Goal: Task Accomplishment & Management: Use online tool/utility

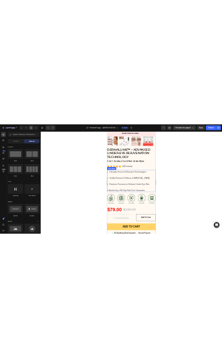
scroll to position [344, 0]
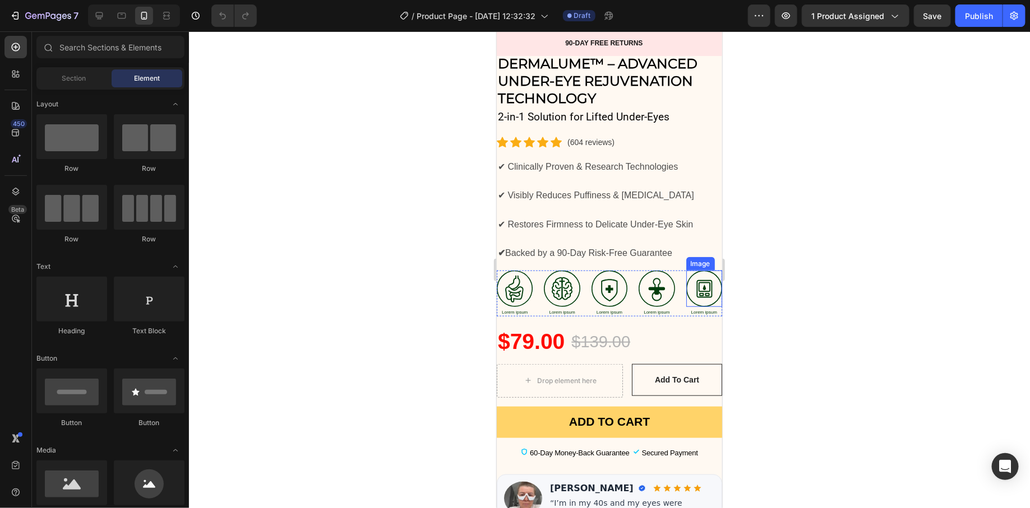
click at [699, 271] on img at bounding box center [704, 288] width 36 height 36
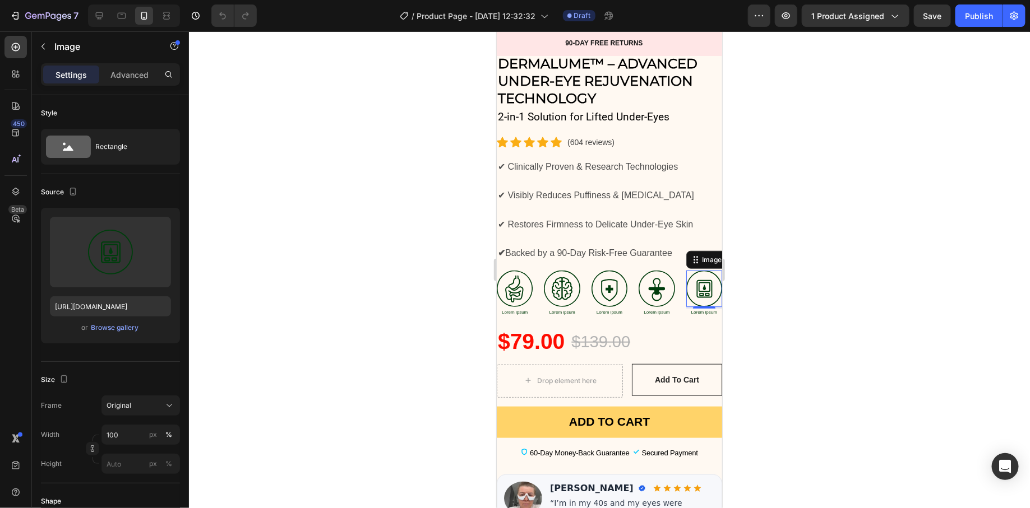
click at [770, 272] on div at bounding box center [609, 269] width 841 height 477
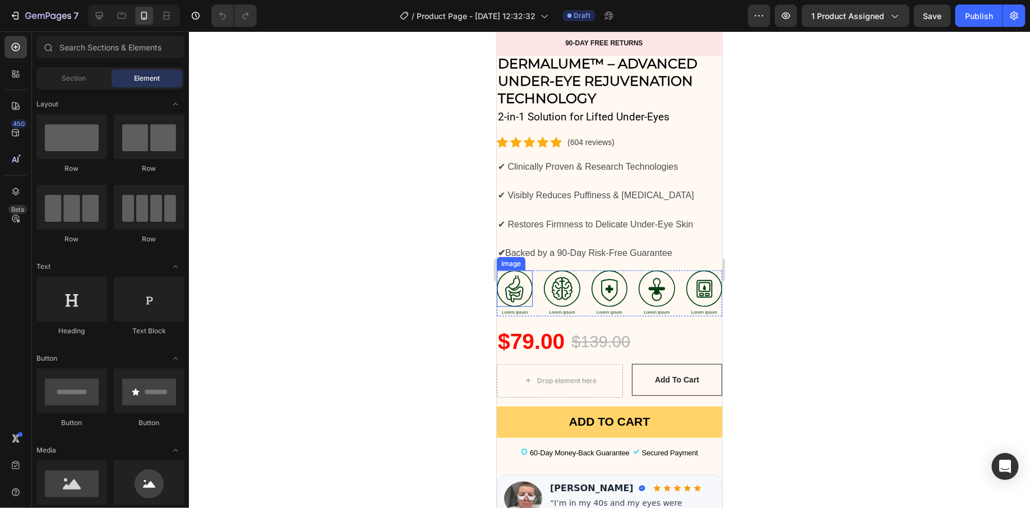
click at [521, 275] on img at bounding box center [514, 288] width 36 height 36
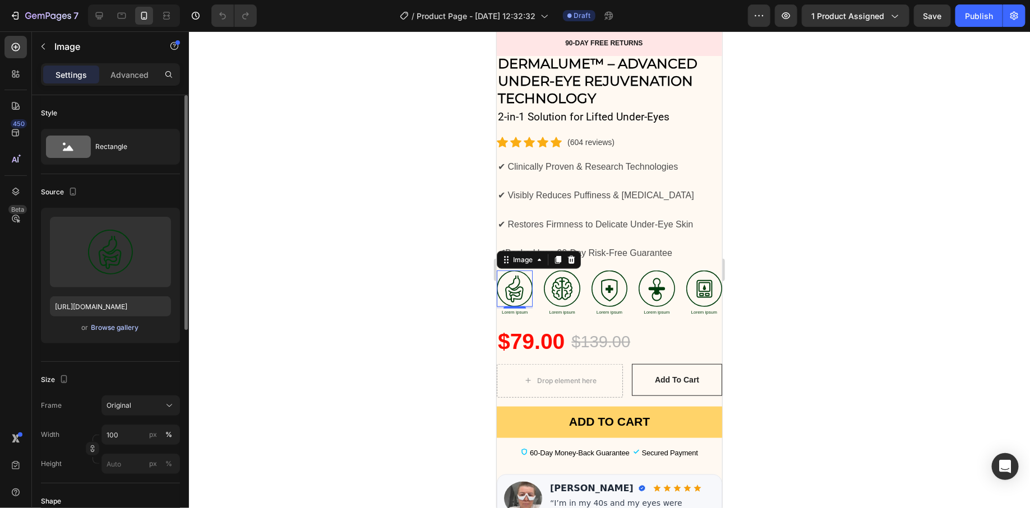
click at [96, 326] on div "Browse gallery" at bounding box center [115, 328] width 48 height 10
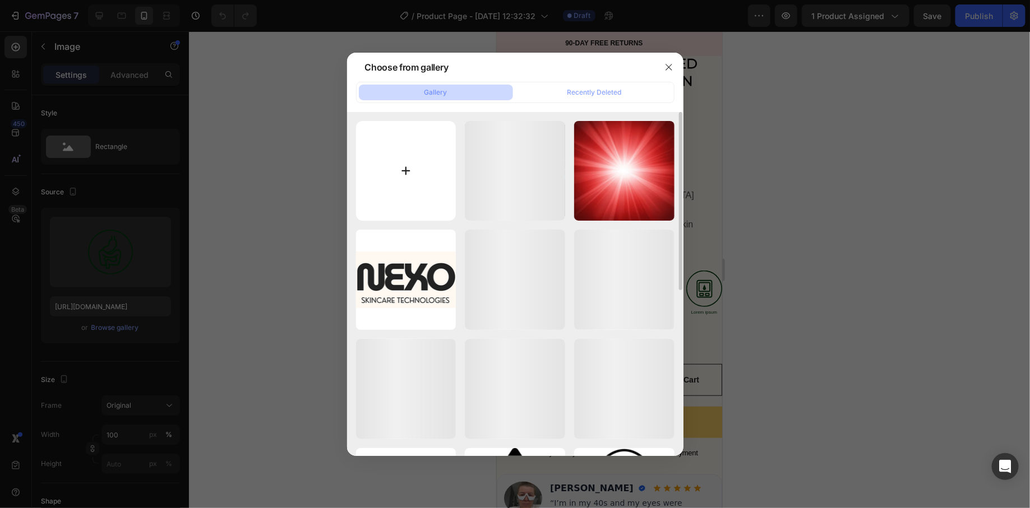
click at [385, 184] on input "file" at bounding box center [406, 171] width 100 height 100
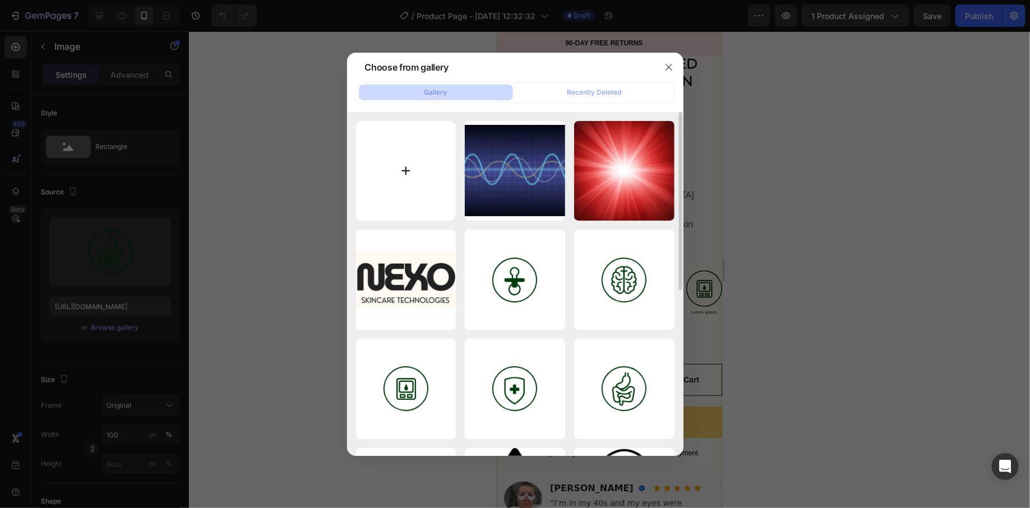
type input "C:\fakepath\1.png"
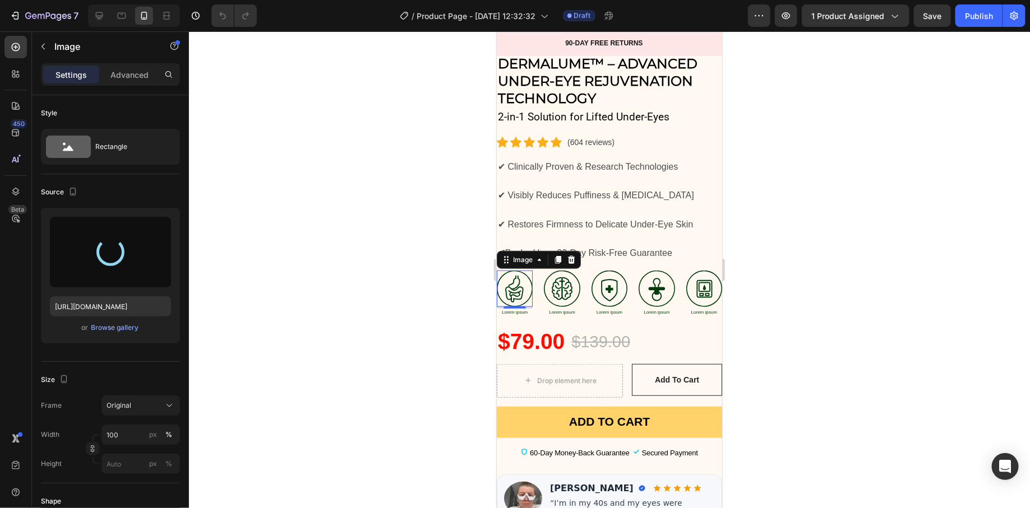
type input "[URL][DOMAIN_NAME]"
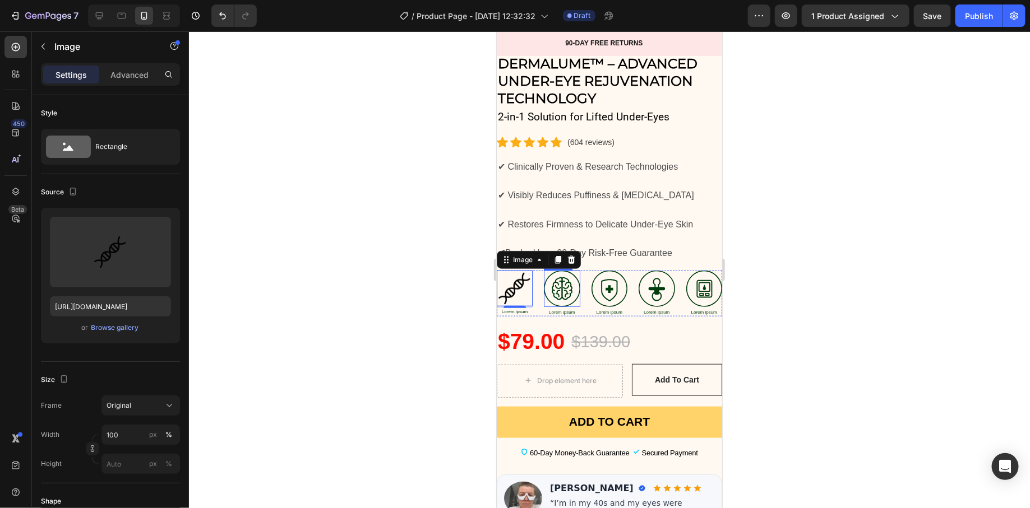
click at [563, 281] on img at bounding box center [561, 288] width 36 height 36
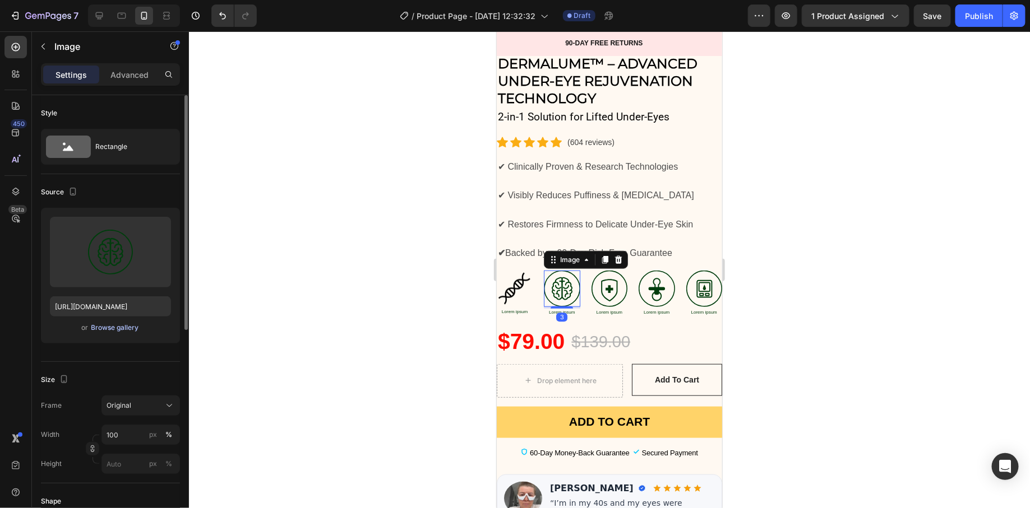
click at [113, 325] on div "Browse gallery" at bounding box center [115, 328] width 48 height 10
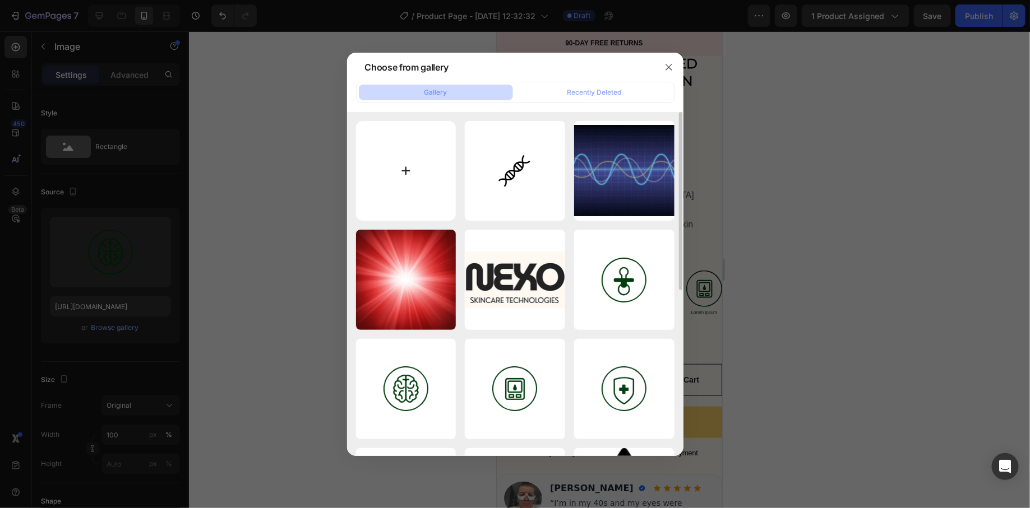
click at [433, 181] on input "file" at bounding box center [406, 171] width 100 height 100
type input "C:\fakepath\2.png"
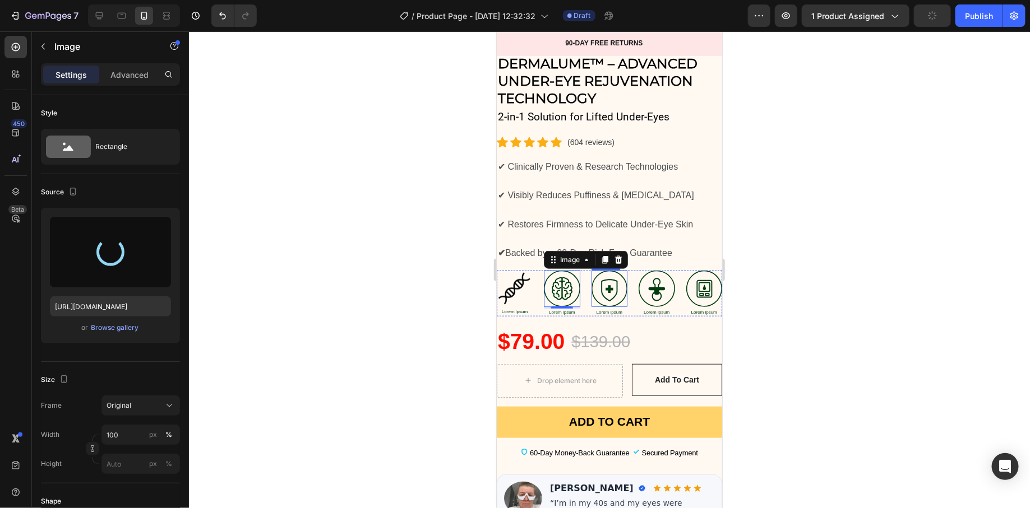
type input "[URL][DOMAIN_NAME]"
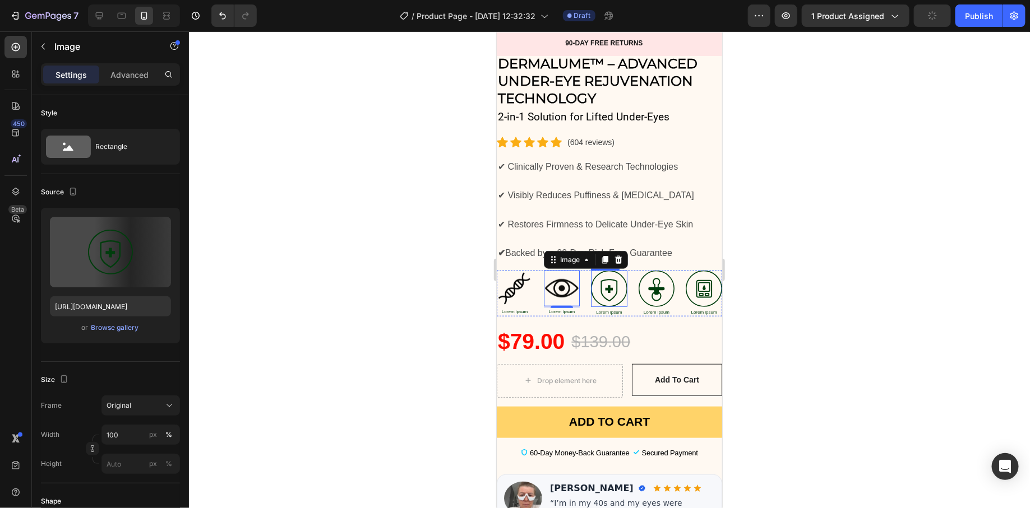
click at [600, 275] on img at bounding box center [608, 288] width 36 height 36
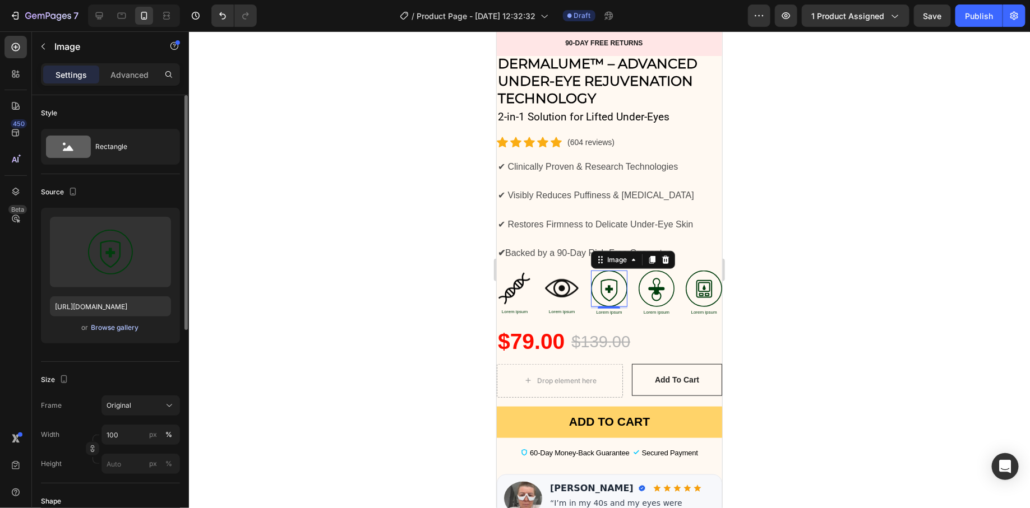
click at [131, 330] on div "Browse gallery" at bounding box center [115, 328] width 48 height 10
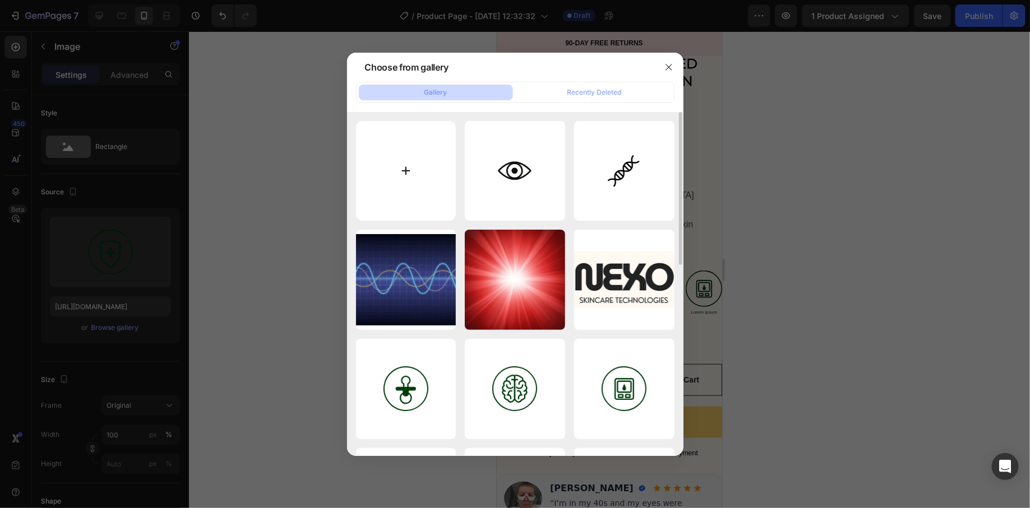
click at [411, 192] on input "file" at bounding box center [406, 171] width 100 height 100
type input "C:\fakepath\3.png"
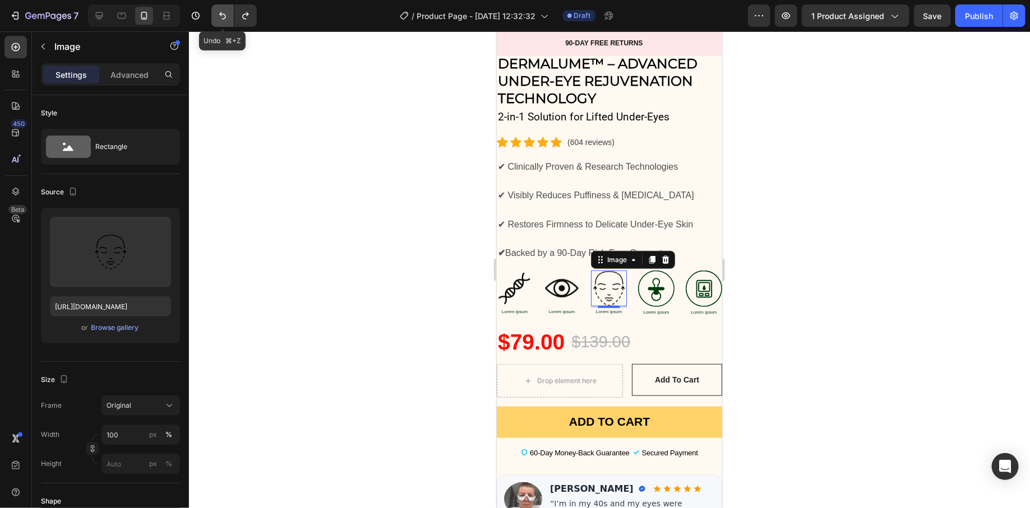
click at [225, 19] on icon "Undo/Redo" at bounding box center [222, 15] width 11 height 11
type input "[URL][DOMAIN_NAME]"
click at [656, 278] on img at bounding box center [656, 288] width 36 height 36
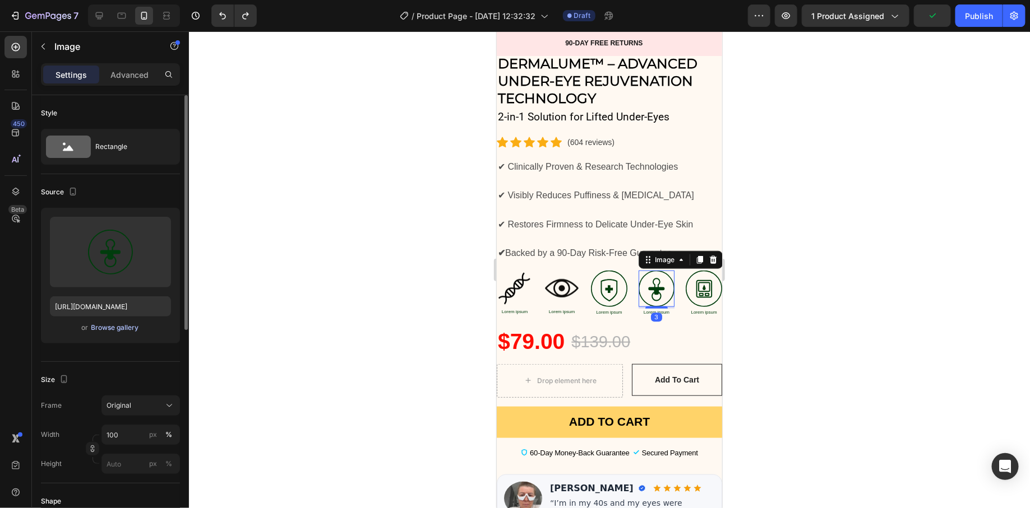
click at [116, 331] on div "Browse gallery" at bounding box center [115, 328] width 48 height 10
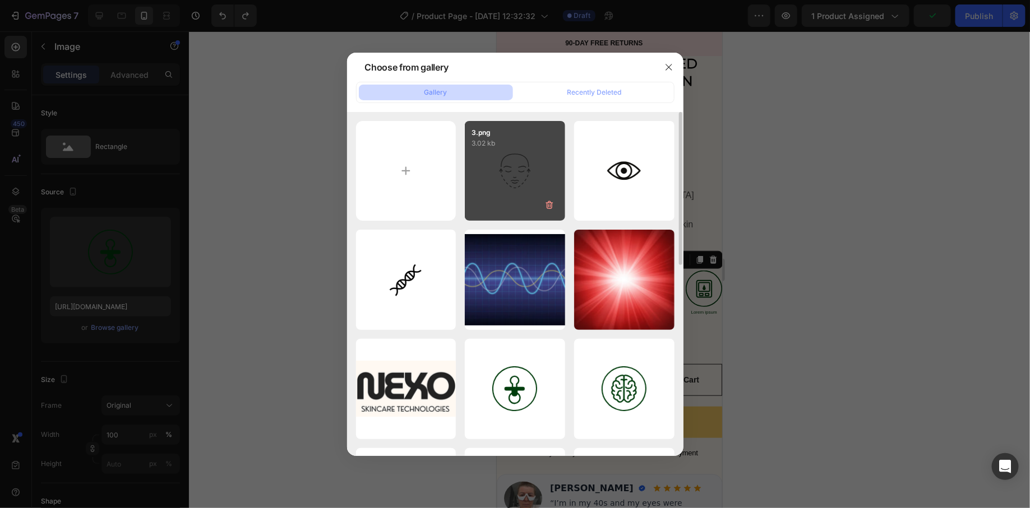
click at [544, 158] on div "3.png 3.02 kb" at bounding box center [515, 171] width 100 height 100
type input "[URL][DOMAIN_NAME]"
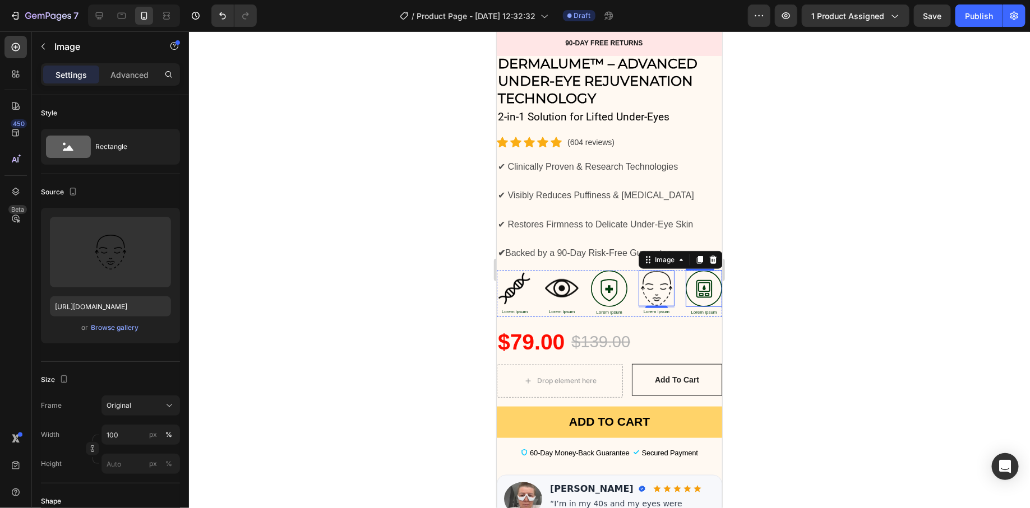
click at [690, 277] on img at bounding box center [703, 288] width 36 height 36
click at [118, 328] on div "Browse gallery" at bounding box center [115, 328] width 48 height 10
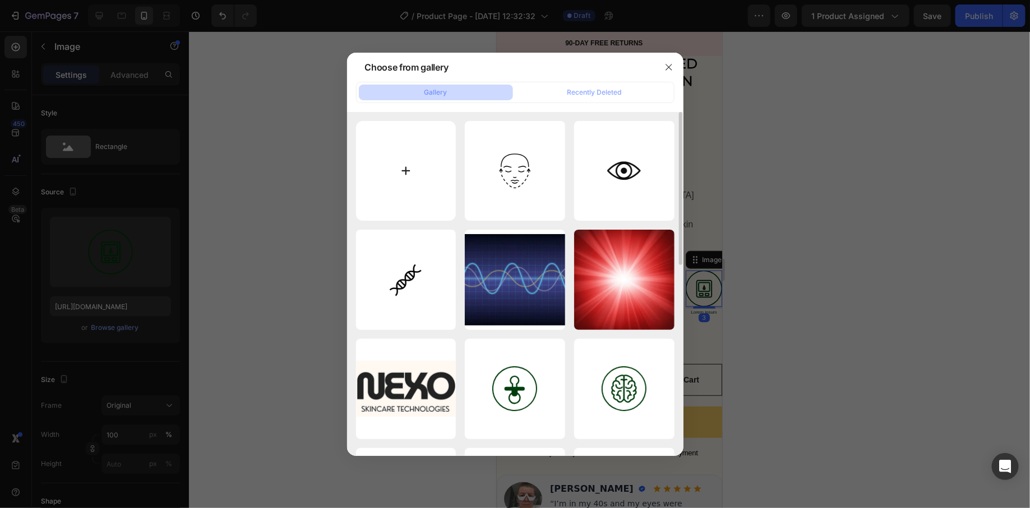
click at [417, 182] on input "file" at bounding box center [406, 171] width 100 height 100
type input "C:\fakepath\4.png"
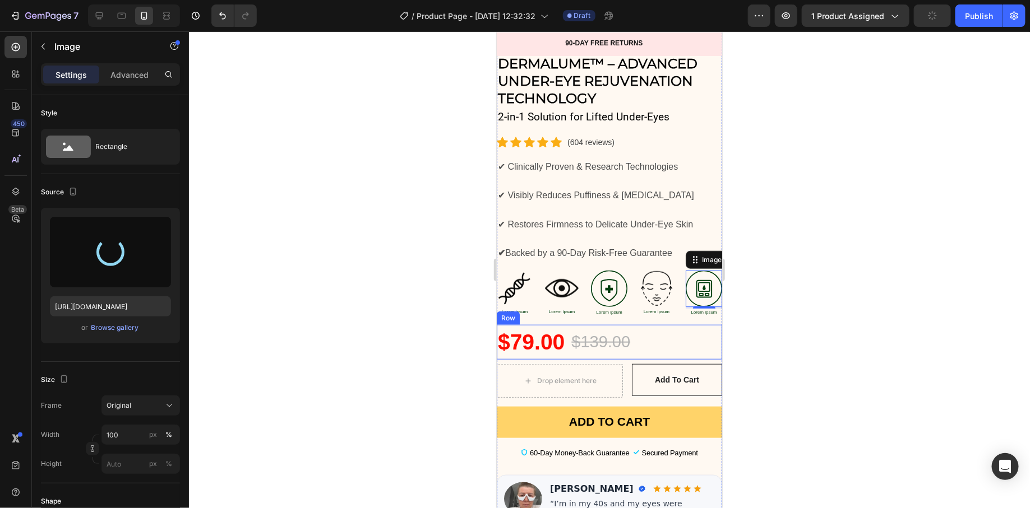
type input "[URL][DOMAIN_NAME]"
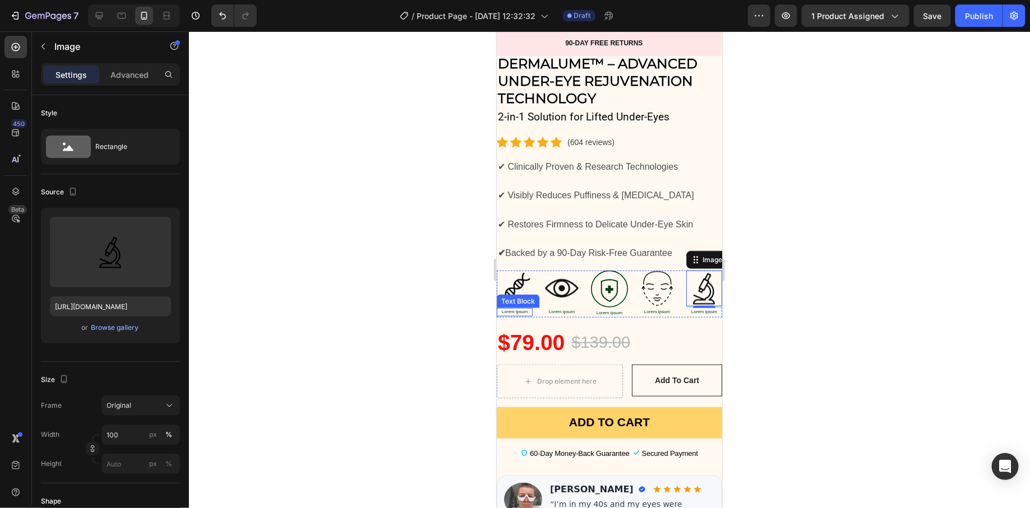
click at [511, 309] on p "Lorem ipsum" at bounding box center [514, 312] width 34 height 6
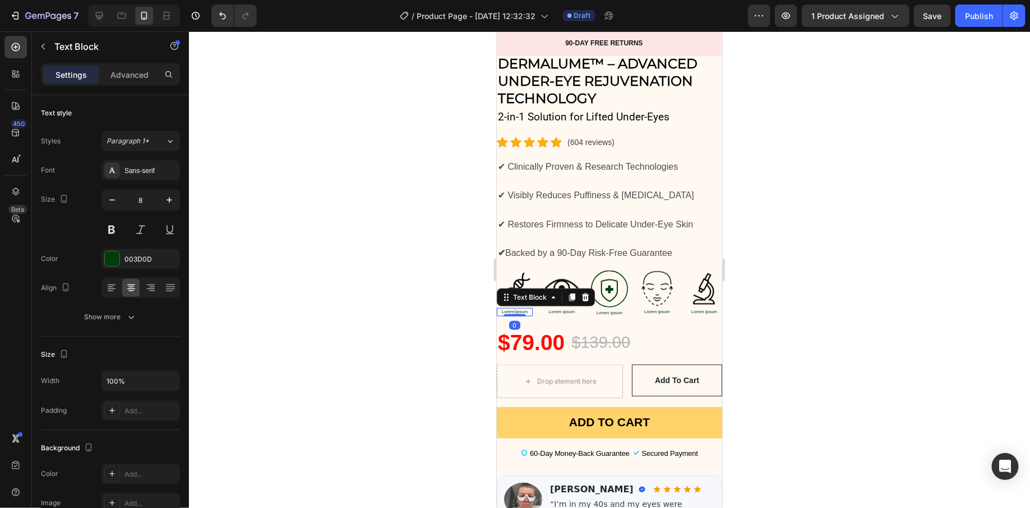
click at [511, 309] on p "Lorem ipsum" at bounding box center [514, 312] width 34 height 6
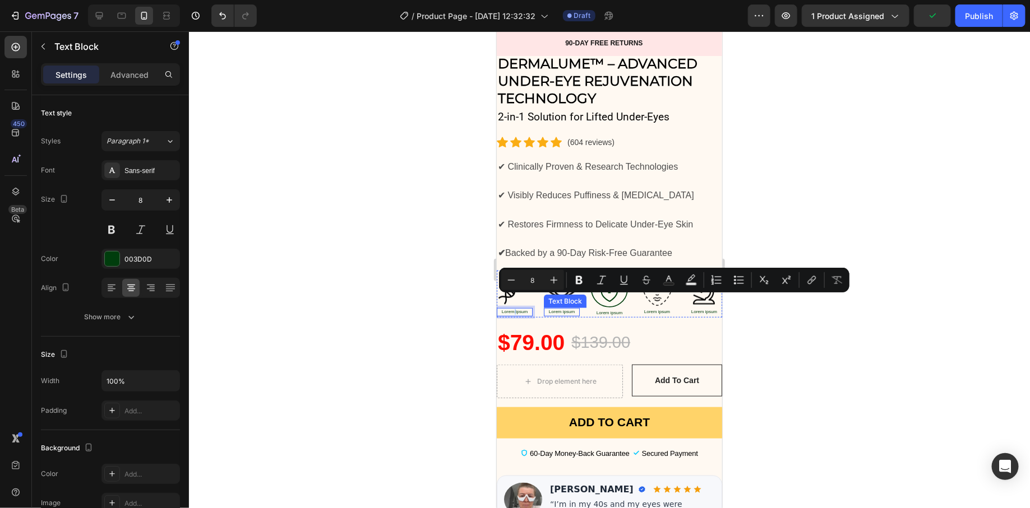
click at [553, 309] on p "Lorem ipsum" at bounding box center [561, 312] width 34 height 6
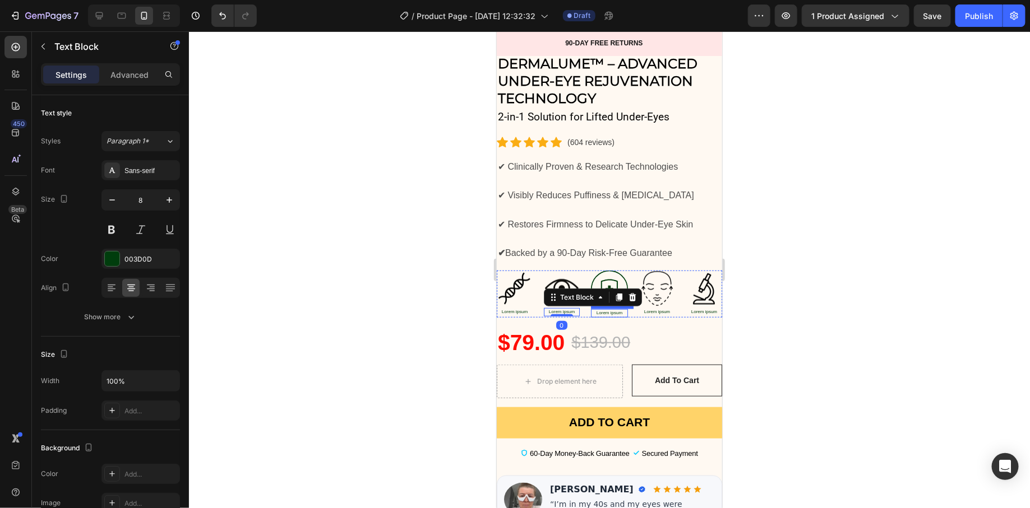
click at [598, 310] on p "Lorem ipsum" at bounding box center [608, 313] width 35 height 6
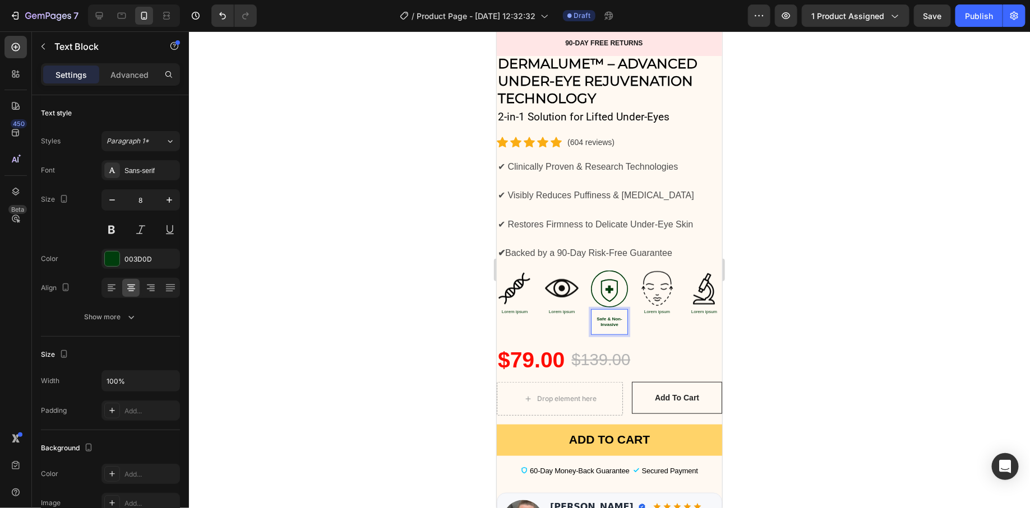
click at [479, 297] on div at bounding box center [609, 269] width 841 height 477
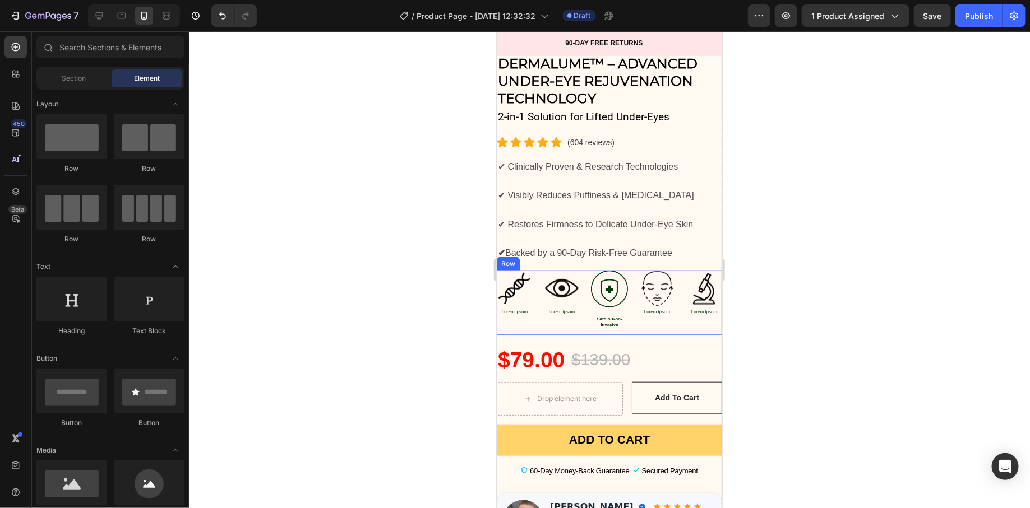
click at [457, 306] on div at bounding box center [609, 269] width 841 height 477
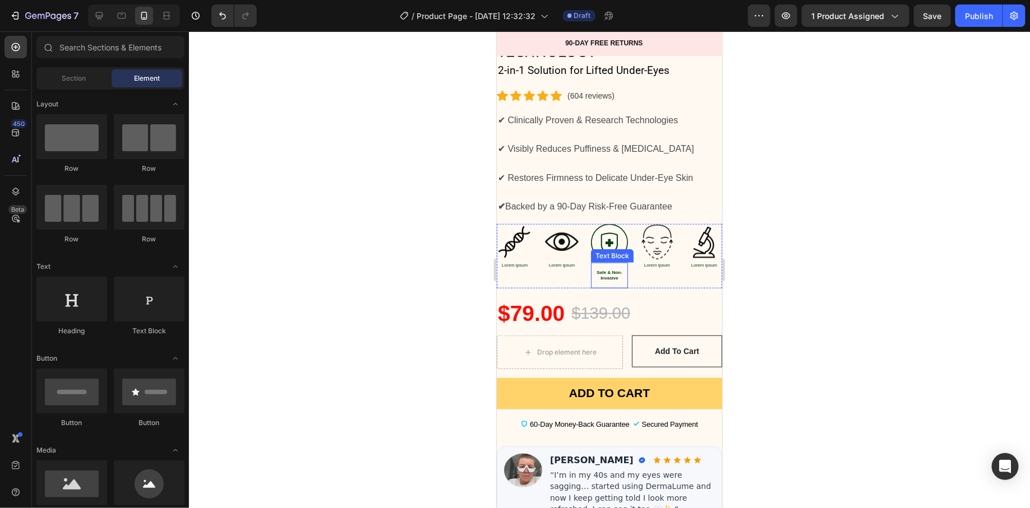
scroll to position [391, 0]
click at [627, 279] on div "DermaLume™ – Advanced Under-Eye Rejuvenation Technology (P) Title 2-in-1 Soluti…" at bounding box center [608, 393] width 225 height 775
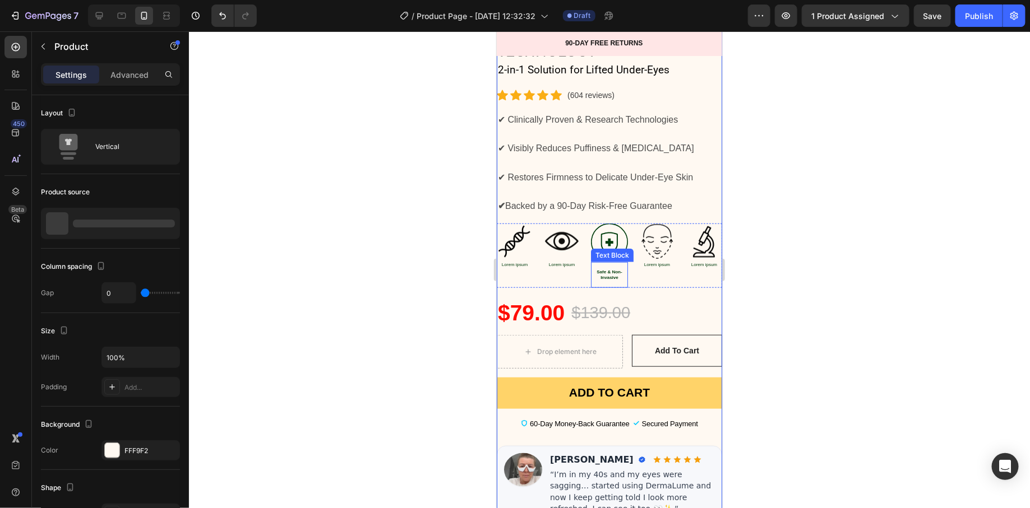
click at [596, 269] on strong "Safe & Non-Invasive" at bounding box center [608, 274] width 25 height 11
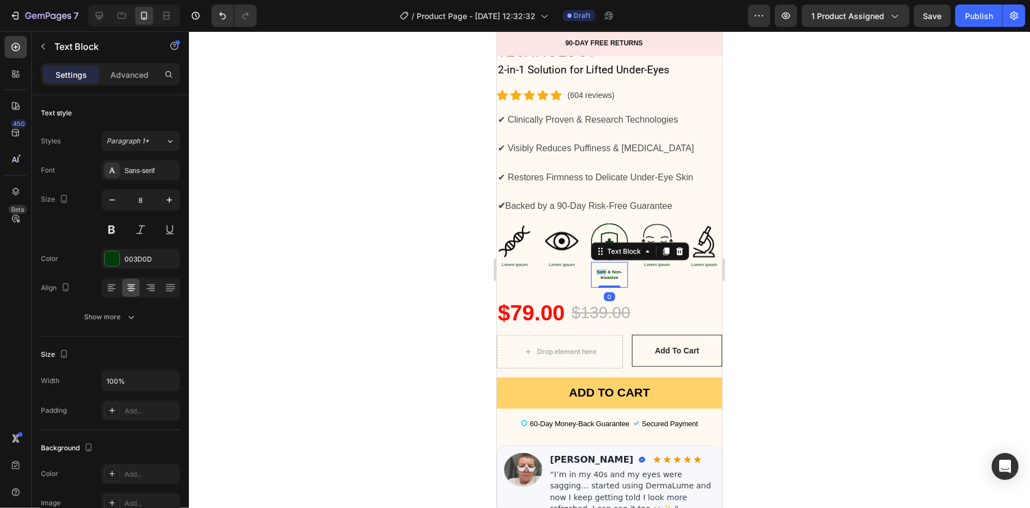
click at [596, 269] on strong "Safe & Non-Invasive" at bounding box center [608, 274] width 25 height 11
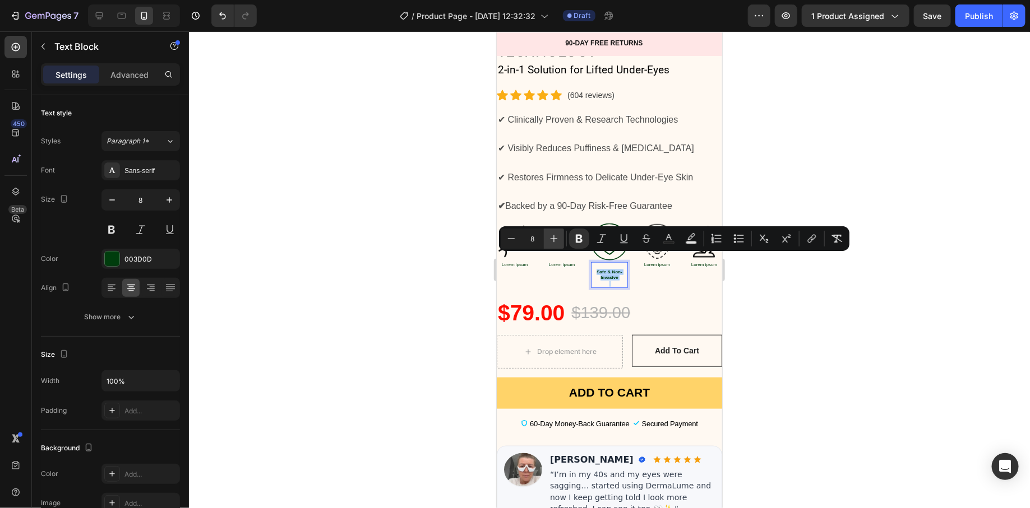
click at [558, 234] on icon "Editor contextual toolbar" at bounding box center [553, 238] width 11 height 11
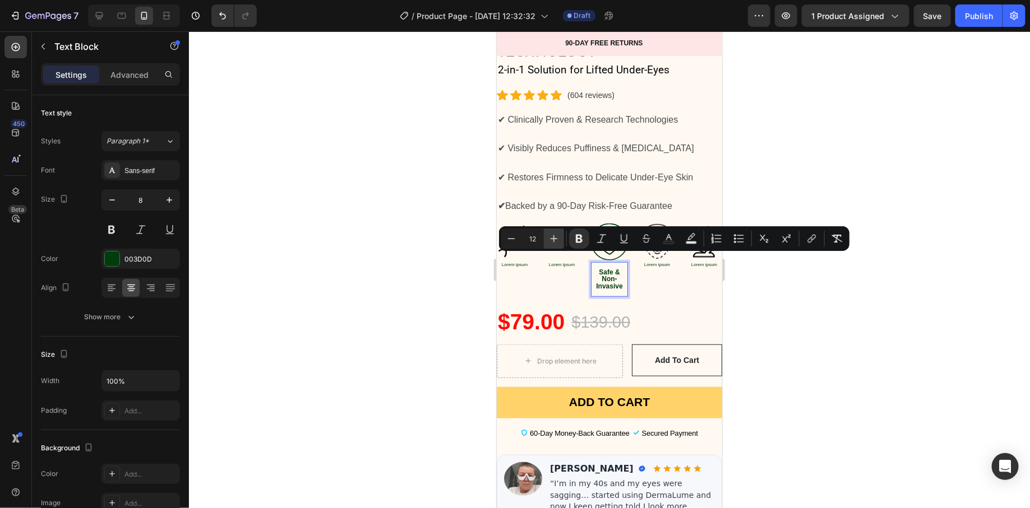
click at [558, 234] on icon "Editor contextual toolbar" at bounding box center [553, 238] width 11 height 11
type input "14"
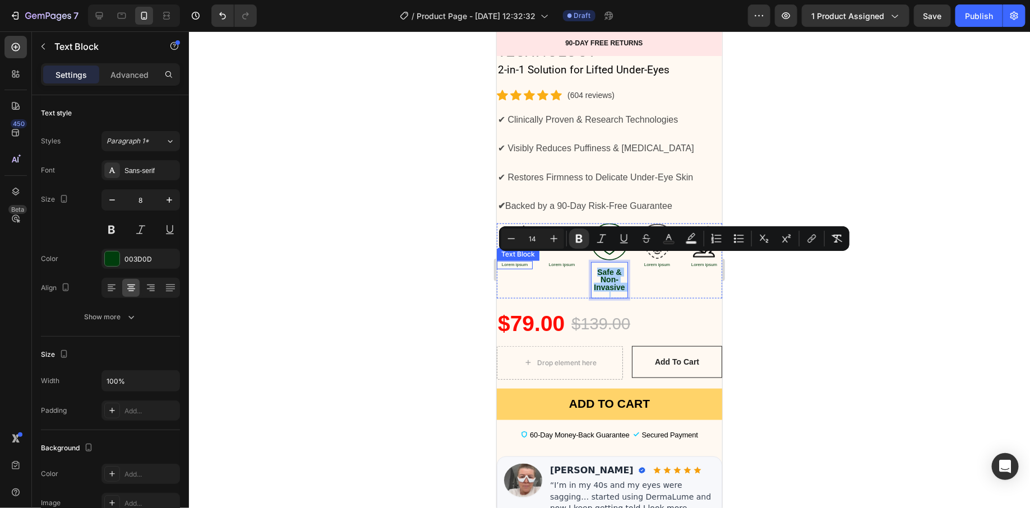
click at [438, 269] on div at bounding box center [609, 269] width 841 height 477
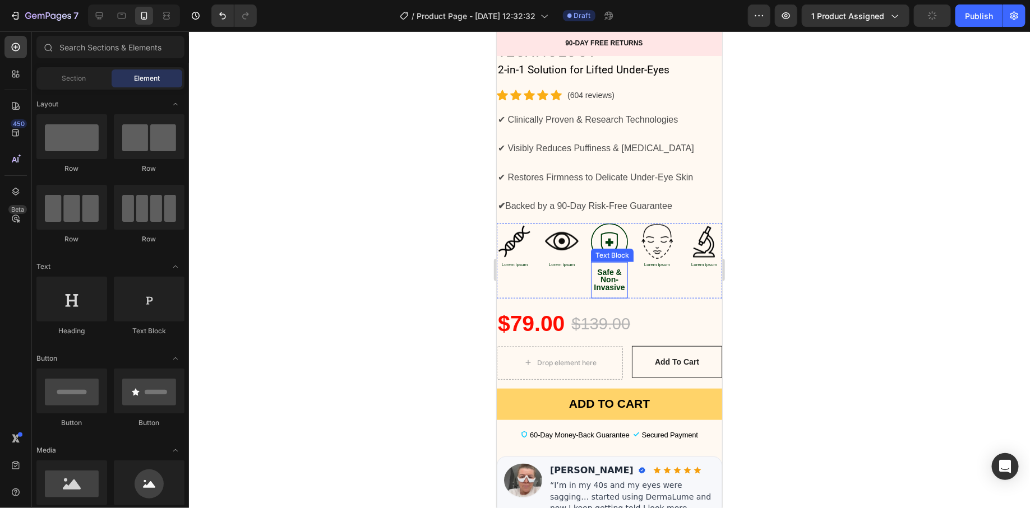
click at [600, 268] on strong "Safe & Non-Invasive" at bounding box center [608, 279] width 31 height 24
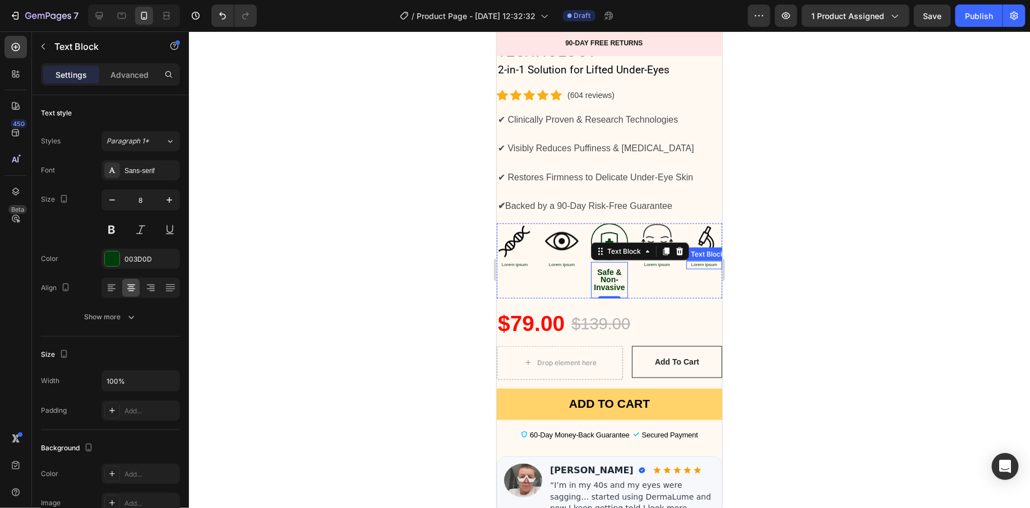
click at [697, 262] on p "Lorem ipsum" at bounding box center [704, 265] width 34 height 6
click at [686, 269] on p "Clinically Researched Tech" at bounding box center [703, 277] width 34 height 17
click at [593, 267] on strong "Safe & Non-Invasive" at bounding box center [608, 279] width 31 height 24
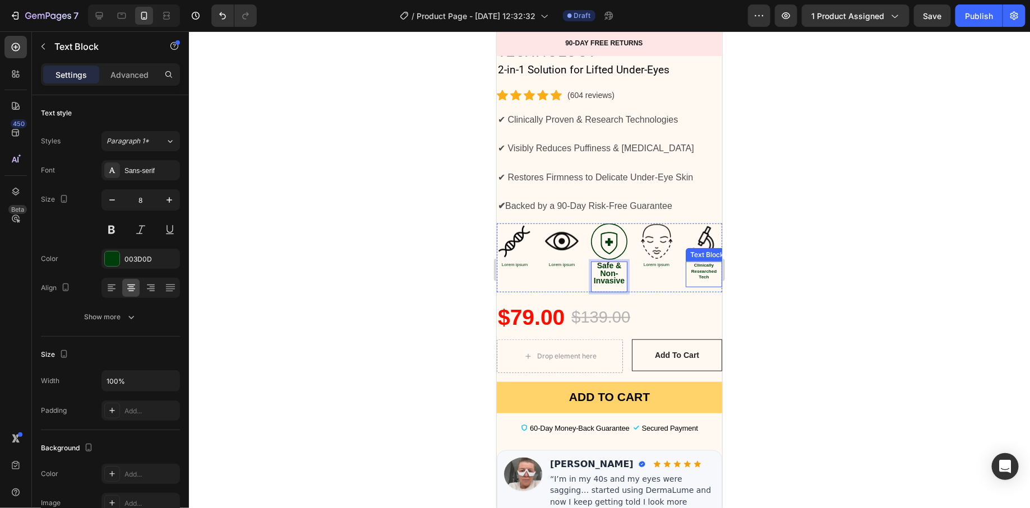
click at [691, 262] on strong "Clinically Researched Tech" at bounding box center [703, 270] width 25 height 17
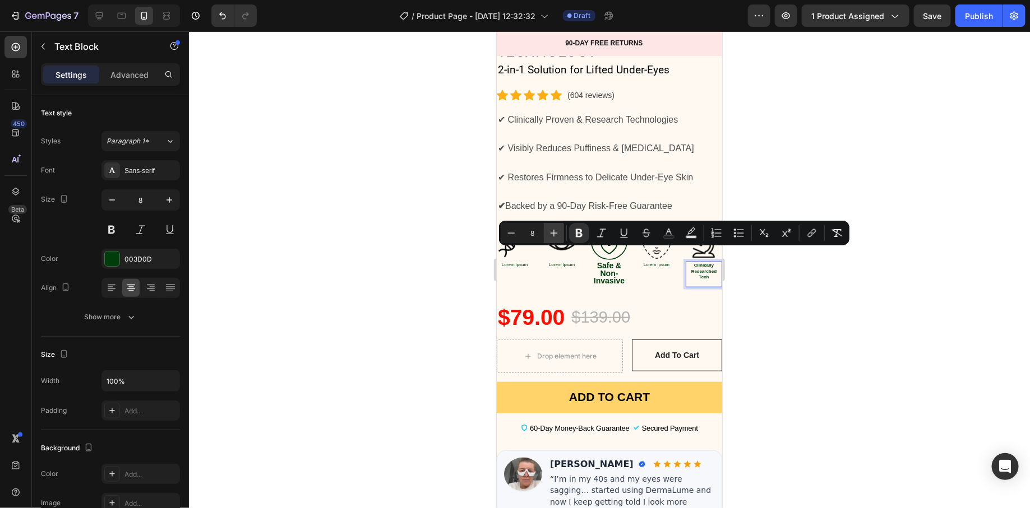
click at [554, 235] on icon "Editor contextual toolbar" at bounding box center [554, 233] width 7 height 7
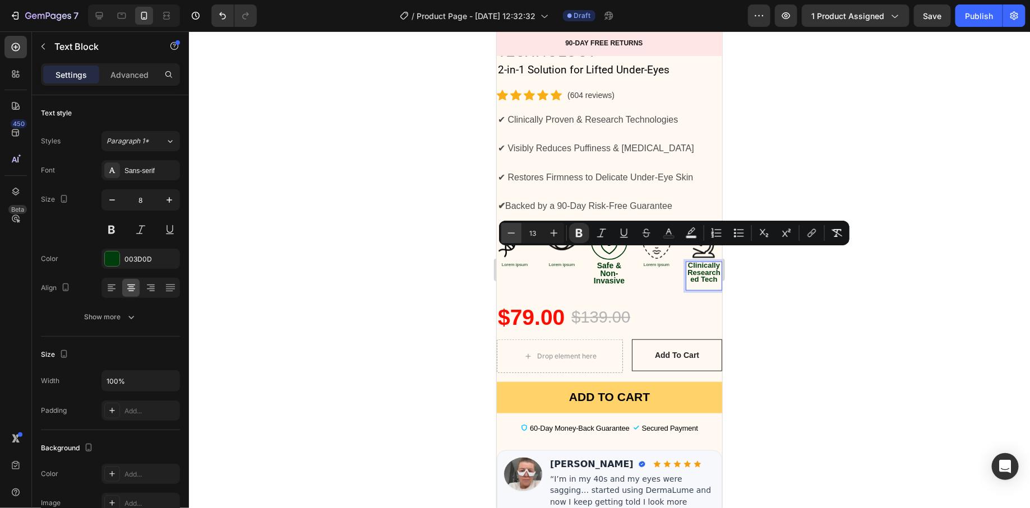
click at [507, 239] on button "Minus" at bounding box center [511, 233] width 20 height 20
type input "12"
click at [753, 283] on div at bounding box center [609, 269] width 841 height 477
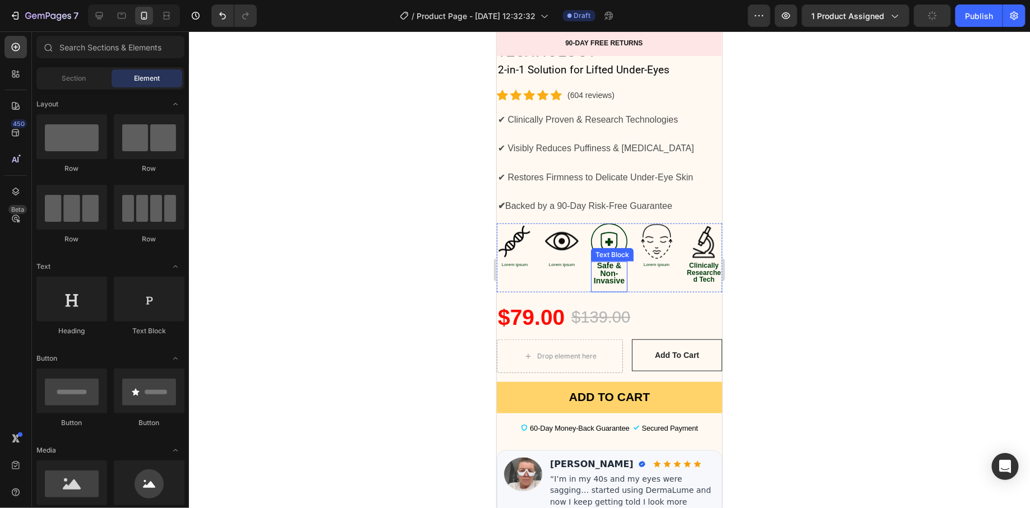
click at [603, 261] on strong "Safe & Non-Invasive" at bounding box center [608, 273] width 31 height 24
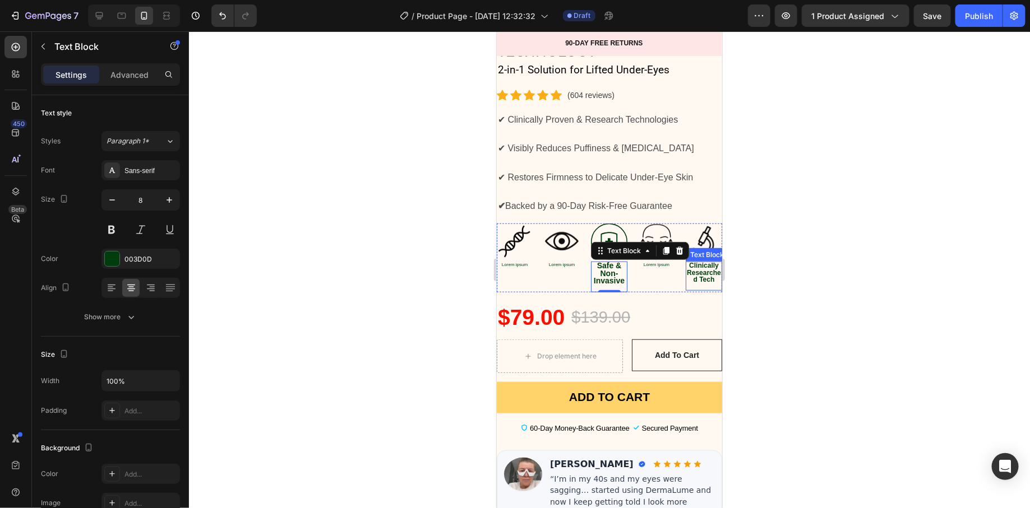
click at [688, 265] on strong "Clinically Researched Tech" at bounding box center [703, 272] width 34 height 22
click at [361, 267] on div at bounding box center [609, 269] width 841 height 477
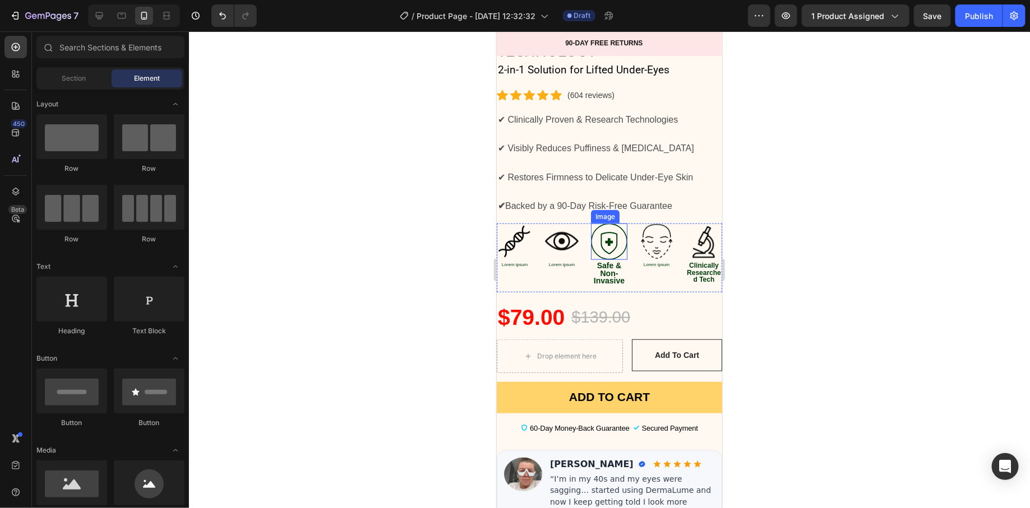
click at [598, 226] on img at bounding box center [608, 241] width 36 height 36
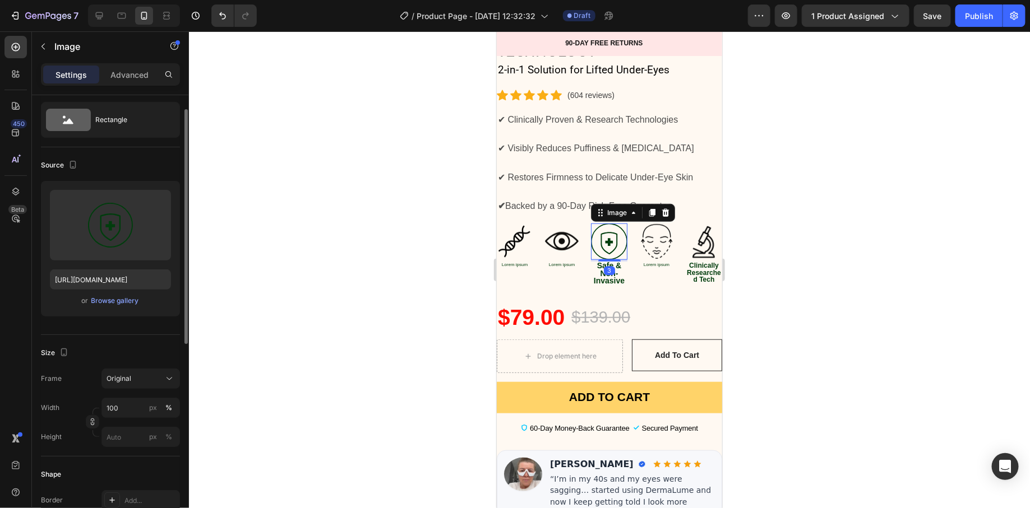
scroll to position [30, 0]
click at [136, 399] on input "100" at bounding box center [140, 405] width 78 height 20
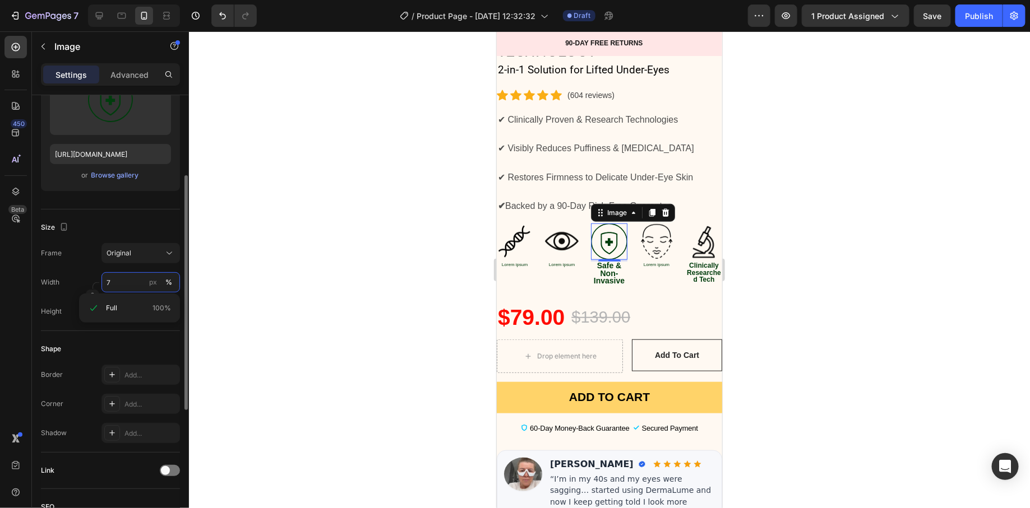
type input "70"
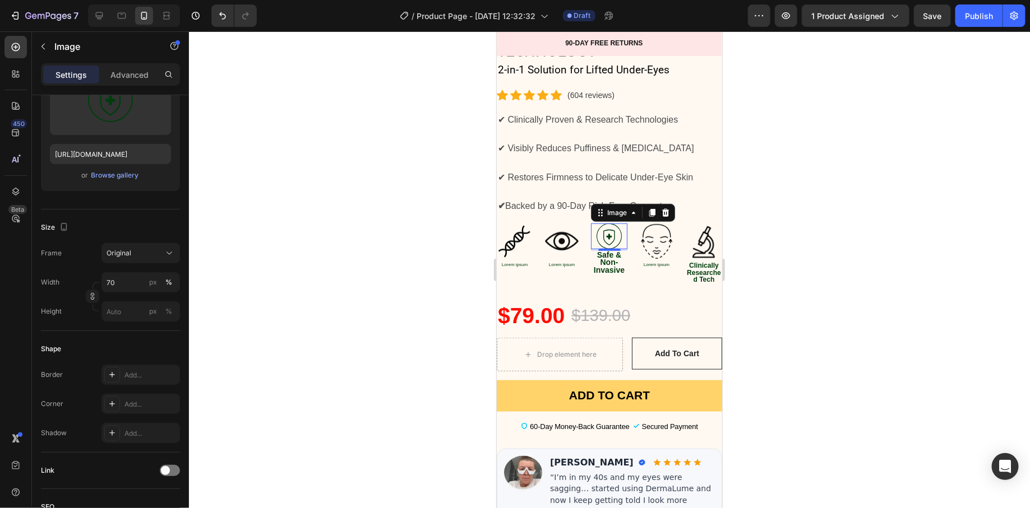
click at [322, 203] on div at bounding box center [609, 269] width 841 height 477
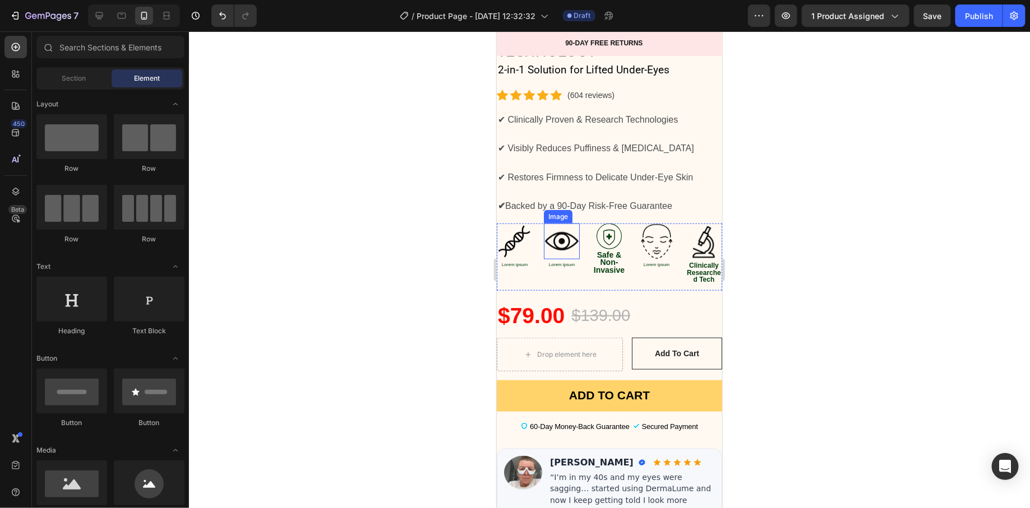
click at [552, 239] on img at bounding box center [561, 241] width 36 height 36
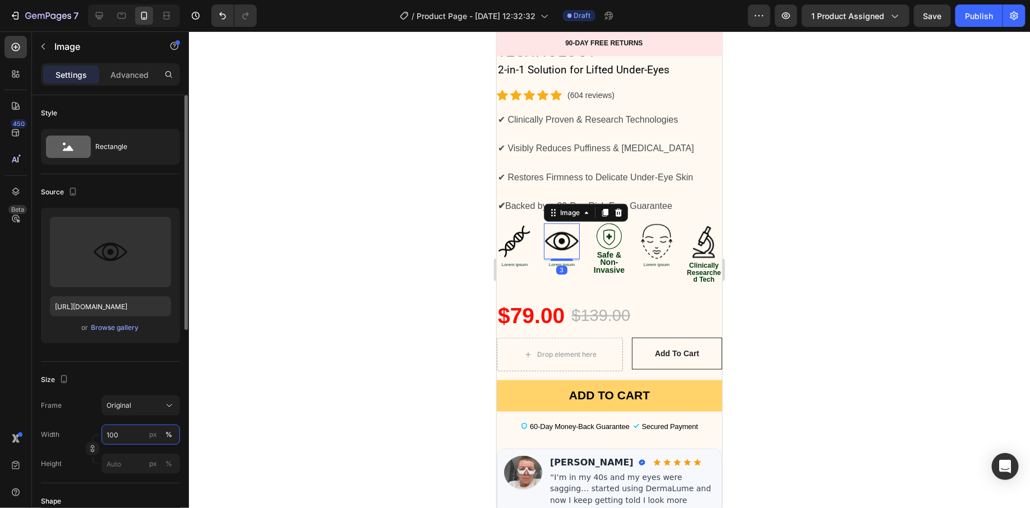
click at [132, 433] on input "100" at bounding box center [140, 435] width 78 height 20
type input "70"
click at [512, 234] on img at bounding box center [514, 241] width 36 height 36
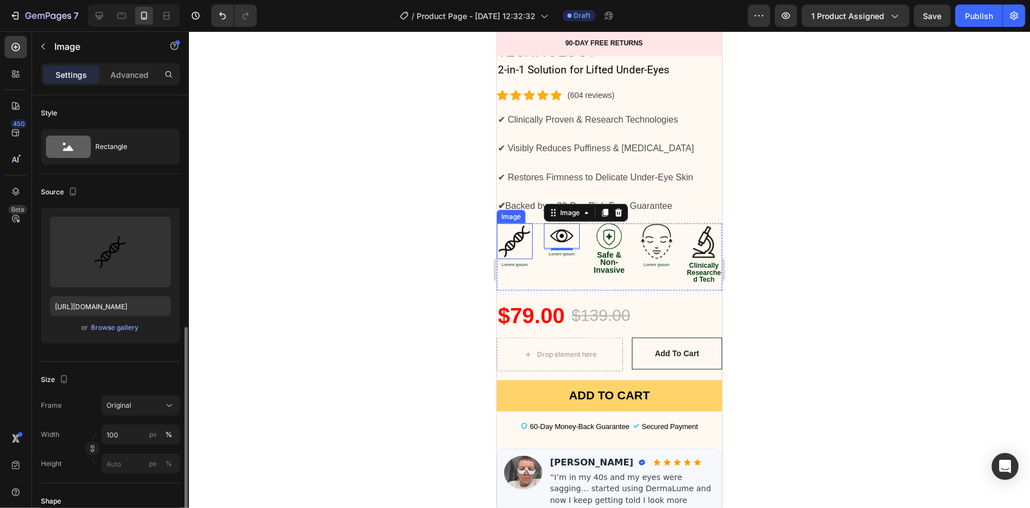
scroll to position [152, 0]
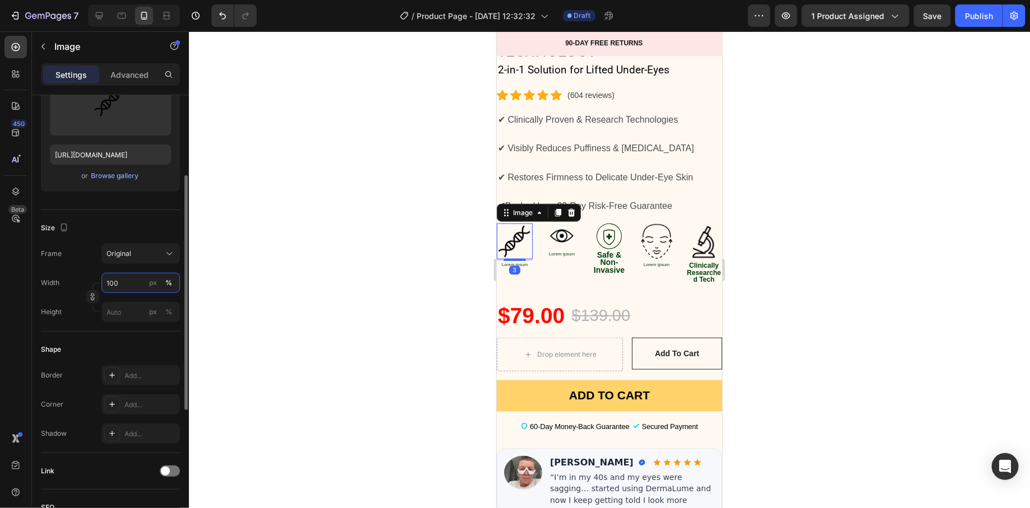
click at [131, 279] on input "100" at bounding box center [140, 283] width 78 height 20
type input "70"
click at [659, 234] on img at bounding box center [656, 241] width 36 height 36
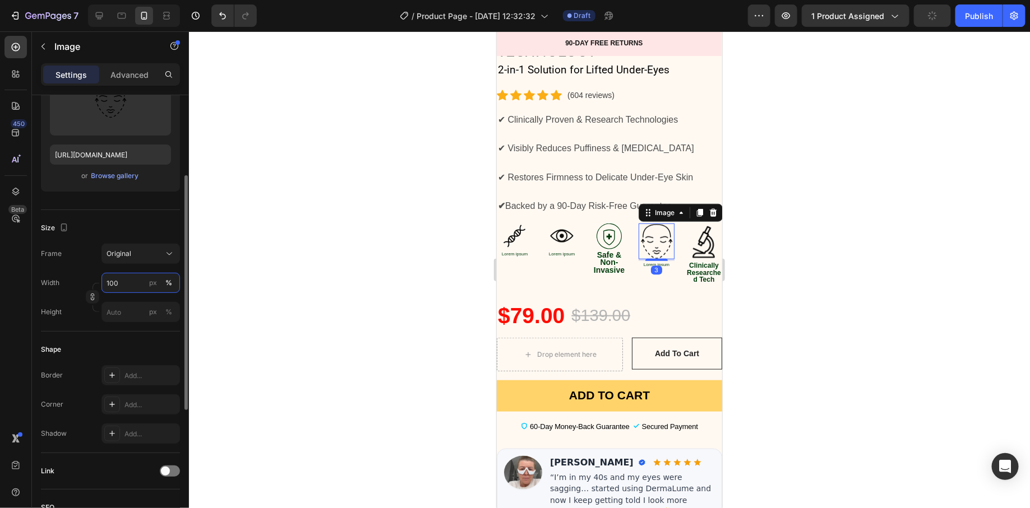
click at [133, 285] on input "100" at bounding box center [140, 283] width 78 height 20
type input "70"
click at [687, 223] on img at bounding box center [703, 241] width 36 height 36
click at [126, 275] on input "100" at bounding box center [140, 283] width 78 height 20
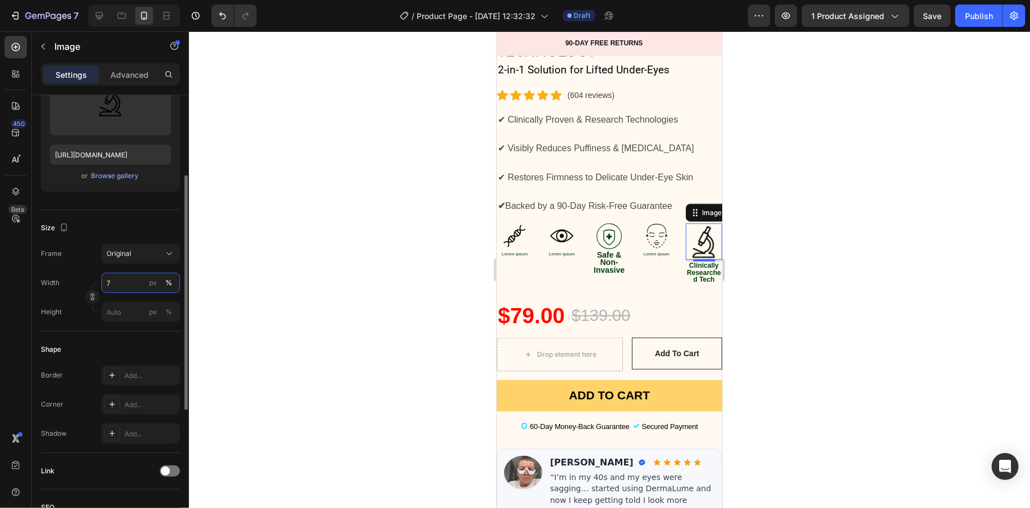
type input "70"
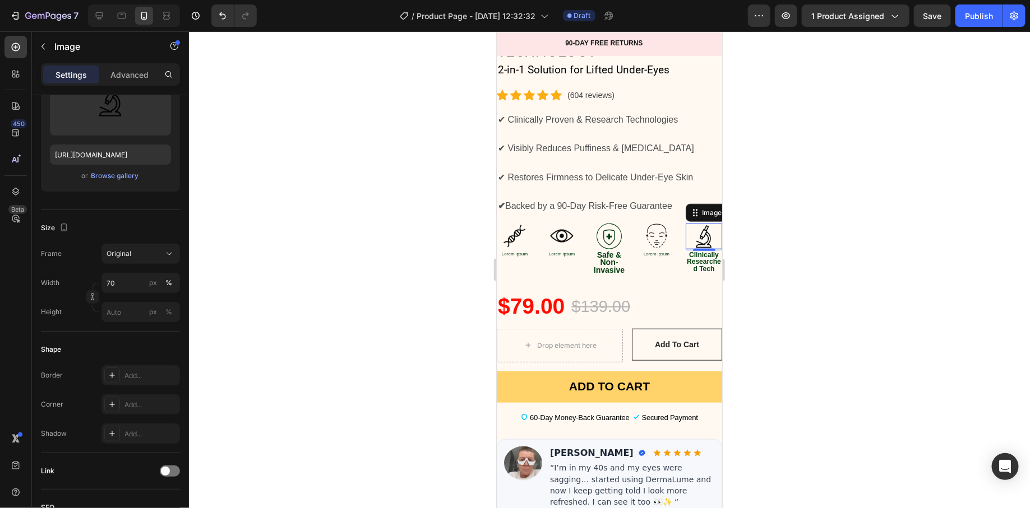
click at [818, 327] on div at bounding box center [609, 269] width 841 height 477
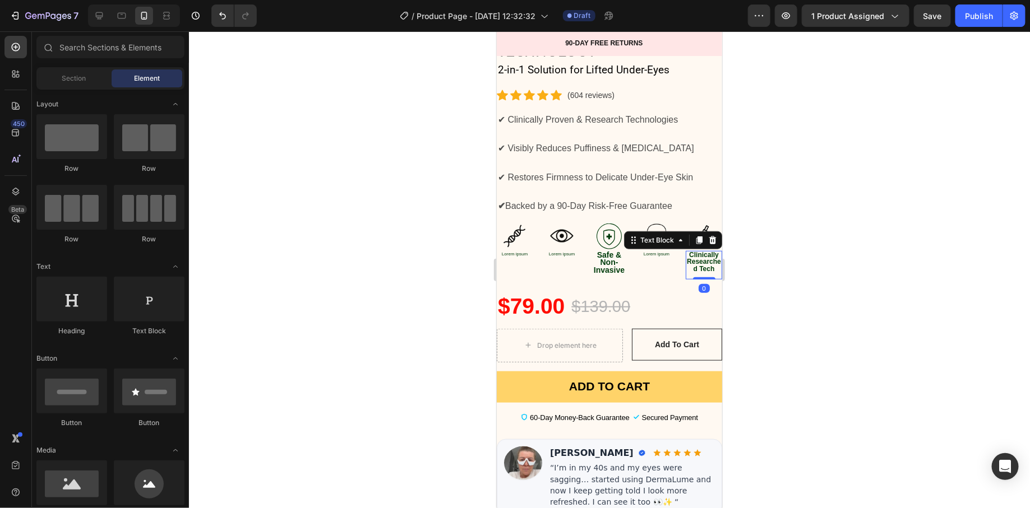
click at [695, 254] on strong "Clinically Researched Tech" at bounding box center [703, 262] width 34 height 22
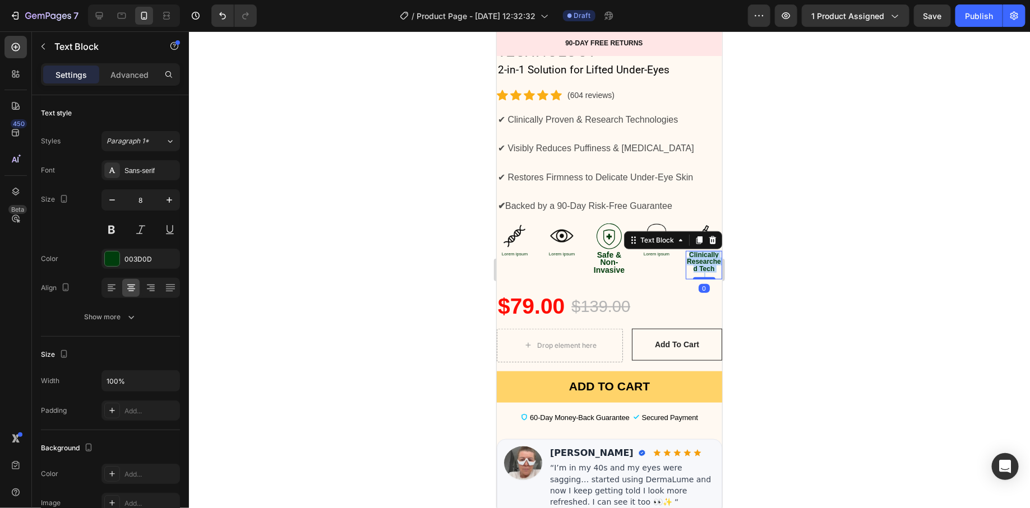
click at [695, 253] on strong "Clinically Researched Tech" at bounding box center [703, 262] width 34 height 22
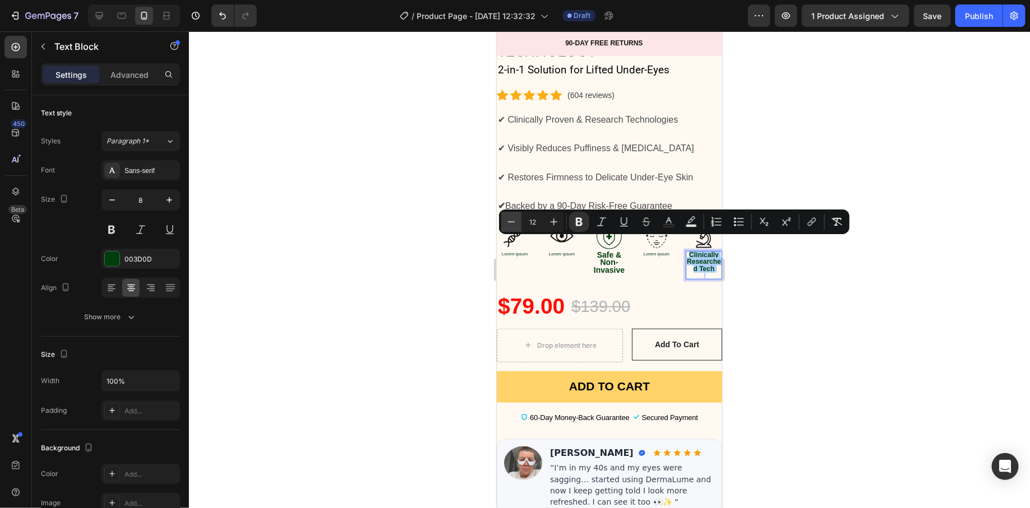
click at [515, 220] on icon "Editor contextual toolbar" at bounding box center [511, 221] width 11 height 11
click at [554, 225] on icon "Editor contextual toolbar" at bounding box center [553, 221] width 11 height 11
type input "12"
click at [432, 286] on div at bounding box center [609, 269] width 841 height 477
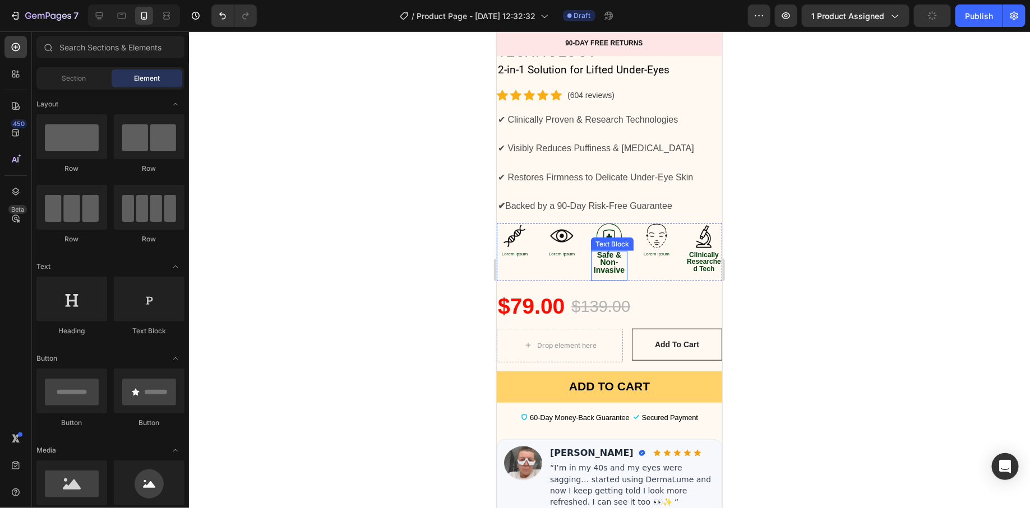
click at [599, 250] on strong "Safe & Non-Invasive" at bounding box center [608, 262] width 31 height 24
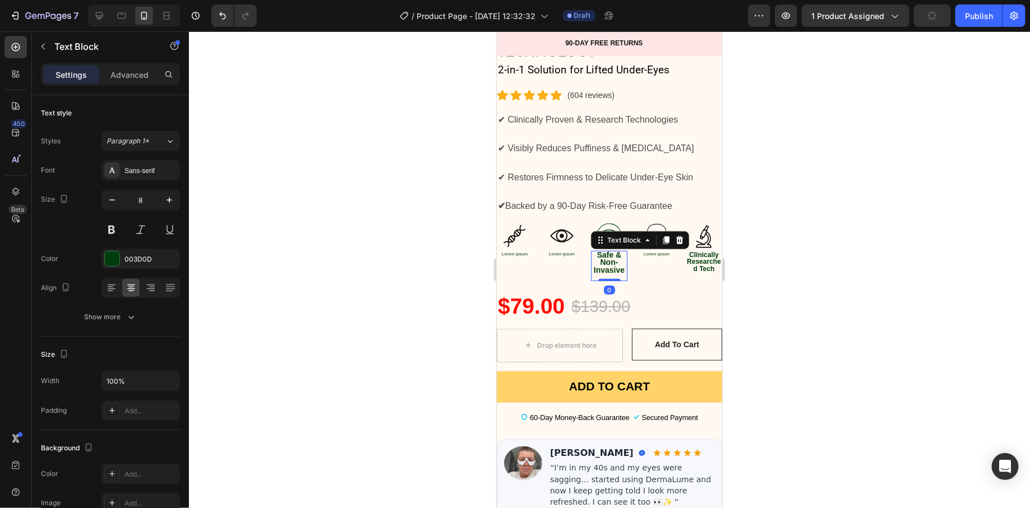
click at [599, 250] on strong "Safe & Non-Invasive" at bounding box center [608, 262] width 31 height 24
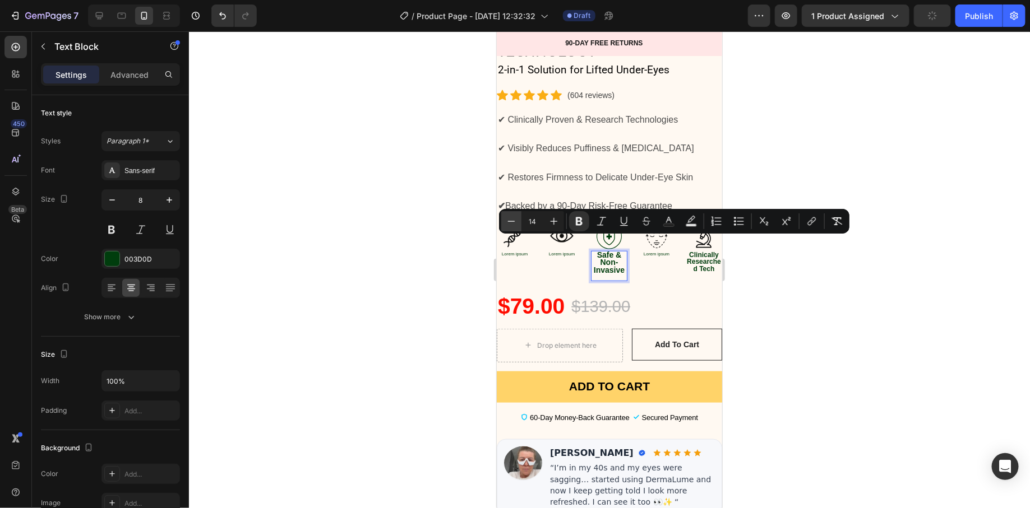
click at [501, 220] on button "Minus" at bounding box center [511, 221] width 20 height 20
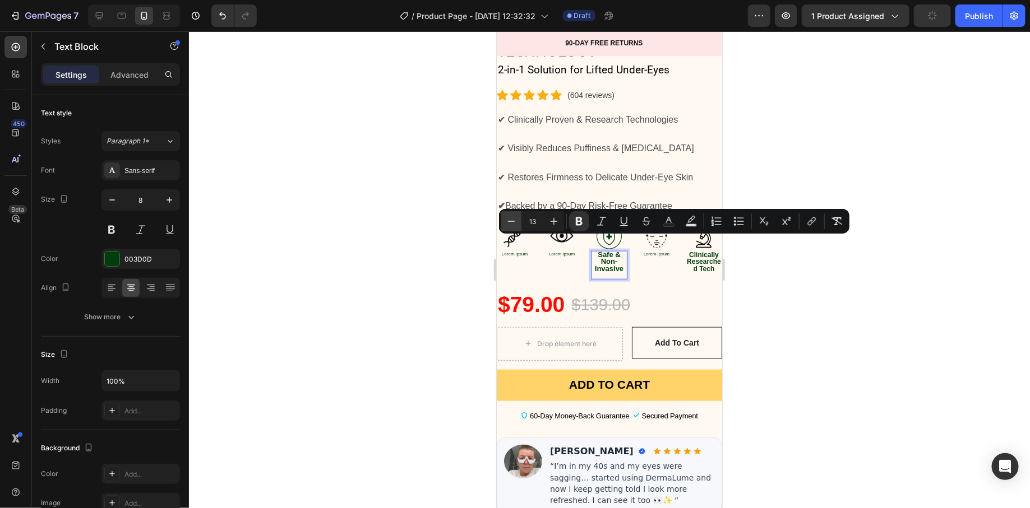
click at [501, 220] on button "Minus" at bounding box center [511, 221] width 20 height 20
type input "12"
click at [455, 252] on div at bounding box center [609, 269] width 841 height 477
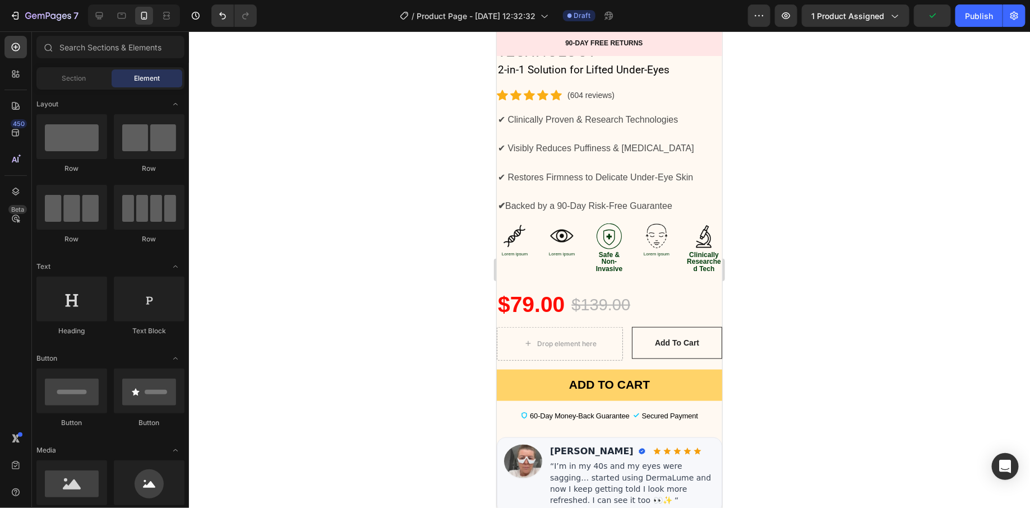
click at [487, 283] on div at bounding box center [609, 269] width 841 height 477
click at [517, 251] on p "Lorem ipsum" at bounding box center [514, 254] width 34 height 6
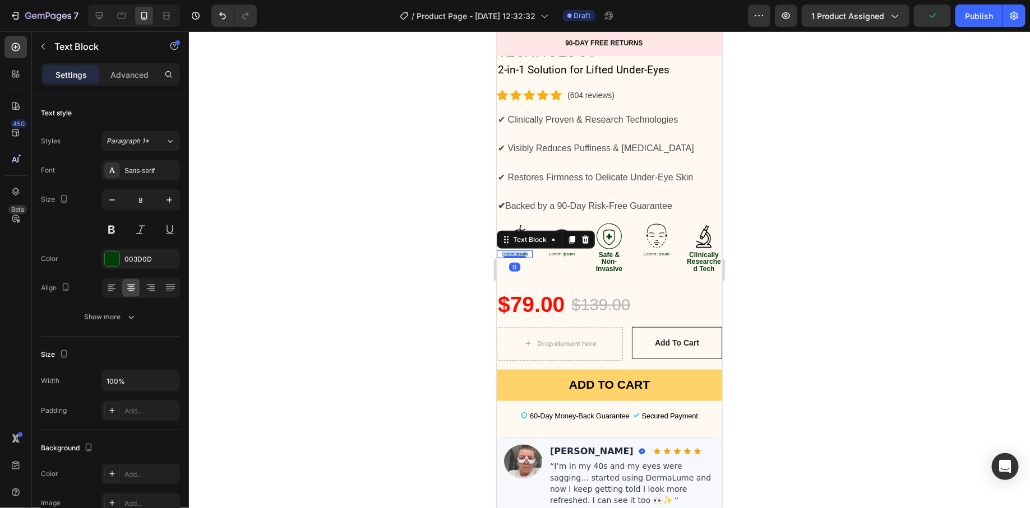
click at [517, 251] on p "Lorem ipsum" at bounding box center [514, 254] width 34 height 6
click at [499, 257] on p "Collagen & Skin Renewal" at bounding box center [514, 263] width 34 height 12
click at [514, 252] on strong "Collagen & Skin Renewal" at bounding box center [514, 257] width 29 height 11
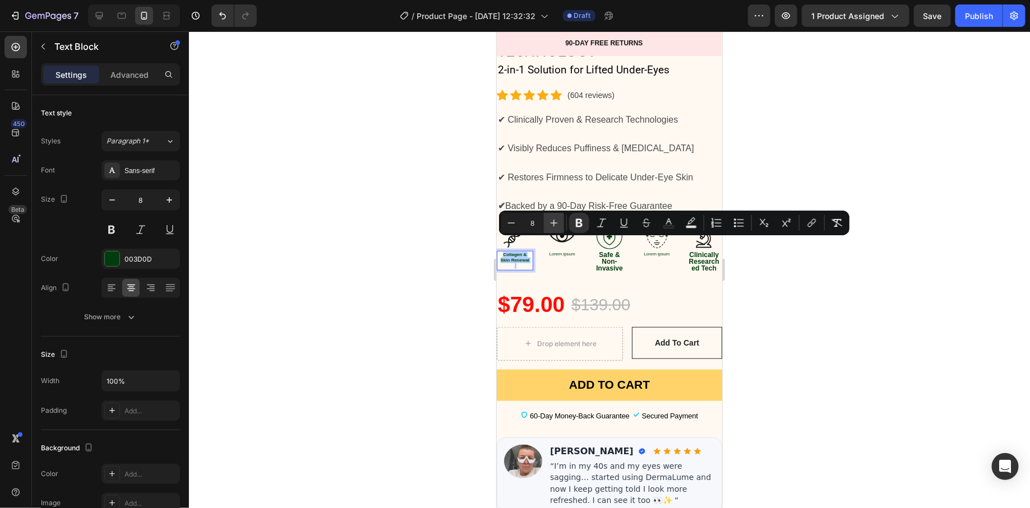
click at [548, 226] on icon "Editor contextual toolbar" at bounding box center [553, 223] width 11 height 11
type input "10"
click at [465, 261] on div at bounding box center [609, 269] width 841 height 477
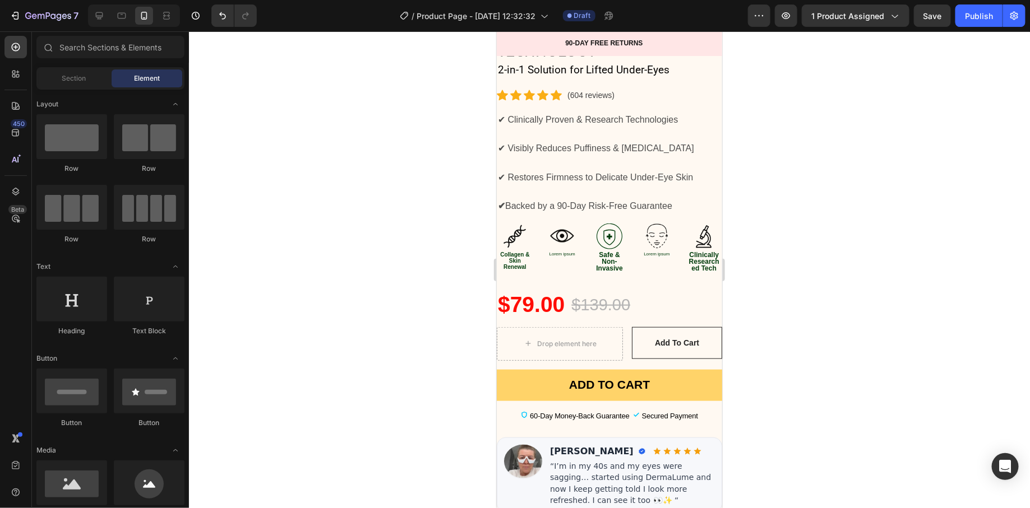
click at [465, 261] on div at bounding box center [609, 269] width 841 height 477
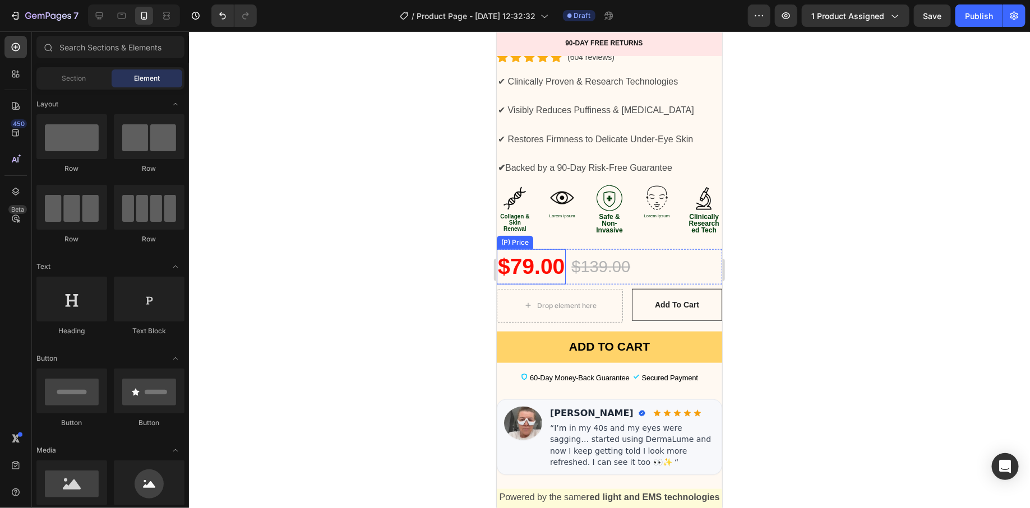
scroll to position [418, 0]
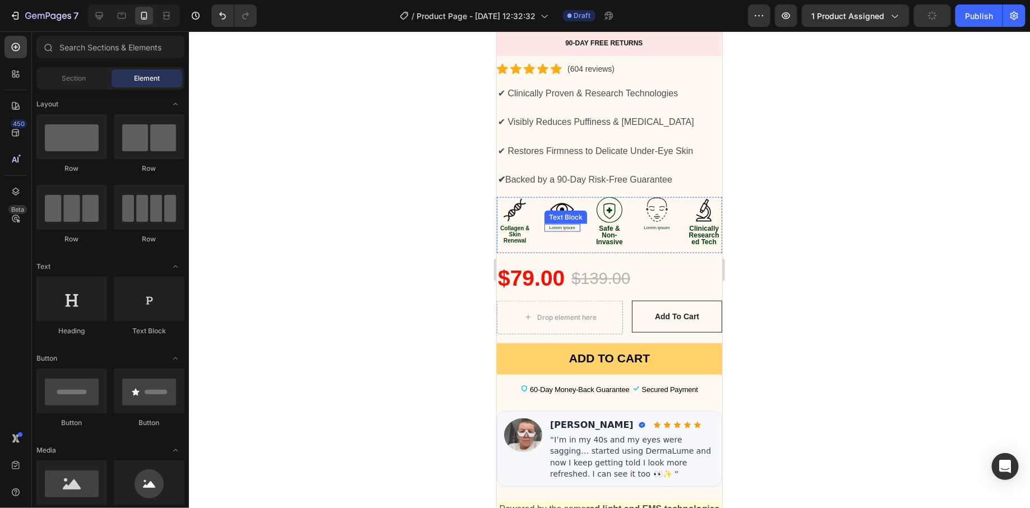
click at [552, 225] on p "Lorem ipsum" at bounding box center [562, 228] width 34 height 6
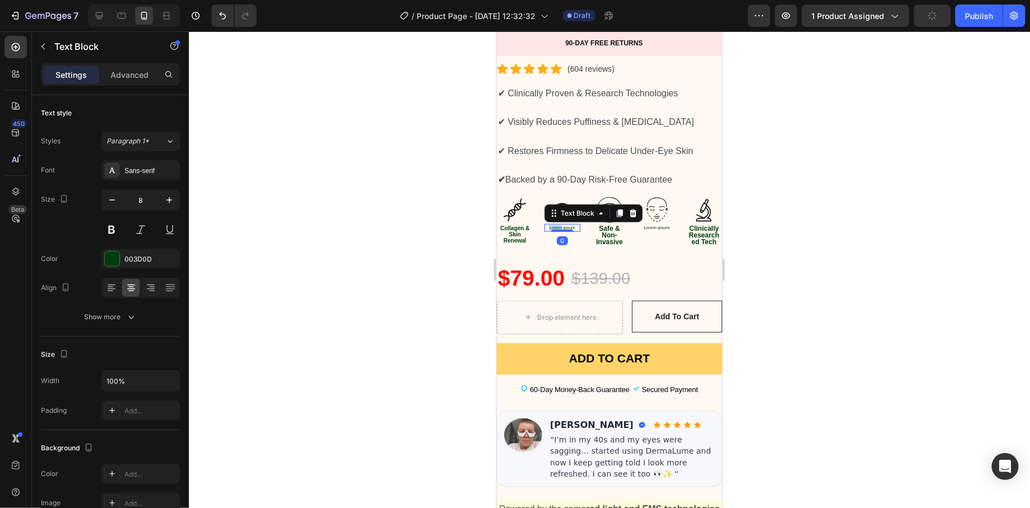
click at [552, 225] on p "Lorem ipsum" at bounding box center [562, 228] width 34 height 6
click at [545, 231] on p "Eye Revitalization" at bounding box center [562, 237] width 34 height 12
click at [548, 225] on strong "Eye Revitalization" at bounding box center [561, 230] width 29 height 11
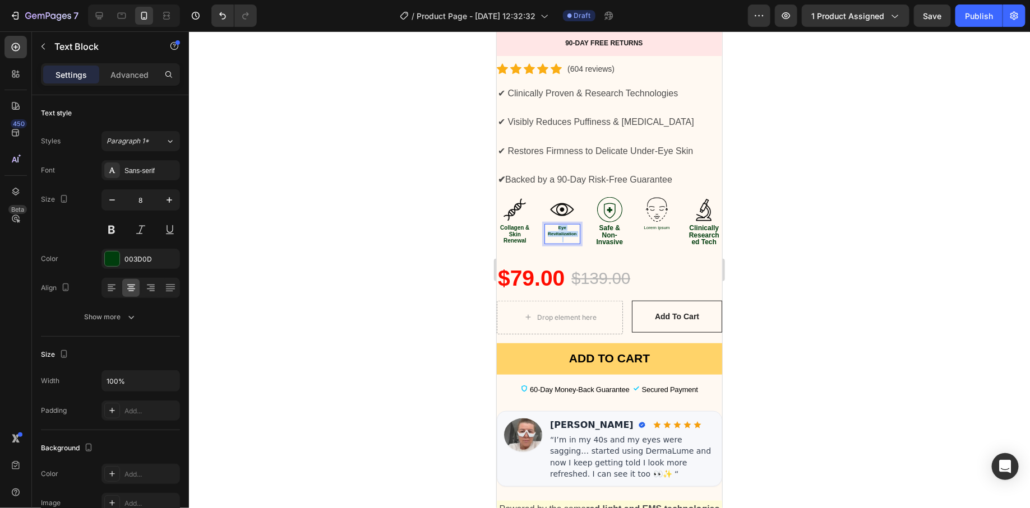
click at [548, 225] on strong "Eye Revitalization" at bounding box center [561, 230] width 29 height 11
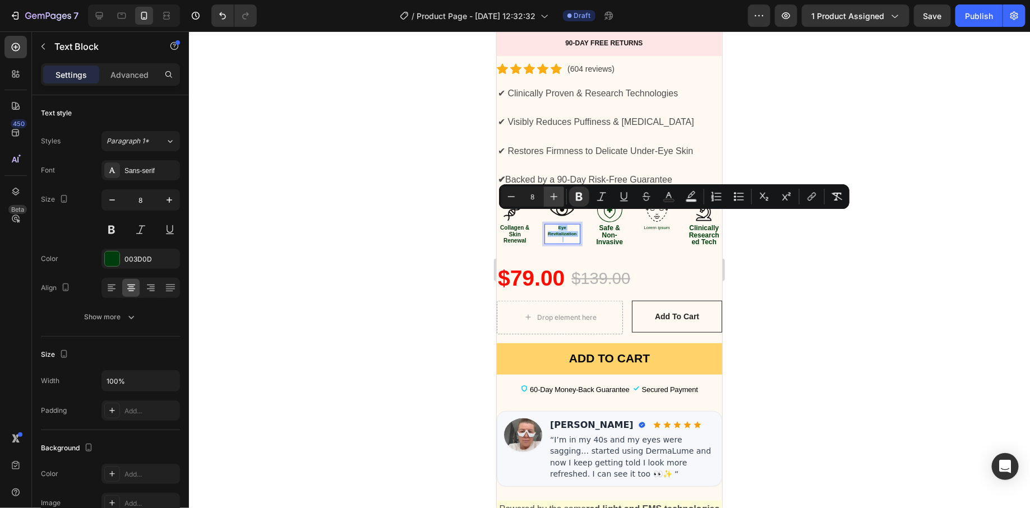
click at [548, 199] on button "Plus" at bounding box center [554, 197] width 20 height 20
type input "10"
click at [456, 233] on div at bounding box center [609, 269] width 841 height 477
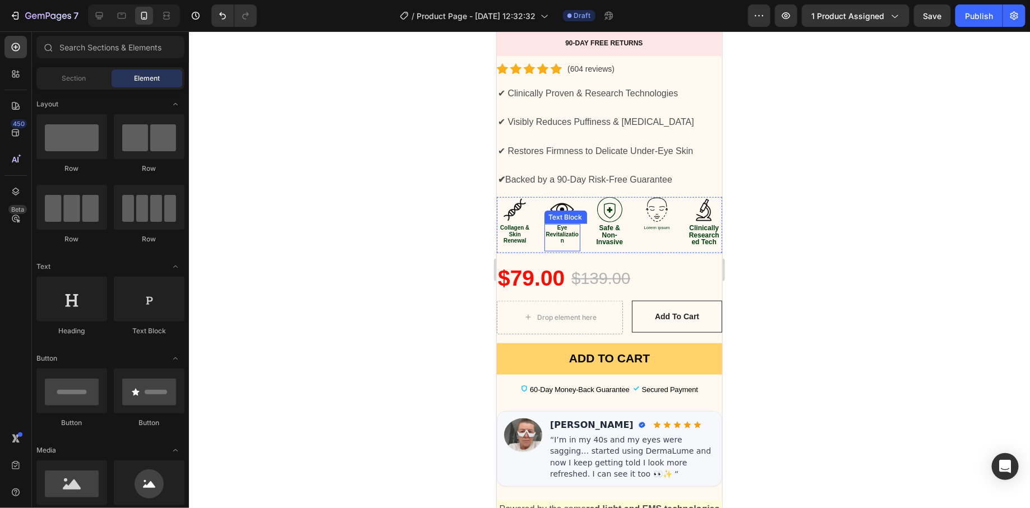
click at [559, 224] on strong "Eye Revitalization" at bounding box center [561, 233] width 33 height 19
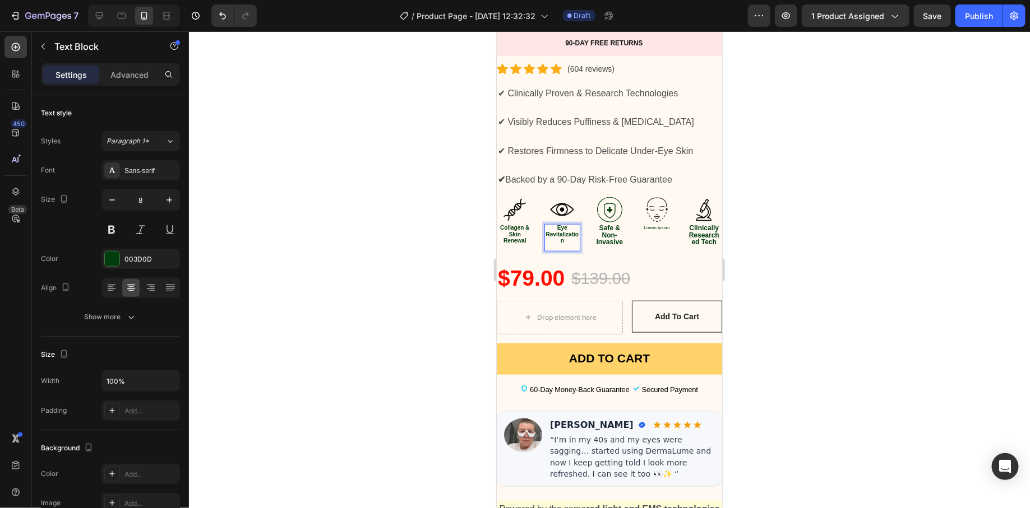
click at [552, 226] on p "Eye Revitalization" at bounding box center [562, 234] width 34 height 19
click at [124, 386] on input "100%" at bounding box center [140, 381] width 77 height 20
click at [329, 283] on div at bounding box center [609, 269] width 841 height 477
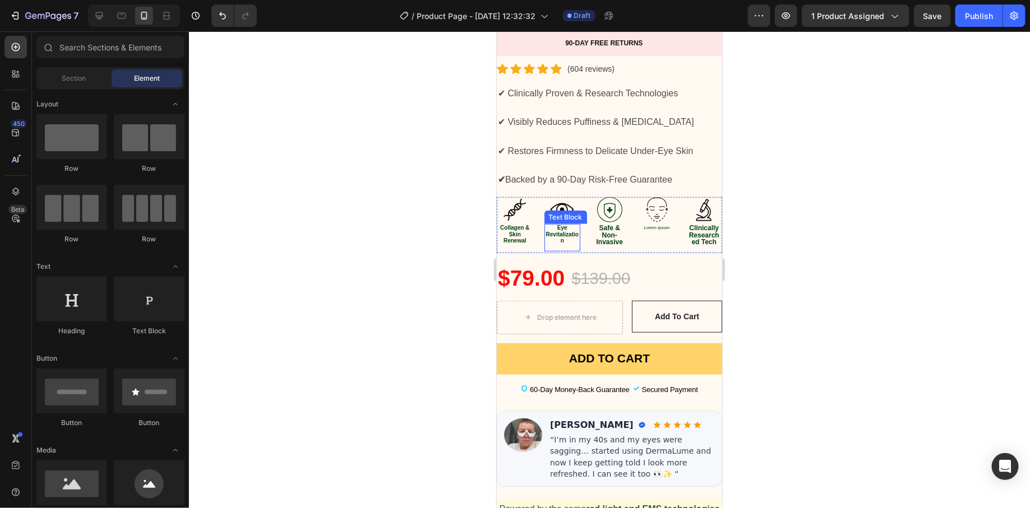
click at [558, 224] on strong "Eye Revitalization" at bounding box center [561, 233] width 33 height 19
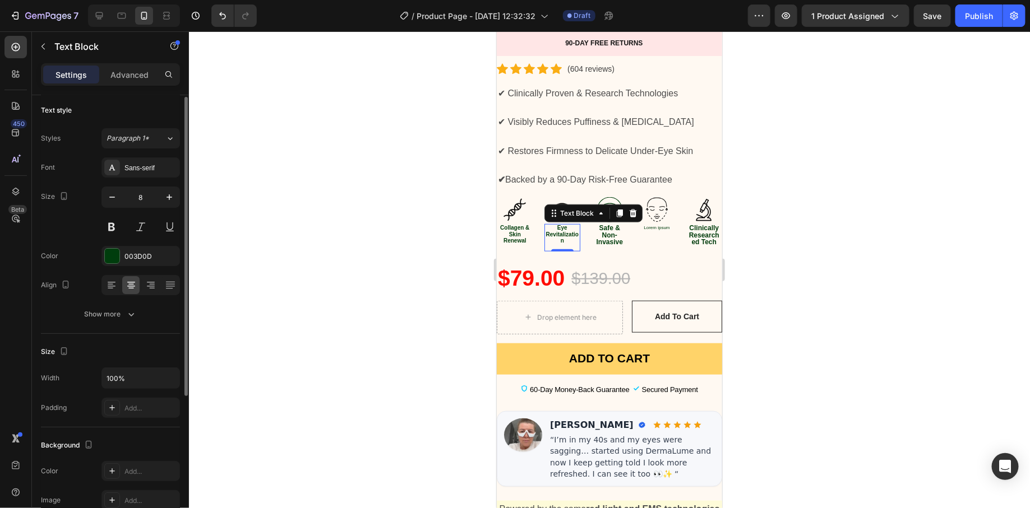
scroll to position [0, 0]
click at [129, 319] on icon "button" at bounding box center [131, 317] width 11 height 11
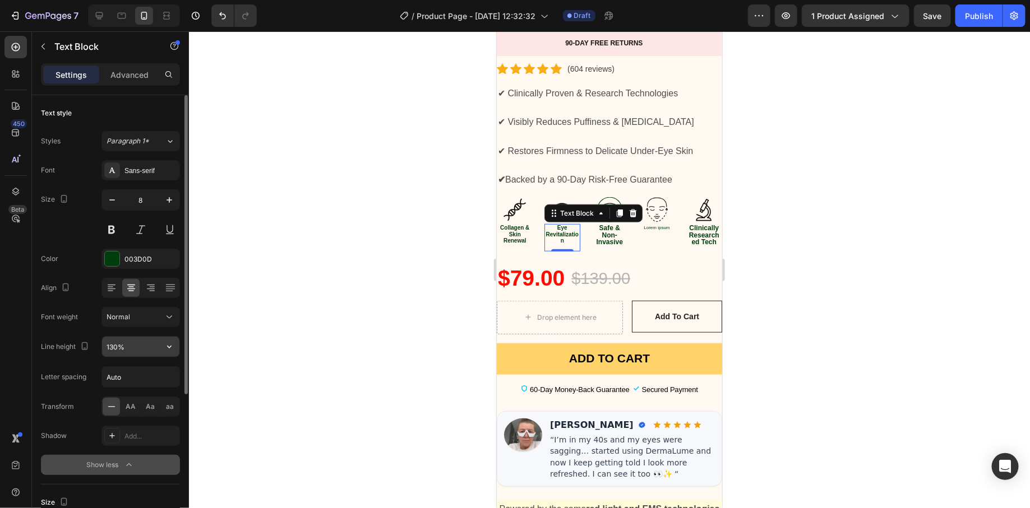
click at [146, 350] on input "130%" at bounding box center [140, 347] width 77 height 20
click at [162, 351] on div "130%" at bounding box center [140, 347] width 77 height 20
click at [170, 349] on icon "button" at bounding box center [169, 346] width 11 height 11
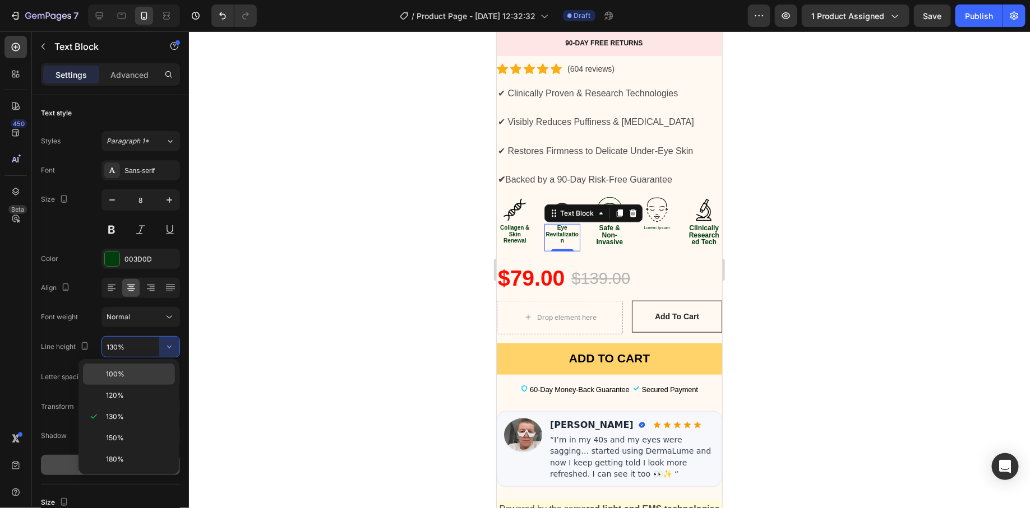
click at [133, 376] on p "100%" at bounding box center [138, 374] width 64 height 10
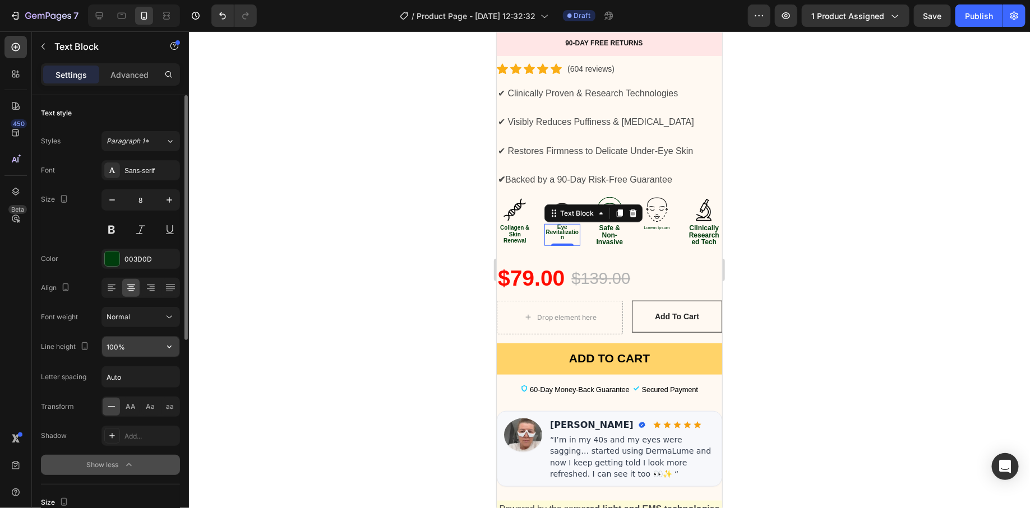
click at [159, 347] on input "100%" at bounding box center [140, 347] width 77 height 20
click at [167, 353] on button "button" at bounding box center [169, 347] width 20 height 20
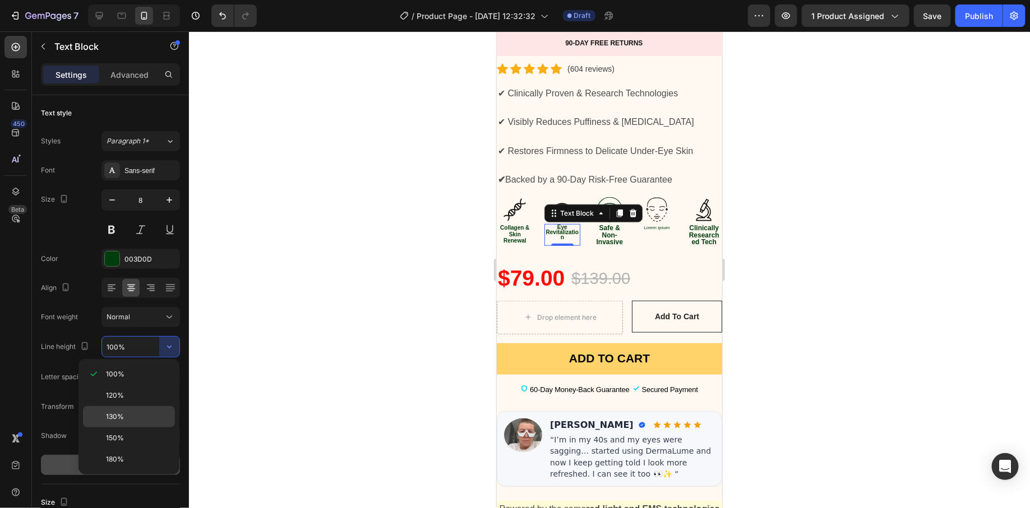
click at [136, 428] on div "130%" at bounding box center [129, 438] width 92 height 21
type input "130%"
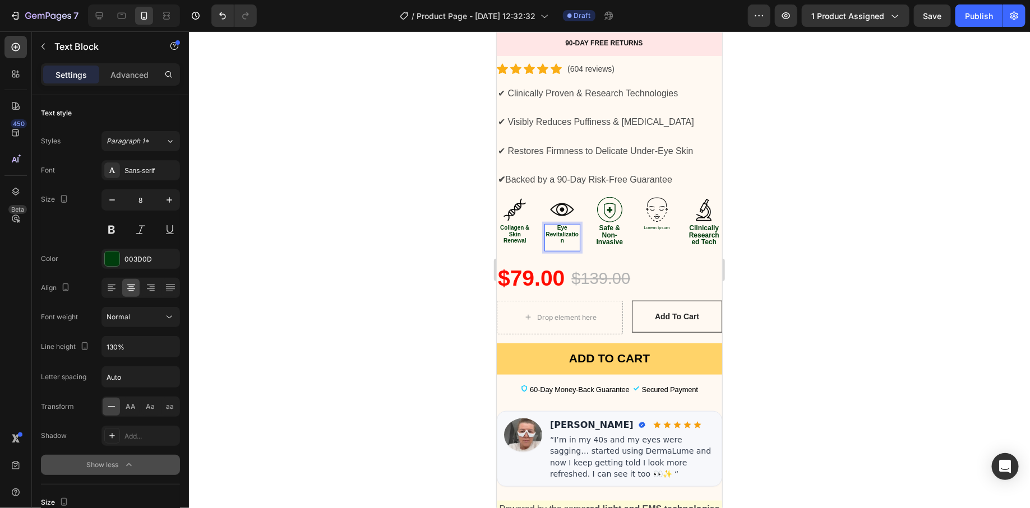
click at [569, 229] on p "Eye Revitalization" at bounding box center [562, 234] width 34 height 19
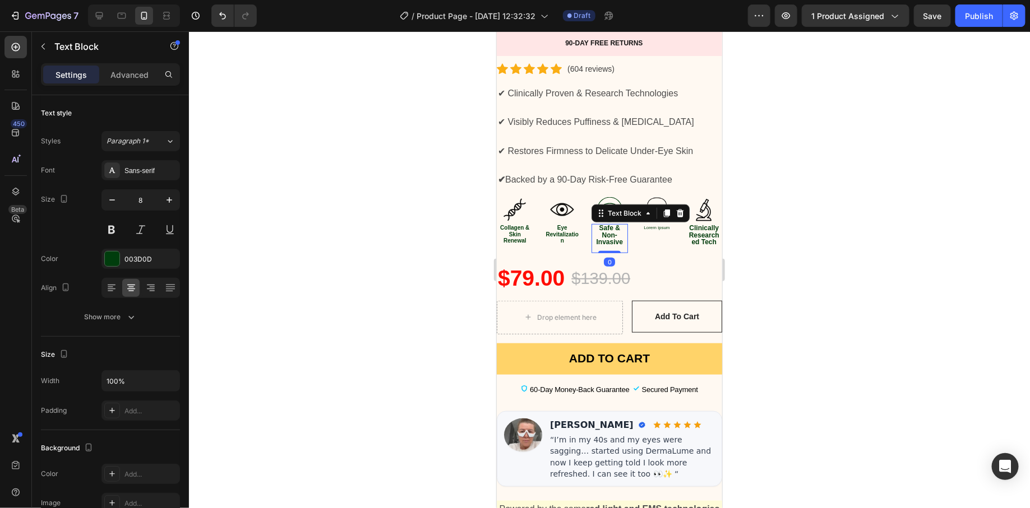
click at [592, 225] on p "Safe & Non-Invasive" at bounding box center [609, 235] width 34 height 21
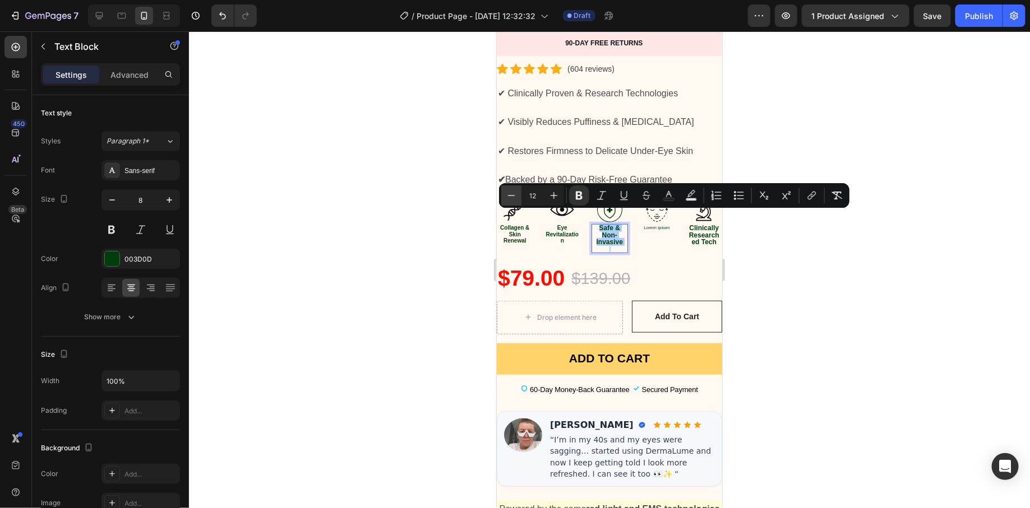
click at [511, 194] on icon "Editor contextual toolbar" at bounding box center [511, 195] width 11 height 11
type input "10"
click at [473, 231] on div at bounding box center [609, 269] width 841 height 477
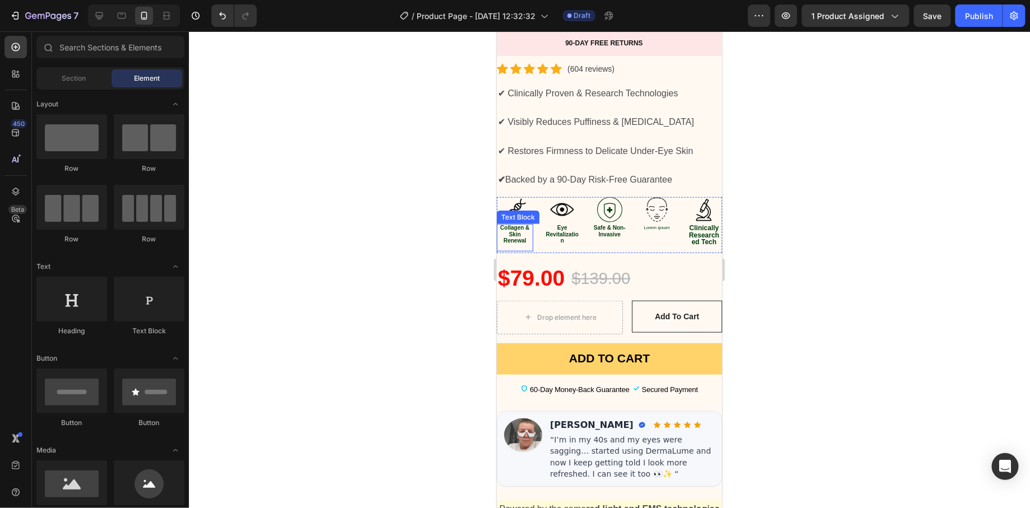
click at [508, 224] on strong "Collagen & Skin Renewal" at bounding box center [514, 233] width 29 height 19
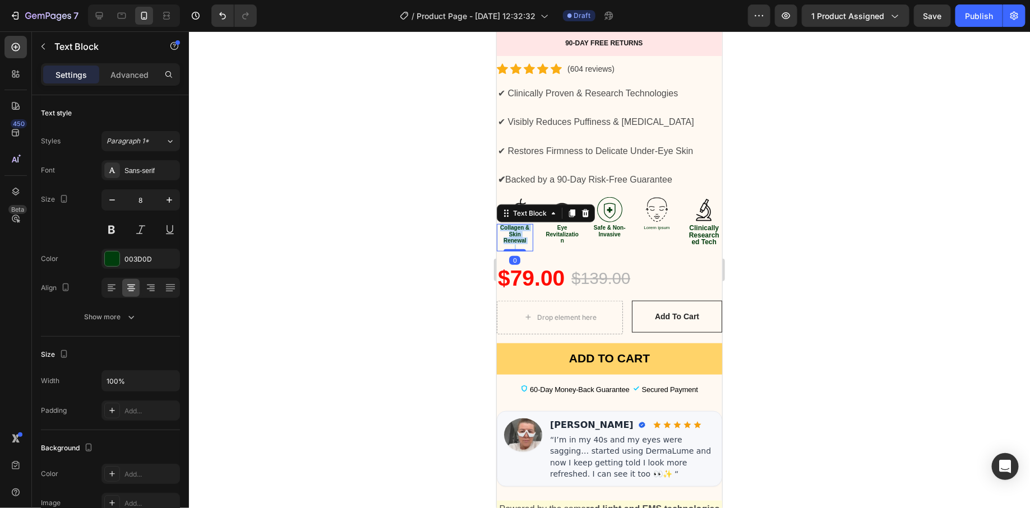
click at [508, 224] on strong "Collagen & Skin Renewal" at bounding box center [514, 233] width 29 height 19
click at [503, 230] on p "Collagen Boost" at bounding box center [514, 233] width 34 height 6
click at [503, 230] on p "Rich Text Editor. Editing area: main" at bounding box center [514, 233] width 34 height 6
click at [563, 225] on strong "Eye Revitalization" at bounding box center [561, 234] width 33 height 19
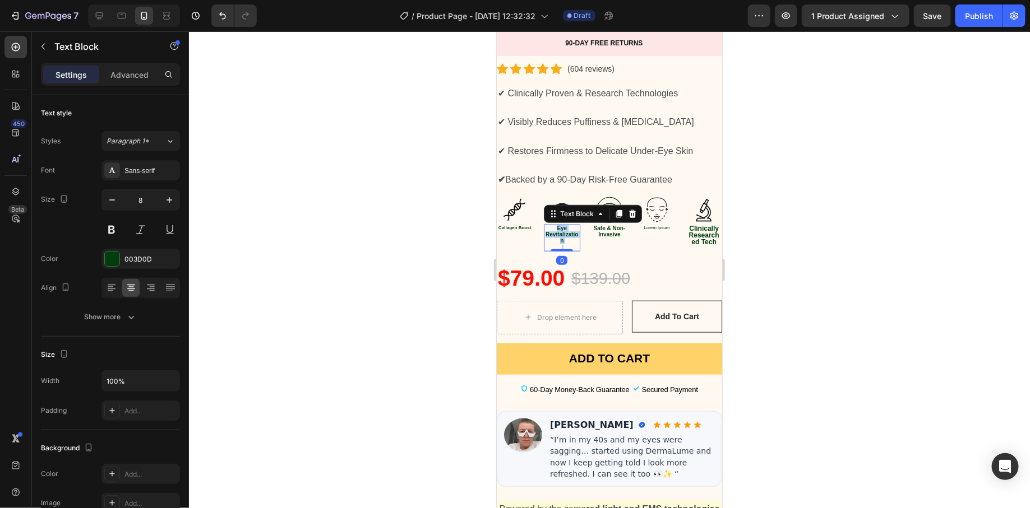
click at [563, 225] on strong "Eye Revitalization" at bounding box center [561, 234] width 33 height 19
click at [566, 230] on p "Rich Text Editor. Editing area: main" at bounding box center [561, 233] width 34 height 6
click at [654, 225] on p "Lorem ipsum" at bounding box center [656, 228] width 34 height 6
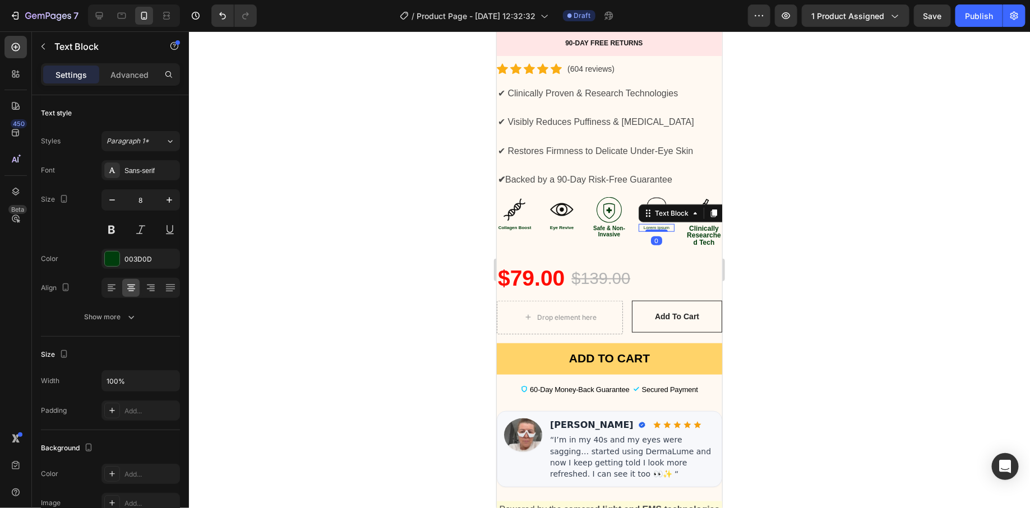
click at [654, 225] on p "Lorem ipsum" at bounding box center [656, 228] width 34 height 6
click at [639, 230] on p "Skin Firming" at bounding box center [656, 233] width 34 height 6
click at [639, 230] on p "Rich Text Editor. Editing area: main" at bounding box center [656, 233] width 34 height 6
click at [694, 224] on strong "Clinically Researched Tech" at bounding box center [703, 235] width 34 height 22
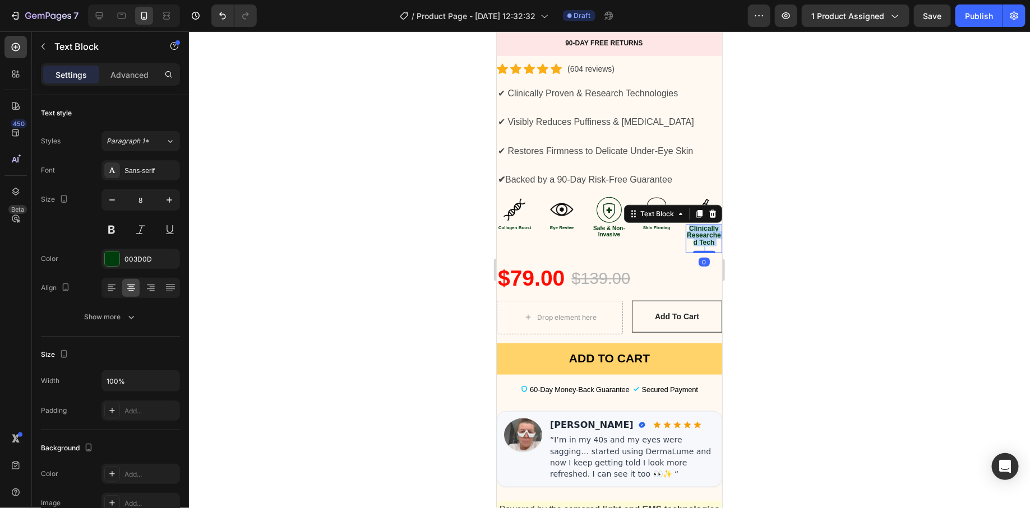
click at [695, 224] on strong "Clinically Researched Tech" at bounding box center [703, 235] width 34 height 22
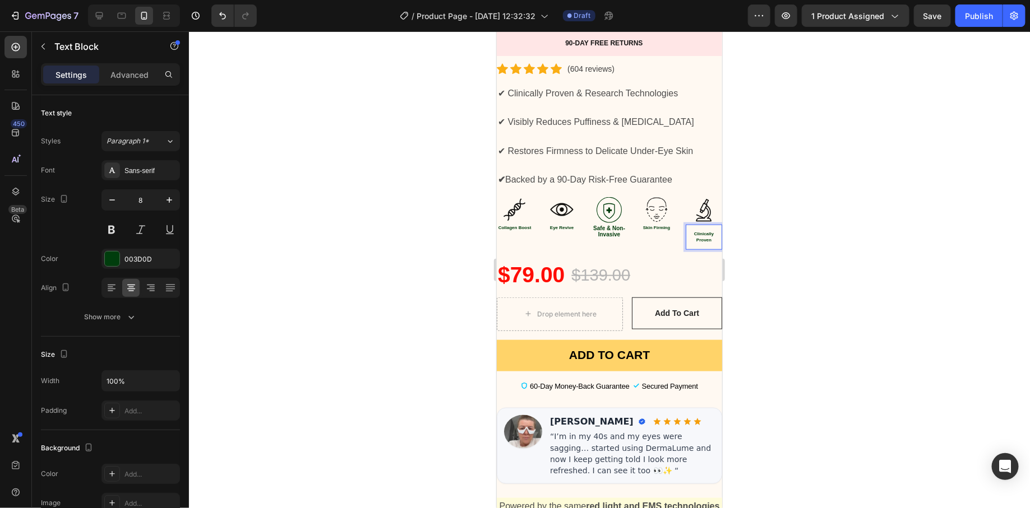
click at [686, 231] on p "Clinically Proven" at bounding box center [703, 237] width 34 height 12
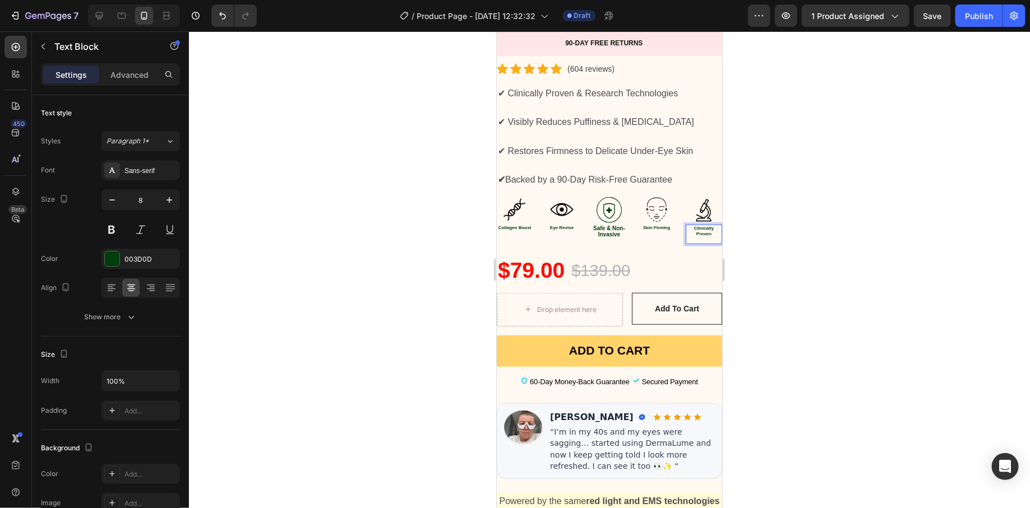
click at [686, 237] on p "Rich Text Editor. Editing area: main" at bounding box center [703, 240] width 34 height 6
click at [600, 225] on strong "Safe & Non-Invasive" at bounding box center [609, 231] width 32 height 12
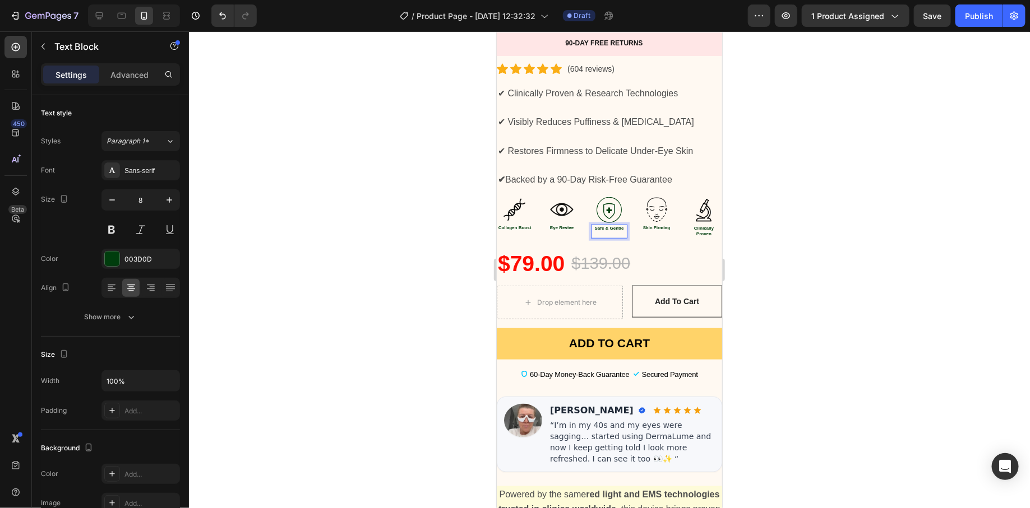
click at [591, 231] on p "Rich Text Editor. Editing area: main" at bounding box center [608, 234] width 34 height 6
click at [512, 225] on strong "Collagen Boost" at bounding box center [514, 227] width 33 height 5
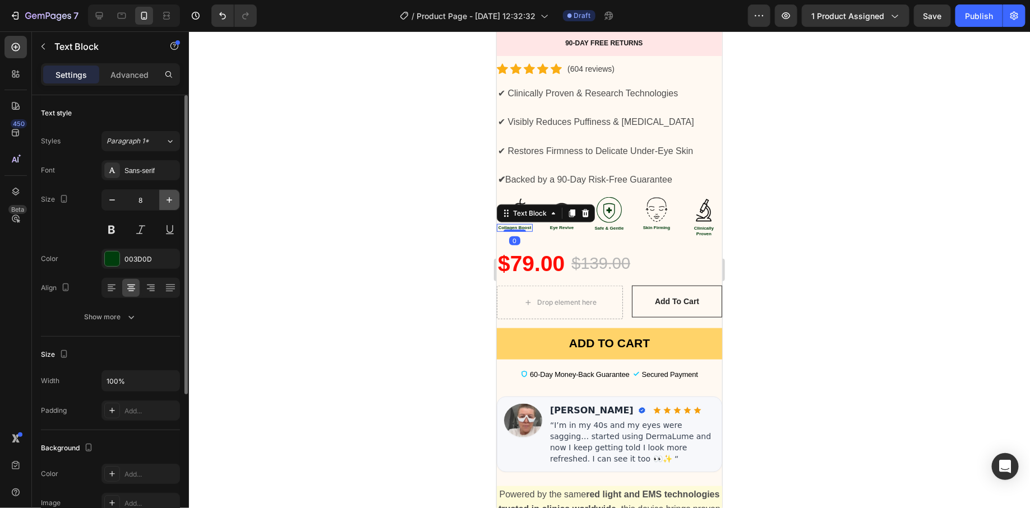
click at [176, 205] on button "button" at bounding box center [169, 200] width 20 height 20
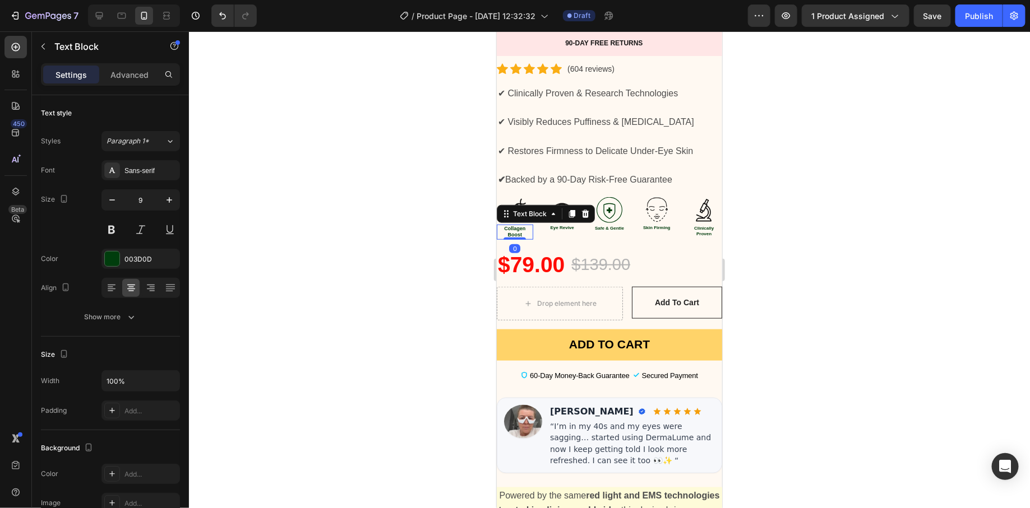
type input "10"
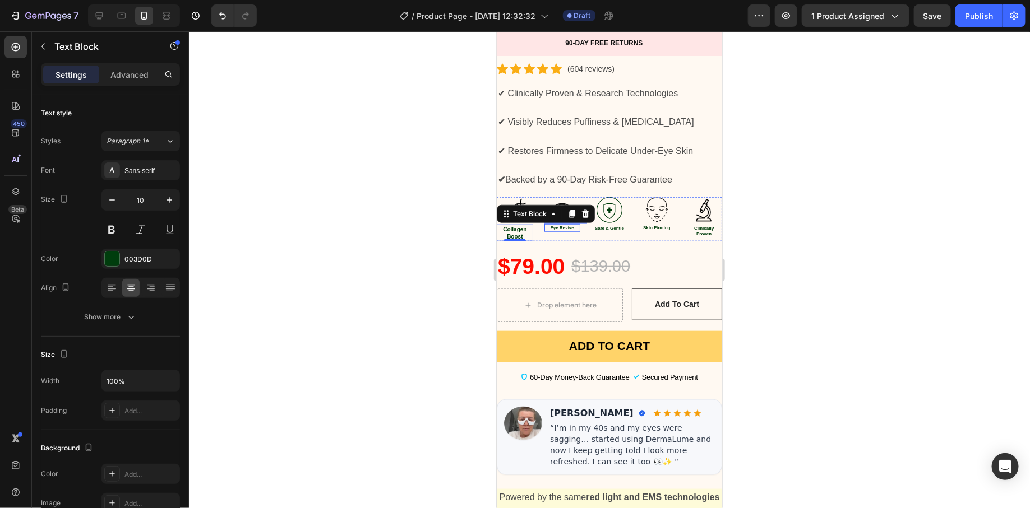
click at [563, 225] on strong "Eye Revive" at bounding box center [562, 227] width 24 height 5
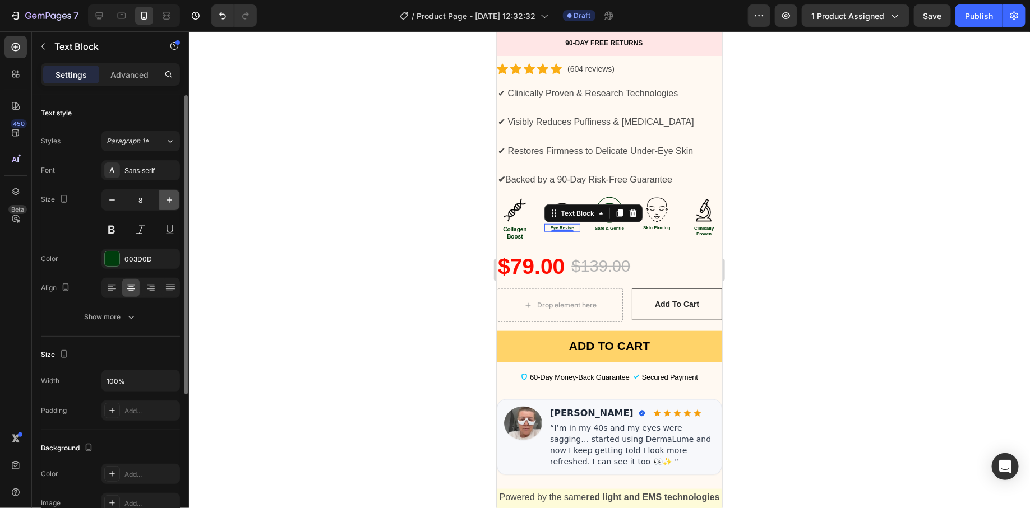
click at [164, 196] on icon "button" at bounding box center [169, 200] width 11 height 11
type input "10"
click at [614, 225] on strong "Safe & Gentle" at bounding box center [608, 227] width 29 height 5
click at [167, 199] on icon "button" at bounding box center [170, 200] width 6 height 6
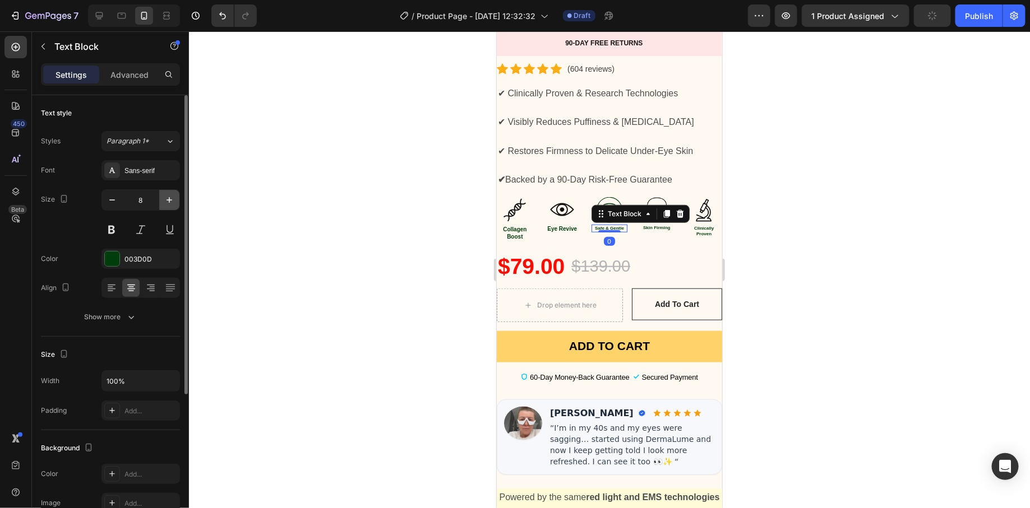
click at [167, 199] on icon "button" at bounding box center [170, 200] width 6 height 6
type input "10"
click at [653, 225] on strong "Skin Firming" at bounding box center [655, 227] width 27 height 5
click at [164, 201] on icon "button" at bounding box center [169, 200] width 11 height 11
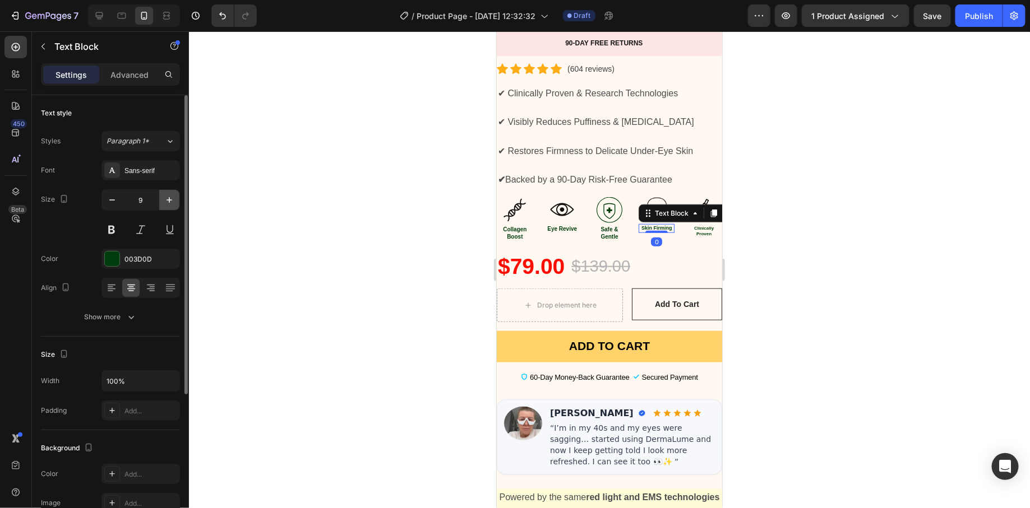
type input "10"
click at [699, 225] on strong "Clinically Proven" at bounding box center [703, 230] width 20 height 11
click at [170, 200] on icon "button" at bounding box center [169, 200] width 11 height 11
type input "10"
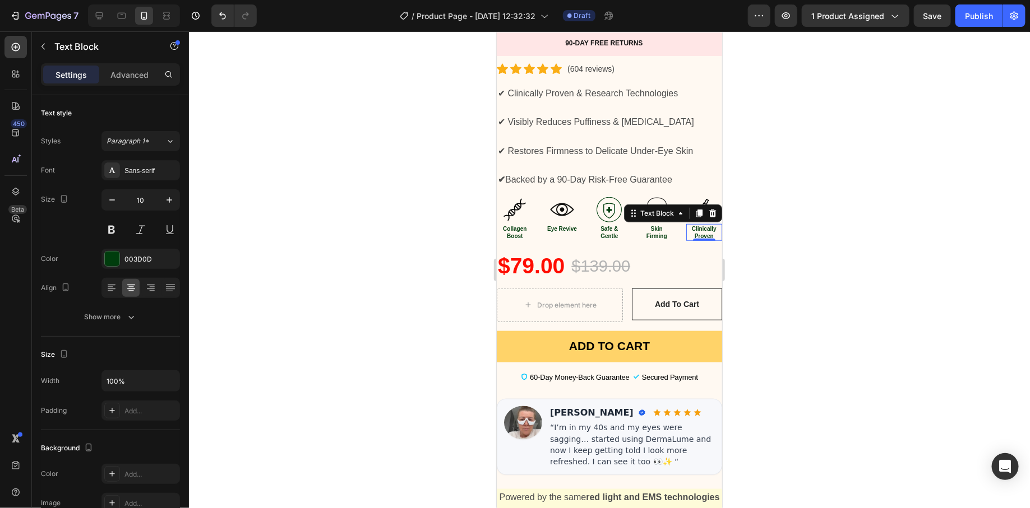
click at [777, 221] on div at bounding box center [609, 269] width 841 height 477
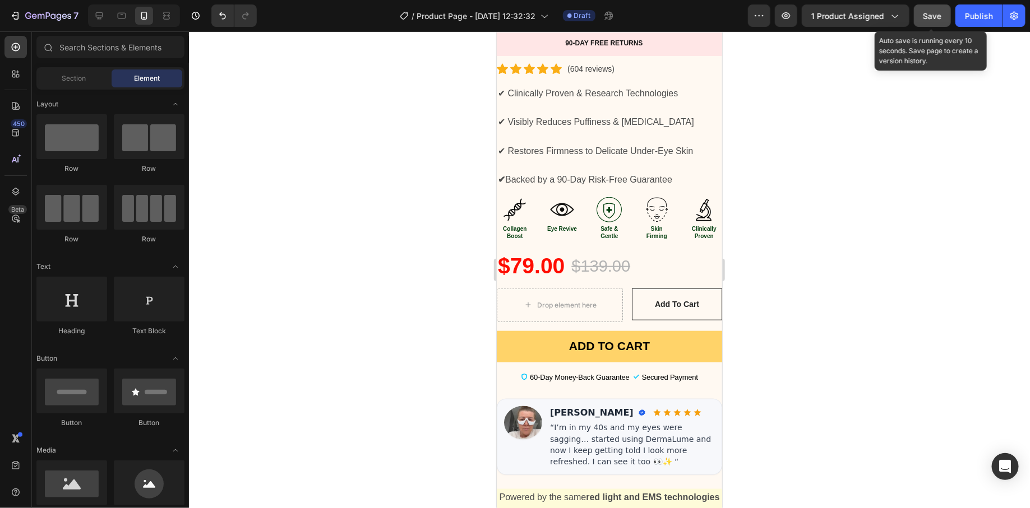
click at [922, 24] on button "Save" at bounding box center [932, 15] width 37 height 22
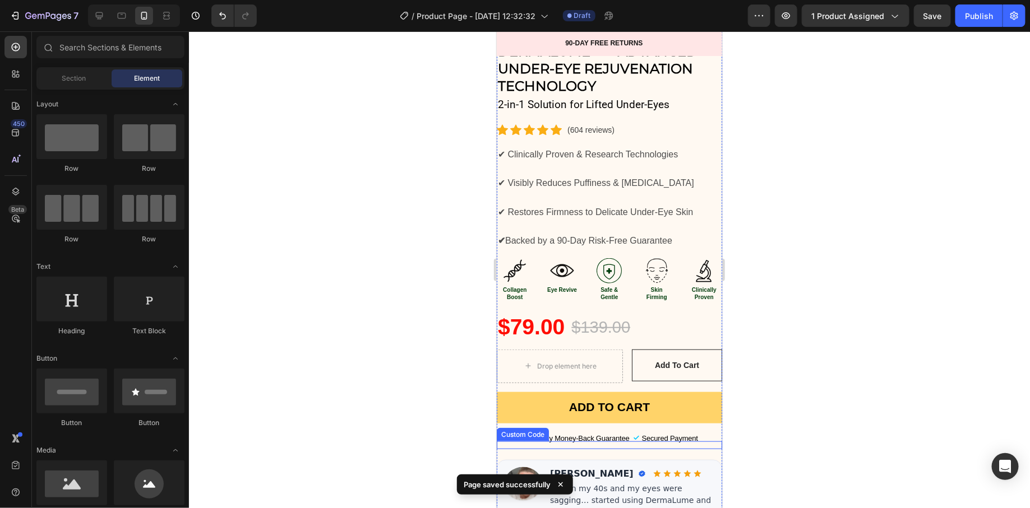
scroll to position [323, 0]
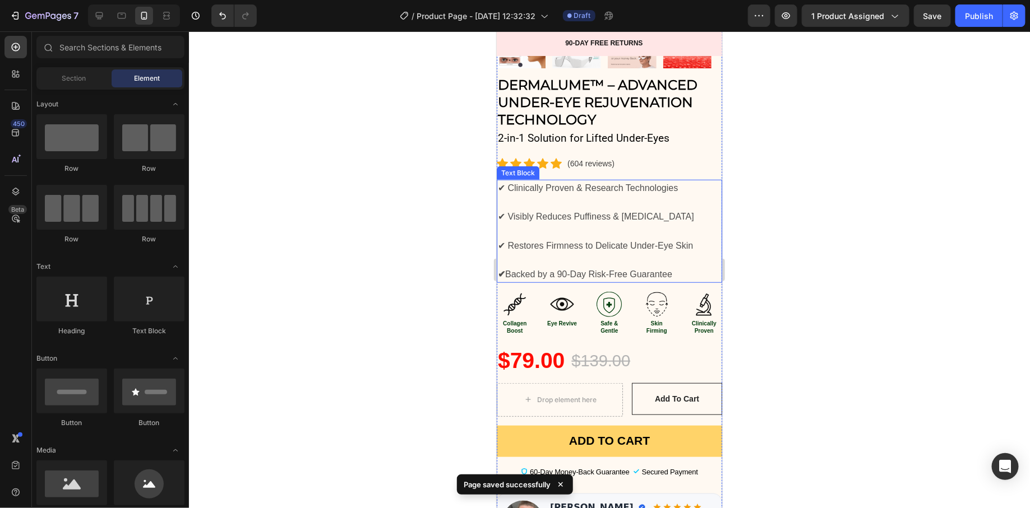
click at [596, 241] on span "✔ Restores Firmness to Delicate Under-Eye Skin" at bounding box center [594, 246] width 195 height 10
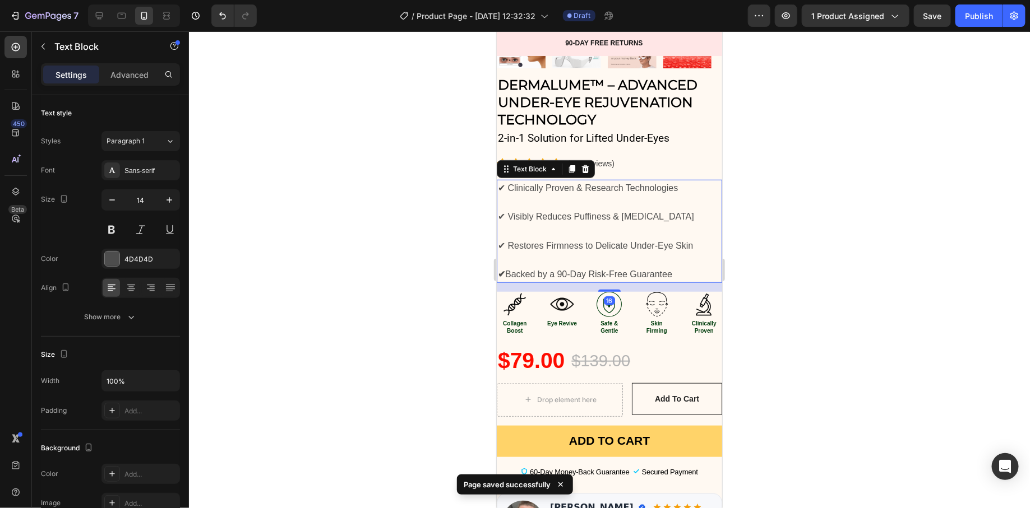
click at [596, 241] on span "✔ Restores Firmness to Delicate Under-Eye Skin" at bounding box center [594, 246] width 195 height 10
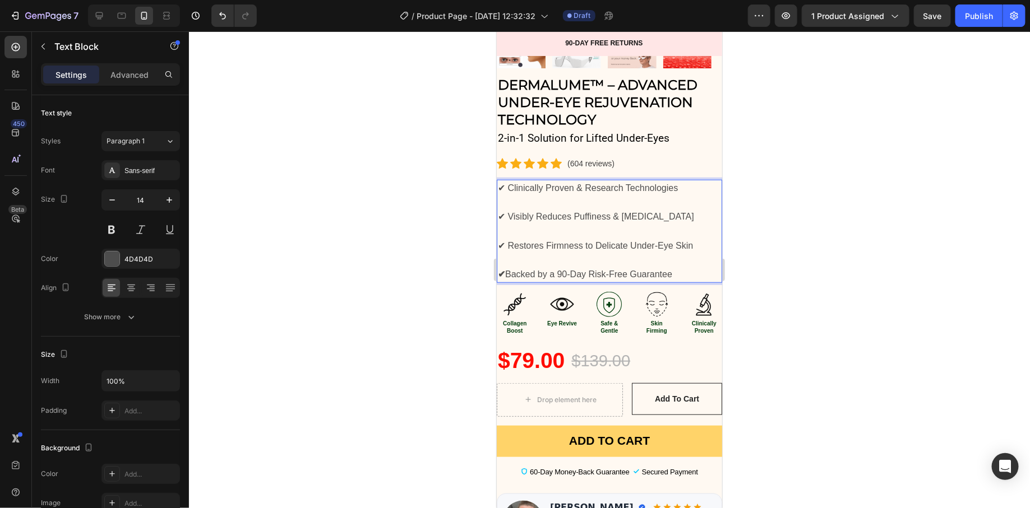
click at [595, 241] on span "✔ Restores Firmness to Delicate Under-Eye Skin" at bounding box center [594, 246] width 195 height 10
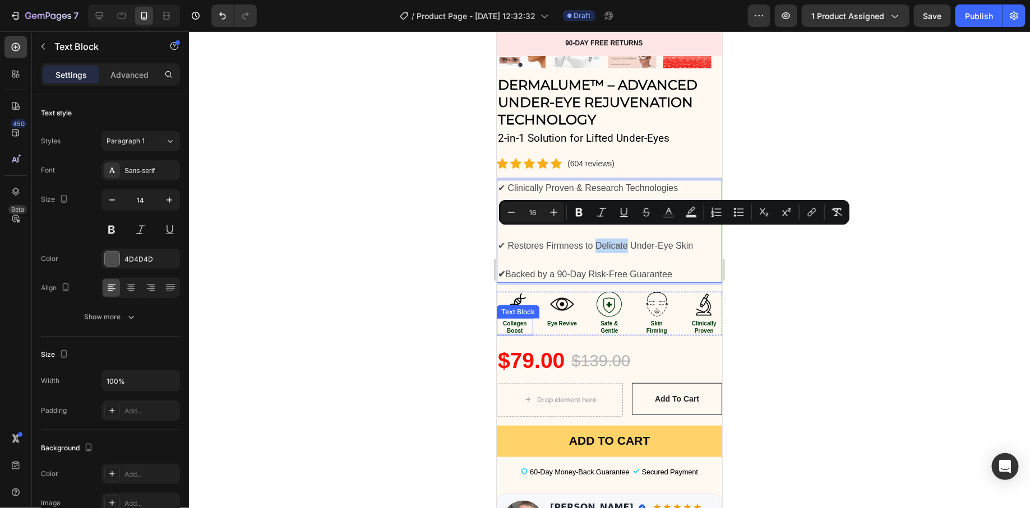
click at [511, 320] on strong "Collagen Boost" at bounding box center [514, 326] width 24 height 13
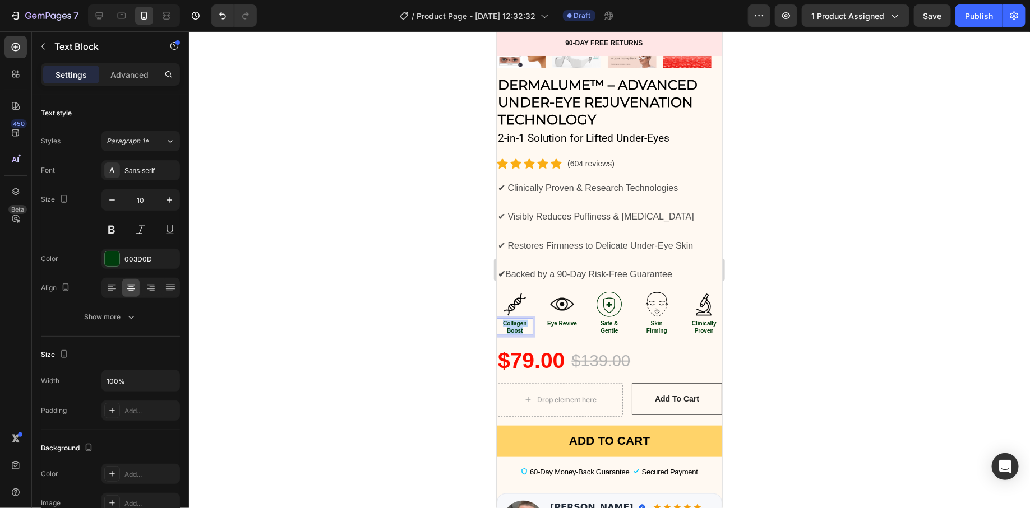
click at [511, 320] on strong "Collagen Boost" at bounding box center [514, 326] width 24 height 13
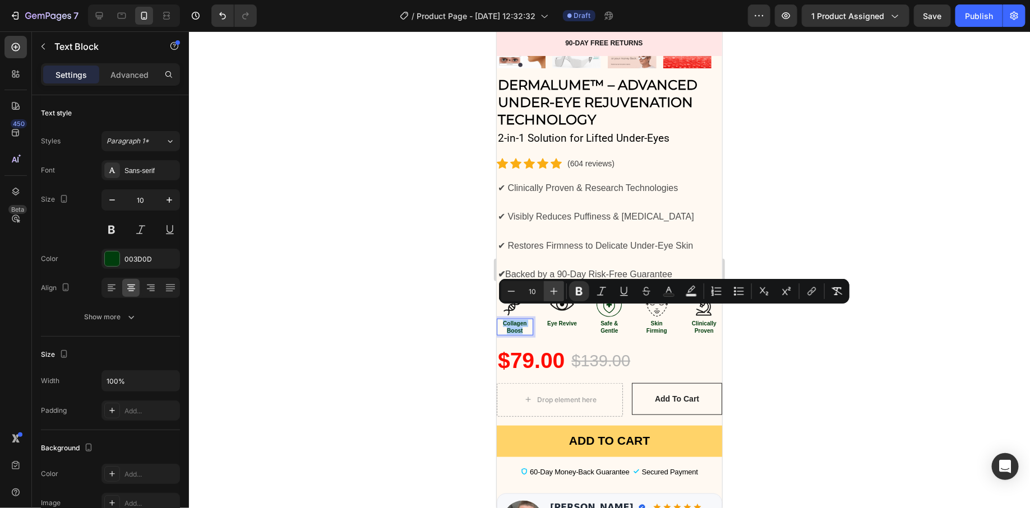
click at [558, 290] on icon "Editor contextual toolbar" at bounding box center [553, 291] width 11 height 11
type input "12"
click at [551, 320] on strong "Eye Revive" at bounding box center [562, 323] width 30 height 6
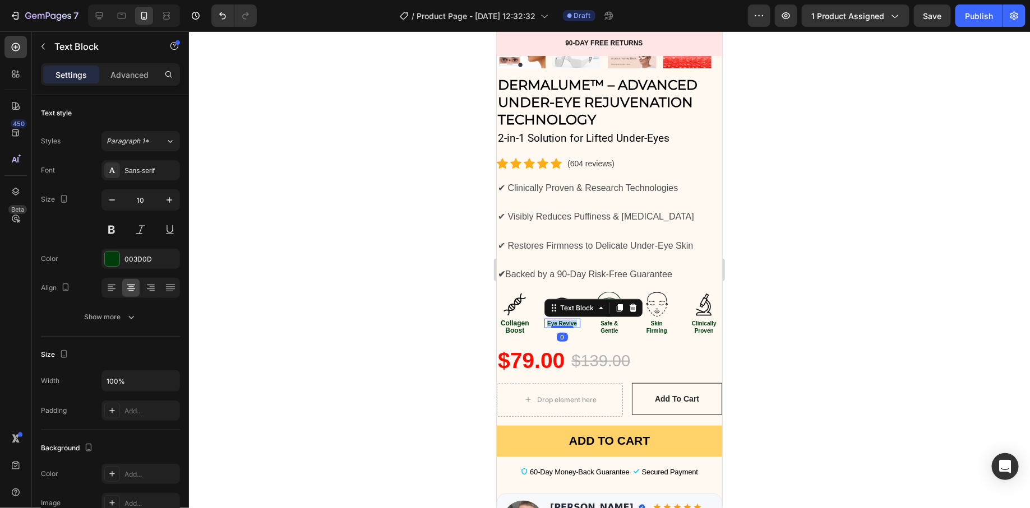
click at [551, 320] on strong "Eye Revive" at bounding box center [562, 323] width 30 height 6
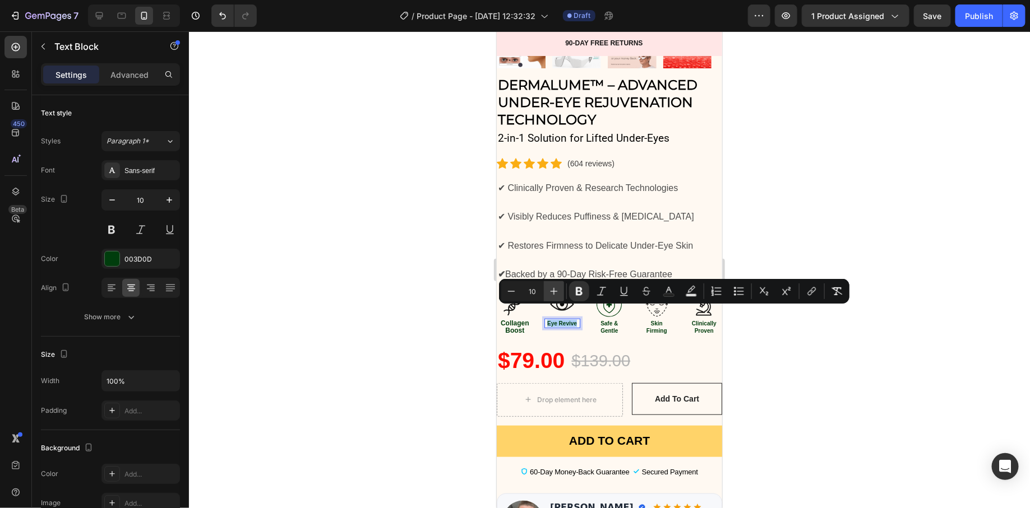
click at [557, 290] on icon "Editor contextual toolbar" at bounding box center [553, 291] width 11 height 11
type input "12"
click at [603, 320] on strong "Safe & Gentle" at bounding box center [608, 326] width 17 height 13
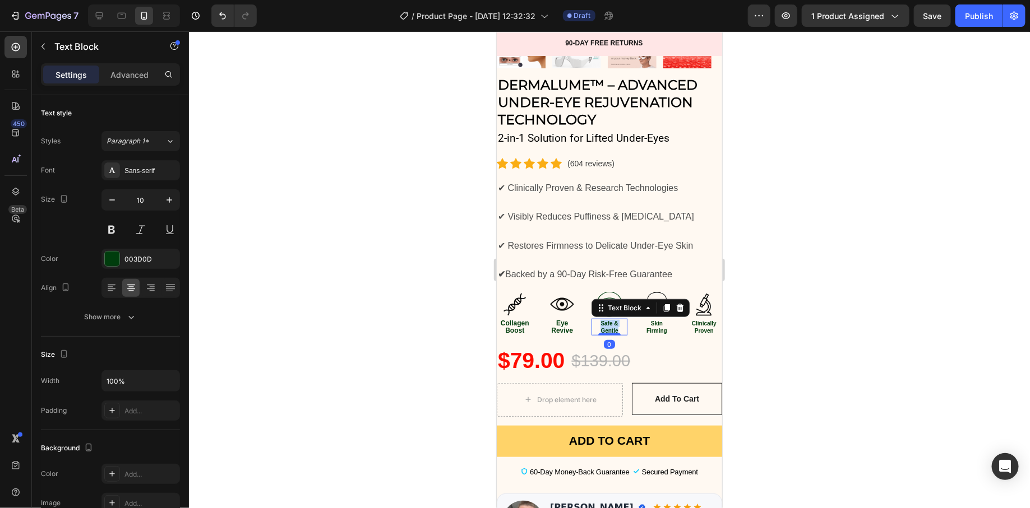
click at [603, 320] on strong "Safe & Gentle" at bounding box center [608, 326] width 17 height 13
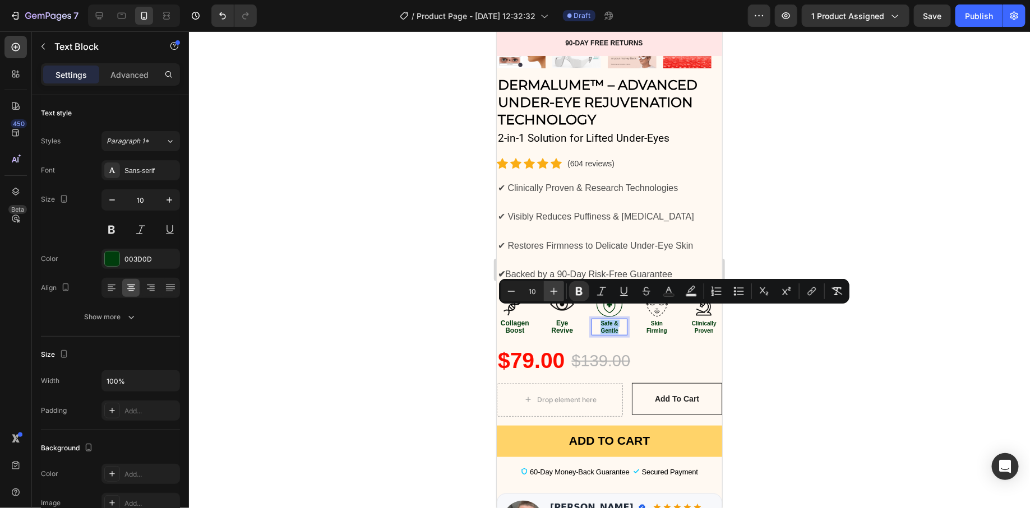
click at [549, 293] on icon "Editor contextual toolbar" at bounding box center [553, 291] width 11 height 11
click at [549, 294] on icon "Editor contextual toolbar" at bounding box center [553, 291] width 11 height 11
type input "12"
click at [646, 320] on strong "Skin Firming" at bounding box center [656, 326] width 21 height 13
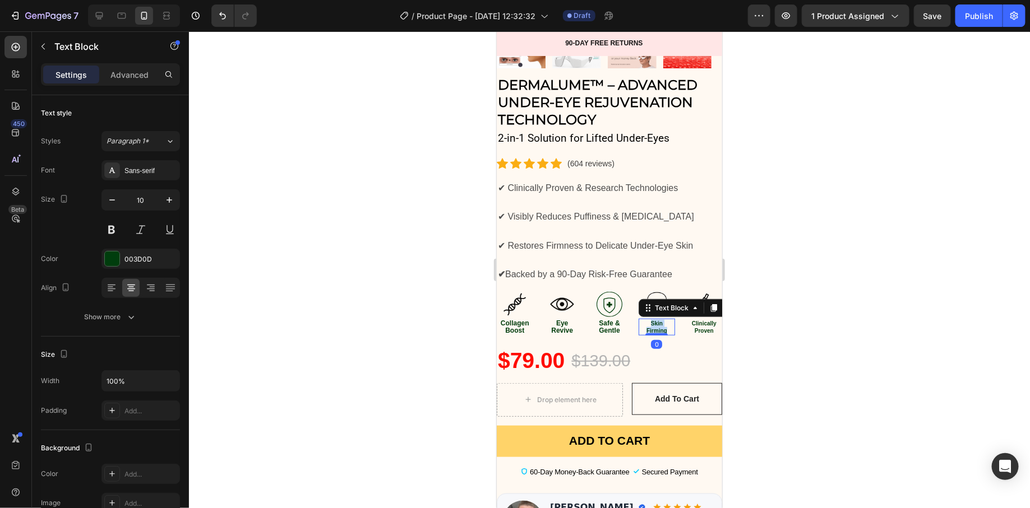
click at [646, 320] on strong "Skin Firming" at bounding box center [656, 326] width 21 height 13
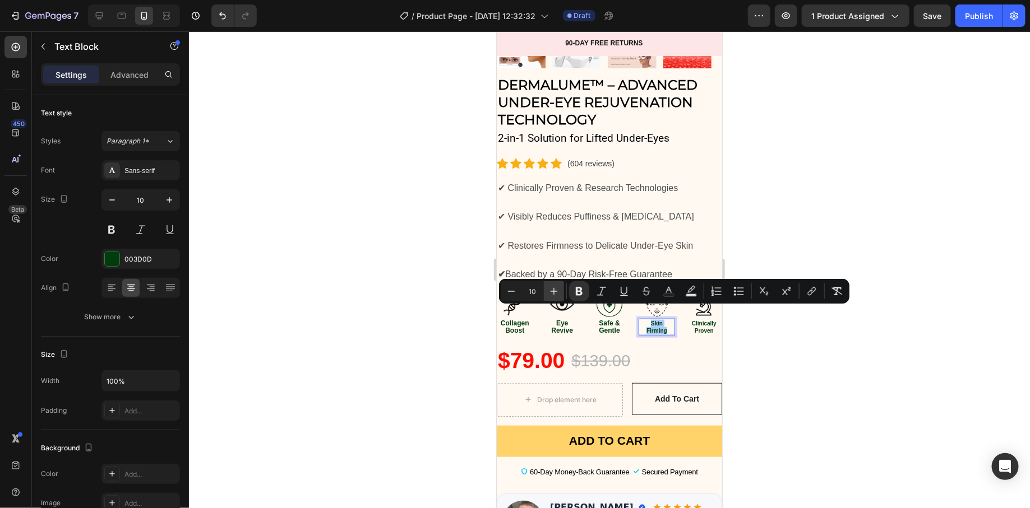
click at [547, 293] on button "Plus" at bounding box center [554, 291] width 20 height 20
type input "12"
click at [691, 320] on strong "Clinically Proven" at bounding box center [703, 326] width 25 height 13
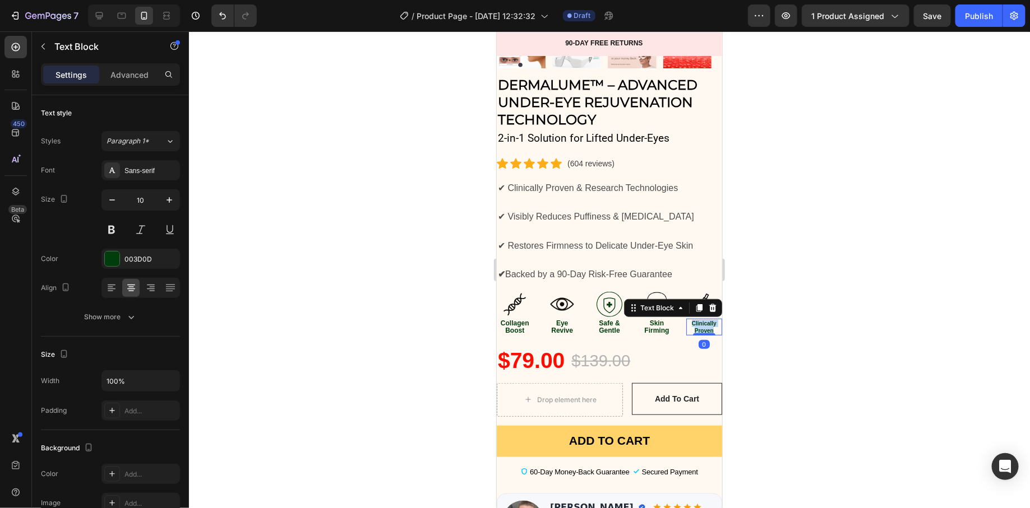
click at [691, 320] on strong "Clinically Proven" at bounding box center [703, 326] width 25 height 13
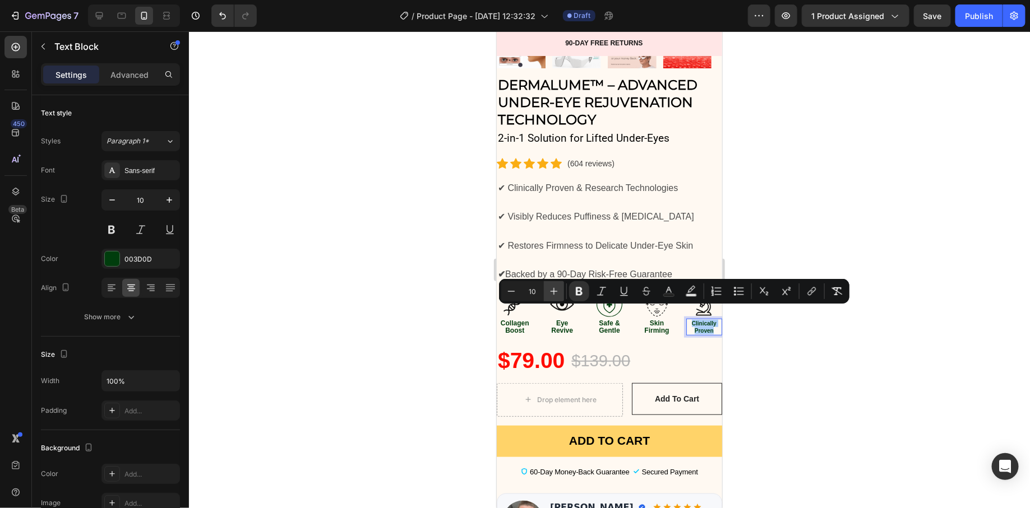
click at [554, 294] on icon "Editor contextual toolbar" at bounding box center [553, 291] width 11 height 11
type input "12"
click at [416, 309] on div at bounding box center [609, 269] width 841 height 477
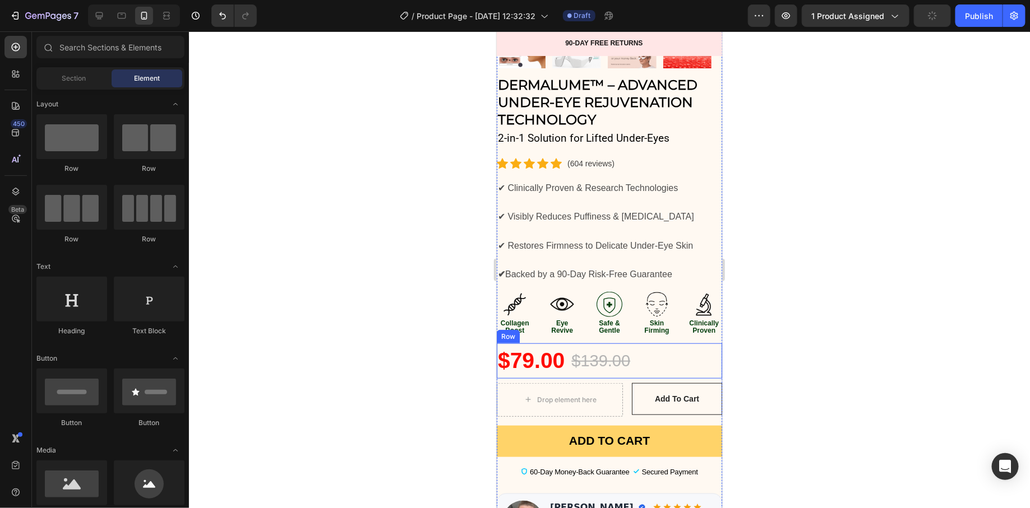
scroll to position [465, 0]
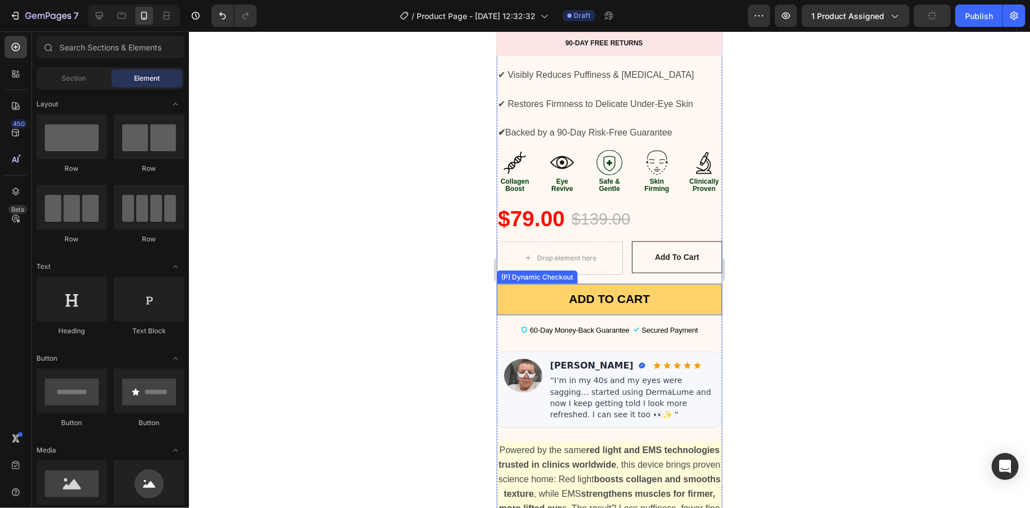
click at [761, 276] on div at bounding box center [609, 269] width 841 height 477
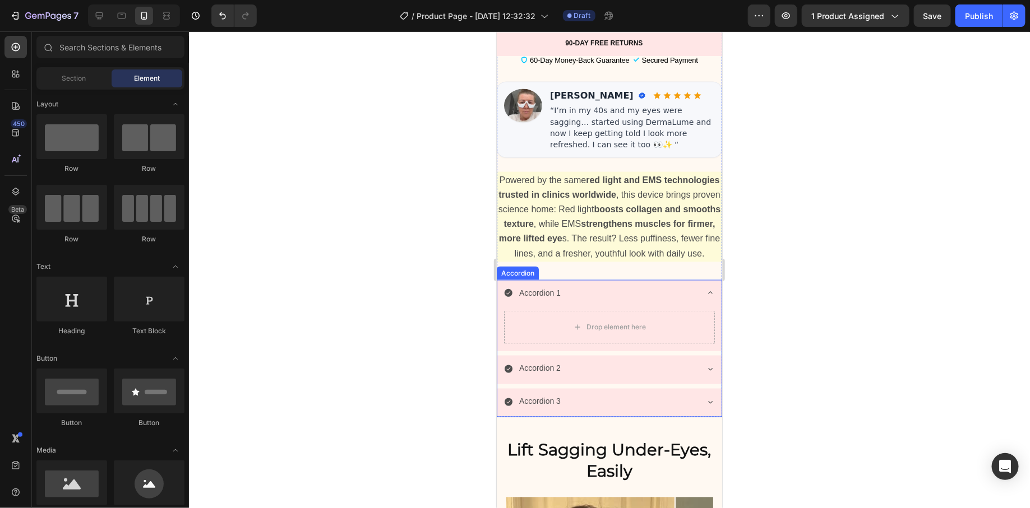
scroll to position [867, 0]
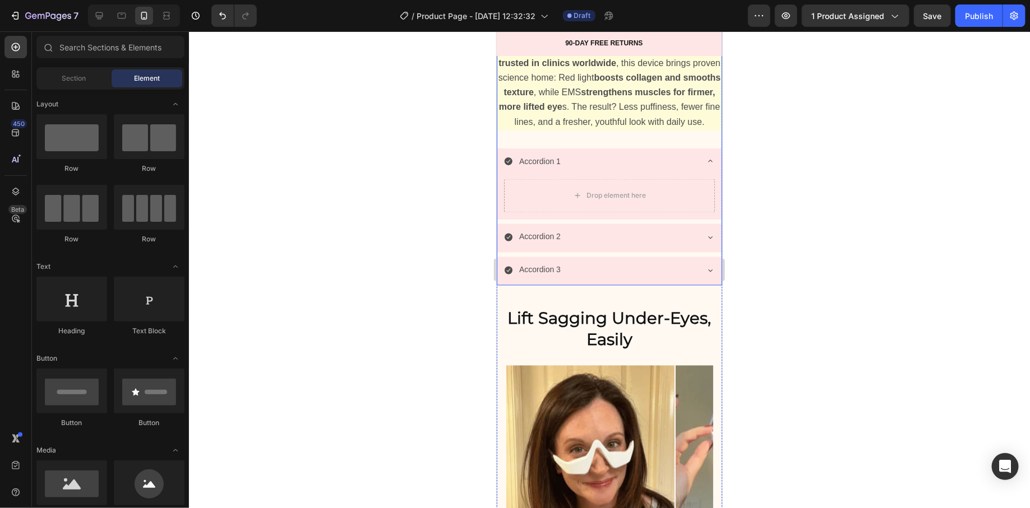
click at [674, 169] on div "Accordion 1" at bounding box center [599, 160] width 193 height 17
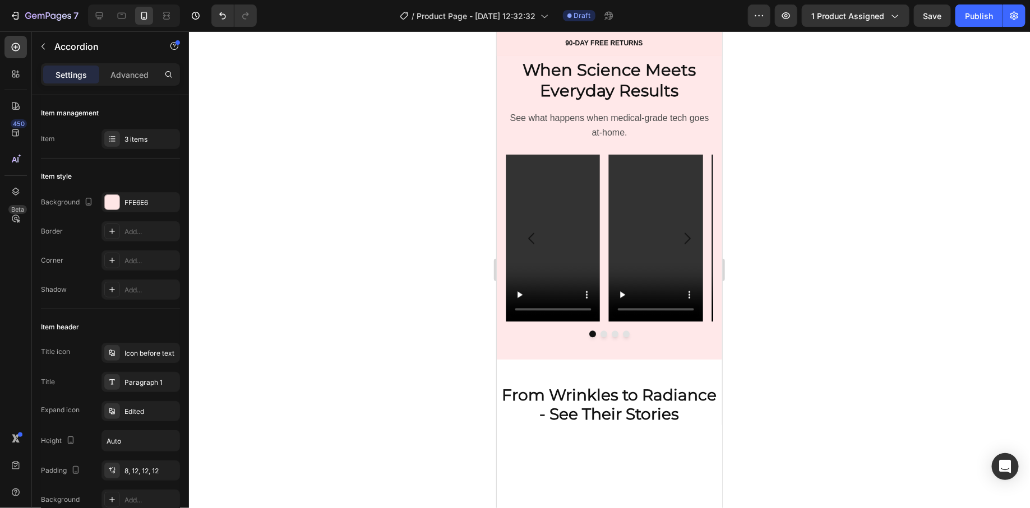
scroll to position [1446, 0]
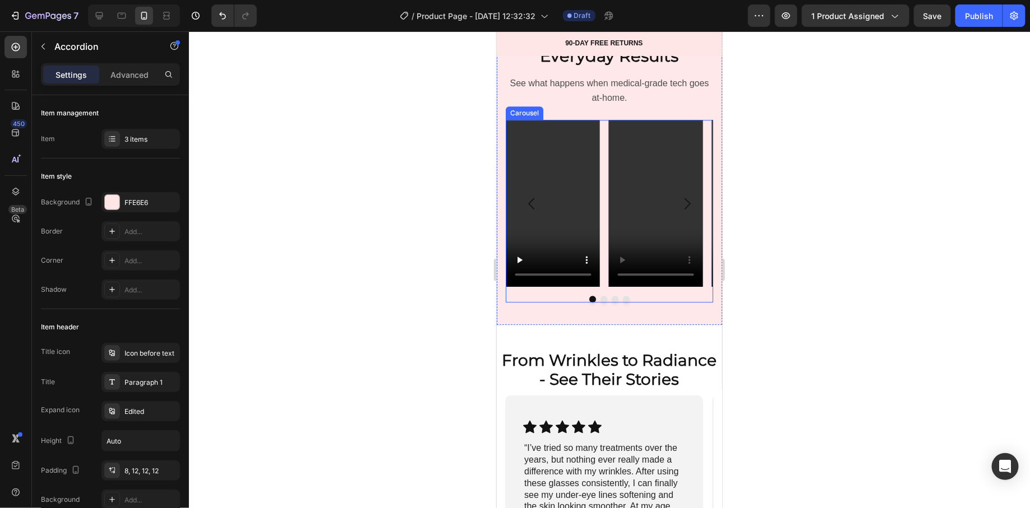
click at [600, 302] on button "Dot" at bounding box center [603, 298] width 7 height 7
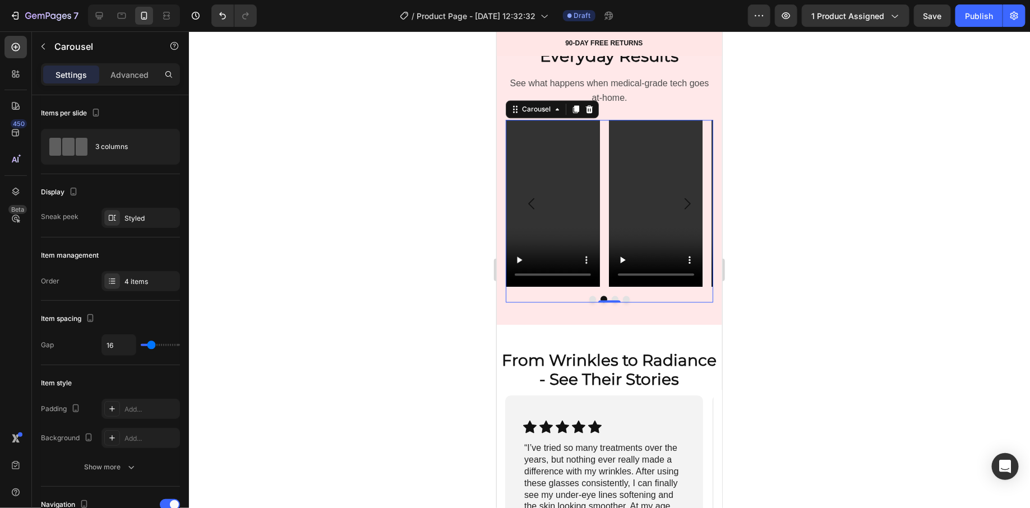
click at [625, 302] on div at bounding box center [608, 298] width 207 height 7
click at [622, 302] on button "Dot" at bounding box center [625, 298] width 7 height 7
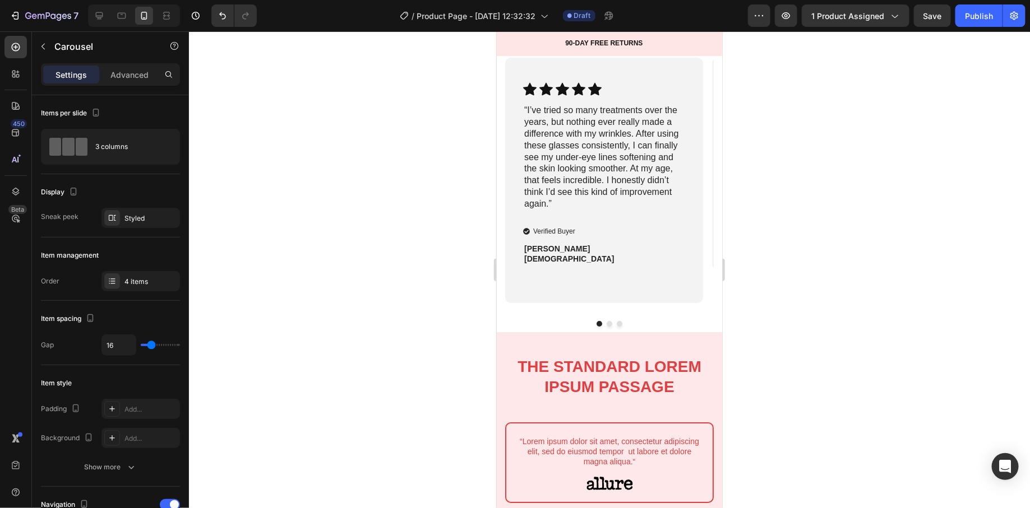
scroll to position [1785, 0]
click at [606, 326] on button "Dot" at bounding box center [609, 323] width 6 height 6
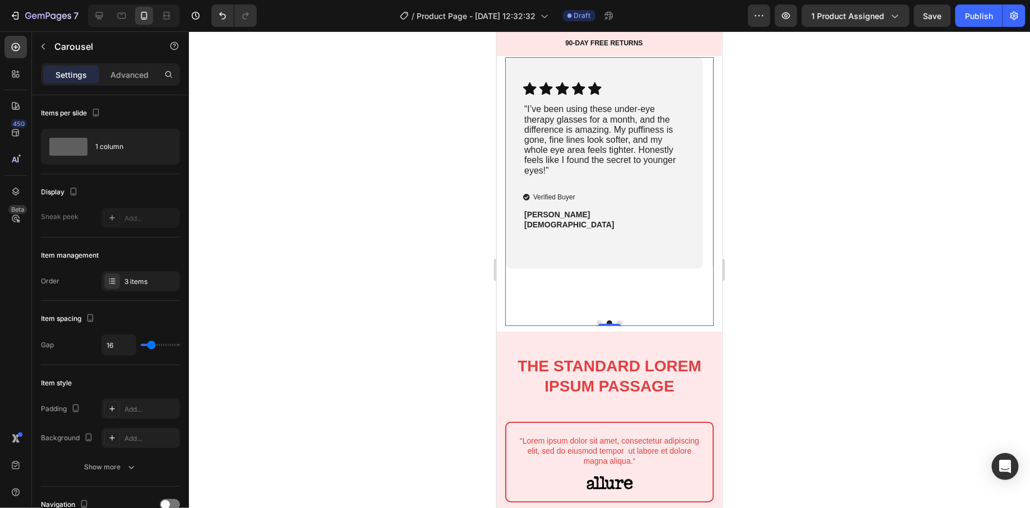
click at [616, 326] on button "Dot" at bounding box center [619, 323] width 6 height 6
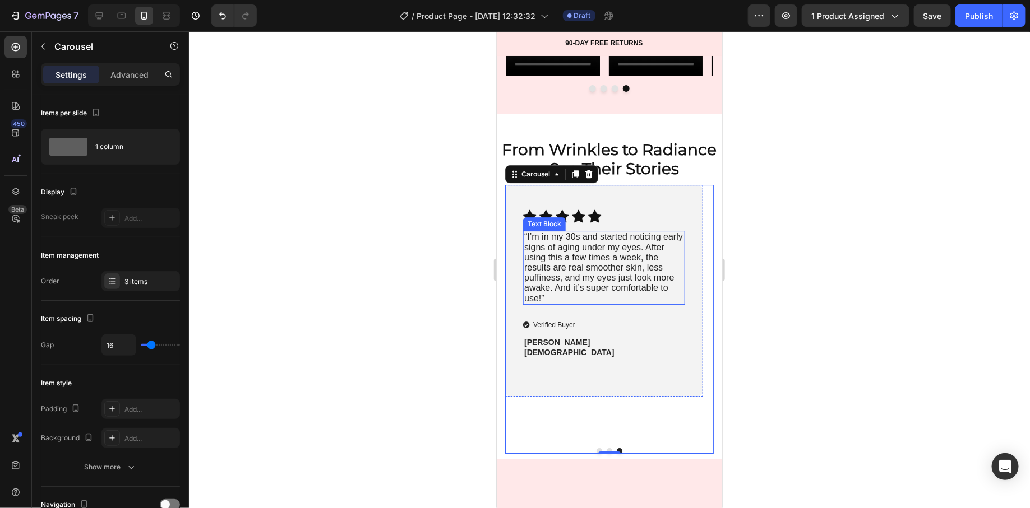
scroll to position [1657, 0]
click at [431, 191] on div at bounding box center [609, 269] width 841 height 477
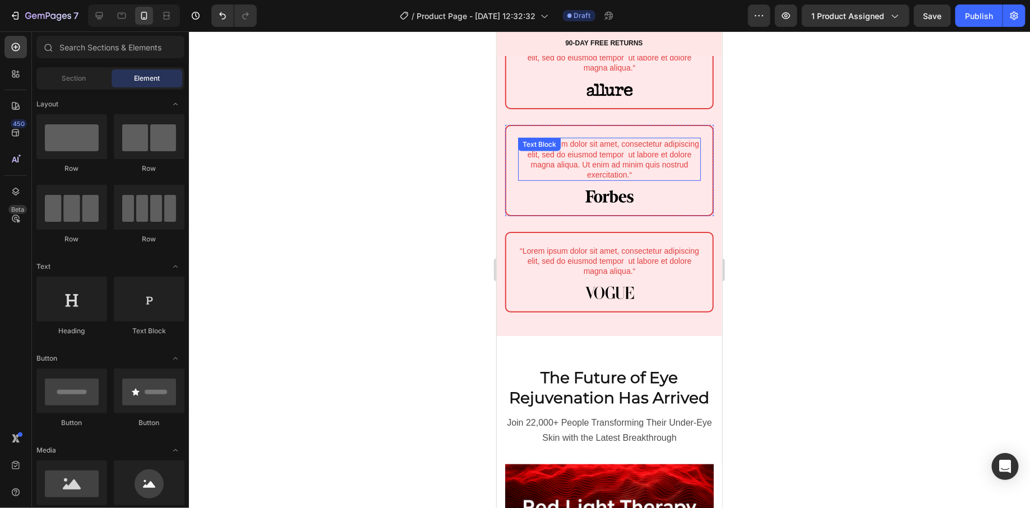
scroll to position [2215, 0]
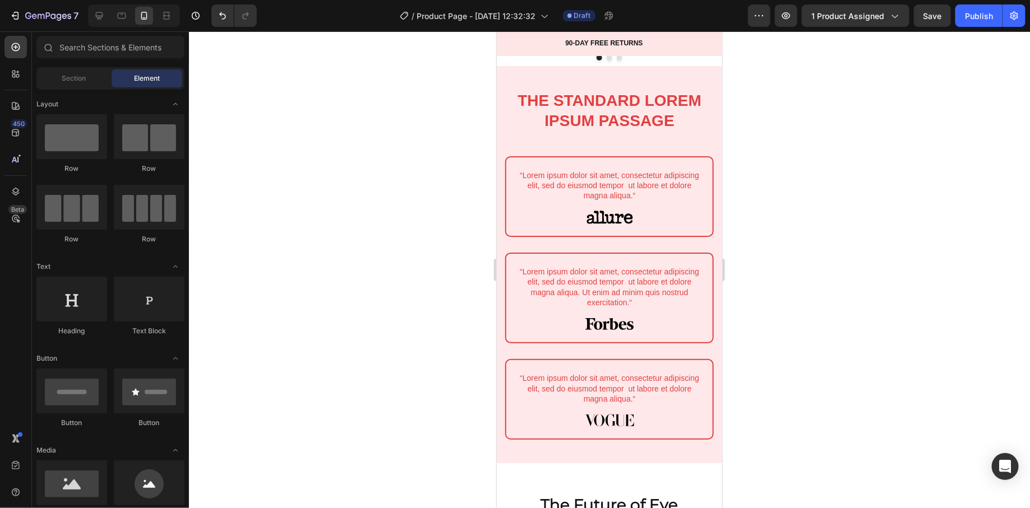
click at [403, 275] on div at bounding box center [609, 269] width 841 height 477
click at [584, 256] on div "“Lorem ipsum dolor sit amet, consectetur adipiscing elit, sed do eiusmod tempor…" at bounding box center [609, 297] width 206 height 89
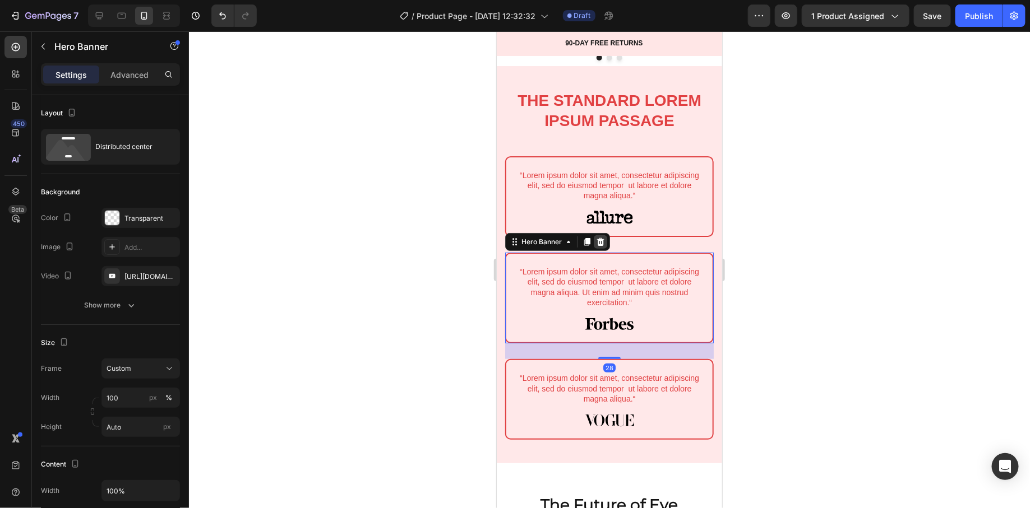
click at [605, 239] on div at bounding box center [599, 241] width 13 height 13
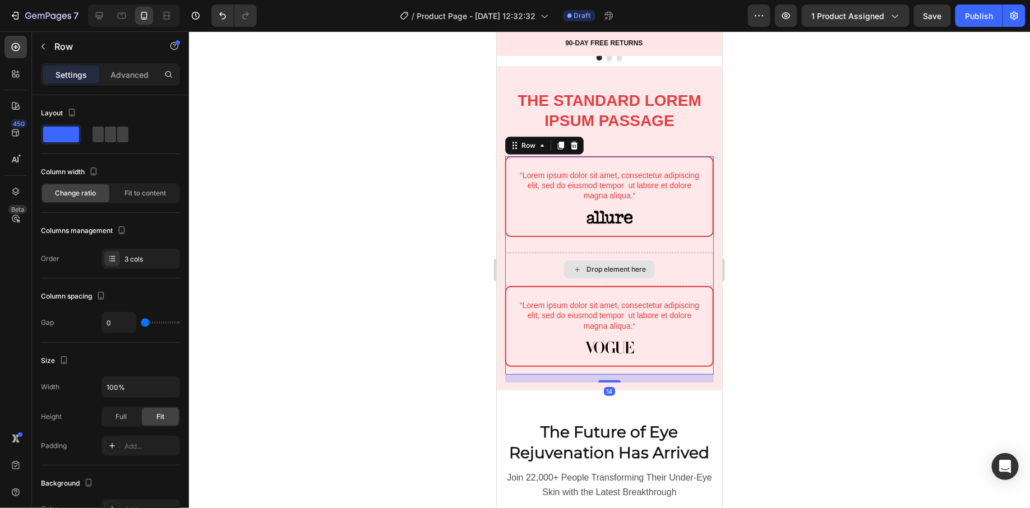
click at [576, 255] on div "Drop element here" at bounding box center [609, 269] width 209 height 34
click at [654, 134] on div "The standard Lorem Ipsum passage Heading" at bounding box center [609, 114] width 209 height 51
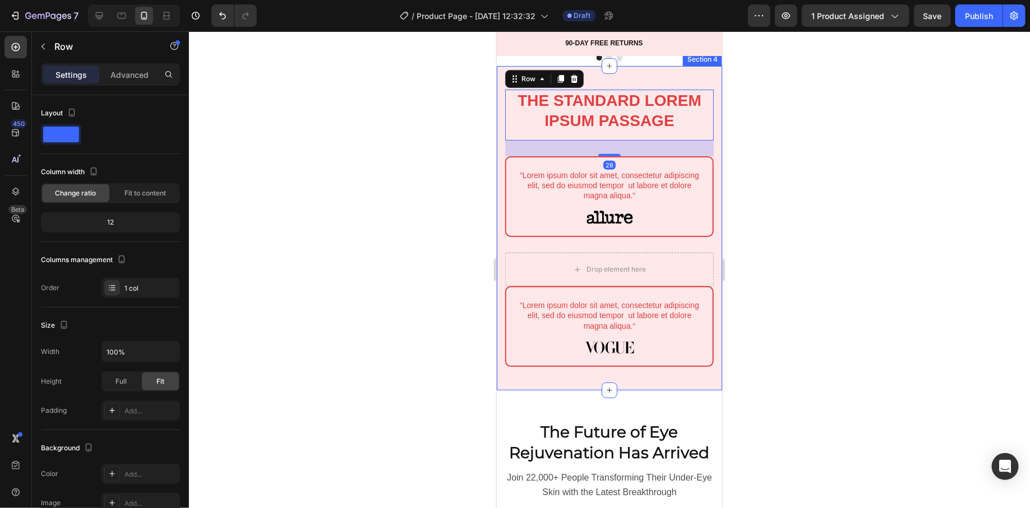
click at [604, 75] on div "The standard Lorem Ipsum passage Heading Row 28 “Lorem ipsum dolor sit amet, co…" at bounding box center [608, 228] width 225 height 325
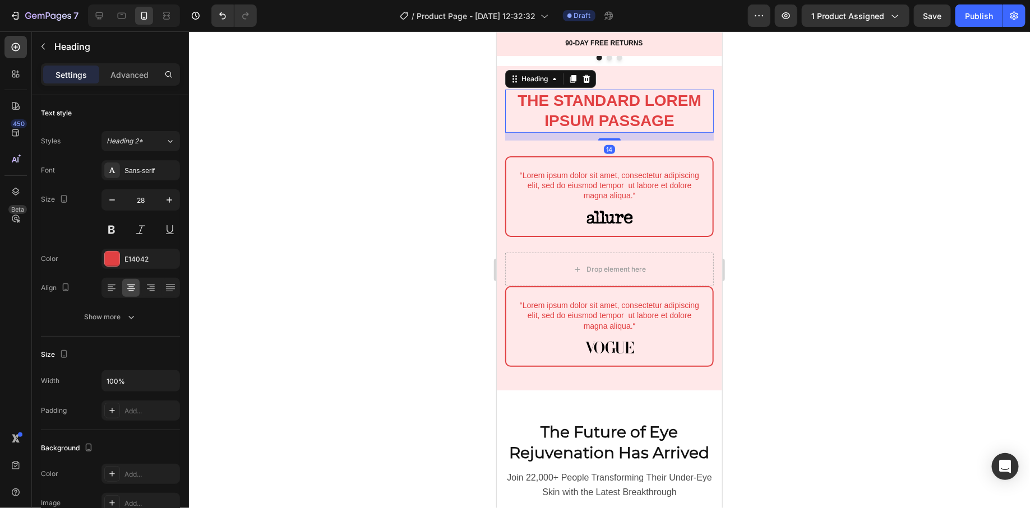
click at [508, 105] on h2 "The standard Lorem Ipsum passage" at bounding box center [609, 110] width 209 height 43
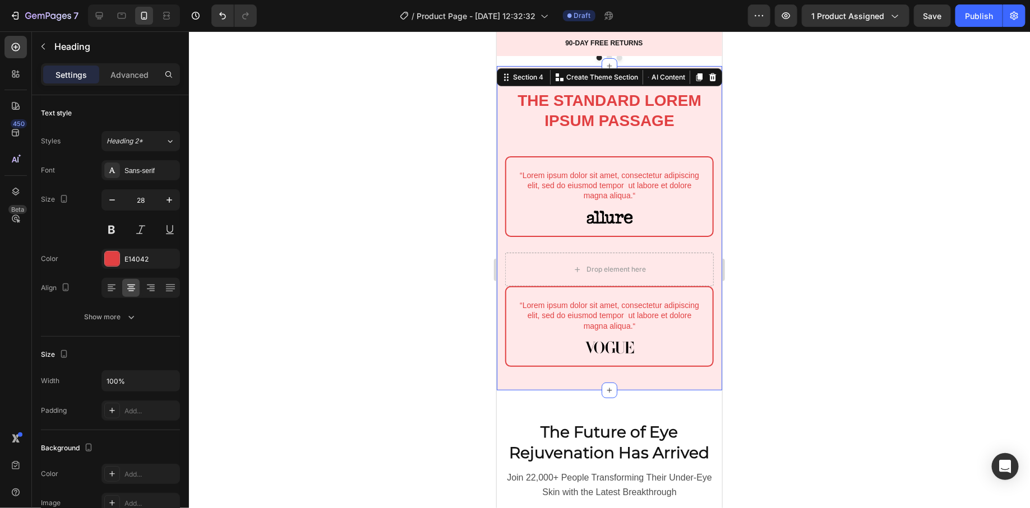
click at [500, 141] on div "The standard Lorem Ipsum passage Heading Row “Lorem ipsum dolor sit amet, conse…" at bounding box center [608, 228] width 225 height 325
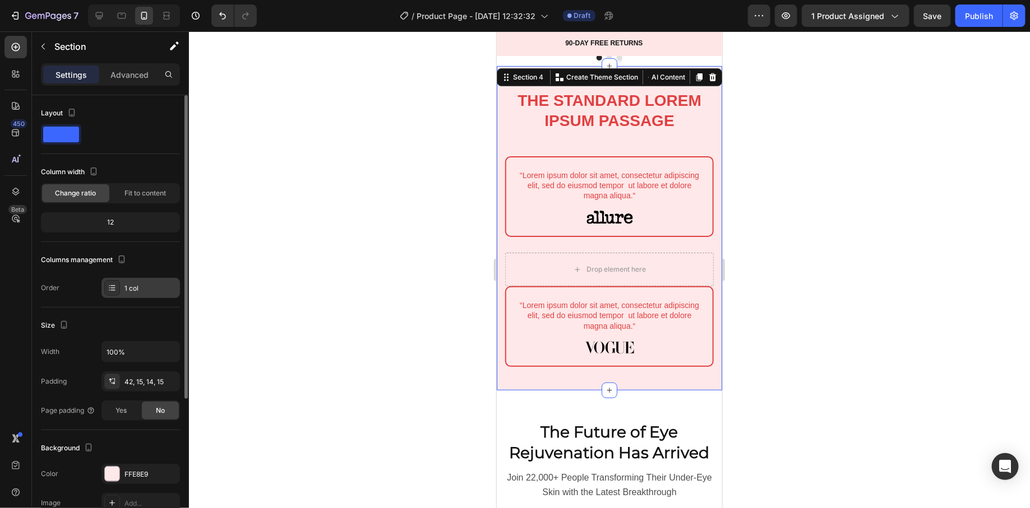
click at [129, 294] on div "1 col" at bounding box center [140, 288] width 78 height 20
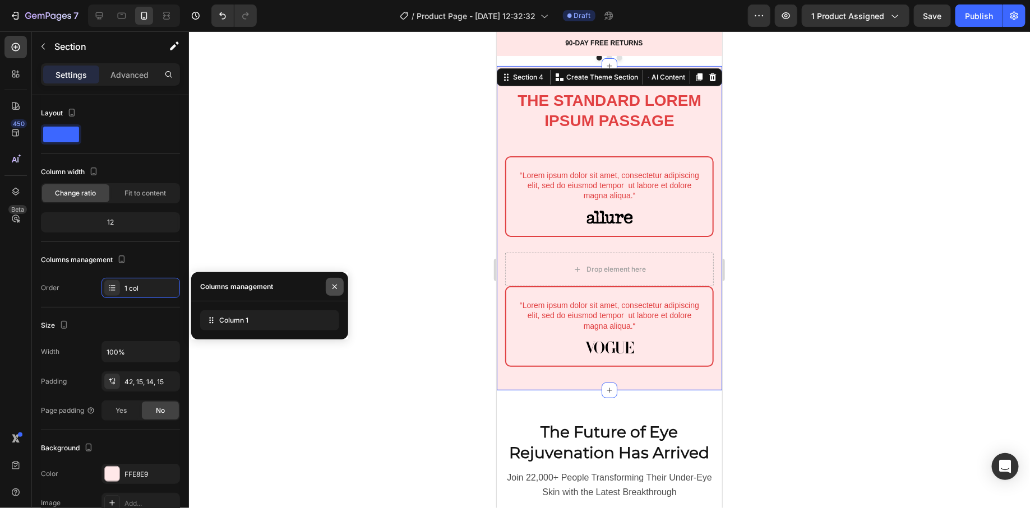
click at [333, 286] on icon "button" at bounding box center [334, 287] width 9 height 9
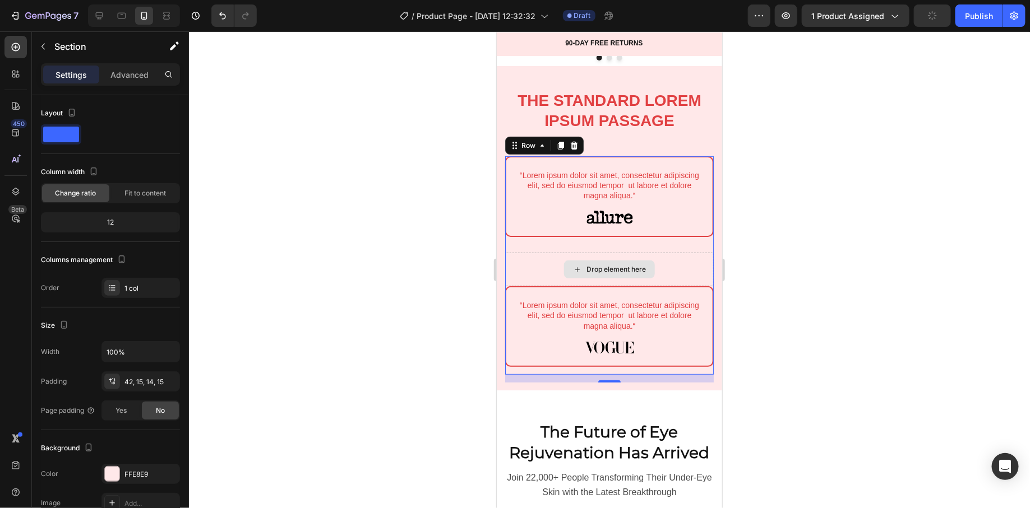
click at [545, 256] on div "Drop element here" at bounding box center [609, 269] width 209 height 34
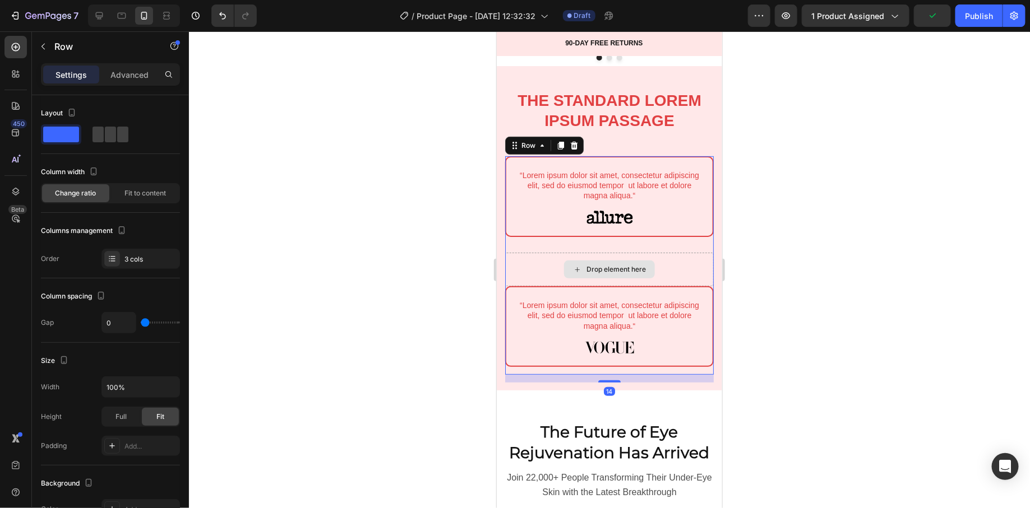
click at [547, 265] on div "Drop element here" at bounding box center [609, 269] width 209 height 34
click at [586, 270] on div "Drop element here" at bounding box center [615, 269] width 59 height 9
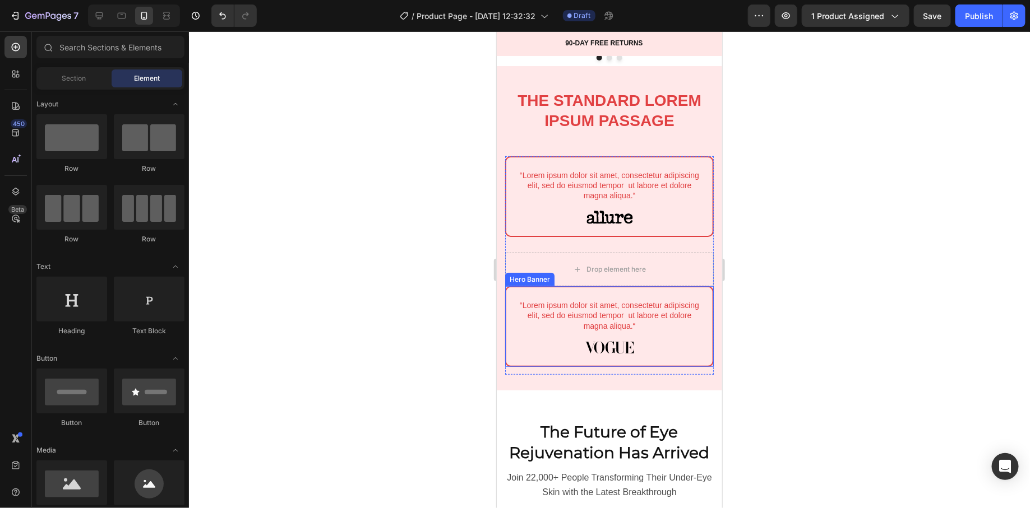
click at [512, 352] on div "“Lorem ipsum dolor sit amet, consectetur adipiscing elit, sed do eiusmod tempor…" at bounding box center [609, 326] width 206 height 78
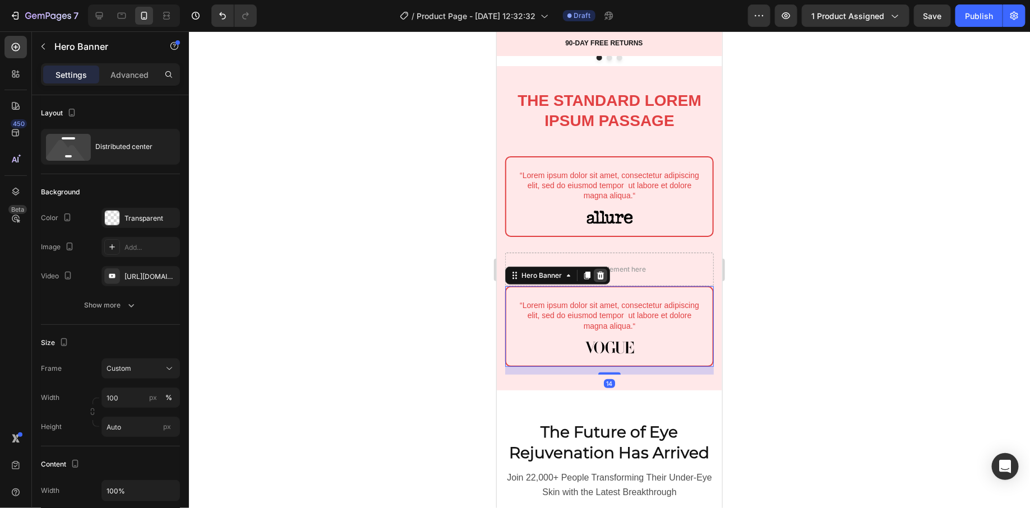
click at [601, 277] on icon at bounding box center [599, 275] width 7 height 8
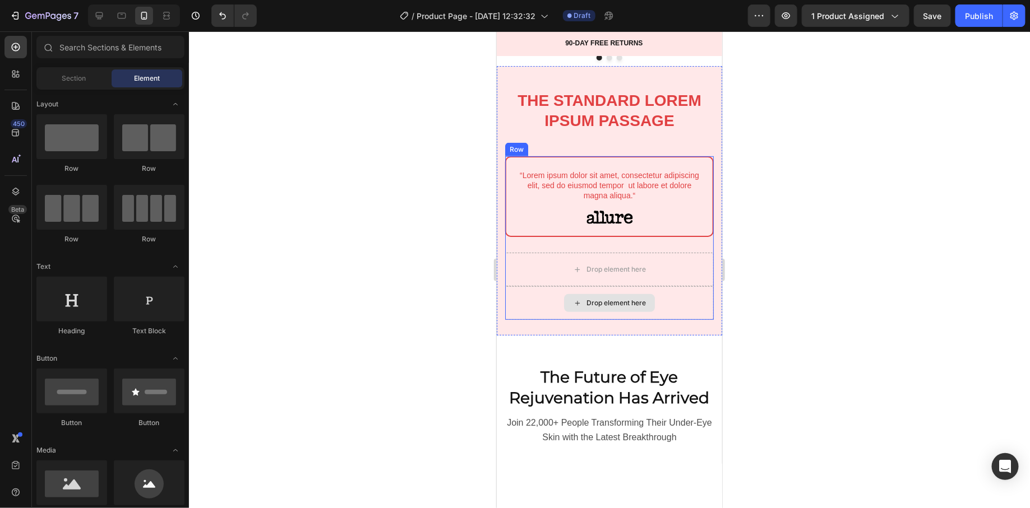
click at [526, 297] on div "Drop element here" at bounding box center [609, 303] width 209 height 34
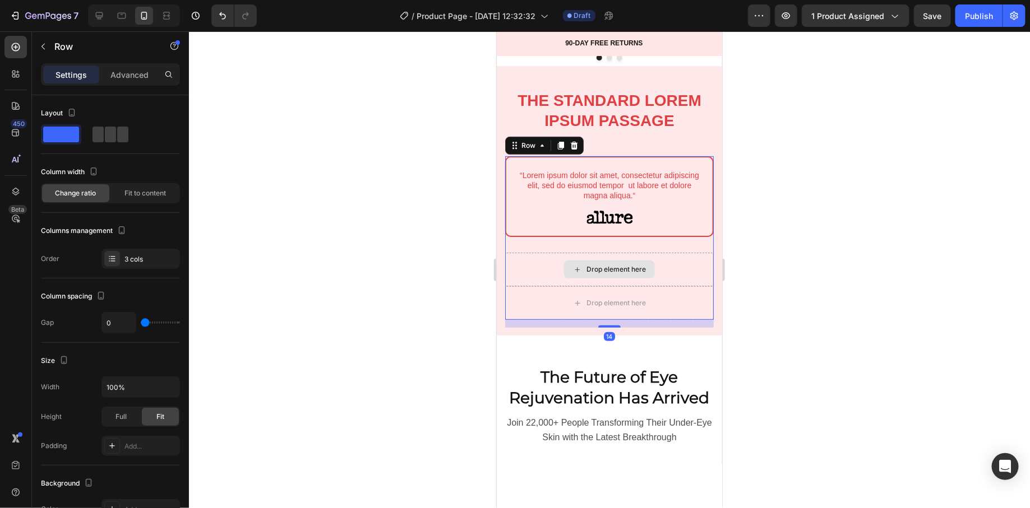
click at [517, 256] on div "Drop element here" at bounding box center [609, 269] width 209 height 34
click at [571, 145] on icon at bounding box center [573, 145] width 7 height 8
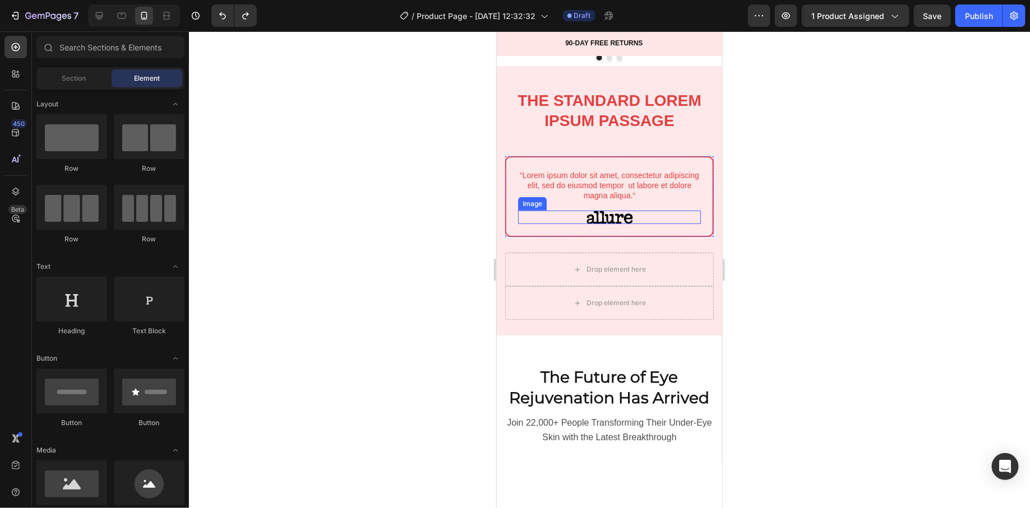
click at [593, 214] on img at bounding box center [609, 216] width 47 height 13
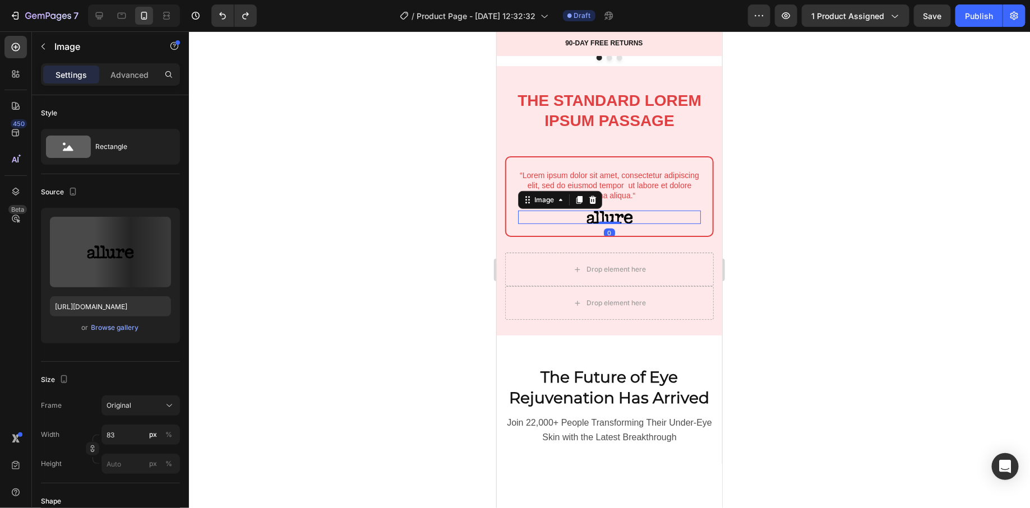
click at [468, 252] on div at bounding box center [609, 269] width 841 height 477
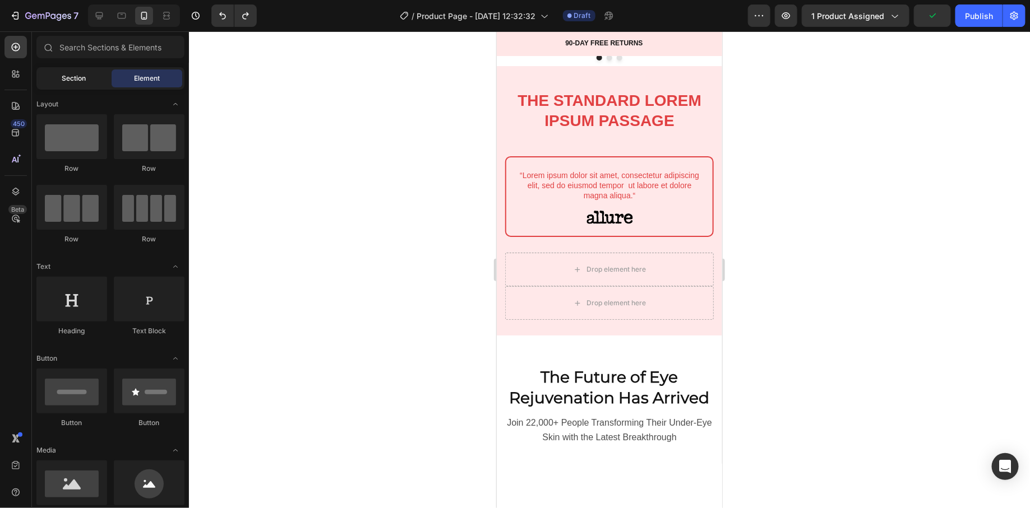
click at [72, 76] on span "Section" at bounding box center [74, 78] width 24 height 10
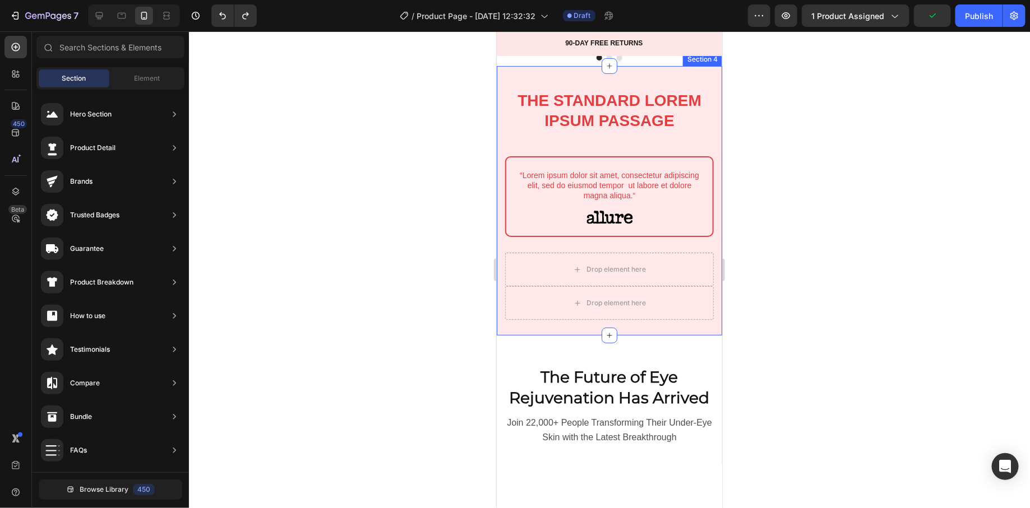
click at [507, 80] on div "The standard Lorem Ipsum passage Heading Row “Lorem ipsum dolor sit amet, conse…" at bounding box center [608, 201] width 225 height 270
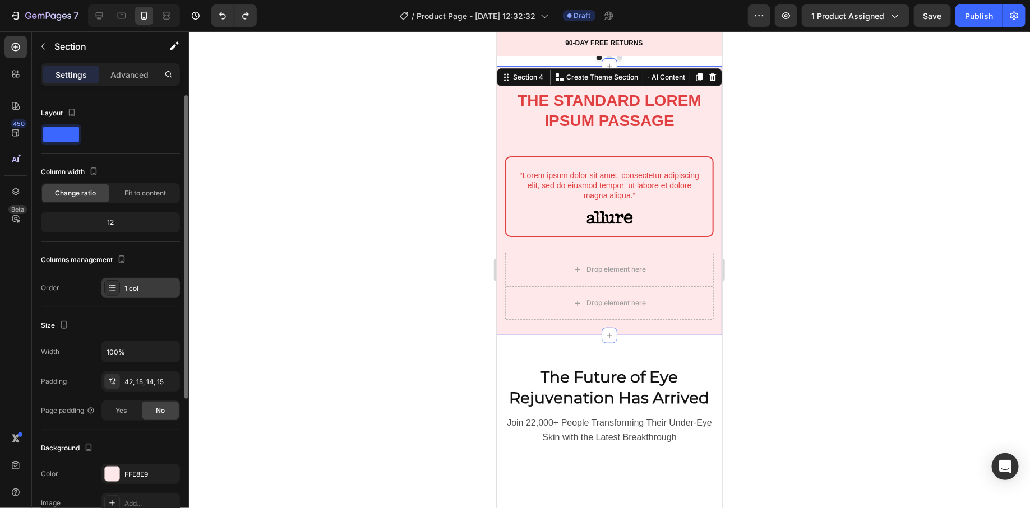
click at [147, 284] on div "1 col" at bounding box center [150, 289] width 53 height 10
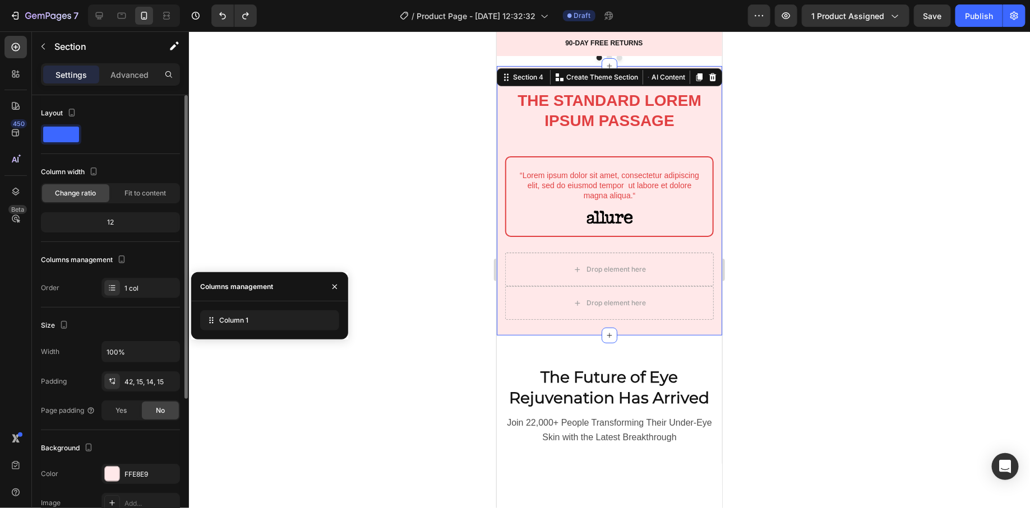
click at [93, 431] on div "Layout Column width Change ratio Fit to content 12 Columns management Order 1 c…" at bounding box center [110, 492] width 139 height 122
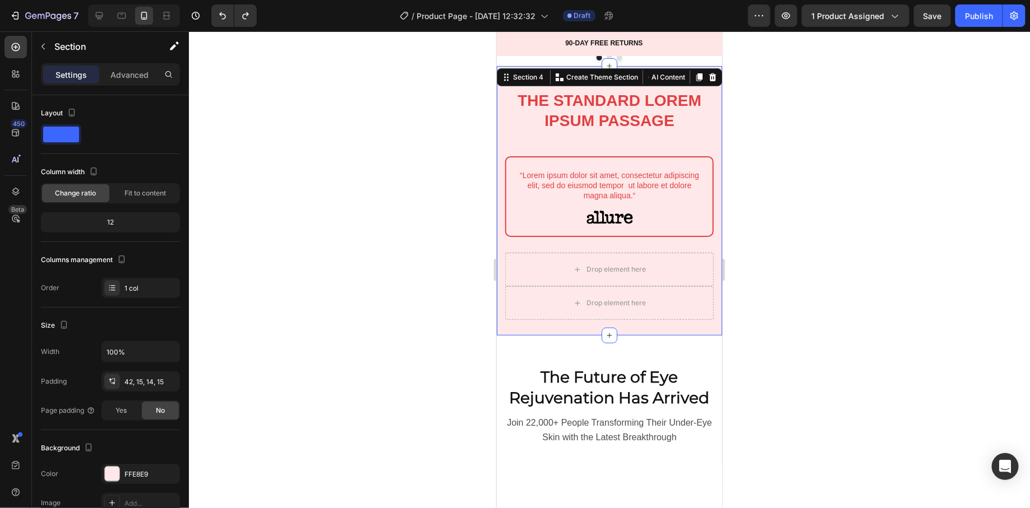
click at [501, 132] on div "The standard Lorem Ipsum passage Heading Row “Lorem ipsum dolor sit amet, conse…" at bounding box center [608, 201] width 225 height 270
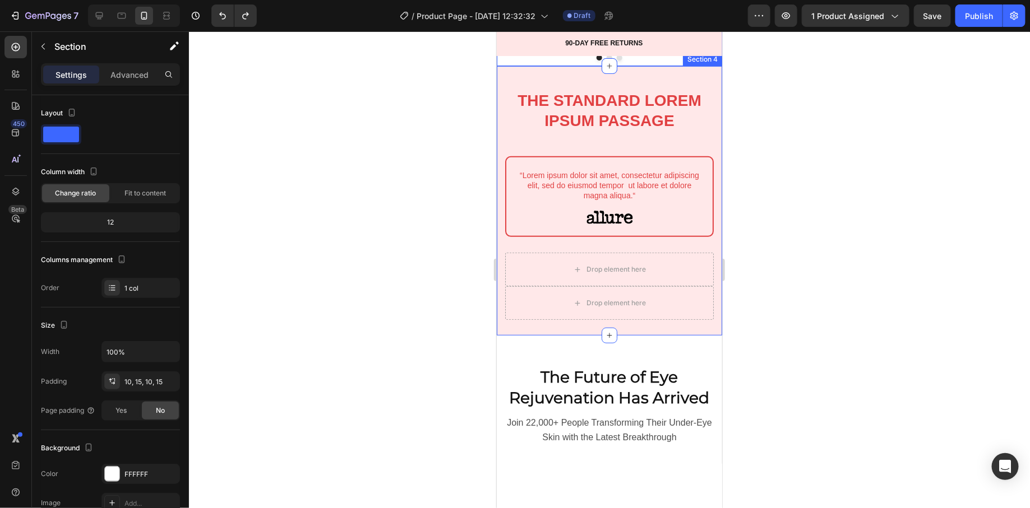
click at [510, 75] on div "The standard Lorem Ipsum passage Heading Row “Lorem ipsum dolor sit amet, conse…" at bounding box center [608, 201] width 225 height 270
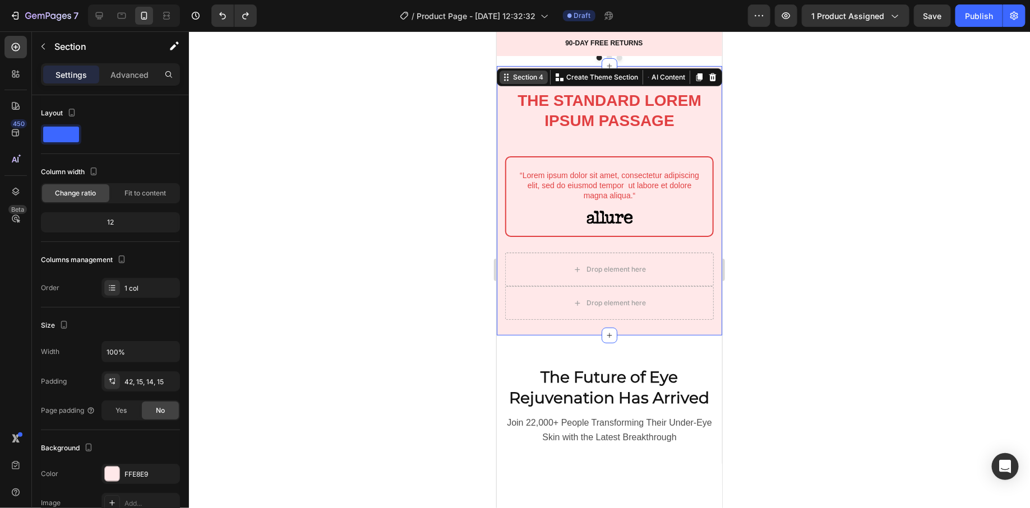
click at [503, 70] on div "Section 4" at bounding box center [523, 76] width 48 height 13
click at [510, 73] on div "Section 4" at bounding box center [527, 77] width 35 height 10
click at [510, 76] on div "Section 4" at bounding box center [527, 77] width 35 height 10
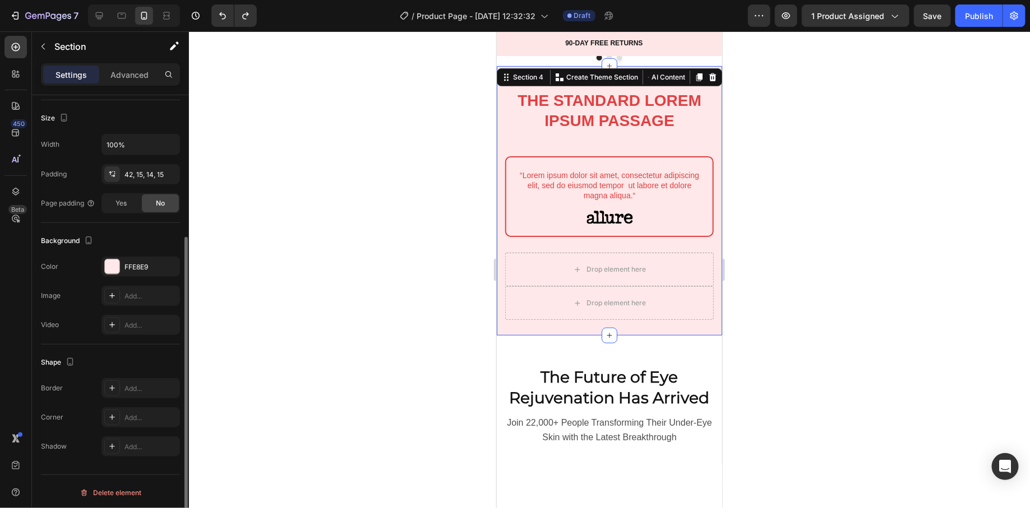
scroll to position [0, 0]
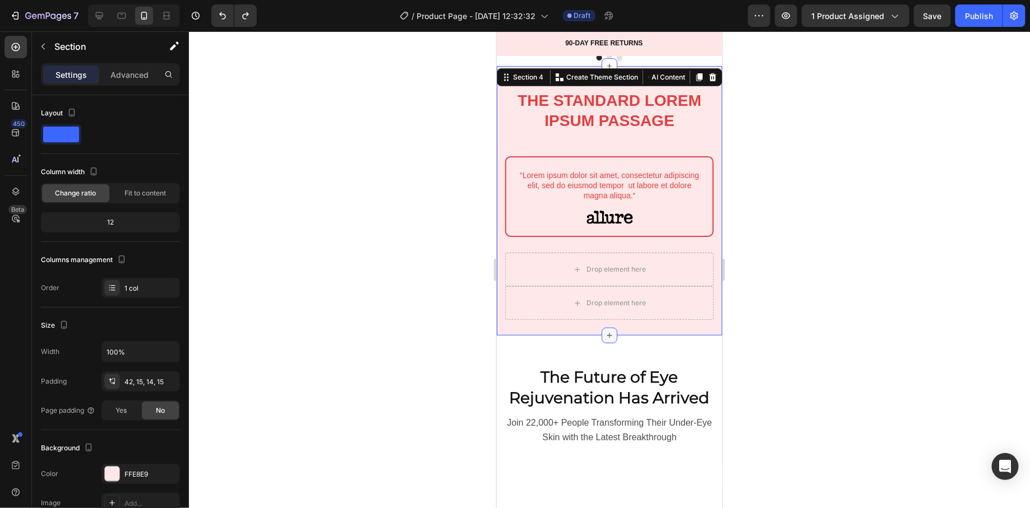
click at [608, 331] on div at bounding box center [609, 335] width 16 height 16
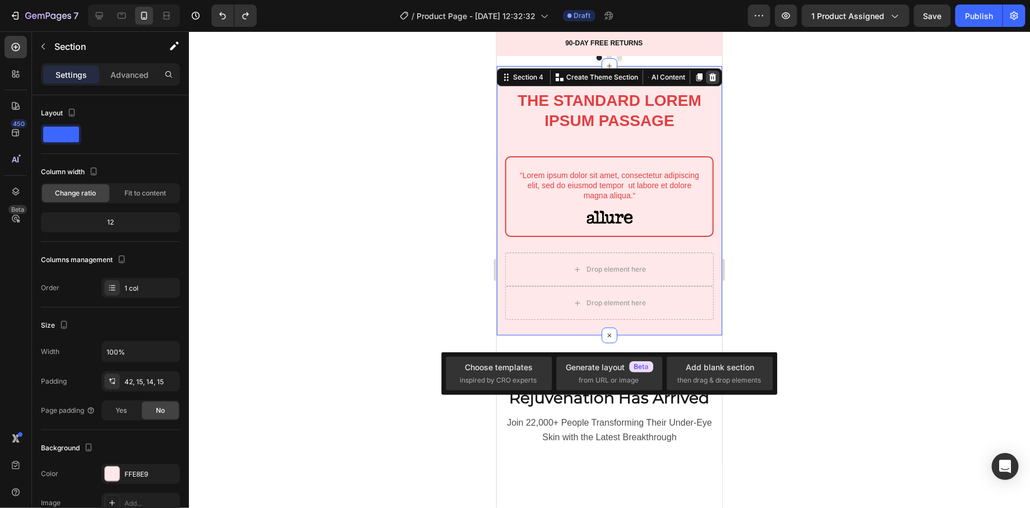
click at [709, 79] on icon at bounding box center [712, 77] width 7 height 8
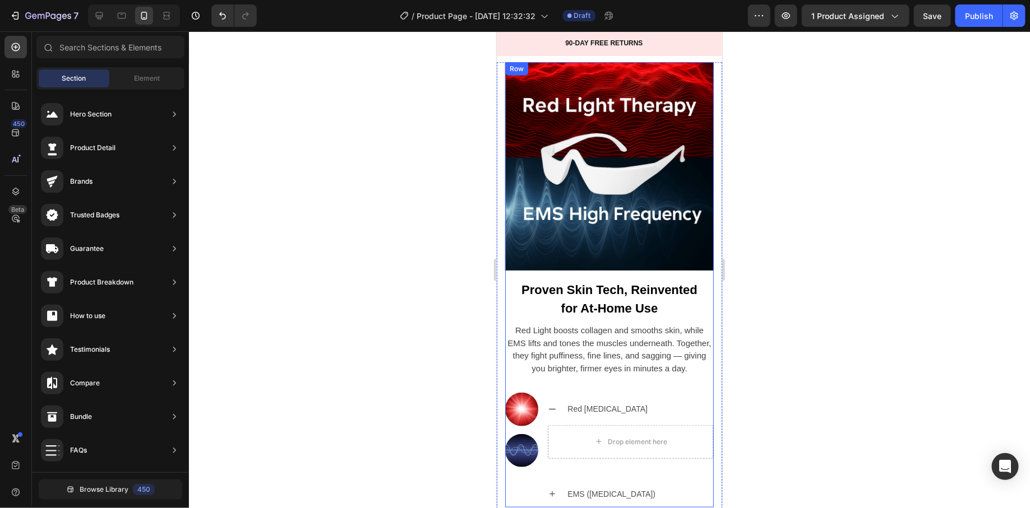
click at [582, 249] on img at bounding box center [609, 166] width 209 height 209
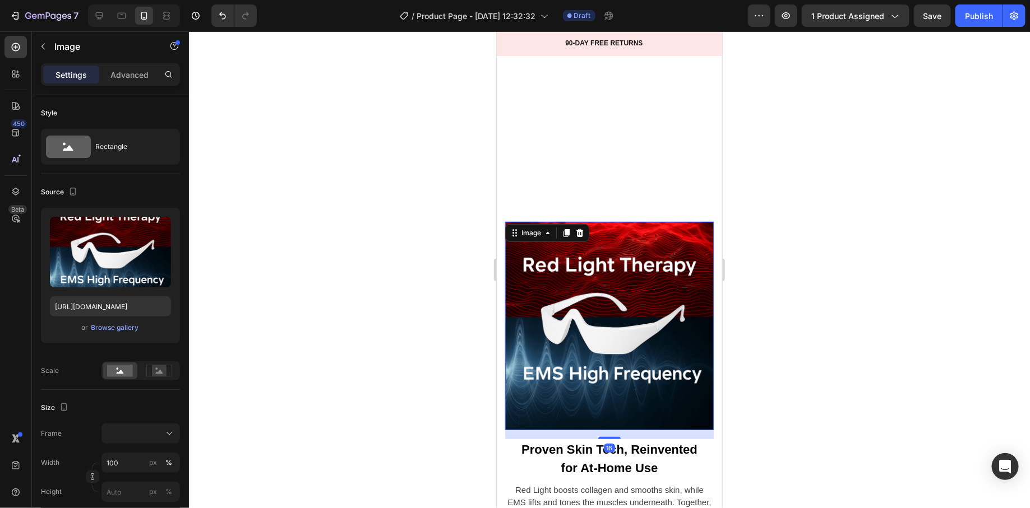
scroll to position [2393, 0]
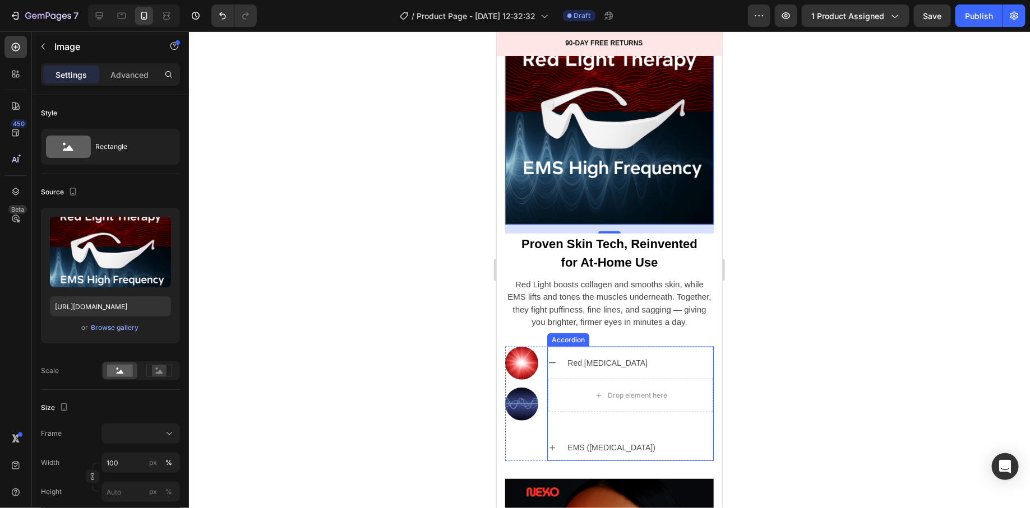
click at [561, 436] on div "EMS (Electrical Muscle Stimulation)" at bounding box center [629, 447] width 165 height 26
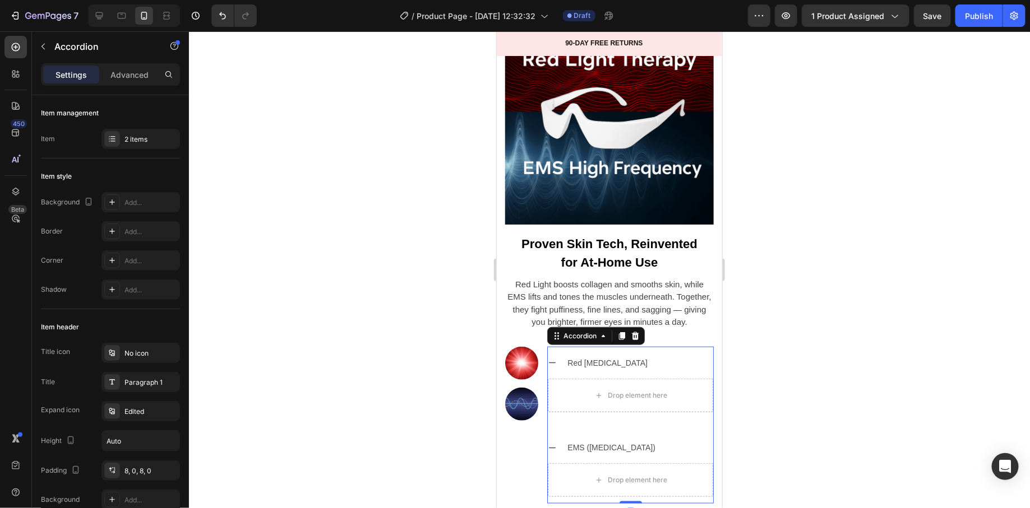
click at [562, 434] on div "EMS (Electrical Muscle Stimulation)" at bounding box center [629, 447] width 165 height 26
click at [581, 441] on p "EMS (Electrical Muscle Stimulation)" at bounding box center [611, 448] width 88 height 14
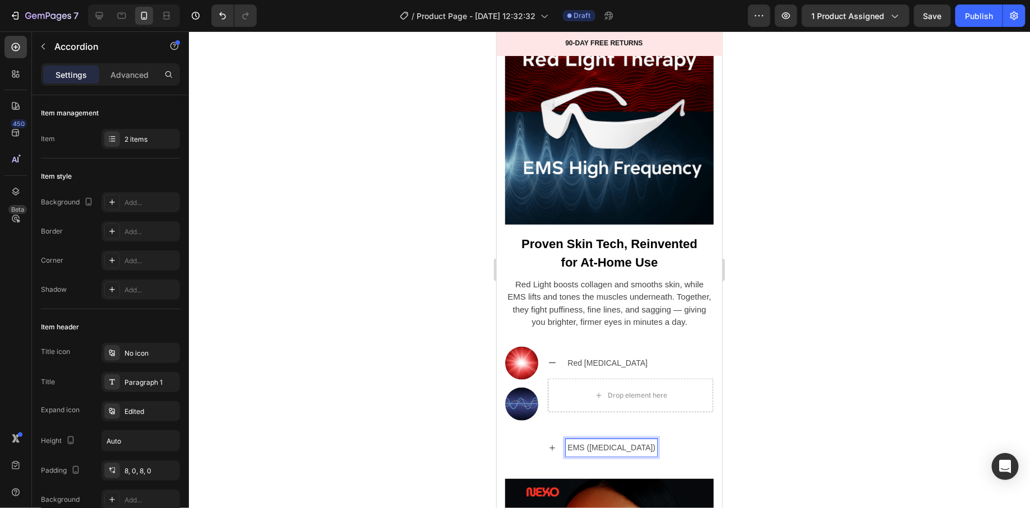
click at [574, 434] on div "EMS (Electrical Muscle Stimulation)" at bounding box center [629, 447] width 165 height 26
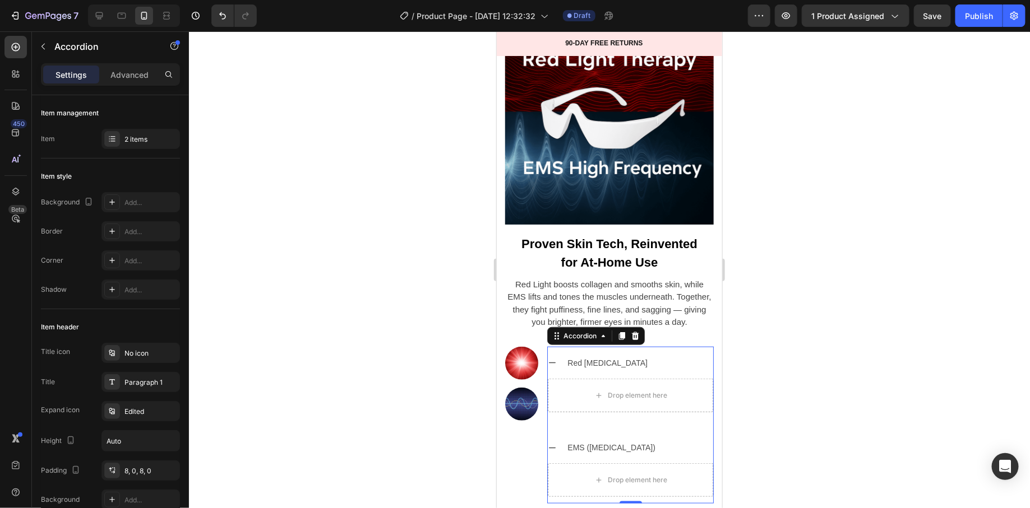
click at [565, 420] on div "Red Light Therapy Drop element here EMS (Electrical Muscle Stimulation) Drop el…" at bounding box center [630, 427] width 167 height 154
click at [561, 434] on div "EMS (Electrical Muscle Stimulation)" at bounding box center [629, 447] width 165 height 26
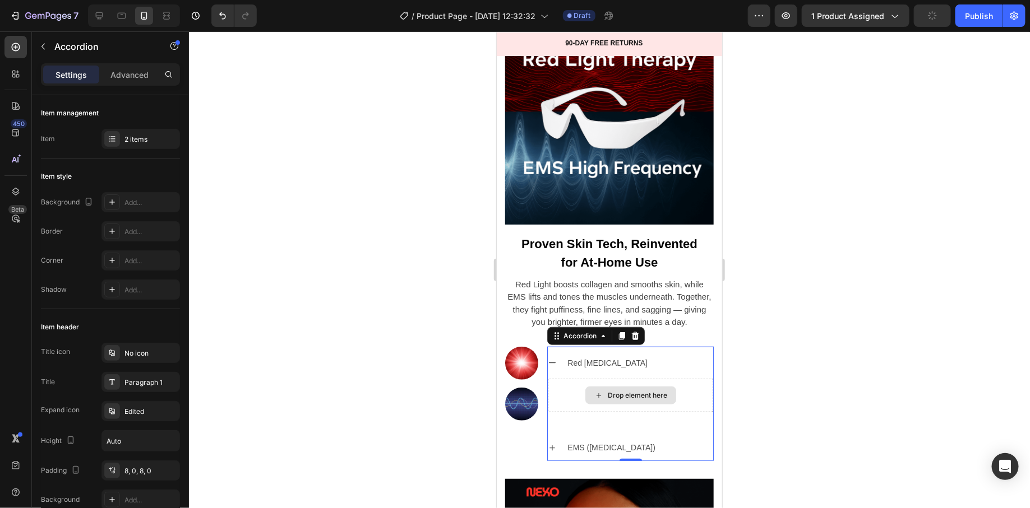
click at [575, 392] on div "Drop element here" at bounding box center [629, 395] width 165 height 34
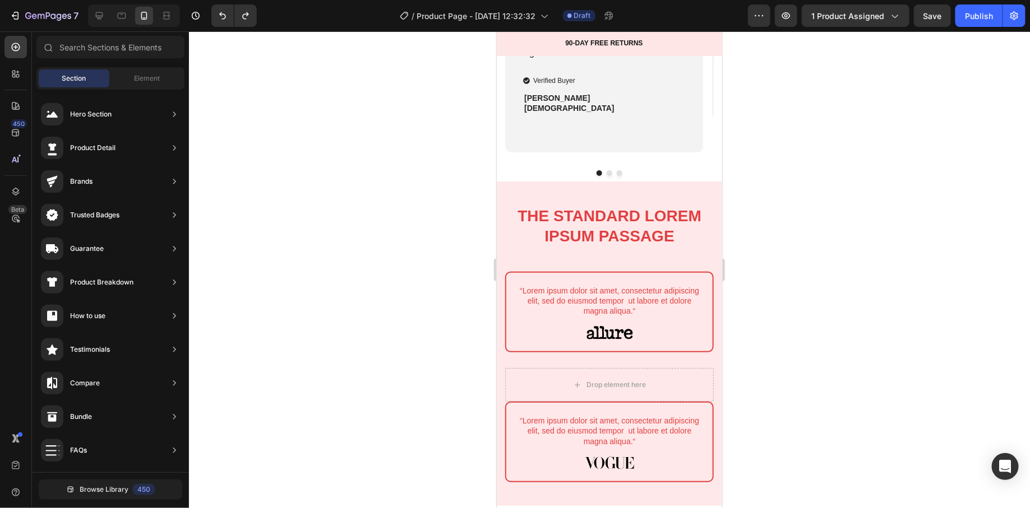
scroll to position [1978, 0]
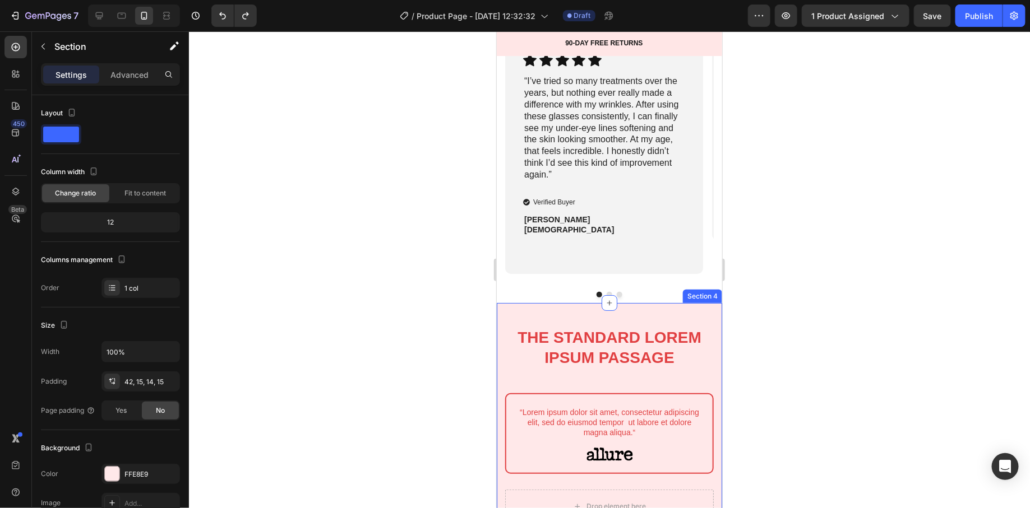
click at [576, 314] on div "The standard Lorem Ipsum passage Heading Row “Lorem ipsum dolor sit amet, conse…" at bounding box center [608, 465] width 225 height 325
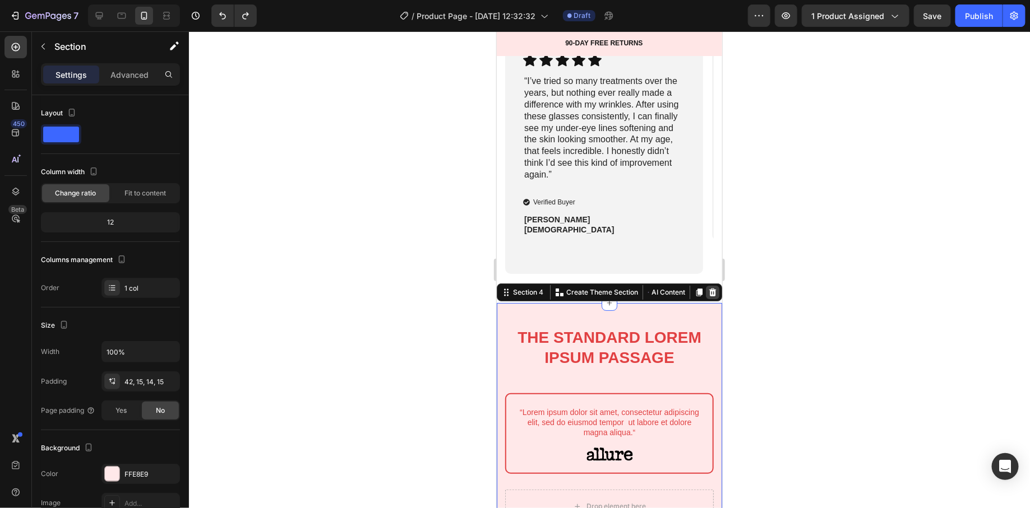
click at [707, 290] on icon at bounding box center [711, 292] width 9 height 9
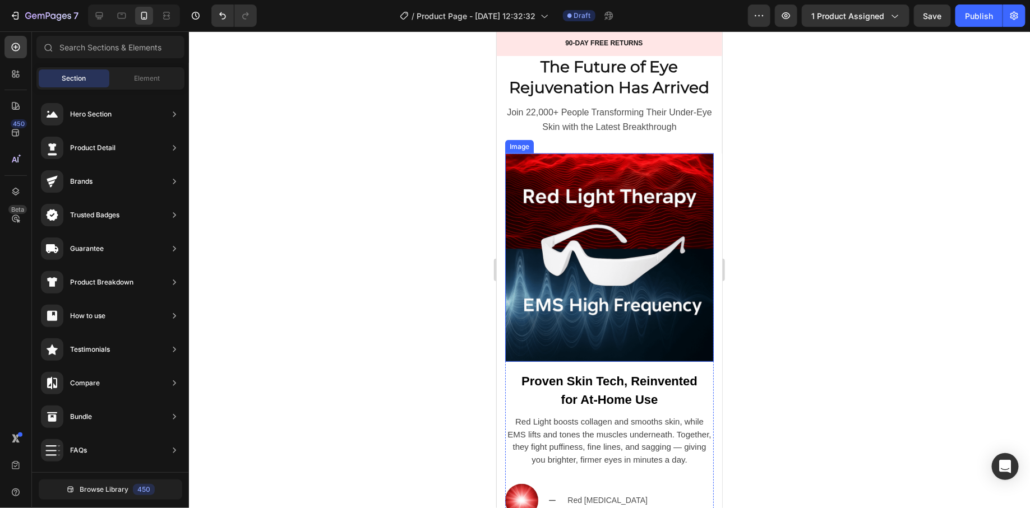
scroll to position [2467, 0]
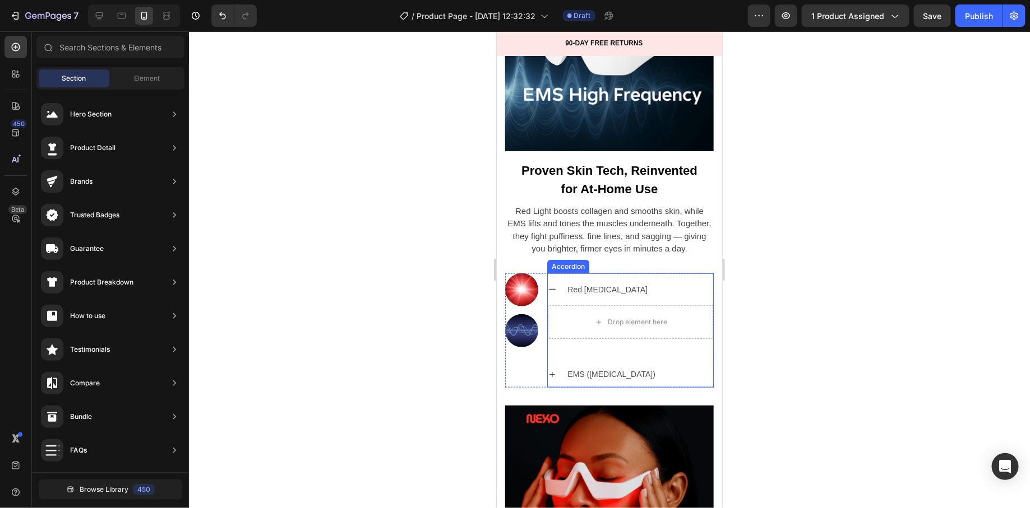
click at [579, 361] on div "EMS (Electrical Muscle Stimulation)" at bounding box center [629, 374] width 165 height 26
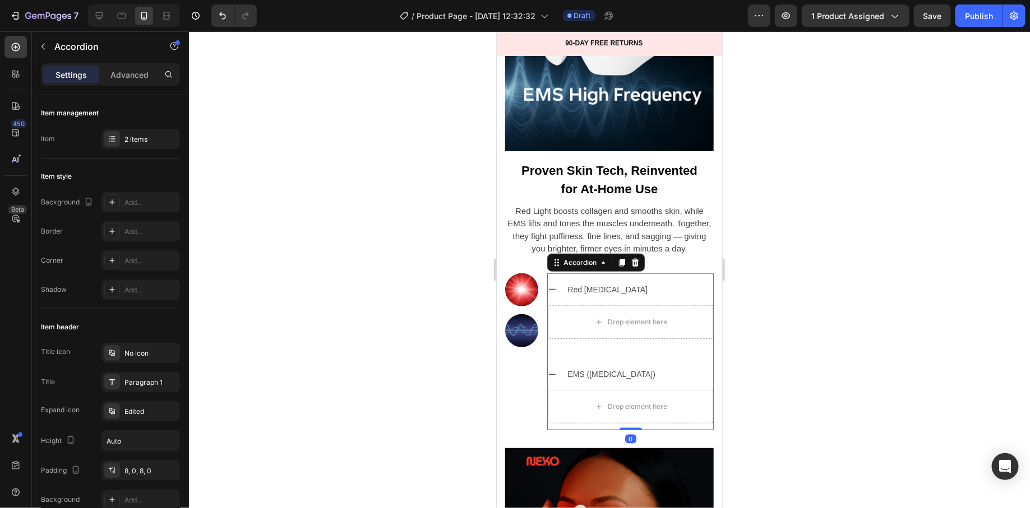
click at [567, 367] on p "EMS (Electrical Muscle Stimulation)" at bounding box center [611, 374] width 88 height 14
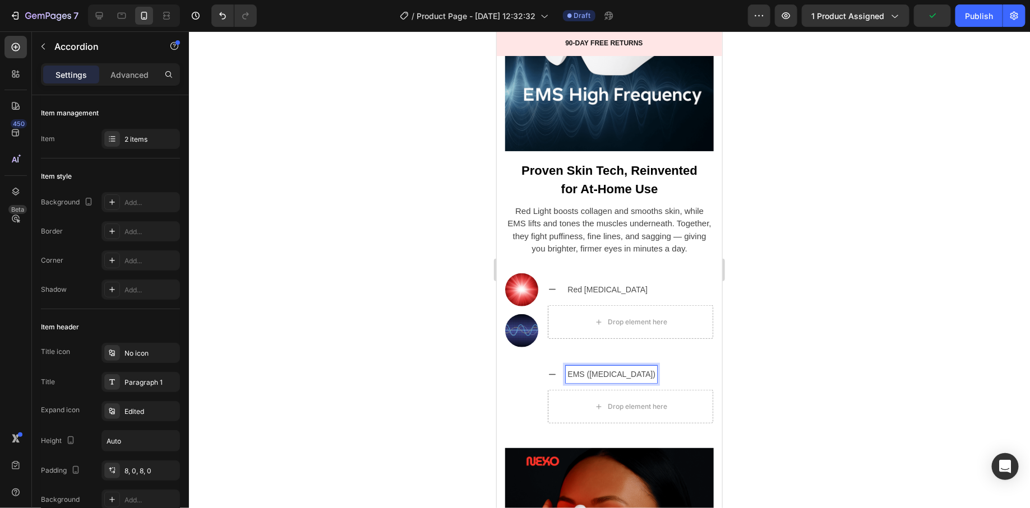
click at [561, 361] on div "EMS (Electrical Muscle Stimulation)" at bounding box center [629, 374] width 165 height 26
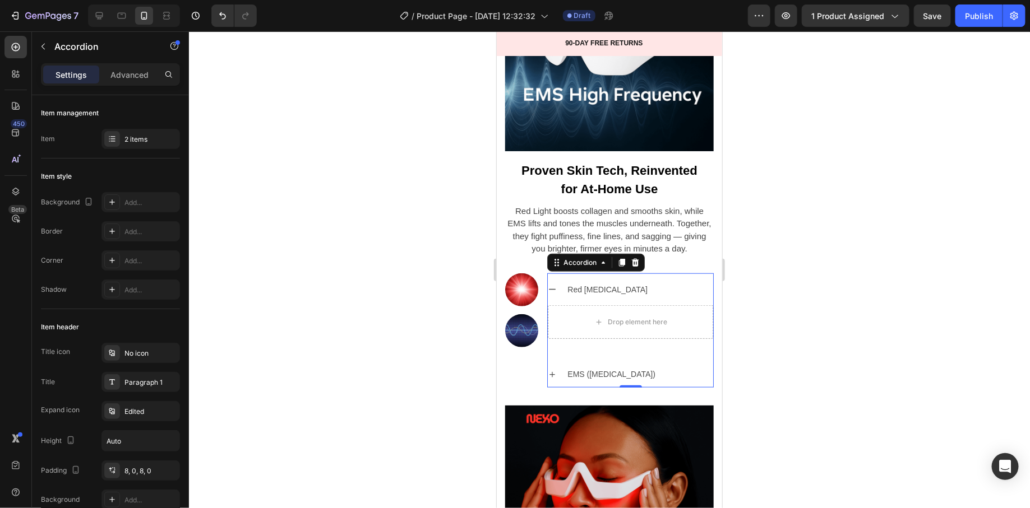
drag, startPoint x: 586, startPoint y: 344, endPoint x: 596, endPoint y: 331, distance: 16.0
click at [596, 331] on div "Red Light Therapy Drop element here EMS (Electrical Muscle Stimulation)" at bounding box center [630, 331] width 167 height 111
click at [575, 283] on p "Red Light Therapy" at bounding box center [607, 290] width 80 height 14
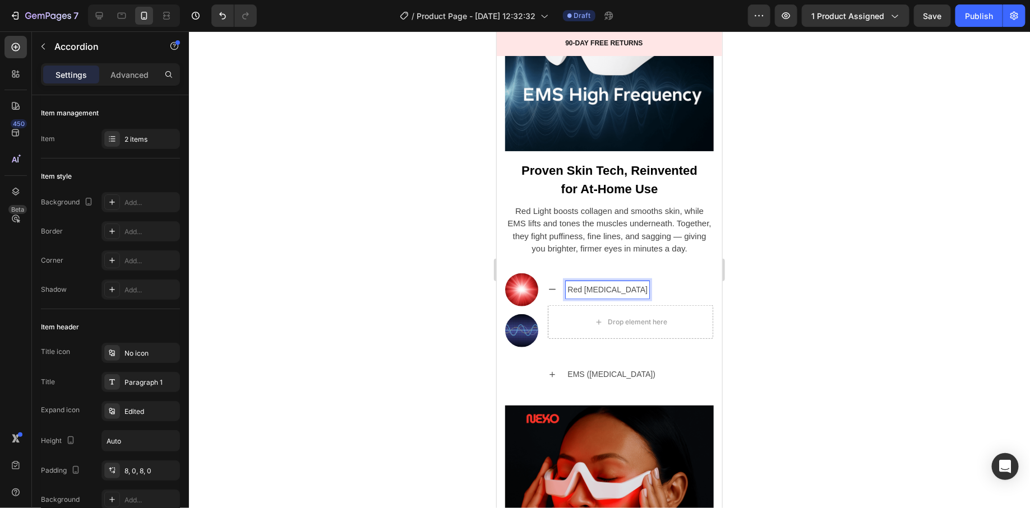
click at [557, 276] on div "Red Light Therapy" at bounding box center [629, 289] width 165 height 26
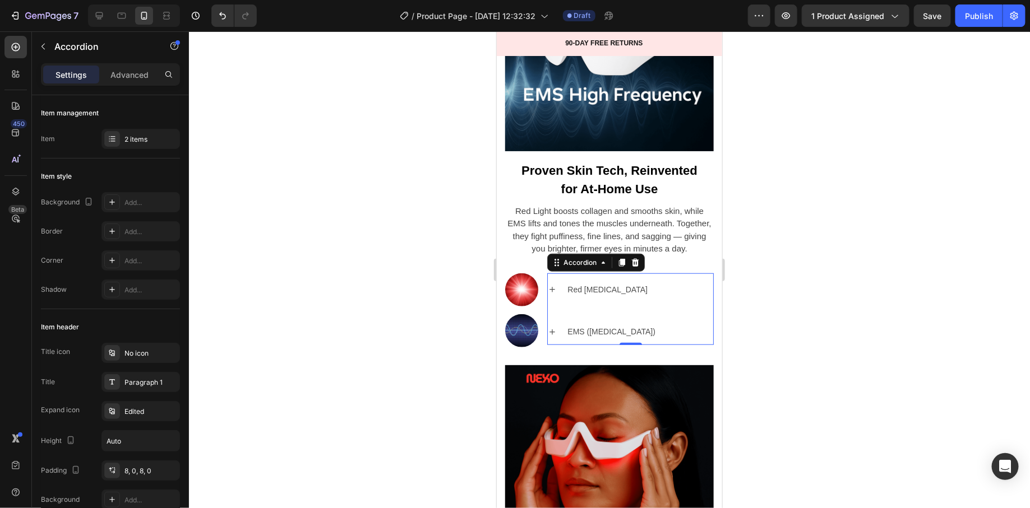
click at [442, 350] on div at bounding box center [609, 269] width 841 height 477
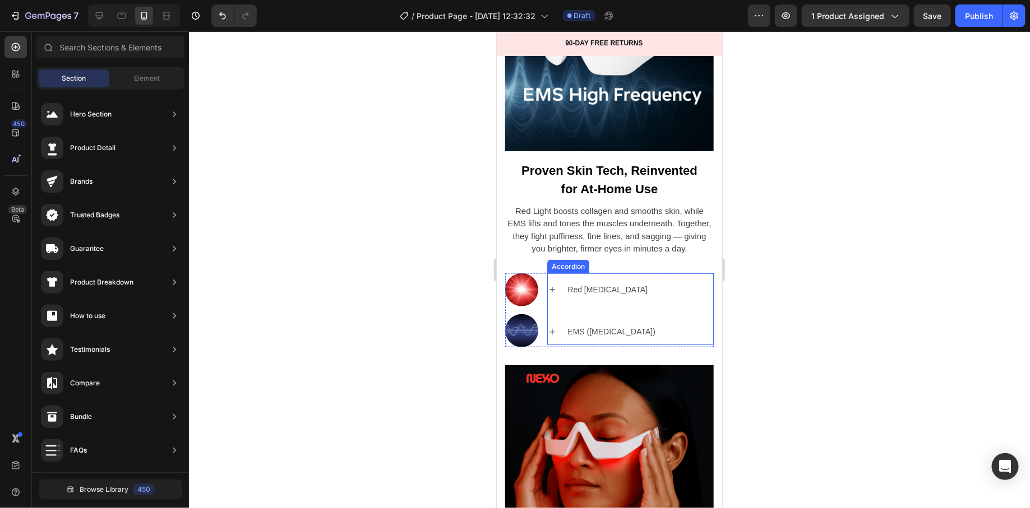
click at [554, 318] on div "EMS (Electrical Muscle Stimulation)" at bounding box center [629, 331] width 165 height 26
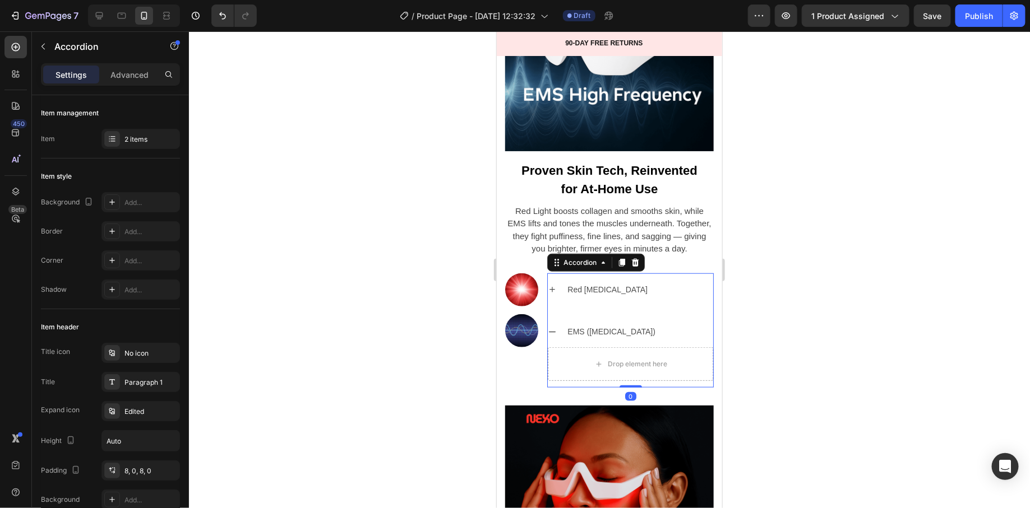
click at [552, 325] on div "EMS (Electrical Muscle Stimulation)" at bounding box center [629, 331] width 165 height 26
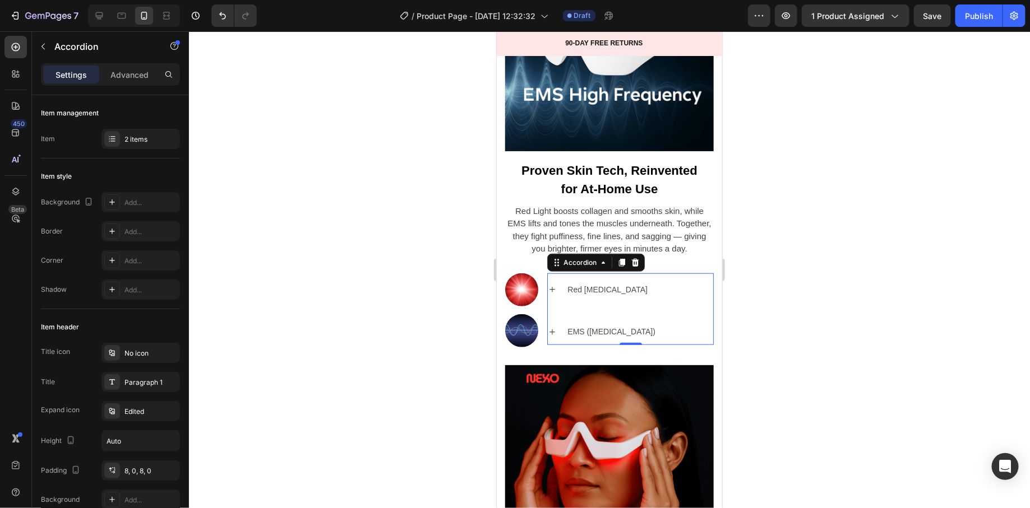
click at [557, 281] on div "Red Light Therapy" at bounding box center [629, 289] width 165 height 26
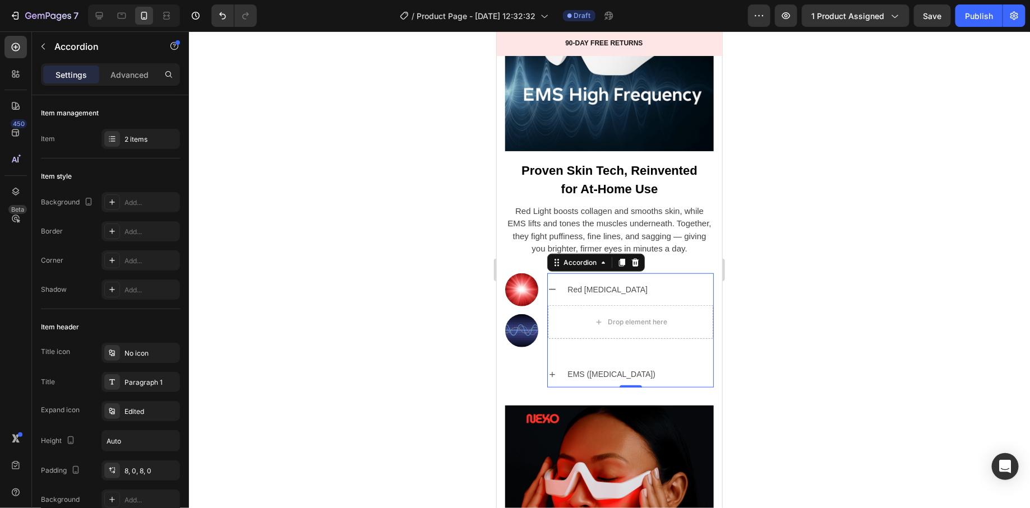
click at [557, 281] on div "Red Light Therapy" at bounding box center [629, 289] width 165 height 26
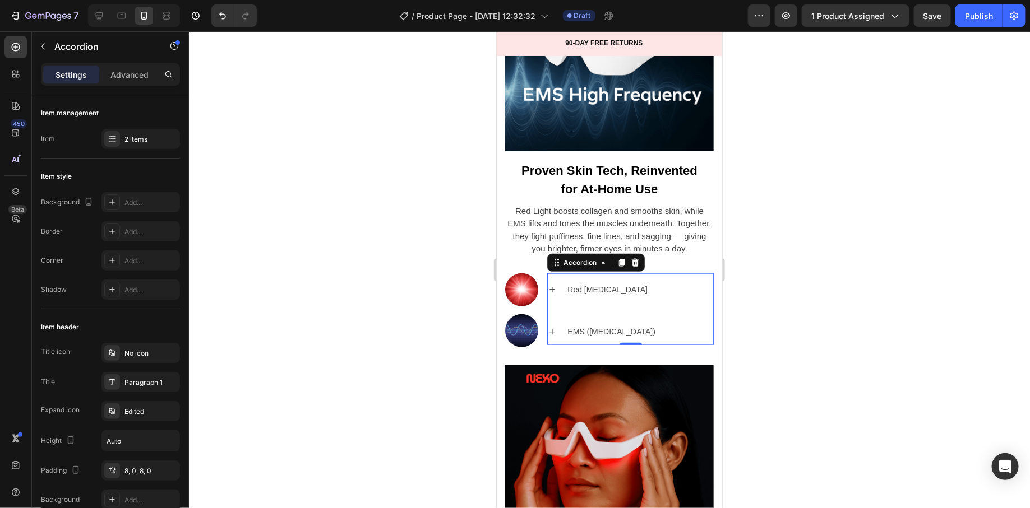
click at [549, 285] on icon at bounding box center [551, 289] width 9 height 9
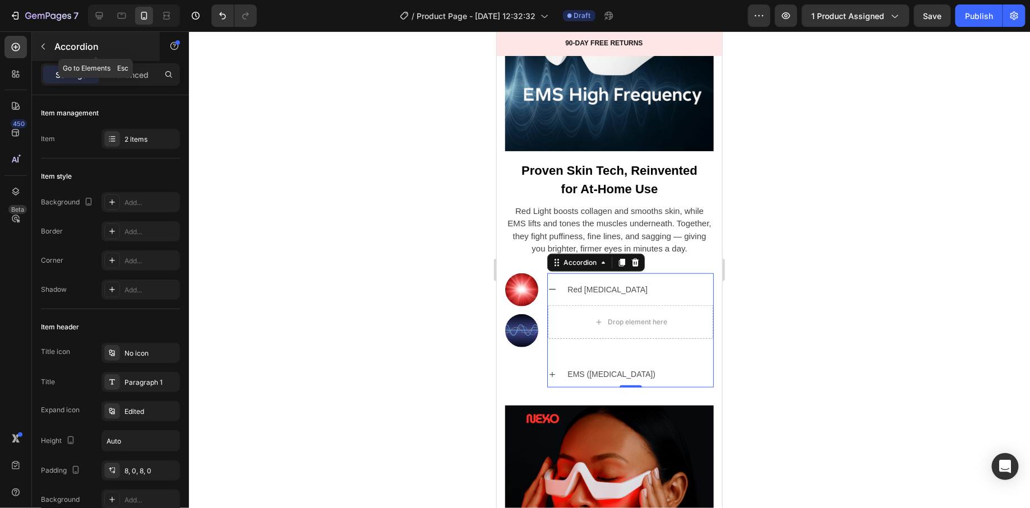
click at [73, 56] on div "Accordion" at bounding box center [96, 46] width 128 height 29
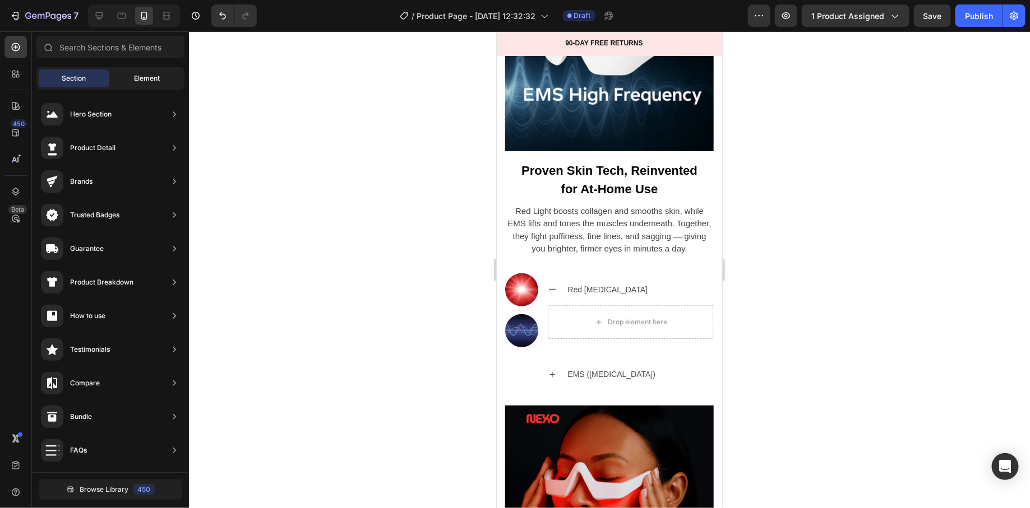
click at [140, 78] on span "Element" at bounding box center [147, 78] width 26 height 10
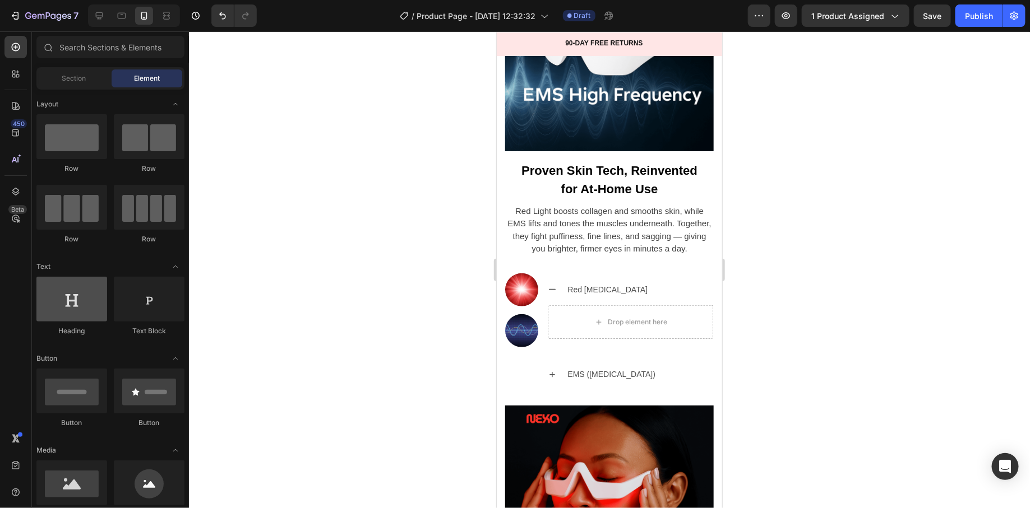
scroll to position [3, 0]
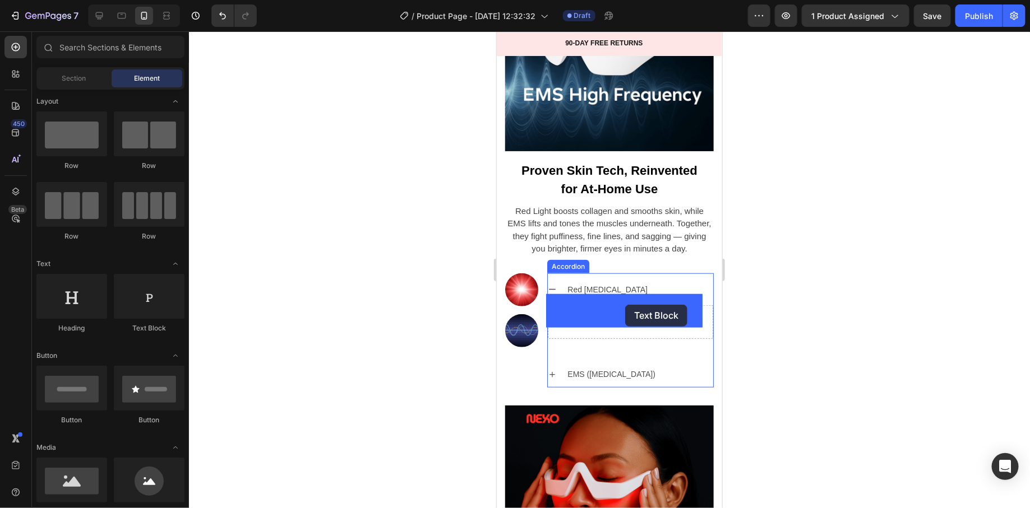
drag, startPoint x: 660, startPoint y: 336, endPoint x: 625, endPoint y: 304, distance: 47.3
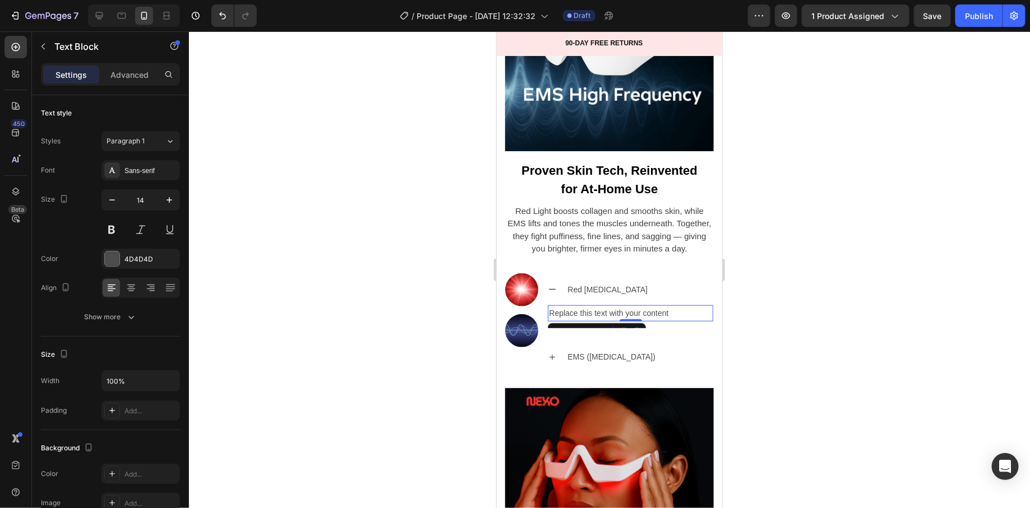
click at [395, 343] on div at bounding box center [609, 269] width 841 height 477
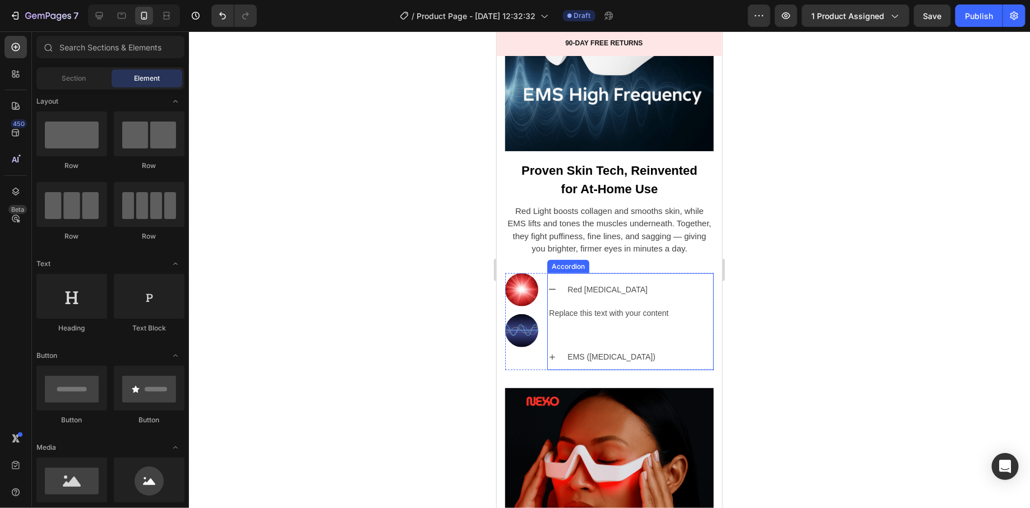
click at [622, 350] on p "EMS (Electrical Muscle Stimulation)" at bounding box center [611, 357] width 88 height 14
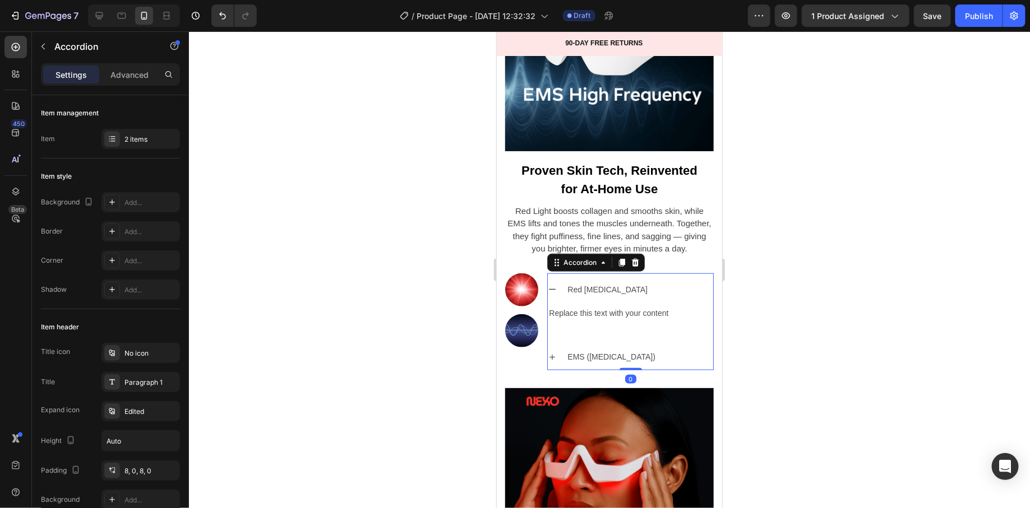
click at [547, 353] on icon at bounding box center [551, 357] width 9 height 9
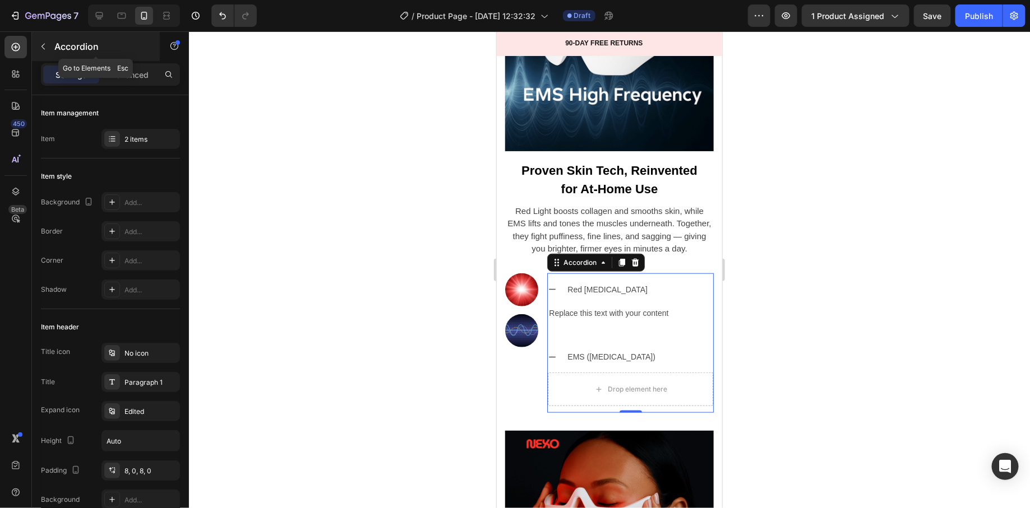
click at [49, 45] on button "button" at bounding box center [43, 47] width 18 height 18
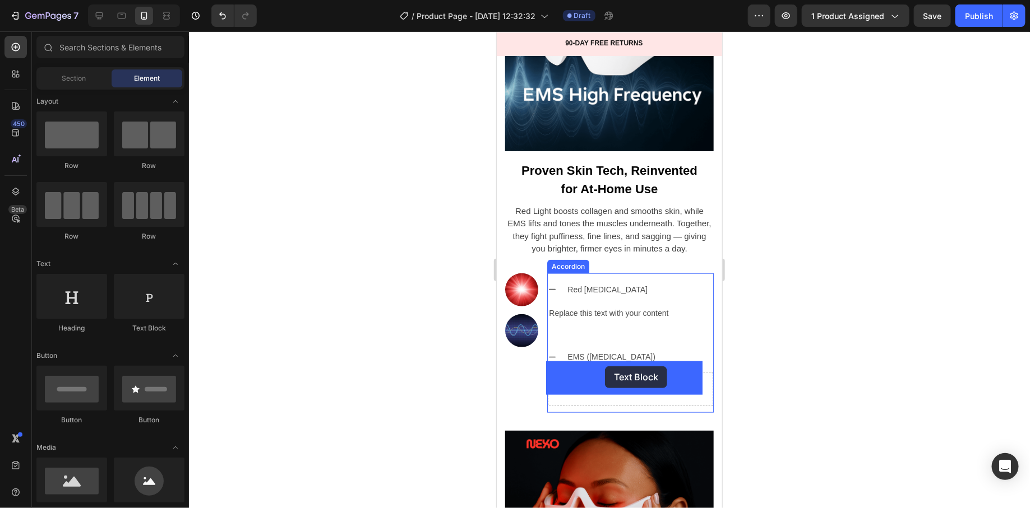
drag, startPoint x: 644, startPoint y: 349, endPoint x: 604, endPoint y: 366, distance: 43.4
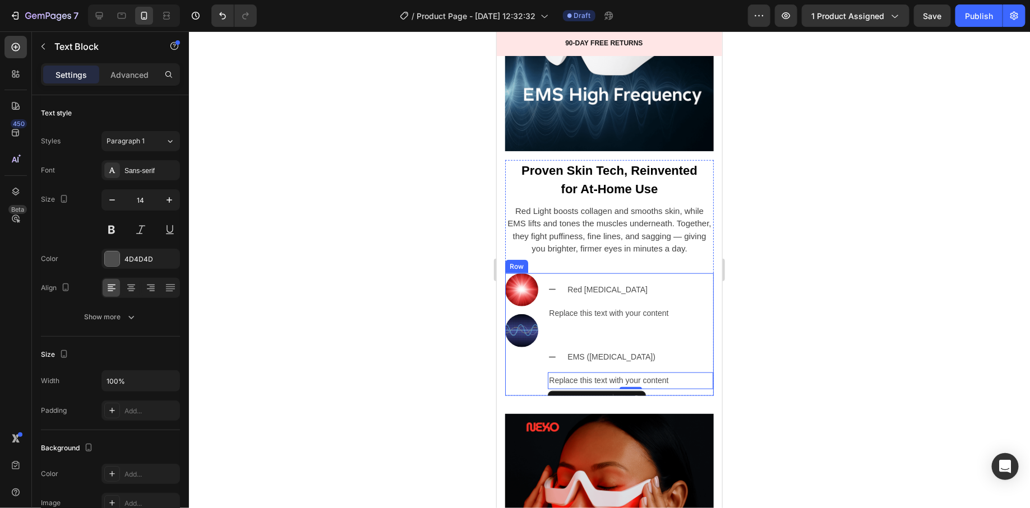
click at [547, 353] on icon at bounding box center [551, 357] width 9 height 9
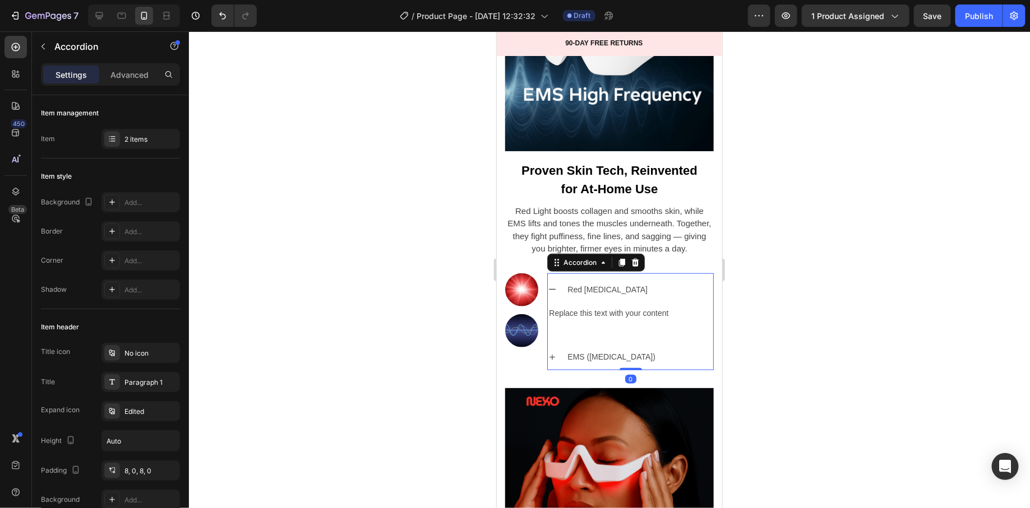
click at [555, 276] on div "Red Light Therapy" at bounding box center [629, 289] width 165 height 26
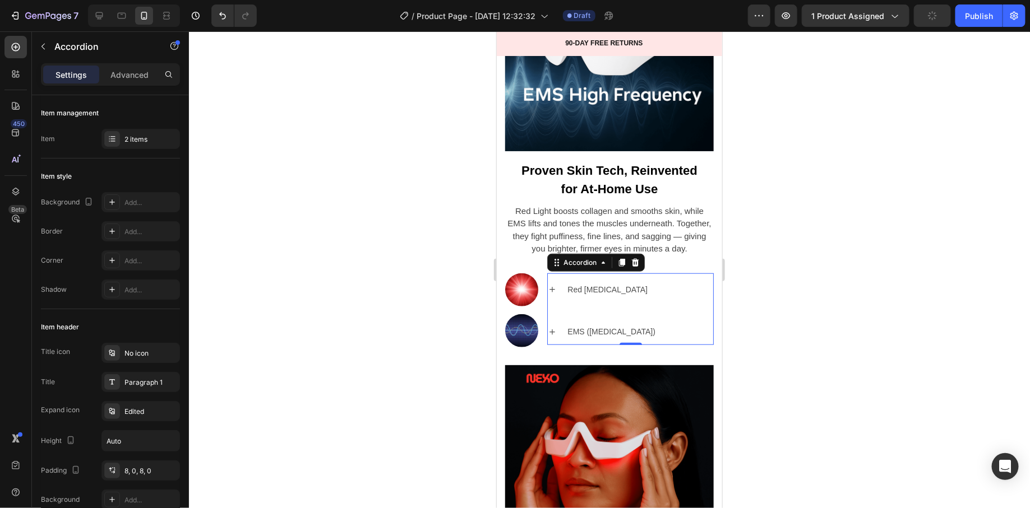
click at [554, 285] on icon at bounding box center [551, 289] width 9 height 9
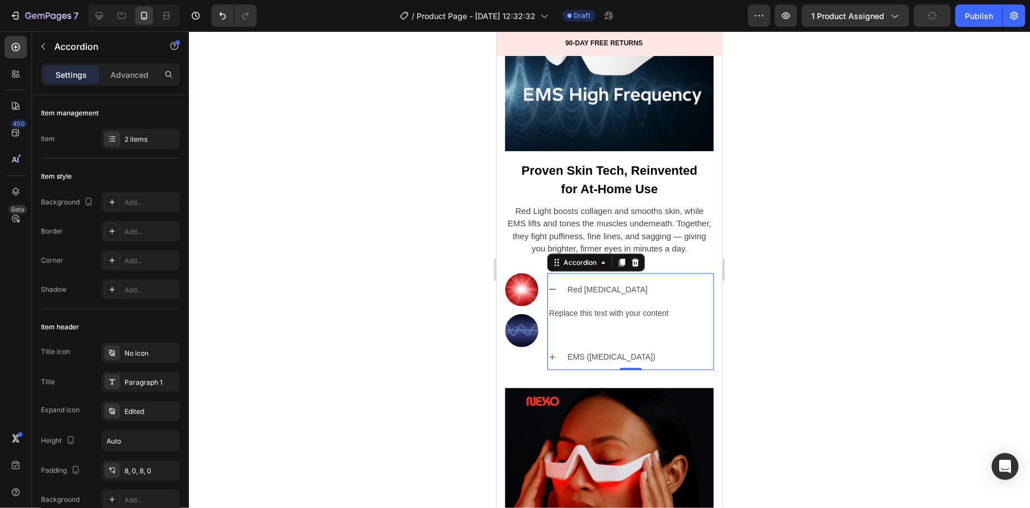
click at [445, 336] on div at bounding box center [609, 269] width 841 height 477
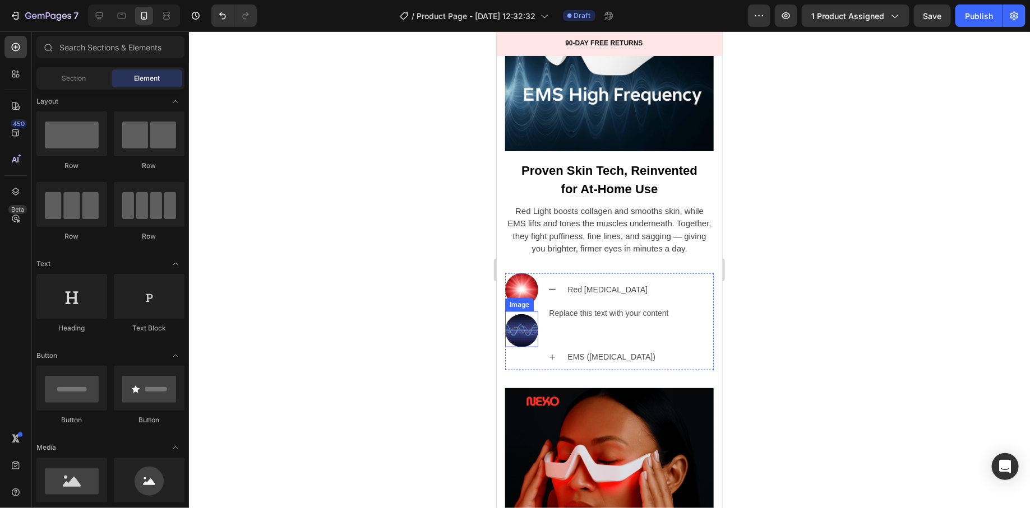
click at [515, 317] on img at bounding box center [521, 330] width 33 height 33
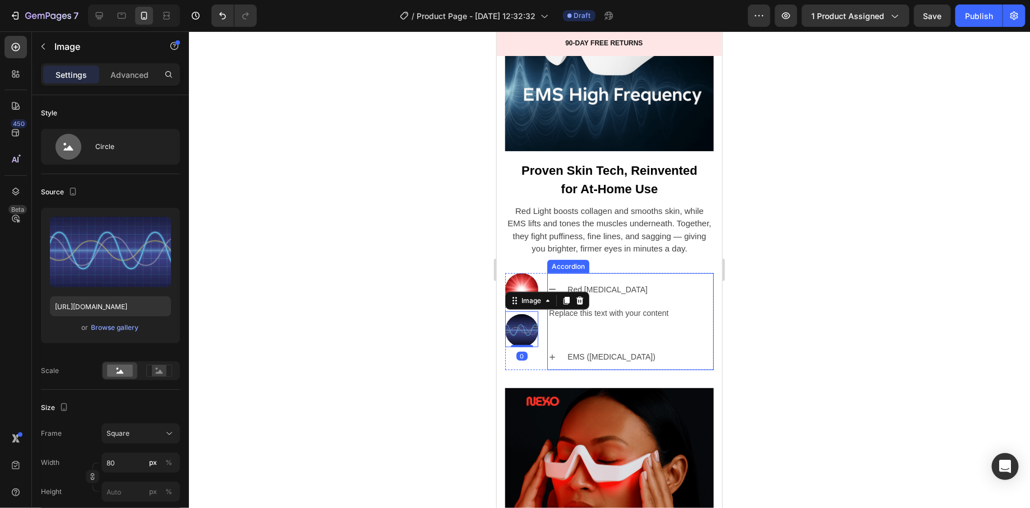
click at [673, 276] on div "Red Light Therapy" at bounding box center [629, 289] width 165 height 26
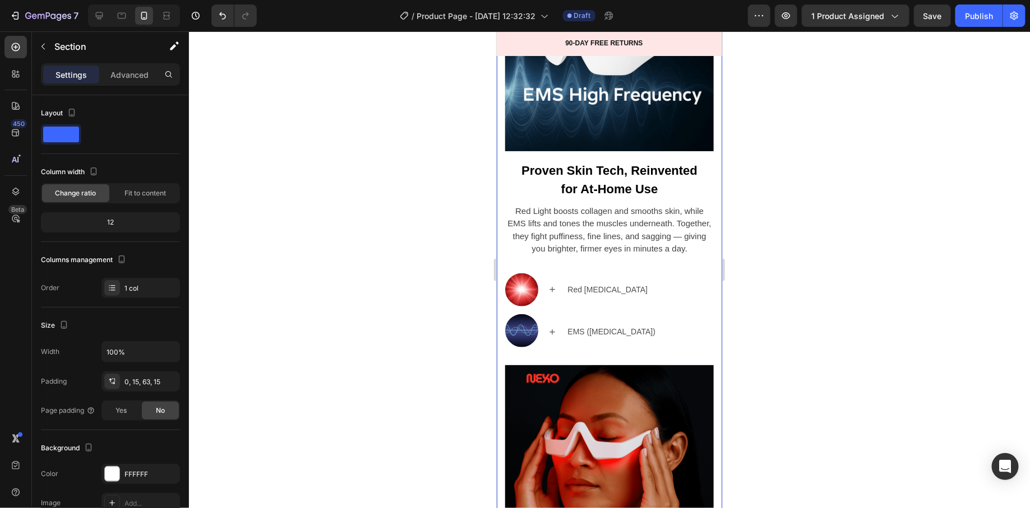
click at [705, 265] on div "Image Proven Skin Tech, Reinvented for At-Home Use Text block Red Light boosts …" at bounding box center [608, 507] width 225 height 1131
click at [552, 327] on icon at bounding box center [551, 331] width 9 height 9
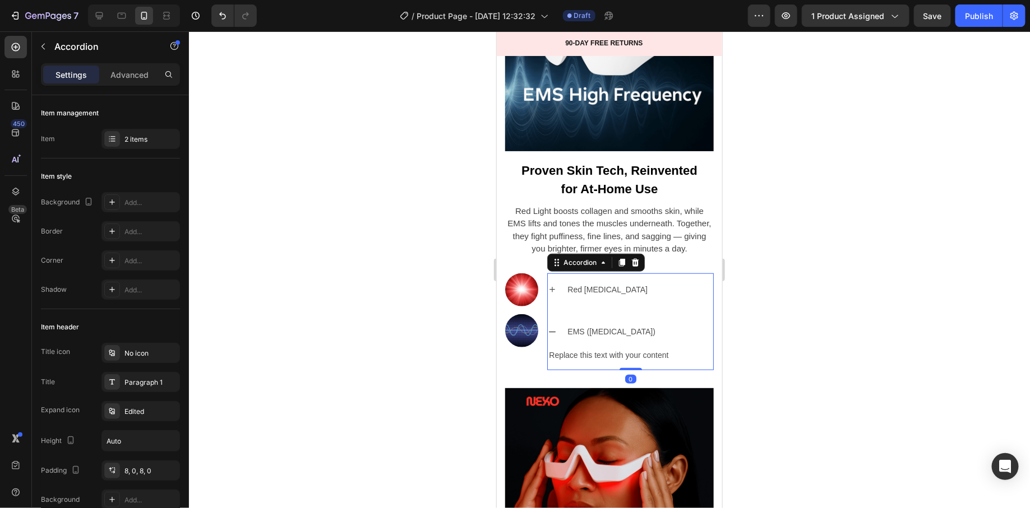
click at [551, 325] on div "EMS (Electrical Muscle Stimulation)" at bounding box center [629, 331] width 165 height 26
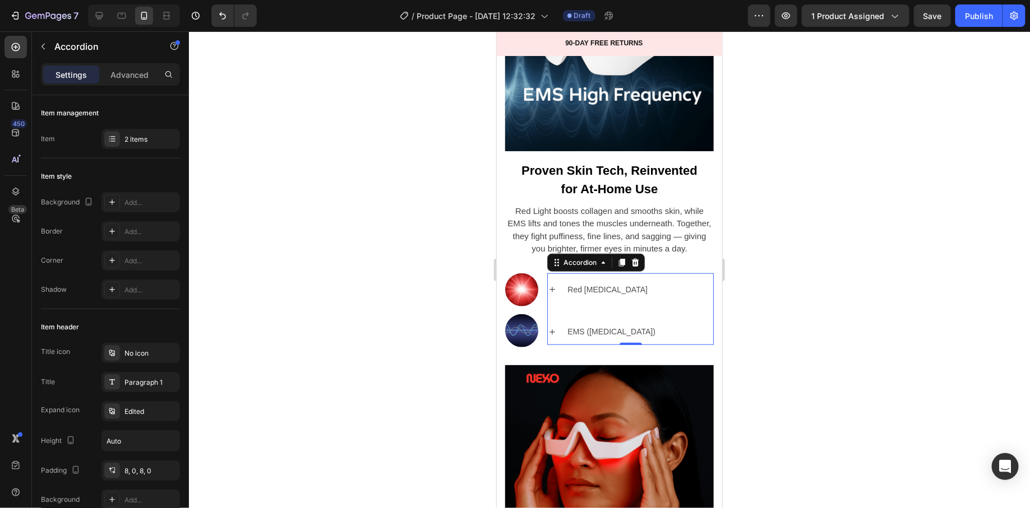
click at [549, 285] on icon at bounding box center [551, 289] width 9 height 9
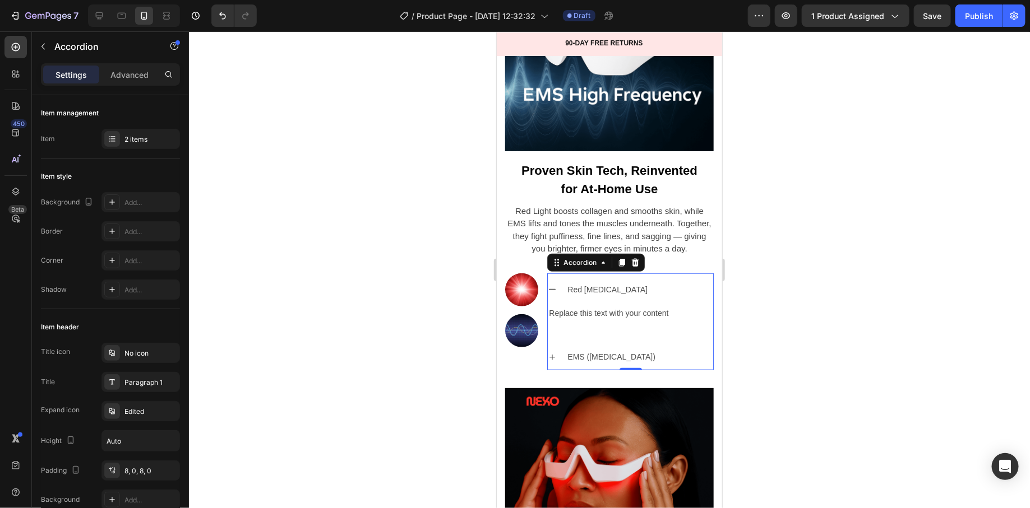
click at [549, 285] on icon at bounding box center [551, 289] width 9 height 9
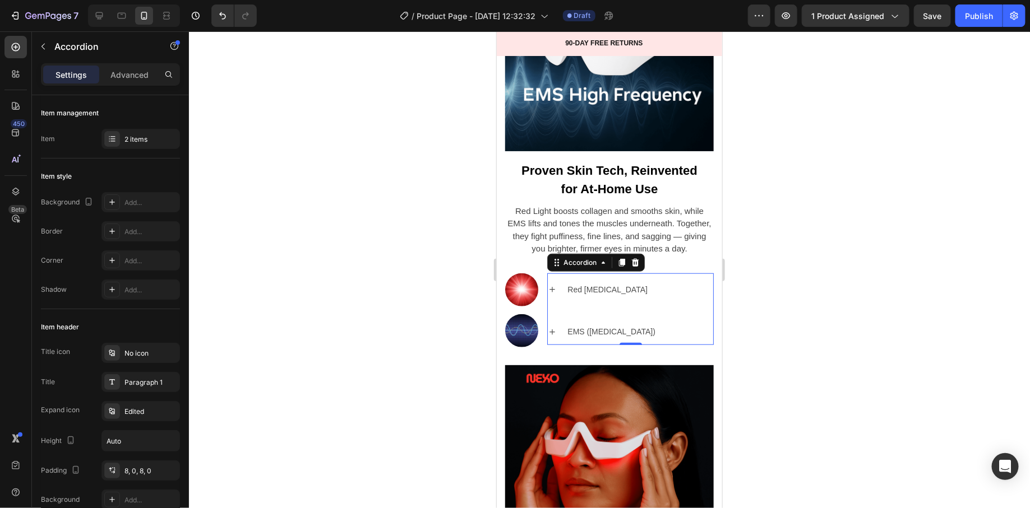
click at [549, 285] on icon at bounding box center [551, 289] width 9 height 9
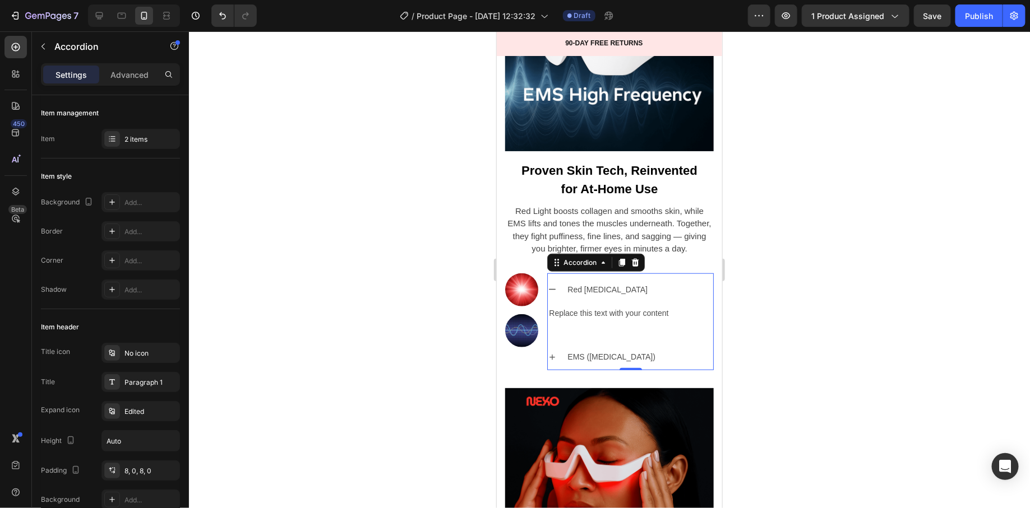
click at [549, 285] on icon at bounding box center [551, 289] width 9 height 9
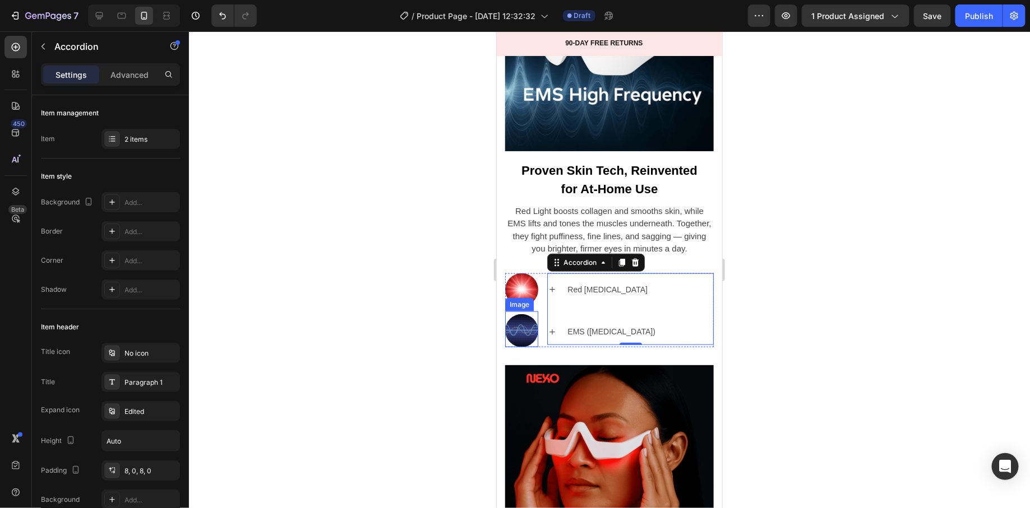
click at [514, 324] on img at bounding box center [521, 330] width 33 height 33
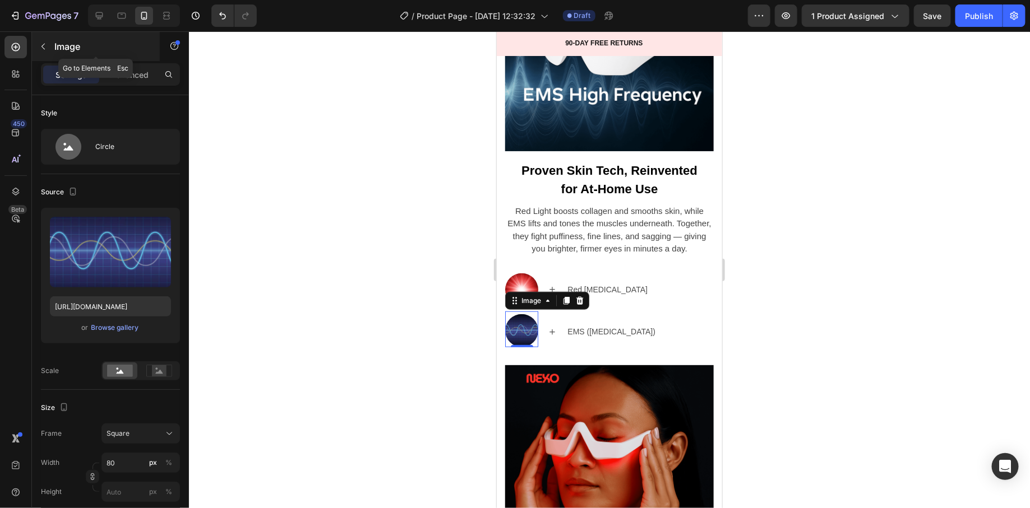
click at [61, 49] on p "Image" at bounding box center [101, 46] width 95 height 13
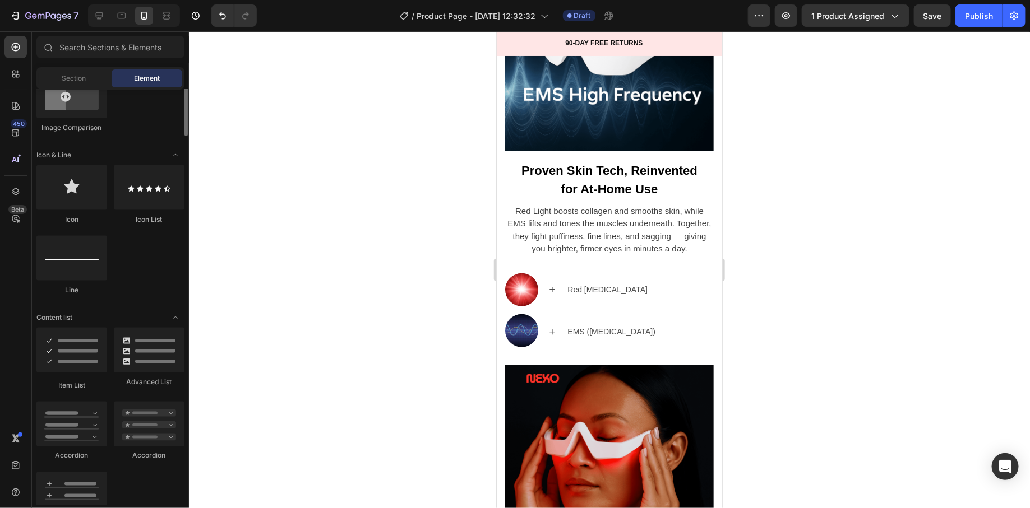
scroll to position [774, 0]
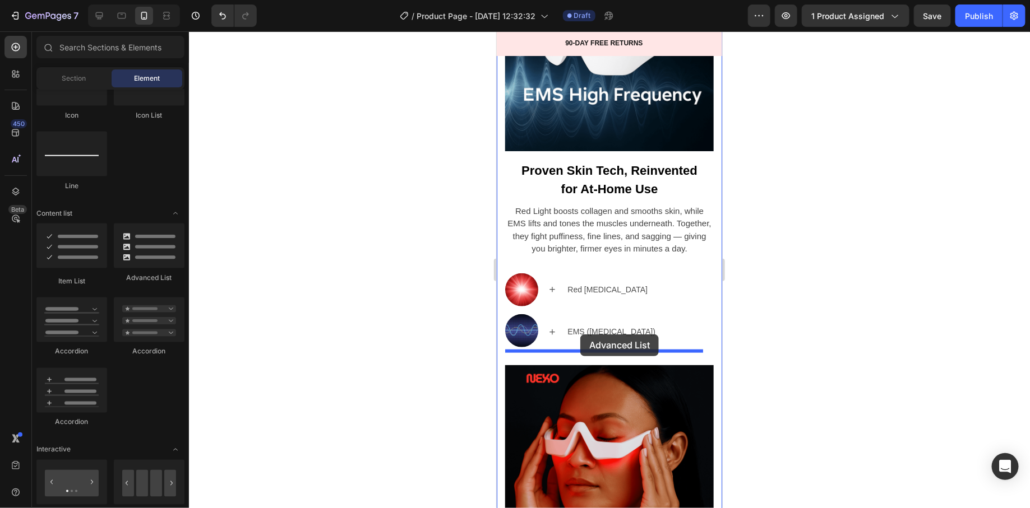
drag, startPoint x: 633, startPoint y: 292, endPoint x: 580, endPoint y: 334, distance: 68.2
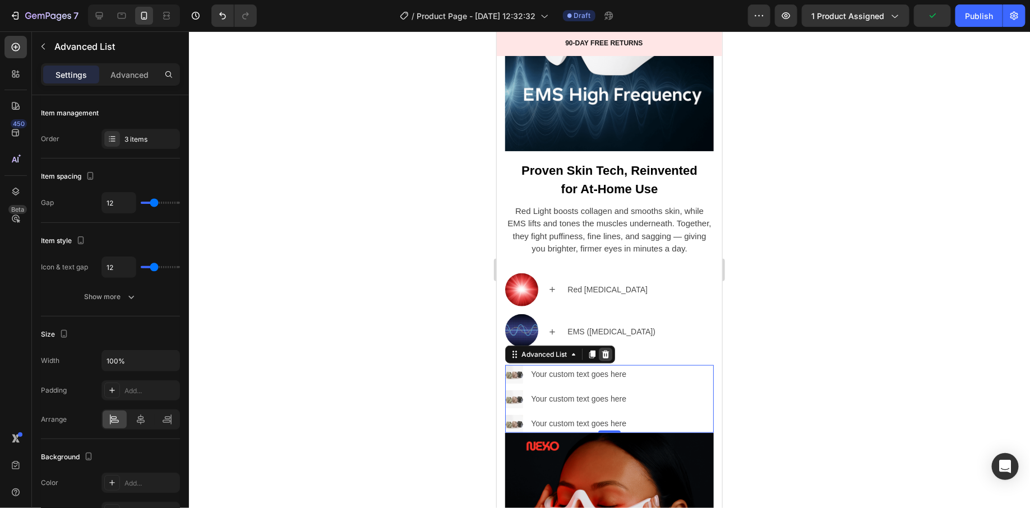
click at [605, 350] on icon at bounding box center [605, 354] width 7 height 8
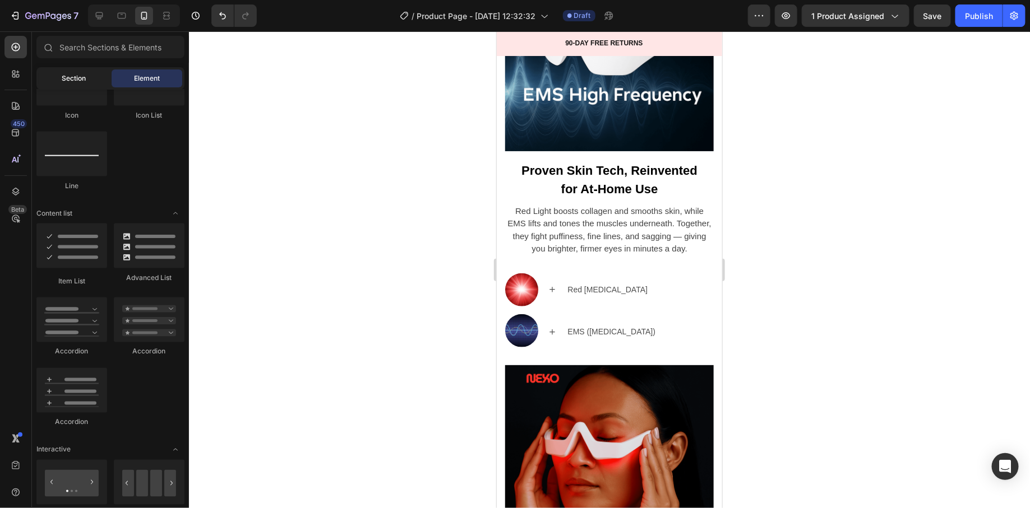
click at [78, 70] on div "Section" at bounding box center [74, 79] width 71 height 18
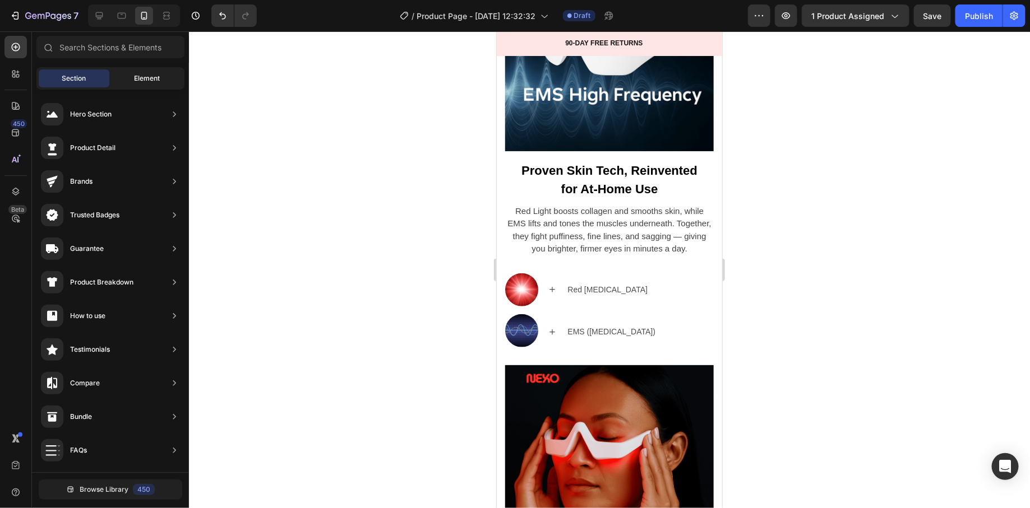
click at [131, 81] on div "Element" at bounding box center [147, 79] width 71 height 18
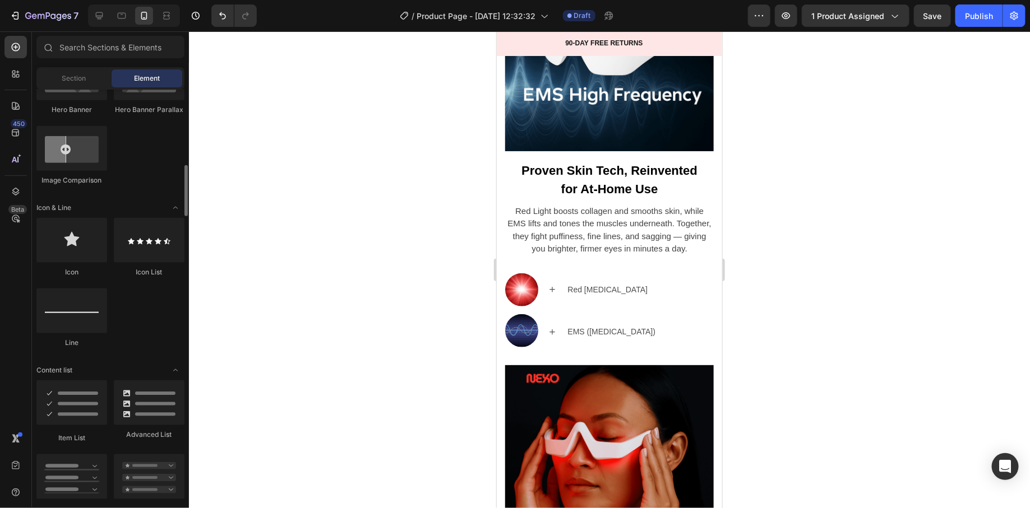
scroll to position [0, 0]
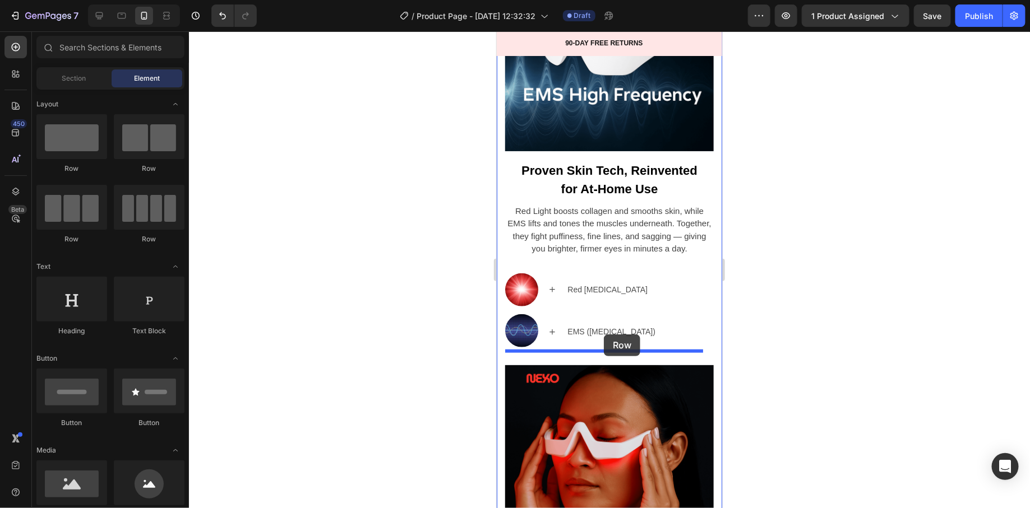
drag, startPoint x: 637, startPoint y: 180, endPoint x: 603, endPoint y: 334, distance: 157.9
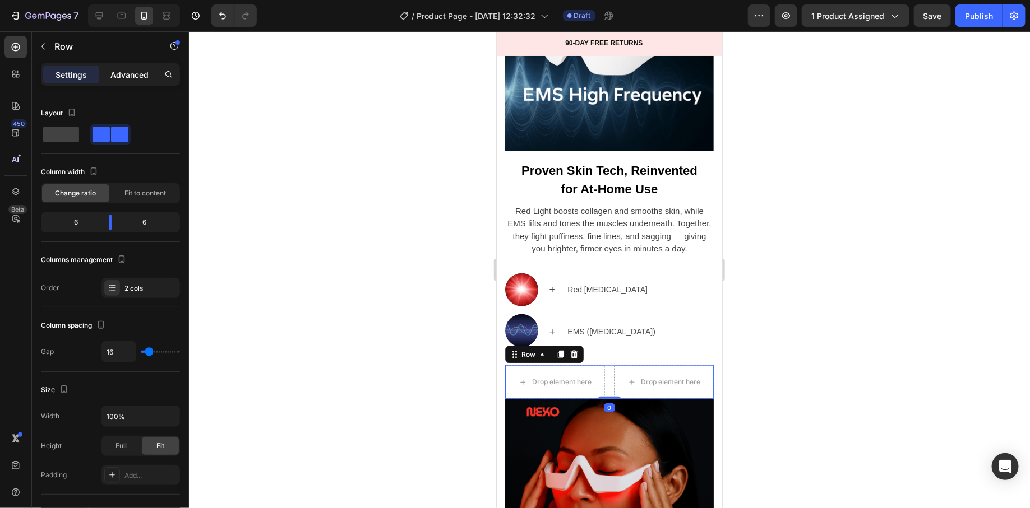
click at [124, 69] on p "Advanced" at bounding box center [129, 75] width 38 height 12
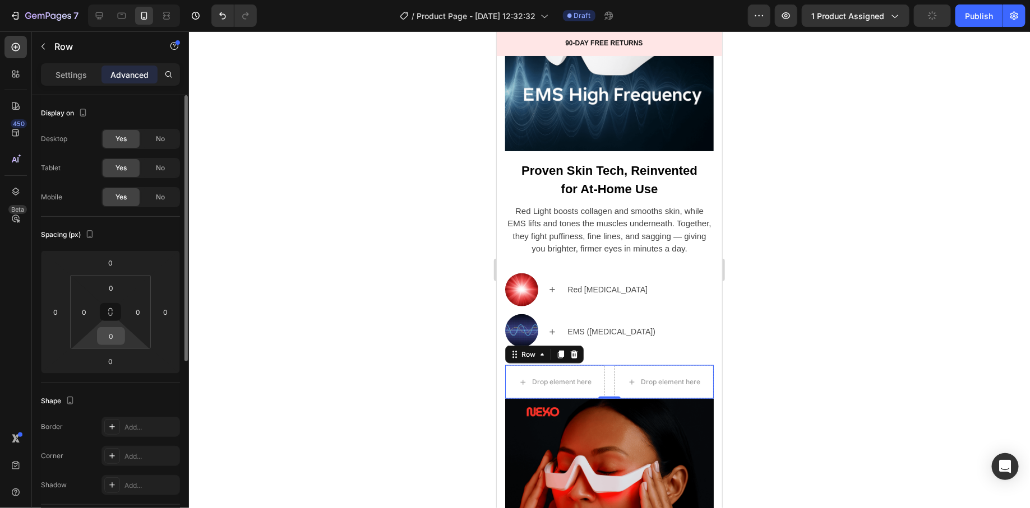
click at [105, 336] on input "0" at bounding box center [111, 336] width 22 height 17
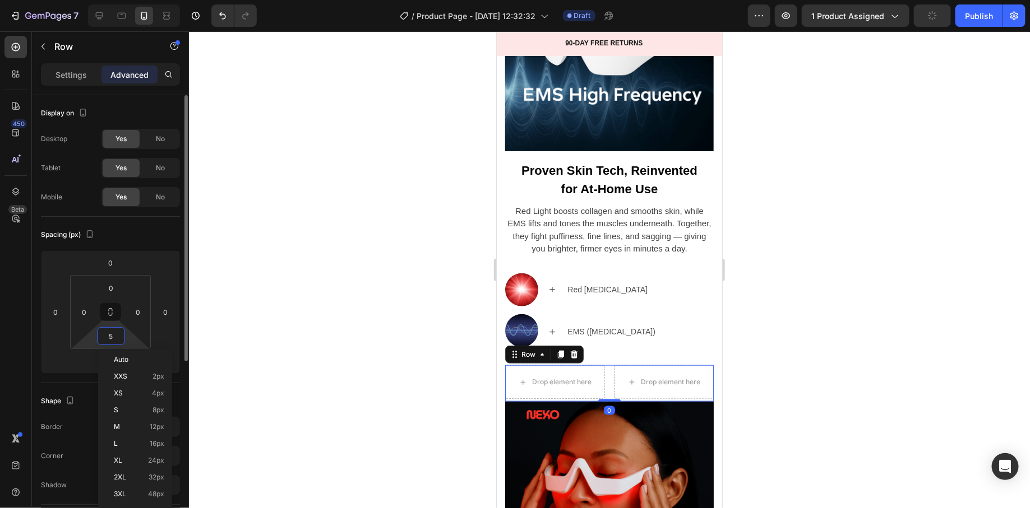
type input "55"
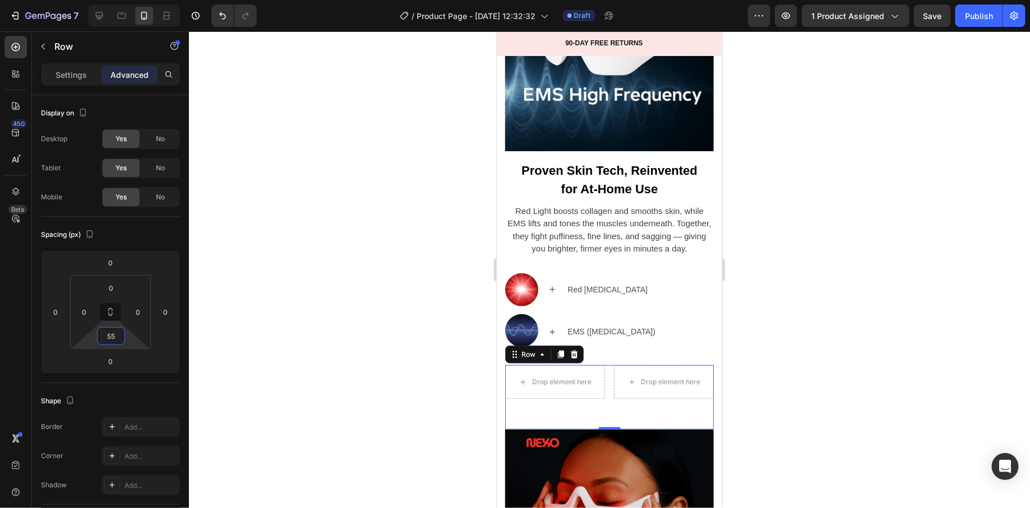
click at [423, 397] on div at bounding box center [609, 269] width 841 height 477
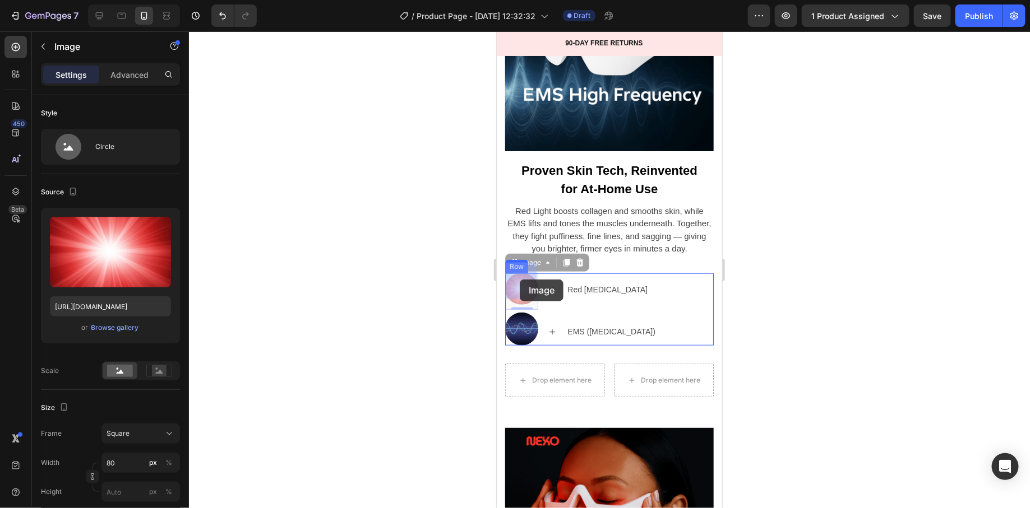
drag, startPoint x: 516, startPoint y: 271, endPoint x: 519, endPoint y: 279, distance: 8.9
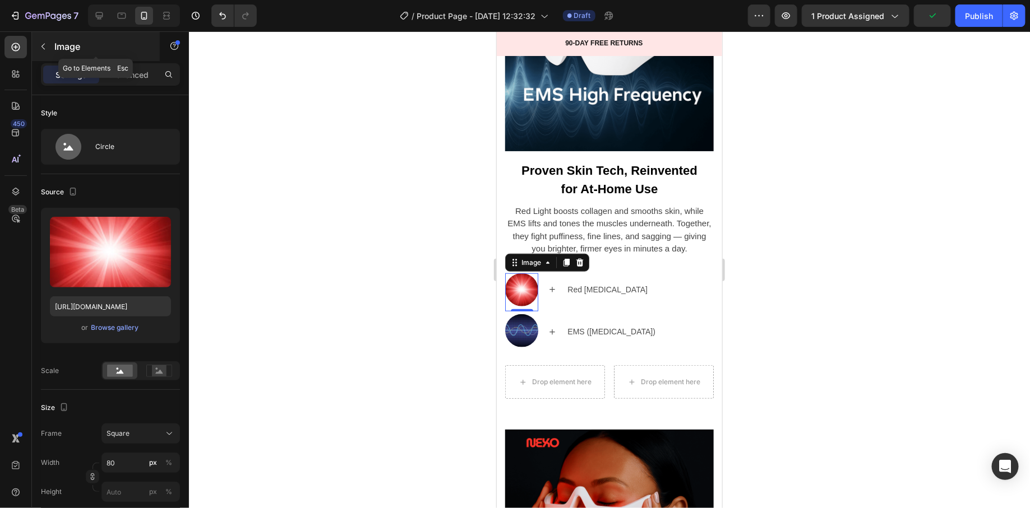
click at [66, 41] on p "Image" at bounding box center [101, 46] width 95 height 13
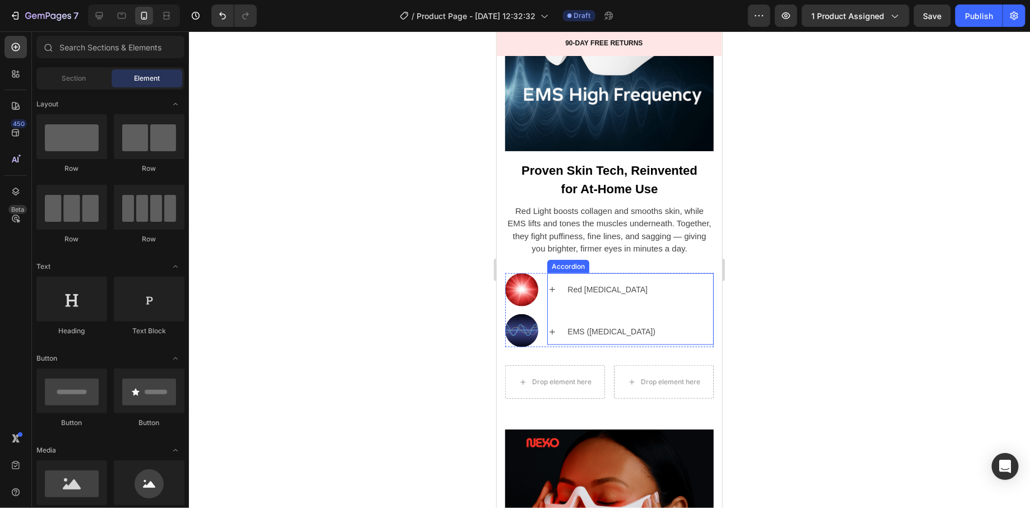
click at [549, 327] on icon at bounding box center [551, 331] width 9 height 9
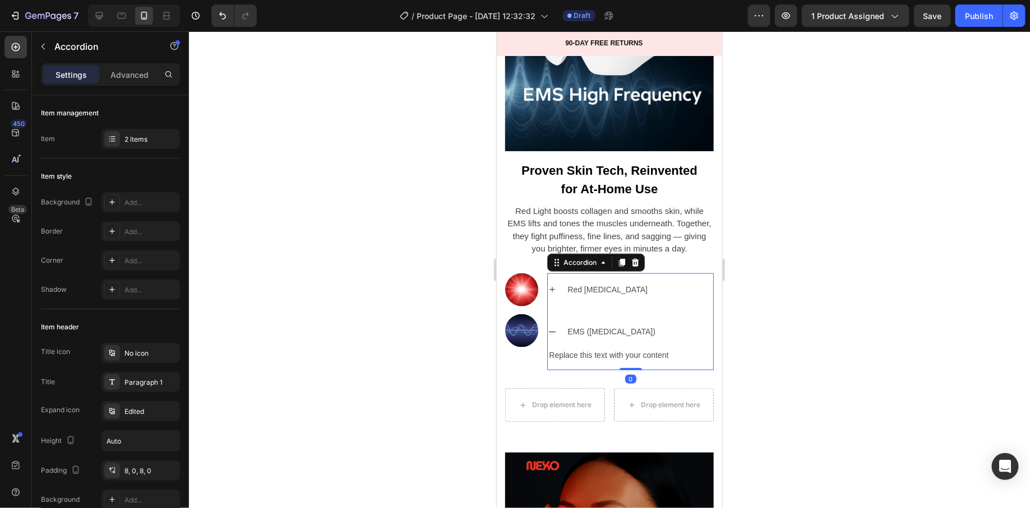
click at [549, 327] on icon at bounding box center [551, 331] width 9 height 9
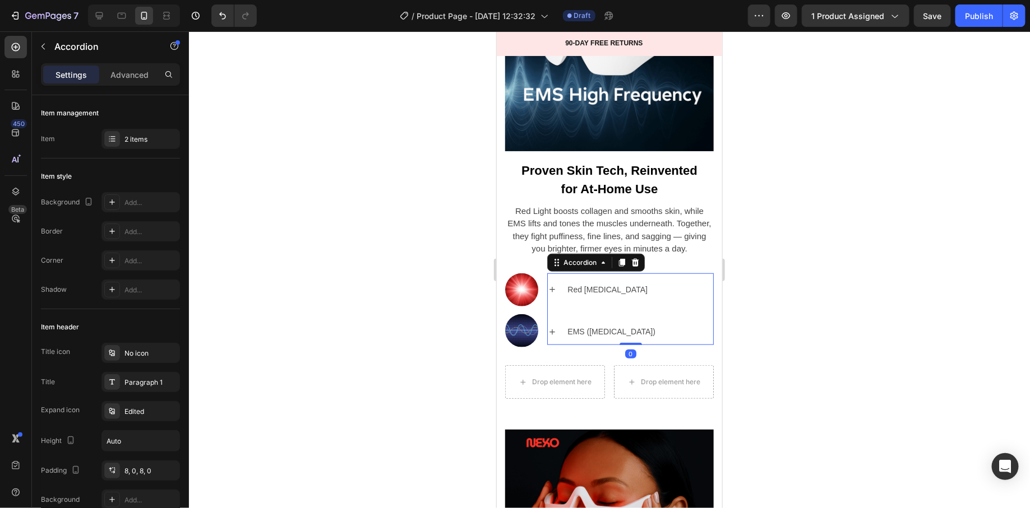
click at [551, 285] on icon at bounding box center [551, 289] width 9 height 9
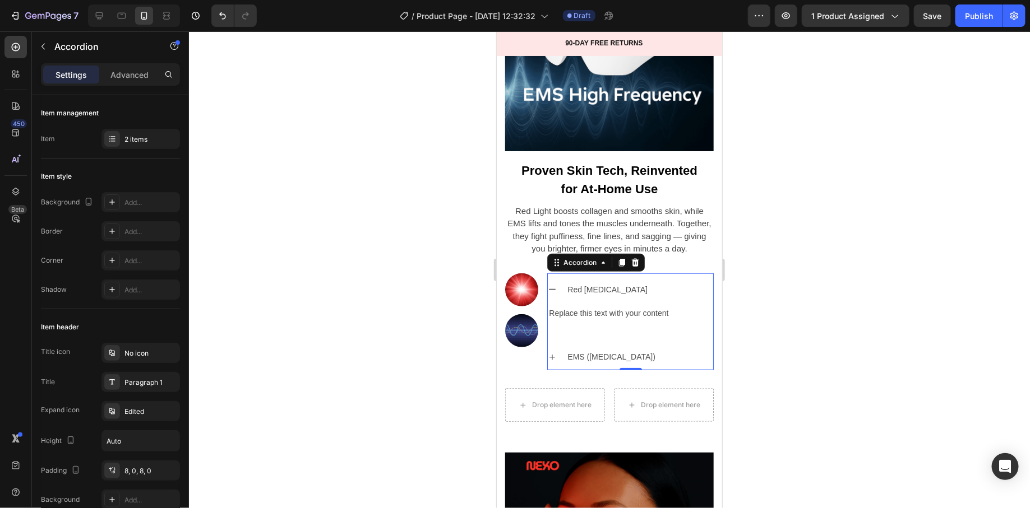
click at [551, 285] on icon at bounding box center [551, 289] width 9 height 9
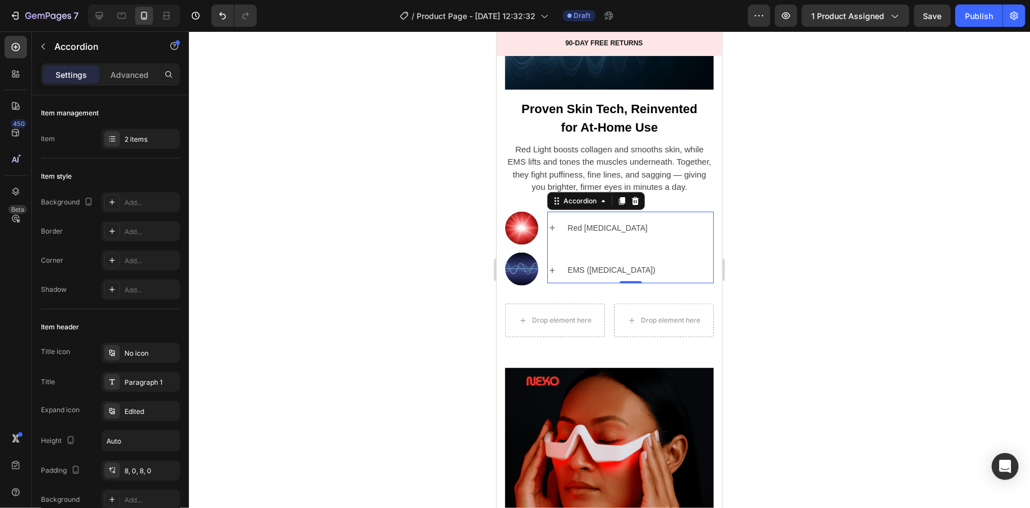
scroll to position [2315, 0]
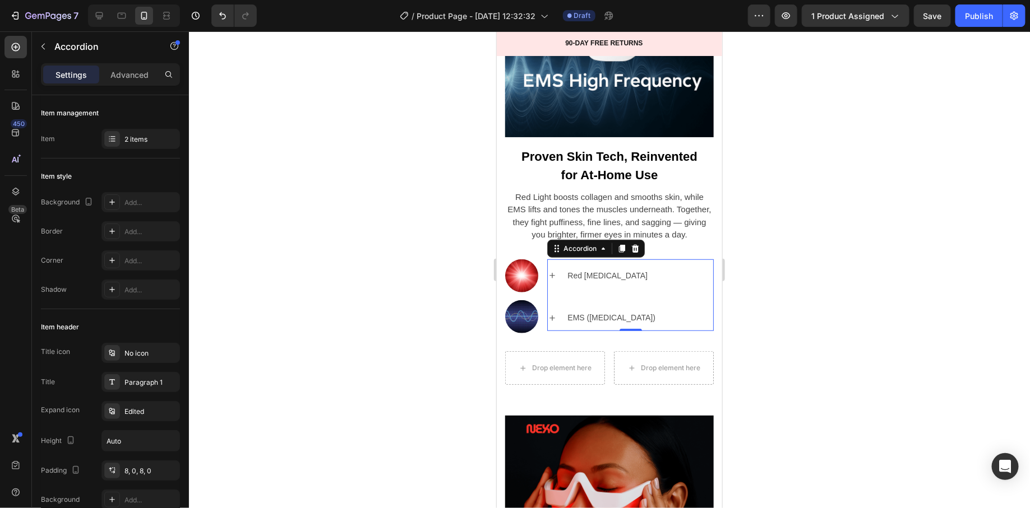
click at [560, 304] on div "EMS (Electrical Muscle Stimulation)" at bounding box center [629, 317] width 165 height 26
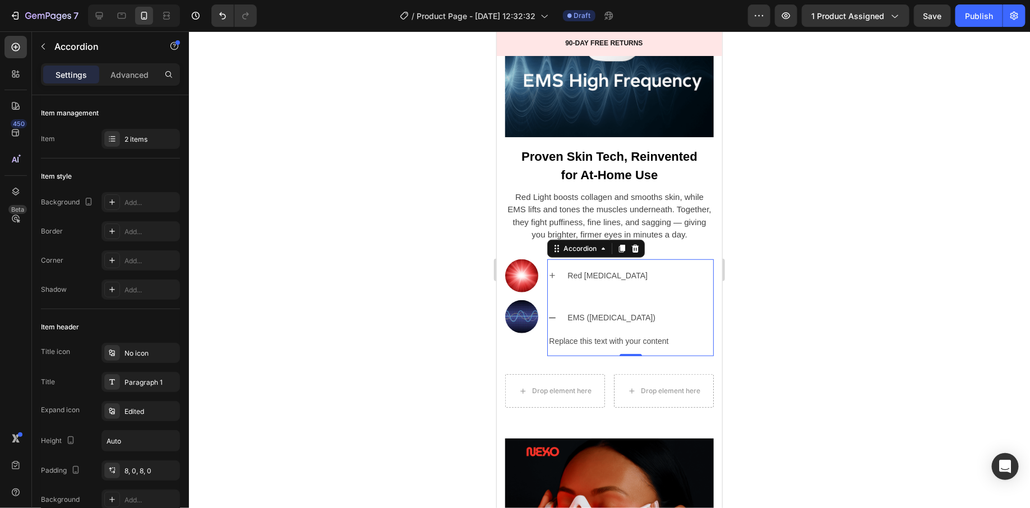
click at [559, 270] on div "Red Light Therapy" at bounding box center [629, 275] width 165 height 26
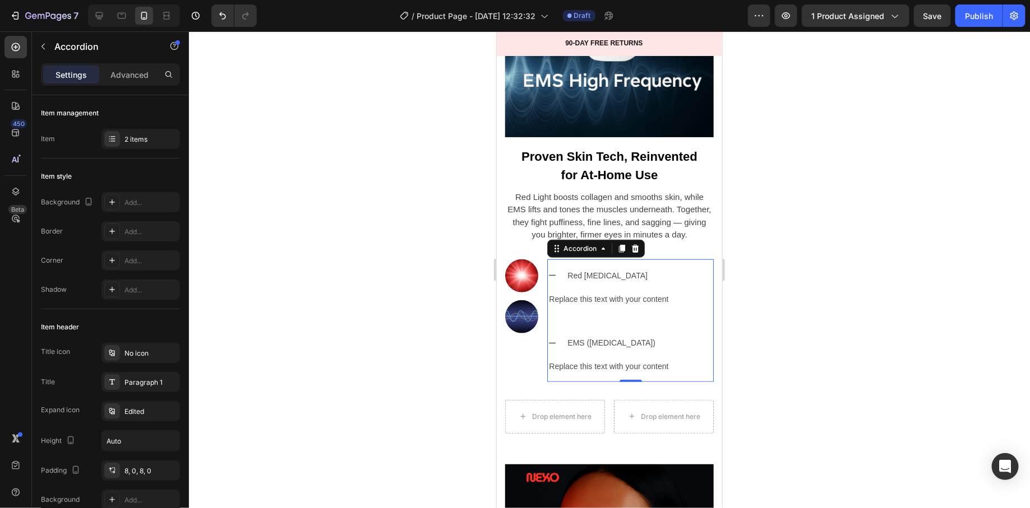
click at [565, 334] on div "EMS (Electrical Muscle Stimulation)" at bounding box center [610, 342] width 91 height 17
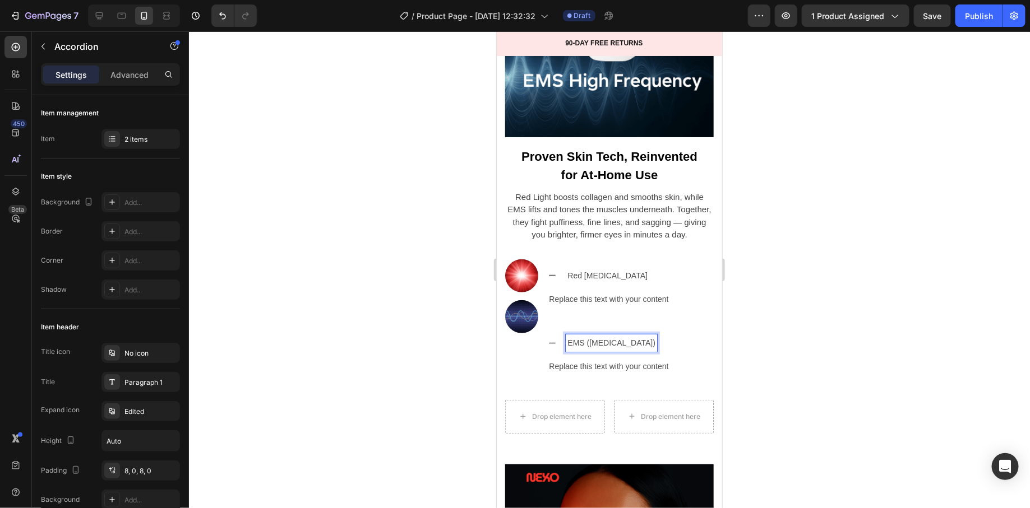
click at [553, 339] on icon at bounding box center [551, 343] width 9 height 9
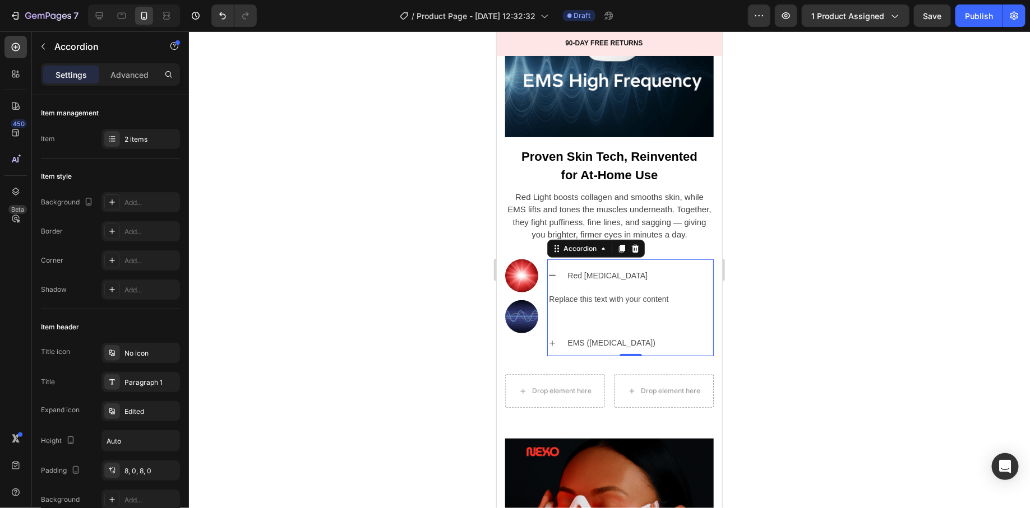
click at [556, 265] on div "Red Light Therapy" at bounding box center [629, 275] width 165 height 26
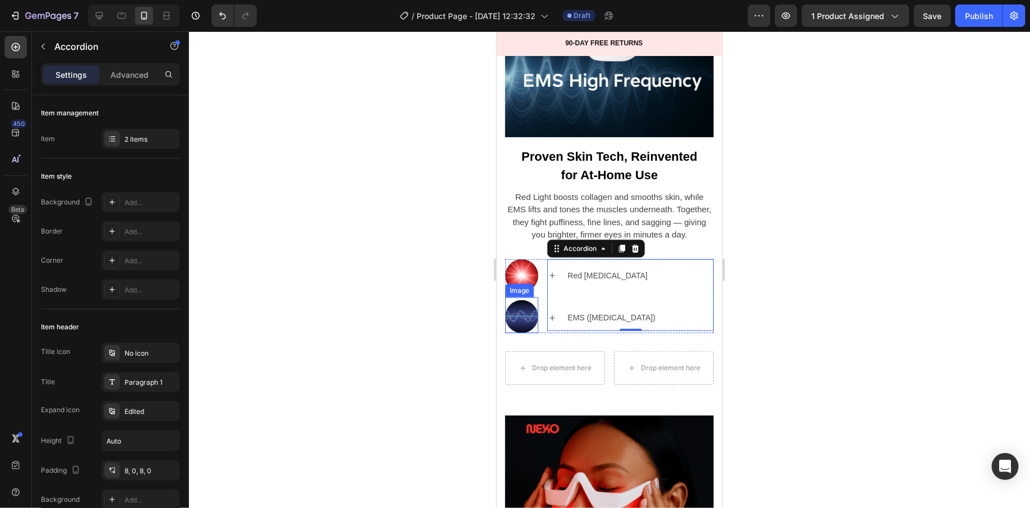
click at [506, 300] on div at bounding box center [521, 316] width 33 height 33
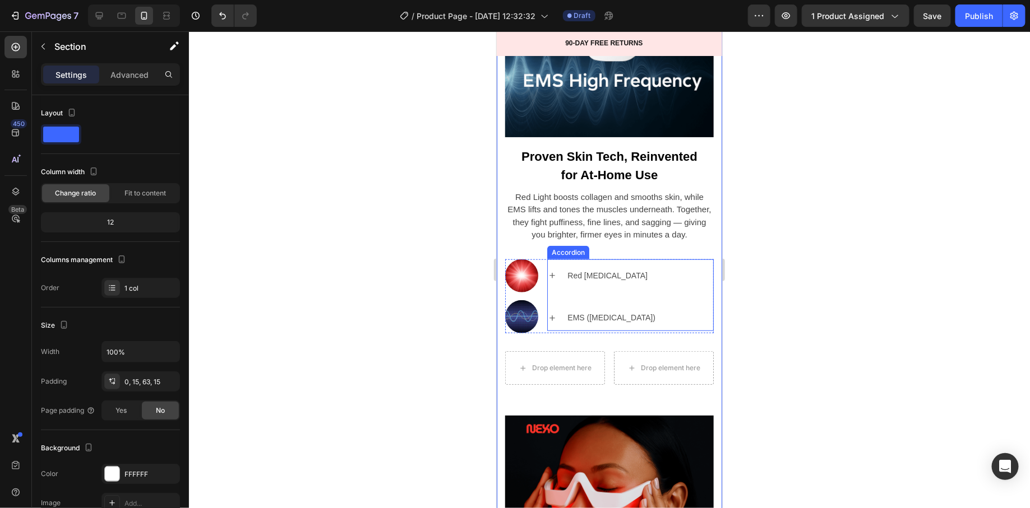
click at [553, 315] on div "EMS (Electrical Muscle Stimulation)" at bounding box center [629, 317] width 165 height 26
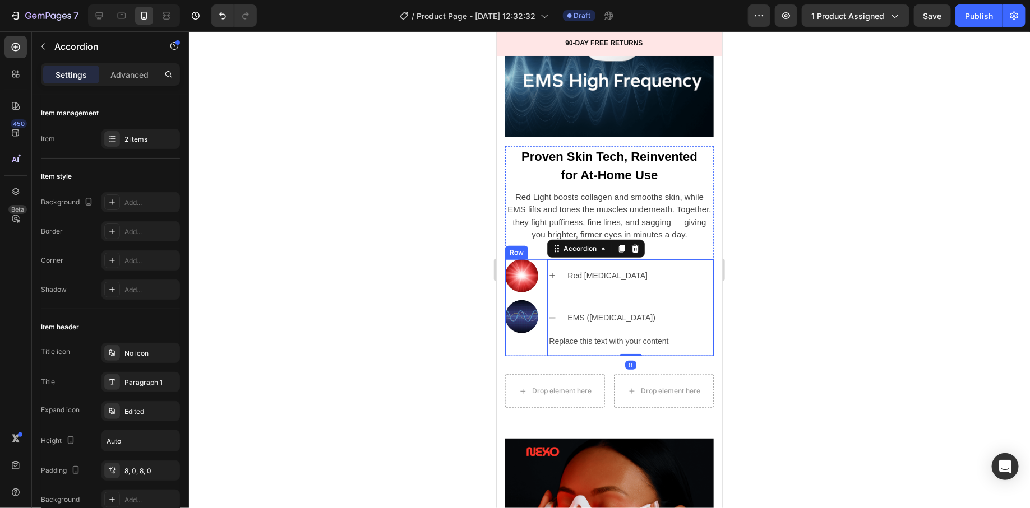
click at [541, 315] on div "Image Image Red Light Therapy EMS (Electrical Muscle Stimulation) Replace this …" at bounding box center [609, 308] width 209 height 98
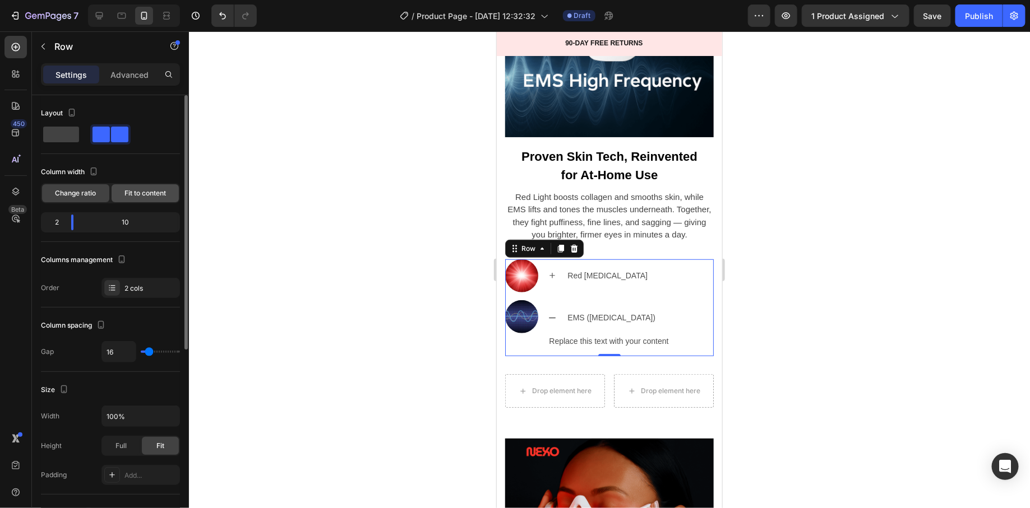
click at [160, 189] on span "Fit to content" at bounding box center [144, 193] width 41 height 10
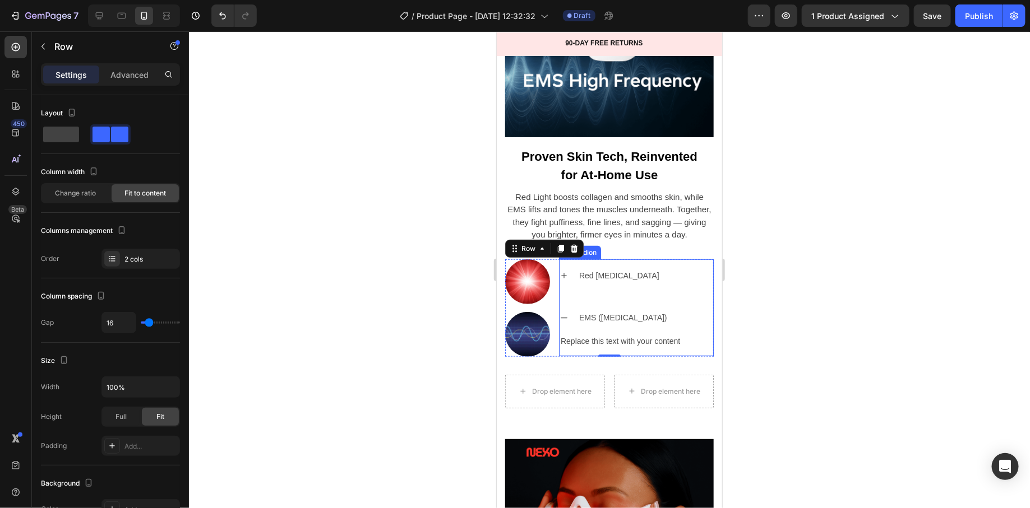
click at [560, 314] on icon at bounding box center [563, 317] width 9 height 9
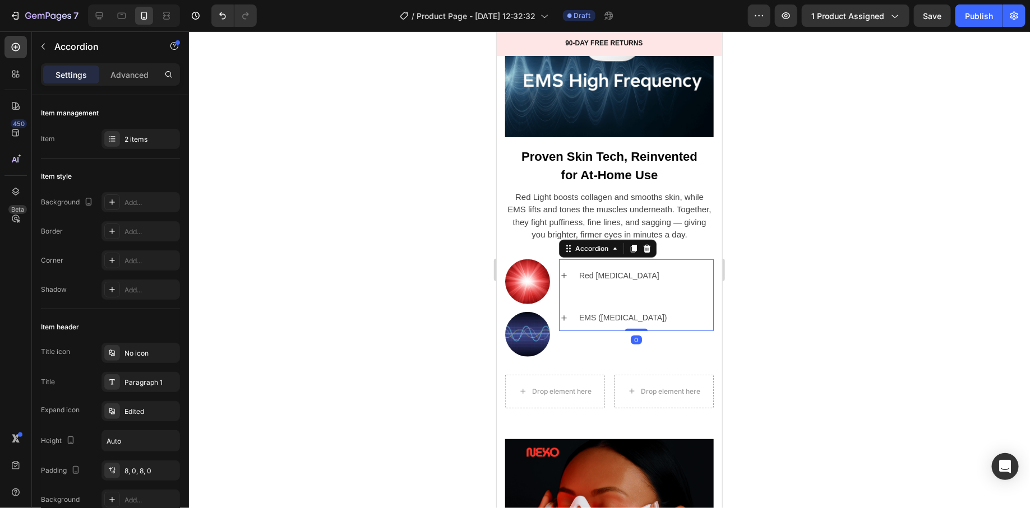
click at [558, 262] on div "Red Light Therapy EMS (Electrical Muscle Stimulation)" at bounding box center [635, 296] width 155 height 68
click at [563, 271] on icon at bounding box center [563, 275] width 9 height 9
click at [566, 317] on icon at bounding box center [563, 317] width 9 height 9
click at [565, 271] on icon at bounding box center [563, 275] width 9 height 9
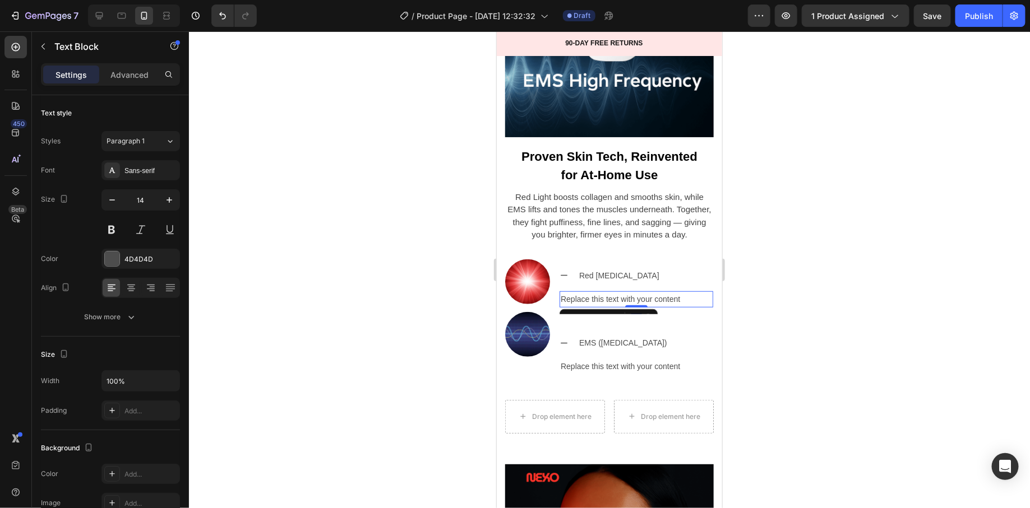
click at [594, 291] on div "Replace this text with your content" at bounding box center [636, 299] width 154 height 16
click at [594, 292] on p "Replace this text with your content" at bounding box center [635, 299] width 151 height 14
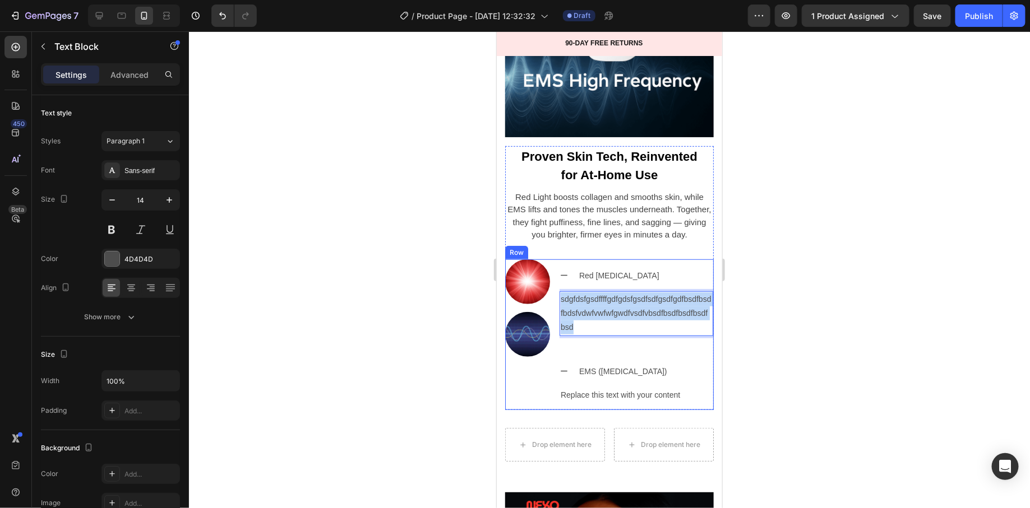
drag, startPoint x: 596, startPoint y: 312, endPoint x: 556, endPoint y: 286, distance: 48.7
click at [556, 286] on div "Image Image Red Light Therapy sdgfdsfgsdffffgdfgdsfgsdfsdfgsdfgdfbsdfbsdfbdsfvd…" at bounding box center [609, 334] width 209 height 151
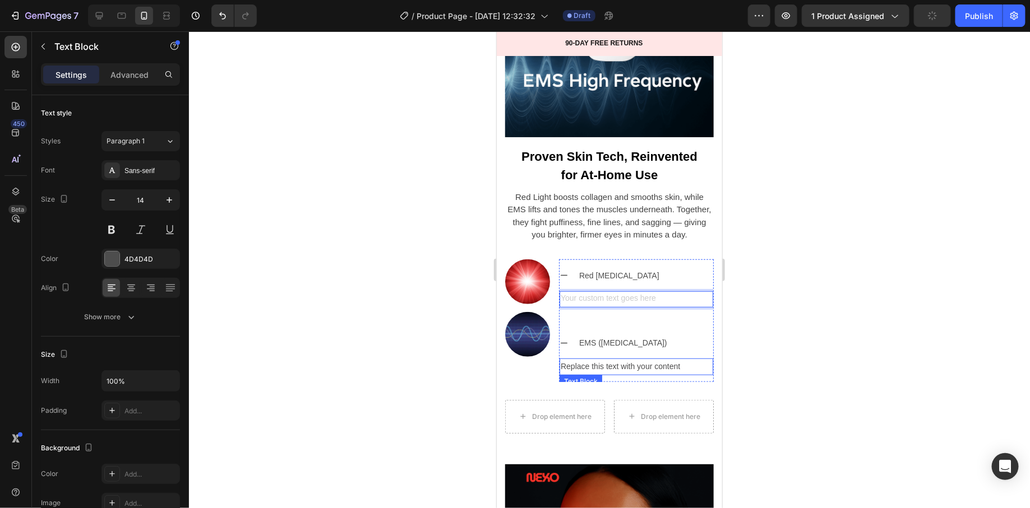
click at [602, 369] on div "Replace this text with your content" at bounding box center [636, 366] width 154 height 16
click at [602, 369] on p "Replace this text with your content" at bounding box center [635, 366] width 151 height 14
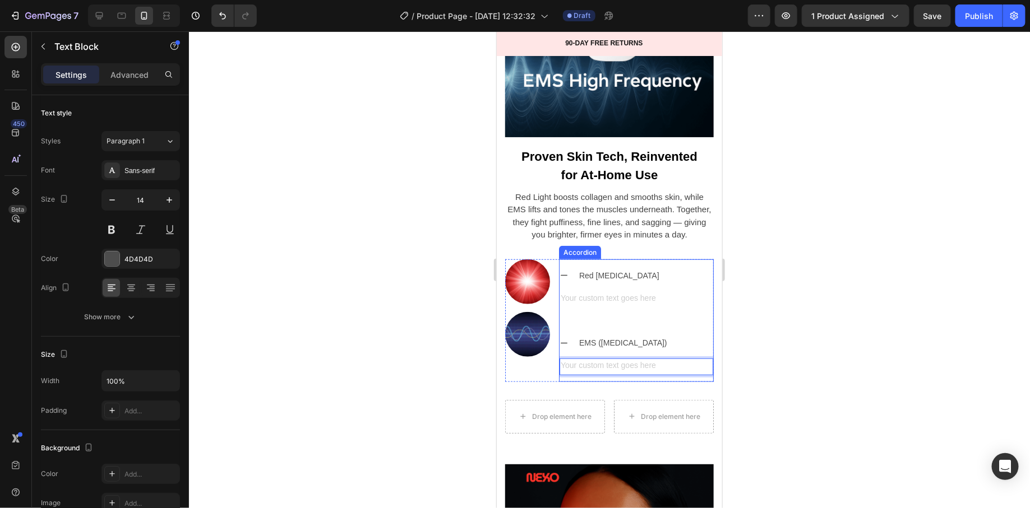
click at [566, 339] on icon at bounding box center [563, 343] width 9 height 9
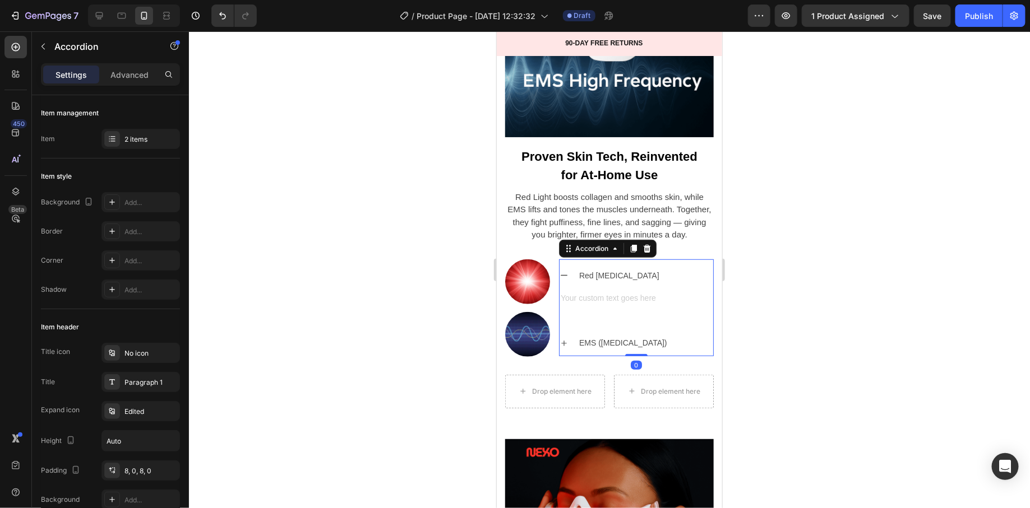
click at [561, 271] on icon at bounding box center [563, 275] width 9 height 9
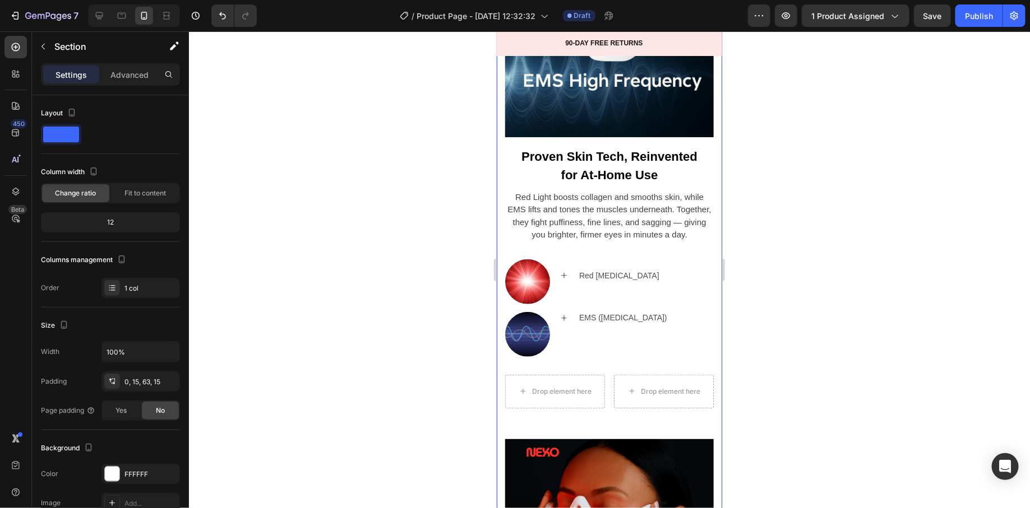
click at [589, 402] on div "Drop element here Drop element here Row" at bounding box center [609, 406] width 209 height 64
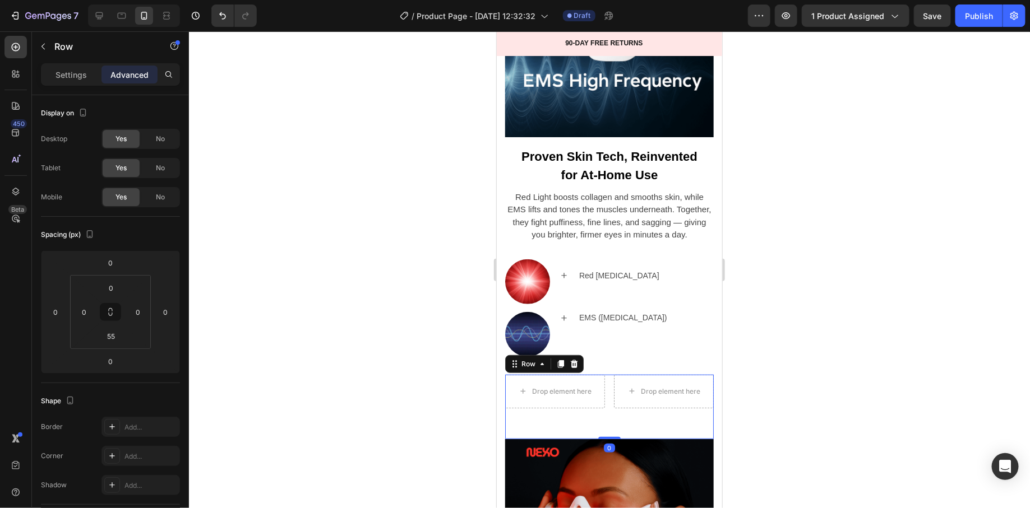
click at [566, 355] on div "Row" at bounding box center [544, 364] width 78 height 18
click at [572, 359] on icon at bounding box center [573, 363] width 9 height 9
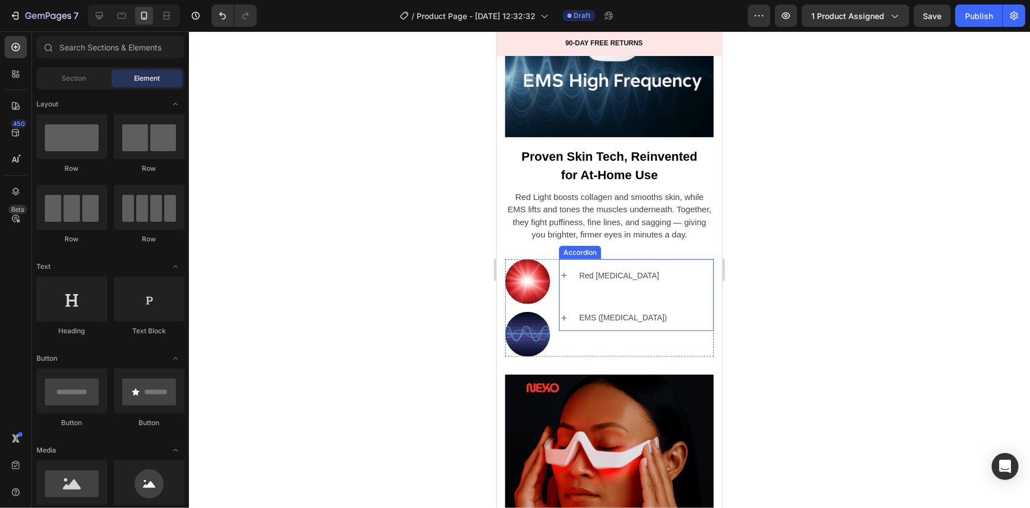
click at [622, 315] on p "EMS (Electrical Muscle Stimulation)" at bounding box center [623, 318] width 88 height 14
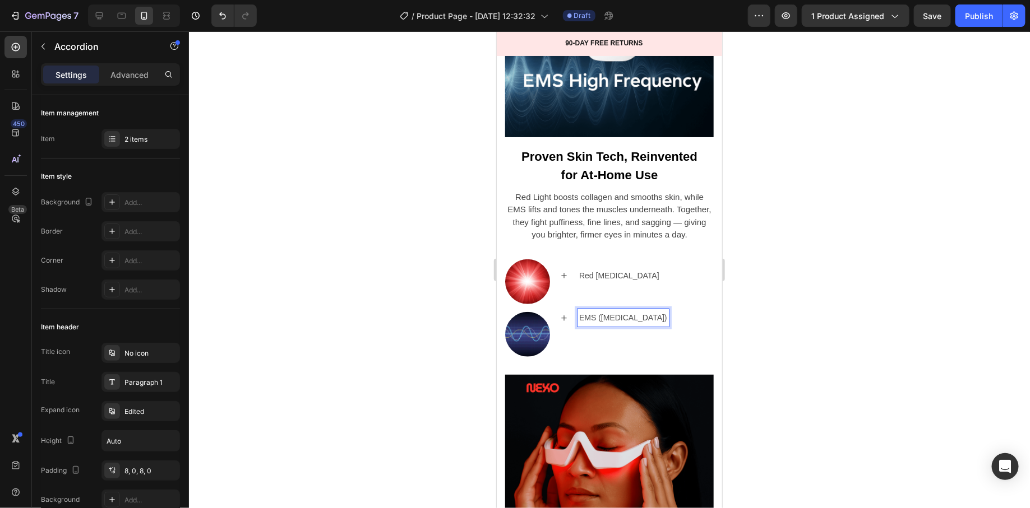
click at [570, 318] on div "EMS (Electrical Muscle Stimulation)" at bounding box center [636, 317] width 154 height 26
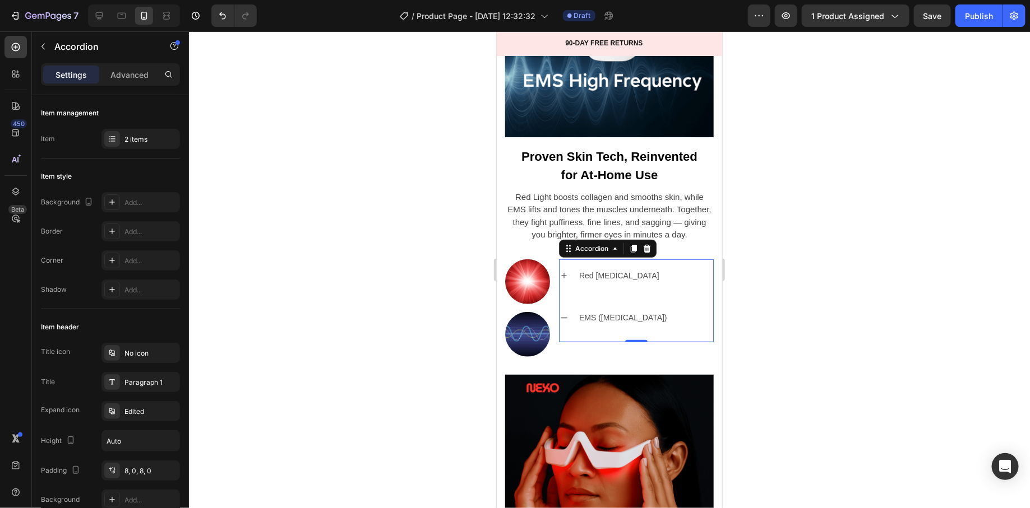
click at [565, 316] on icon at bounding box center [563, 317] width 9 height 9
click at [568, 314] on div "EMS (Electrical Muscle Stimulation)" at bounding box center [636, 317] width 154 height 26
click at [566, 271] on div "Red Light Therapy" at bounding box center [636, 275] width 154 height 26
click at [614, 289] on div "Text Block" at bounding box center [636, 294] width 154 height 11
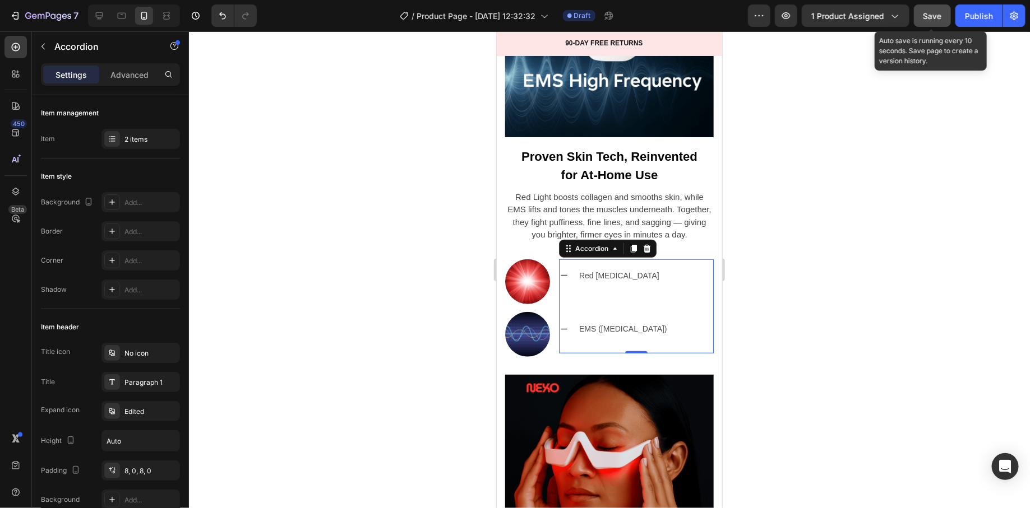
click at [925, 22] on button "Save" at bounding box center [932, 15] width 37 height 22
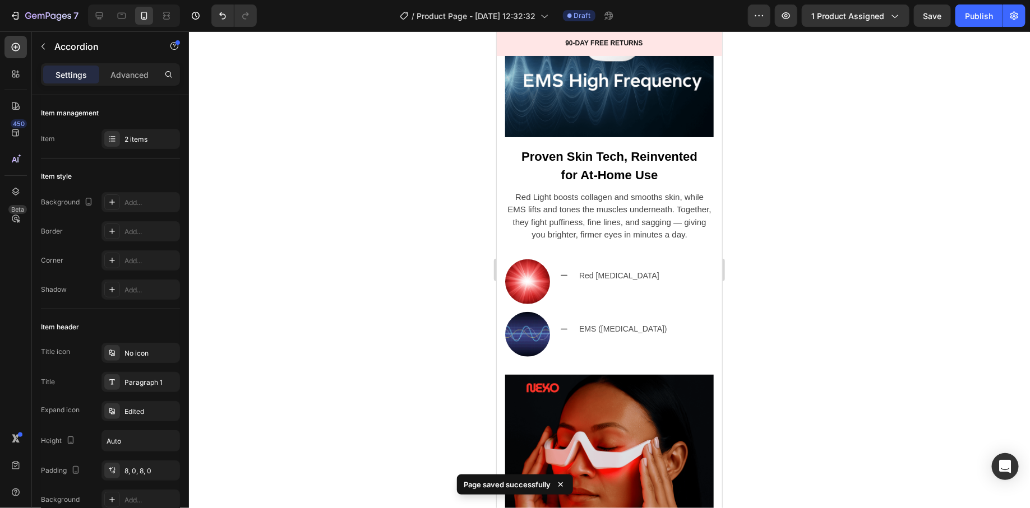
click at [561, 271] on icon at bounding box center [563, 275] width 9 height 9
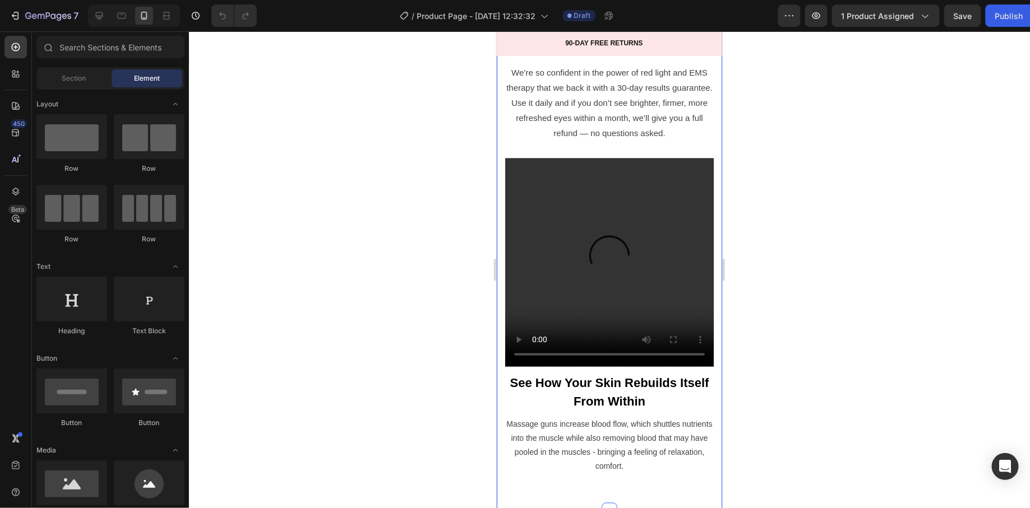
scroll to position [2572, 0]
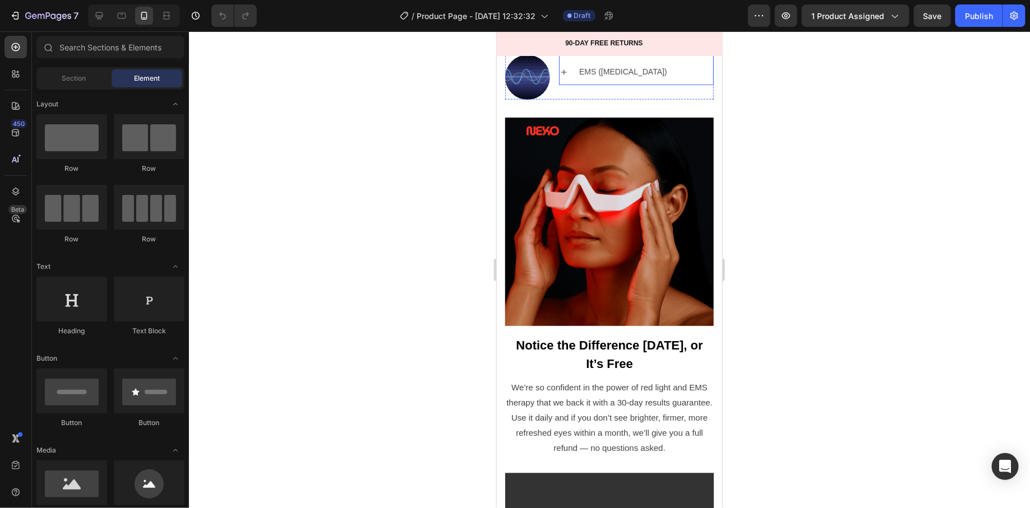
click at [571, 43] on div "Text Block" at bounding box center [636, 36] width 154 height 11
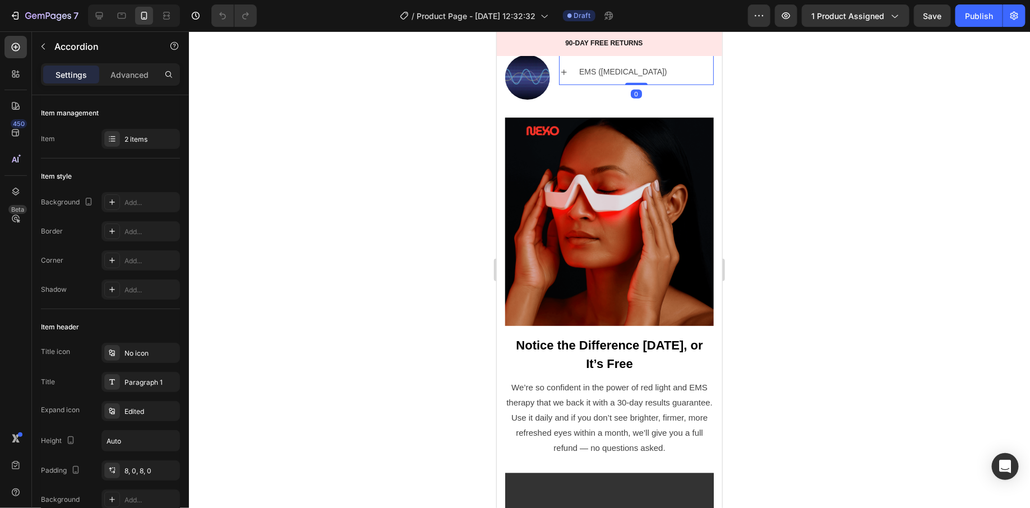
click at [568, 31] on div "Red [MEDICAL_DATA]" at bounding box center [636, 18] width 154 height 26
click at [569, 73] on div "EMS ([MEDICAL_DATA])" at bounding box center [636, 60] width 154 height 26
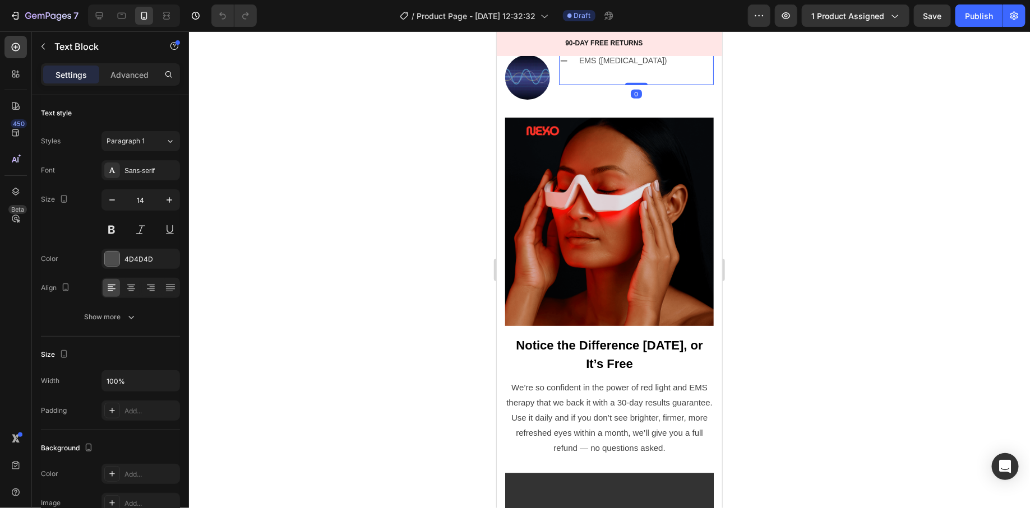
click at [578, 78] on div at bounding box center [636, 77] width 154 height 2
click at [595, 78] on div at bounding box center [636, 77] width 154 height 2
click at [595, 92] on div "Rich Text Editor. Editing area: main" at bounding box center [636, 84] width 154 height 16
click at [594, 92] on div "Rich Text Editor. Editing area: main" at bounding box center [636, 84] width 154 height 16
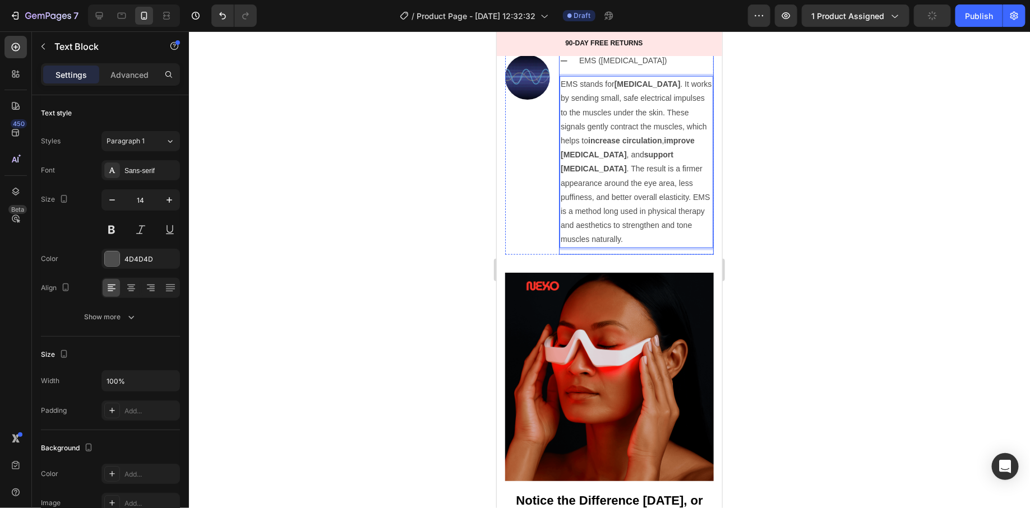
click at [566, 31] on div "Red [MEDICAL_DATA]" at bounding box center [636, 18] width 154 height 26
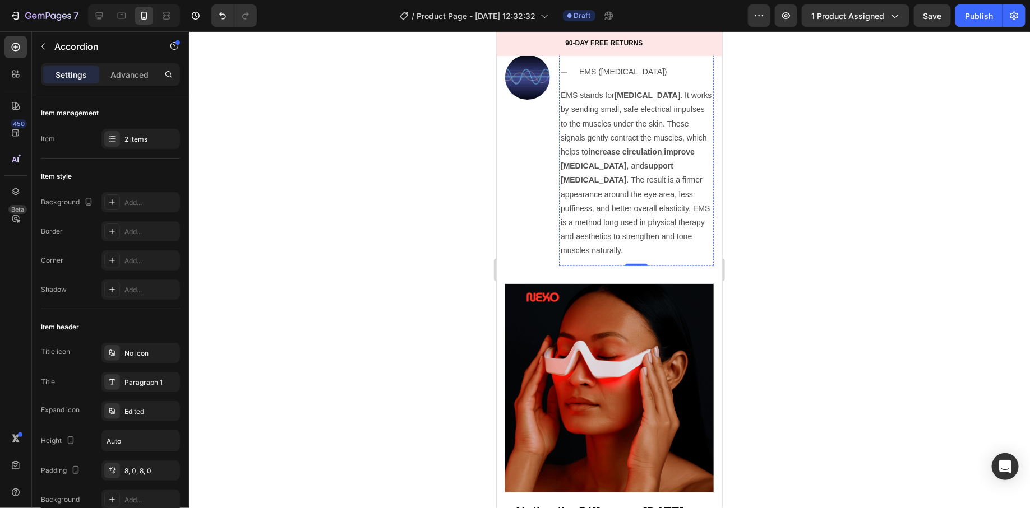
click at [625, 36] on div "Text Block" at bounding box center [636, 35] width 154 height 2
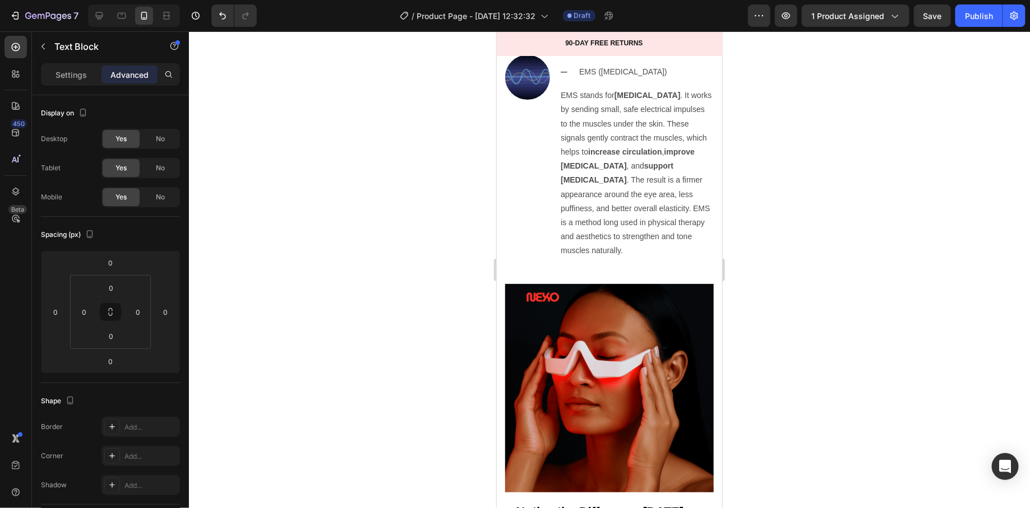
click at [613, 36] on div at bounding box center [636, 35] width 154 height 2
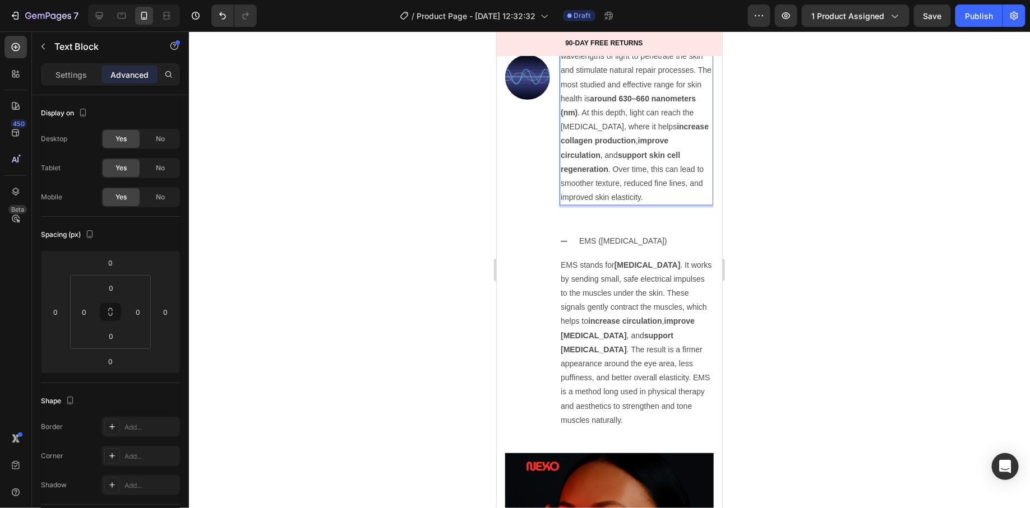
click at [783, 326] on div at bounding box center [609, 269] width 841 height 477
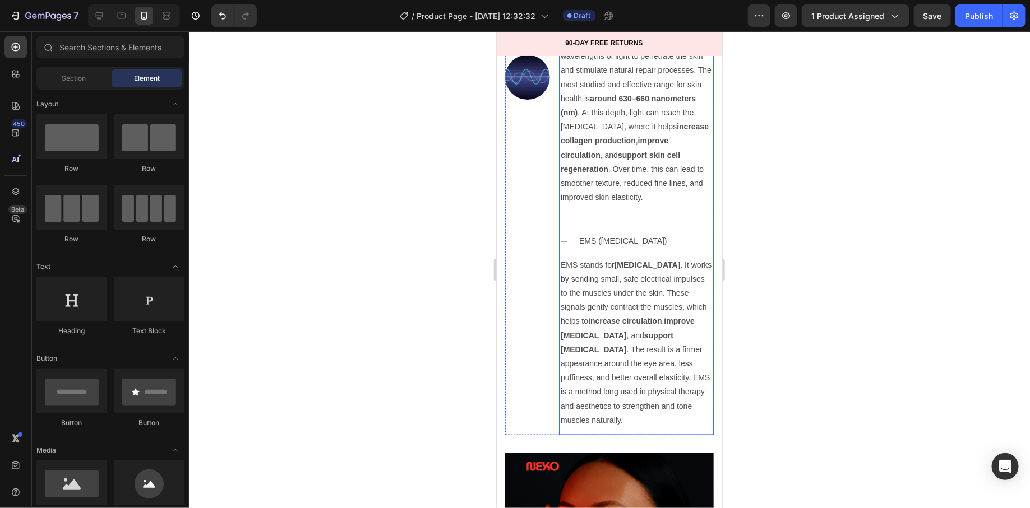
click at [567, 22] on icon at bounding box center [563, 17] width 9 height 9
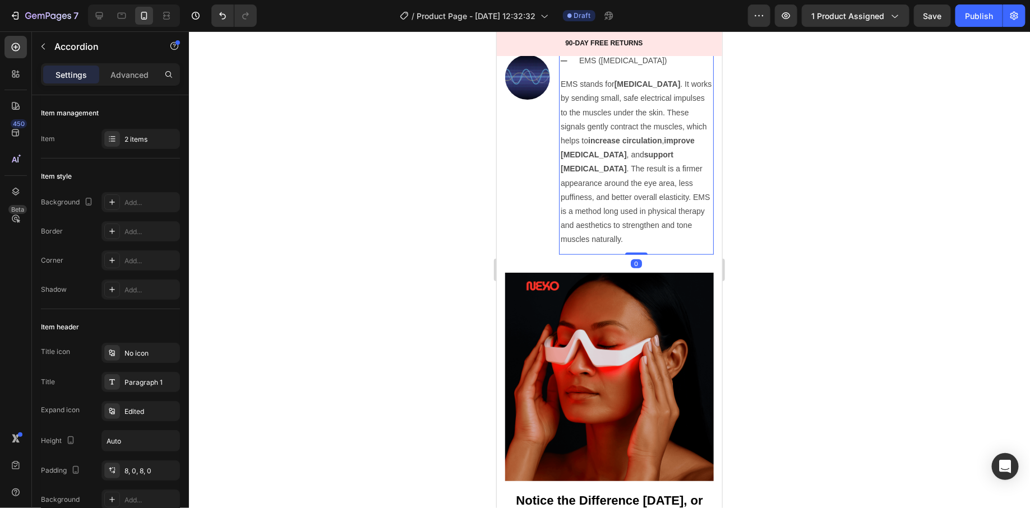
click at [567, 73] on div "EMS ([MEDICAL_DATA])" at bounding box center [636, 60] width 154 height 26
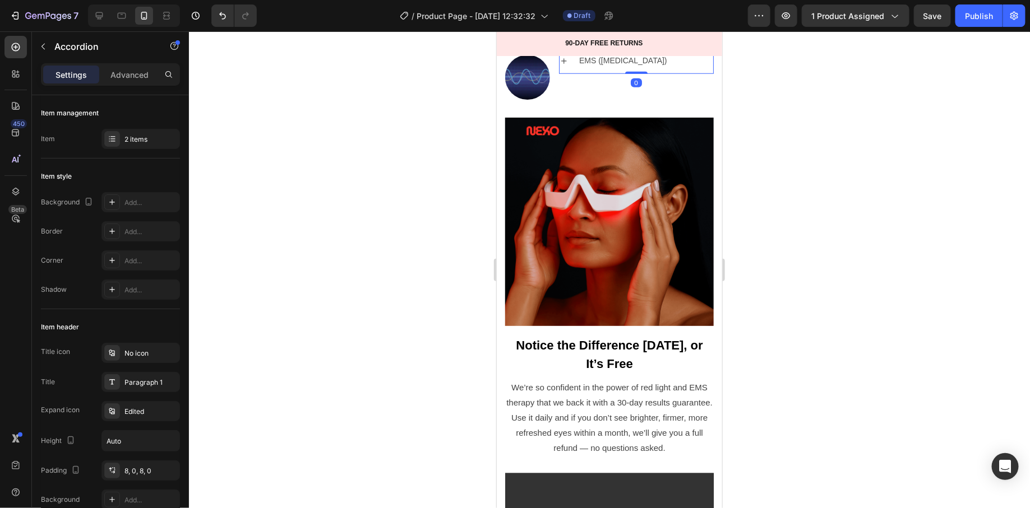
click at [563, 21] on icon at bounding box center [564, 19] width 6 height 6
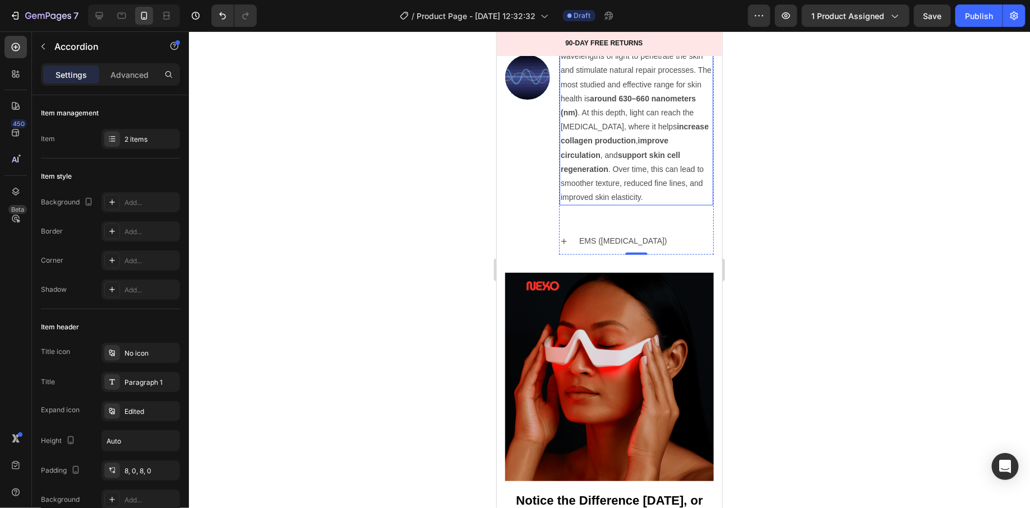
click at [783, 302] on div at bounding box center [609, 269] width 841 height 477
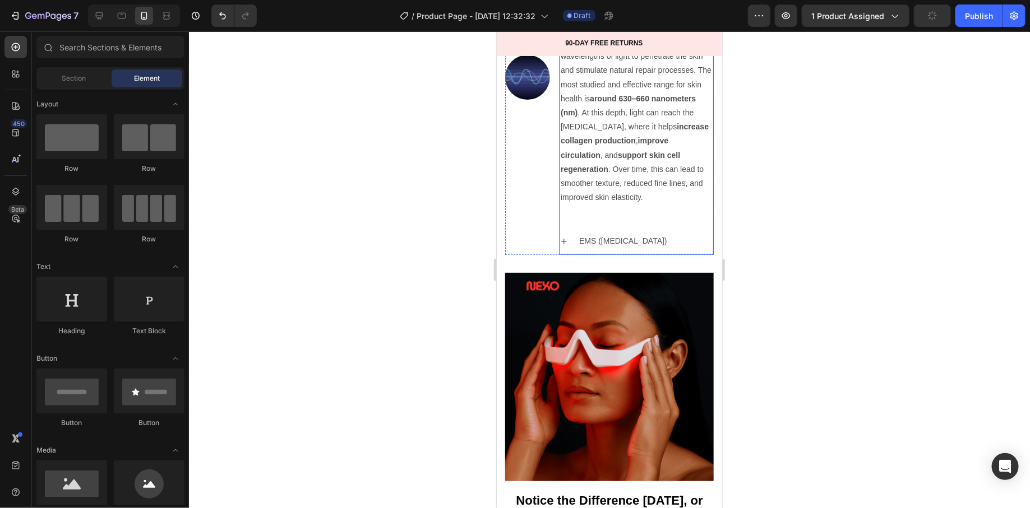
click at [565, 19] on icon at bounding box center [563, 17] width 7 height 1
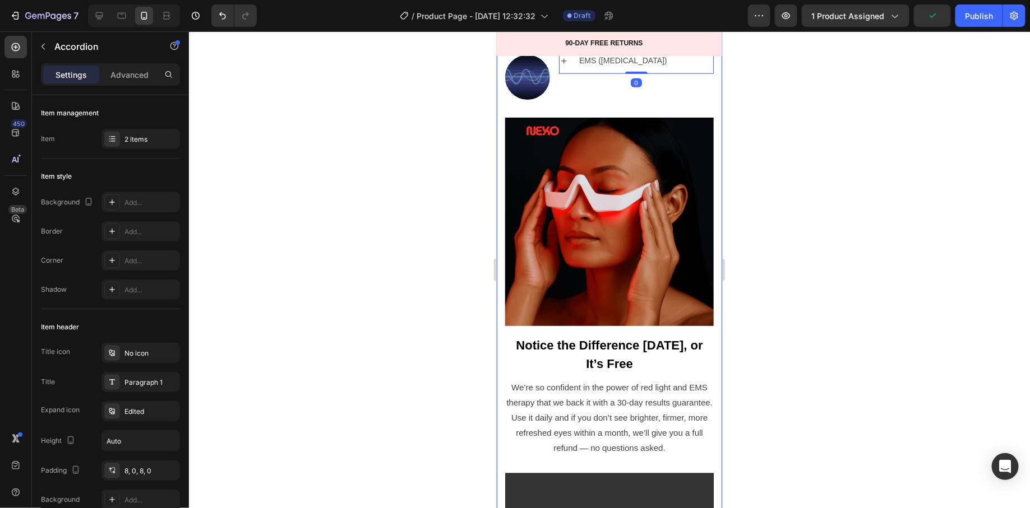
click at [582, 298] on div "Image Proven Skin Tech, Reinvented for At-Home Use Text block Red Light boosts …" at bounding box center [609, 334] width 209 height 911
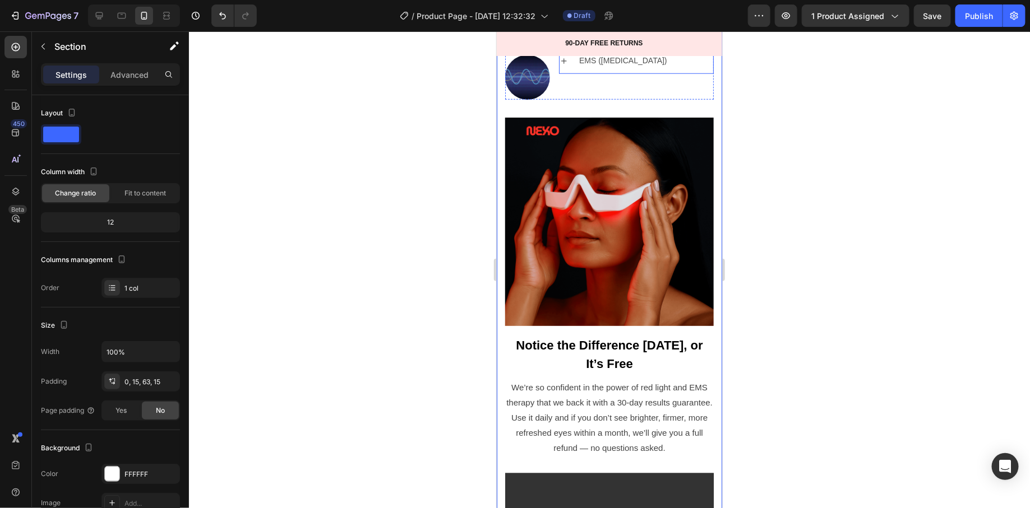
click at [576, 73] on div "EMS ([MEDICAL_DATA])" at bounding box center [636, 60] width 154 height 26
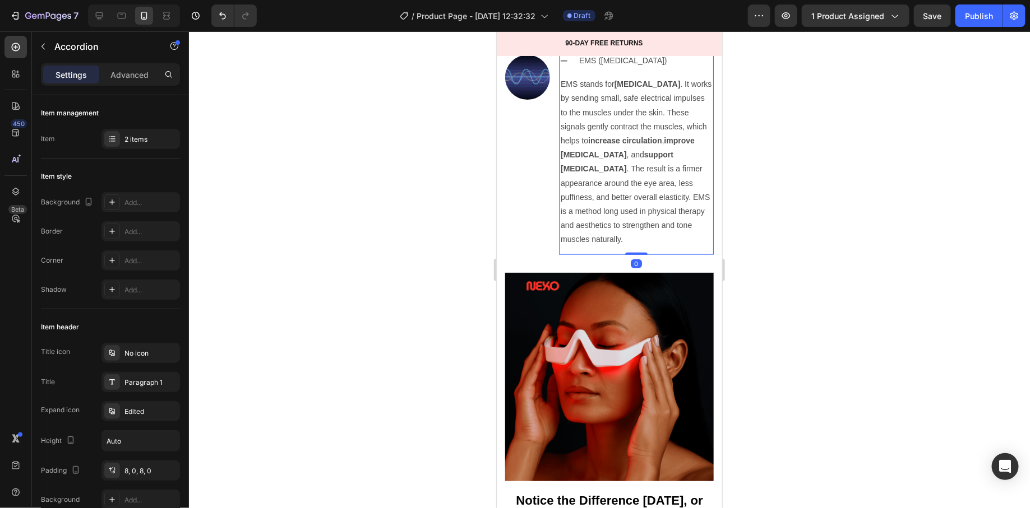
click at [570, 73] on div "EMS ([MEDICAL_DATA])" at bounding box center [636, 60] width 154 height 26
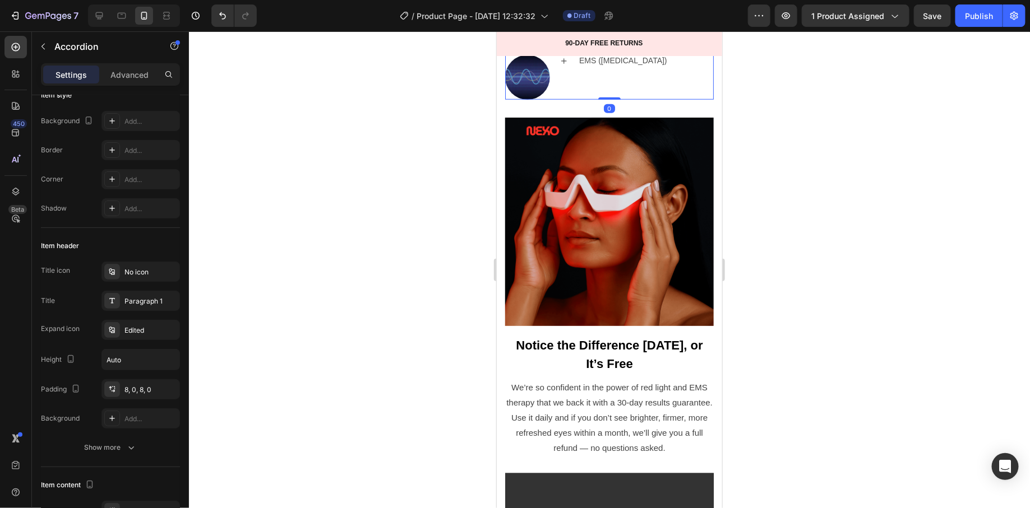
scroll to position [0, 0]
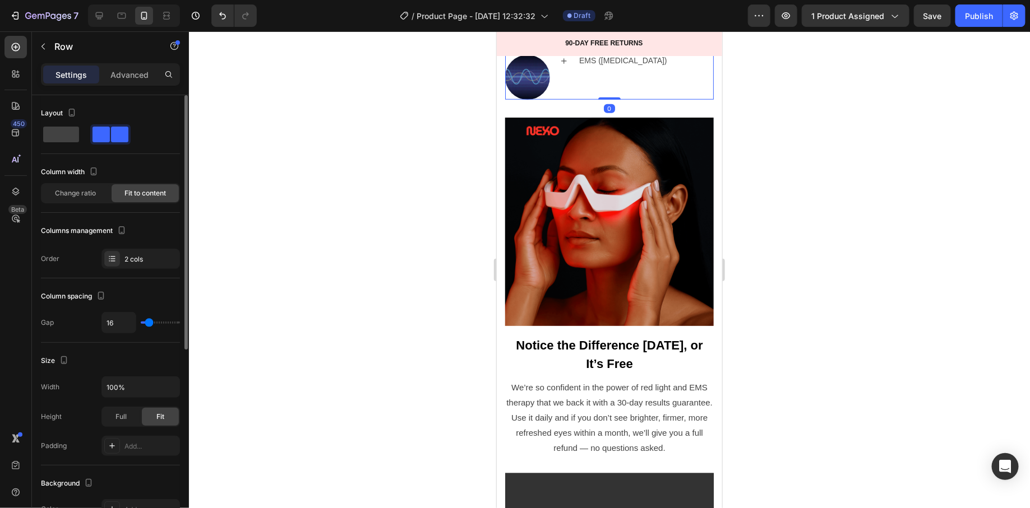
type input "26"
type input "27"
type input "28"
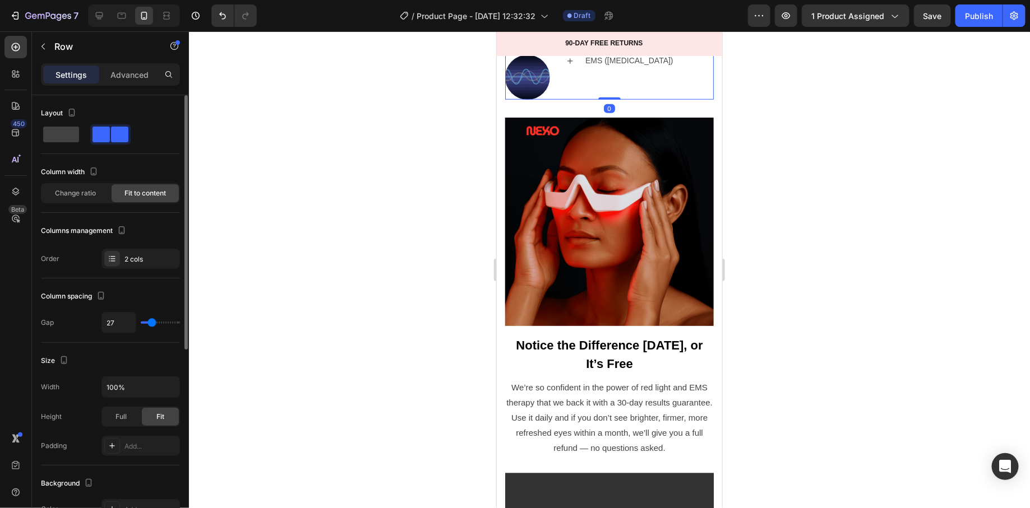
type input "28"
type input "29"
type input "30"
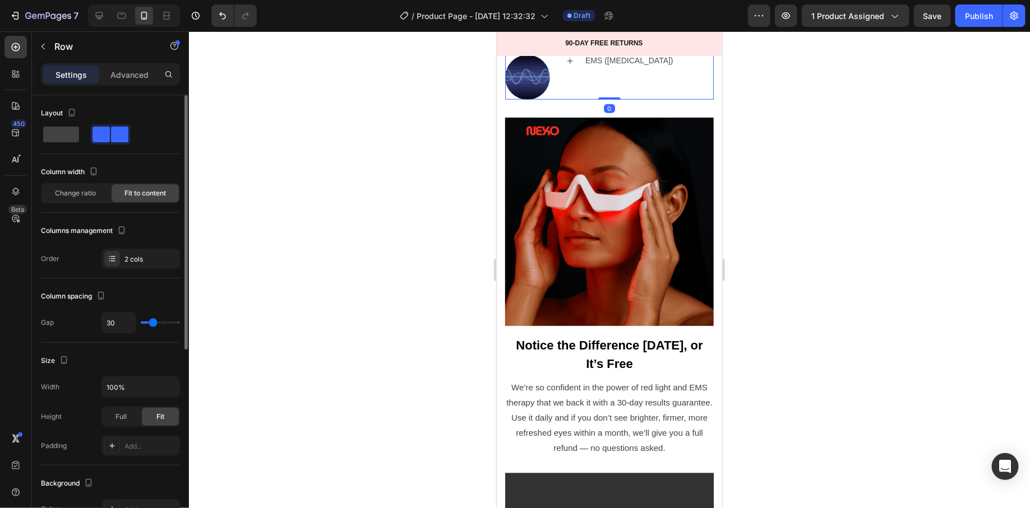
type input "31"
type input "32"
type input "33"
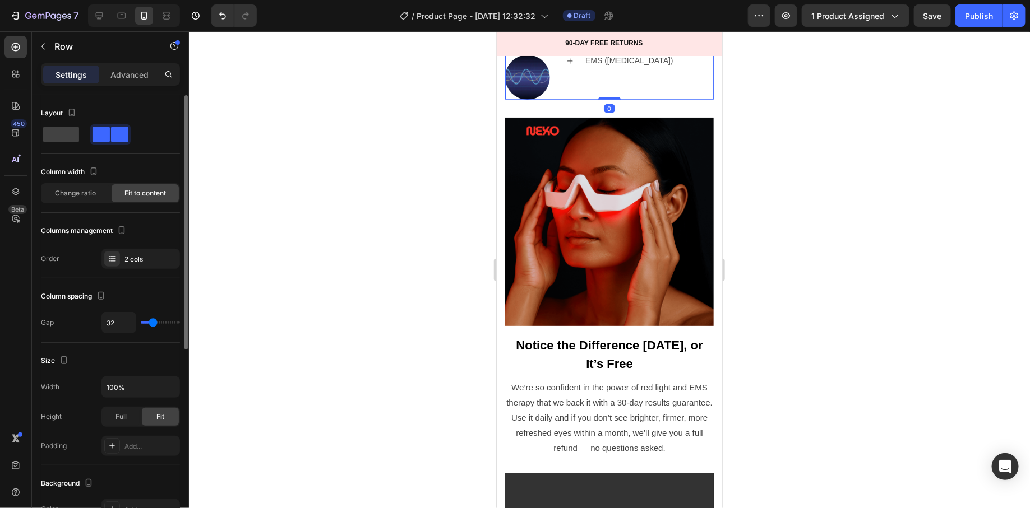
type input "33"
type input "30"
type input "29"
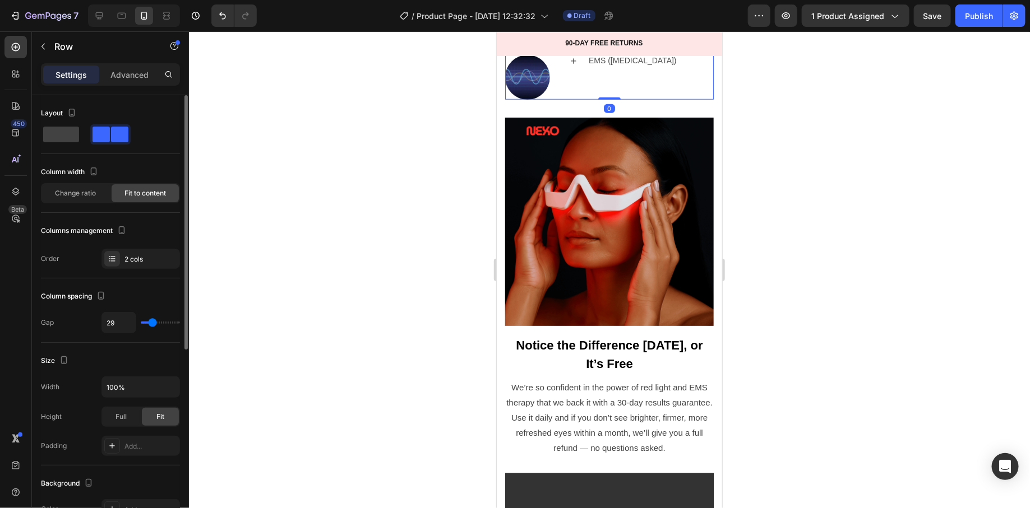
type input "27"
type input "26"
type input "24"
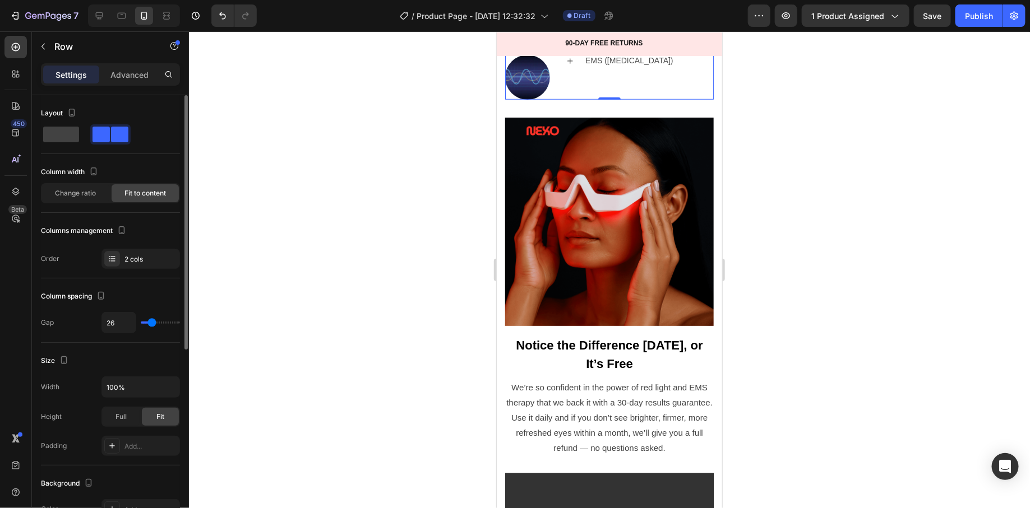
type input "24"
type input "23"
type input "22"
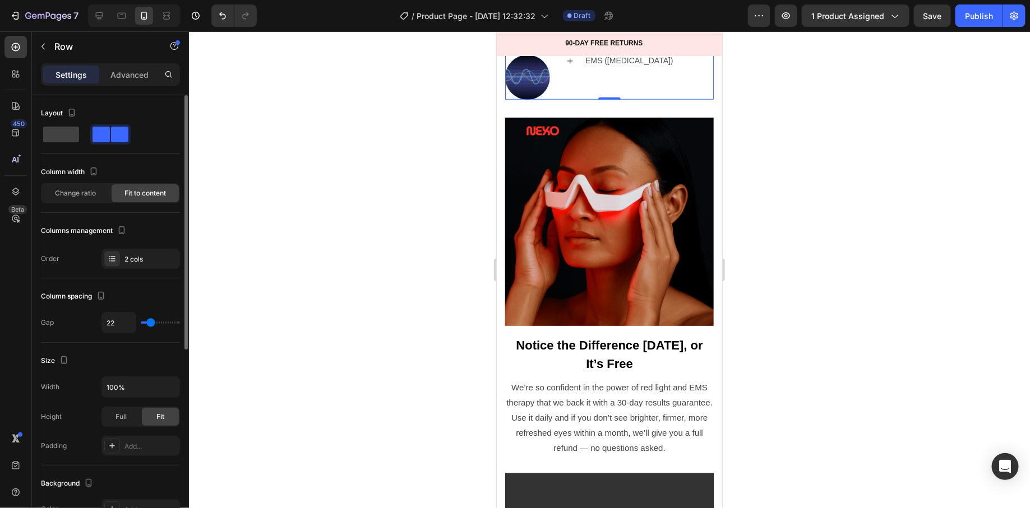
type input "20"
type input "19"
type input "18"
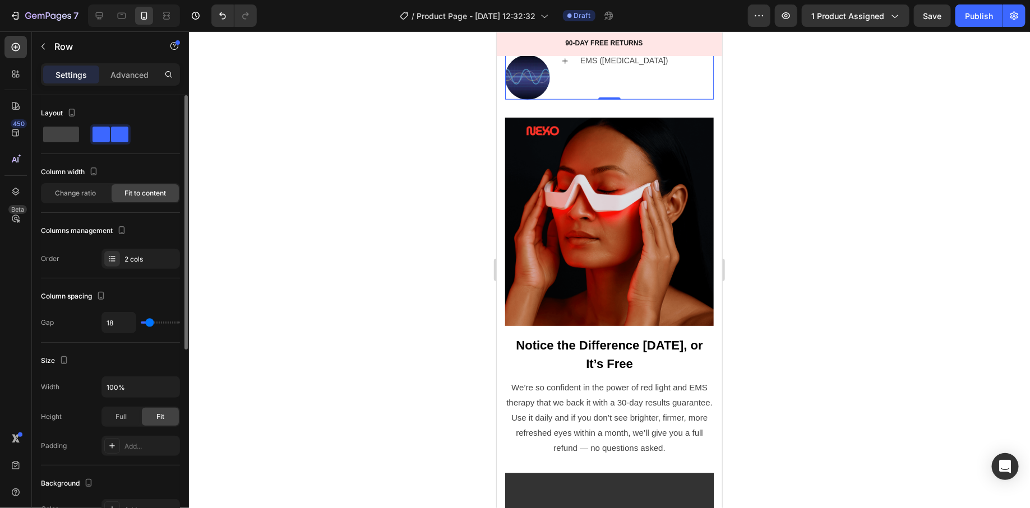
drag, startPoint x: 150, startPoint y: 322, endPoint x: 147, endPoint y: 315, distance: 7.8
type input "18"
click at [150, 323] on input "range" at bounding box center [160, 323] width 39 height 2
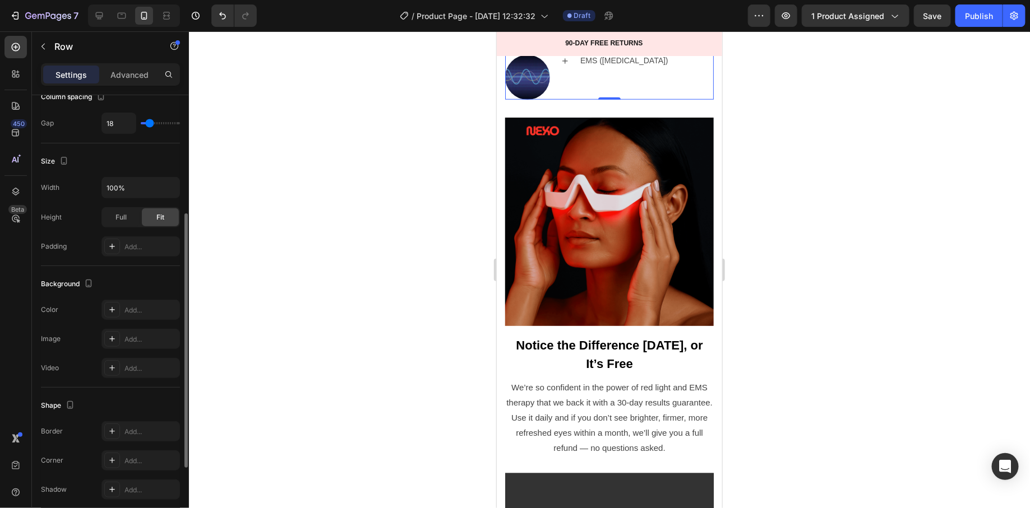
scroll to position [334, 0]
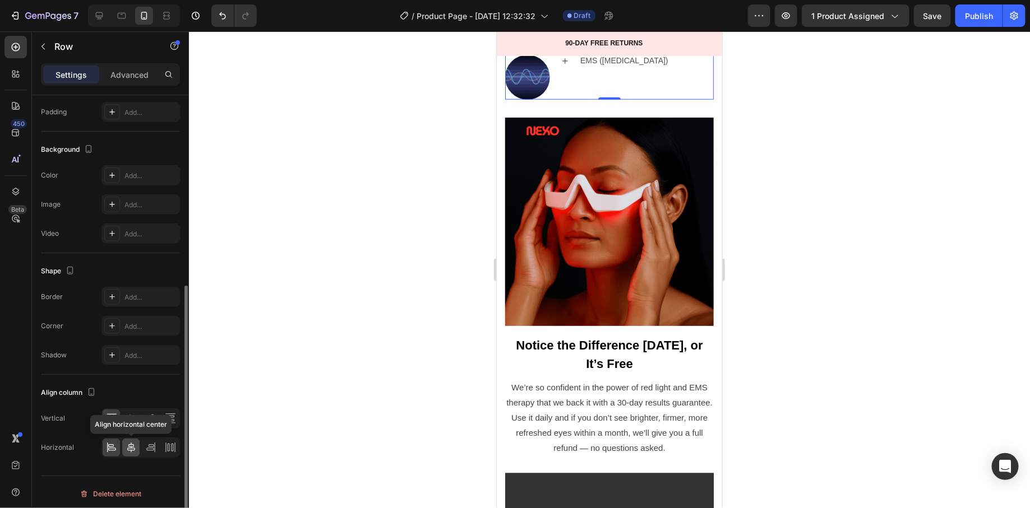
click at [130, 442] on icon at bounding box center [131, 447] width 11 height 11
click at [128, 420] on icon at bounding box center [131, 418] width 11 height 11
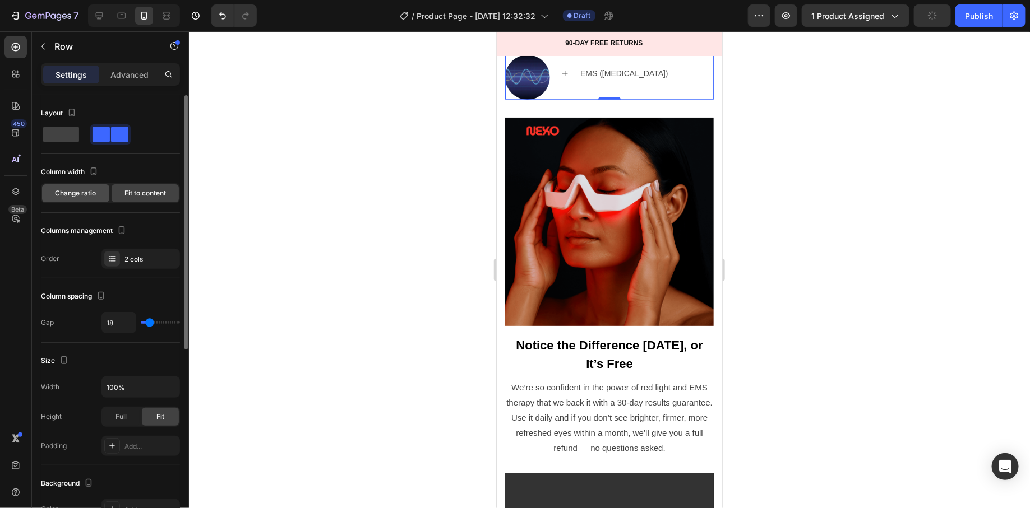
click at [90, 198] on div "Change ratio" at bounding box center [75, 193] width 67 height 18
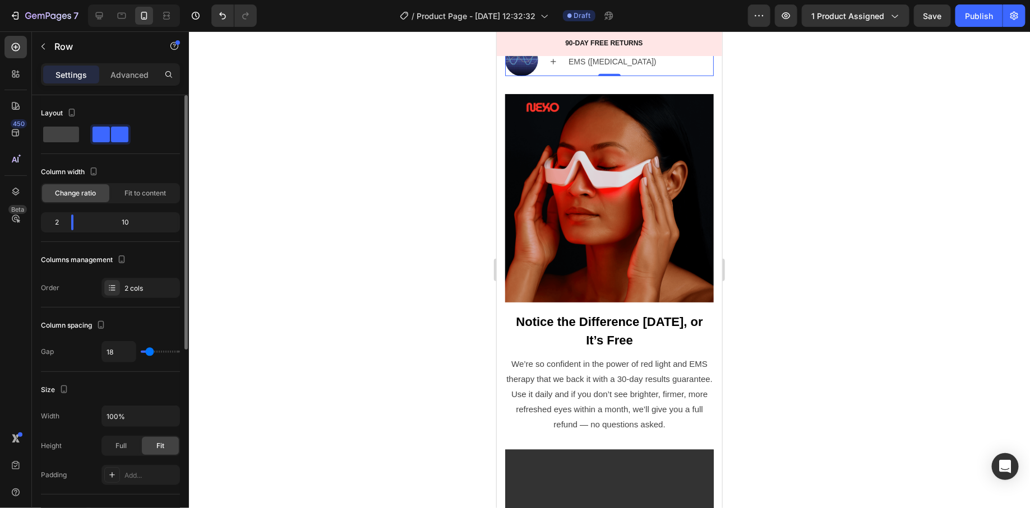
type input "22"
type input "23"
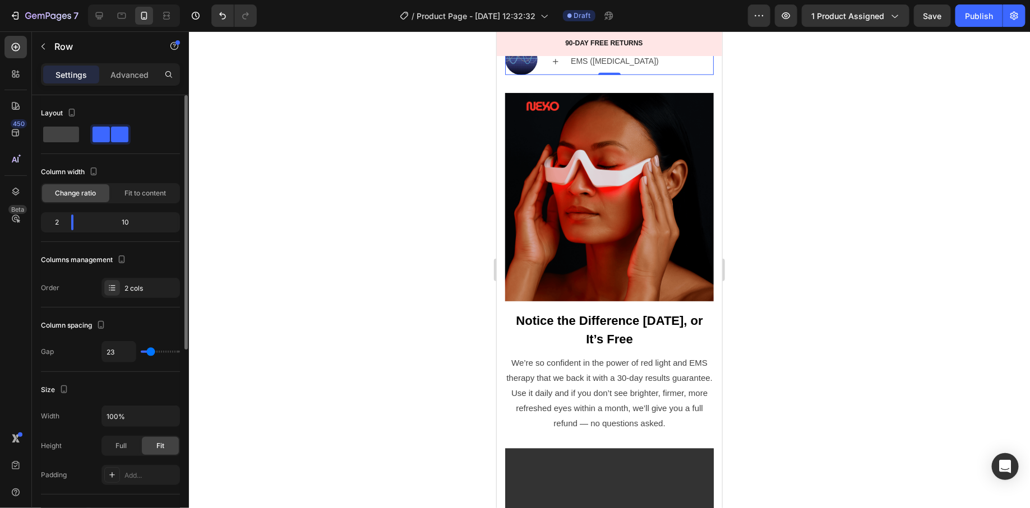
type input "19"
type input "17"
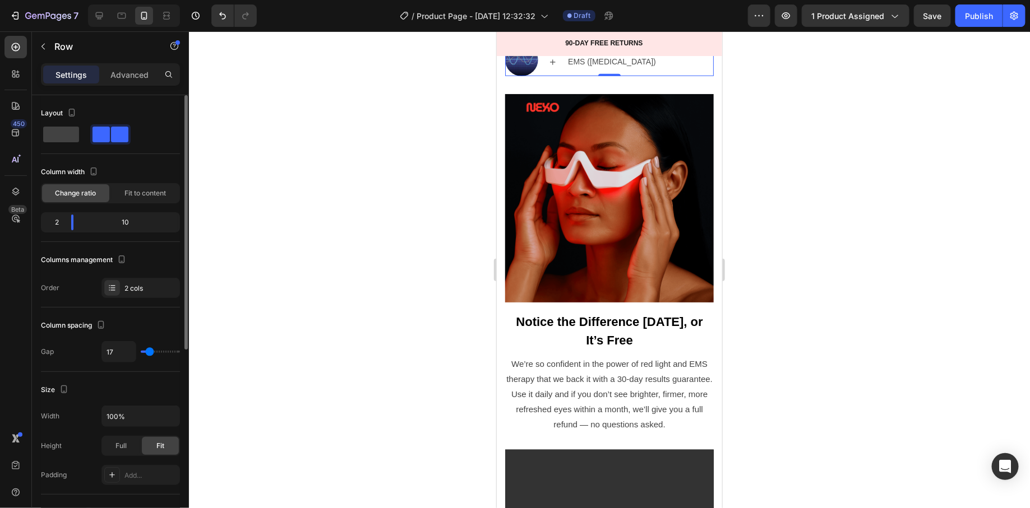
type input "14"
type input "13"
type input "12"
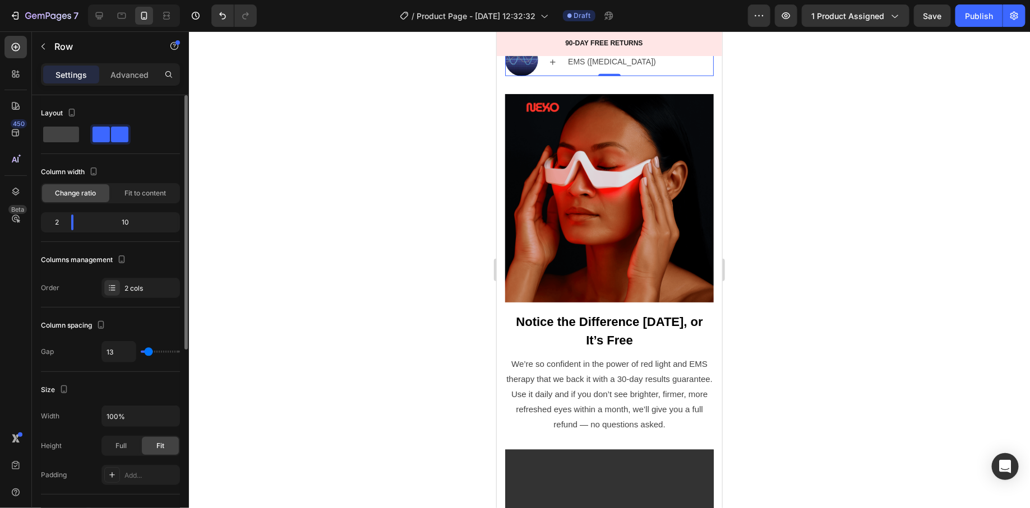
type input "12"
type input "11"
type input "10"
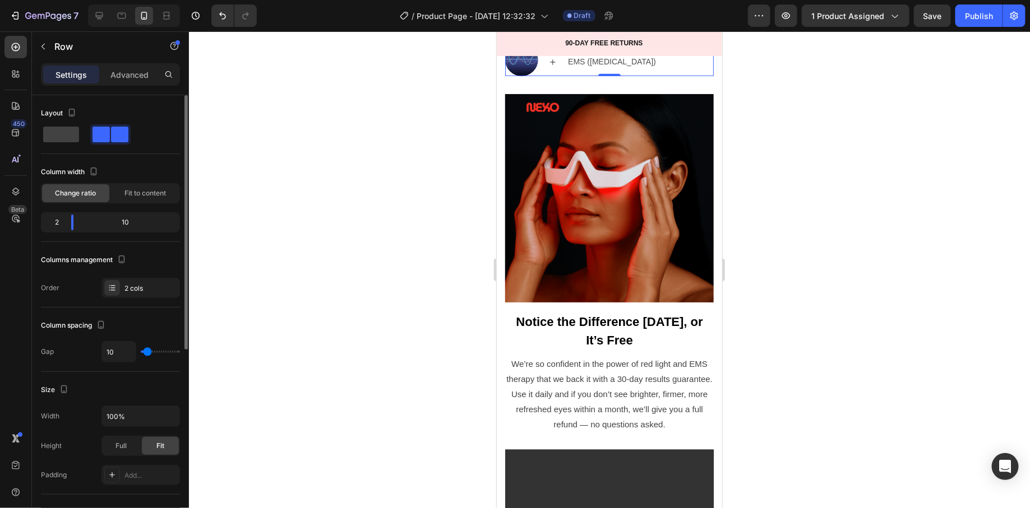
type input "9"
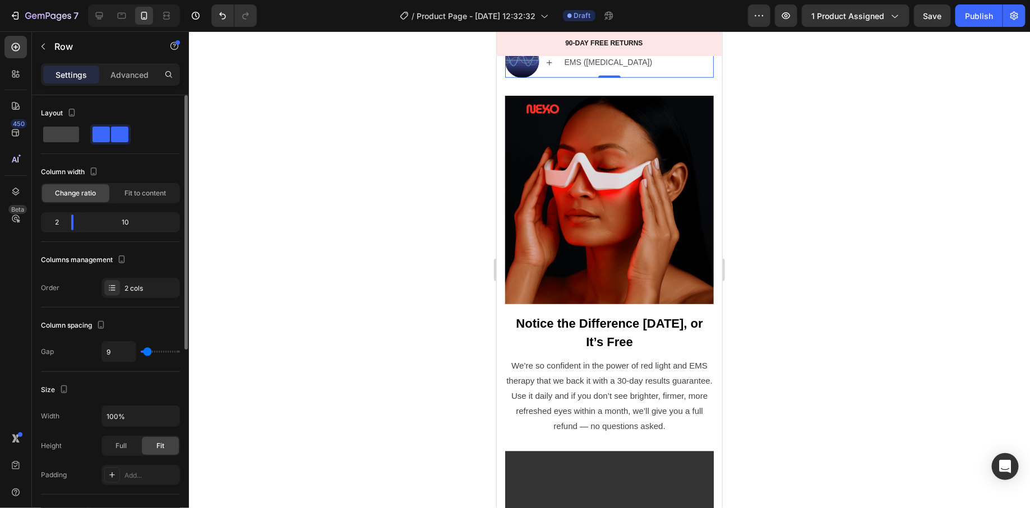
type input "5"
type input "4"
type input "2"
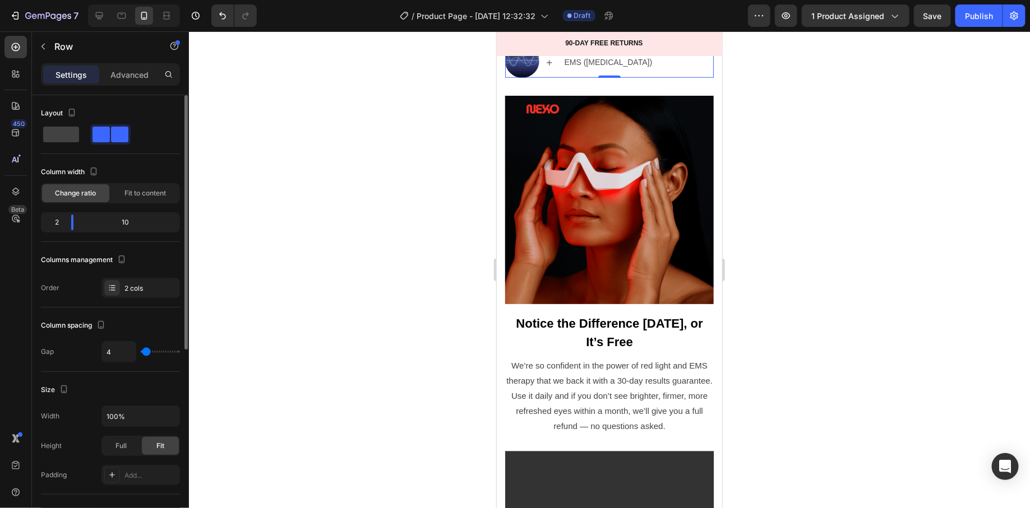
type input "2"
type input "1"
type input "0"
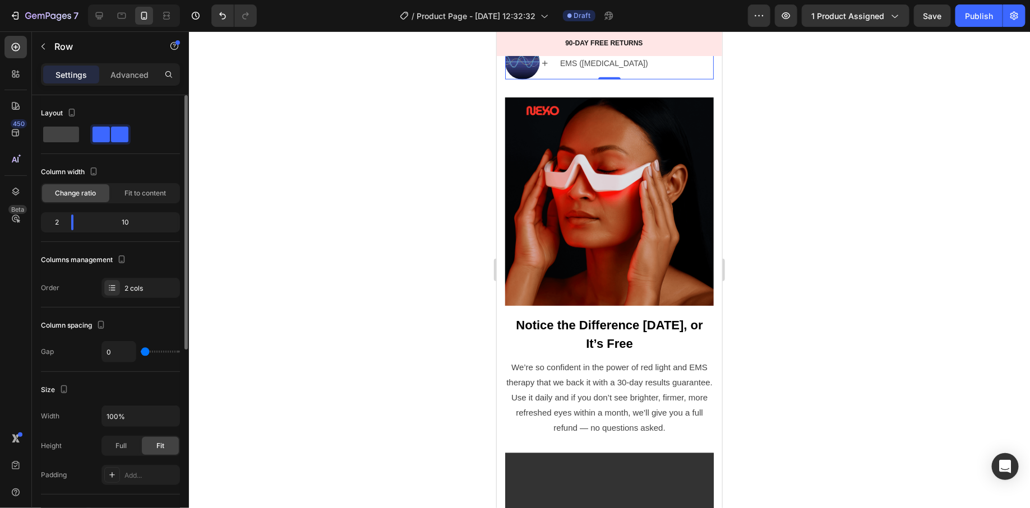
type input "2"
type input "3"
type input "4"
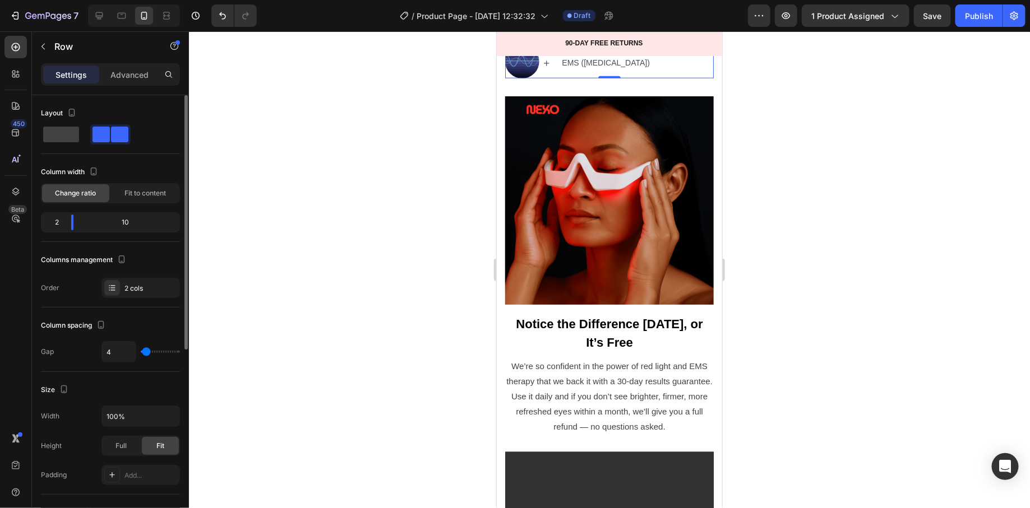
type input "4"
click at [146, 351] on input "range" at bounding box center [160, 352] width 39 height 2
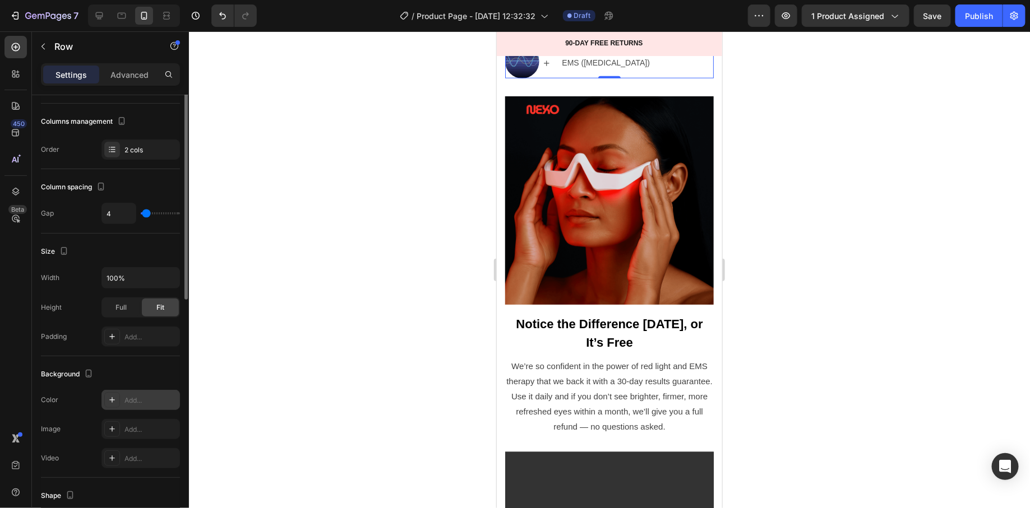
scroll to position [247, 0]
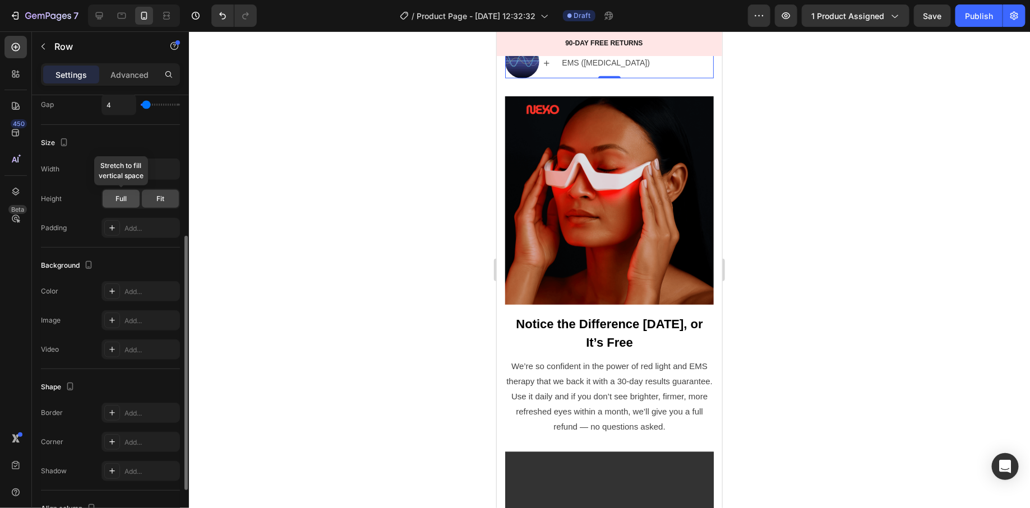
click at [116, 201] on div "Full" at bounding box center [121, 199] width 37 height 18
click at [159, 207] on div "Width 100% Height Full Fit Padding Add..." at bounding box center [110, 199] width 139 height 80
click at [158, 206] on div "Full Fit" at bounding box center [140, 199] width 78 height 20
click at [155, 202] on div "Fit" at bounding box center [160, 199] width 37 height 18
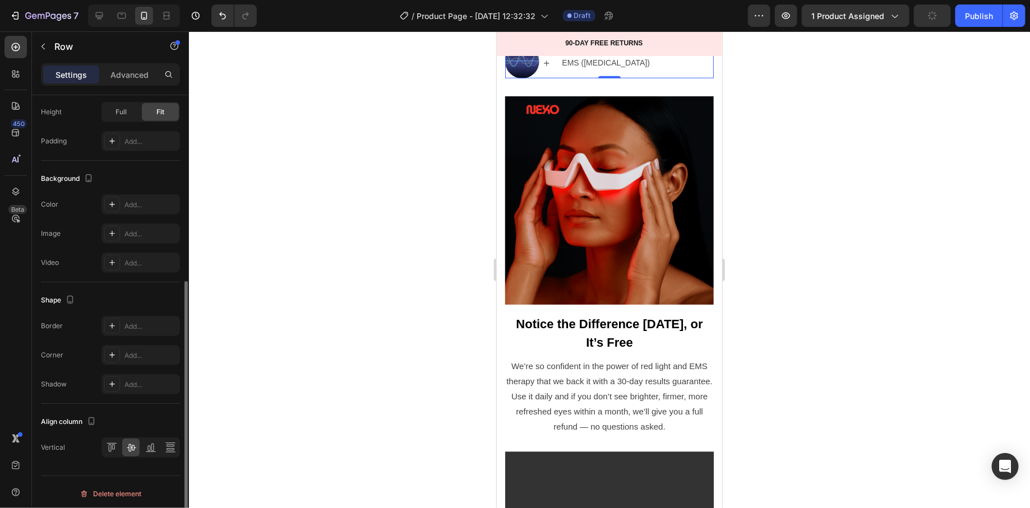
scroll to position [0, 0]
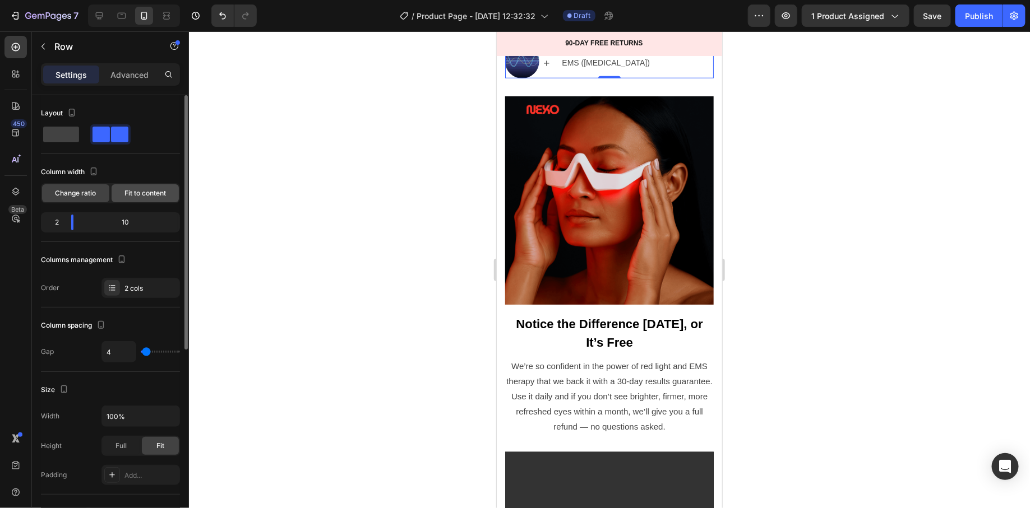
click at [136, 201] on div "Fit to content" at bounding box center [145, 193] width 67 height 18
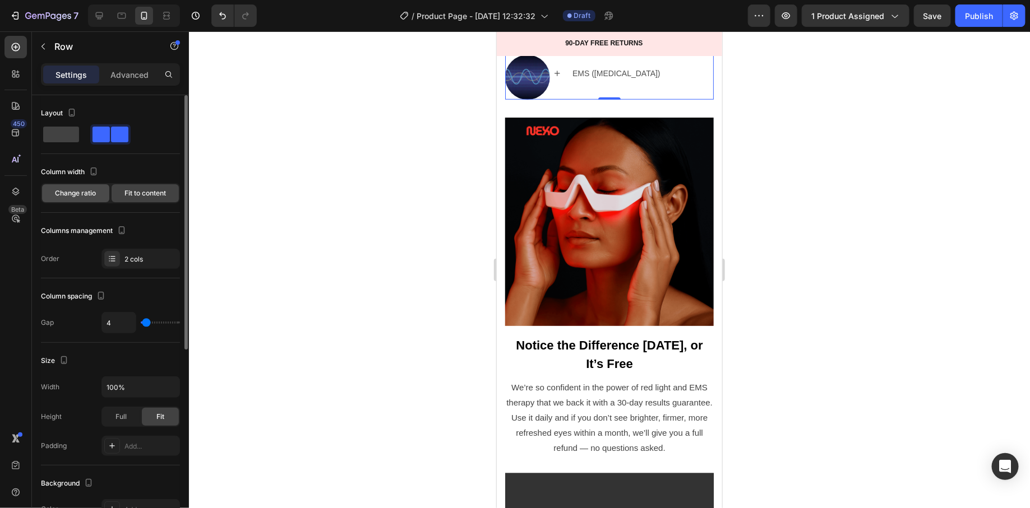
click at [84, 195] on span "Change ratio" at bounding box center [76, 193] width 41 height 10
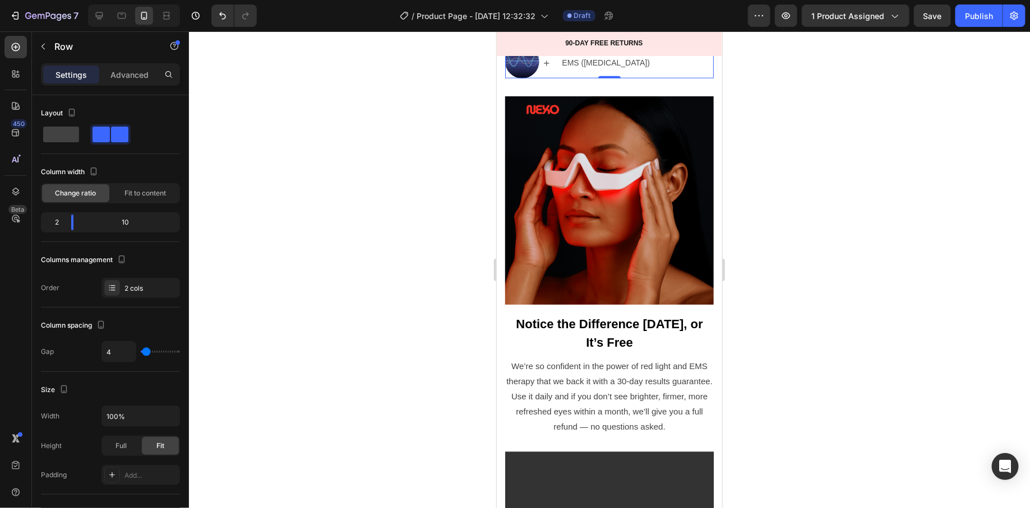
click at [743, 250] on div at bounding box center [609, 269] width 841 height 477
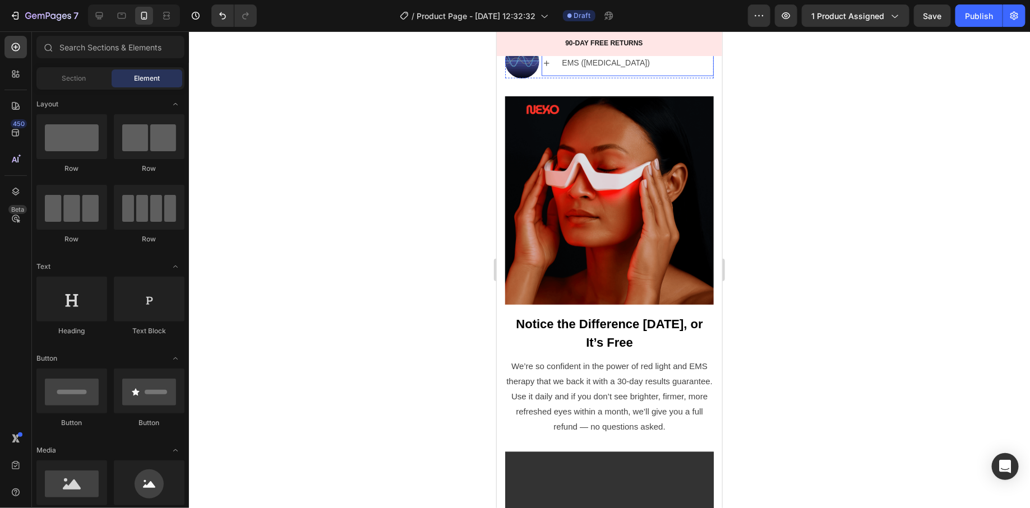
click at [609, 70] on p "EMS ([MEDICAL_DATA])" at bounding box center [605, 63] width 88 height 14
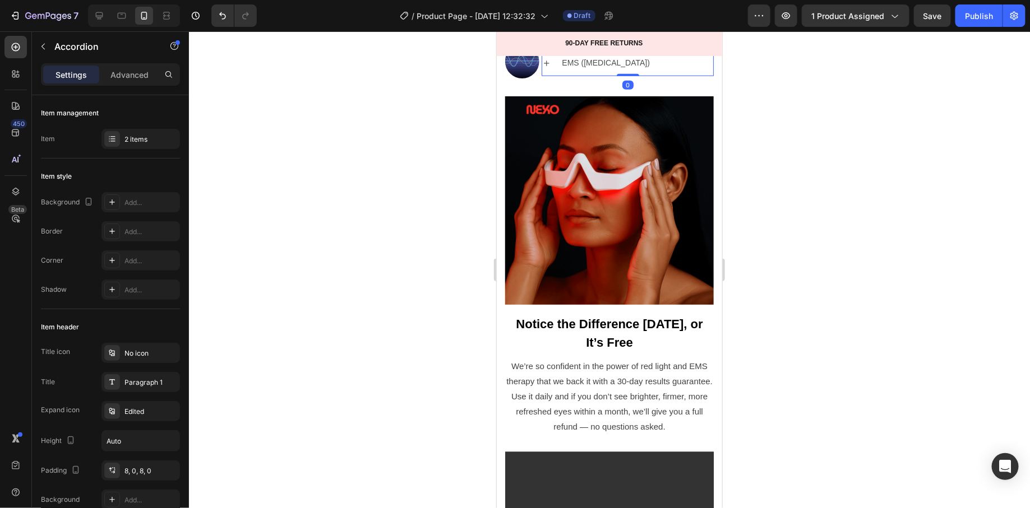
click at [553, 76] on div "EMS ([MEDICAL_DATA])" at bounding box center [627, 62] width 171 height 26
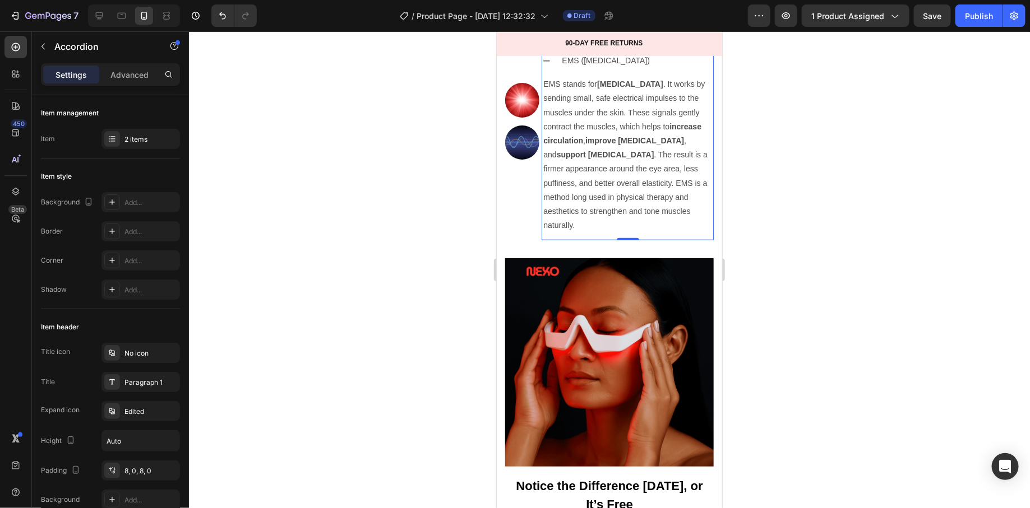
click at [542, 65] on icon at bounding box center [546, 60] width 9 height 9
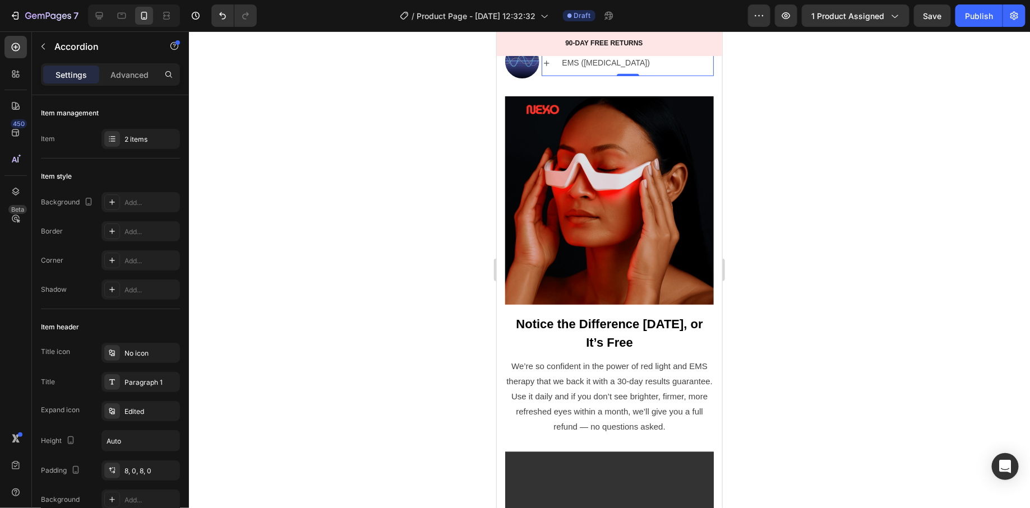
click at [544, 24] on icon at bounding box center [547, 21] width 6 height 6
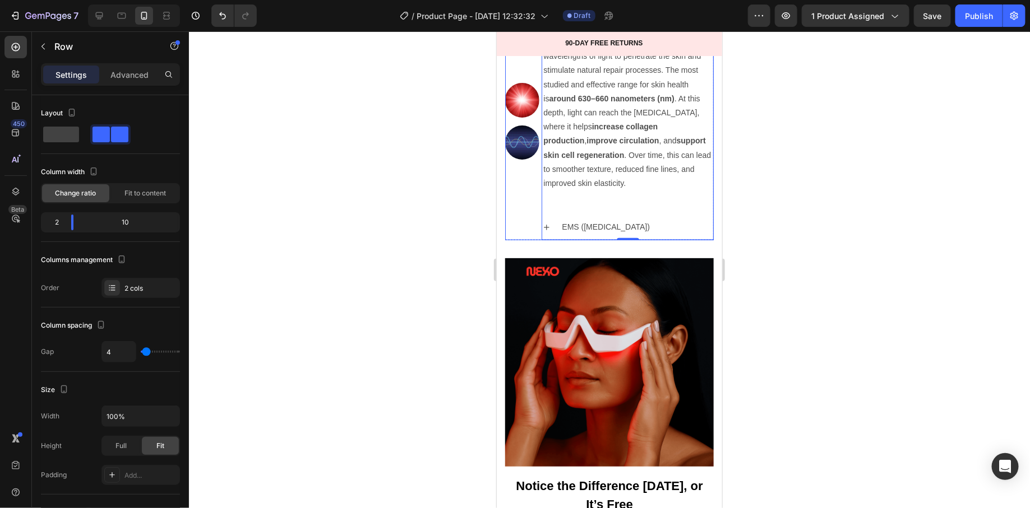
click at [528, 233] on div "Image Image" at bounding box center [522, 121] width 34 height 239
click at [53, 136] on span at bounding box center [61, 135] width 36 height 16
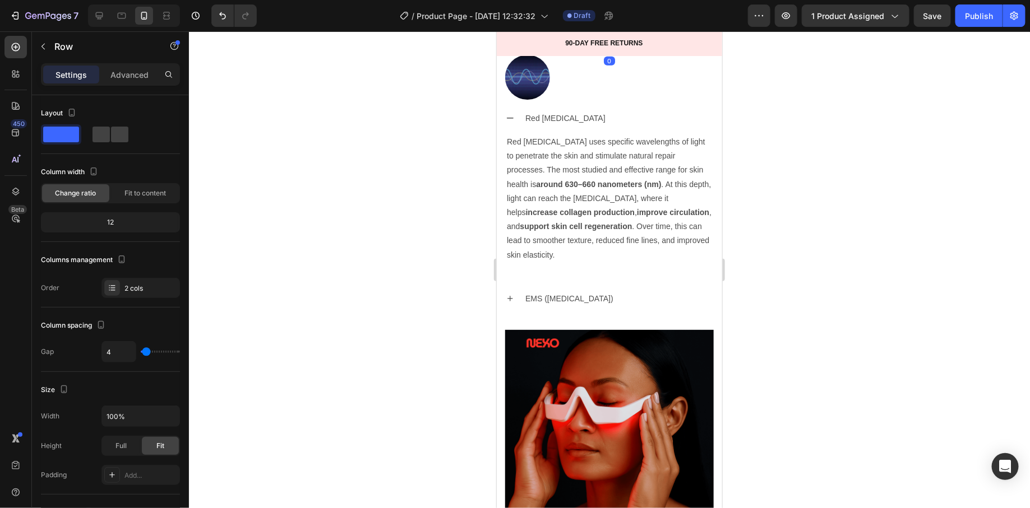
click at [538, 47] on img at bounding box center [527, 24] width 45 height 45
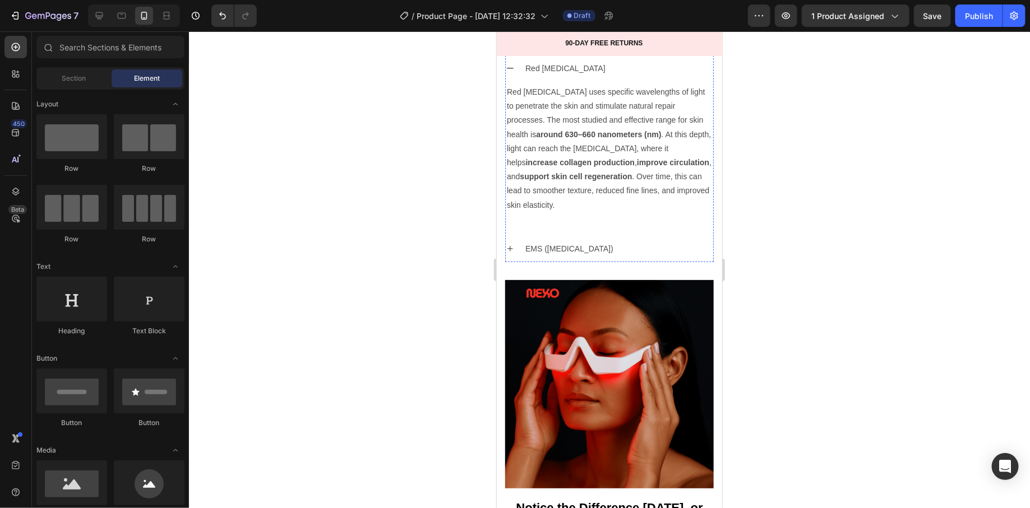
click at [551, 49] on div at bounding box center [609, 26] width 209 height 45
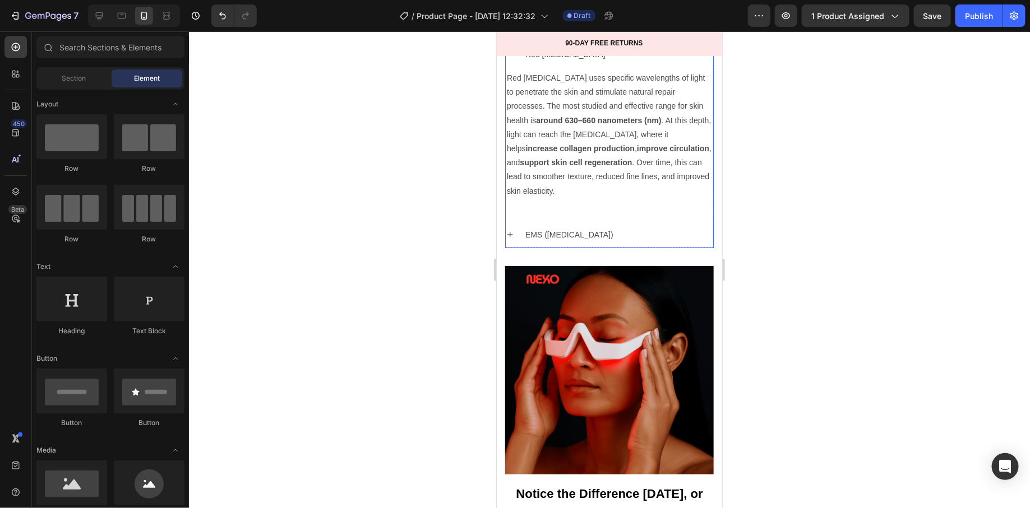
click at [537, 35] on div "Drop element here" at bounding box center [609, 19] width 209 height 34
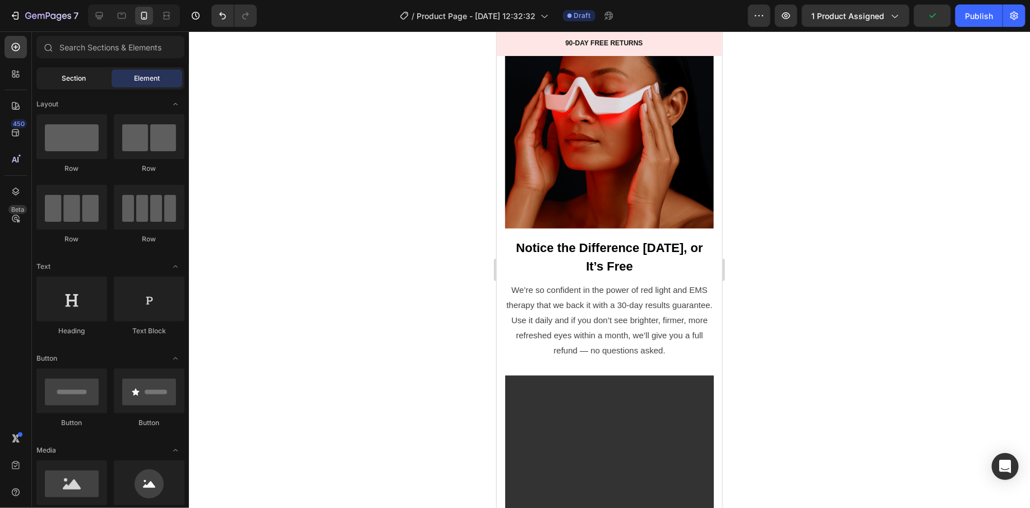
click at [78, 78] on span "Section" at bounding box center [74, 78] width 24 height 10
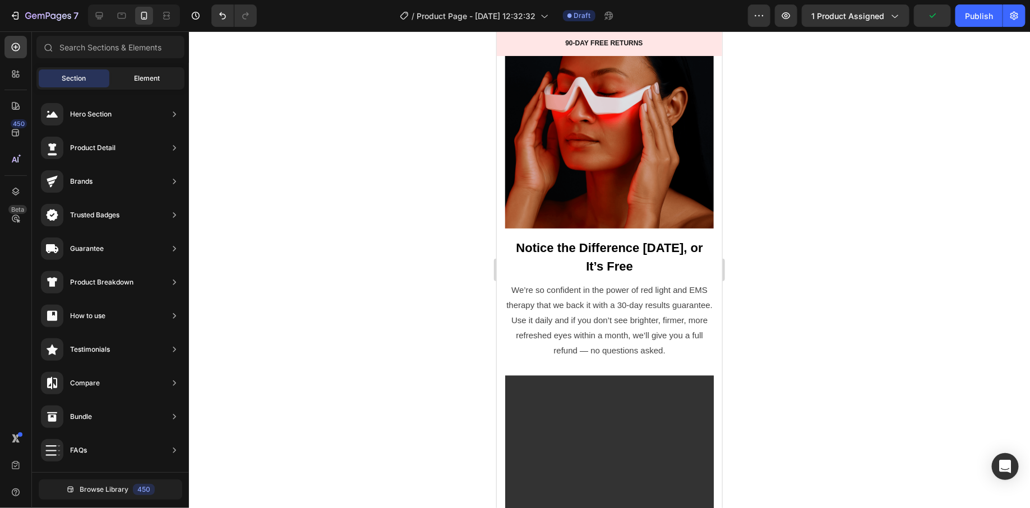
click at [141, 84] on div "Element" at bounding box center [147, 79] width 71 height 18
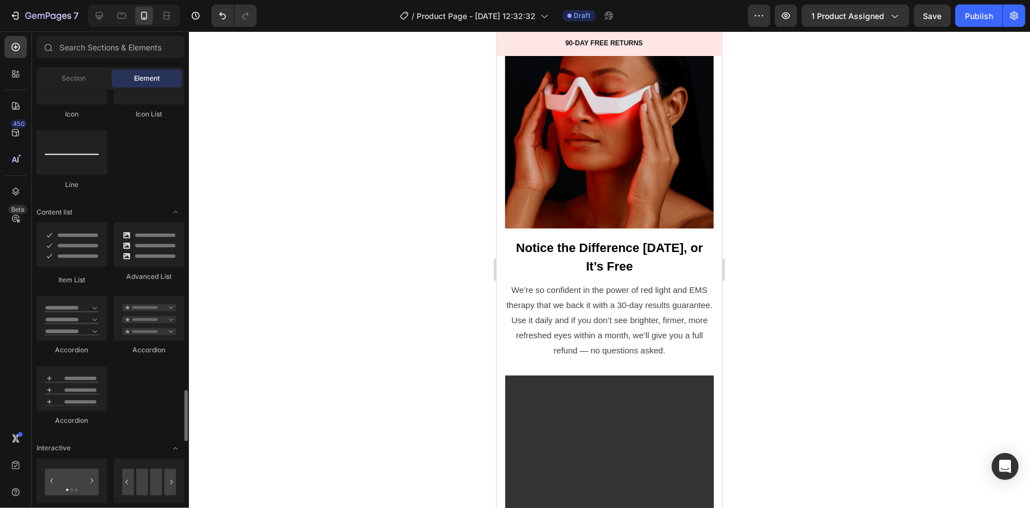
scroll to position [959, 0]
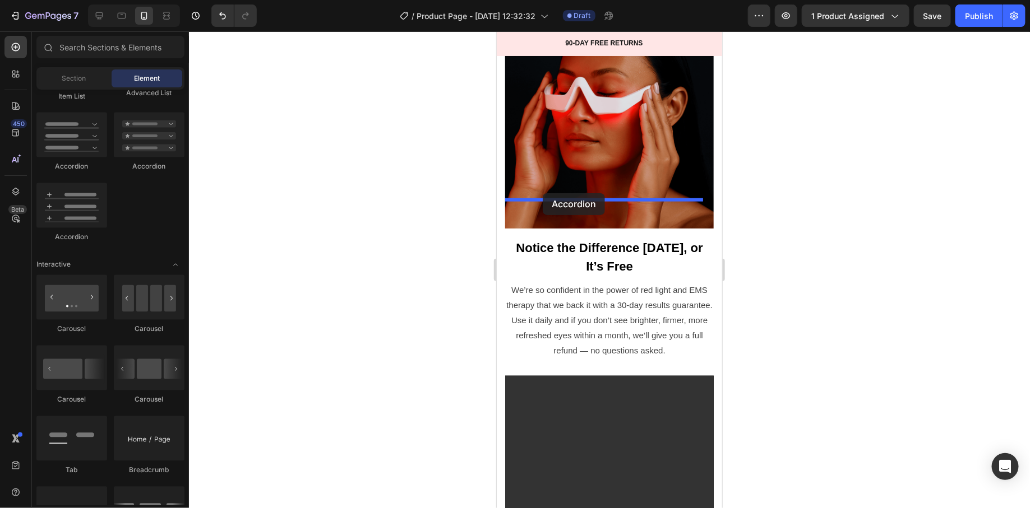
drag, startPoint x: 648, startPoint y: 177, endPoint x: 542, endPoint y: 193, distance: 106.6
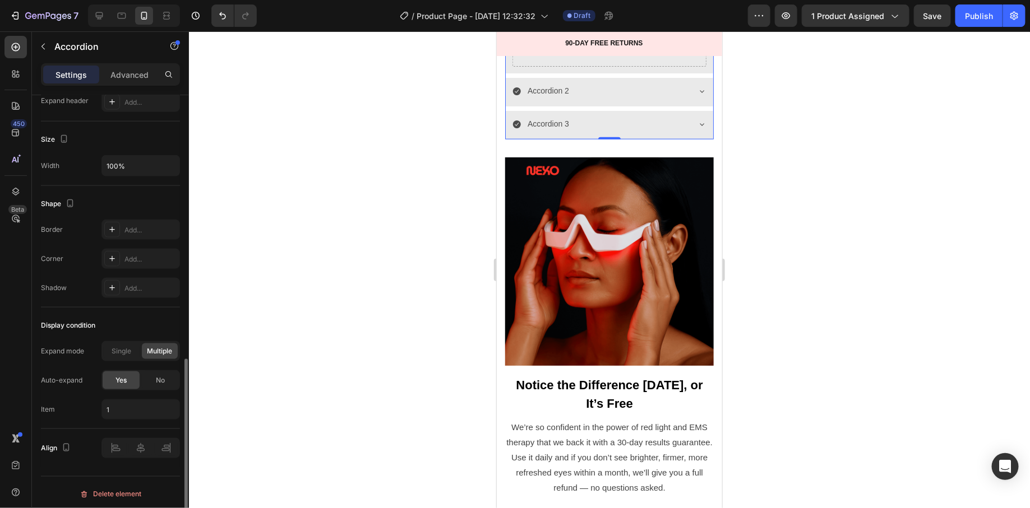
scroll to position [0, 0]
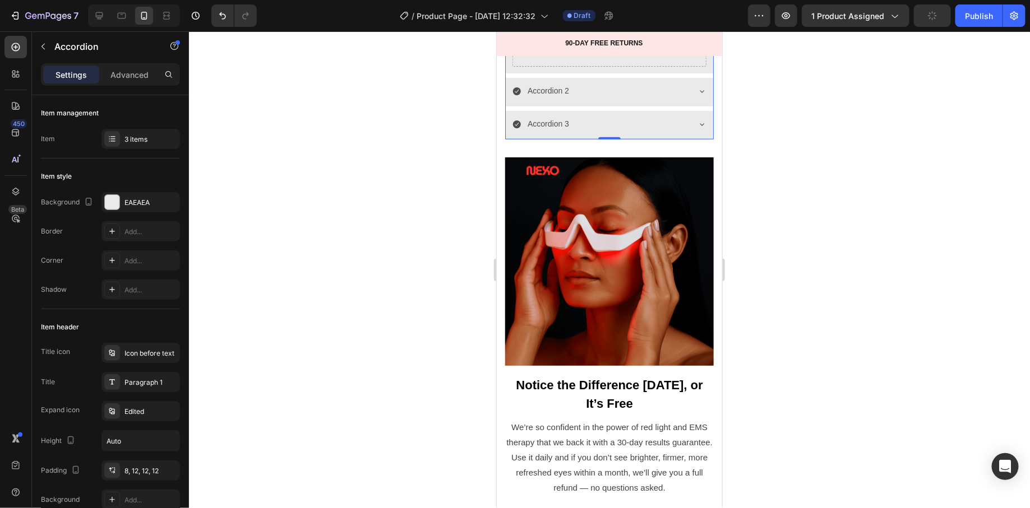
click at [514, 19] on icon at bounding box center [516, 15] width 8 height 8
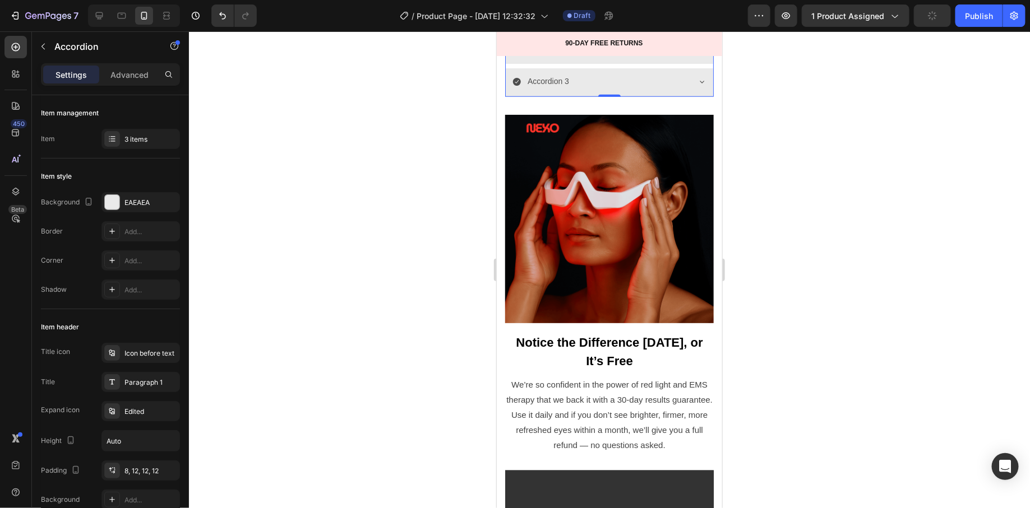
click at [516, 19] on icon at bounding box center [516, 15] width 8 height 8
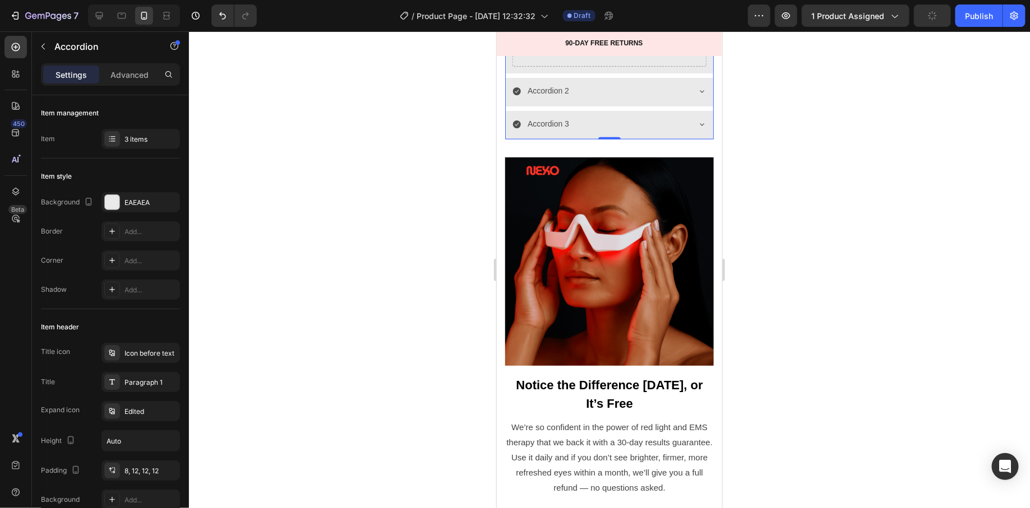
click at [148, 146] on div "3 items" at bounding box center [140, 139] width 78 height 20
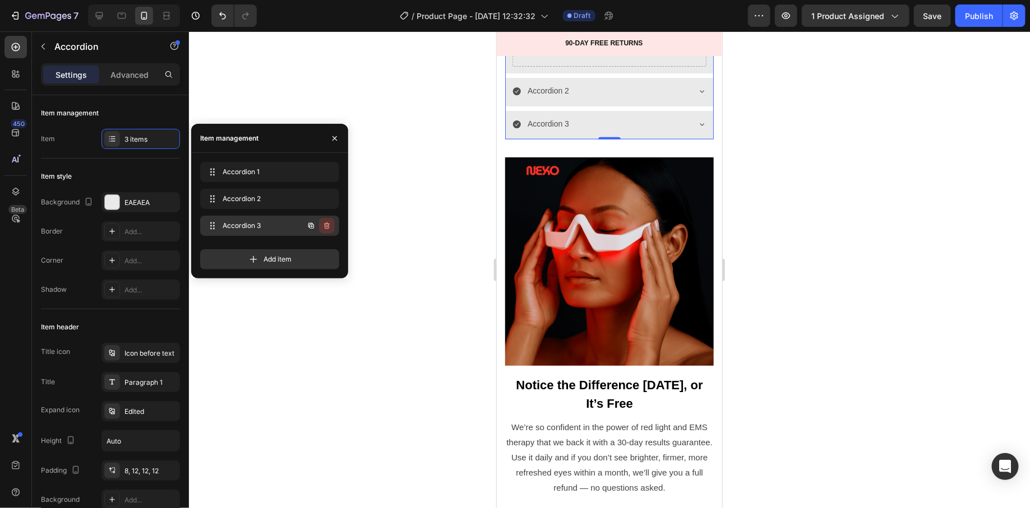
click at [327, 227] on icon "button" at bounding box center [327, 226] width 1 height 3
click at [327, 227] on div "Delete" at bounding box center [319, 226] width 21 height 10
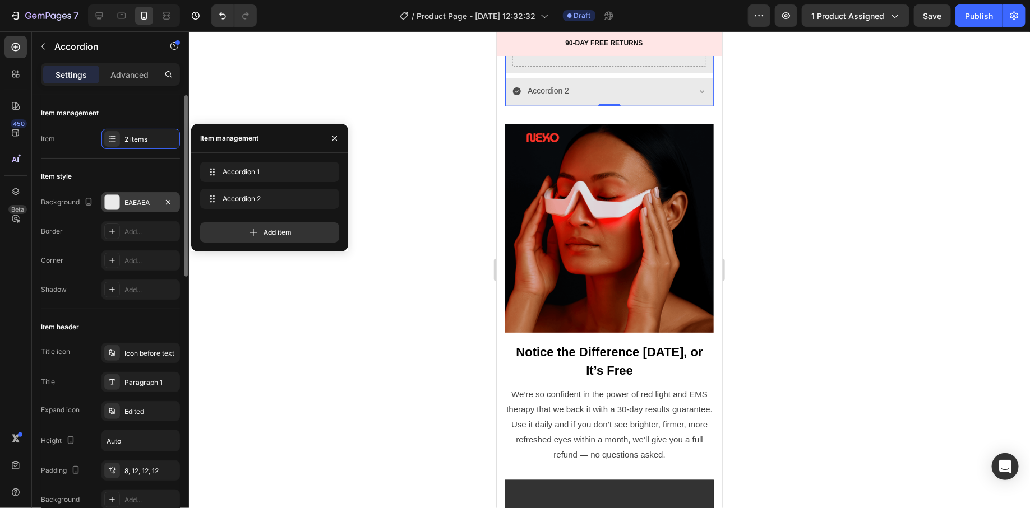
click at [114, 197] on div at bounding box center [112, 202] width 15 height 15
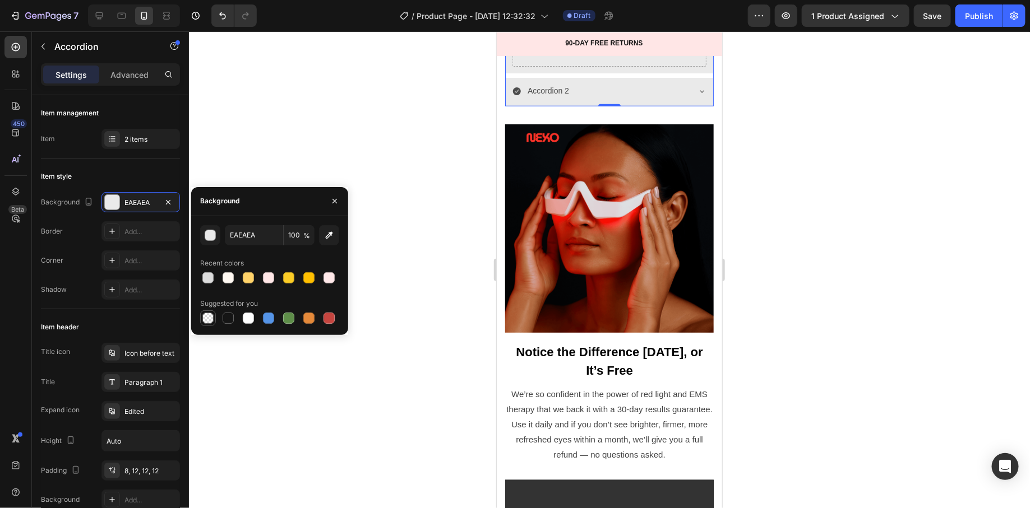
click at [212, 318] on div at bounding box center [207, 318] width 11 height 11
type input "000000"
type input "0"
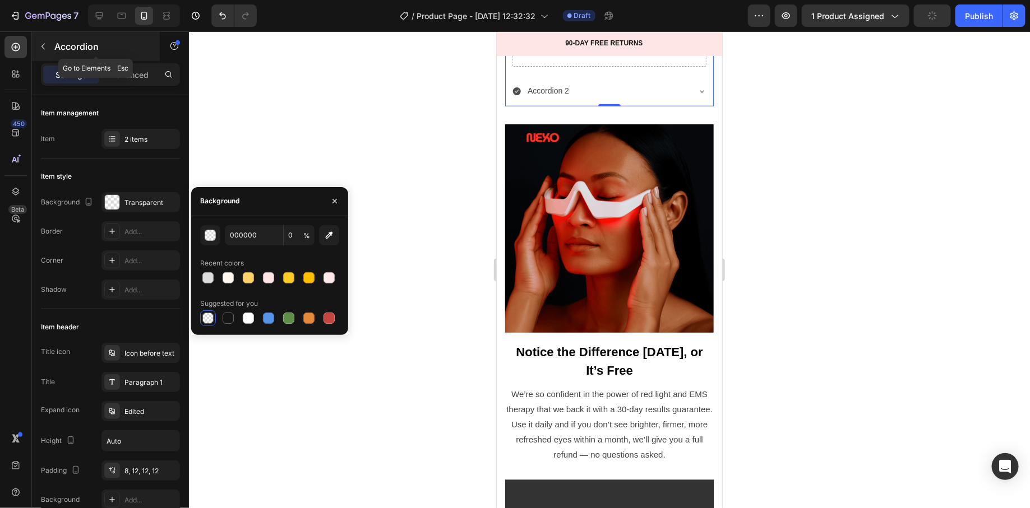
click at [70, 52] on p "Accordion" at bounding box center [101, 46] width 95 height 13
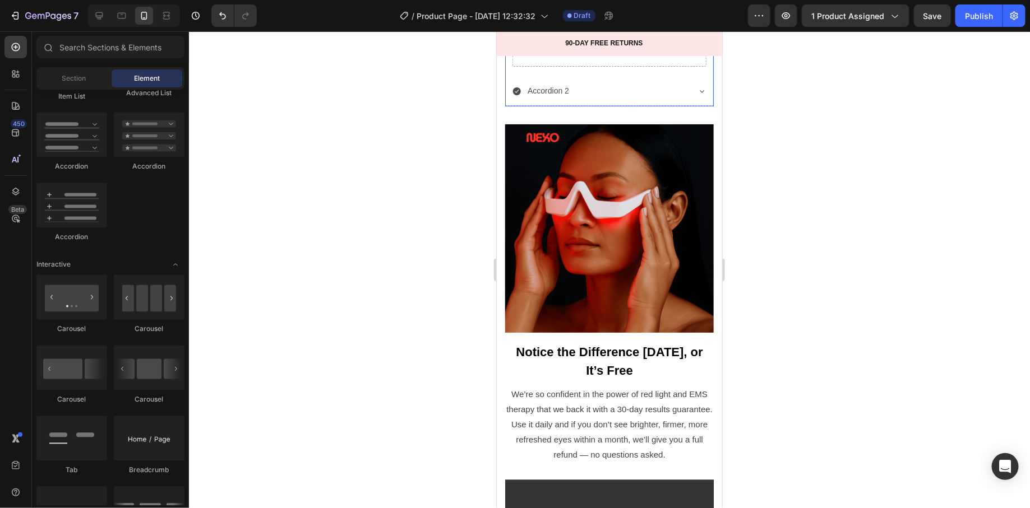
click at [640, 24] on div "Accordion 1" at bounding box center [600, 14] width 176 height 17
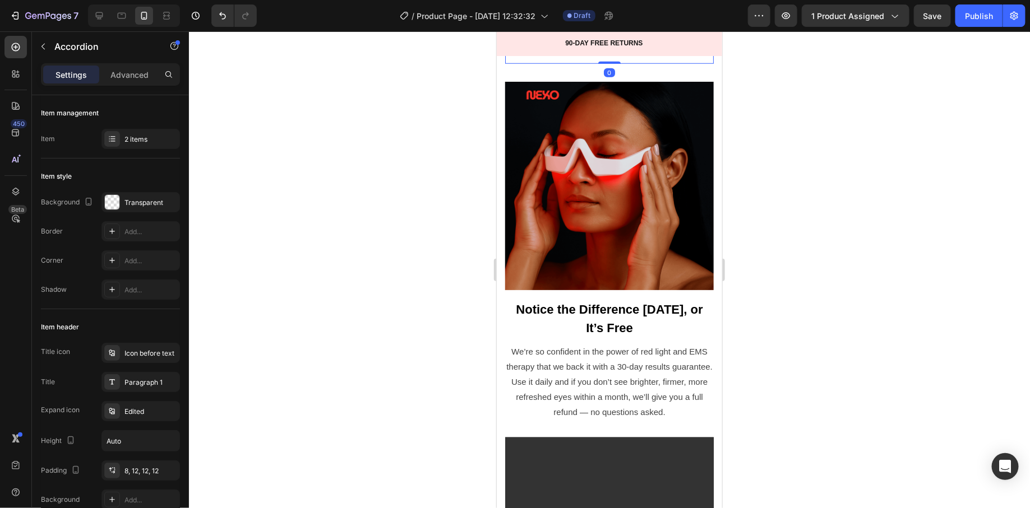
drag, startPoint x: 592, startPoint y: 190, endPoint x: 881, endPoint y: 140, distance: 293.1
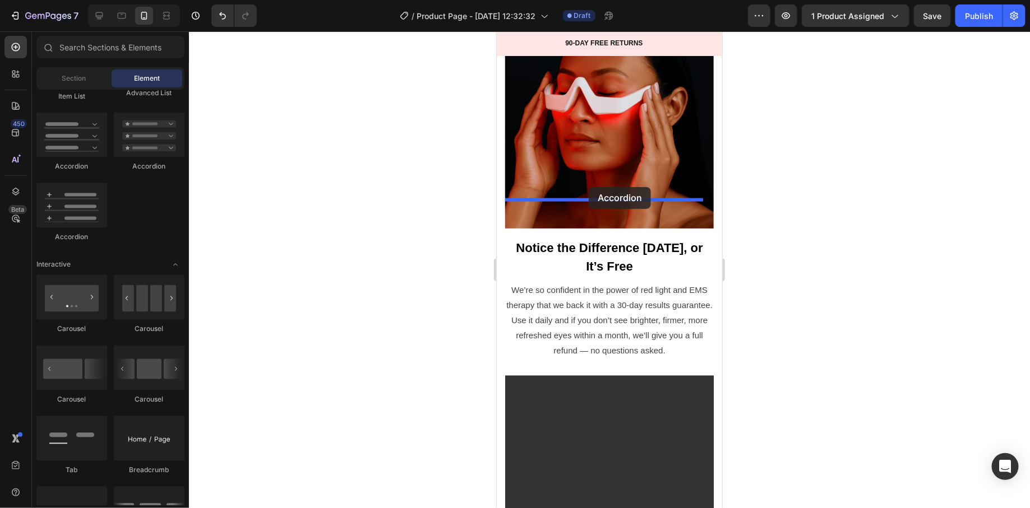
drag, startPoint x: 554, startPoint y: 174, endPoint x: 588, endPoint y: 187, distance: 36.0
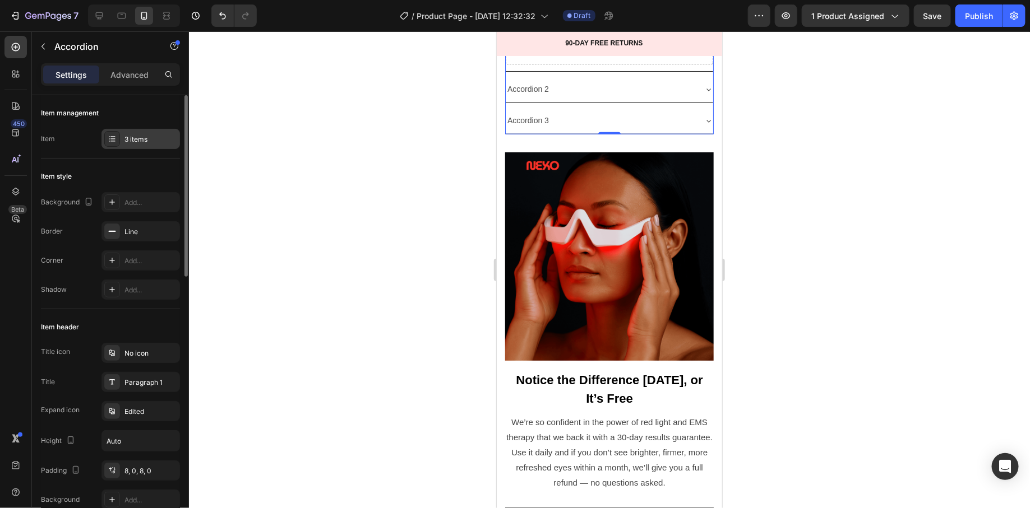
click at [125, 132] on div "3 items" at bounding box center [140, 139] width 78 height 20
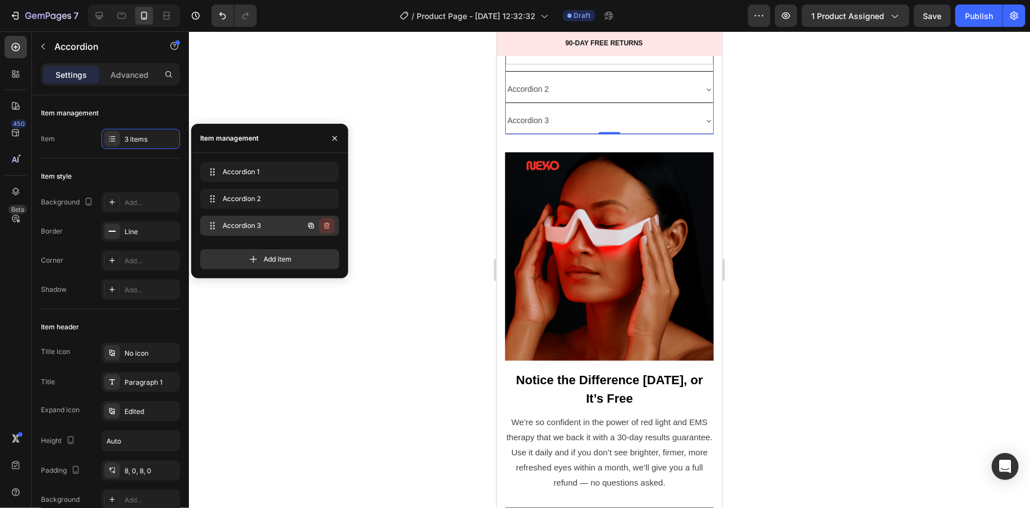
click at [330, 224] on icon "button" at bounding box center [326, 225] width 9 height 9
click at [330, 224] on button "Delete" at bounding box center [319, 226] width 31 height 16
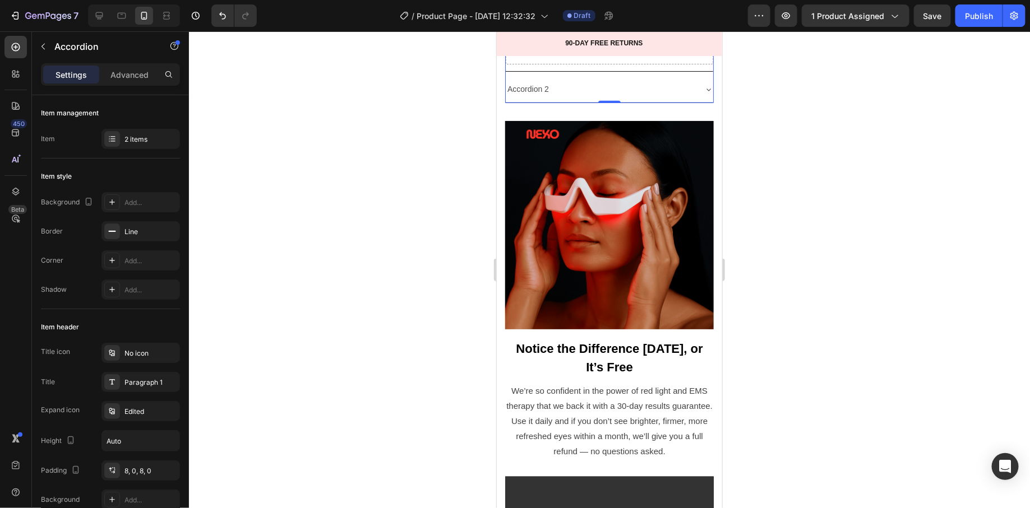
click at [535, 24] on div "Accordion 1" at bounding box center [527, 14] width 45 height 17
click at [535, 22] on p "Accordion 1" at bounding box center [527, 15] width 41 height 14
click at [512, 22] on p "Re" at bounding box center [512, 15] width 10 height 14
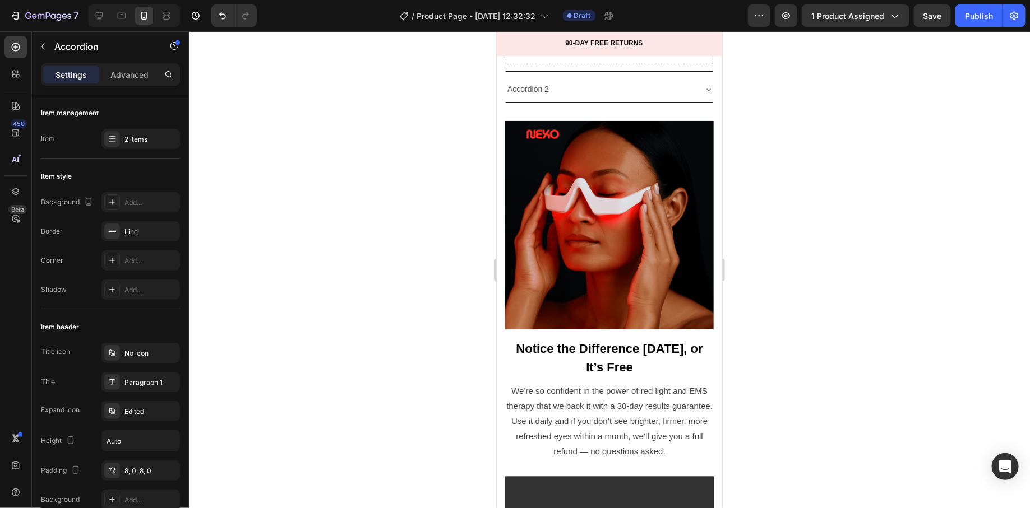
click at [512, 22] on p "Re" at bounding box center [512, 15] width 10 height 14
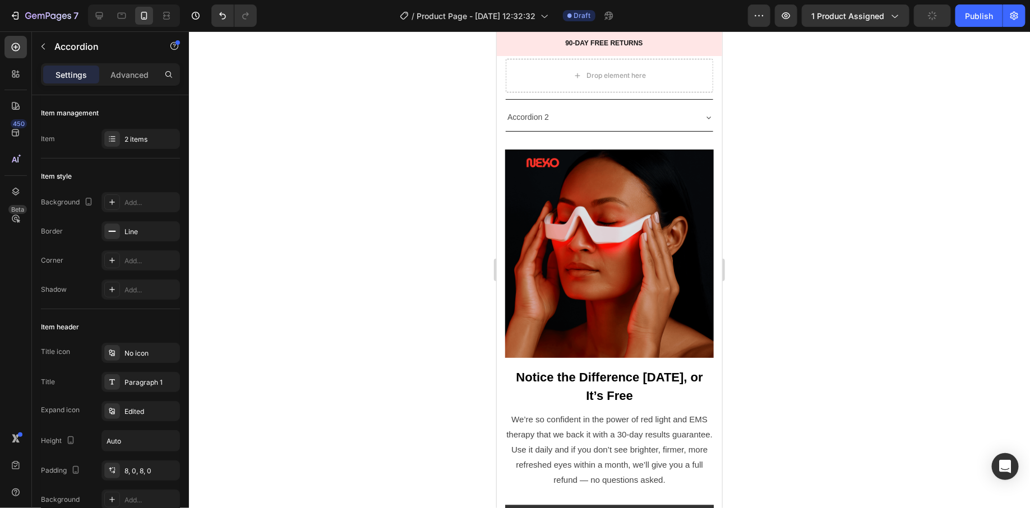
click at [419, 235] on div at bounding box center [609, 269] width 841 height 477
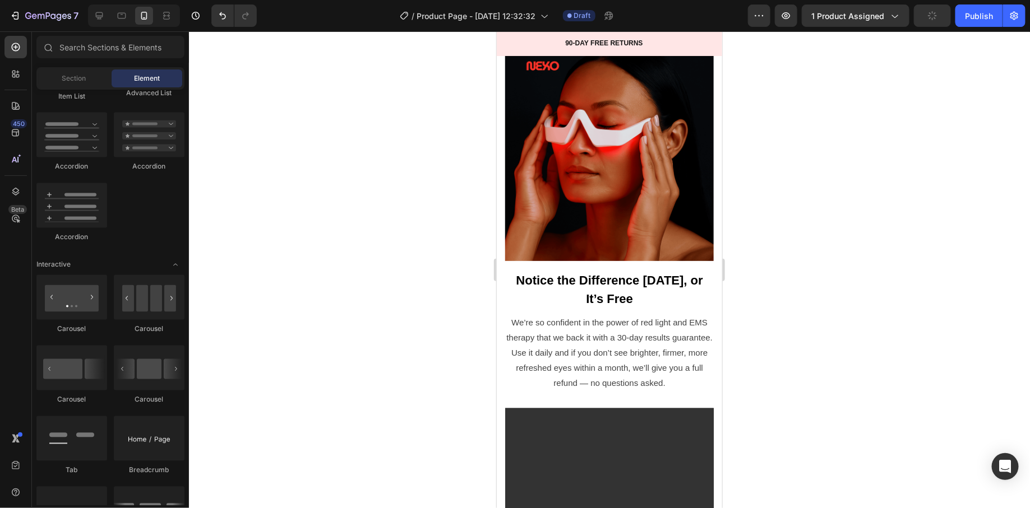
scroll to position [2702, 0]
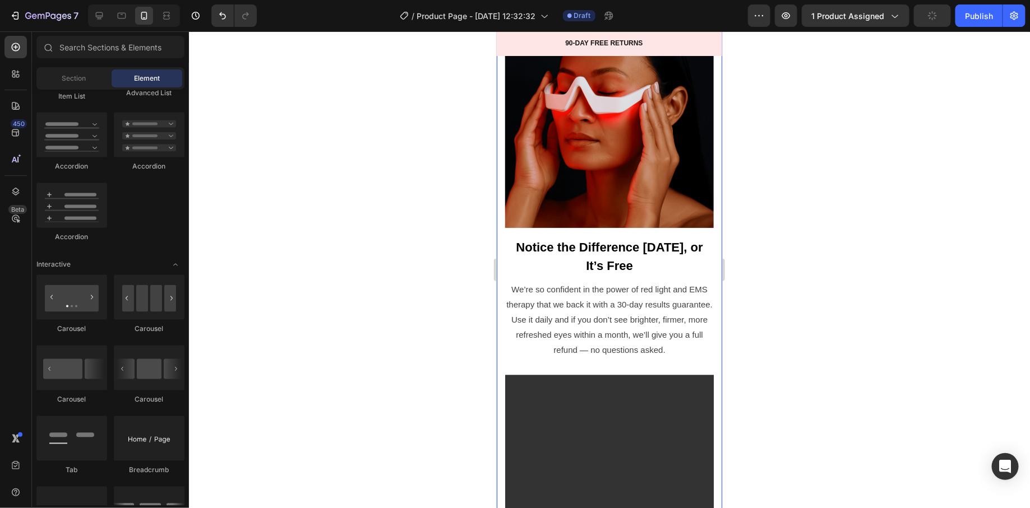
click at [474, 199] on div at bounding box center [609, 269] width 841 height 477
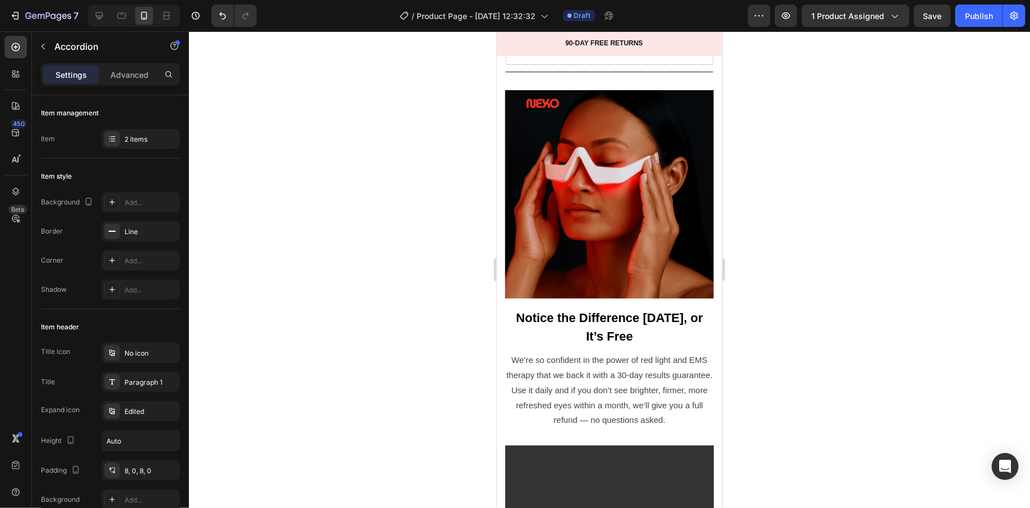
click at [780, 230] on div at bounding box center [609, 269] width 841 height 477
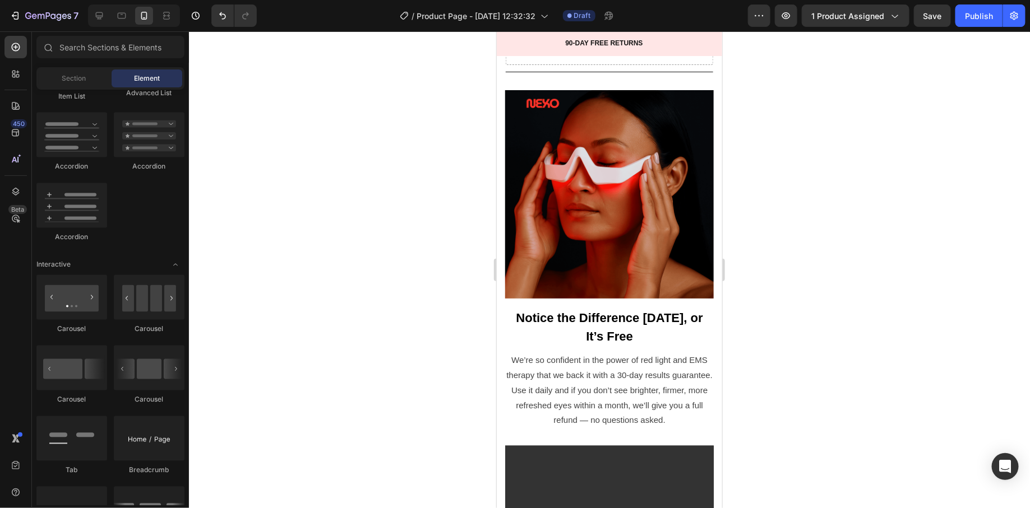
click at [780, 229] on div at bounding box center [609, 269] width 841 height 477
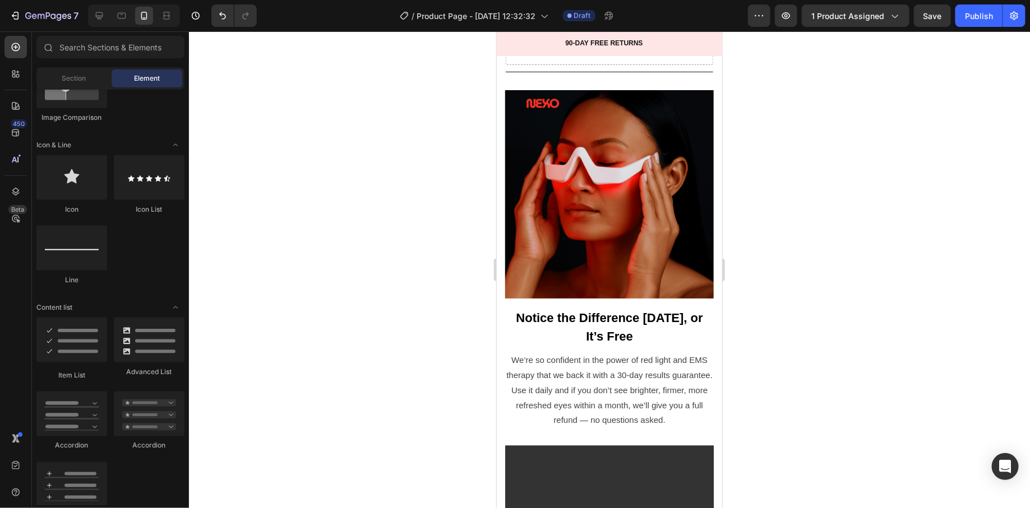
scroll to position [191, 0]
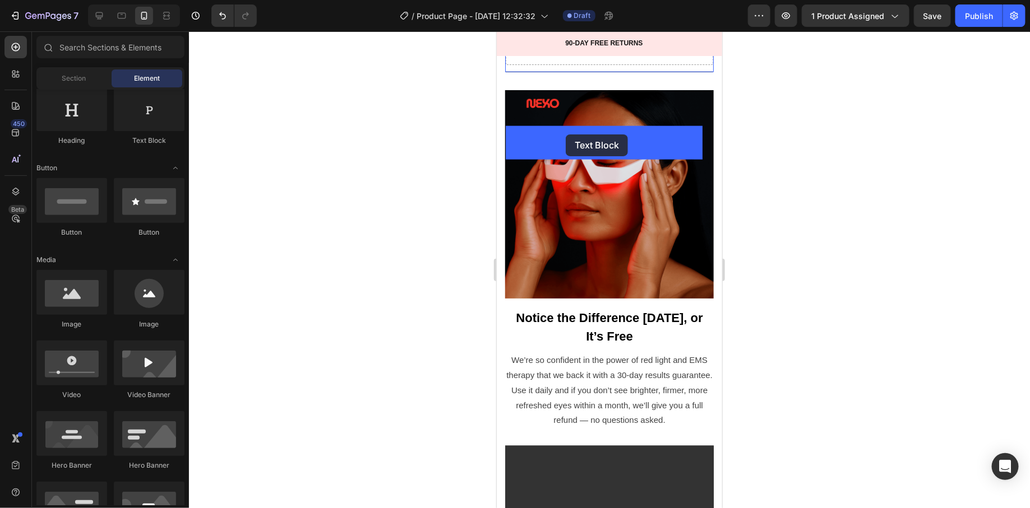
drag, startPoint x: 649, startPoint y: 159, endPoint x: 565, endPoint y: 134, distance: 87.1
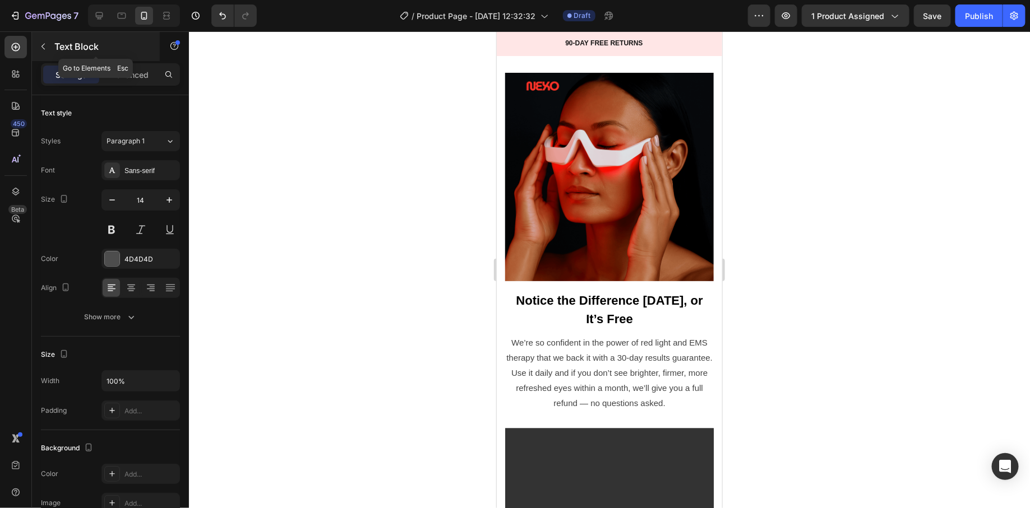
click at [80, 54] on div "Text Block" at bounding box center [96, 46] width 128 height 29
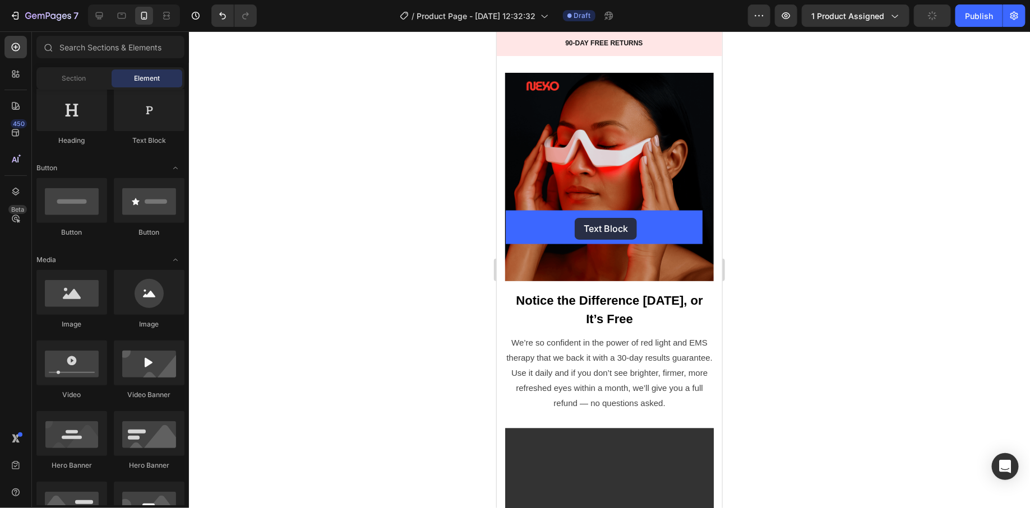
drag, startPoint x: 637, startPoint y: 147, endPoint x: 574, endPoint y: 218, distance: 94.5
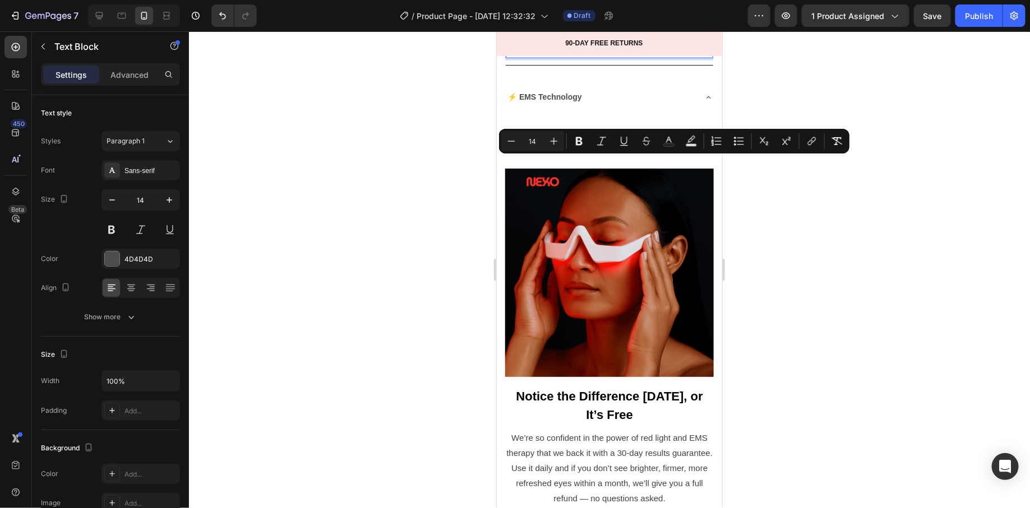
drag, startPoint x: 544, startPoint y: 158, endPoint x: 681, endPoint y: 175, distance: 138.4
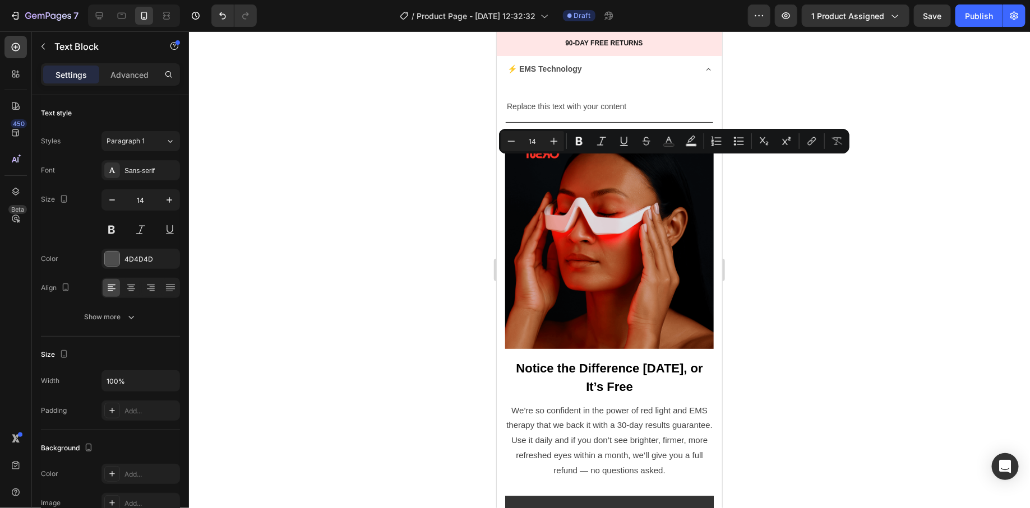
drag, startPoint x: 545, startPoint y: 161, endPoint x: 592, endPoint y: 161, distance: 46.5
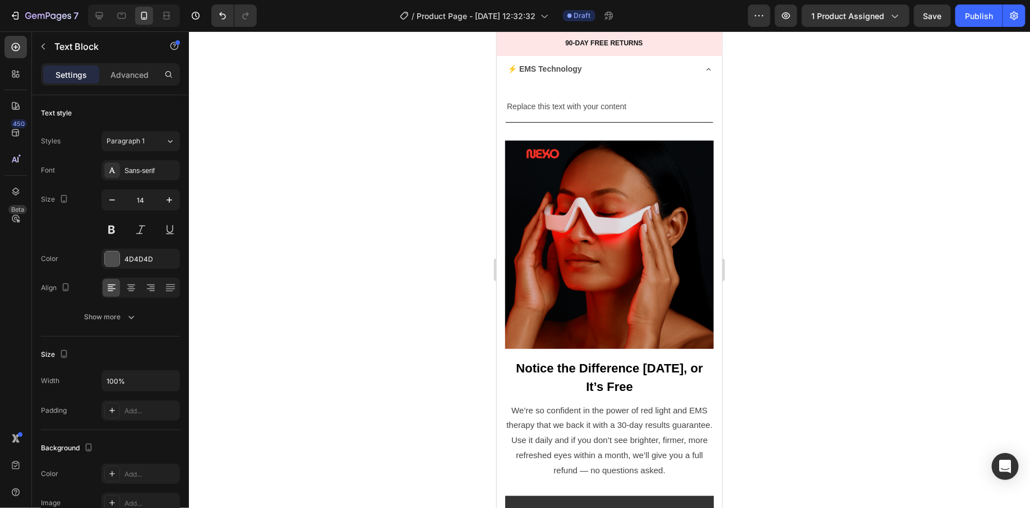
click at [555, 114] on div "Replace this text with your content" at bounding box center [608, 106] width 207 height 16
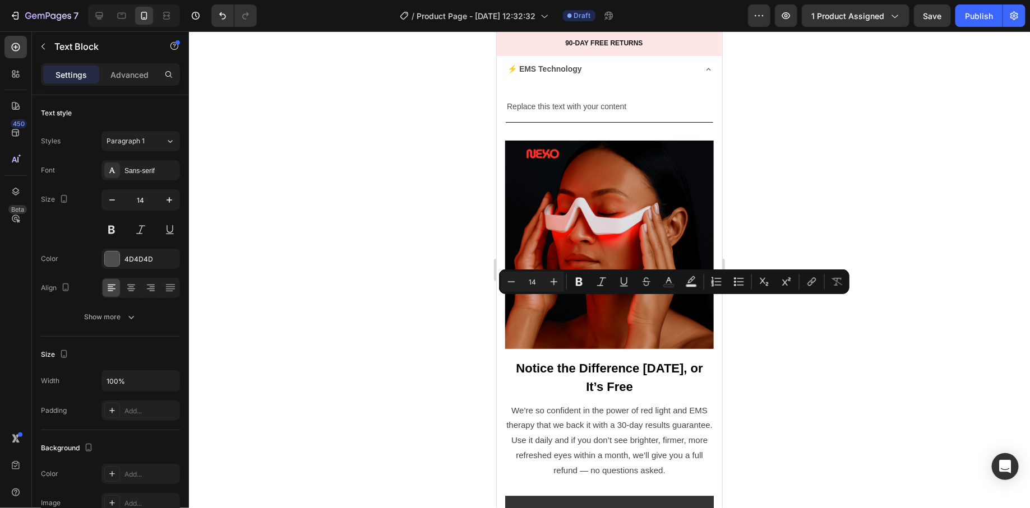
click at [548, 283] on div at bounding box center [548, 283] width 0 height 0
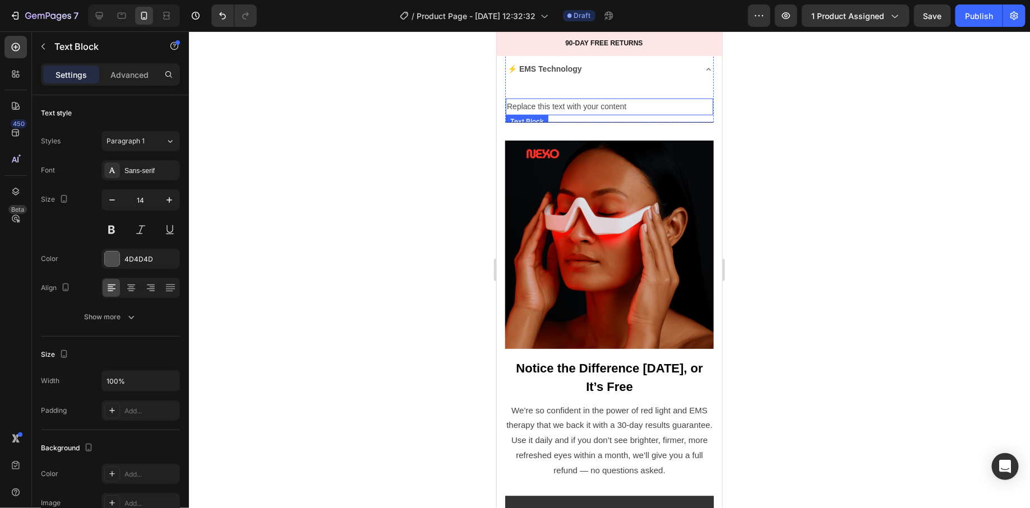
click at [556, 113] on p "Replace this text with your content" at bounding box center [608, 106] width 205 height 14
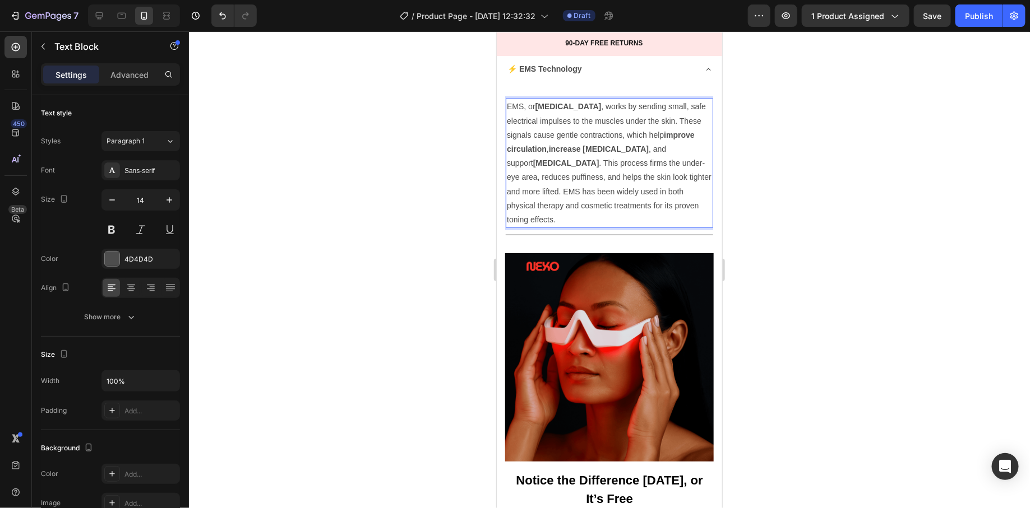
click at [748, 321] on div at bounding box center [609, 269] width 841 height 477
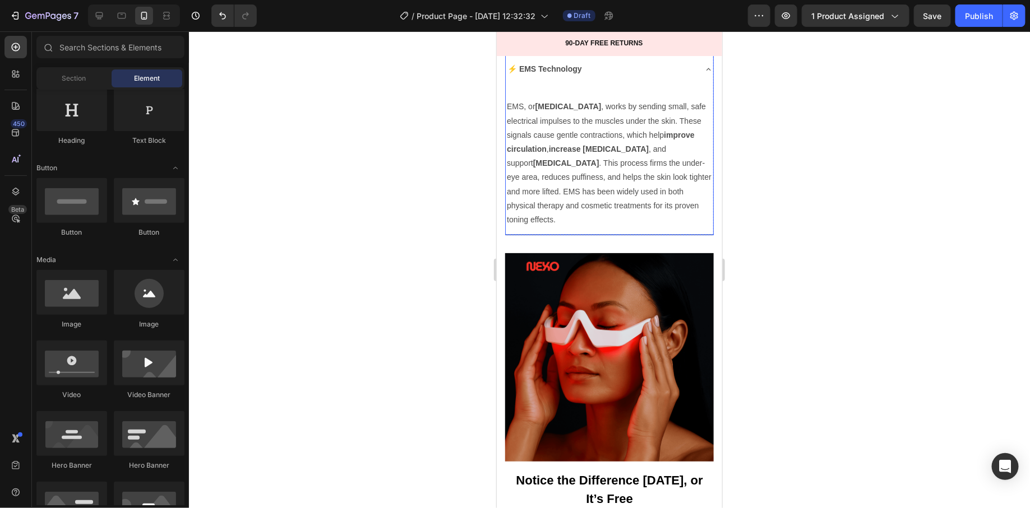
click at [697, 96] on div "⚡ EMS Technology" at bounding box center [608, 68] width 207 height 55
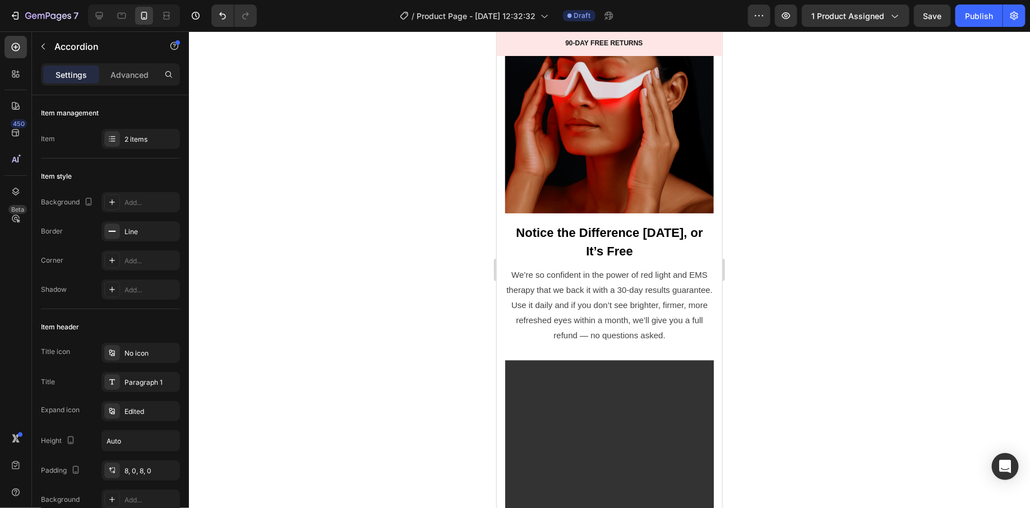
click at [850, 154] on div at bounding box center [609, 269] width 841 height 477
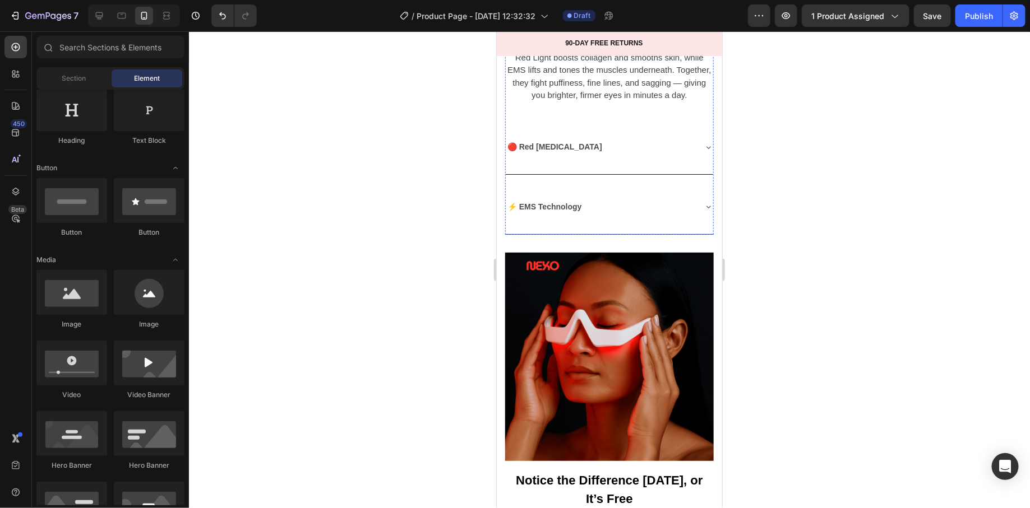
scroll to position [2457, 0]
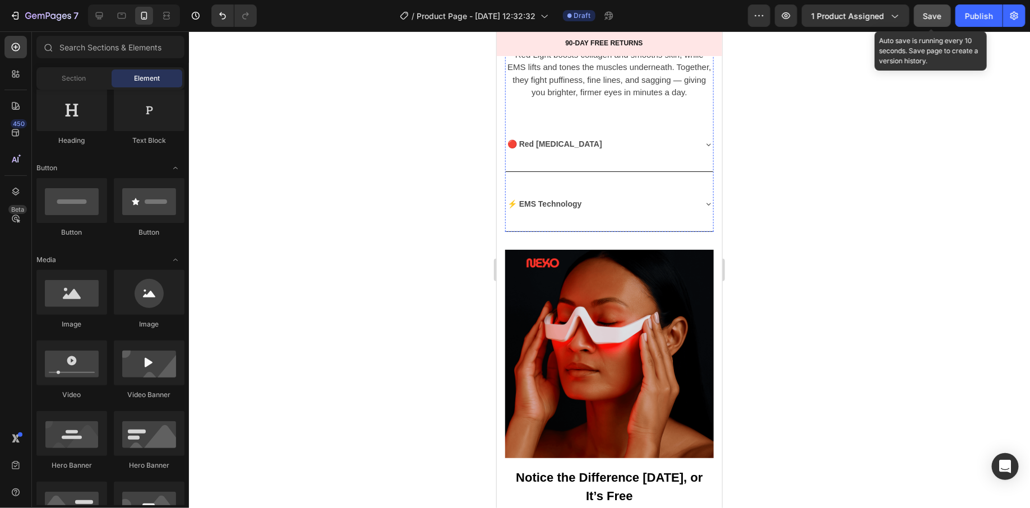
click at [938, 21] on button "Save" at bounding box center [932, 15] width 37 height 22
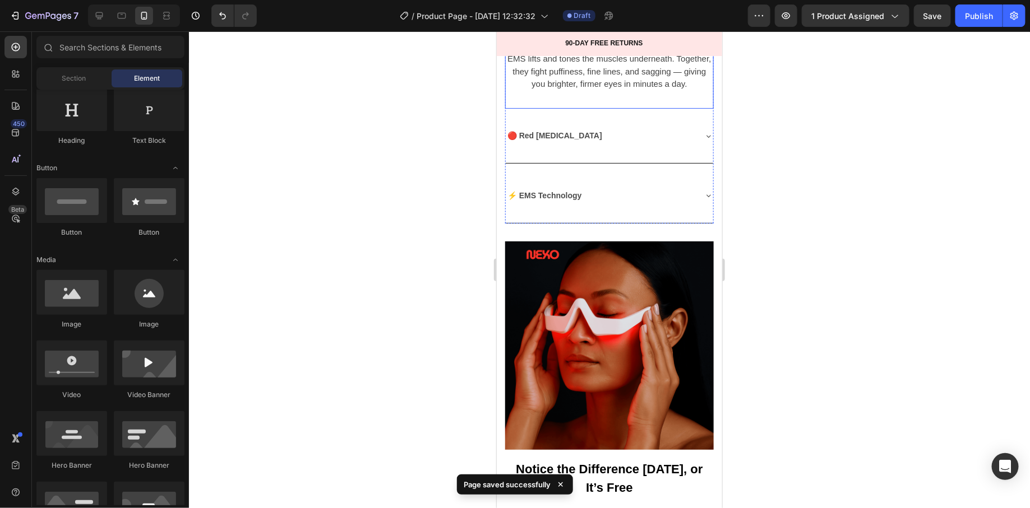
scroll to position [2519, 0]
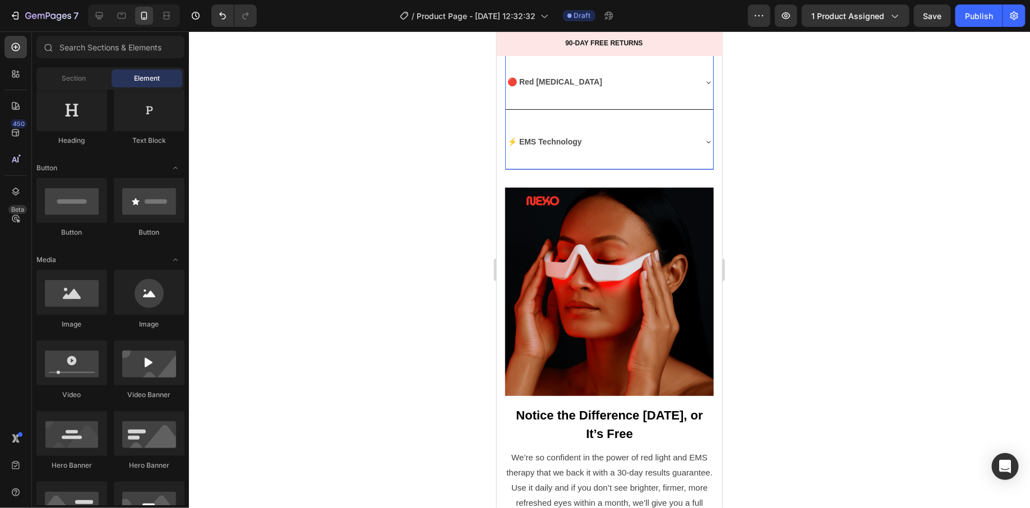
click at [616, 105] on div "🔴 Red Light Therapy" at bounding box center [599, 82] width 189 height 46
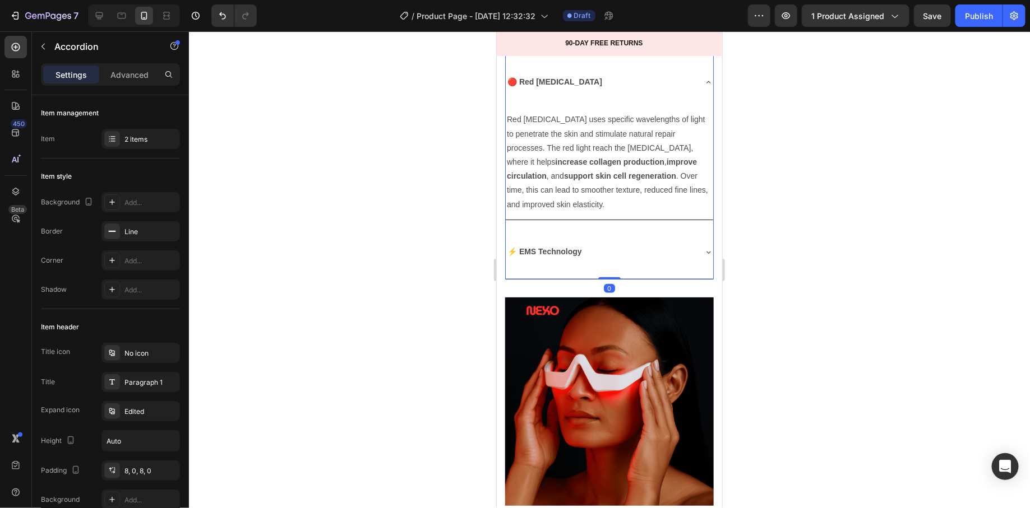
click at [609, 105] on div "🔴 Red Light Therapy" at bounding box center [599, 82] width 189 height 46
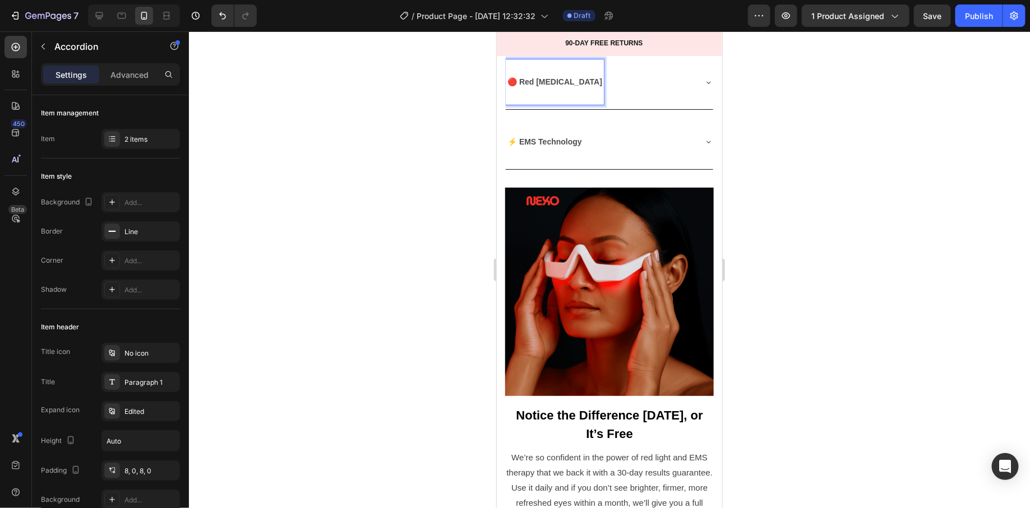
click at [584, 86] on strong "🔴 Red Light Therapy" at bounding box center [554, 81] width 95 height 9
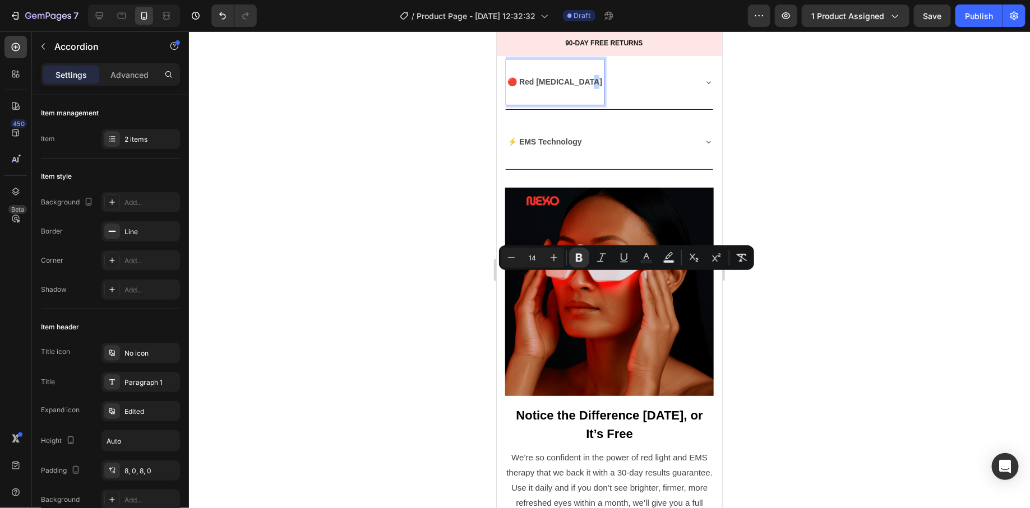
click at [584, 86] on strong "🔴 Red Light Therapy" at bounding box center [554, 81] width 95 height 9
drag, startPoint x: 588, startPoint y: 283, endPoint x: 630, endPoint y: 285, distance: 42.1
click at [630, 89] on p "🔴 Red Light Therapy (read more)" at bounding box center [577, 82] width 140 height 14
copy strong "read more)"
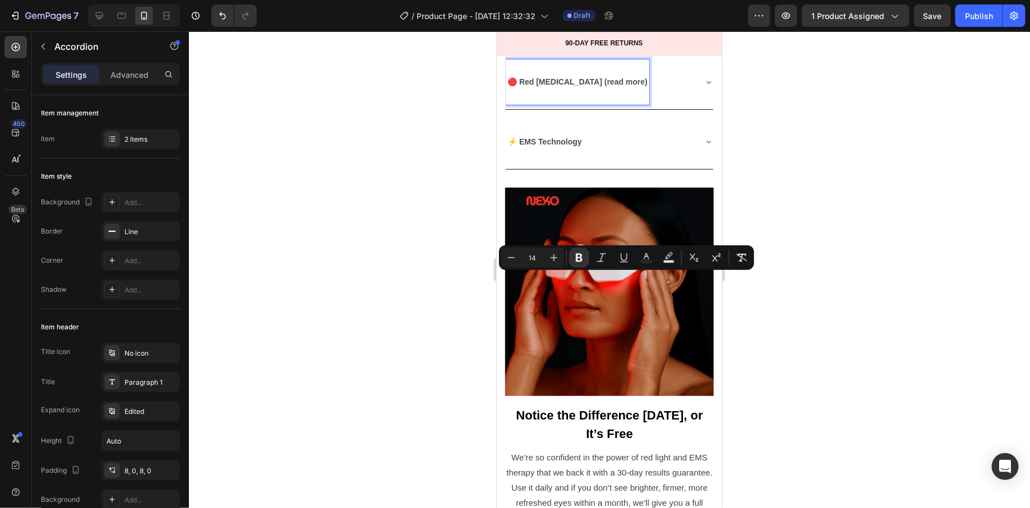
click at [577, 146] on strong "⚡ EMS Technology" at bounding box center [544, 141] width 75 height 9
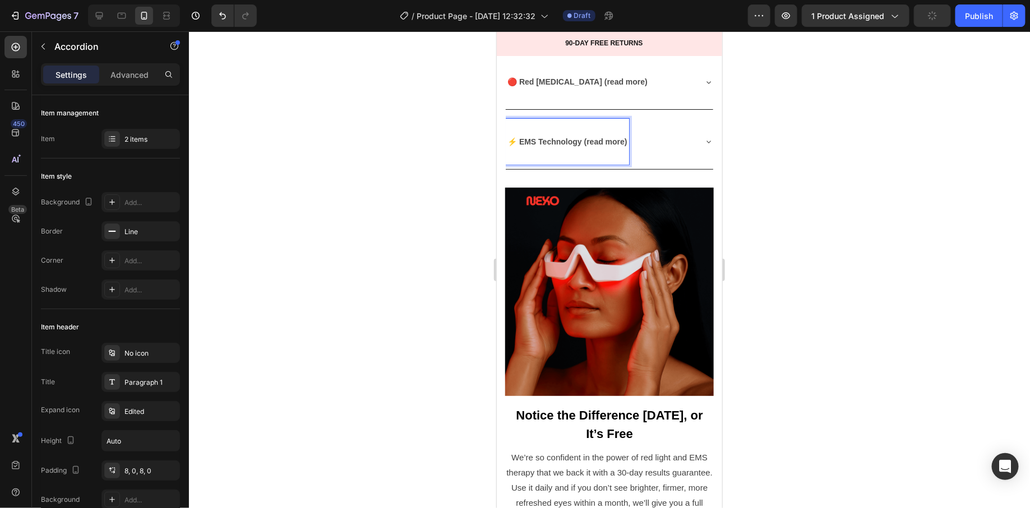
click at [426, 322] on div at bounding box center [609, 269] width 841 height 477
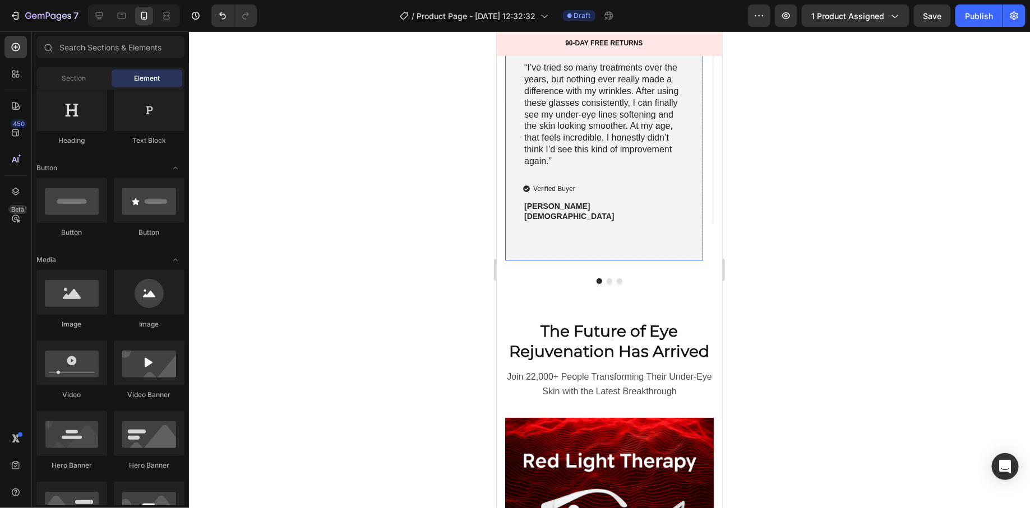
scroll to position [1741, 0]
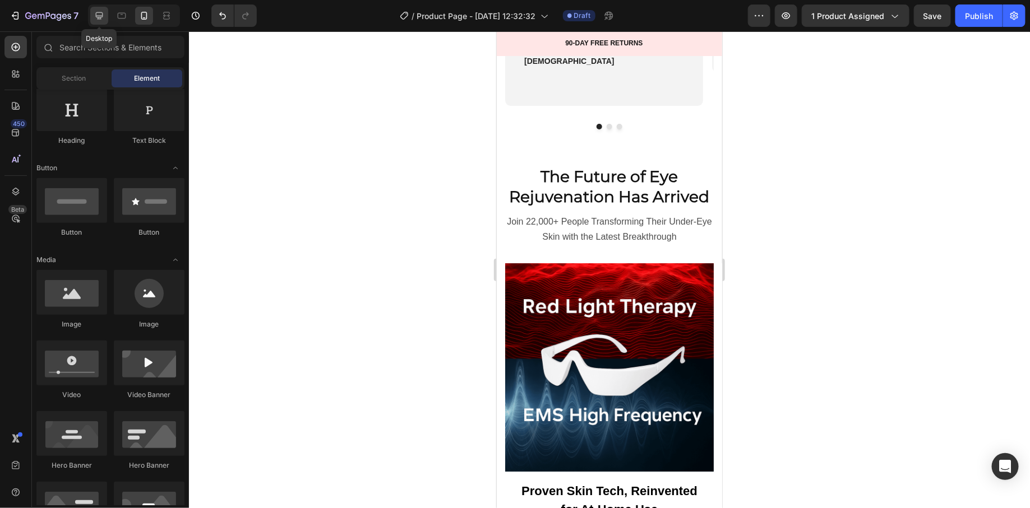
click at [98, 16] on icon at bounding box center [99, 15] width 7 height 7
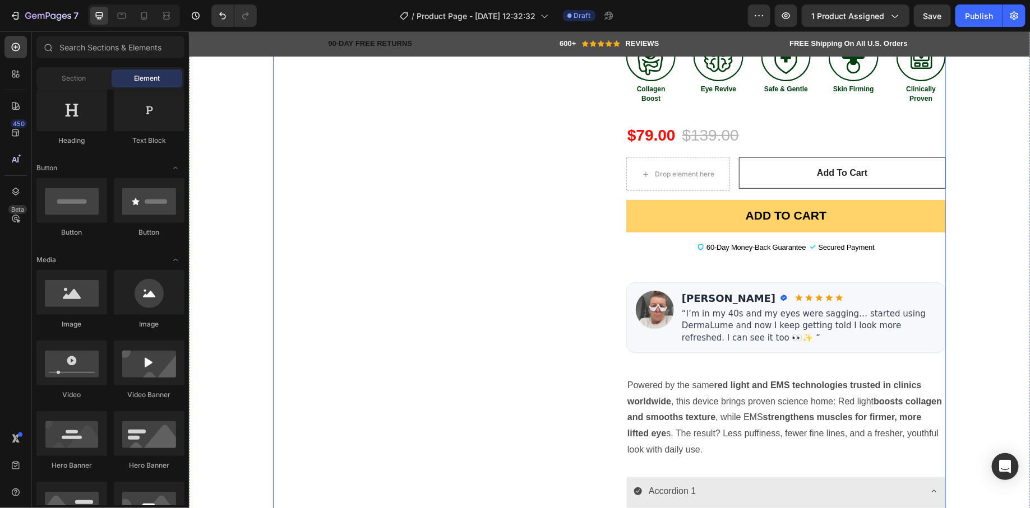
scroll to position [591, 0]
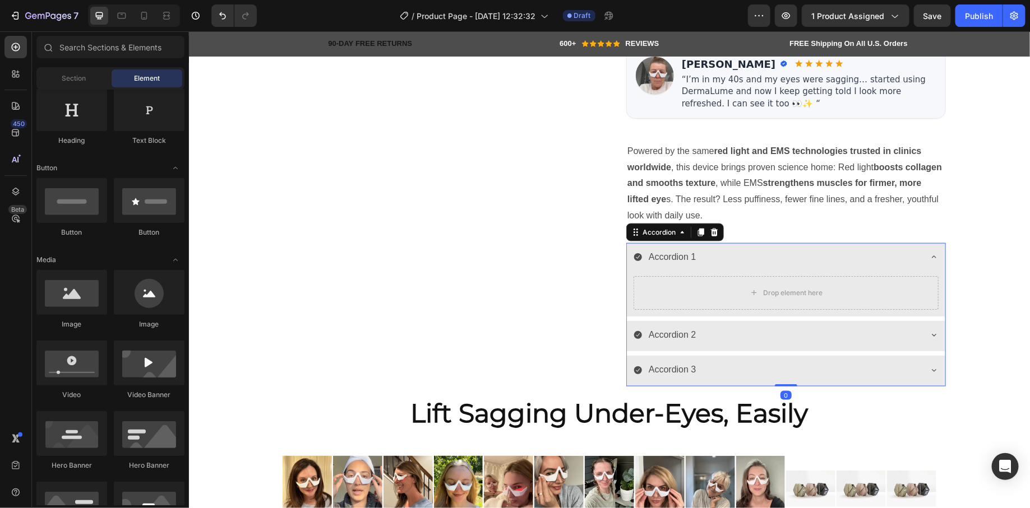
click at [746, 248] on div "Accordion 1" at bounding box center [776, 257] width 287 height 20
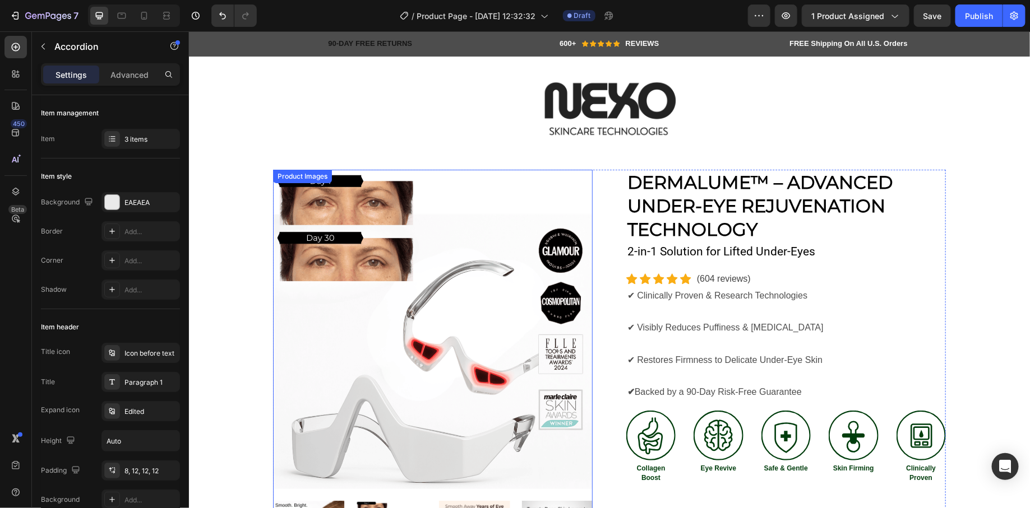
scroll to position [0, 0]
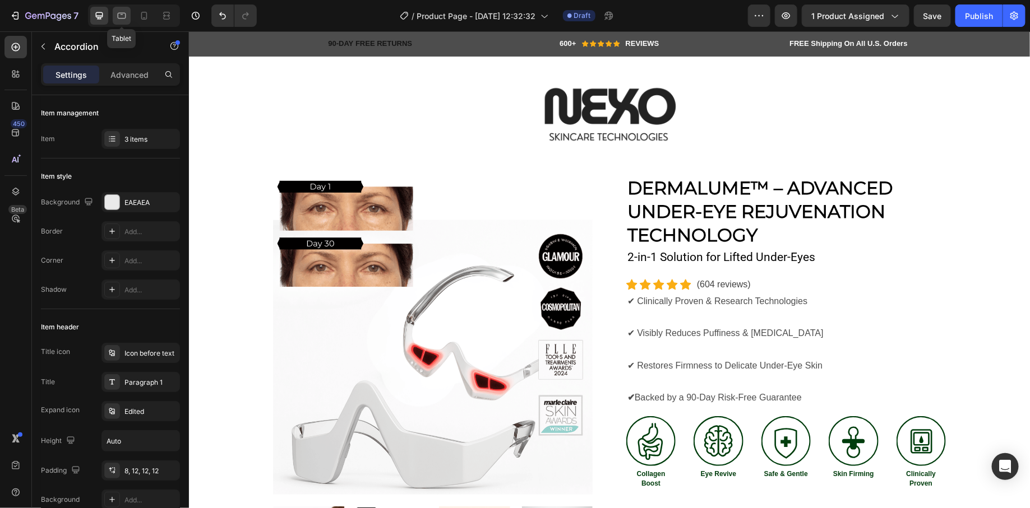
click at [115, 14] on div at bounding box center [122, 16] width 18 height 18
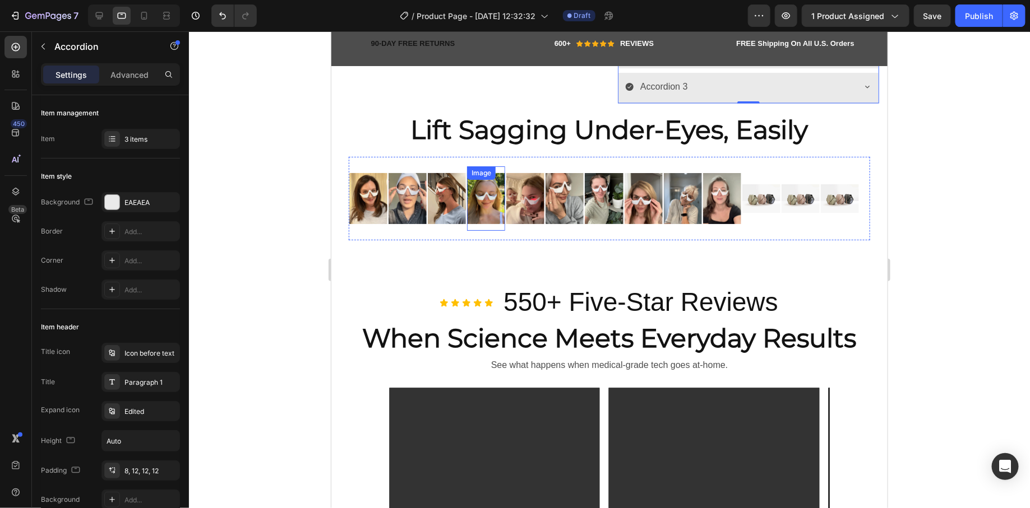
scroll to position [954, 0]
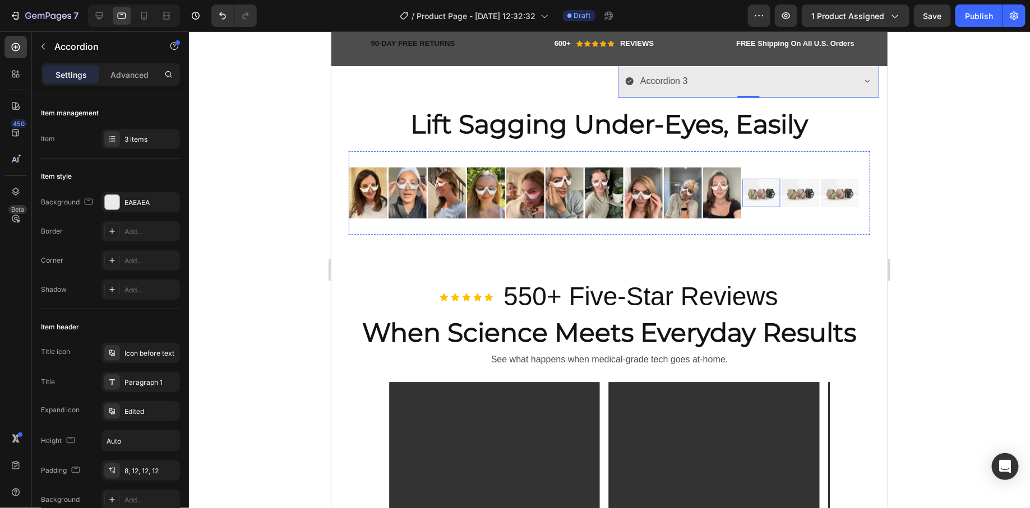
click at [763, 178] on img at bounding box center [761, 192] width 38 height 29
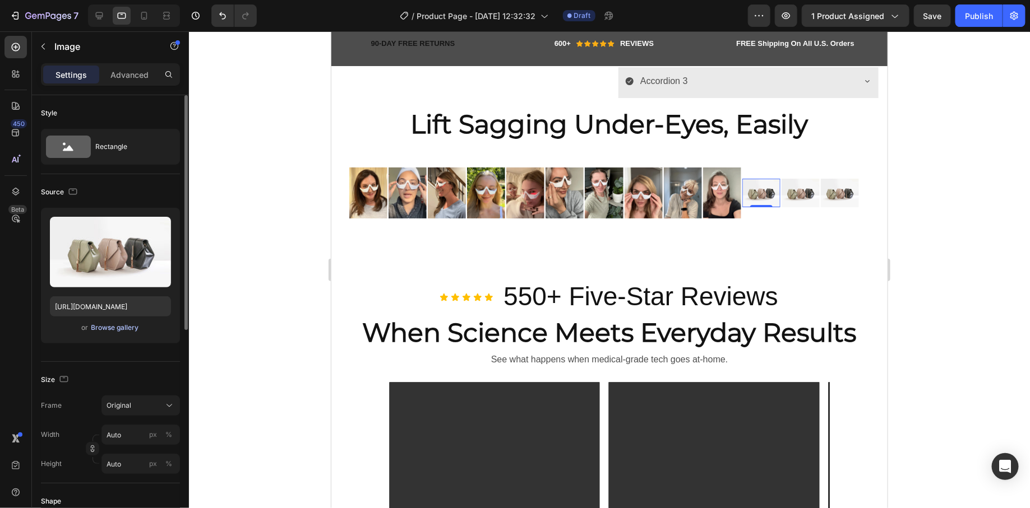
click at [132, 327] on div "Browse gallery" at bounding box center [115, 328] width 48 height 10
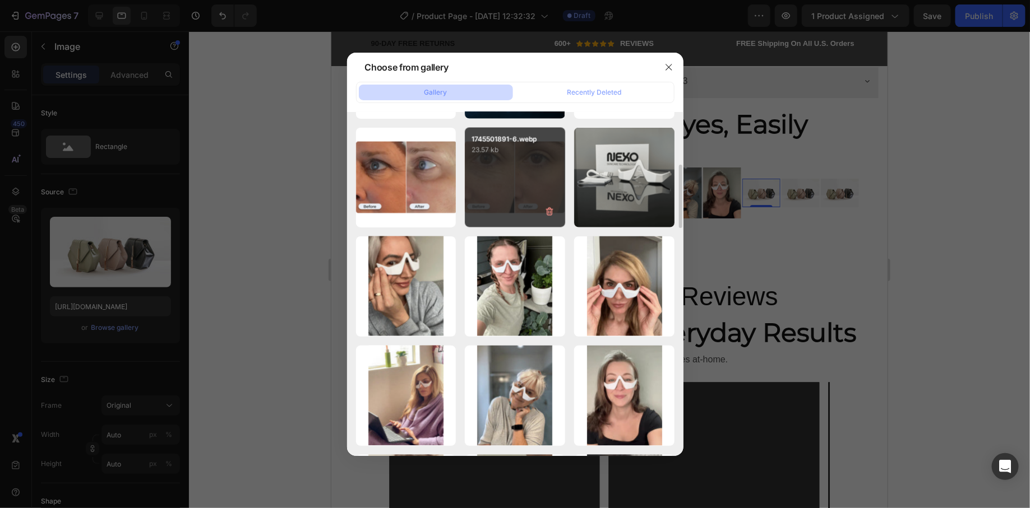
scroll to position [1107, 0]
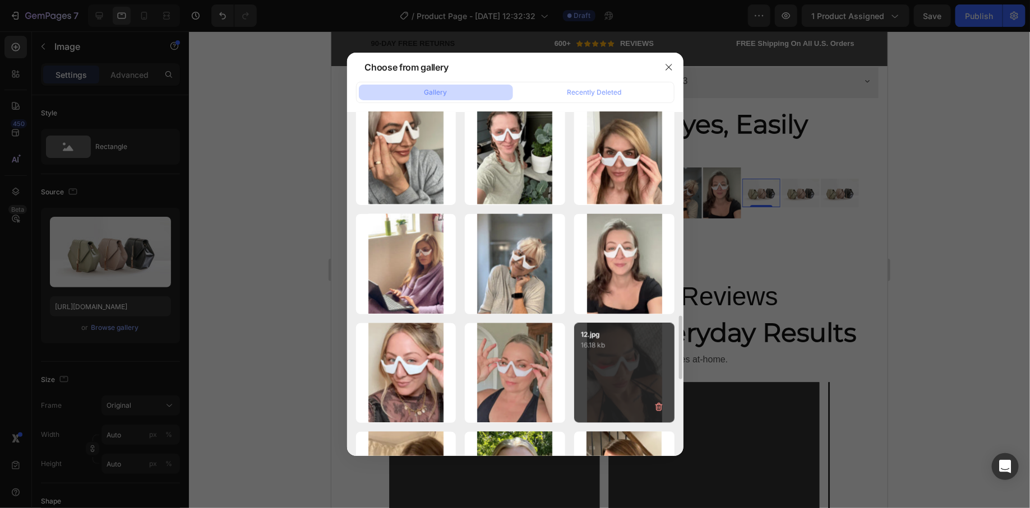
click at [608, 347] on p "16.18 kb" at bounding box center [624, 345] width 87 height 11
type input "https://cdn.shopify.com/s/files/1/0745/5834/1341/files/gempages_579627086029783…"
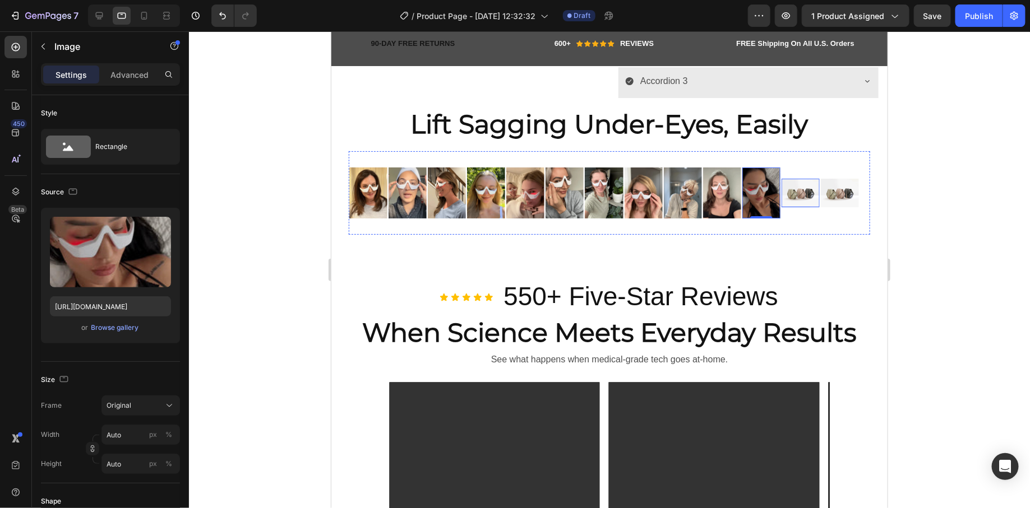
click at [811, 178] on img at bounding box center [800, 192] width 38 height 29
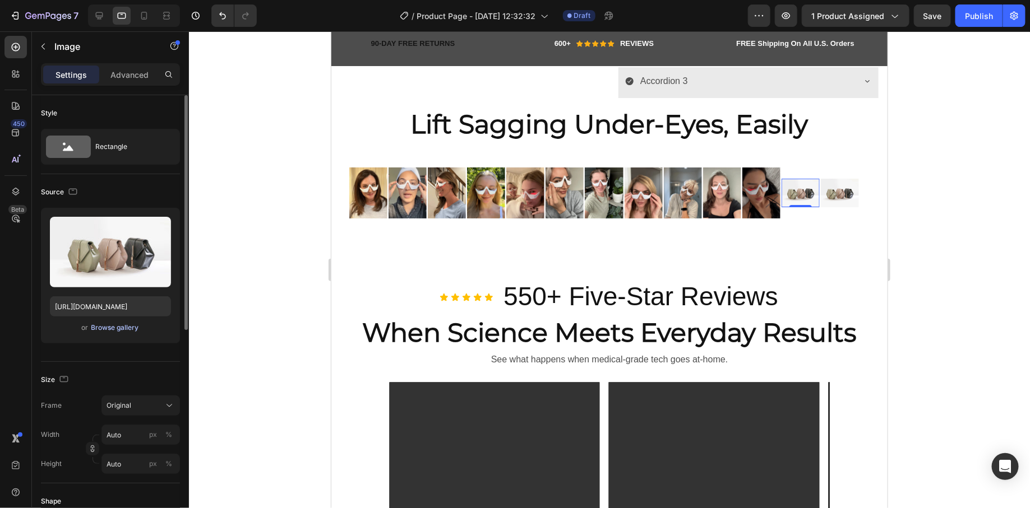
click at [124, 327] on div "Browse gallery" at bounding box center [115, 328] width 48 height 10
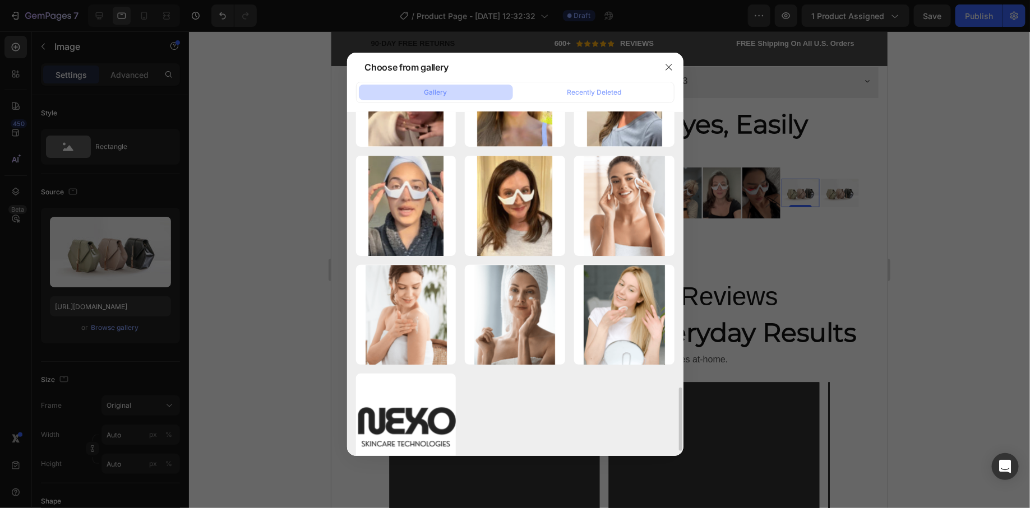
scroll to position [1368, 0]
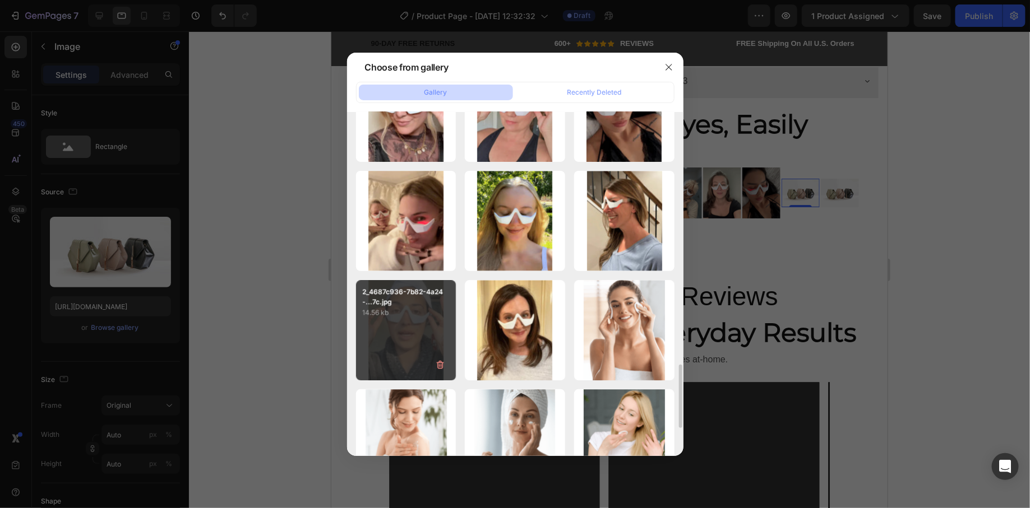
click at [422, 324] on div "2_4687c936-7b82-4a24-...7c.jpg 14.56 kb" at bounding box center [406, 330] width 100 height 100
type input "https://cdn.shopify.com/s/files/1/0745/5834/1341/files/gempages_579627086029783…"
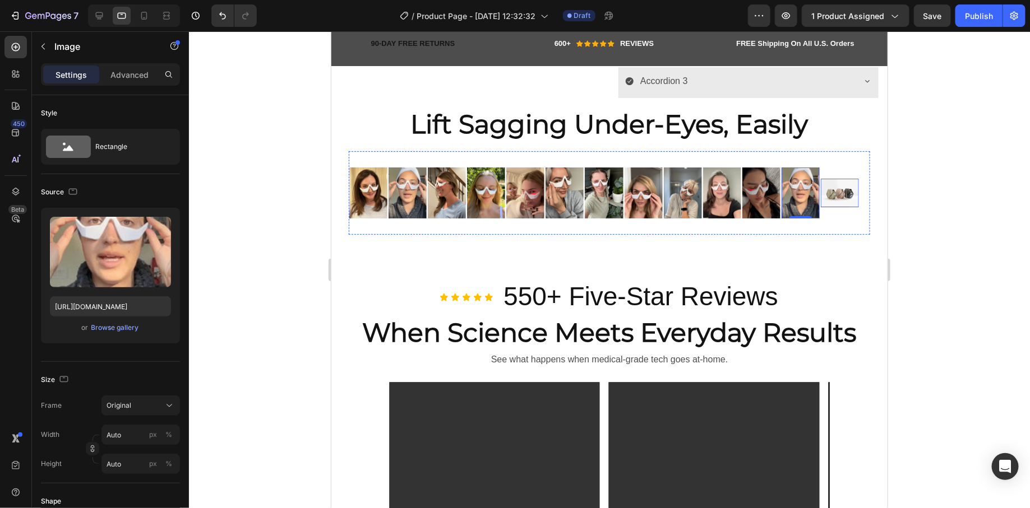
click at [840, 180] on img at bounding box center [839, 192] width 38 height 29
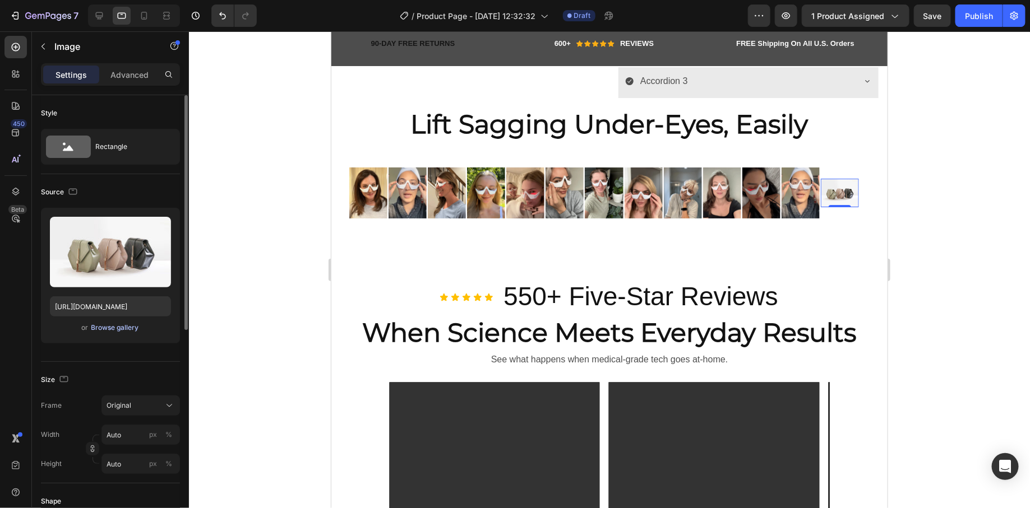
click at [99, 332] on button "Browse gallery" at bounding box center [115, 327] width 49 height 11
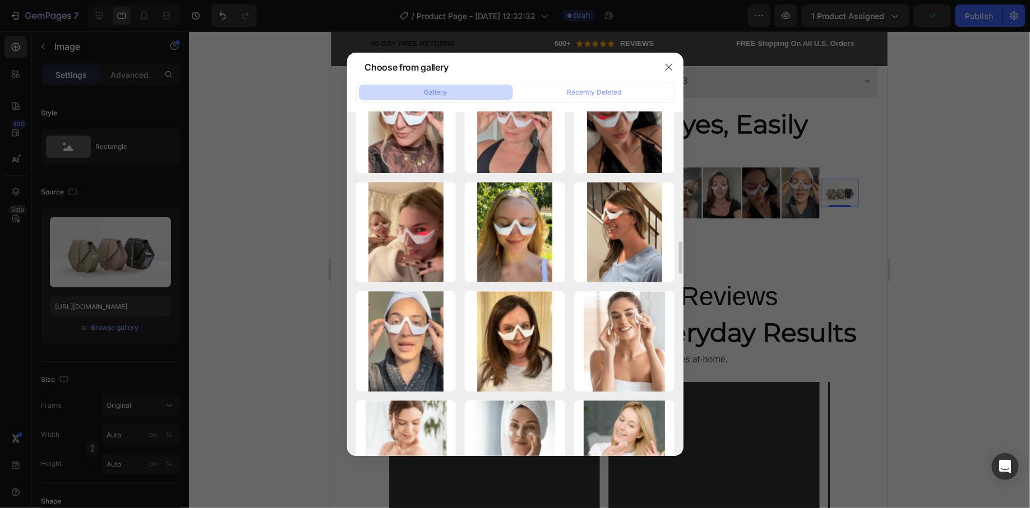
scroll to position [1233, 0]
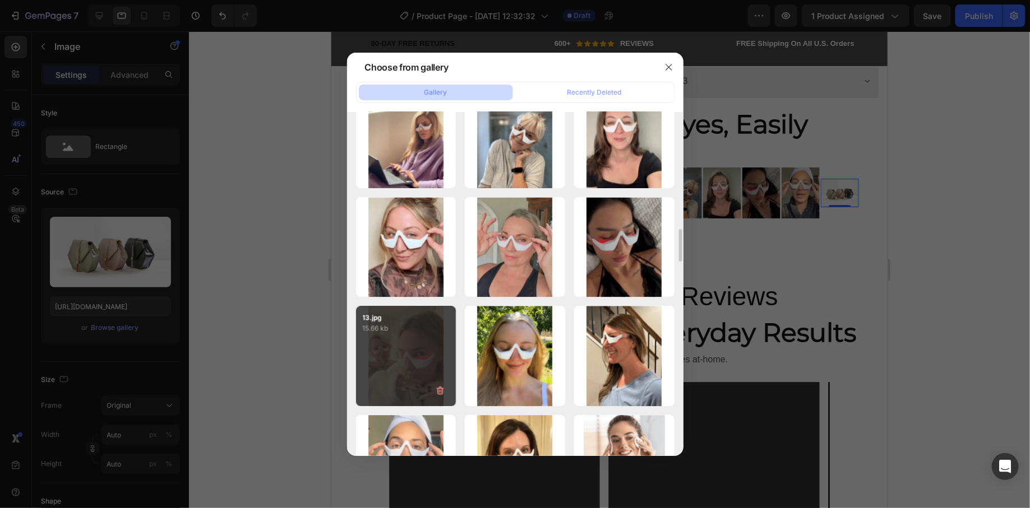
click at [422, 364] on div "13.jpg 15.66 kb" at bounding box center [406, 356] width 100 height 100
type input "https://cdn.shopify.com/s/files/1/0745/5834/1341/files/gempages_579627086029783…"
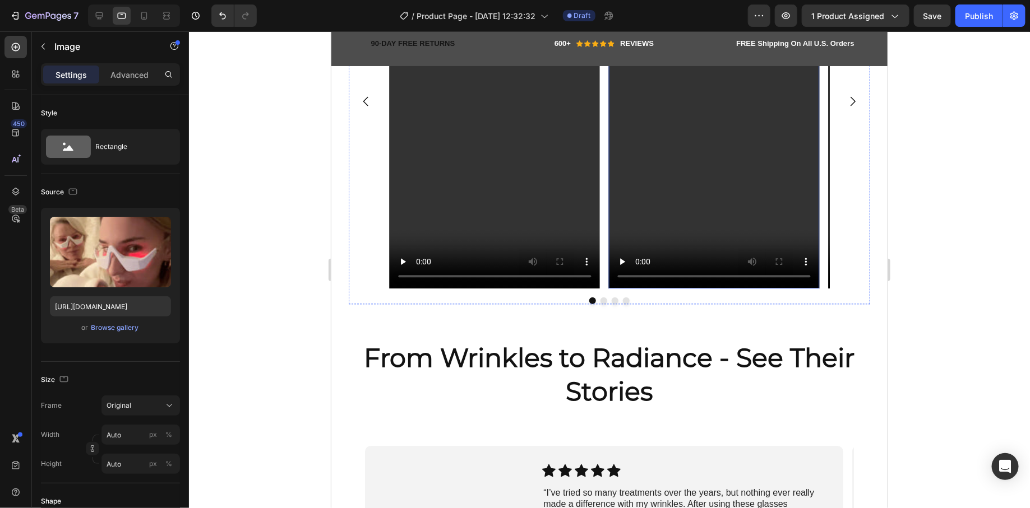
scroll to position [1283, 0]
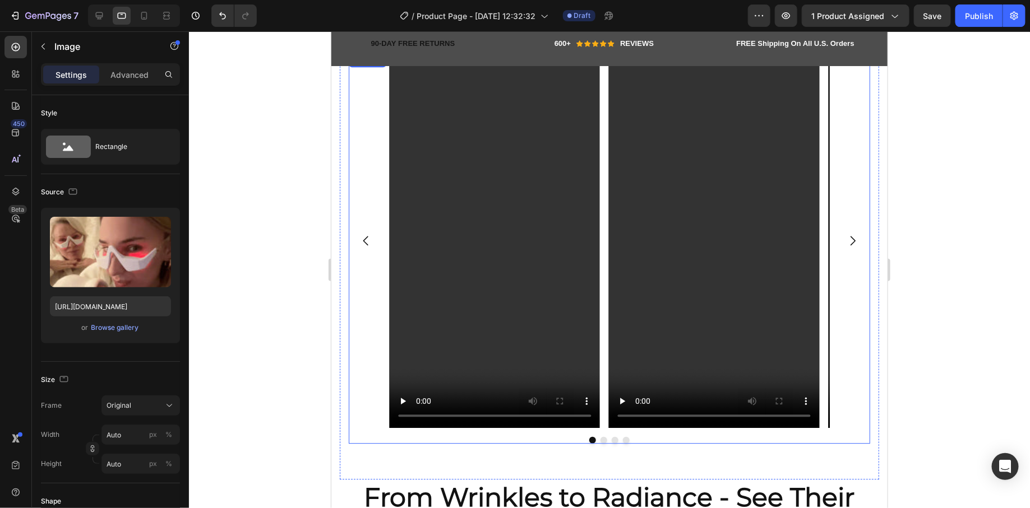
click at [848, 234] on icon "Carousel Next Arrow" at bounding box center [851, 240] width 13 height 13
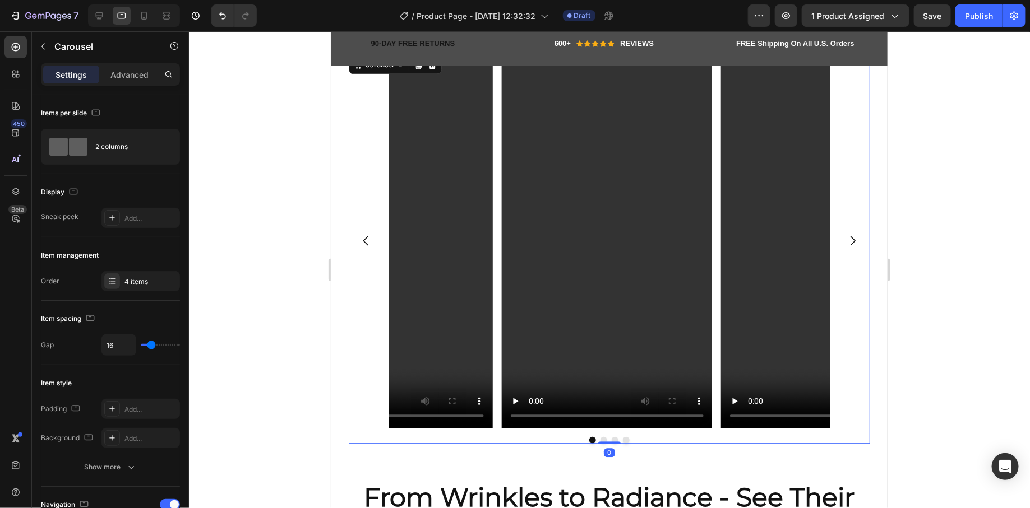
click at [846, 234] on icon "Carousel Next Arrow" at bounding box center [851, 240] width 13 height 13
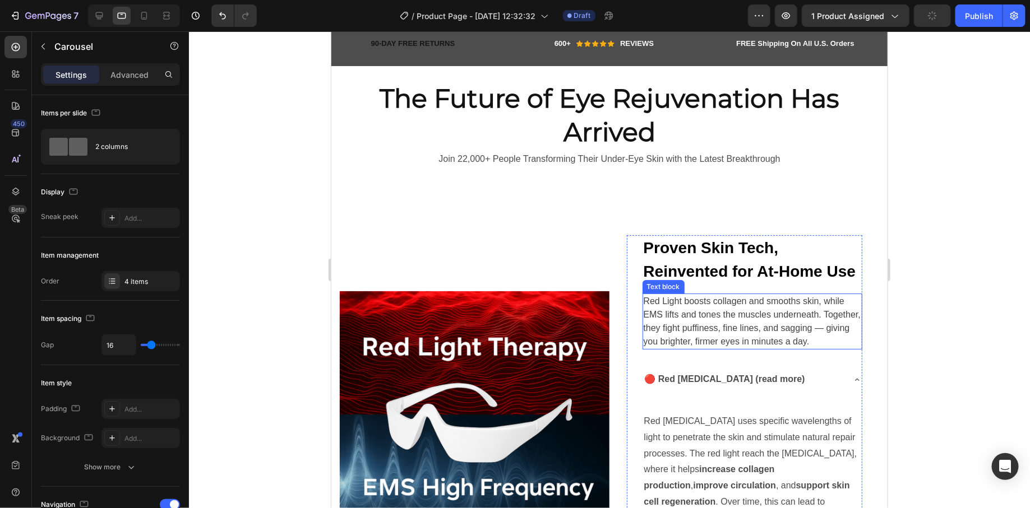
scroll to position [2134, 0]
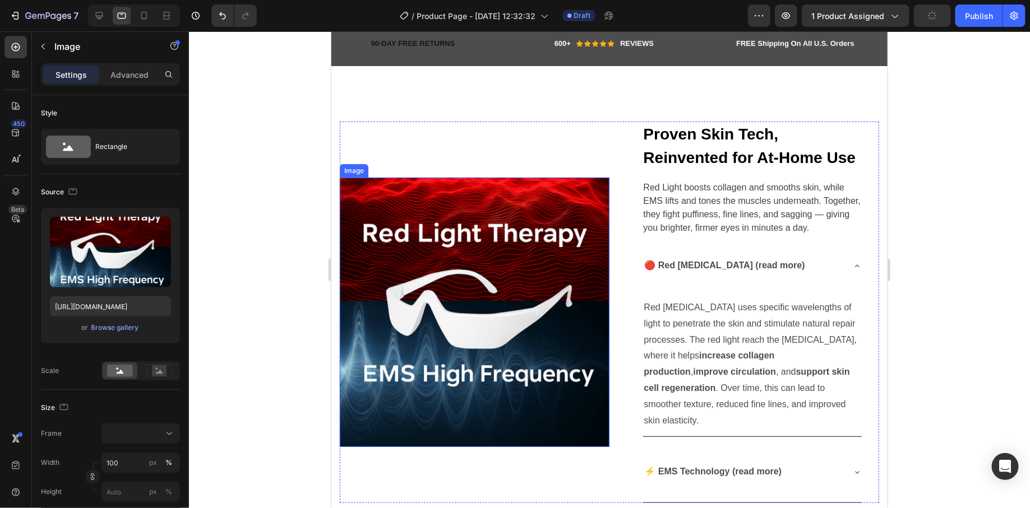
click at [558, 304] on img at bounding box center [474, 312] width 270 height 270
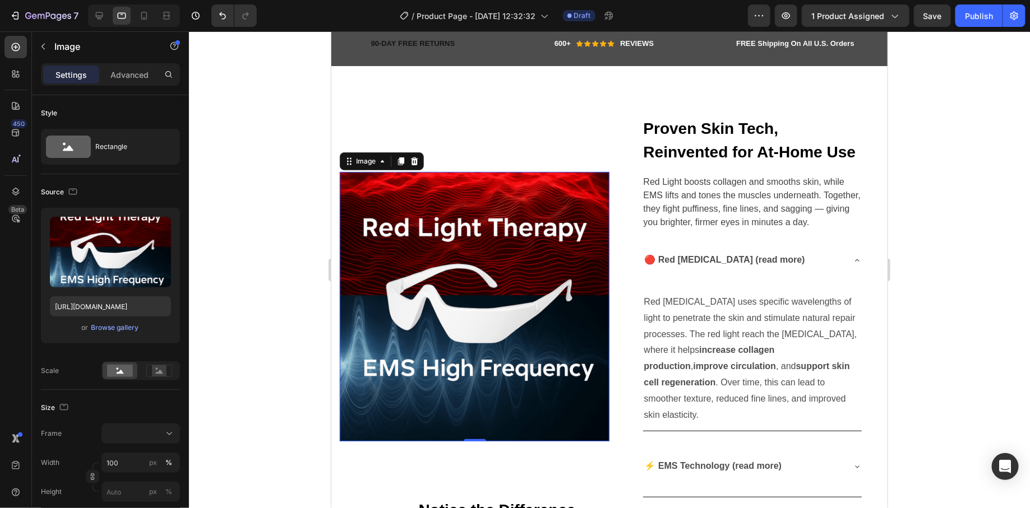
scroll to position [2606, 0]
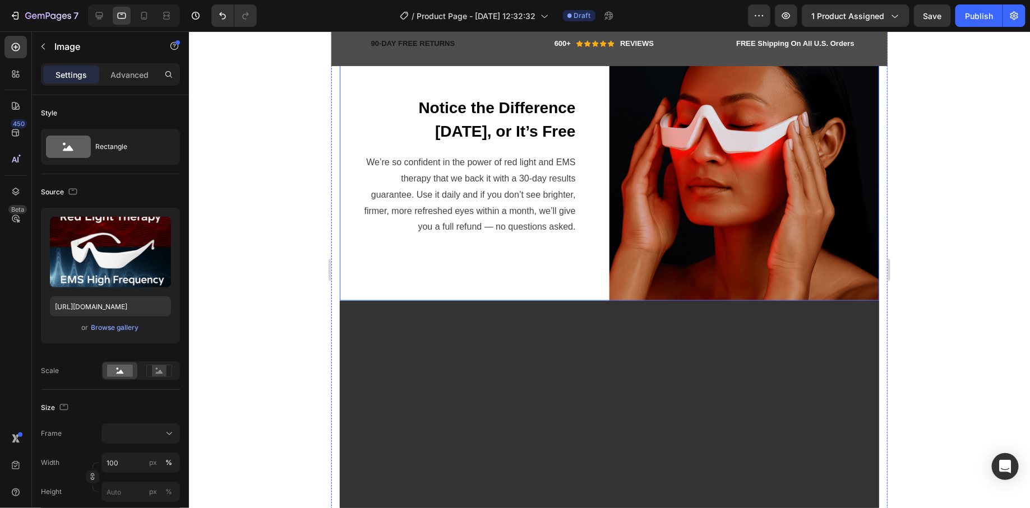
click at [585, 265] on div "Notice the Difference in 30 Days, or It’s Free Text block We’re so confident in…" at bounding box center [474, 166] width 270 height 270
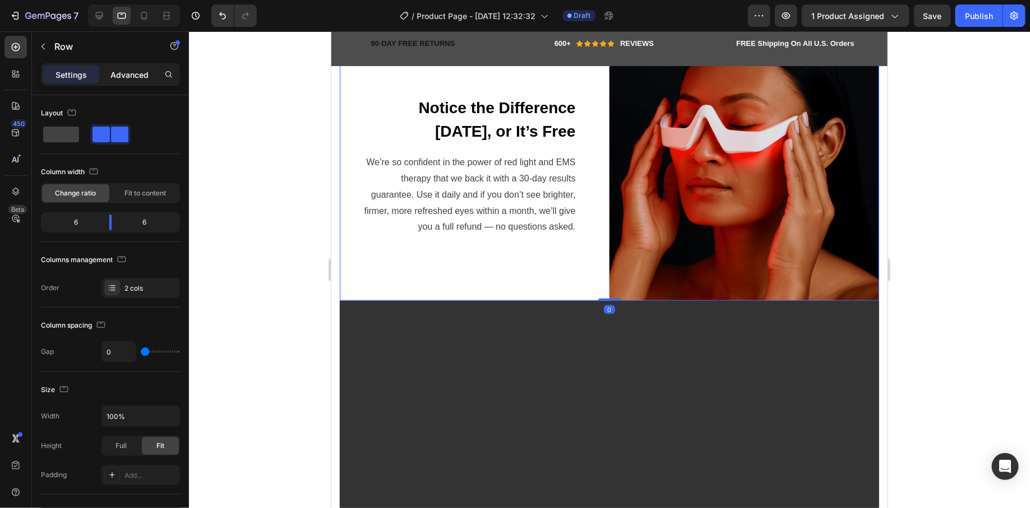
click at [123, 69] on p "Advanced" at bounding box center [129, 75] width 38 height 12
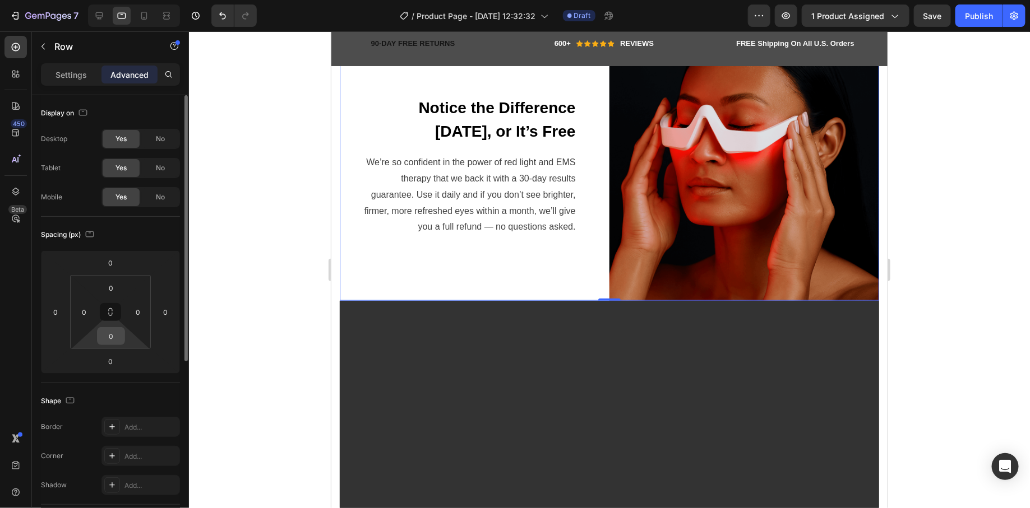
click at [117, 341] on input "0" at bounding box center [111, 336] width 22 height 17
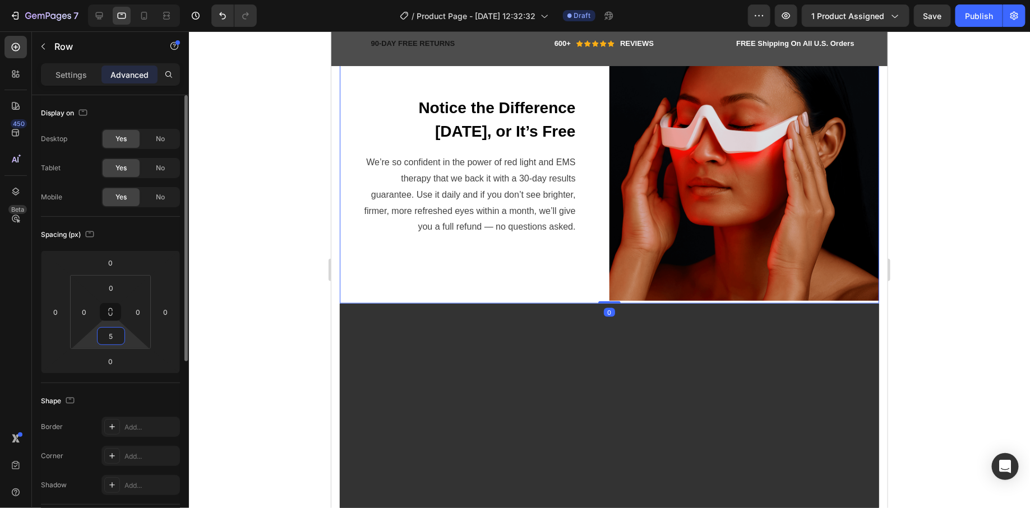
type input "55"
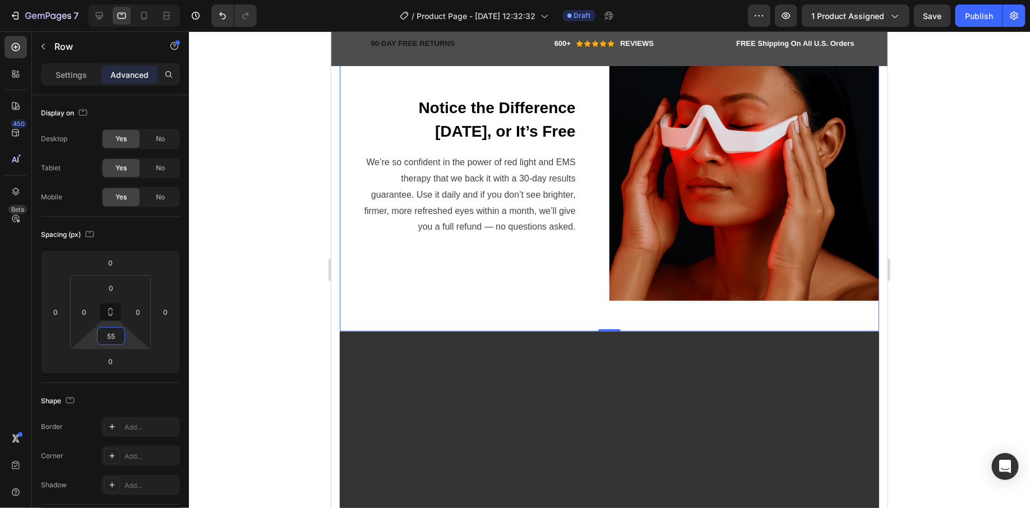
click at [224, 324] on div at bounding box center [609, 269] width 841 height 477
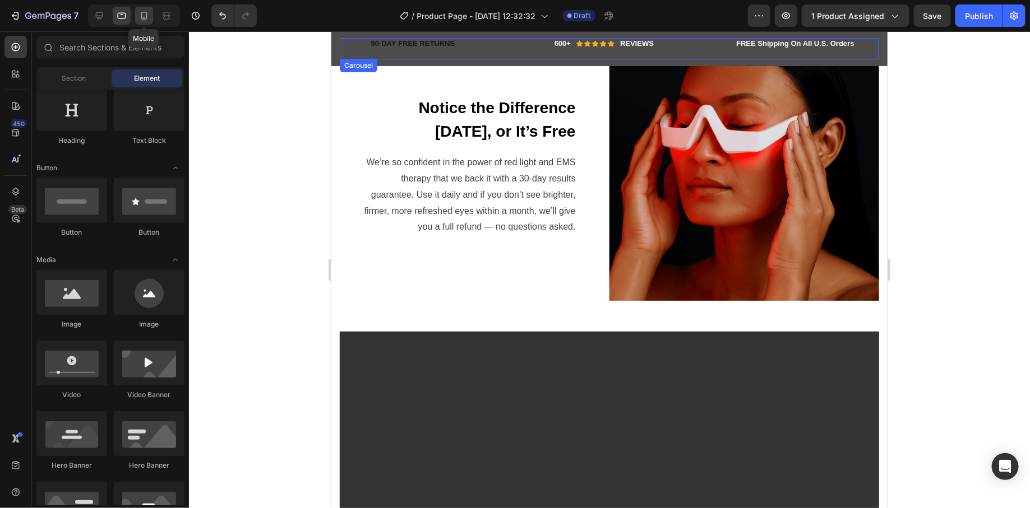
click at [148, 17] on icon at bounding box center [143, 15] width 11 height 11
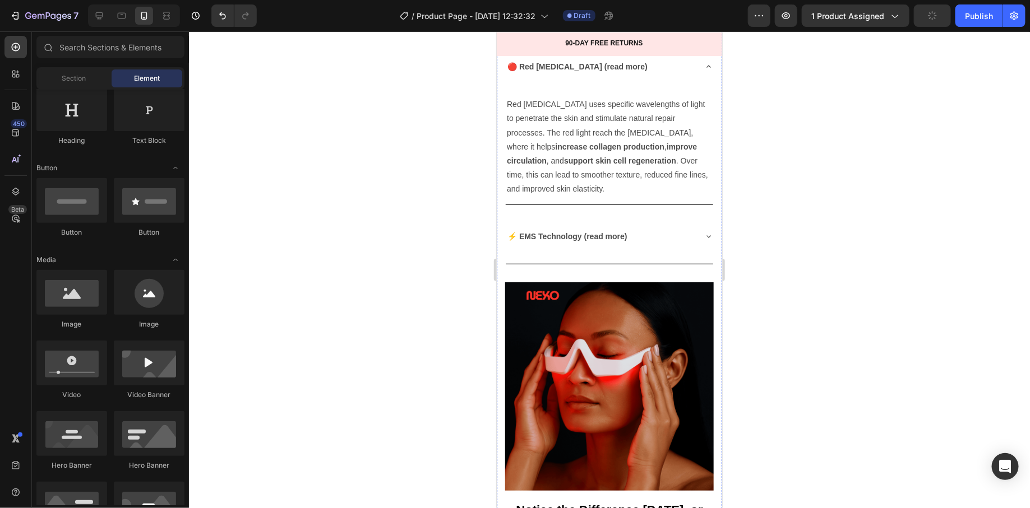
scroll to position [2278, 0]
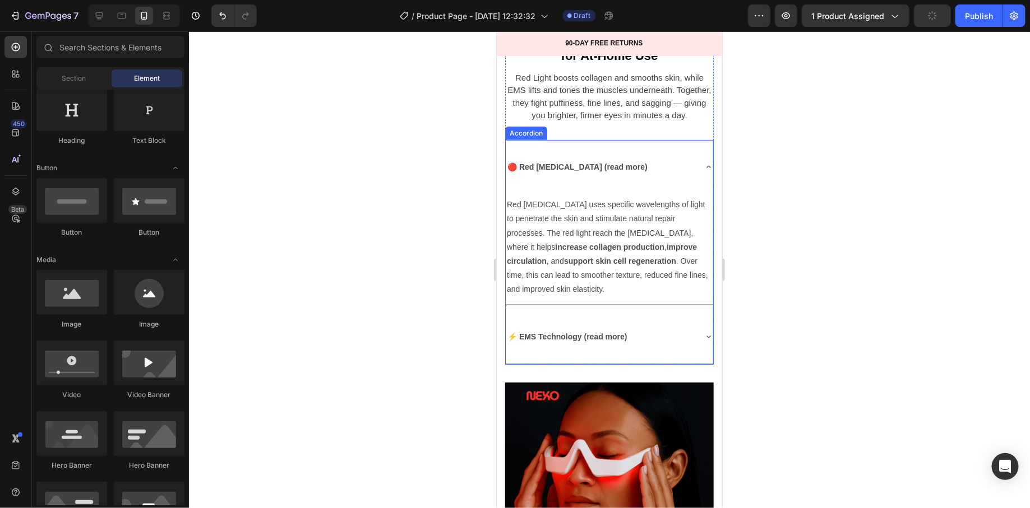
click at [695, 163] on div "🔴 Red Light Therapy (read more)" at bounding box center [608, 167] width 207 height 55
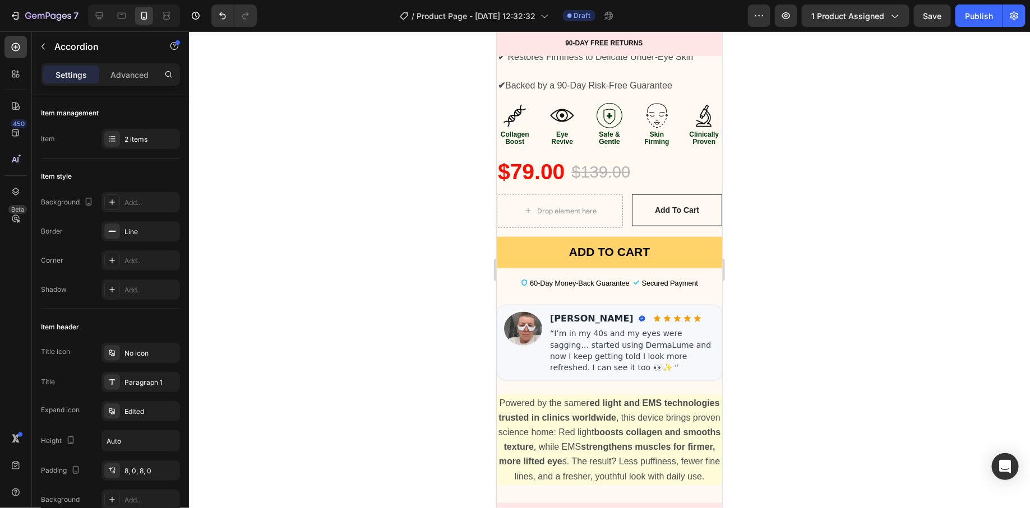
scroll to position [579, 0]
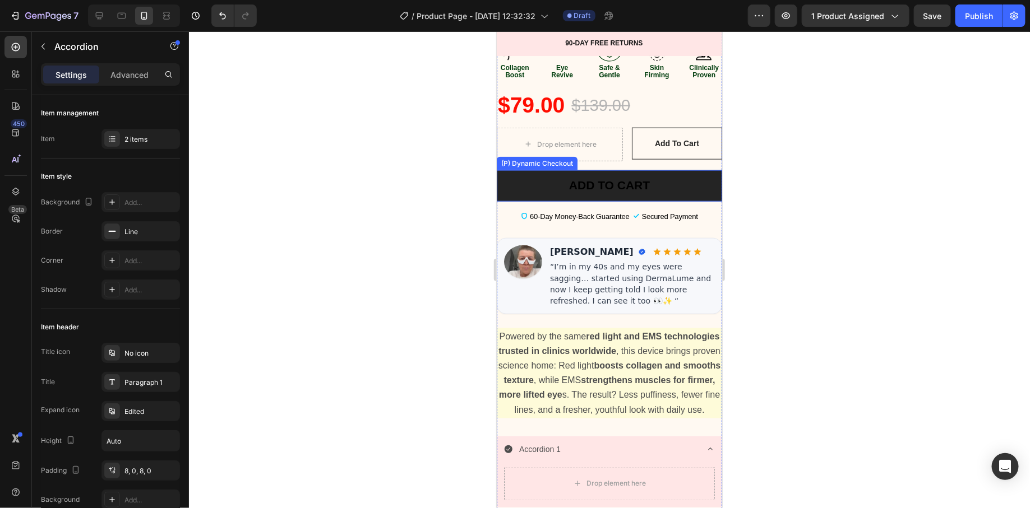
click at [526, 181] on button "ADD TO CART" at bounding box center [608, 185] width 225 height 31
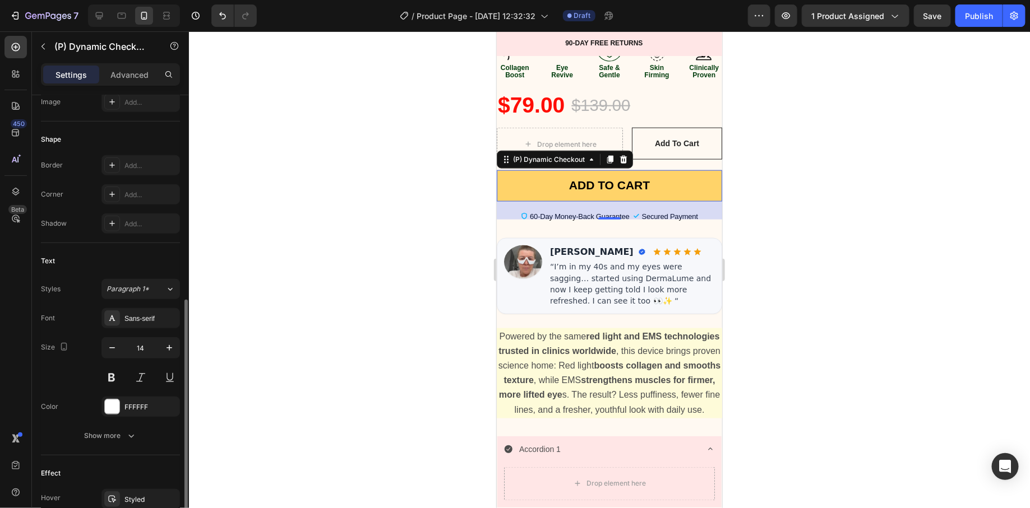
scroll to position [401, 0]
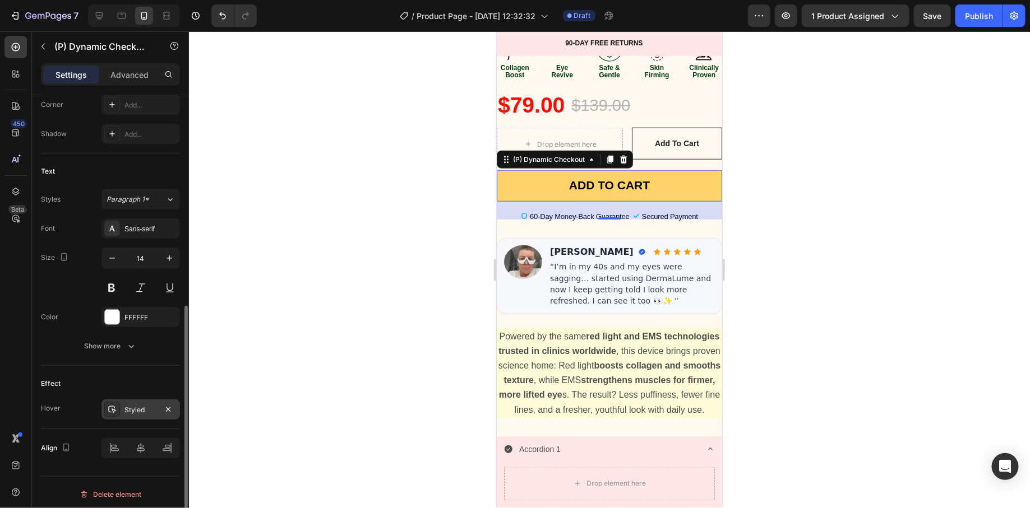
click at [144, 406] on div "Styled" at bounding box center [140, 410] width 33 height 10
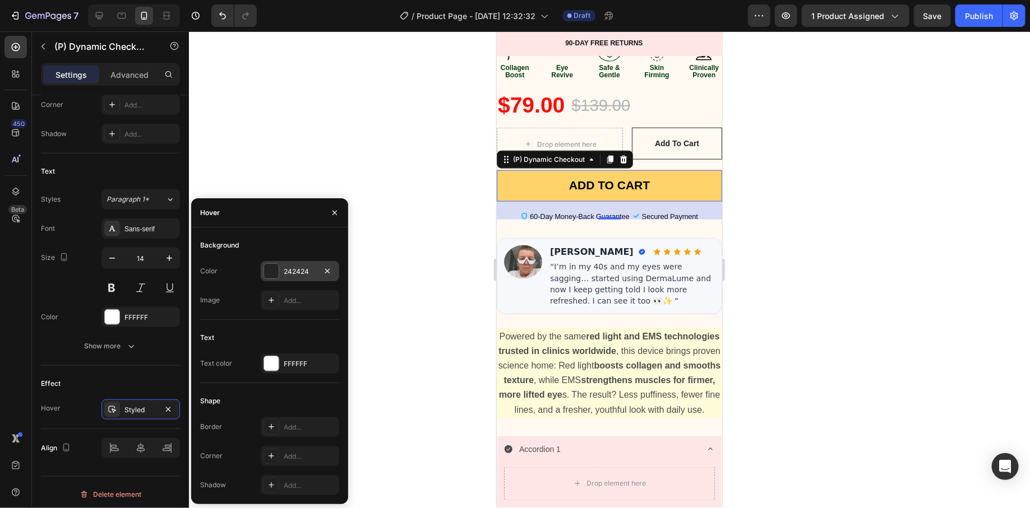
click at [270, 274] on div at bounding box center [271, 271] width 15 height 15
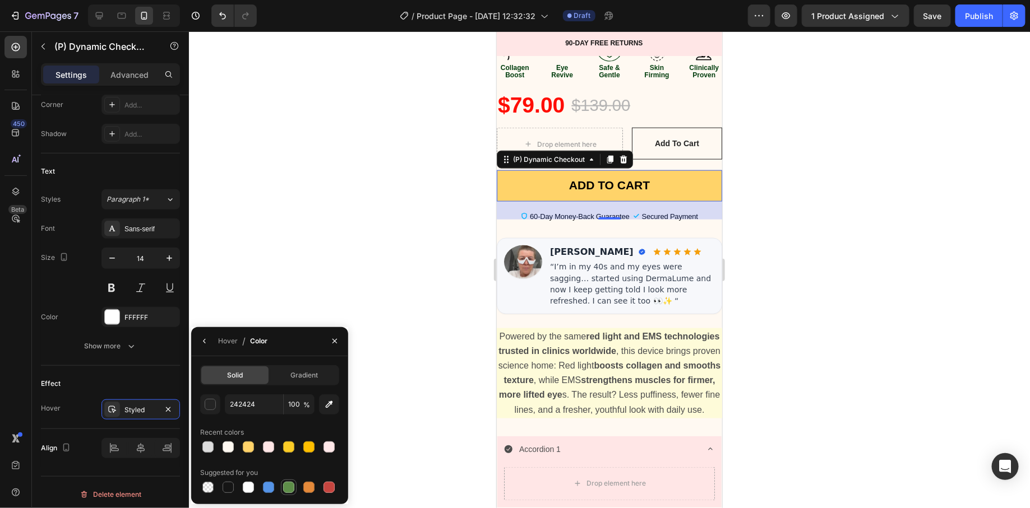
click at [289, 487] on div at bounding box center [288, 487] width 11 height 11
type input "5E8E49"
click at [210, 402] on div "button" at bounding box center [210, 405] width 11 height 11
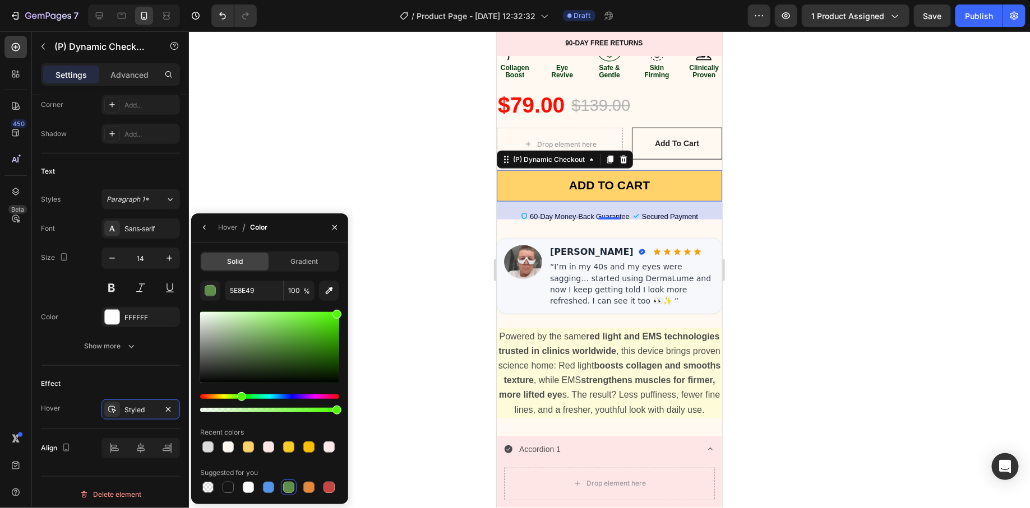
drag, startPoint x: 276, startPoint y: 346, endPoint x: 349, endPoint y: 312, distance: 80.5
click at [349, 0] on div "7 Version history / Product Page - Aug 25, 12:32:32 Draft Preview 1 product ass…" at bounding box center [515, 0] width 1030 height 0
click at [427, 173] on div at bounding box center [609, 269] width 841 height 477
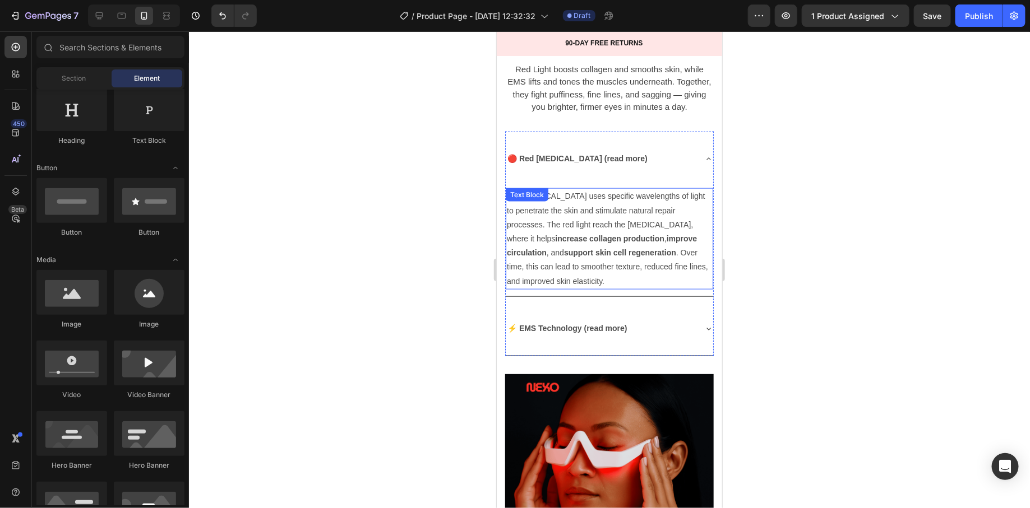
scroll to position [2649, 0]
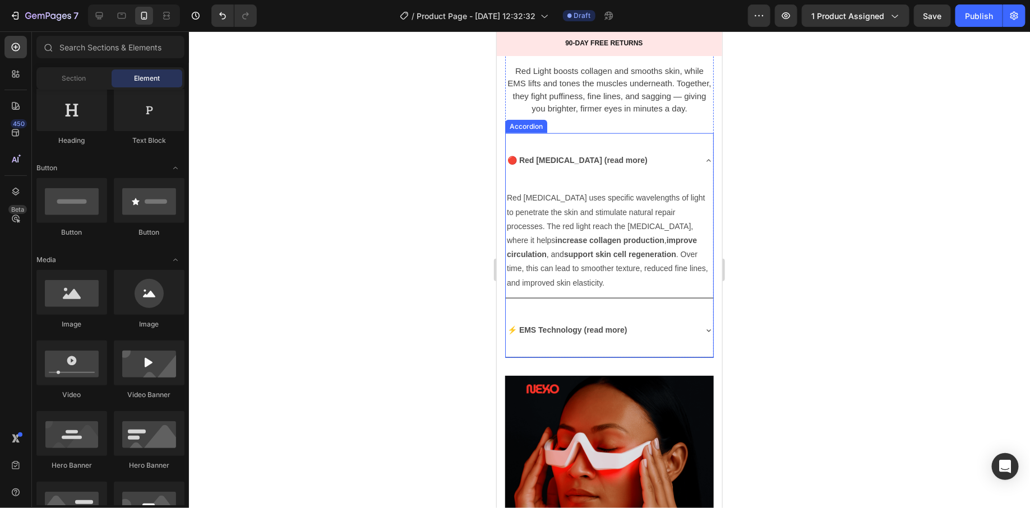
click at [697, 141] on div "🔴 Red Light Therapy (read more)" at bounding box center [608, 160] width 207 height 55
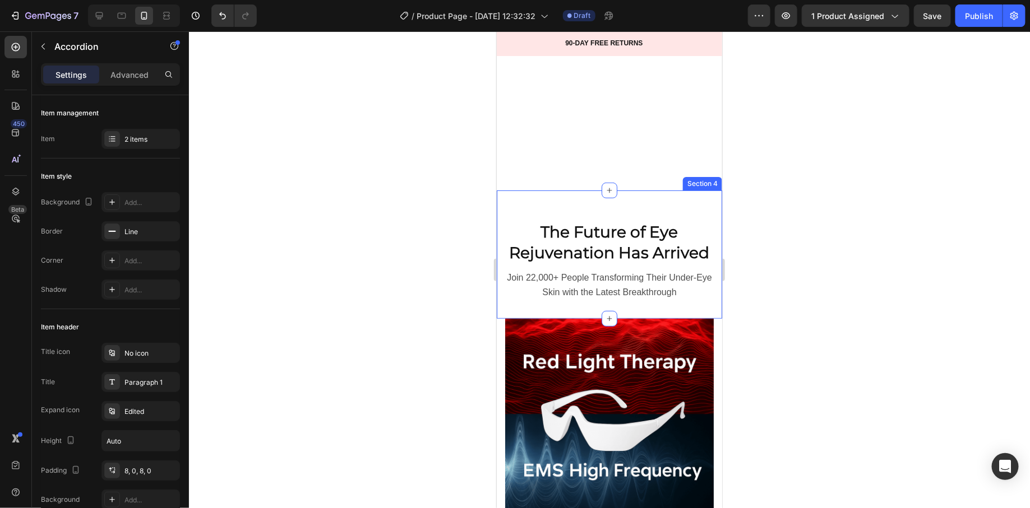
scroll to position [2597, 0]
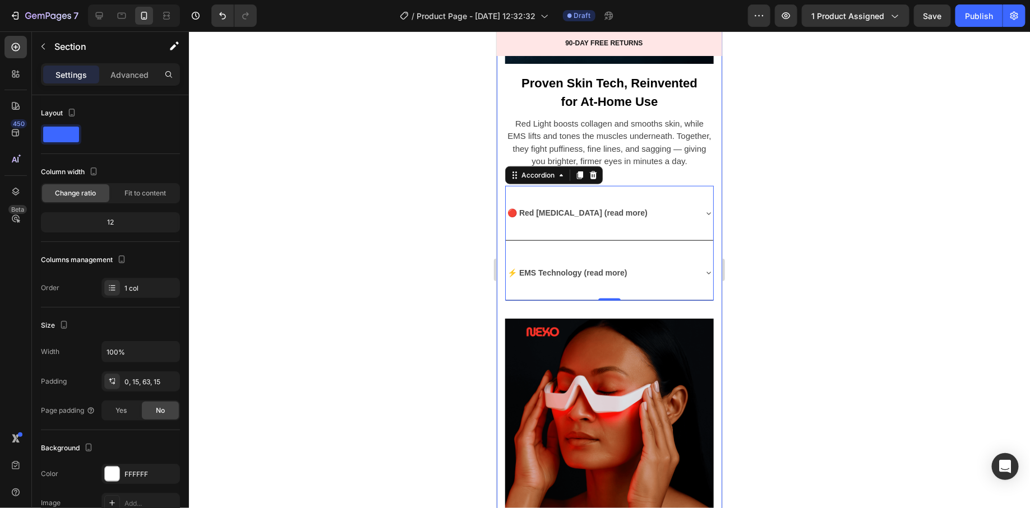
click at [502, 305] on div "Image Proven Skin Tech, Reinvented for At-Home Use Text block Red Light boosts …" at bounding box center [608, 456] width 225 height 1203
click at [513, 302] on div "Image Proven Skin Tech, Reinvented for At-Home Use Text block Red Light boosts …" at bounding box center [609, 439] width 209 height 1168
click at [528, 299] on div "Image Proven Skin Tech, Reinvented for At-Home Use Text block Red Light boosts …" at bounding box center [609, 439] width 209 height 1168
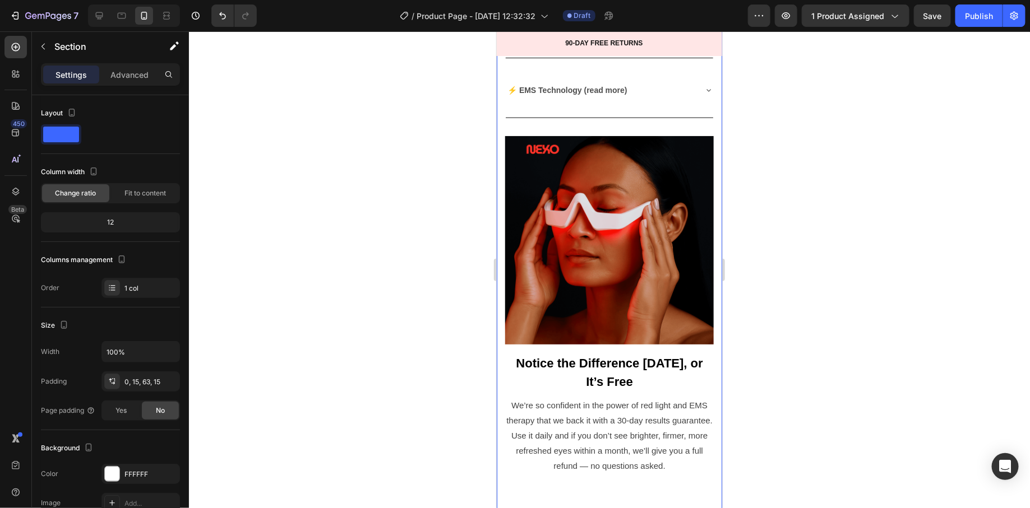
scroll to position [2891, 0]
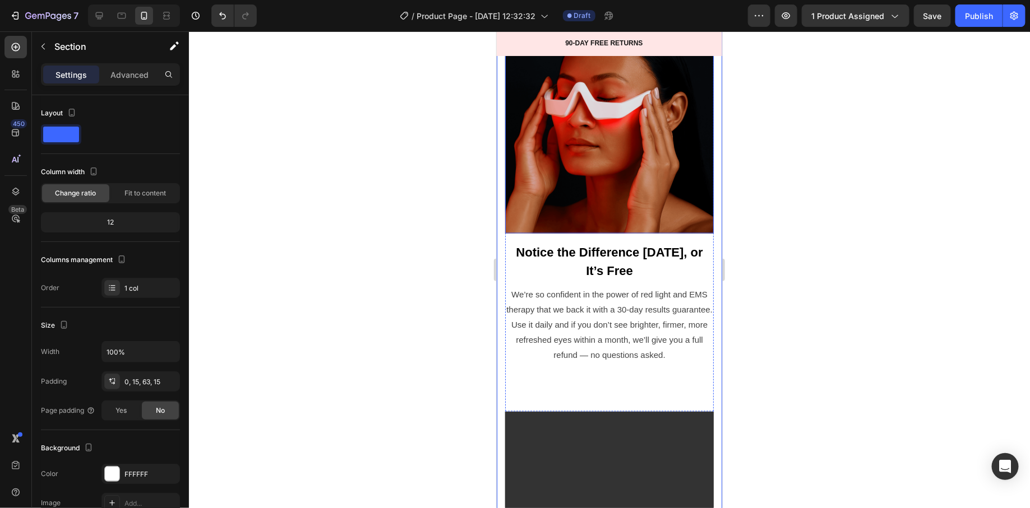
click at [506, 199] on img at bounding box center [609, 129] width 209 height 209
click at [502, 208] on div "Image Proven Skin Tech, Reinvented for At-Home Use Text block Red Light boosts …" at bounding box center [608, 162] width 225 height 1203
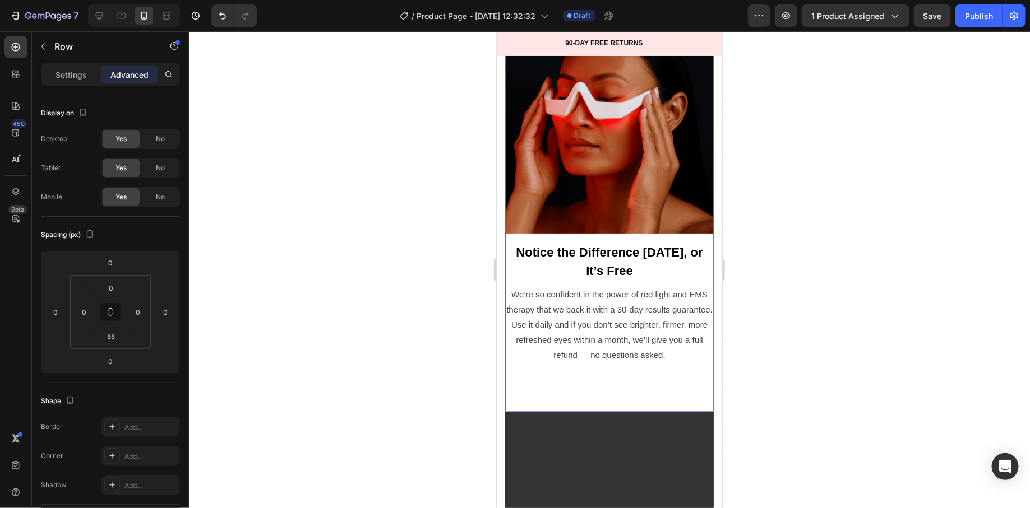
click at [631, 364] on div "Notice the Difference in 30 Days, or It’s Free Text block We’re so confident in…" at bounding box center [609, 218] width 209 height 387
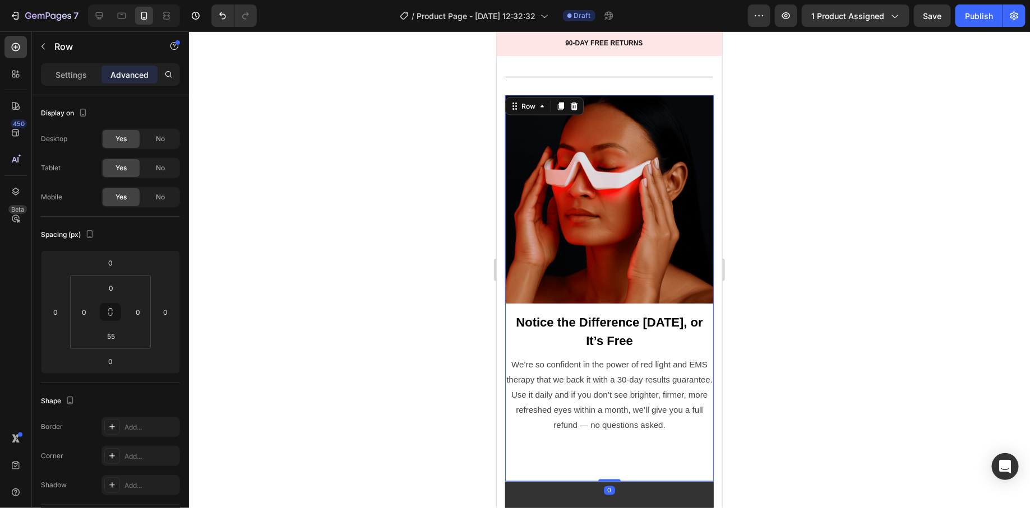
scroll to position [2644, 0]
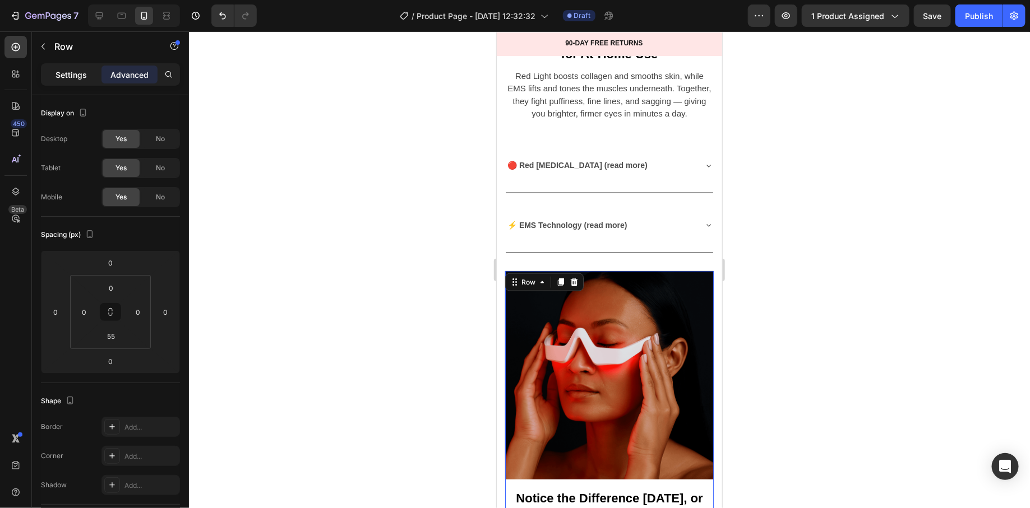
click at [61, 75] on p "Settings" at bounding box center [71, 75] width 31 height 12
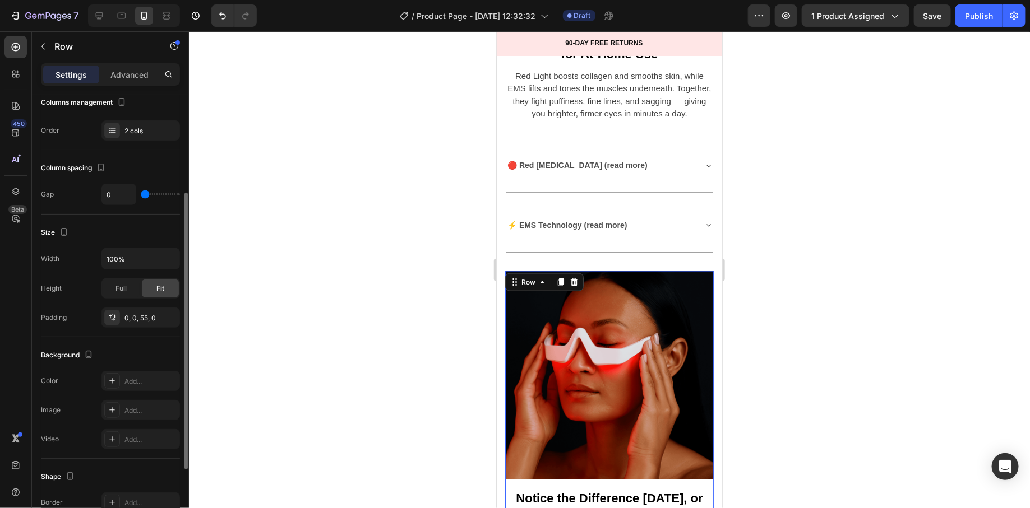
scroll to position [271, 0]
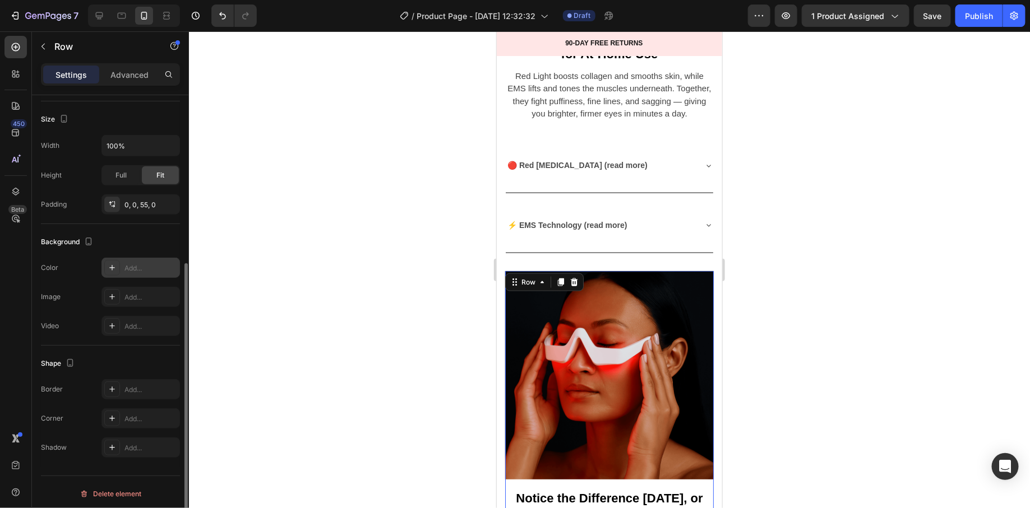
click at [140, 267] on div "Add..." at bounding box center [150, 268] width 53 height 10
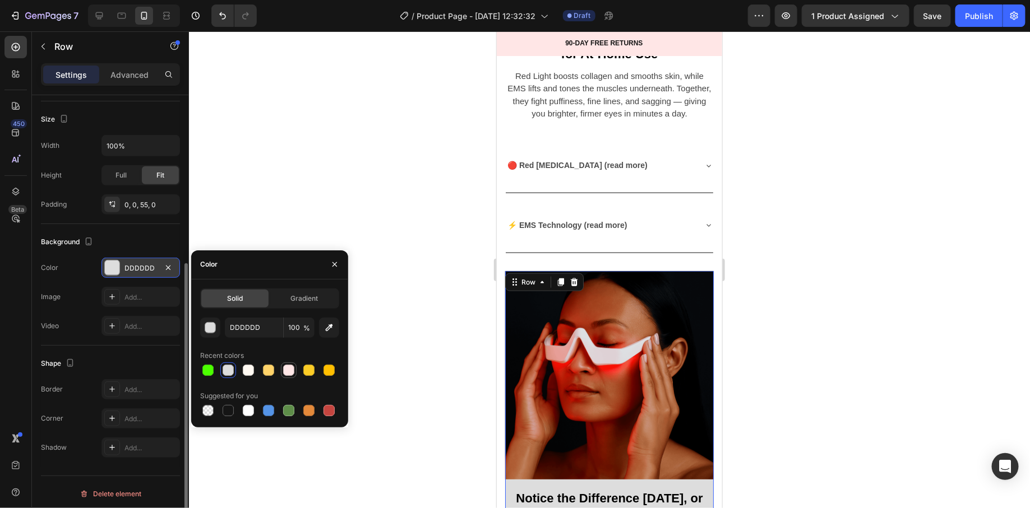
click at [289, 372] on div at bounding box center [288, 370] width 11 height 11
type input "FFE6E6"
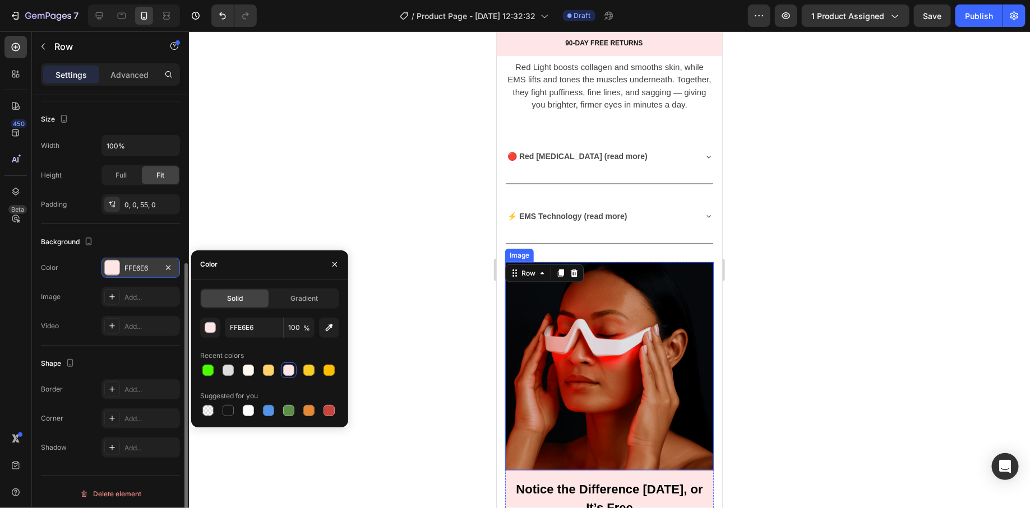
scroll to position [2849, 0]
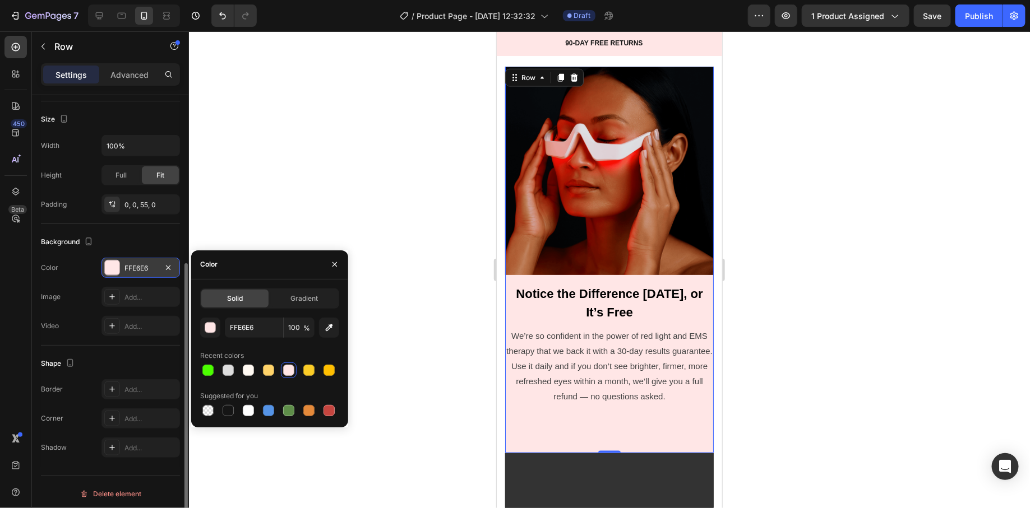
click at [478, 357] on div at bounding box center [609, 269] width 841 height 477
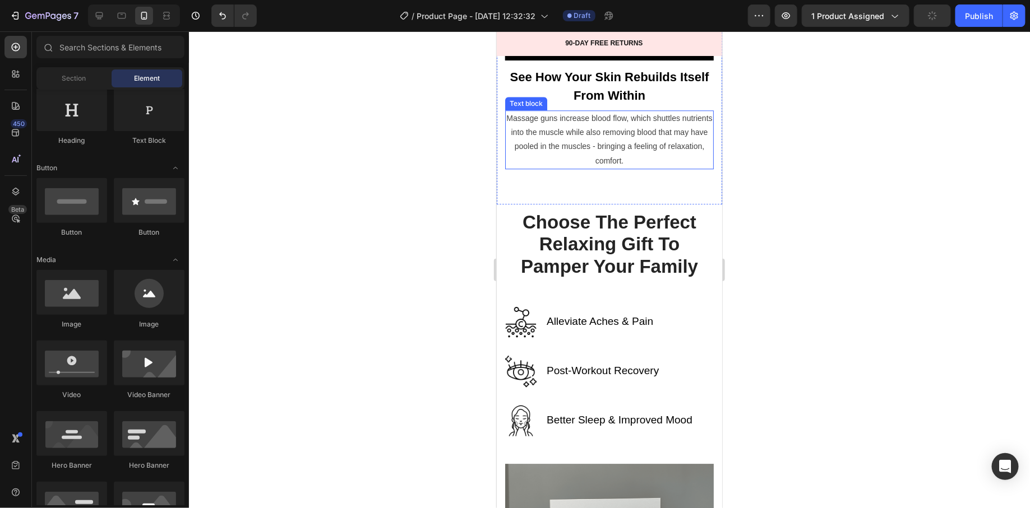
scroll to position [3457, 0]
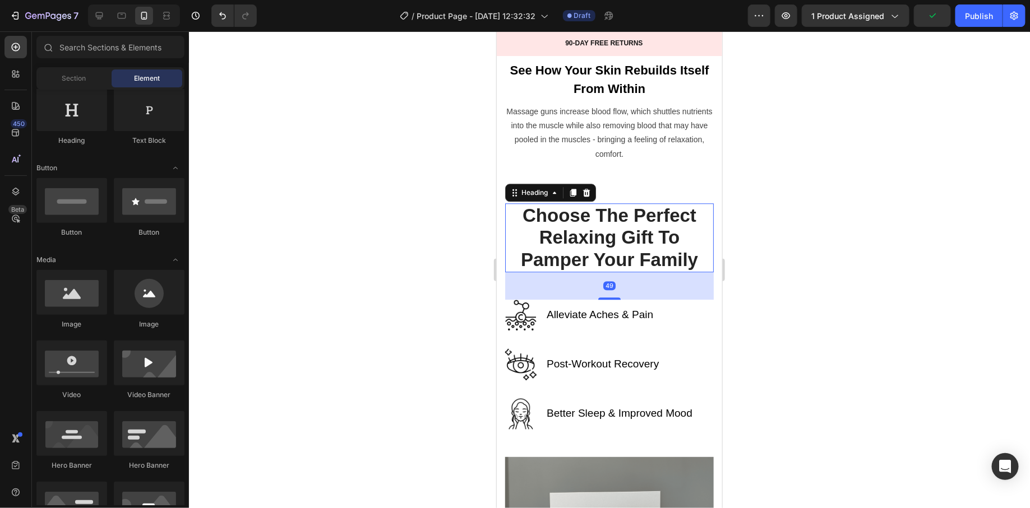
click at [505, 212] on h2 "Choose The Perfect Relaxing Gift To Pamper Your Family" at bounding box center [609, 237] width 209 height 69
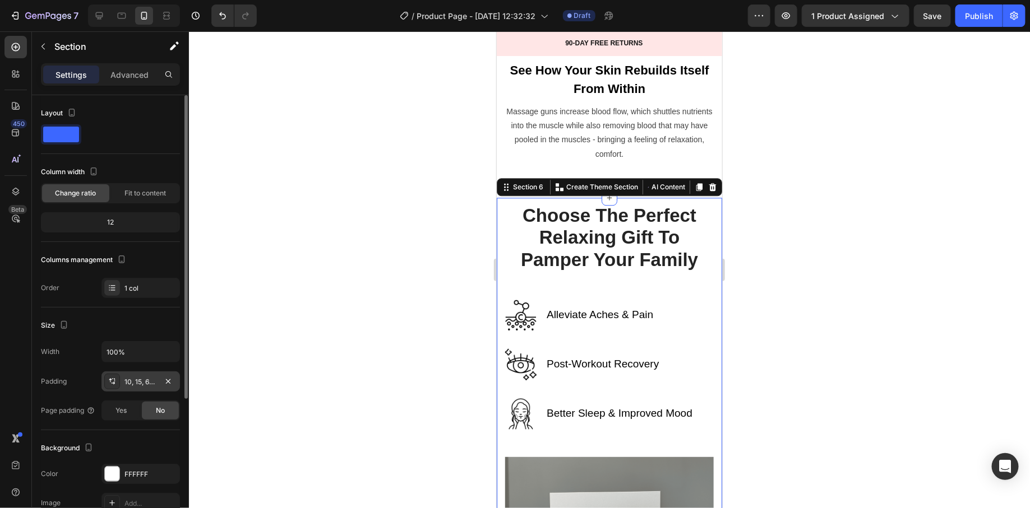
scroll to position [207, 0]
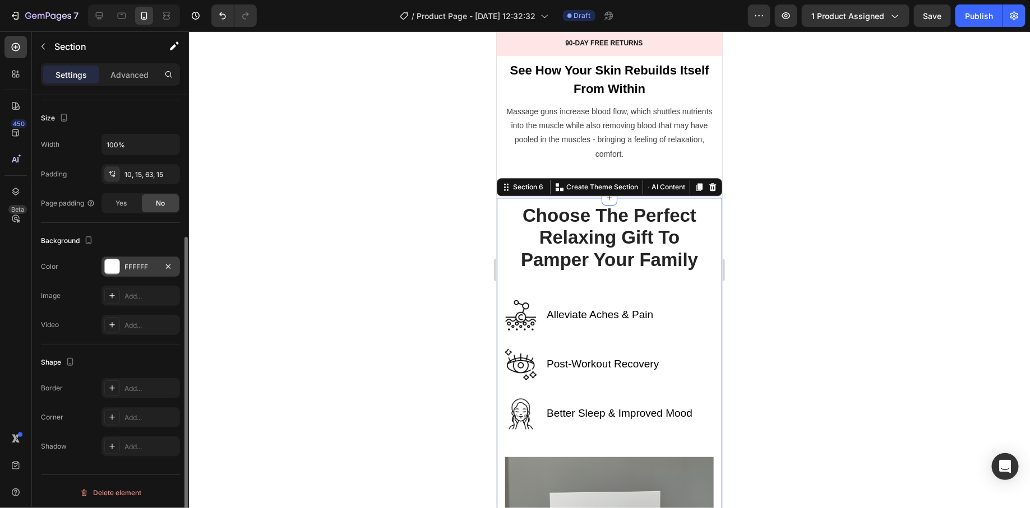
click at [149, 270] on div "FFFFFF" at bounding box center [140, 267] width 33 height 10
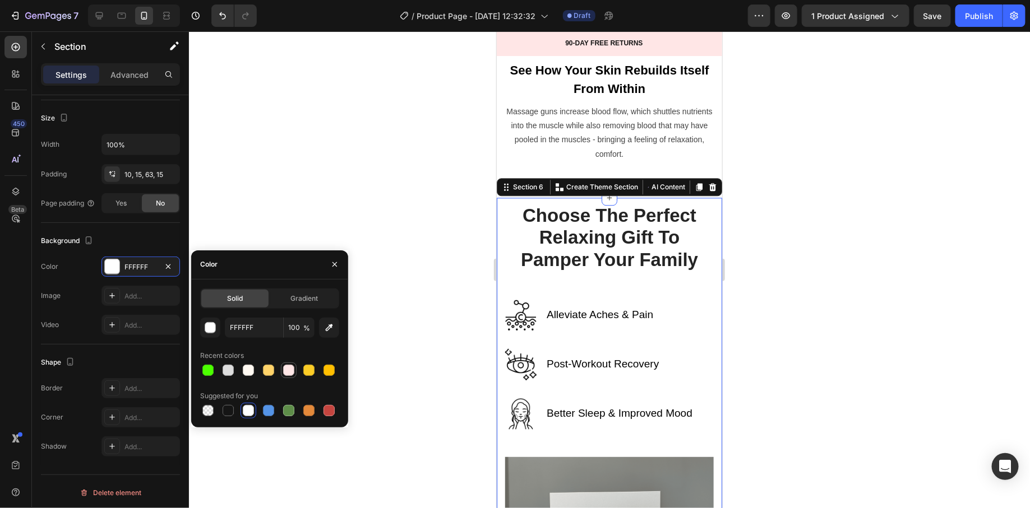
click at [283, 372] on div at bounding box center [288, 370] width 13 height 13
type input "FFE6E6"
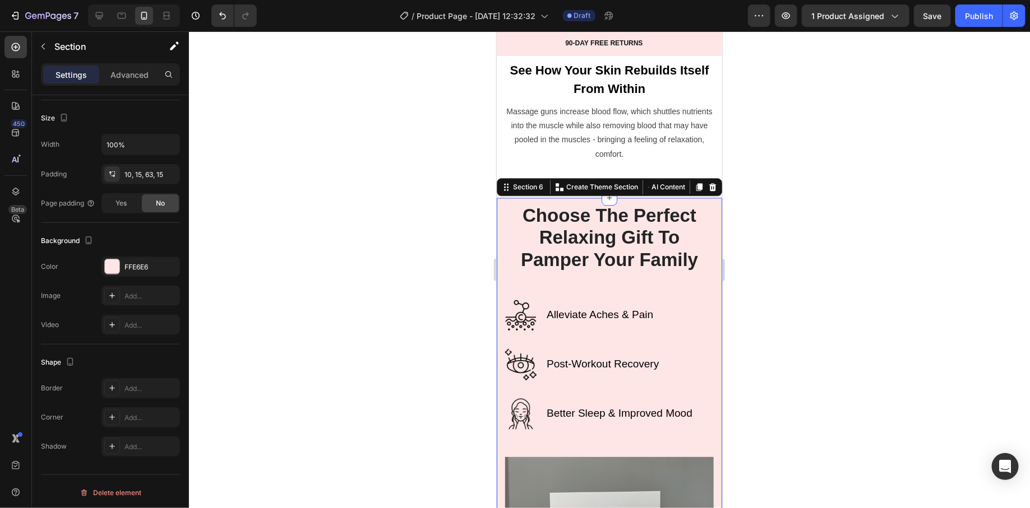
click at [418, 340] on div at bounding box center [609, 269] width 841 height 477
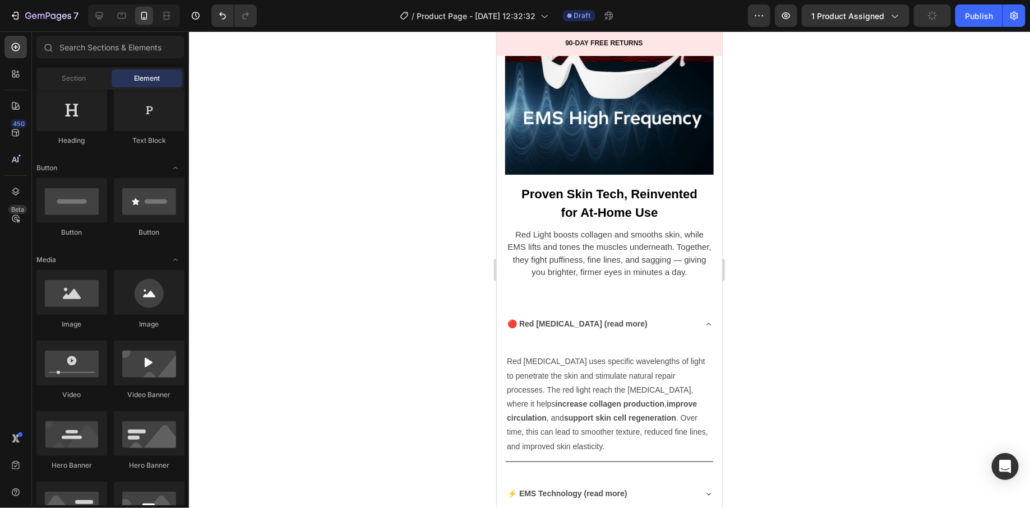
scroll to position [2610, 0]
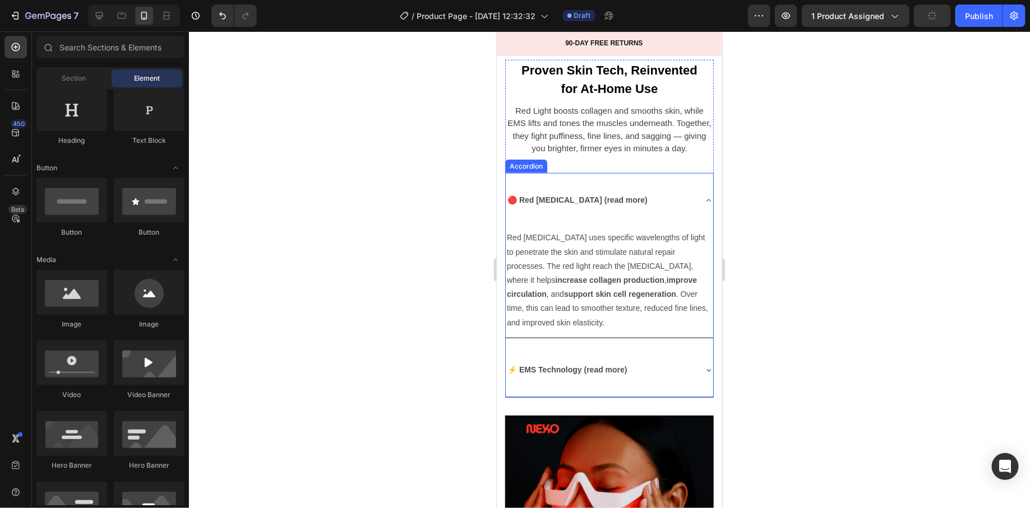
click at [667, 197] on div "🔴 Red Light Therapy (read more)" at bounding box center [599, 200] width 189 height 46
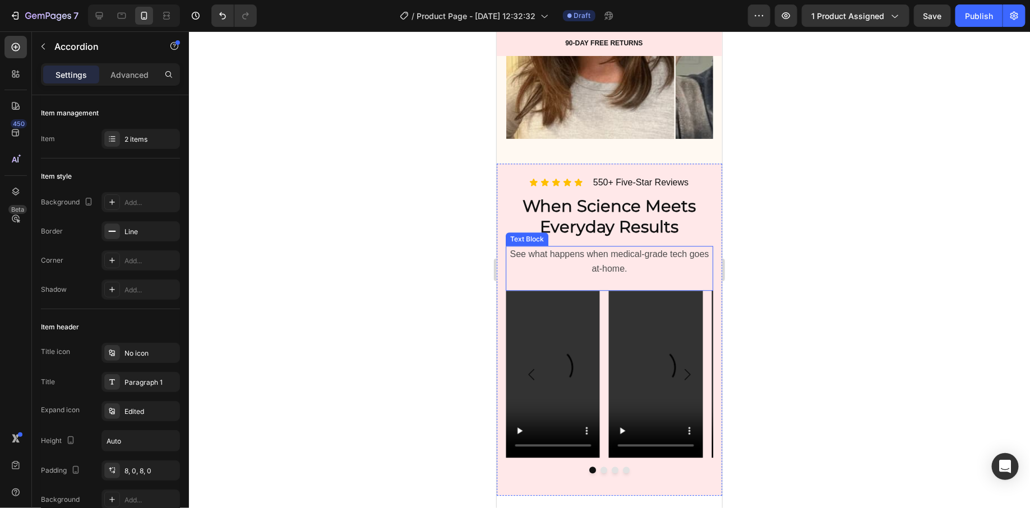
scroll to position [1284, 0]
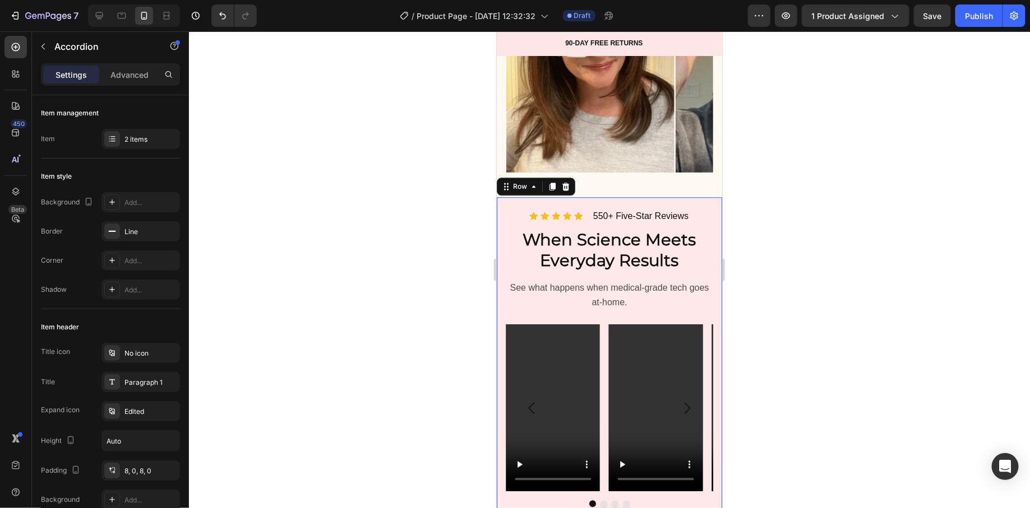
click at [515, 207] on div "Icon Icon Icon Icon Icon Icon List 550+ Five-Star Reviews Heading Row When Scie…" at bounding box center [608, 363] width 225 height 332
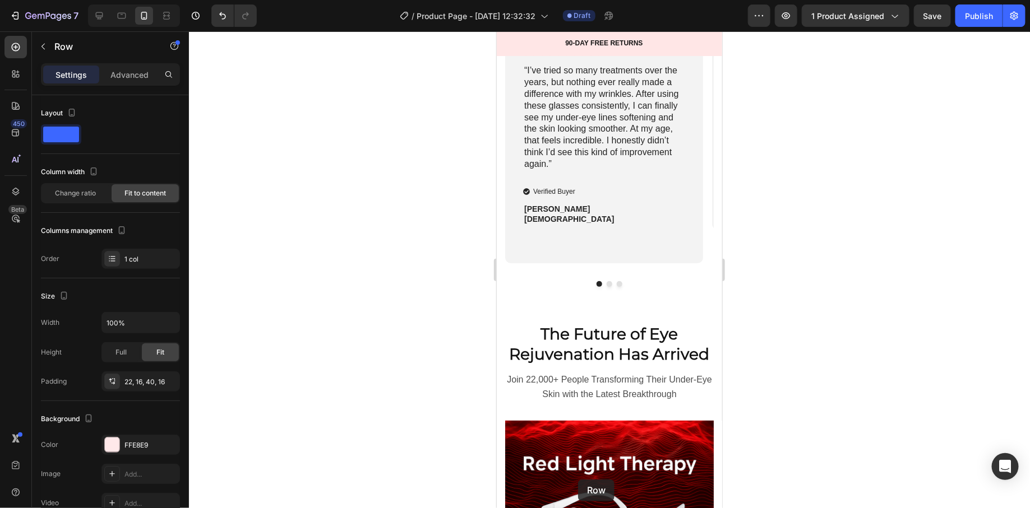
scroll to position [2077, 0]
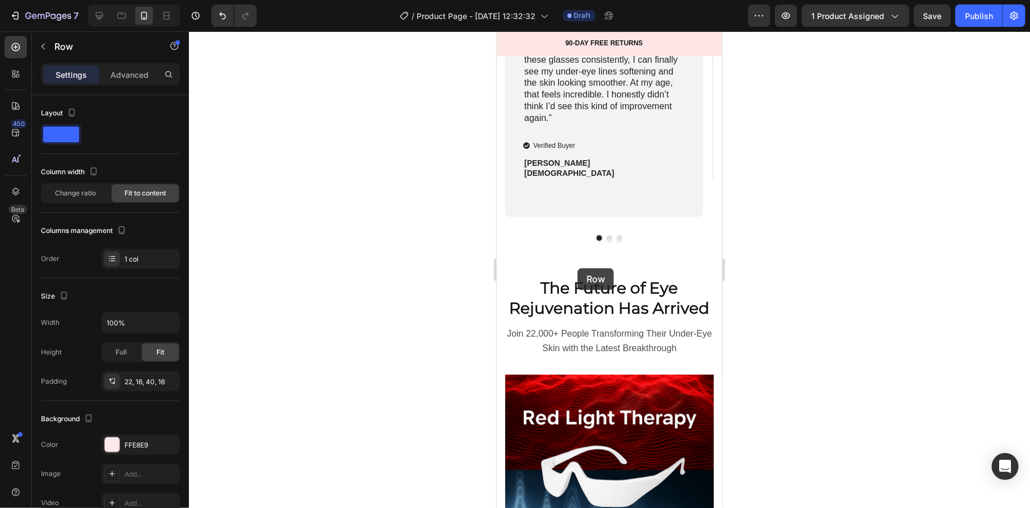
drag, startPoint x: 508, startPoint y: 193, endPoint x: 577, endPoint y: 268, distance: 101.6
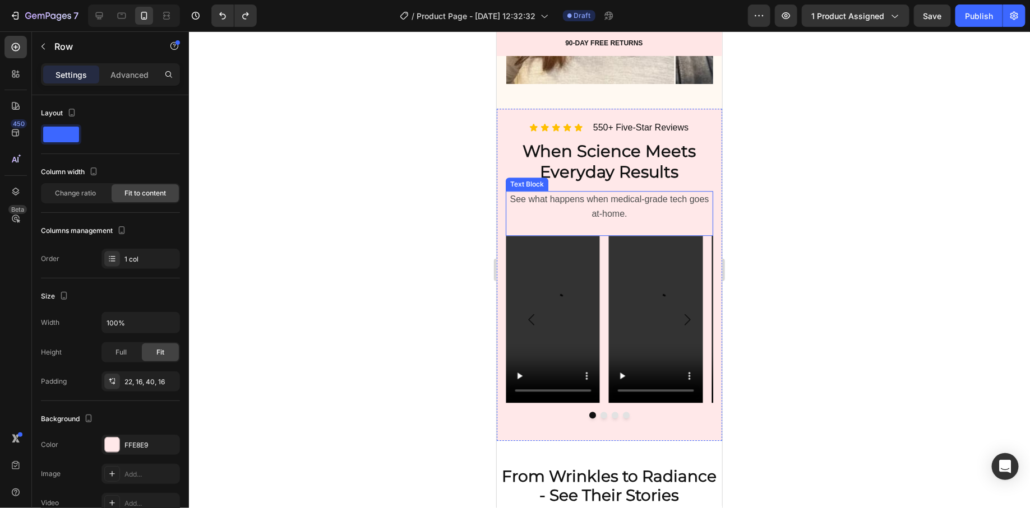
scroll to position [1359, 0]
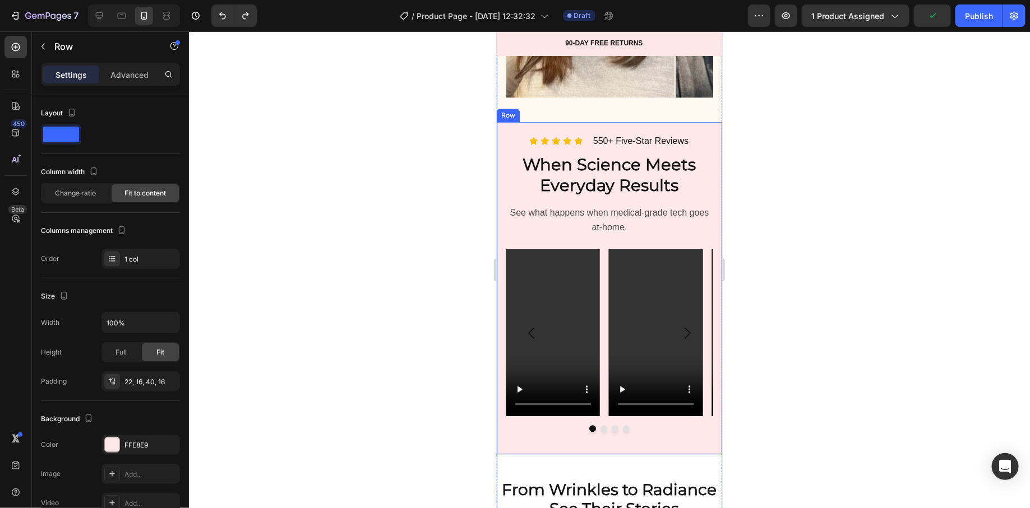
click at [501, 132] on div "Icon Icon Icon Icon Icon Icon List 550+ Five-Star Reviews Heading Row When Scie…" at bounding box center [608, 288] width 225 height 332
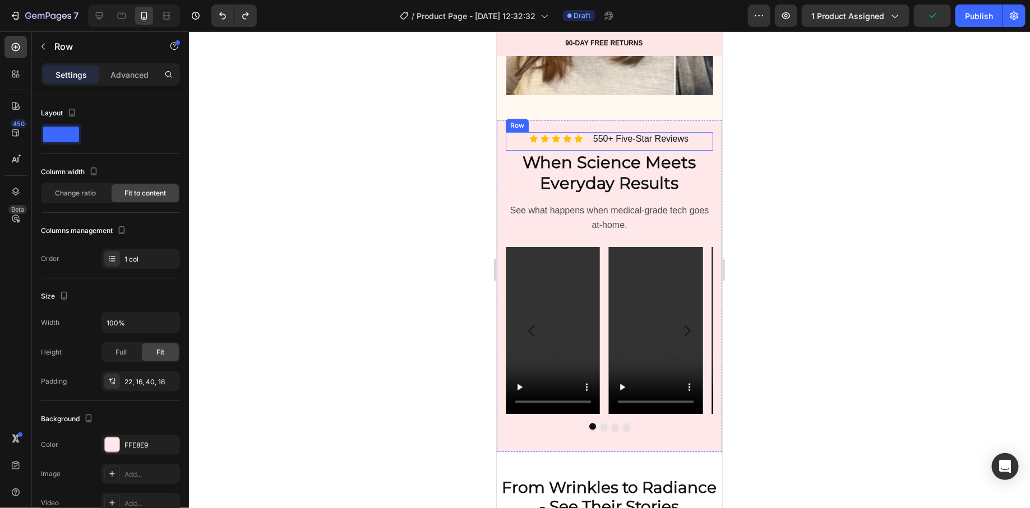
scroll to position [1362, 0]
click at [507, 128] on div "Icon Icon Icon Icon Icon Icon List 550+ Five-Star Reviews Heading Row When Scie…" at bounding box center [608, 285] width 225 height 332
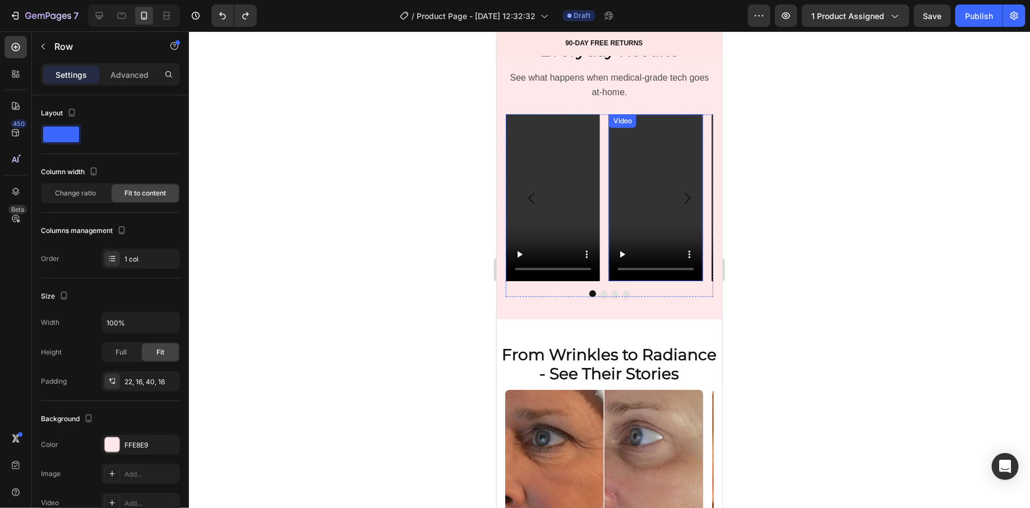
scroll to position [1495, 0]
click at [646, 305] on div "Icon Icon Icon Icon Icon Icon List 550+ Five-Star Reviews Heading Row When Scie…" at bounding box center [608, 153] width 225 height 332
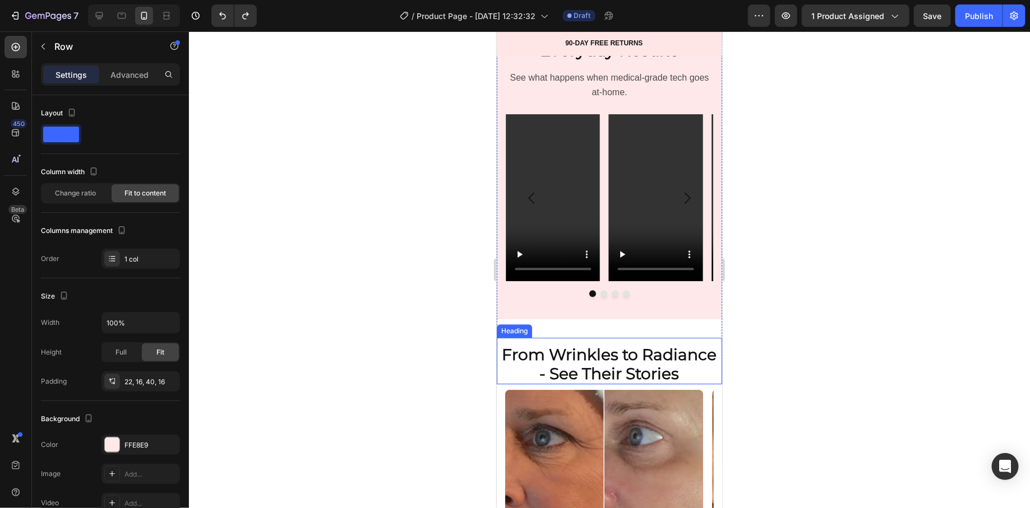
click at [678, 364] on h2 "From Wrinkles to Radiance - See Their Stories" at bounding box center [608, 364] width 225 height 40
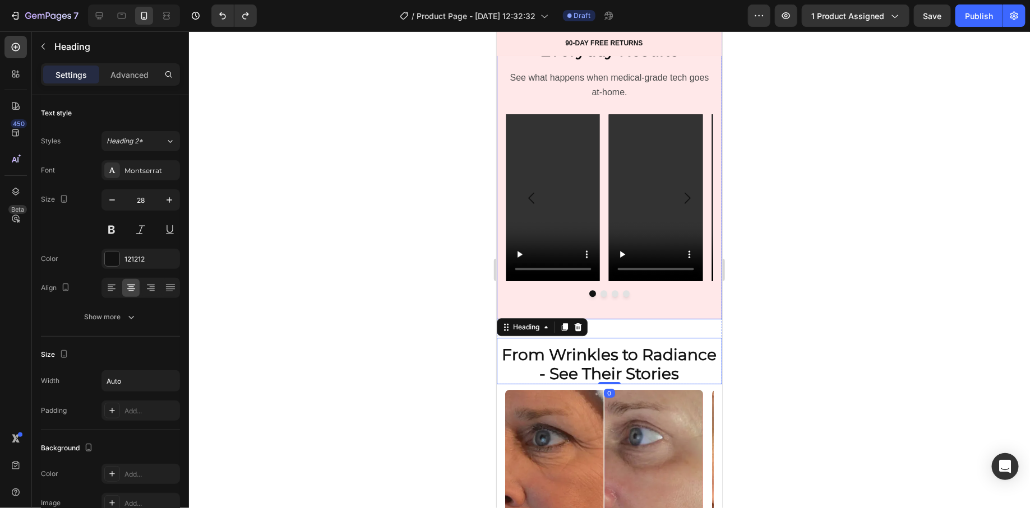
click at [654, 311] on div "Icon Icon Icon Icon Icon Icon List 550+ Five-Star Reviews Heading Row When Scie…" at bounding box center [608, 153] width 225 height 332
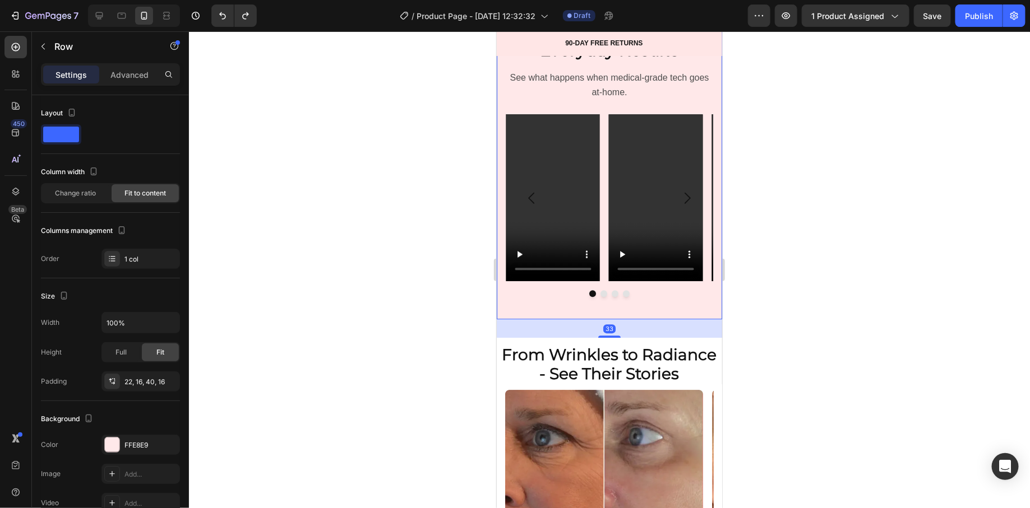
click at [654, 311] on div "Icon Icon Icon Icon Icon Icon List 550+ Five-Star Reviews Heading Row When Scie…" at bounding box center [608, 153] width 225 height 332
click at [649, 308] on div "Icon Icon Icon Icon Icon Icon List 550+ Five-Star Reviews Heading Row When Scie…" at bounding box center [608, 153] width 225 height 332
click at [399, 329] on div at bounding box center [609, 269] width 841 height 477
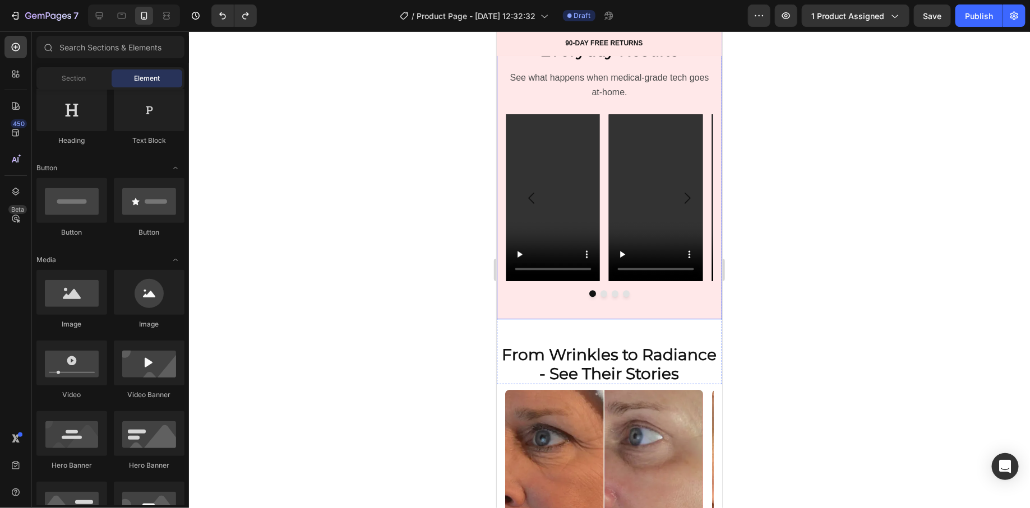
click at [503, 312] on div "Icon Icon Icon Icon Icon Icon List 550+ Five-Star Reviews Heading Row When Scie…" at bounding box center [608, 153] width 225 height 332
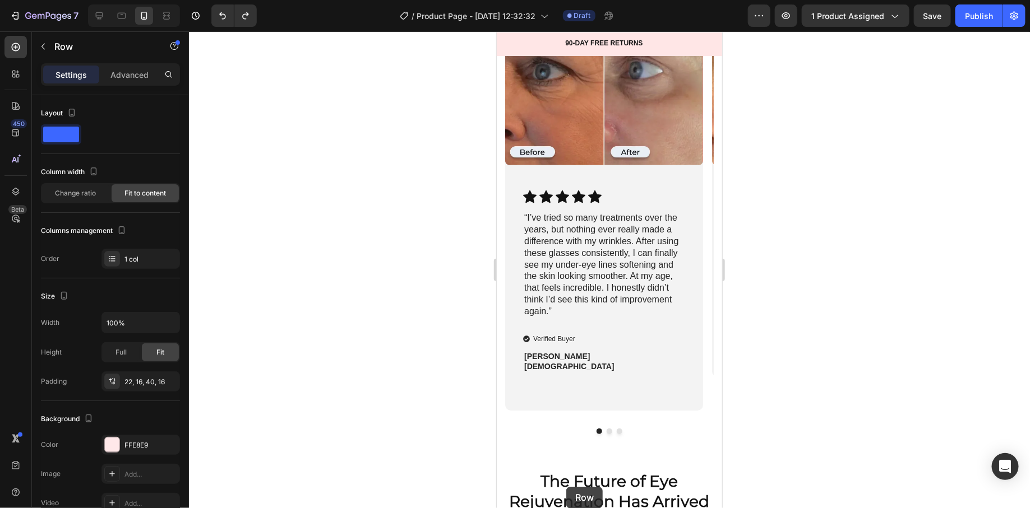
scroll to position [1934, 0]
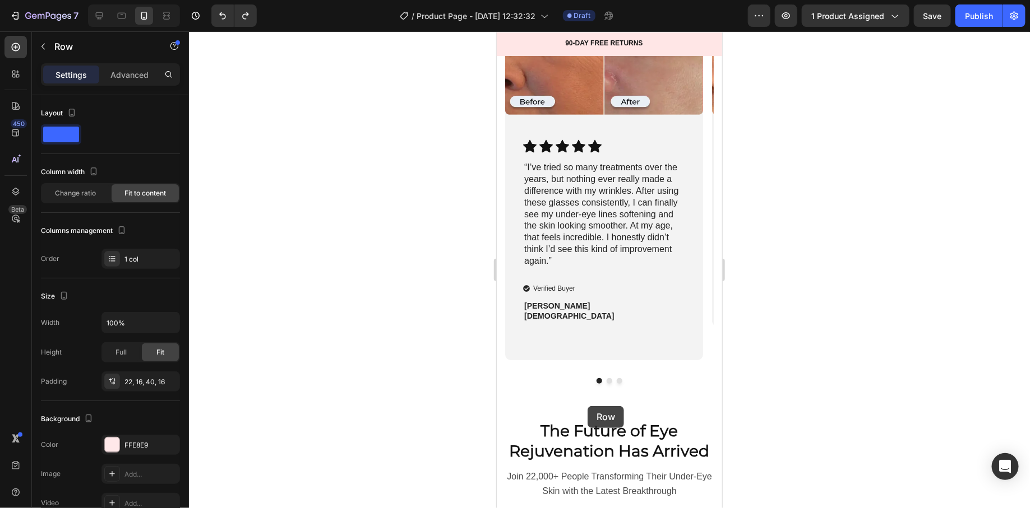
drag, startPoint x: 509, startPoint y: 265, endPoint x: 587, endPoint y: 406, distance: 161.3
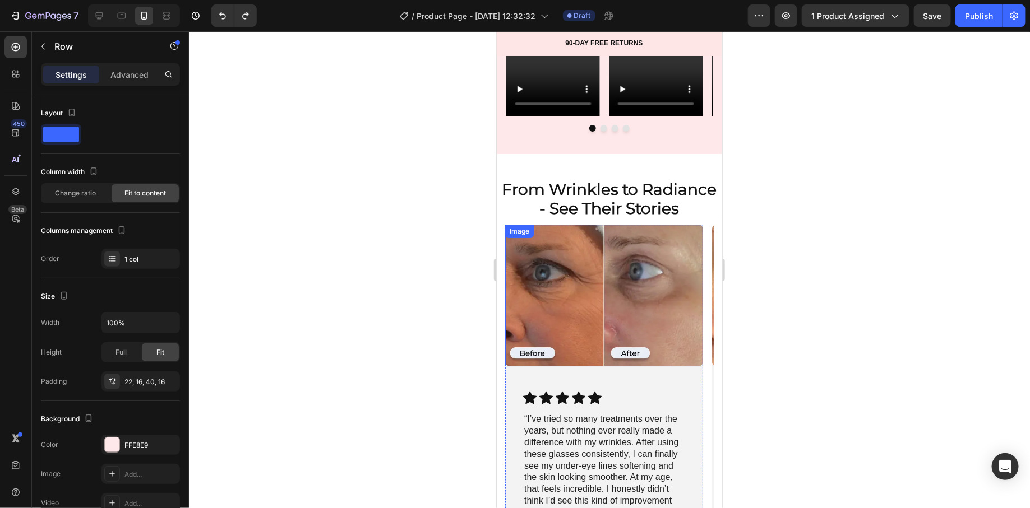
scroll to position [1595, 0]
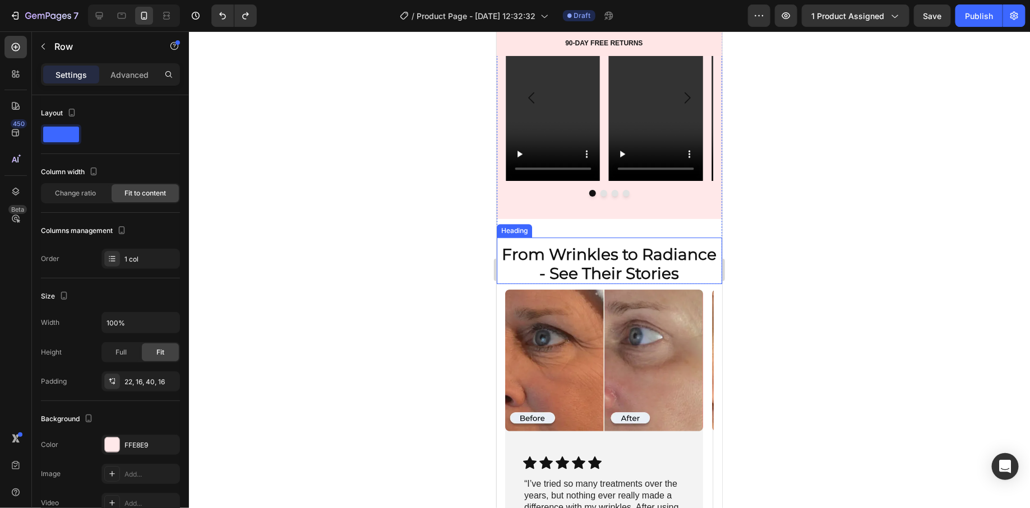
click at [469, 281] on div at bounding box center [609, 269] width 841 height 477
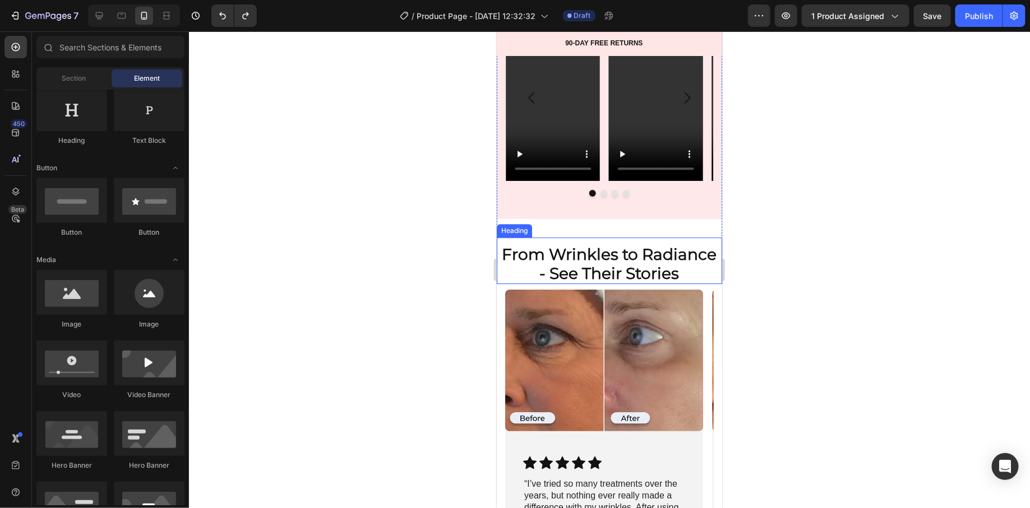
click at [441, 293] on div at bounding box center [609, 269] width 841 height 477
click at [417, 306] on div at bounding box center [609, 269] width 841 height 477
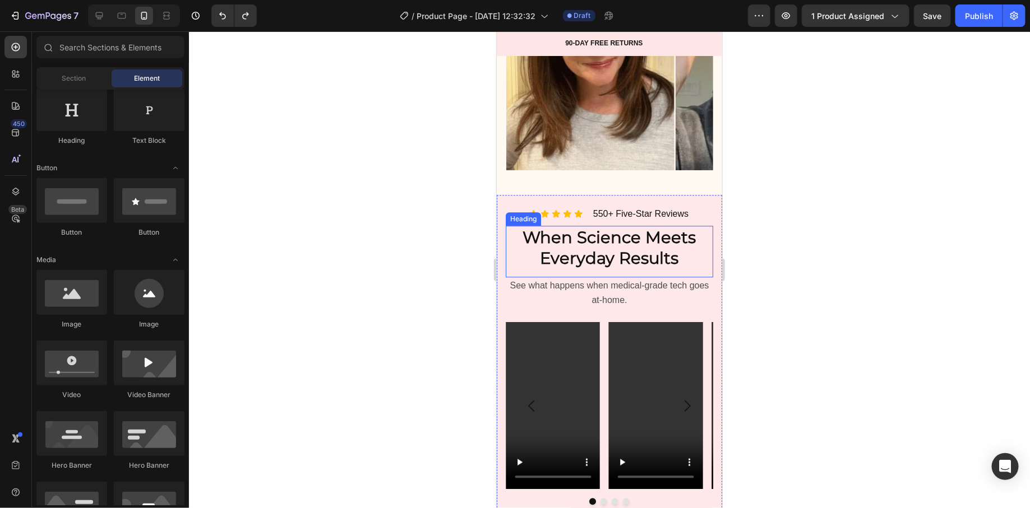
click at [622, 249] on strong "When Science Meets Everyday Results" at bounding box center [608, 247] width 173 height 41
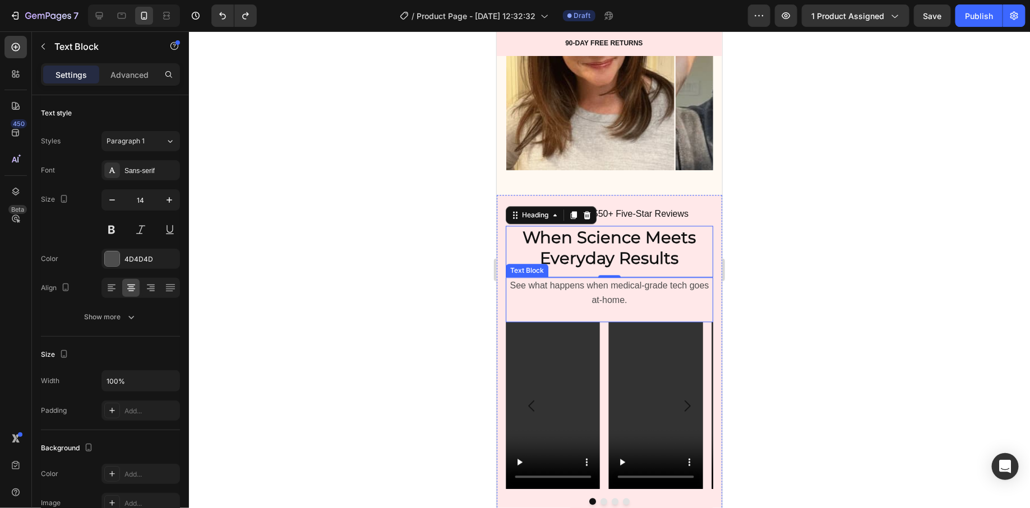
click at [558, 286] on span "See what happens when medical-grade tech goes at-home." at bounding box center [609, 292] width 199 height 24
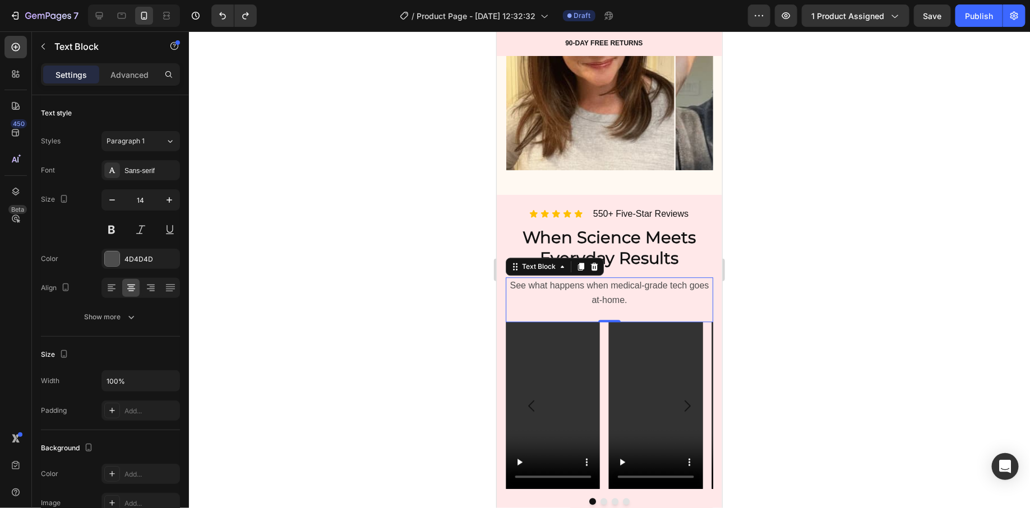
click at [432, 266] on div at bounding box center [609, 269] width 841 height 477
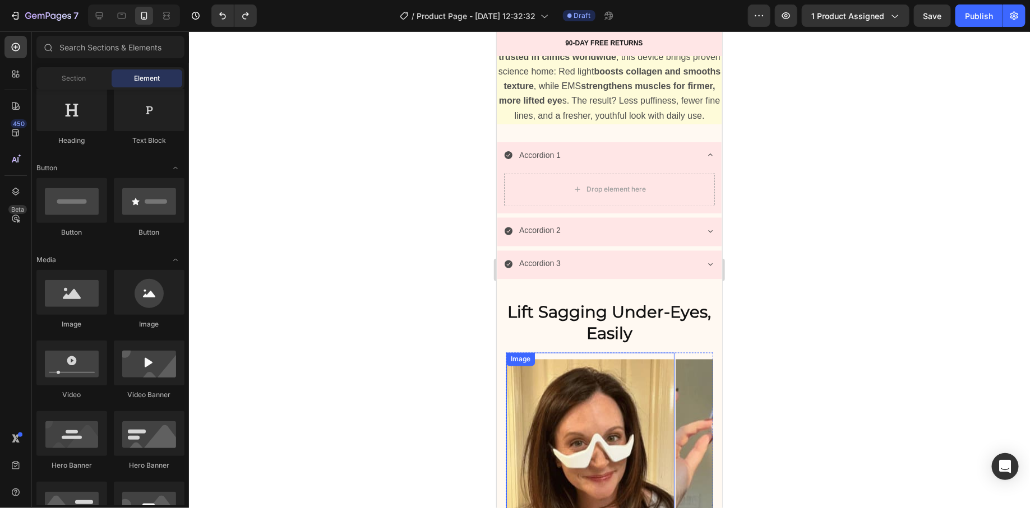
scroll to position [781, 0]
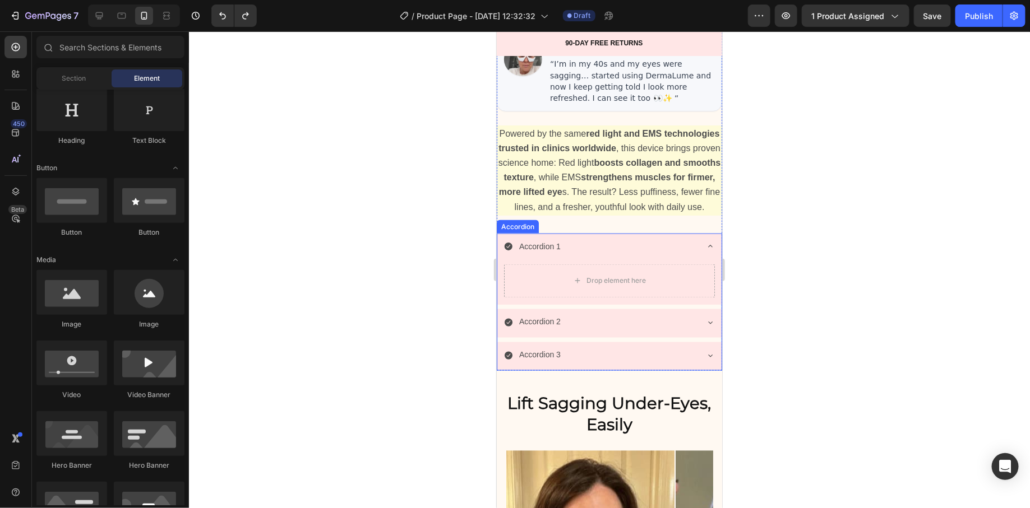
click at [689, 266] on div "Drop element here" at bounding box center [609, 283] width 224 height 43
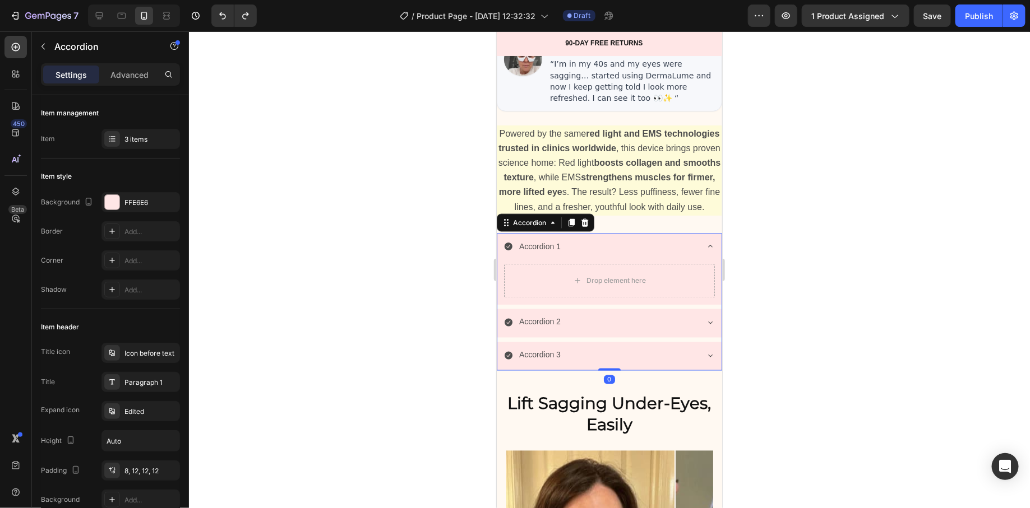
click at [690, 258] on div "Accordion 1" at bounding box center [609, 247] width 224 height 29
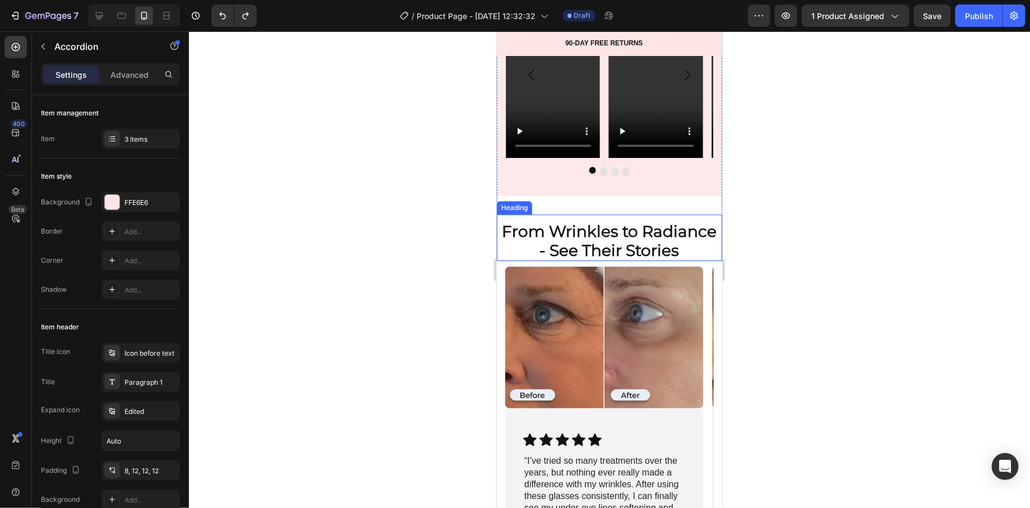
scroll to position [1575, 0]
click at [596, 174] on div "Video Video Video Video Carousel" at bounding box center [608, 82] width 207 height 183
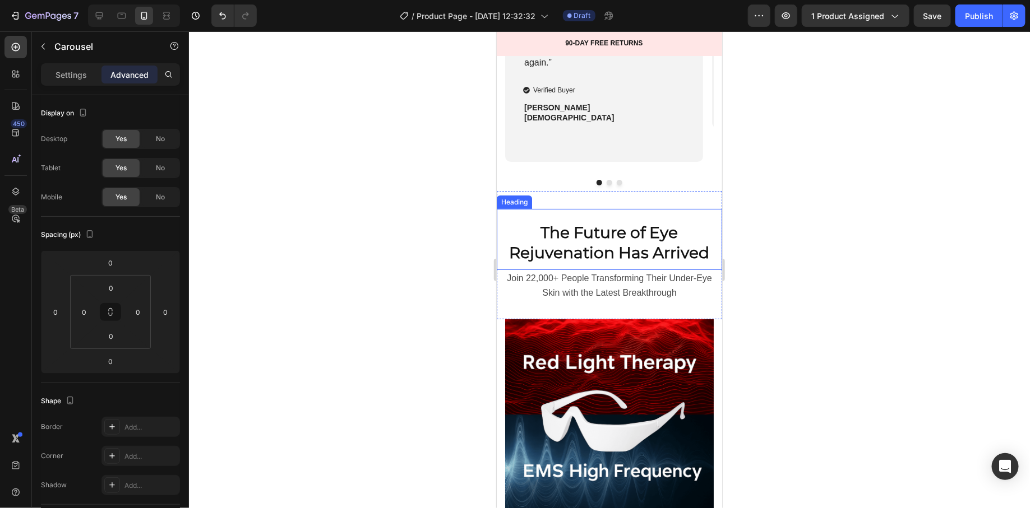
scroll to position [2098, 0]
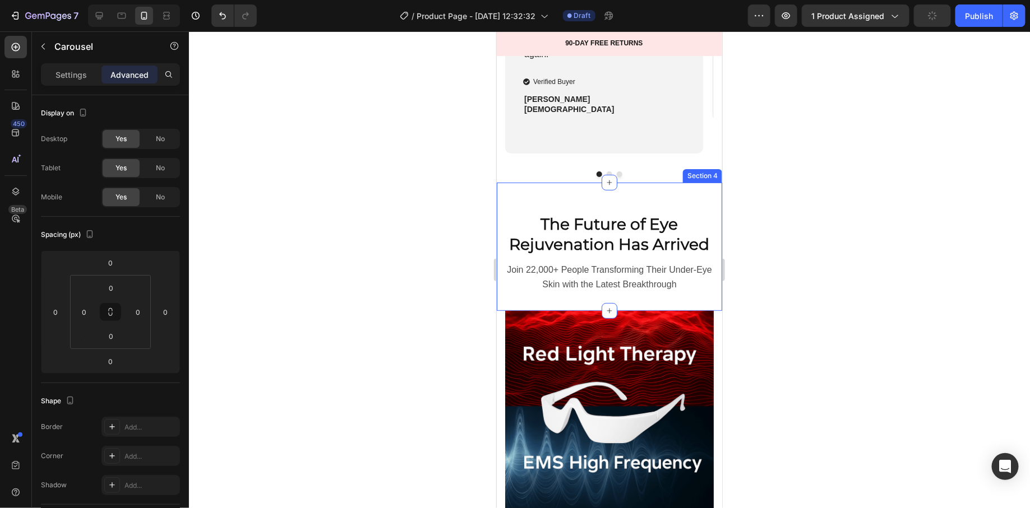
click at [537, 195] on div "The Future of Eye Rejuvenation Has Arrived Heading Join 22,000+ People Transfor…" at bounding box center [608, 246] width 225 height 128
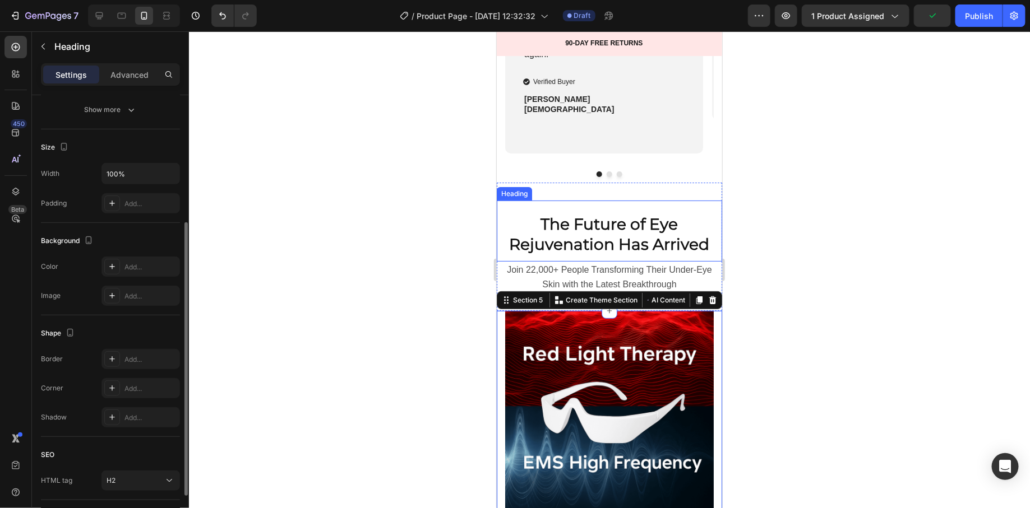
click at [512, 210] on div "The Future of Eye Rejuvenation Has Arrived Heading" at bounding box center [608, 230] width 225 height 61
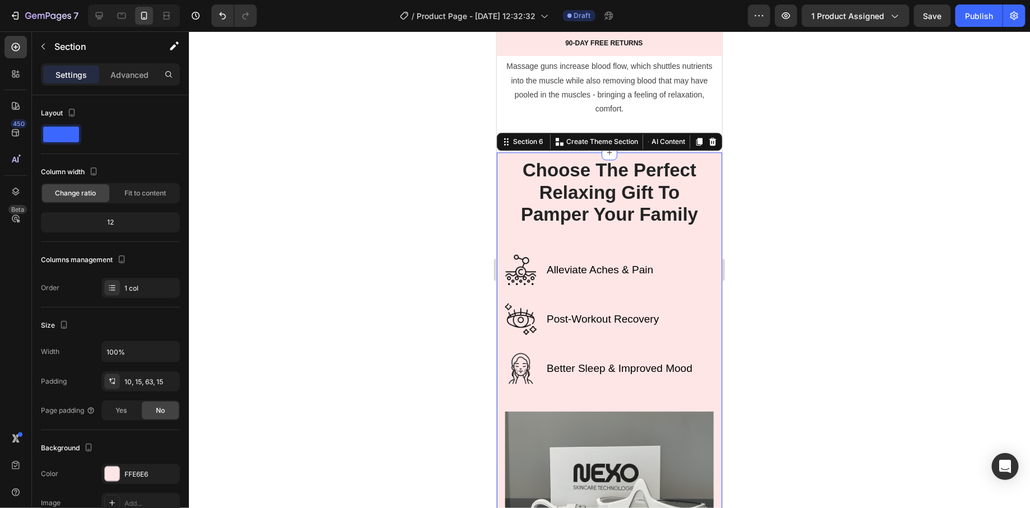
scroll to position [3568, 0]
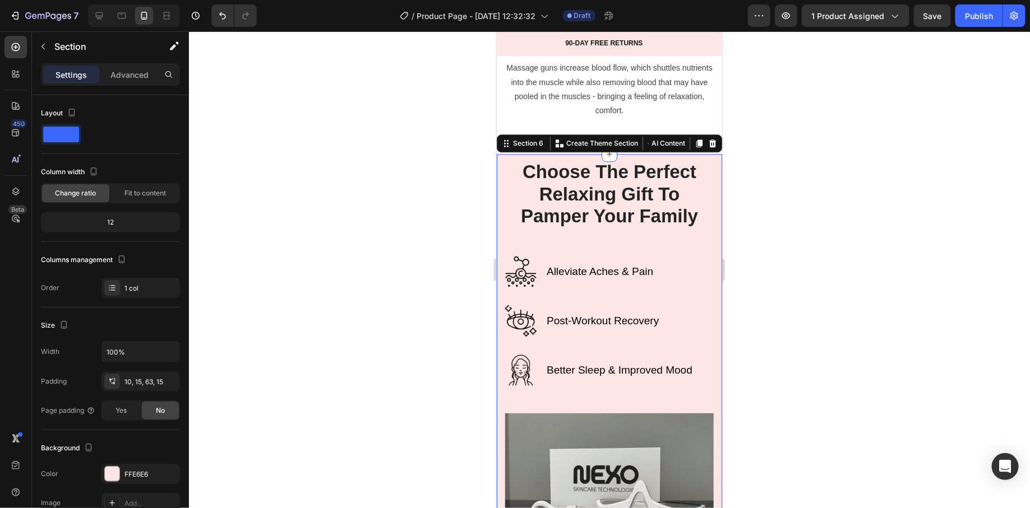
click at [466, 173] on div at bounding box center [609, 269] width 841 height 477
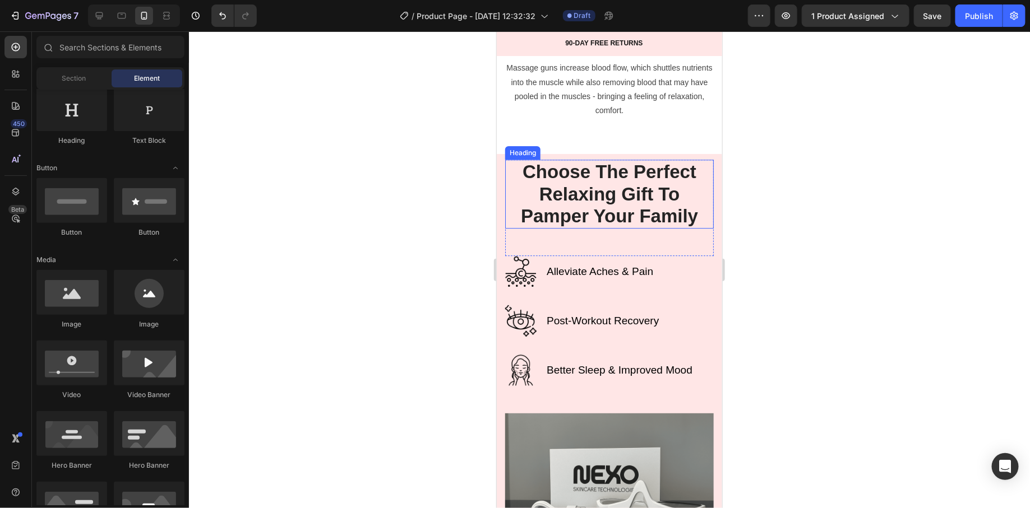
click at [506, 160] on p "Choose The Perfect Relaxing Gift To Pamper Your Family" at bounding box center [609, 193] width 206 height 67
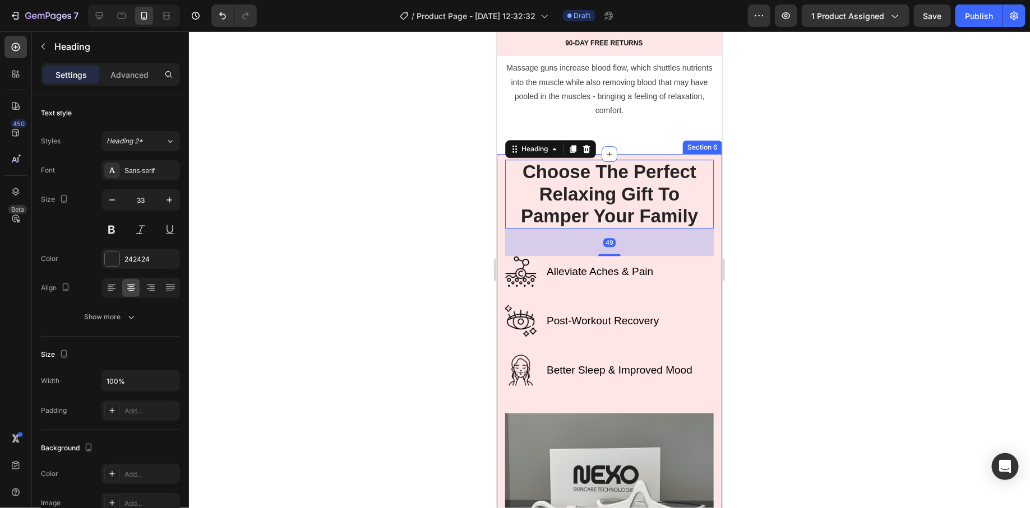
click at [499, 154] on div "Choose The Perfect Relaxing Gift To Pamper Your Family Heading 49 Row Alleviate…" at bounding box center [608, 478] width 225 height 648
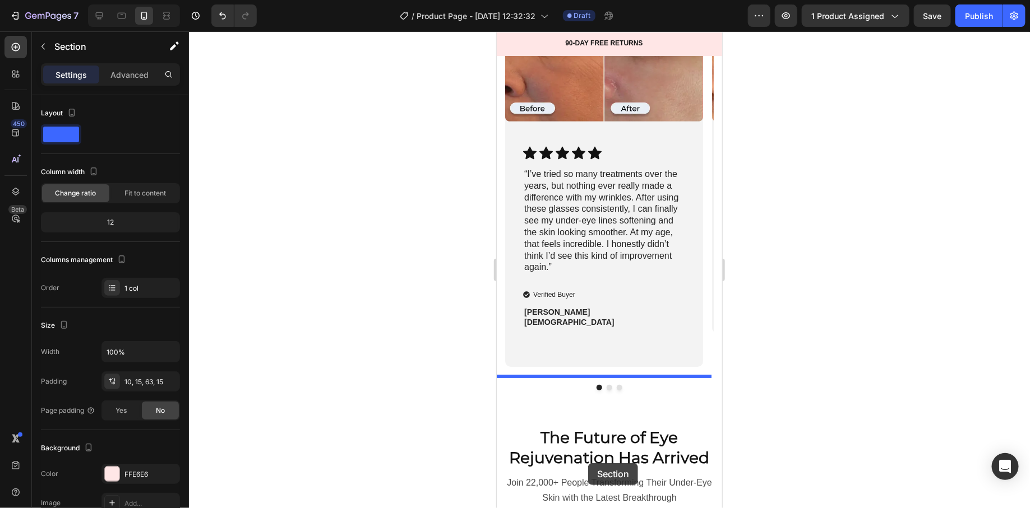
scroll to position [1935, 0]
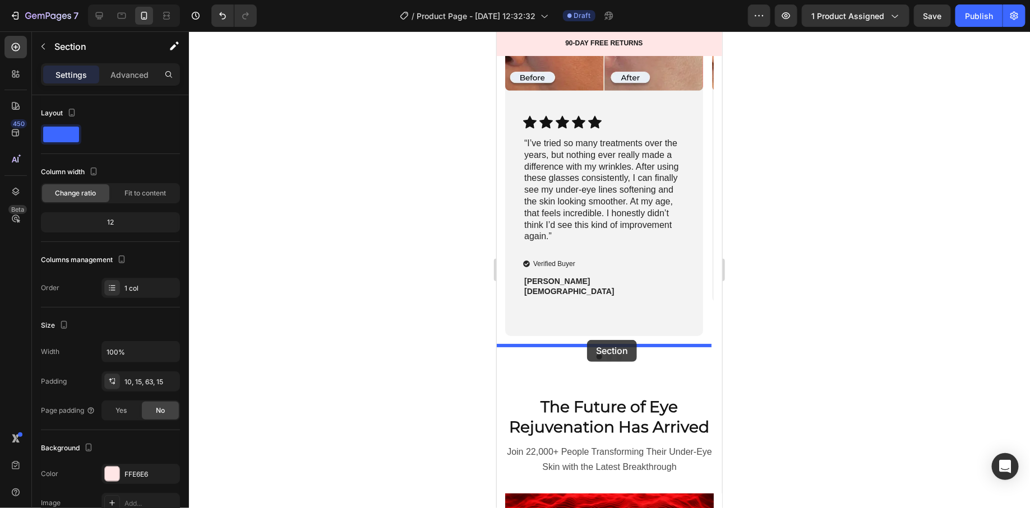
drag, startPoint x: 503, startPoint y: 113, endPoint x: 586, endPoint y: 340, distance: 241.9
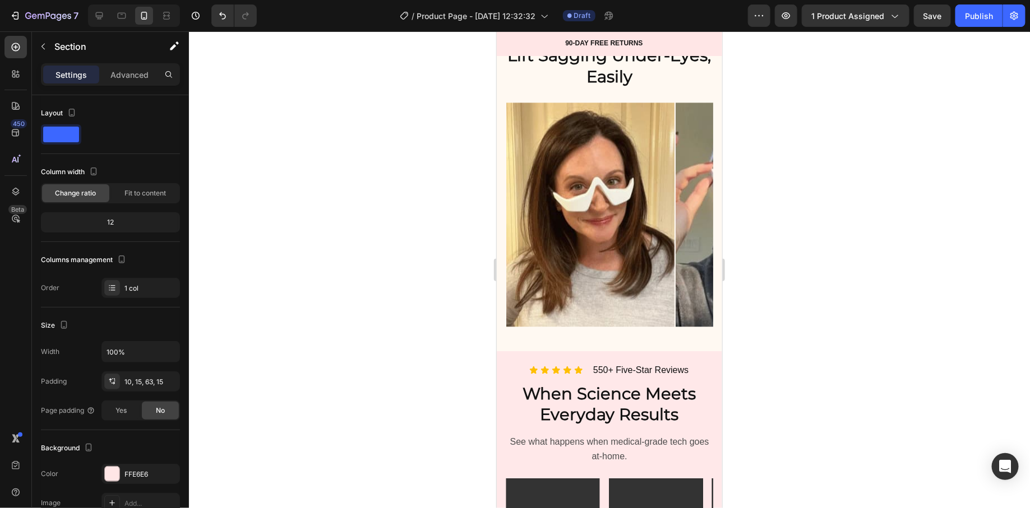
scroll to position [1094, 0]
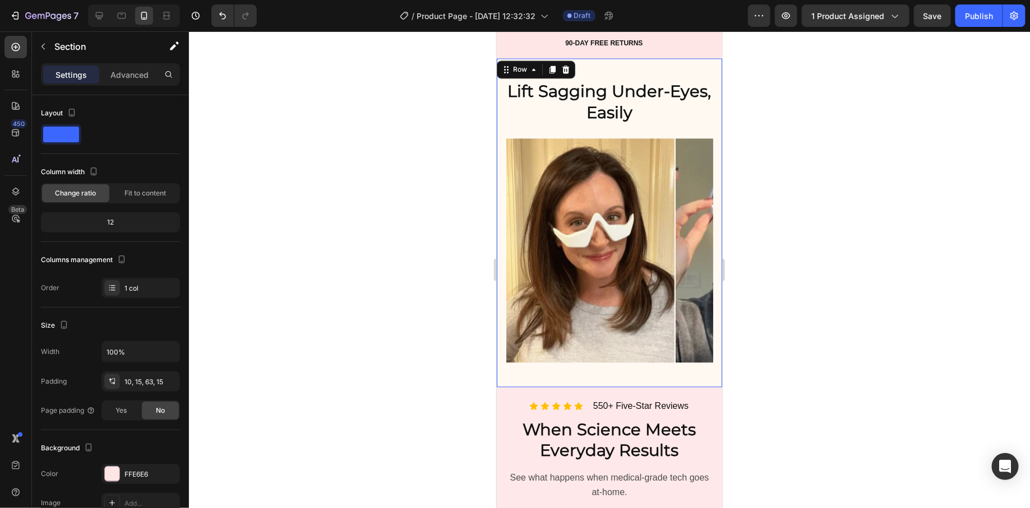
click at [500, 83] on div "Lift Sagging Under-Eyes, Easily Heading Image Image Image Image Image Image Ima…" at bounding box center [608, 222] width 225 height 329
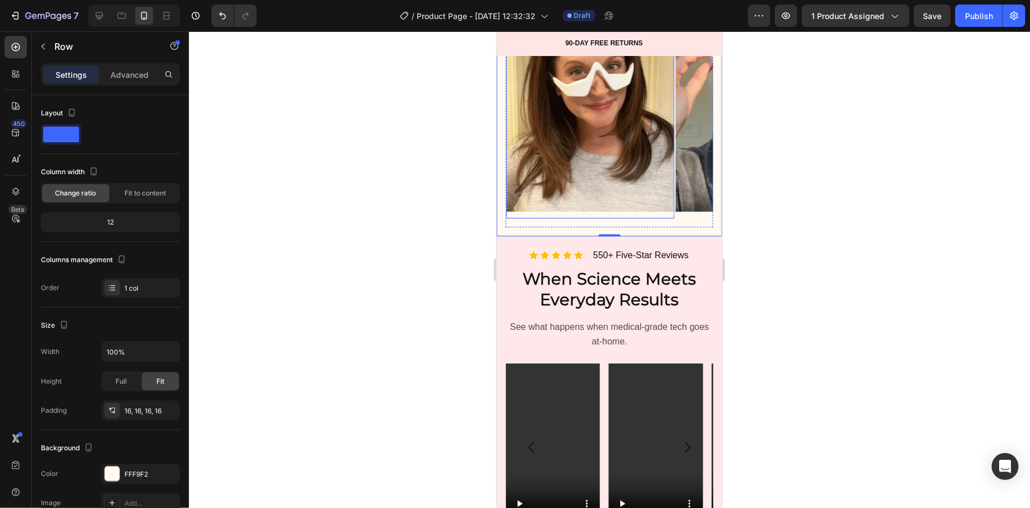
scroll to position [1301, 0]
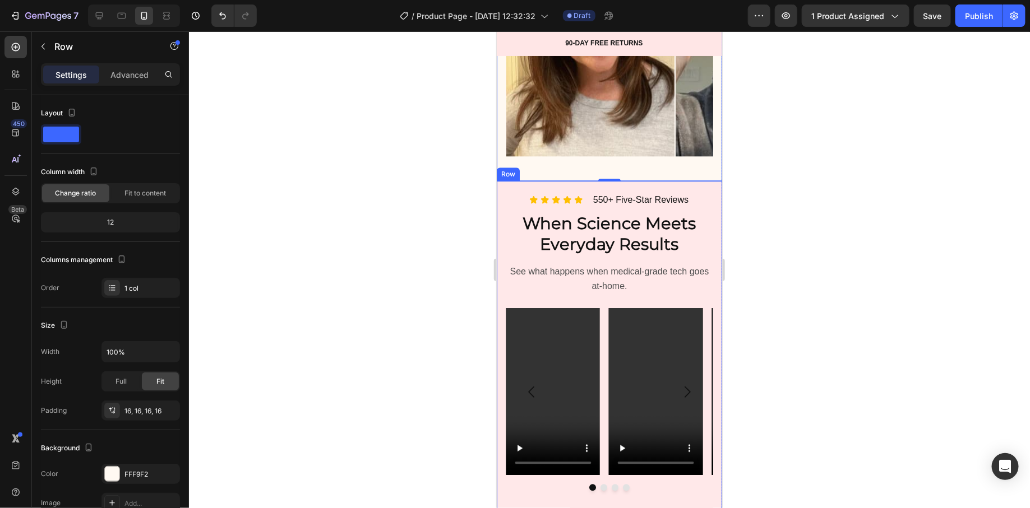
click at [500, 195] on div "Icon Icon Icon Icon Icon Icon List 550+ Five-Star Reviews Heading Row When Scie…" at bounding box center [608, 347] width 225 height 332
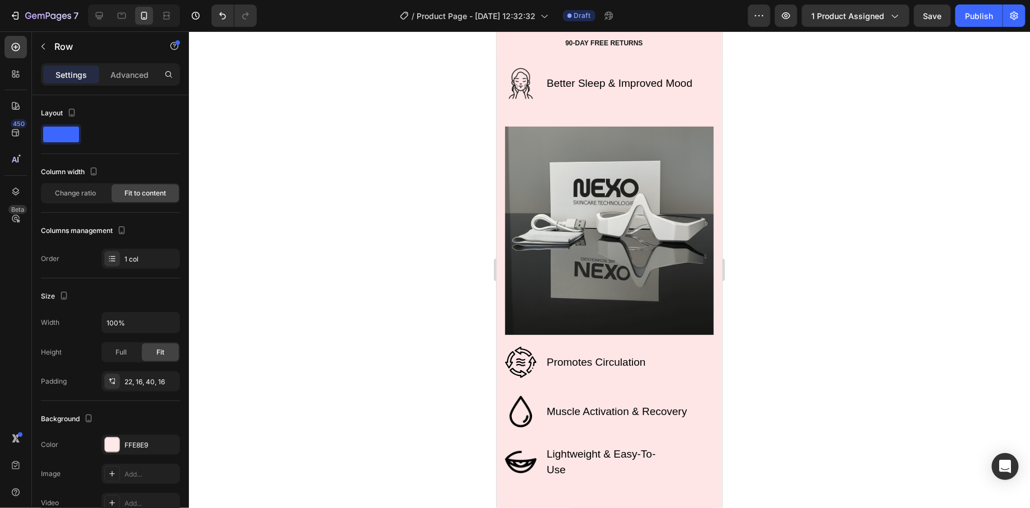
scroll to position [2643, 0]
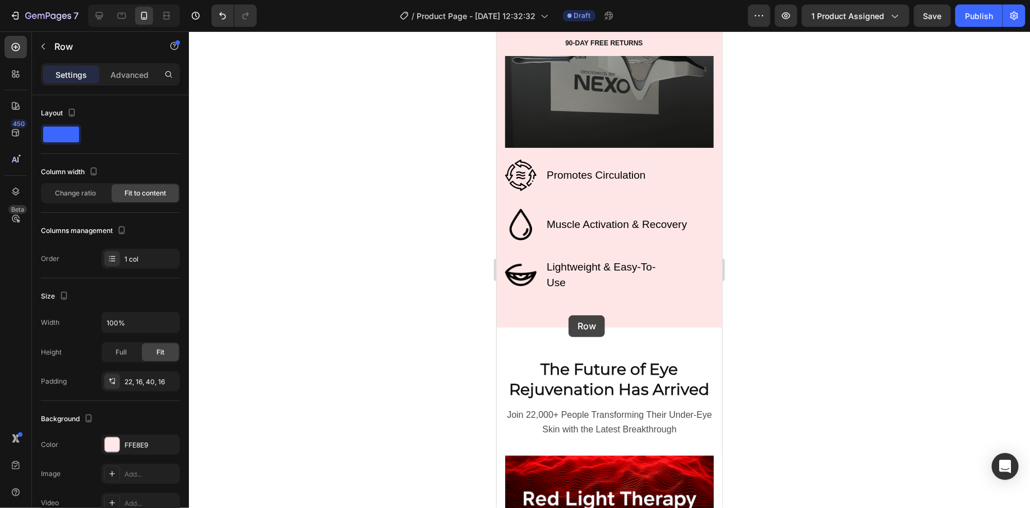
drag, startPoint x: 508, startPoint y: 172, endPoint x: 568, endPoint y: 315, distance: 155.3
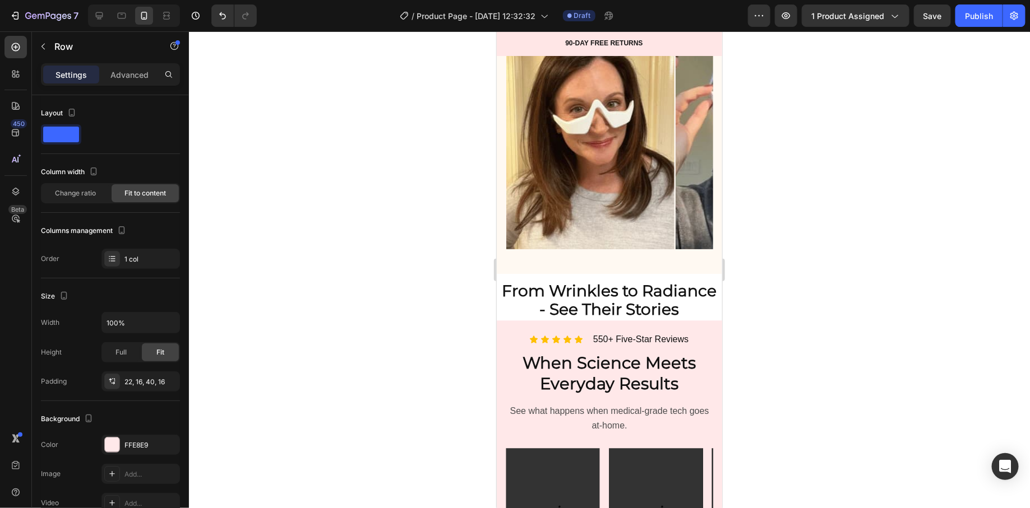
scroll to position [1203, 0]
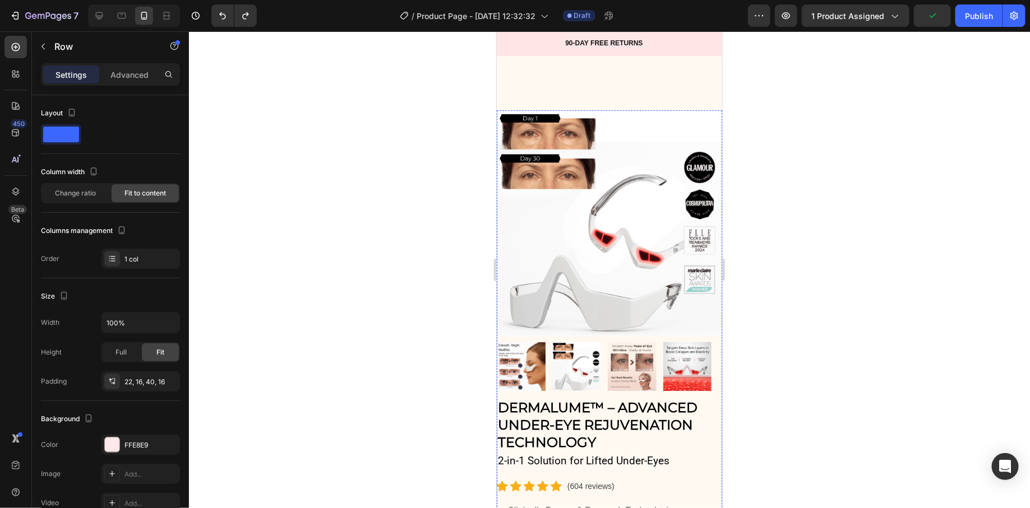
scroll to position [1203, 0]
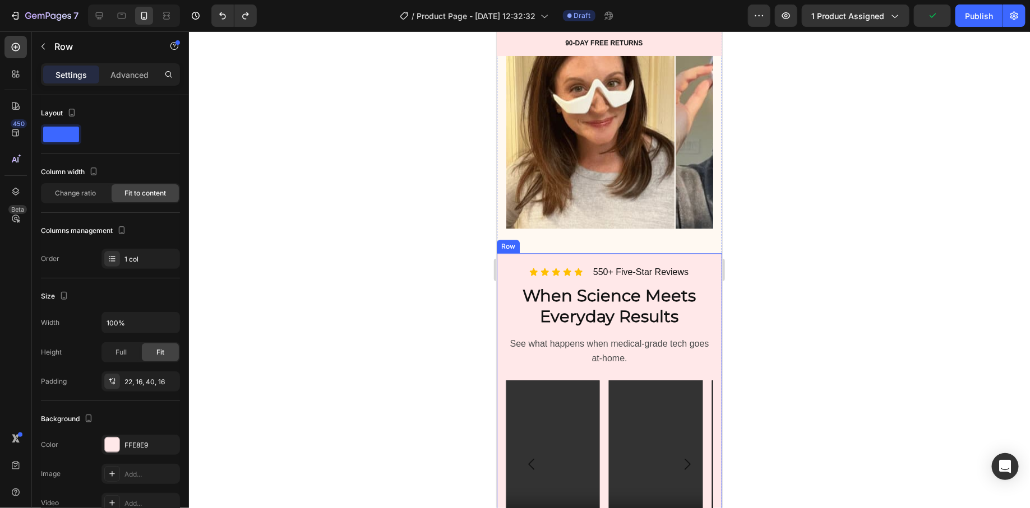
drag, startPoint x: 496, startPoint y: 31, endPoint x: 502, endPoint y: 288, distance: 257.4
click at [502, 289] on div "Icon Icon Icon Icon Icon Icon List 550+ Five-Star Reviews Heading Row When Scie…" at bounding box center [608, 419] width 225 height 332
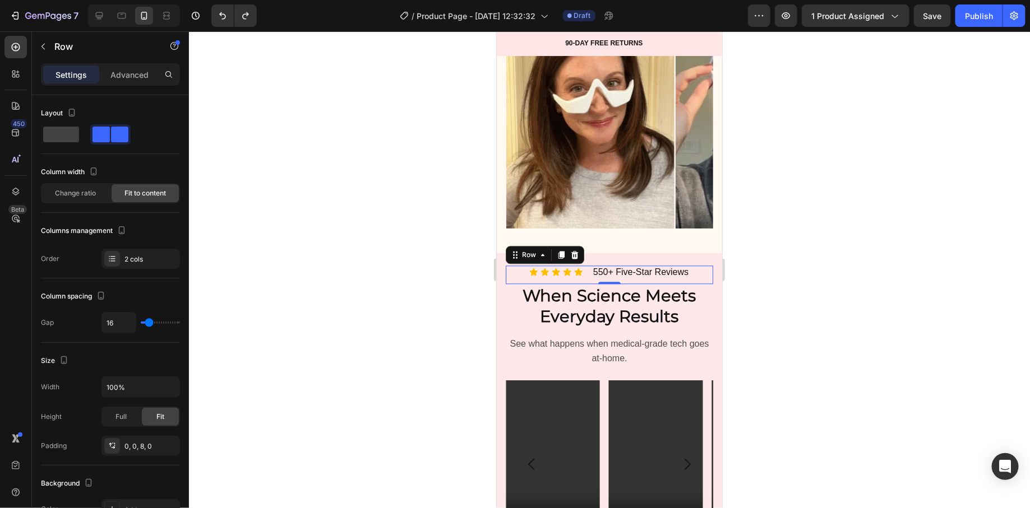
click at [507, 284] on div "Icon Icon Icon Icon Icon Icon List 550+ Five-Star Reviews Heading Row 0" at bounding box center [608, 274] width 207 height 19
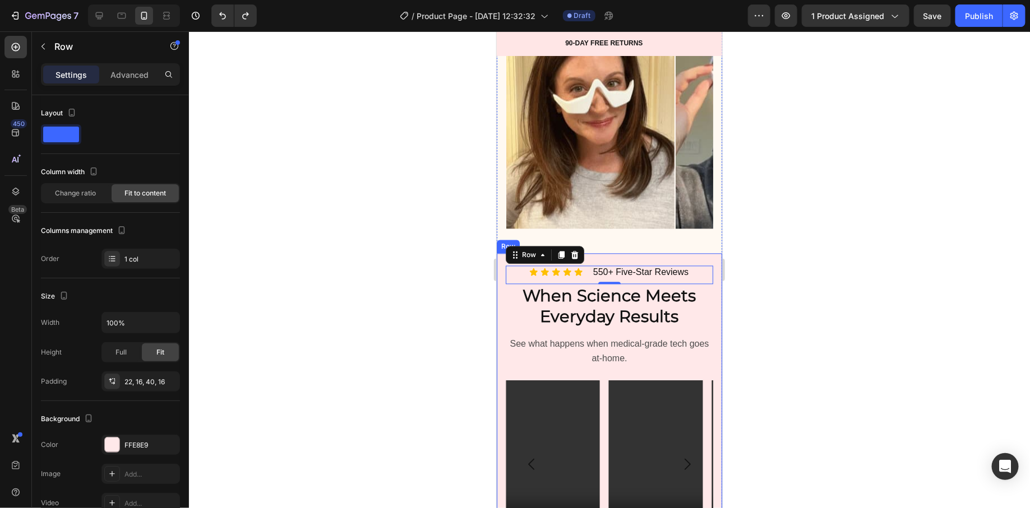
click at [702, 290] on div "Icon Icon Icon Icon Icon Icon List 550+ Five-Star Reviews Heading Row 0 When Sc…" at bounding box center [608, 419] width 225 height 332
click at [520, 247] on div "Row" at bounding box center [519, 242] width 19 height 10
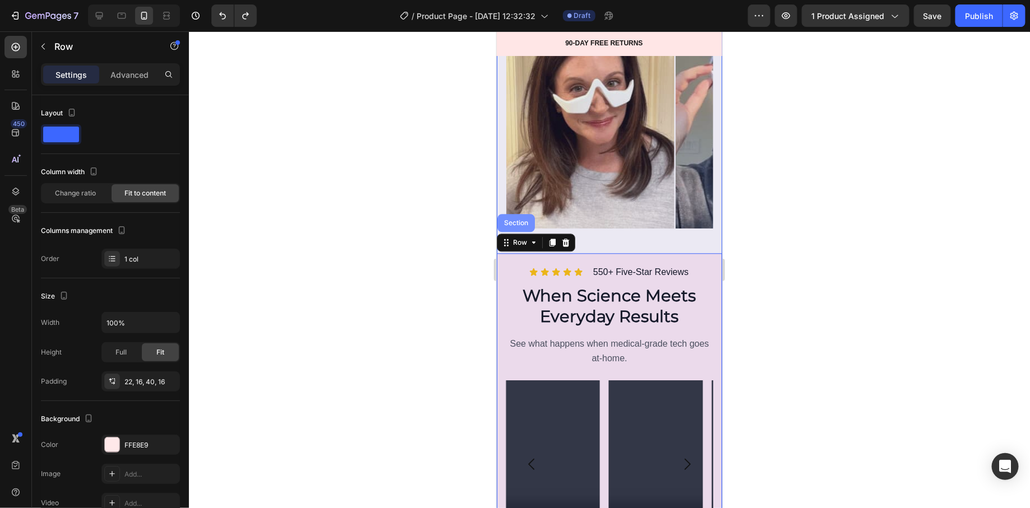
click at [513, 226] on div "Section" at bounding box center [515, 222] width 29 height 7
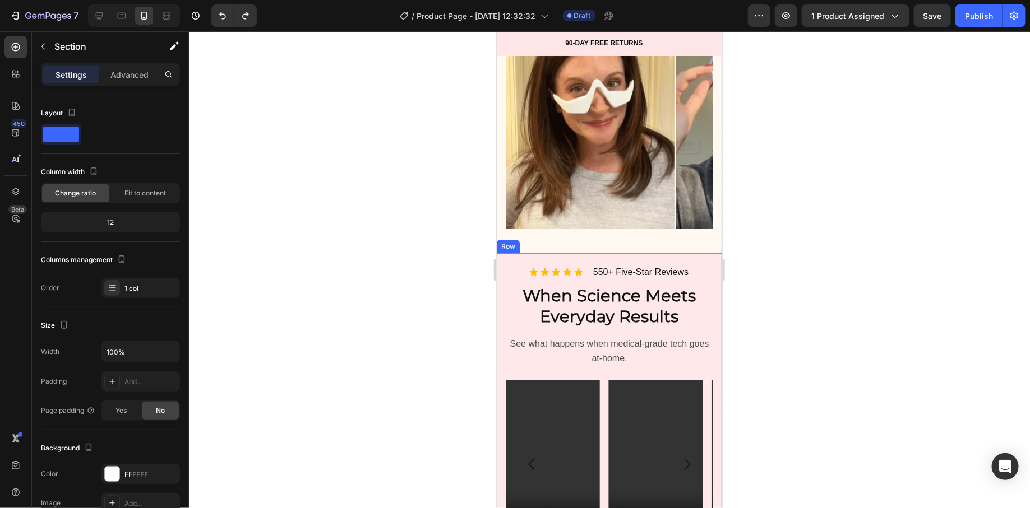
click at [512, 284] on div "Icon Icon Icon Icon Icon Icon List 550+ Five-Star Reviews Heading Row" at bounding box center [608, 274] width 207 height 19
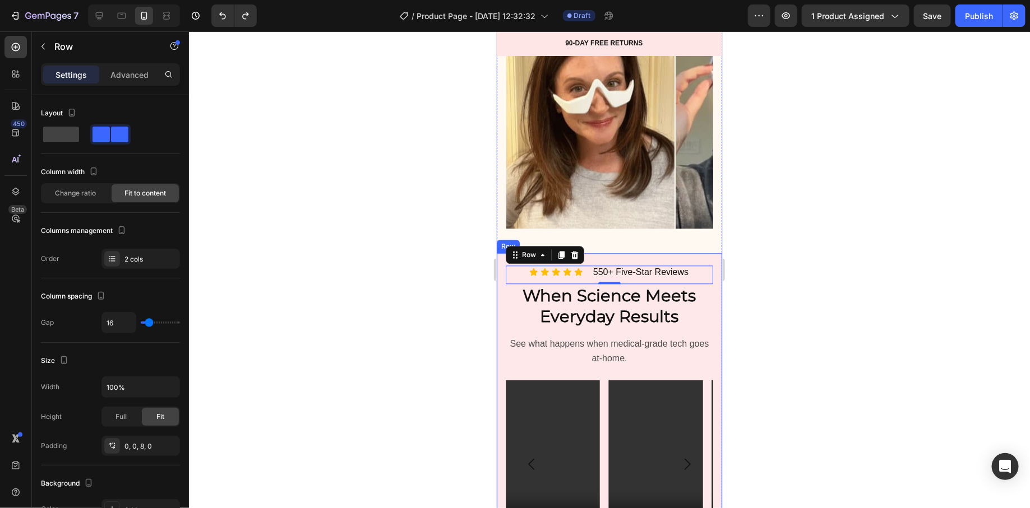
click at [496, 282] on div "Icon Icon Icon Icon Icon Icon List 550+ Five-Star Reviews Heading Row 0 When Sc…" at bounding box center [608, 419] width 225 height 332
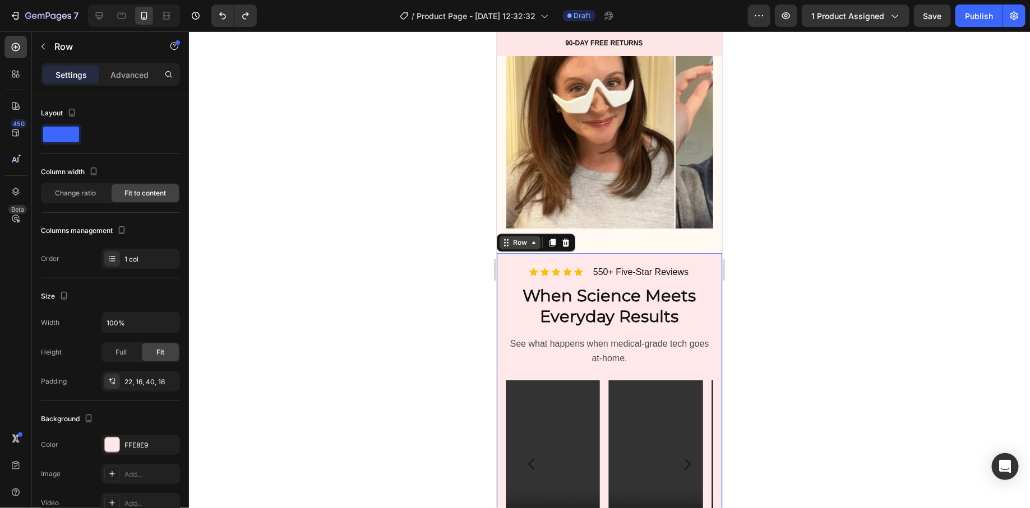
click at [515, 247] on div "Row" at bounding box center [519, 242] width 19 height 10
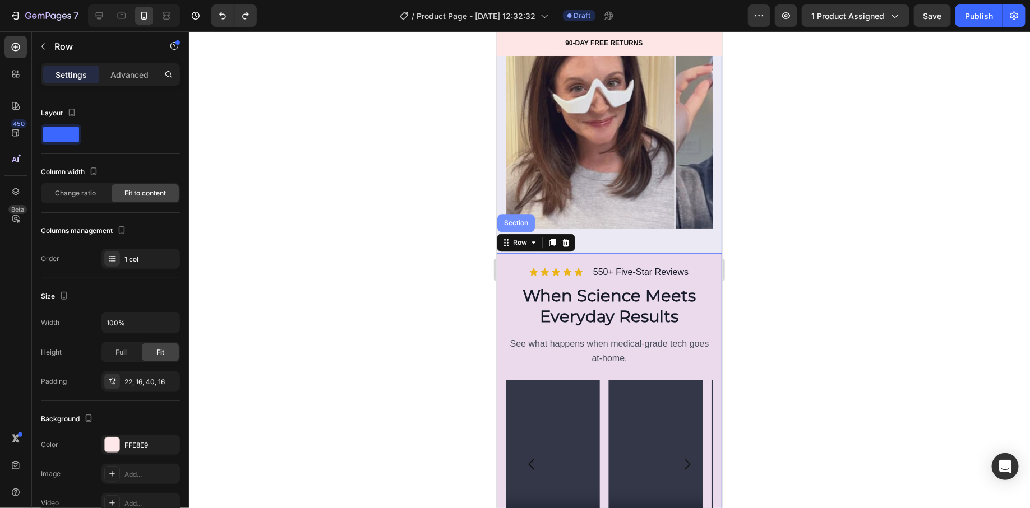
click at [511, 226] on div "Section" at bounding box center [515, 222] width 29 height 7
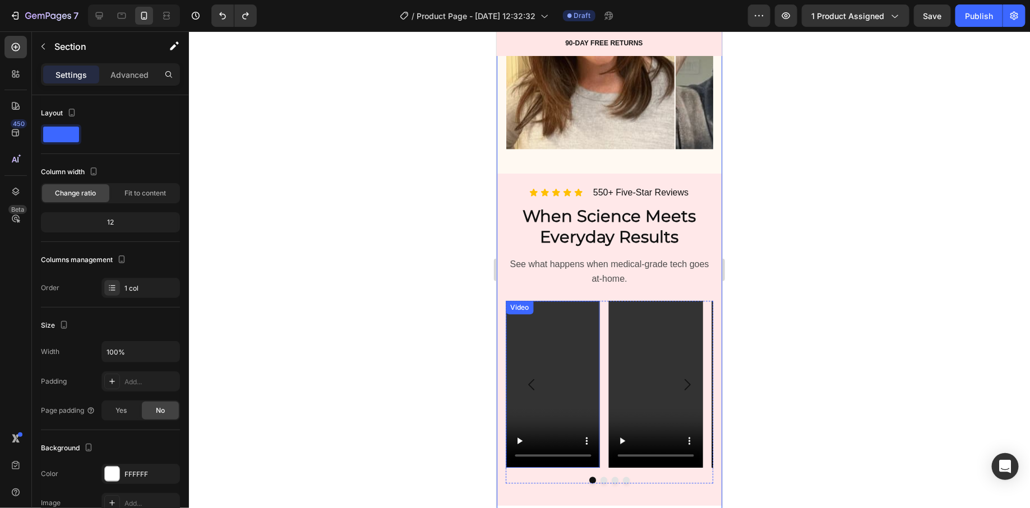
scroll to position [1309, 0]
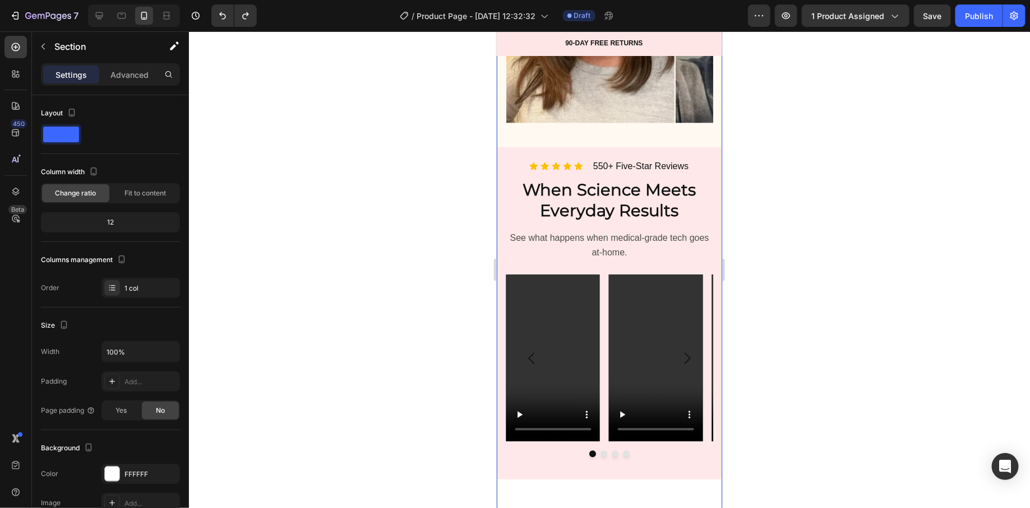
click at [463, 199] on div at bounding box center [609, 269] width 841 height 477
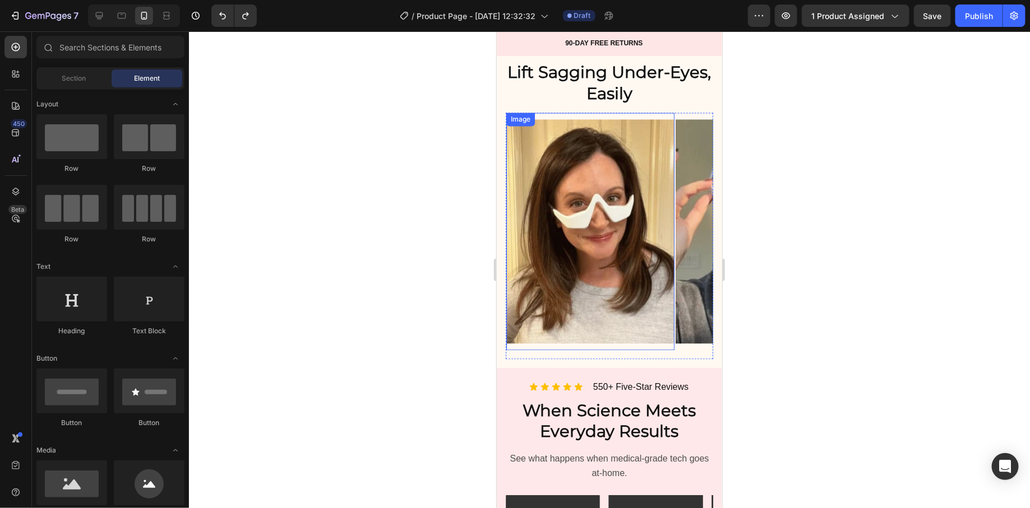
scroll to position [998, 0]
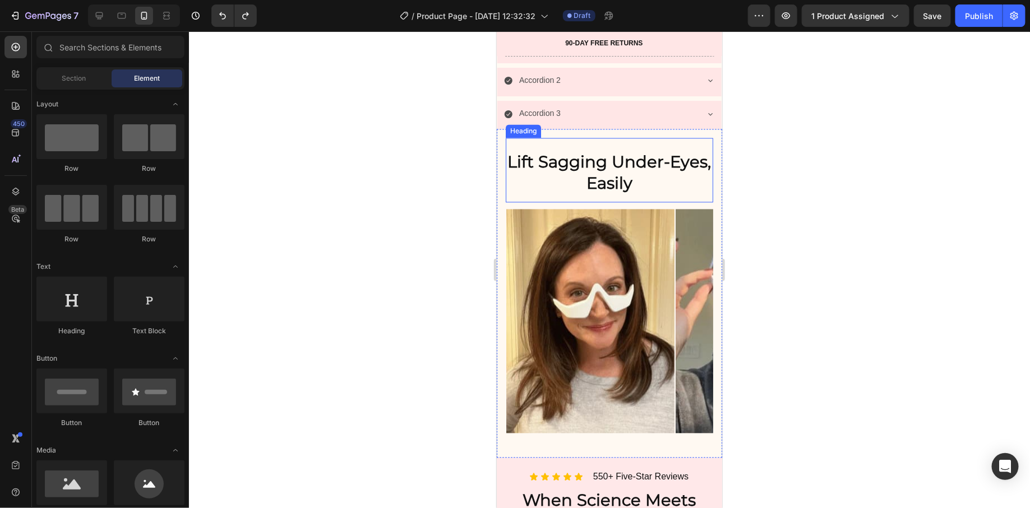
click at [514, 177] on div "Lift Sagging Under-Eyes, Easily Heading" at bounding box center [608, 170] width 207 height 64
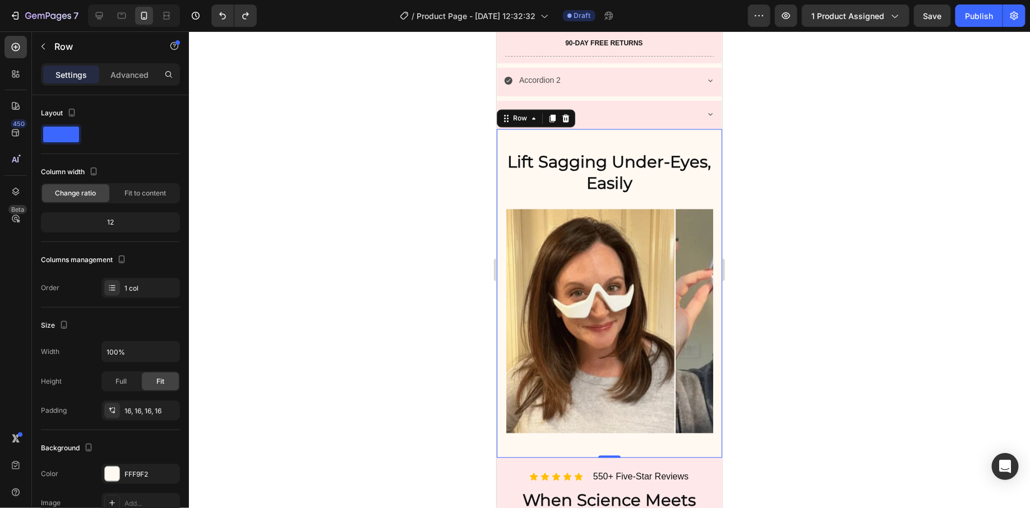
click at [501, 165] on div "Lift Sagging Under-Eyes, Easily Heading Image Image Image Image Image Image Ima…" at bounding box center [608, 293] width 225 height 329
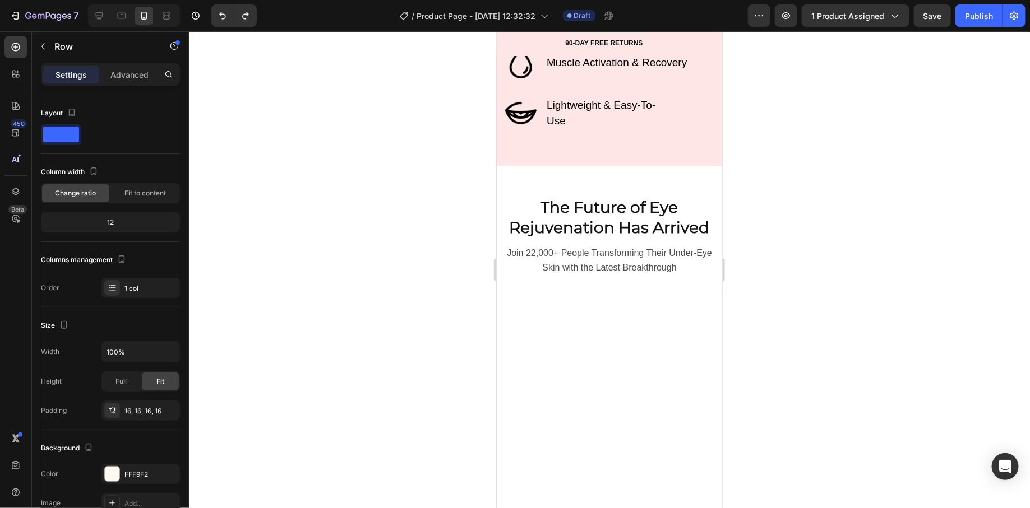
scroll to position [2675, 0]
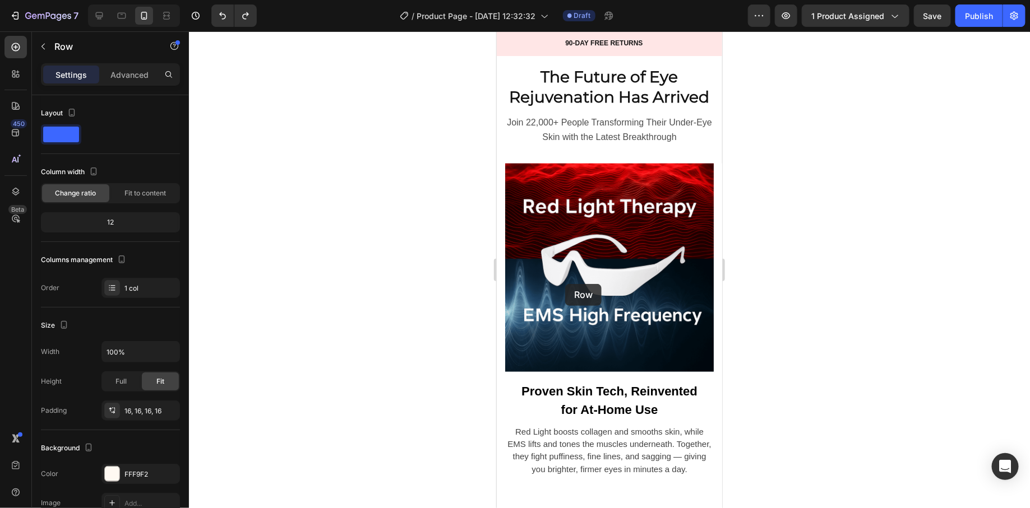
drag, startPoint x: 510, startPoint y: 137, endPoint x: 565, endPoint y: 284, distance: 156.3
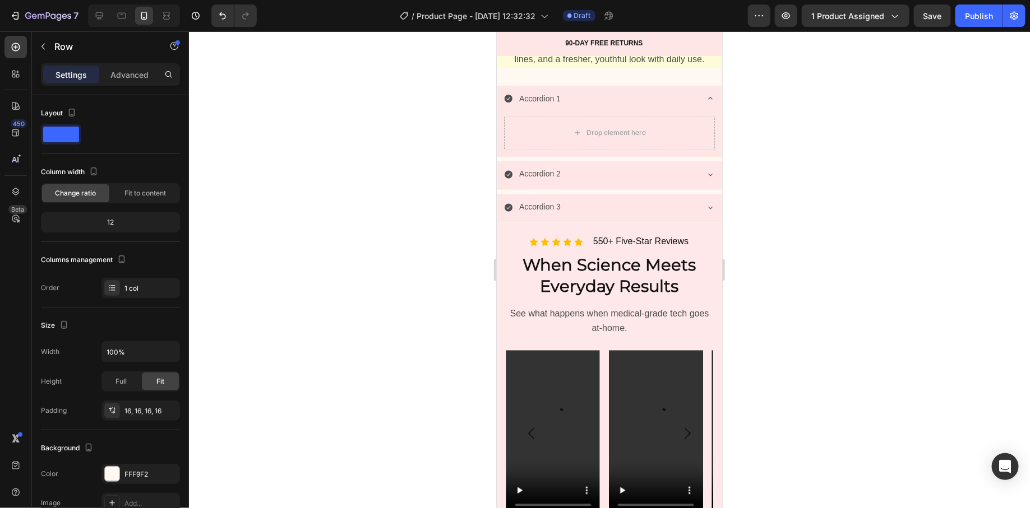
scroll to position [929, 0]
click at [672, 215] on div "Accordion 3" at bounding box center [599, 207] width 193 height 17
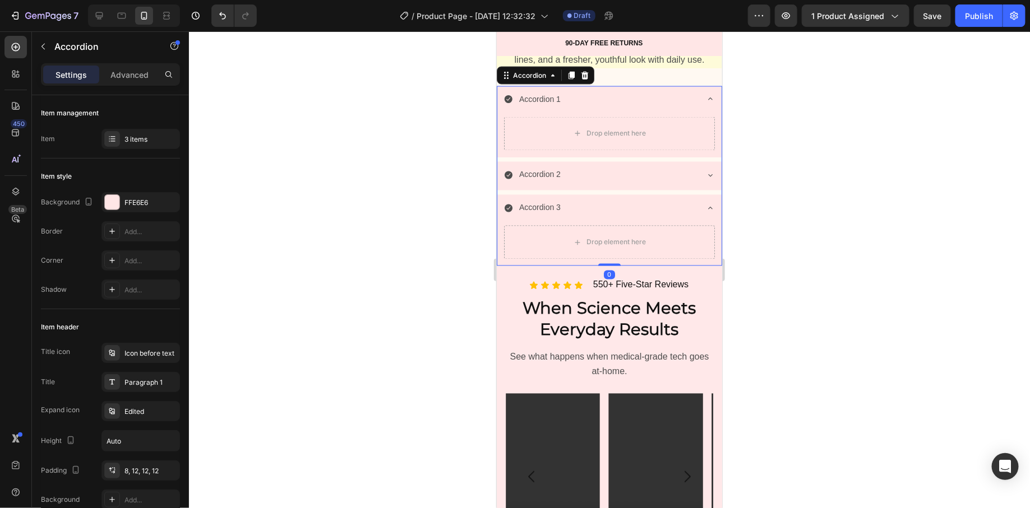
click at [672, 215] on div "Accordion 3" at bounding box center [599, 207] width 193 height 17
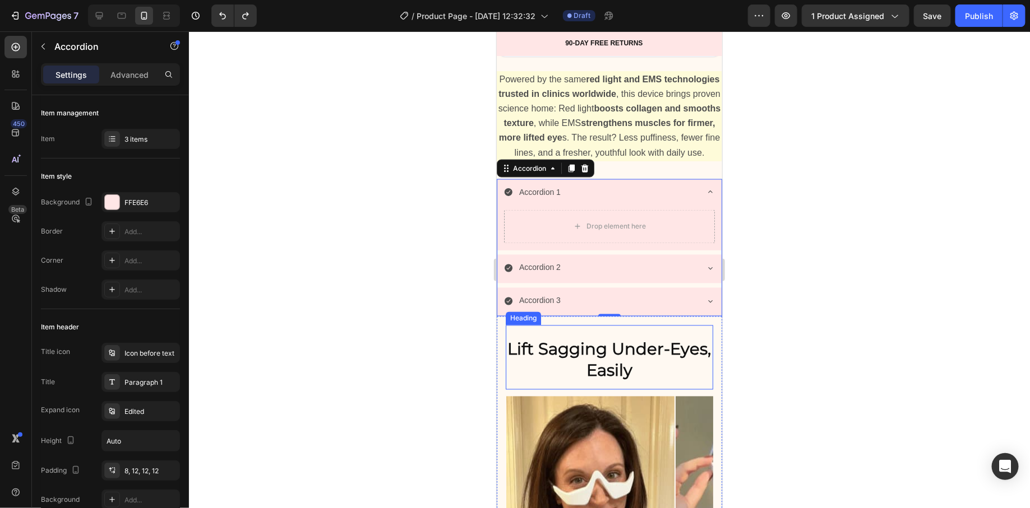
scroll to position [780, 0]
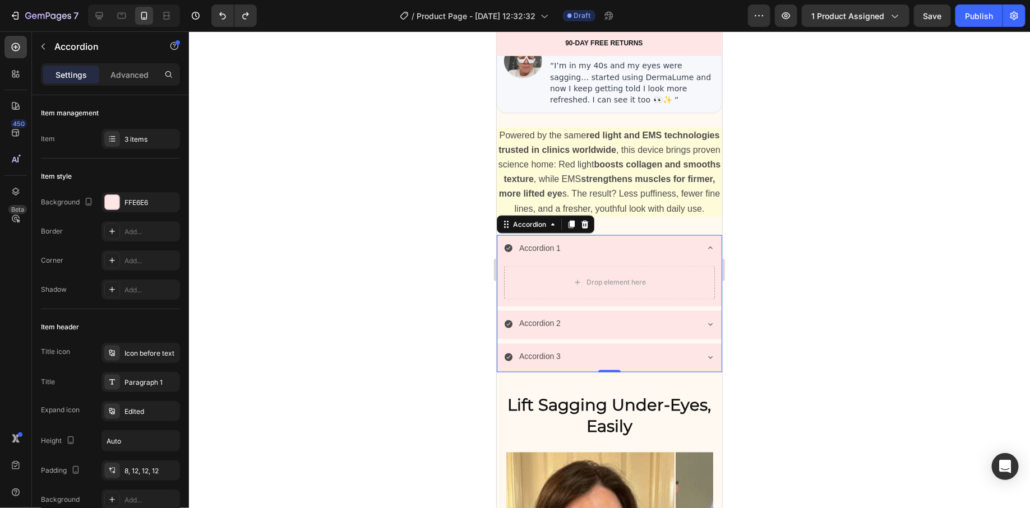
click at [684, 242] on div "Accordion 1" at bounding box center [609, 249] width 224 height 29
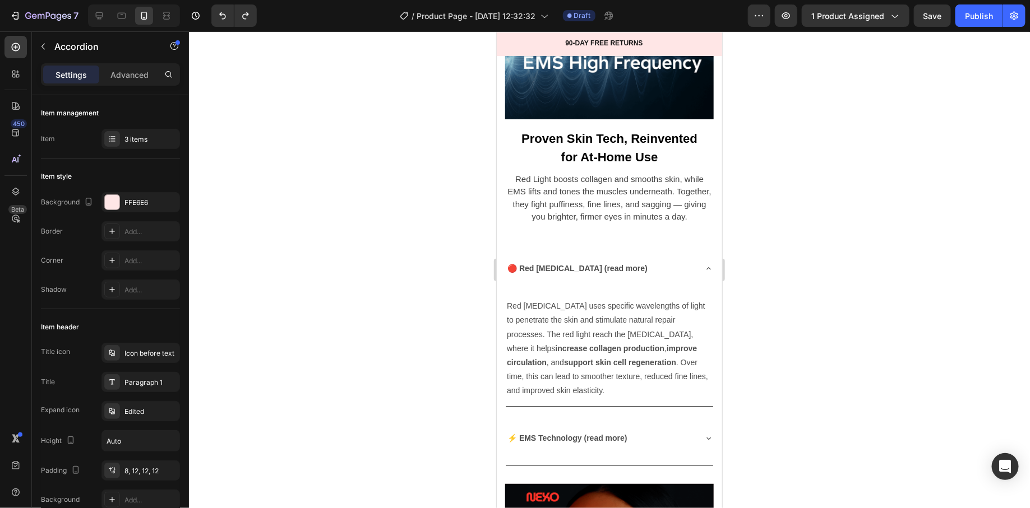
scroll to position [3196, 0]
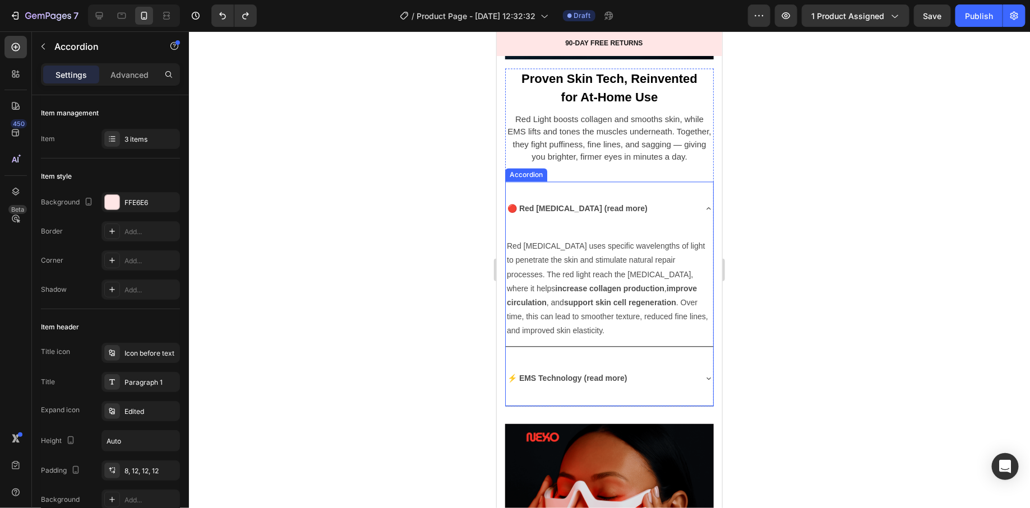
click at [675, 202] on div "🔴 Red Light Therapy (read more)" at bounding box center [599, 209] width 189 height 46
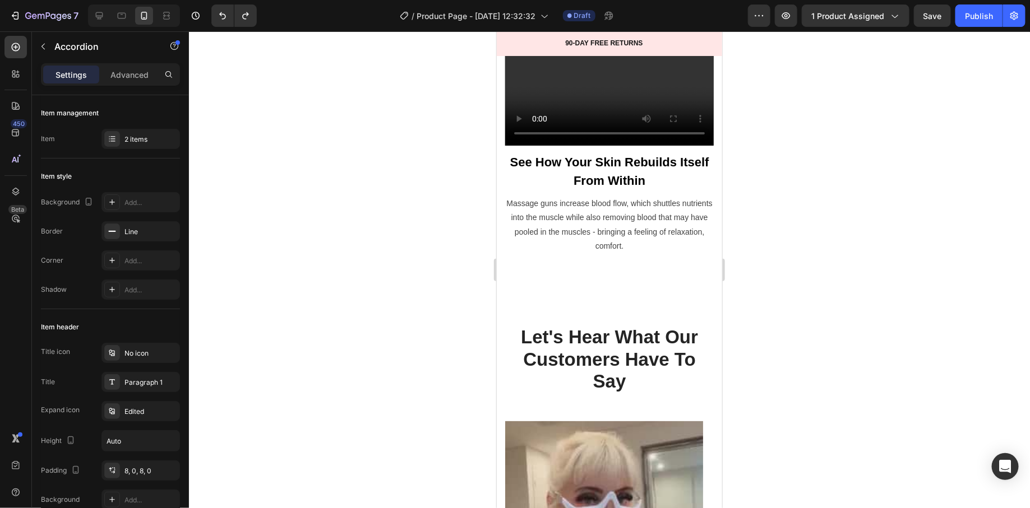
scroll to position [4021, 0]
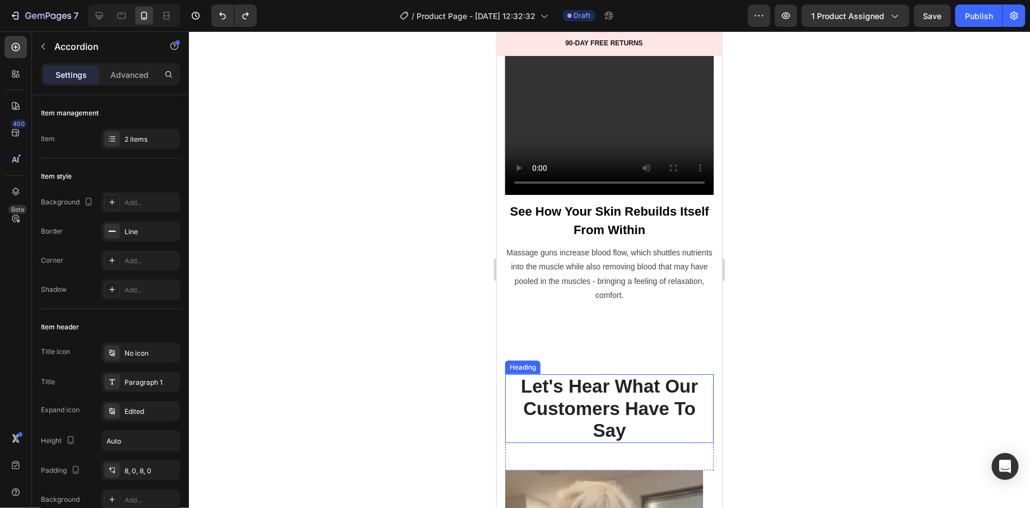
click at [535, 375] on p "Let's Hear What Our Customers Have To Say" at bounding box center [609, 408] width 206 height 67
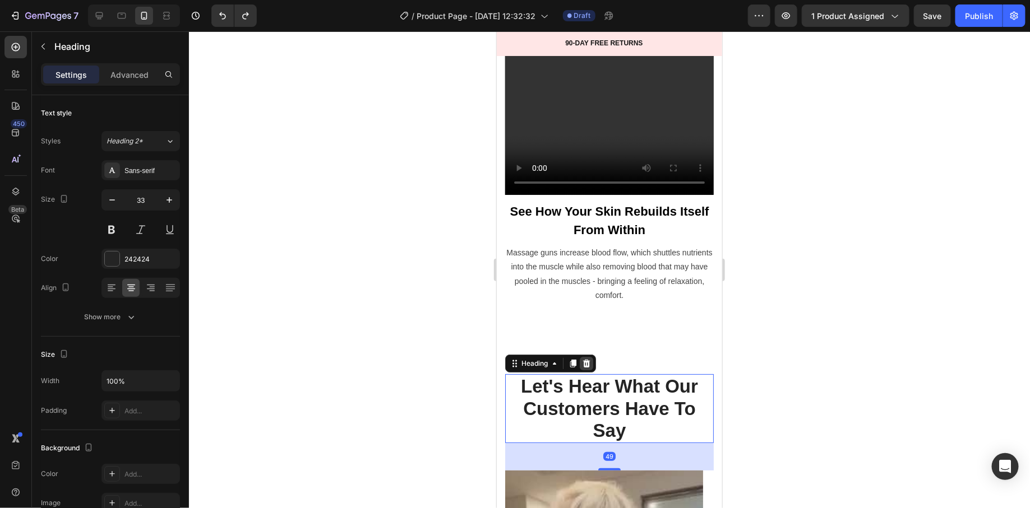
click at [584, 359] on icon at bounding box center [585, 363] width 9 height 9
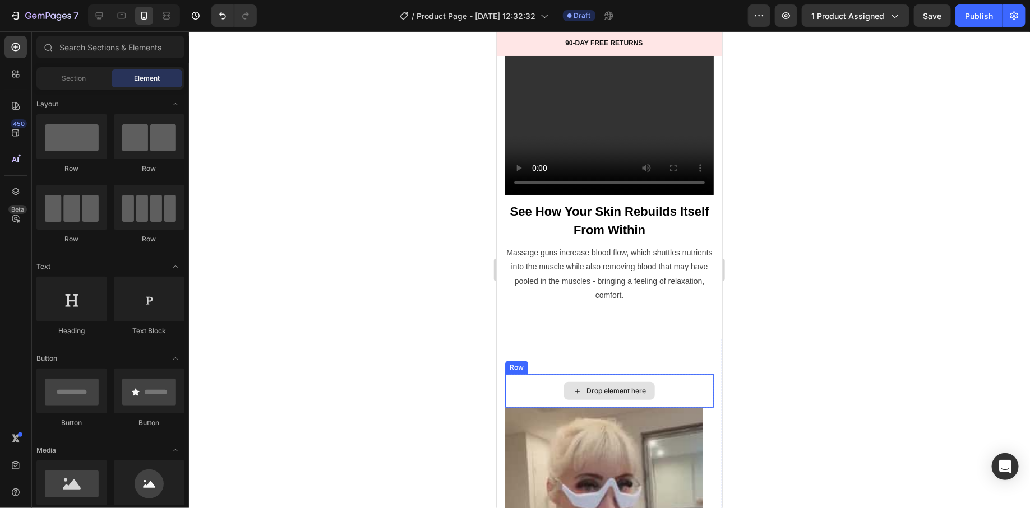
click at [520, 374] on div "Drop element here" at bounding box center [609, 391] width 209 height 34
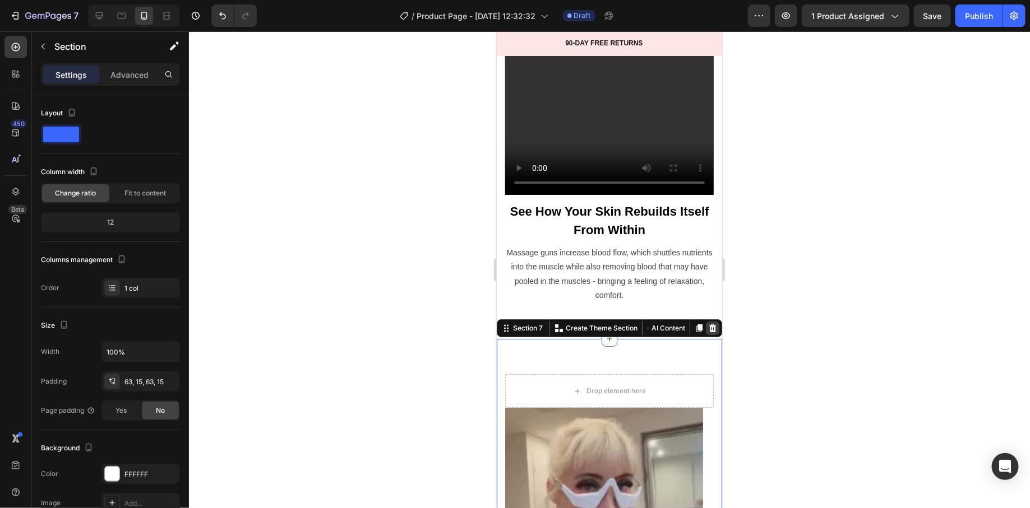
click at [709, 324] on icon at bounding box center [712, 328] width 7 height 8
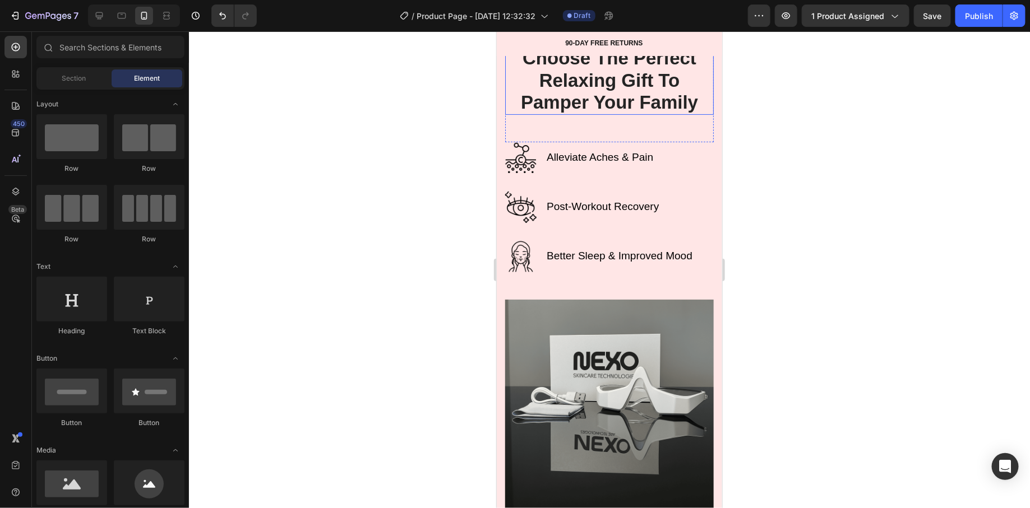
scroll to position [2142, 0]
click at [501, 192] on div "Choose The Perfect Relaxing Gift To Pamper Your Family Heading Row Alleviate Ac…" at bounding box center [608, 364] width 225 height 648
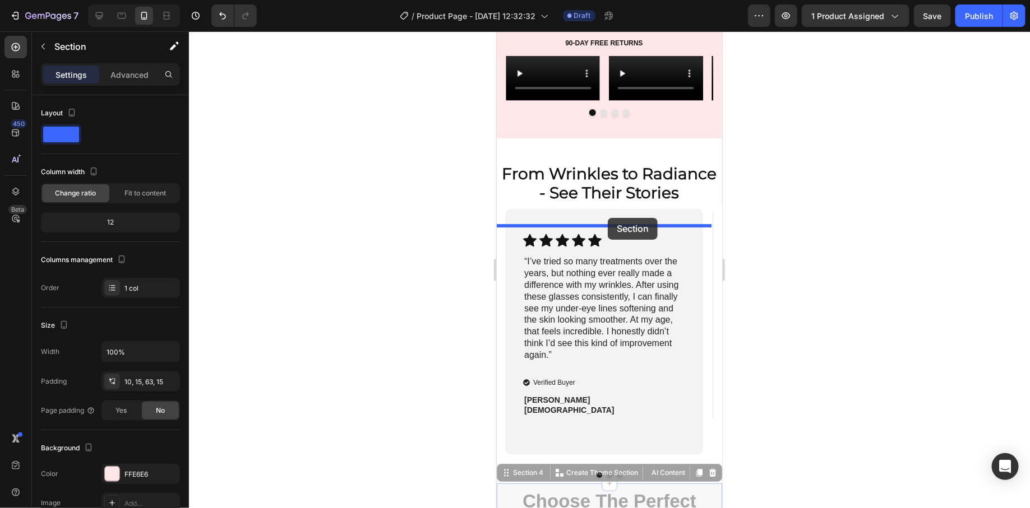
scroll to position [1405, 0]
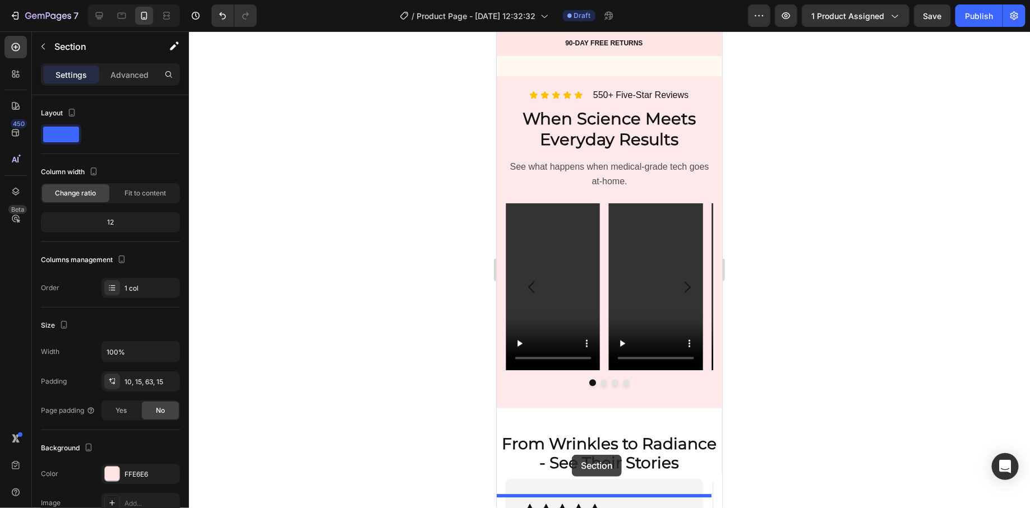
drag, startPoint x: 505, startPoint y: 171, endPoint x: 571, endPoint y: 455, distance: 291.3
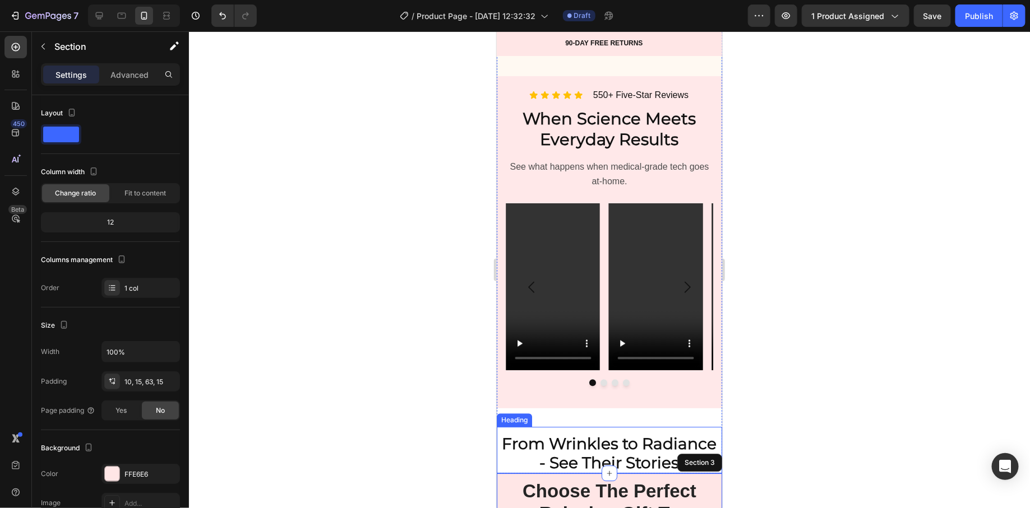
click at [579, 451] on strong "From Wrinkles to Radiance - See Their Stories" at bounding box center [609, 453] width 215 height 38
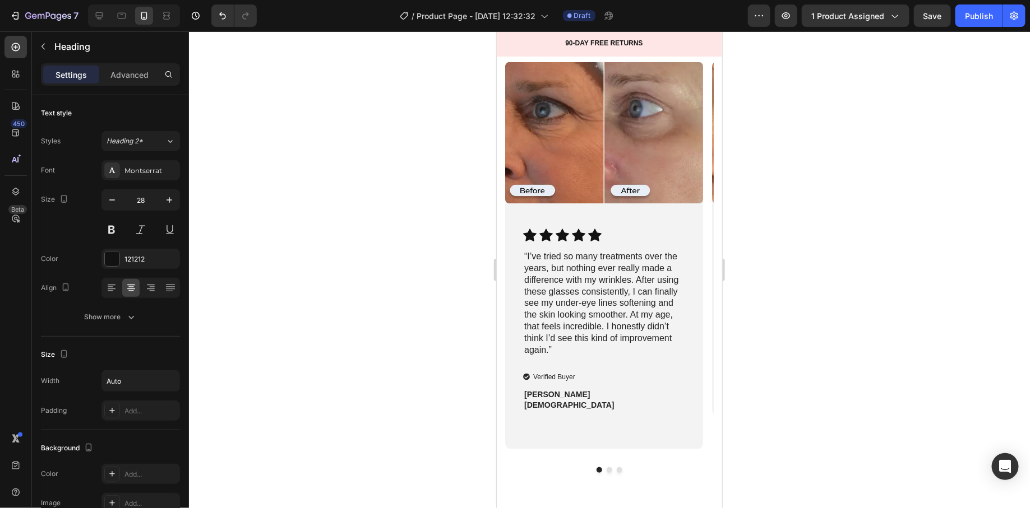
scroll to position [2518, 0]
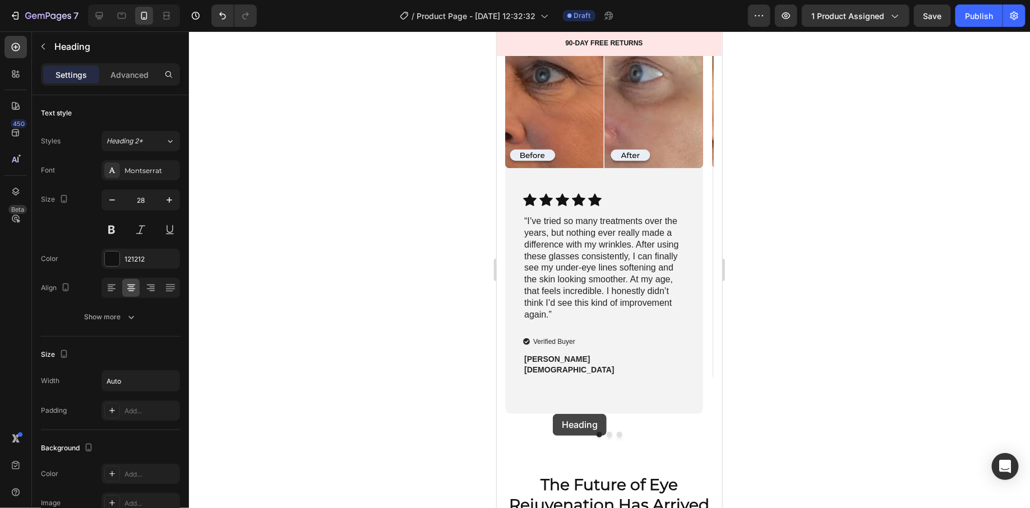
drag, startPoint x: 510, startPoint y: 417, endPoint x: 552, endPoint y: 414, distance: 42.1
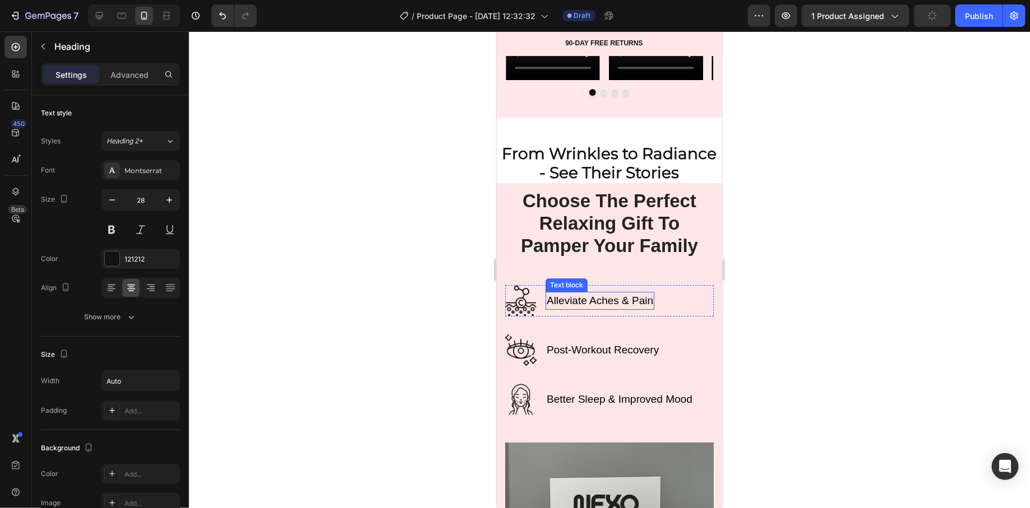
scroll to position [1681, 0]
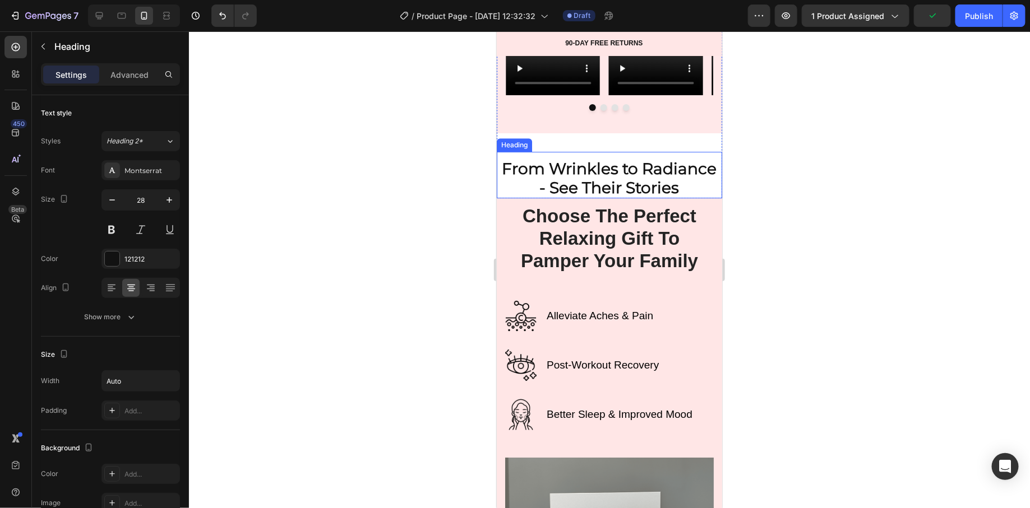
click at [598, 196] on strong "From Wrinkles to Radiance - See Their Stories" at bounding box center [609, 178] width 215 height 38
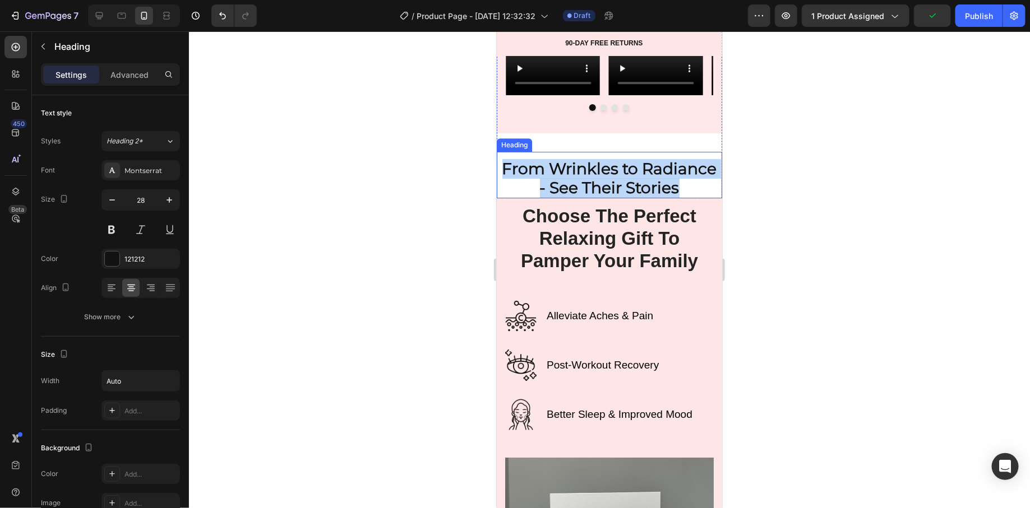
click at [598, 196] on strong "From Wrinkles to Radiance - See Their Stories" at bounding box center [609, 178] width 215 height 38
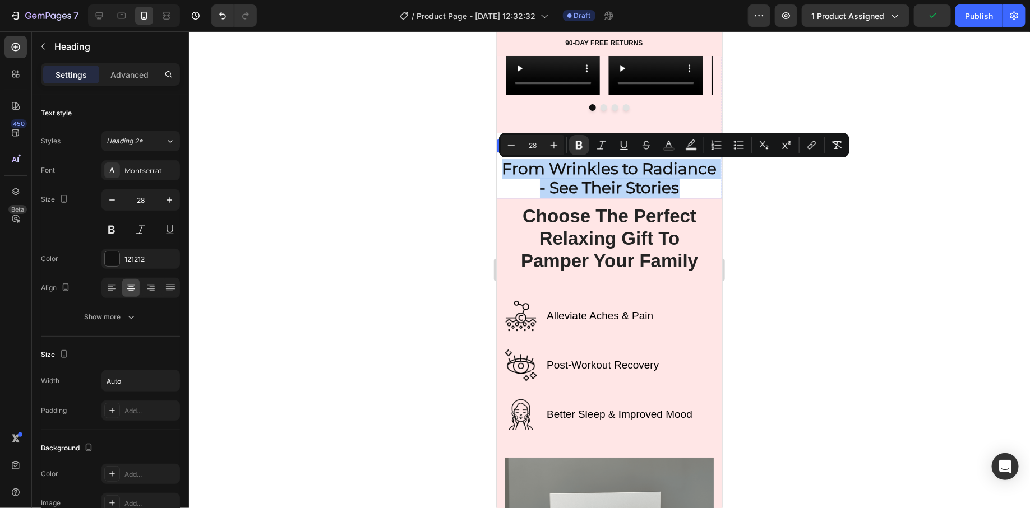
copy strong "From Wrinkles to Radiance - See Their Stories"
click at [744, 208] on div at bounding box center [609, 269] width 841 height 477
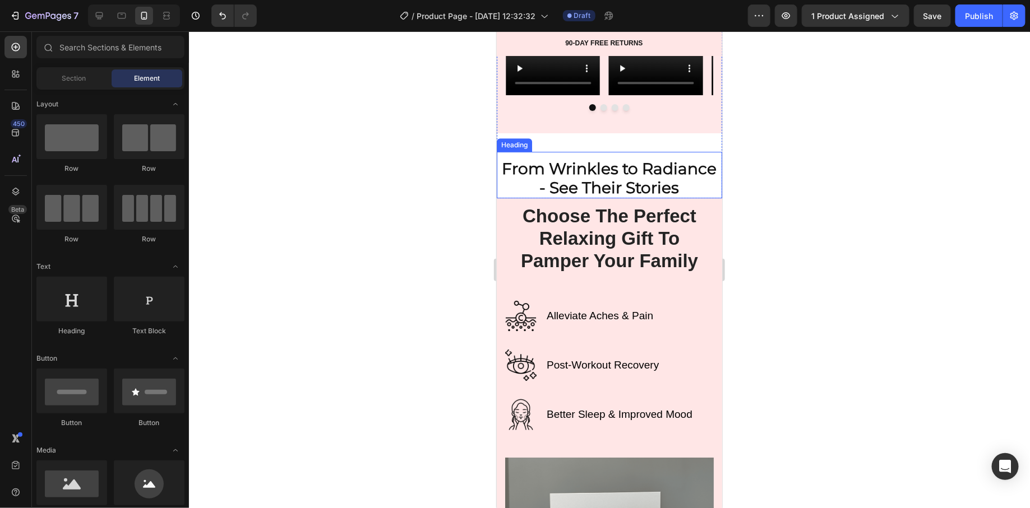
click at [673, 194] on strong "From Wrinkles to Radiance - See Their Stories" at bounding box center [609, 178] width 215 height 38
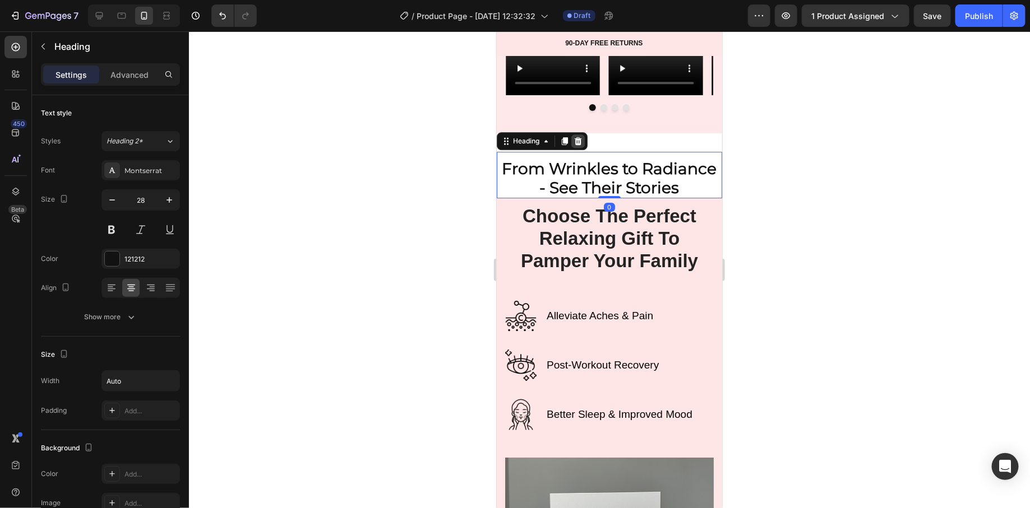
click at [579, 144] on icon at bounding box center [577, 140] width 9 height 9
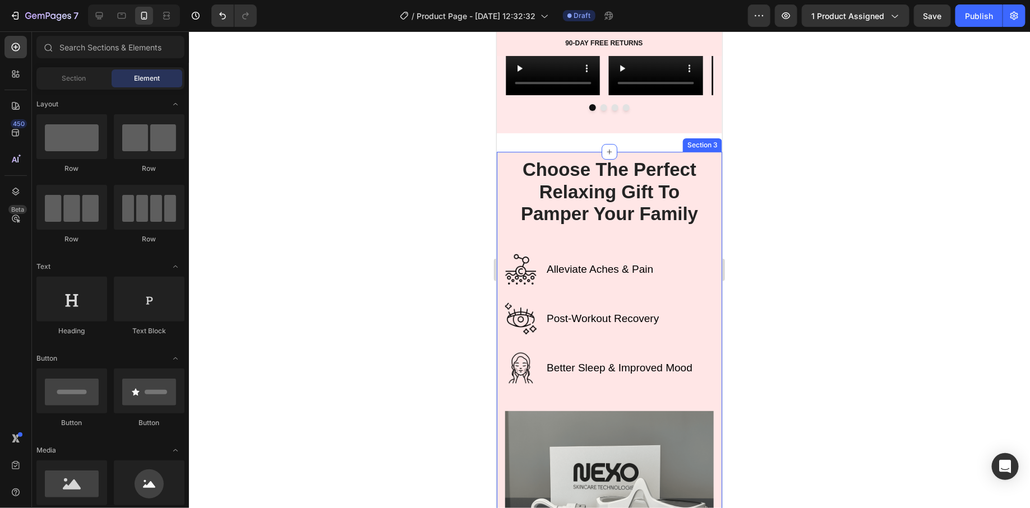
click at [501, 165] on div "Choose The Perfect Relaxing Gift To Pamper Your Family Heading Row Alleviate Ac…" at bounding box center [608, 475] width 225 height 648
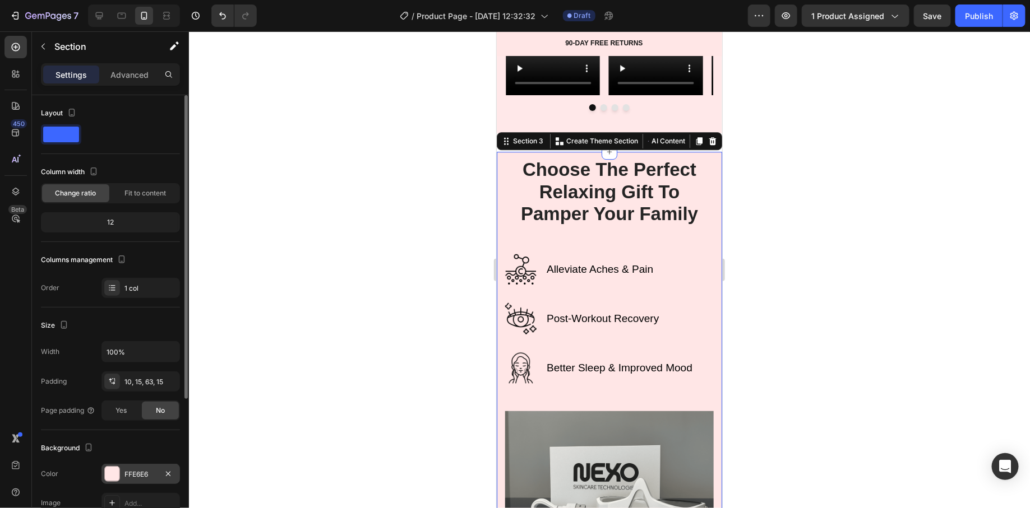
click at [113, 474] on div at bounding box center [112, 474] width 15 height 15
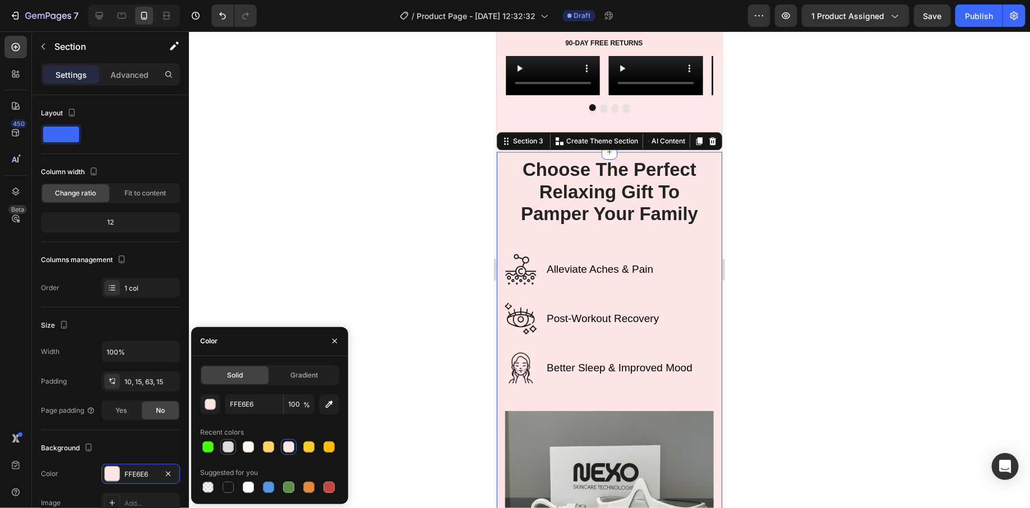
click at [227, 450] on div at bounding box center [228, 447] width 11 height 11
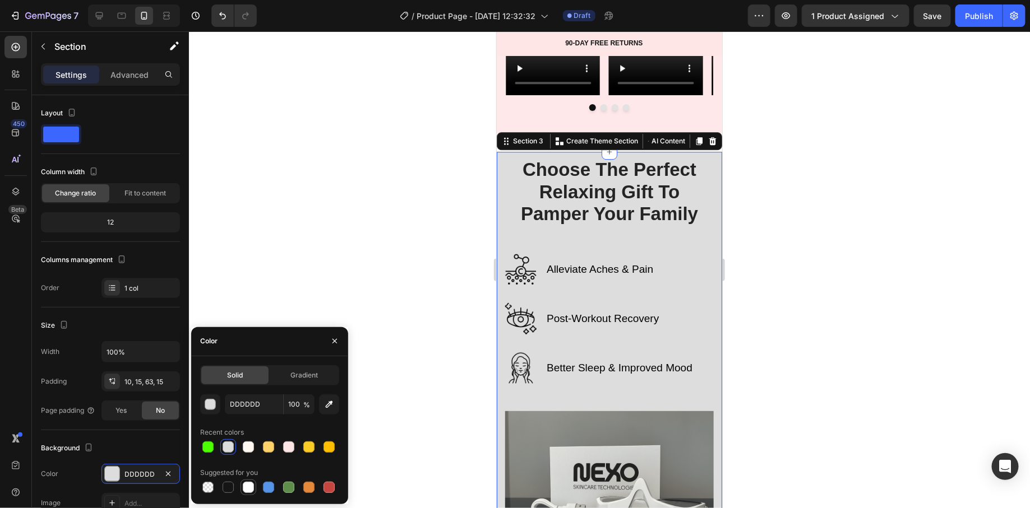
click at [244, 486] on div at bounding box center [248, 487] width 11 height 11
type input "FFFFFF"
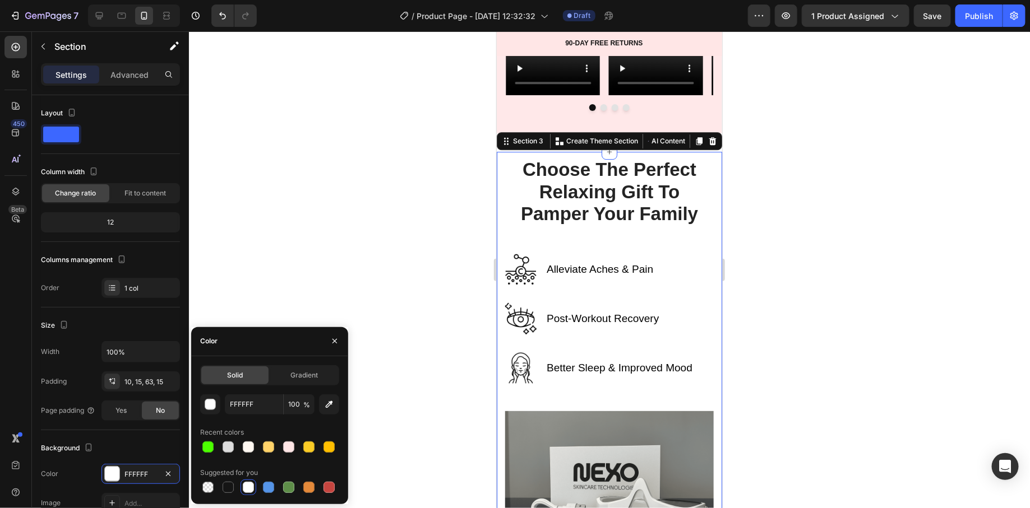
click at [380, 254] on div at bounding box center [609, 269] width 841 height 477
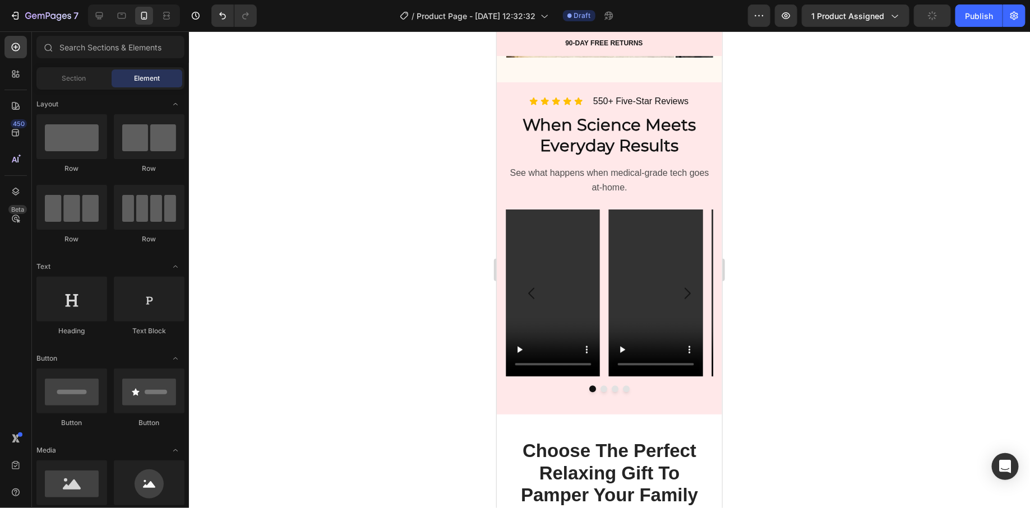
scroll to position [1635, 0]
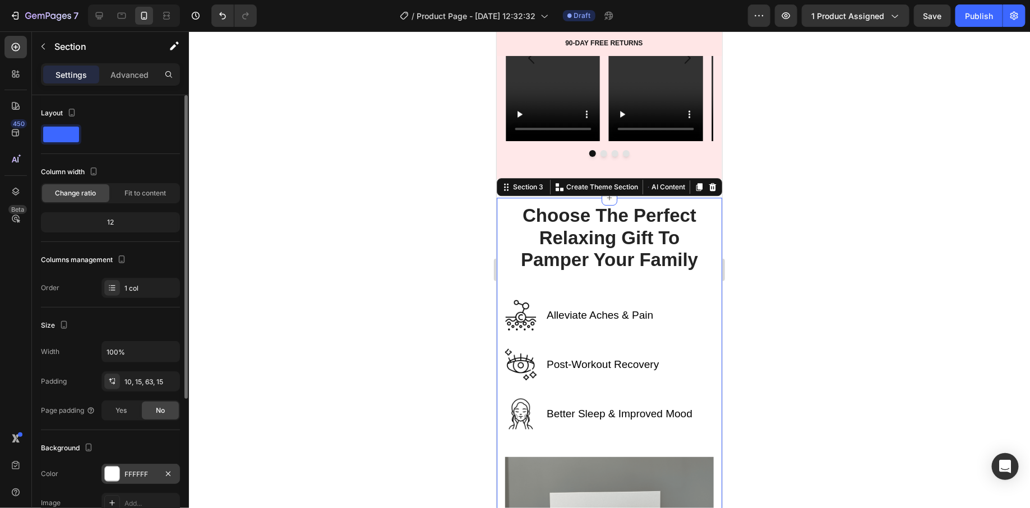
click at [105, 475] on div at bounding box center [112, 474] width 15 height 15
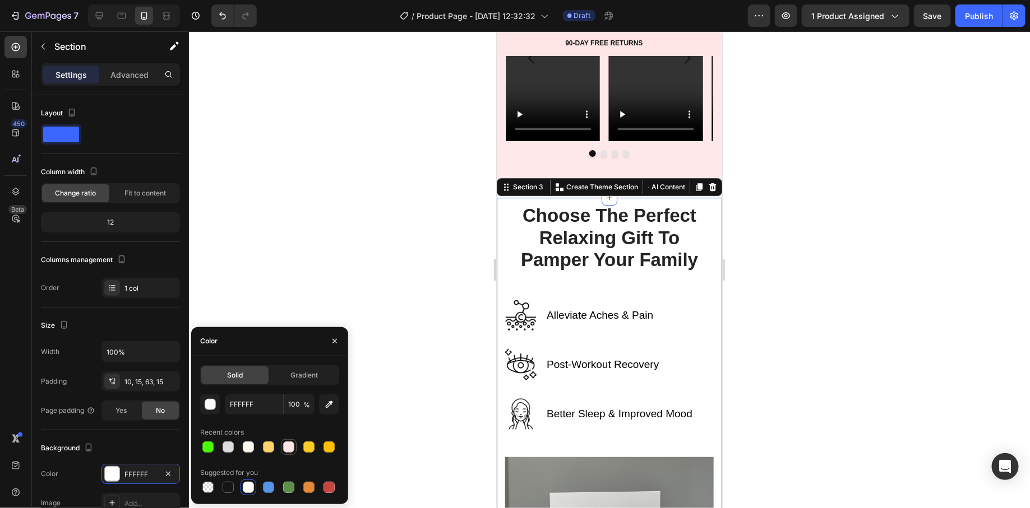
click at [284, 447] on div at bounding box center [288, 447] width 11 height 11
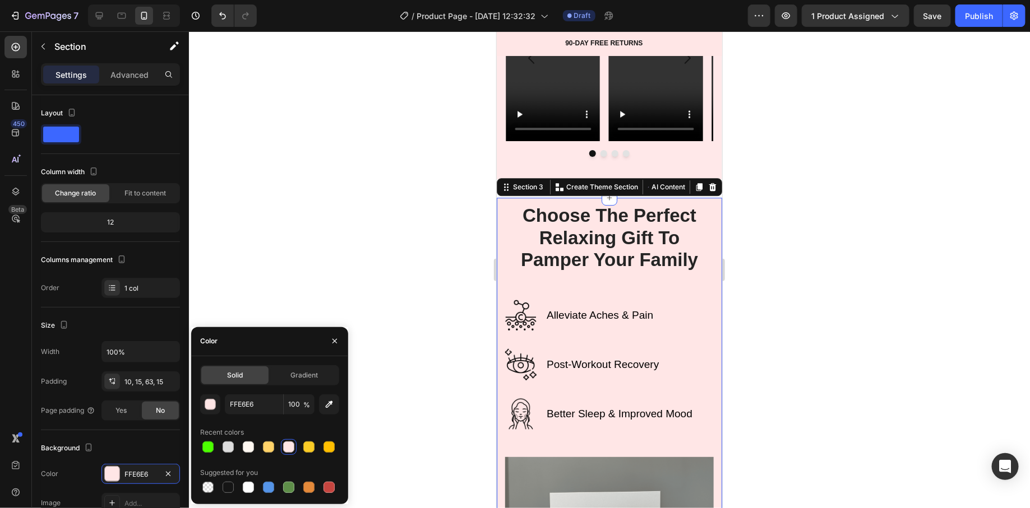
click at [284, 448] on div at bounding box center [288, 447] width 11 height 11
click at [247, 446] on div at bounding box center [248, 447] width 11 height 11
type input "FFF9F2"
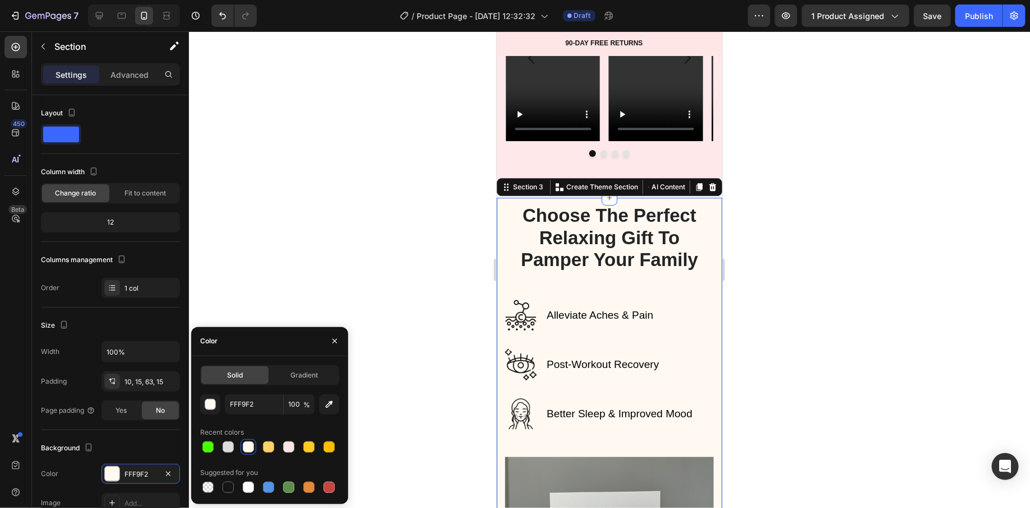
click at [360, 201] on div at bounding box center [609, 269] width 841 height 477
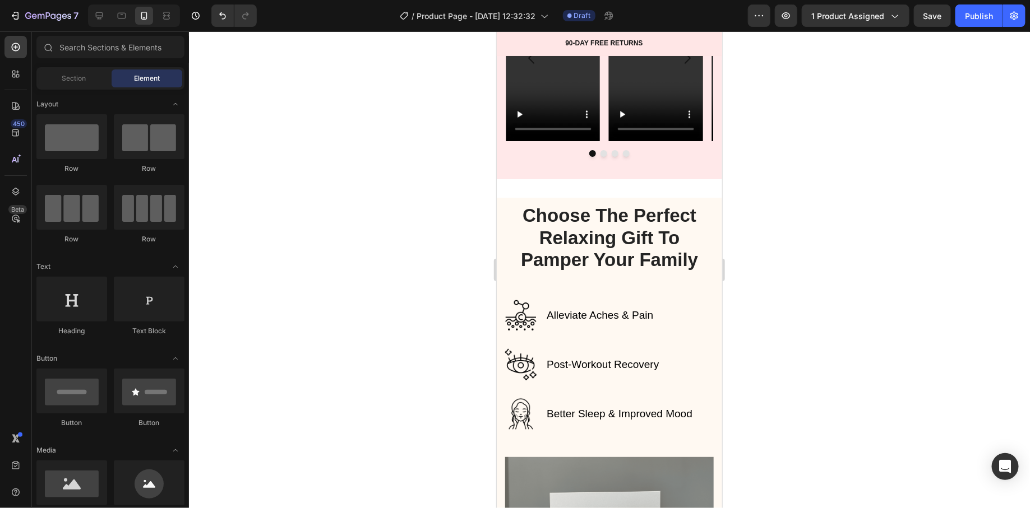
click at [361, 201] on div at bounding box center [609, 269] width 841 height 477
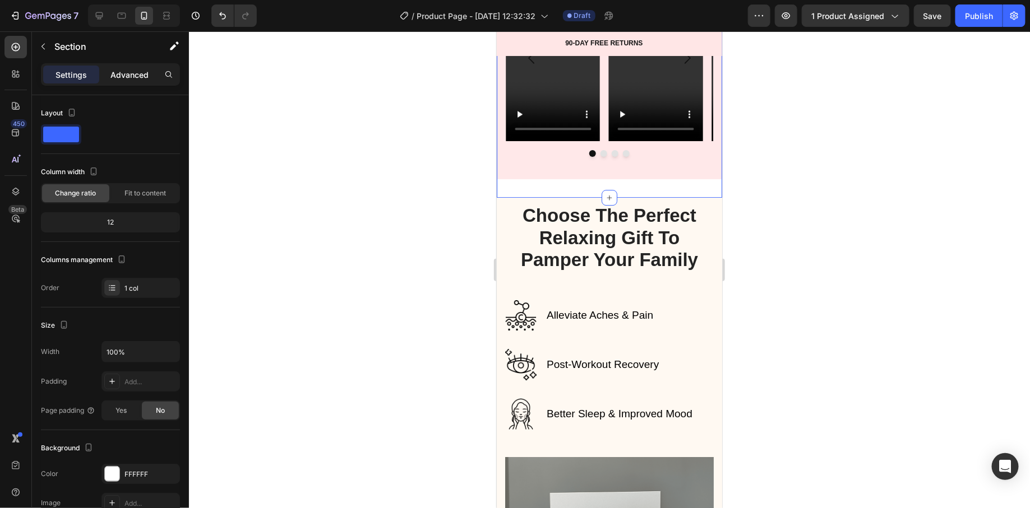
click at [143, 79] on p "Advanced" at bounding box center [129, 75] width 38 height 12
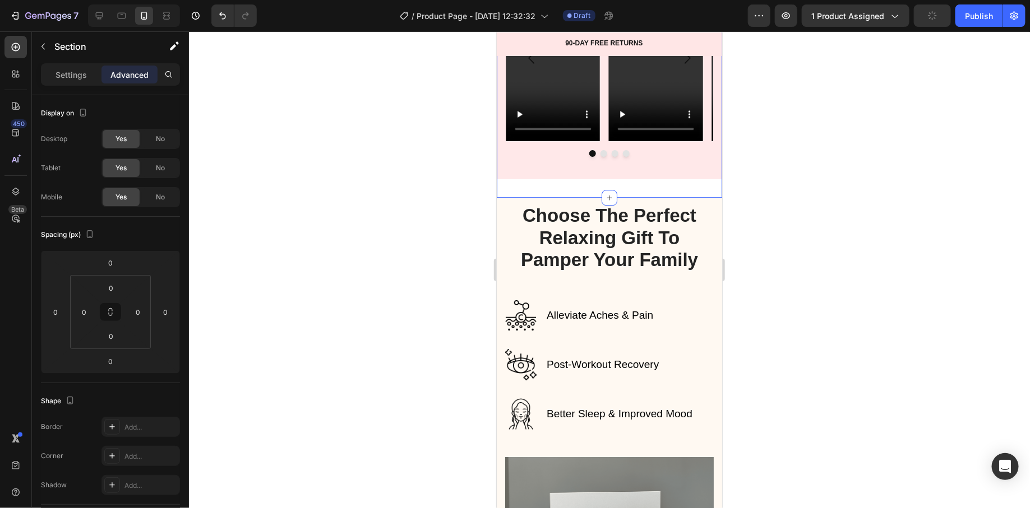
click at [397, 198] on div at bounding box center [609, 269] width 841 height 477
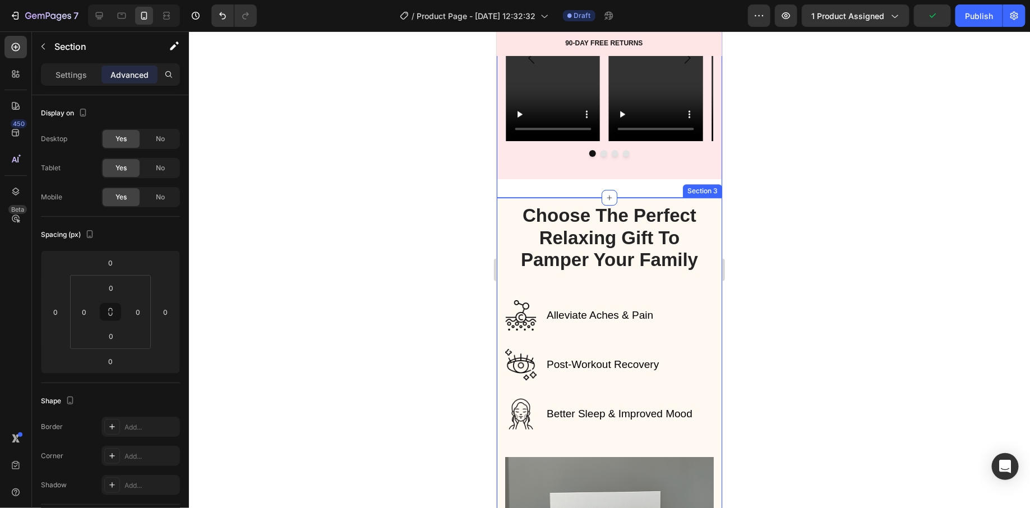
click at [421, 293] on div at bounding box center [609, 269] width 841 height 477
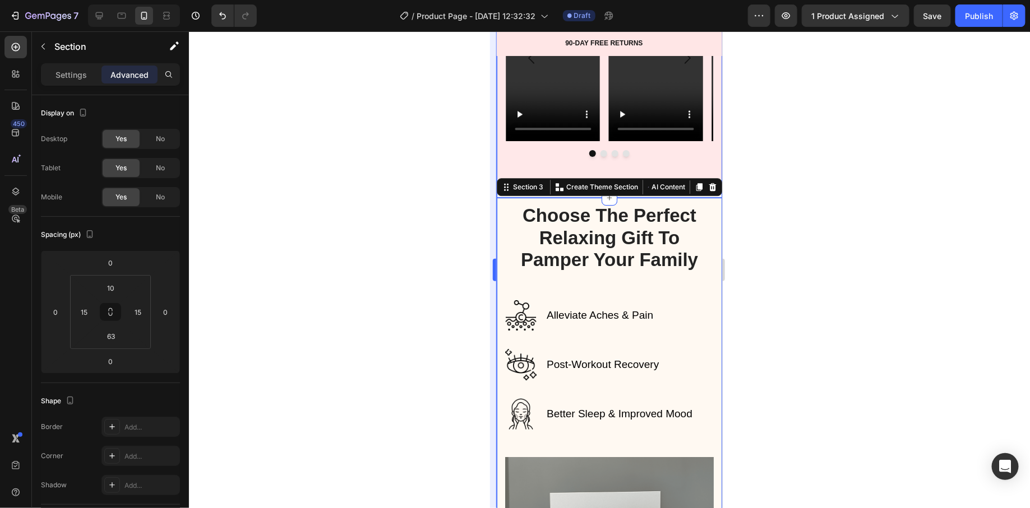
drag, startPoint x: 430, startPoint y: 201, endPoint x: 495, endPoint y: 188, distance: 66.3
click at [430, 201] on div at bounding box center [609, 269] width 841 height 477
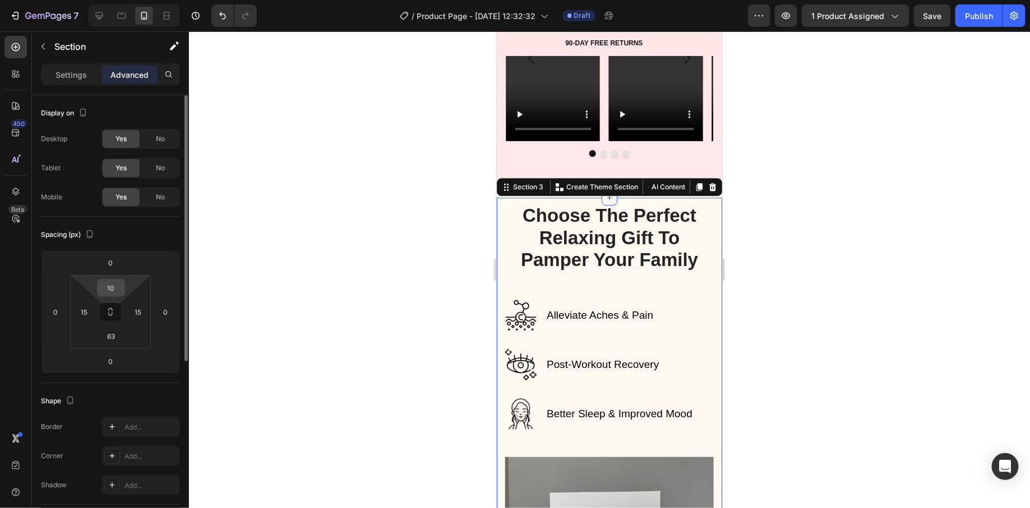
click at [117, 288] on input "10" at bounding box center [111, 288] width 22 height 17
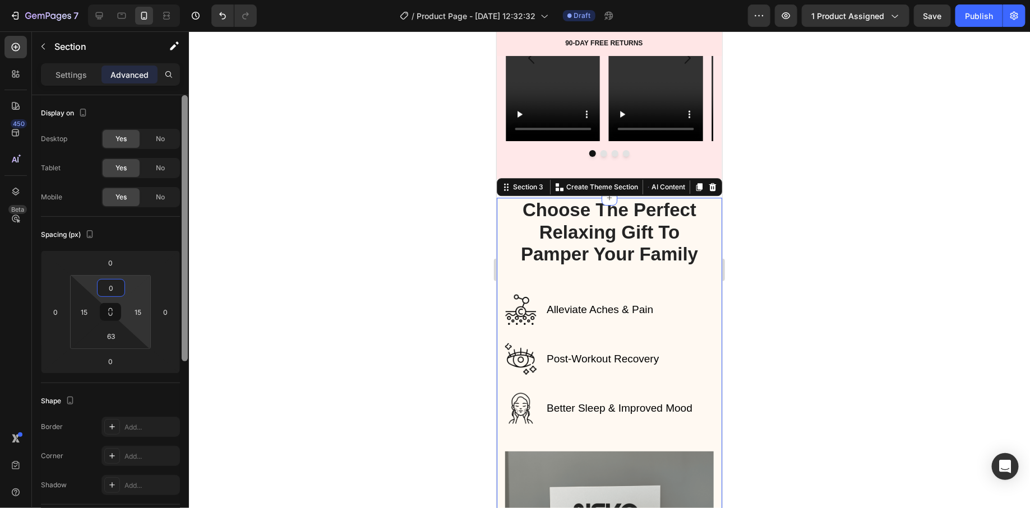
type input "0"
click at [182, 313] on div at bounding box center [185, 318] width 8 height 446
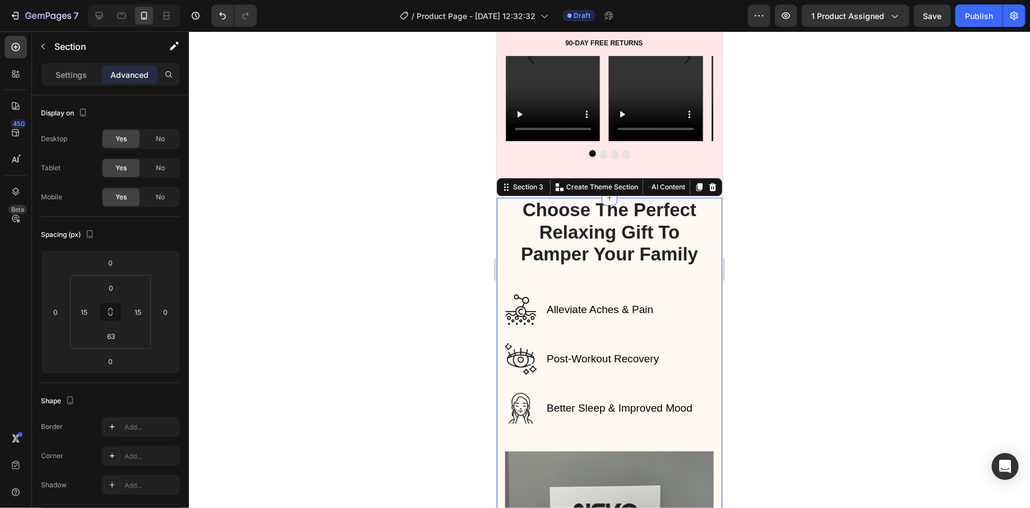
scroll to position [300, 0]
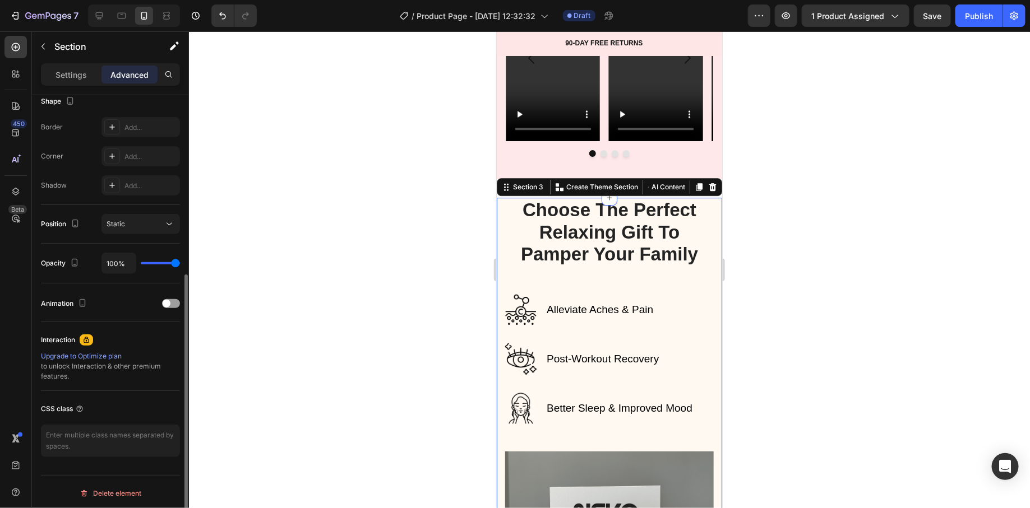
click at [351, 304] on div at bounding box center [609, 269] width 841 height 477
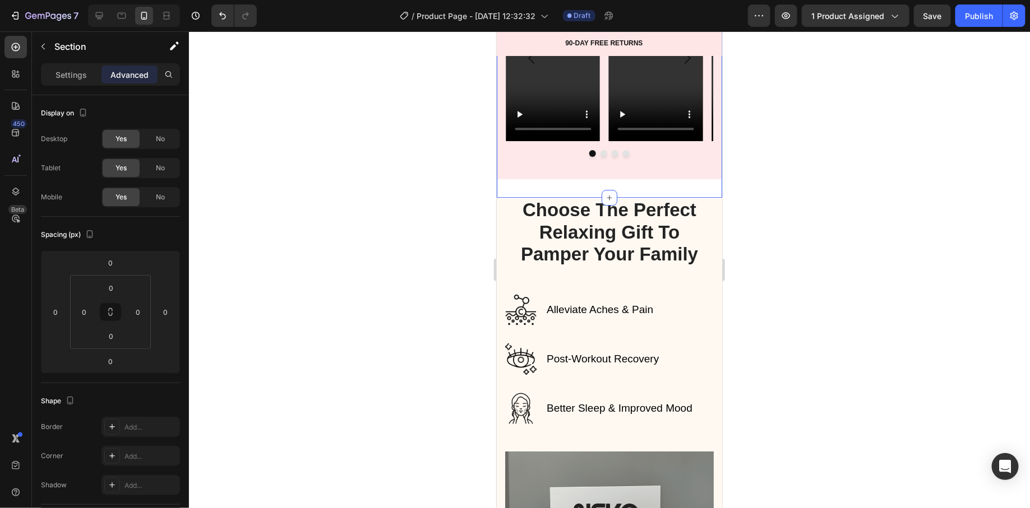
click at [533, 171] on div "Icon Icon Icon Icon Icon Icon List 550+ Five-Star Reviews Heading Row When Scie…" at bounding box center [608, 12] width 225 height 332
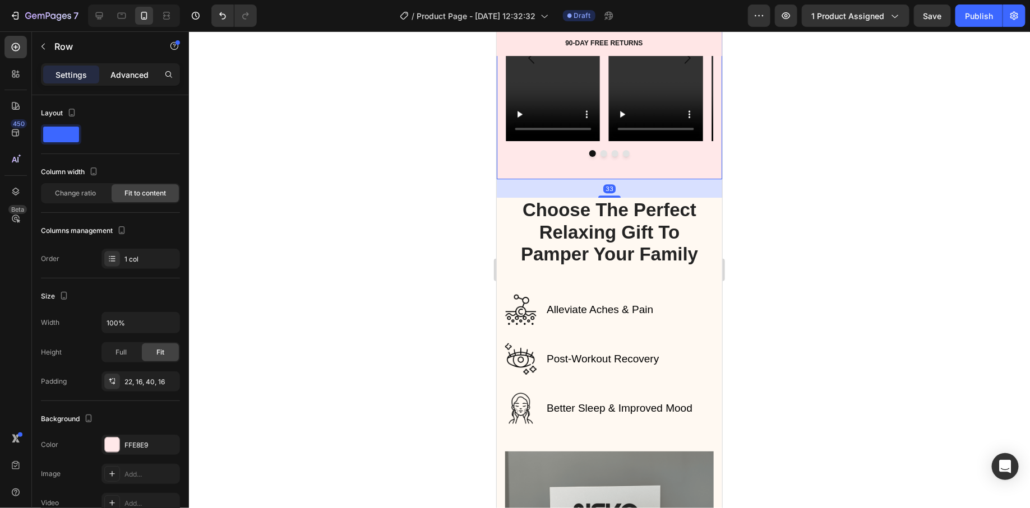
click at [122, 66] on div "Settings Advanced" at bounding box center [110, 75] width 135 height 18
click at [124, 70] on p "Advanced" at bounding box center [129, 75] width 38 height 12
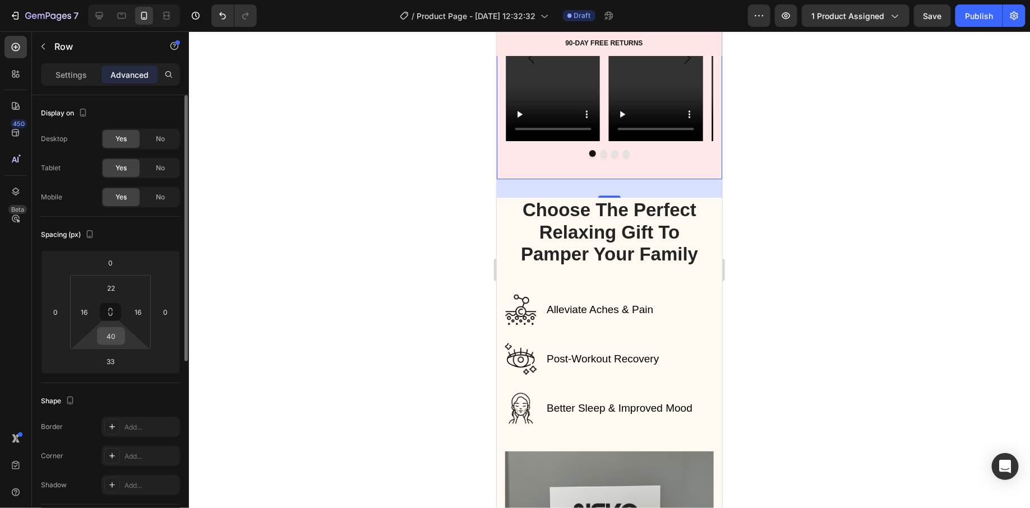
click at [100, 330] on input "40" at bounding box center [111, 336] width 22 height 17
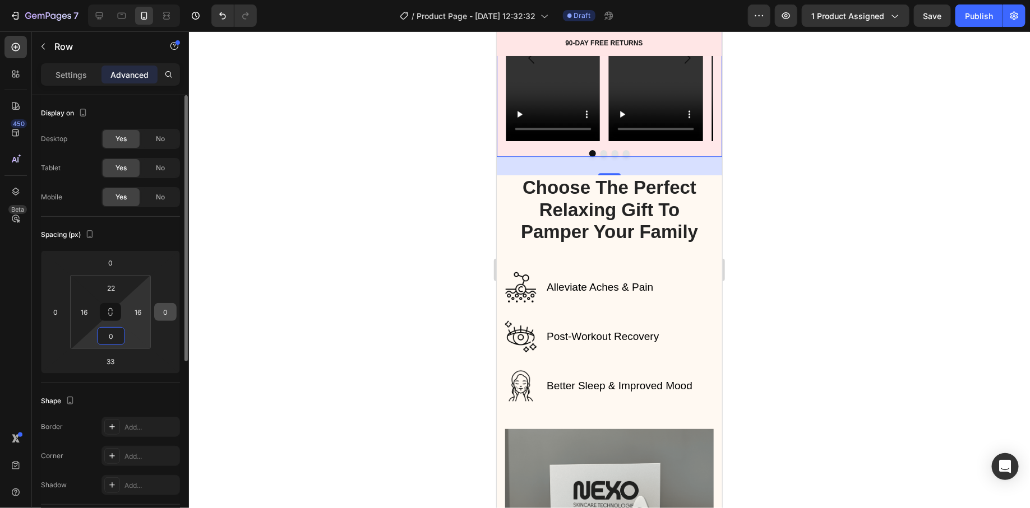
type input "0"
click at [159, 304] on input "0" at bounding box center [165, 312] width 17 height 17
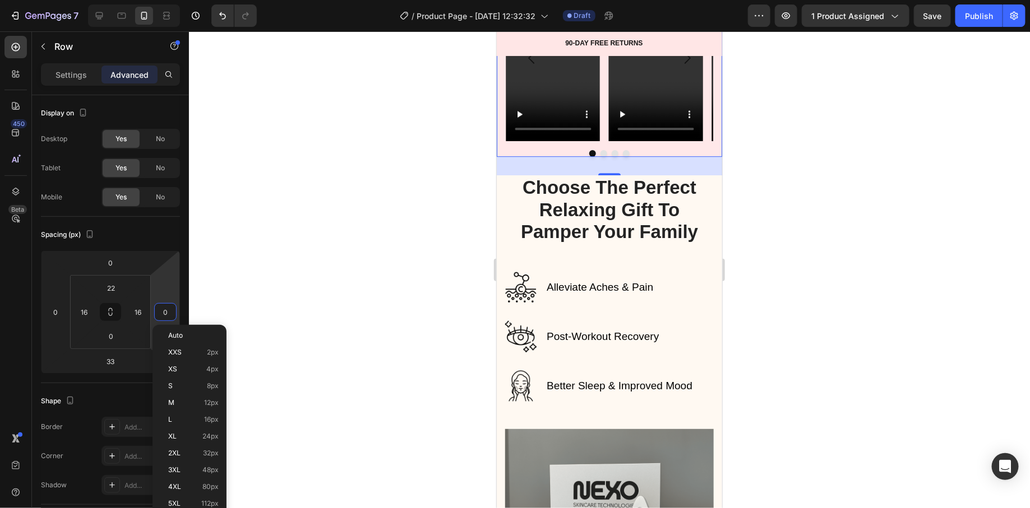
click at [362, 271] on div at bounding box center [609, 269] width 841 height 477
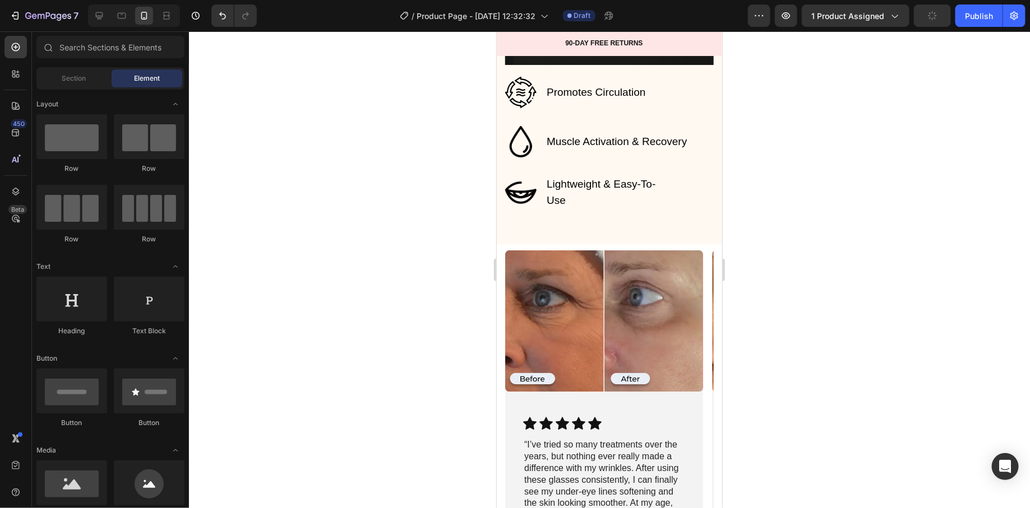
scroll to position [0, 0]
drag, startPoint x: 579, startPoint y: 174, endPoint x: 663, endPoint y: 248, distance: 112.0
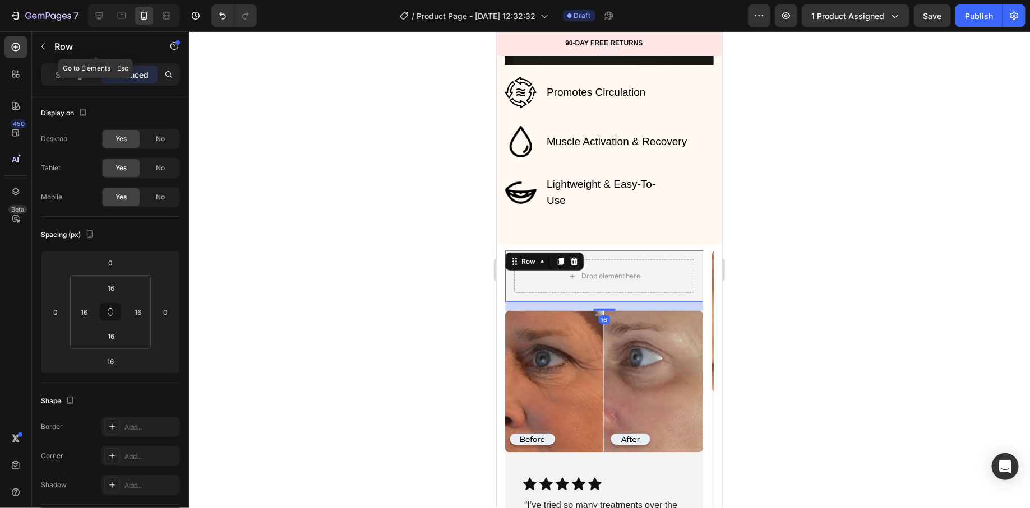
click at [58, 47] on p "Row" at bounding box center [101, 46] width 95 height 13
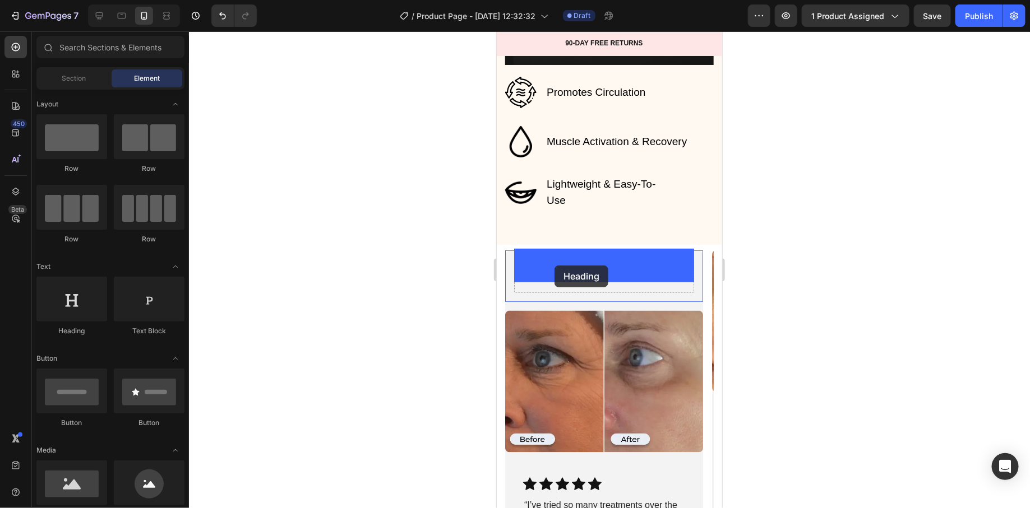
drag, startPoint x: 581, startPoint y: 338, endPoint x: 554, endPoint y: 265, distance: 77.9
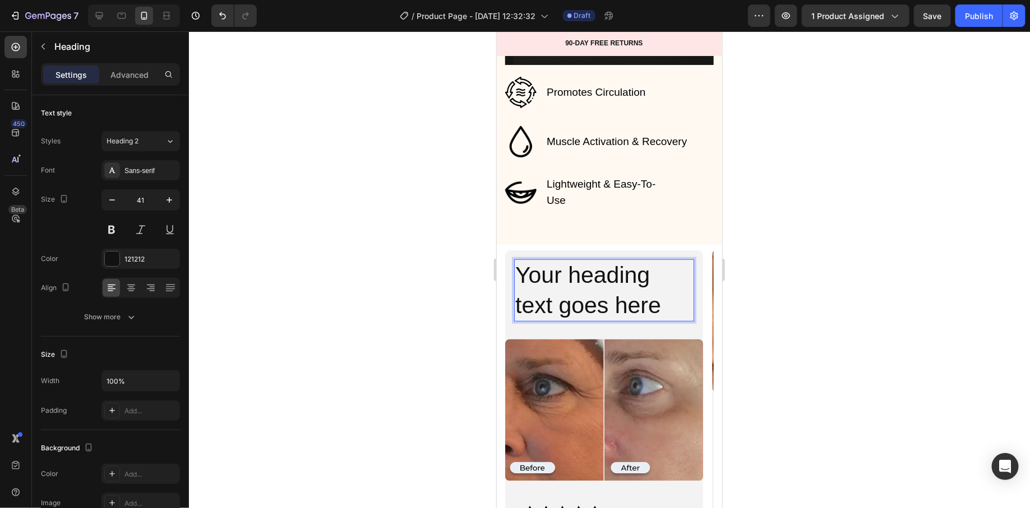
click at [562, 283] on h2 "Your heading text goes here" at bounding box center [604, 290] width 180 height 62
click at [562, 283] on p "Your heading text goes here" at bounding box center [604, 290] width 178 height 60
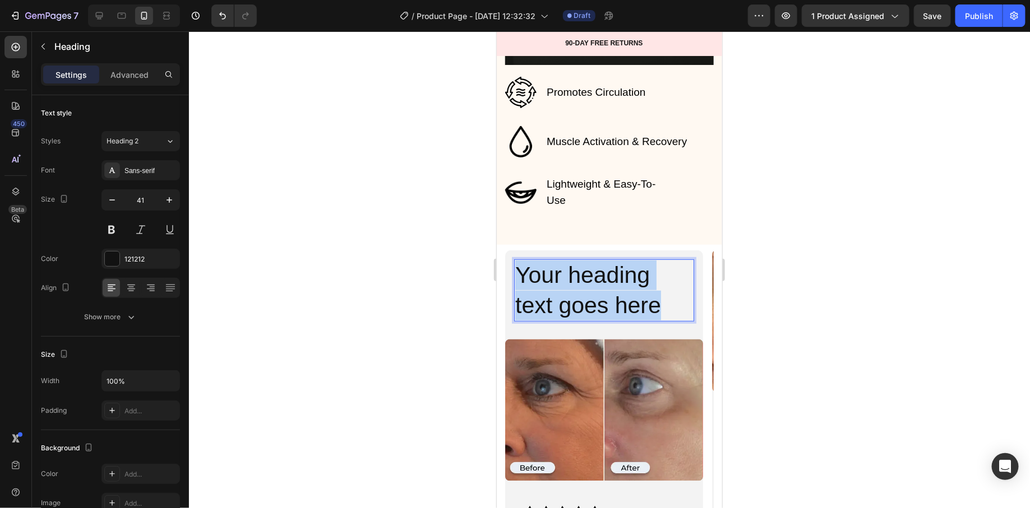
click at [562, 283] on p "Your heading text goes here" at bounding box center [604, 290] width 178 height 60
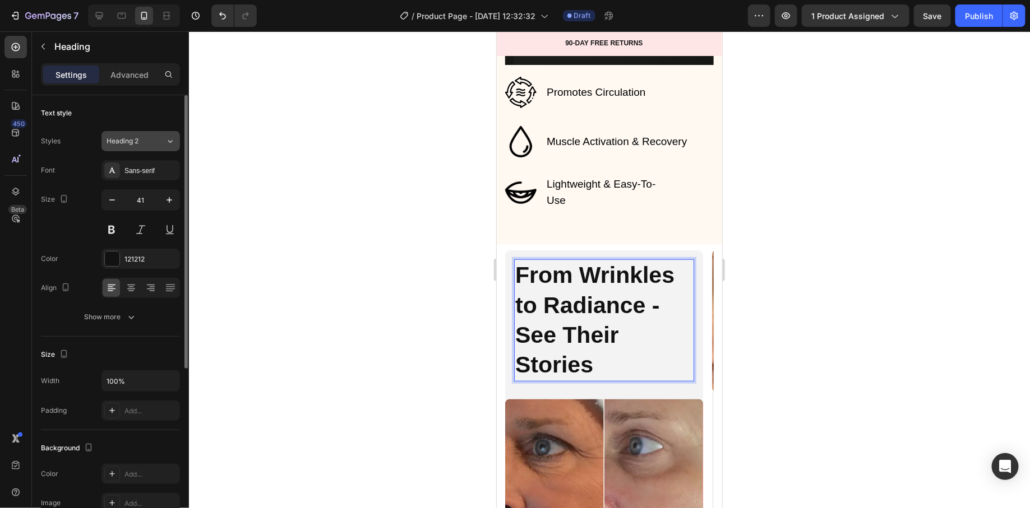
click at [127, 144] on span "Heading 2" at bounding box center [123, 141] width 32 height 10
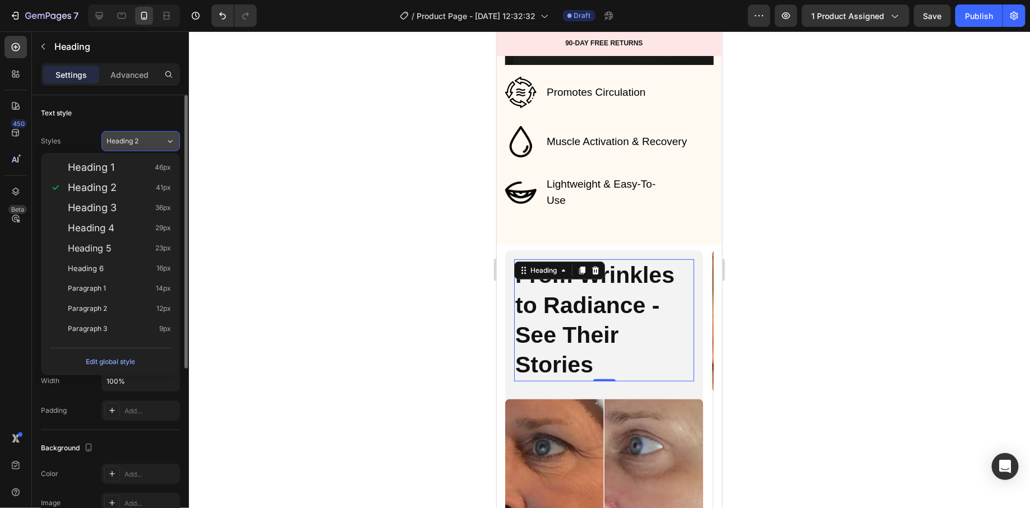
click at [107, 144] on span "Heading 2" at bounding box center [123, 141] width 32 height 10
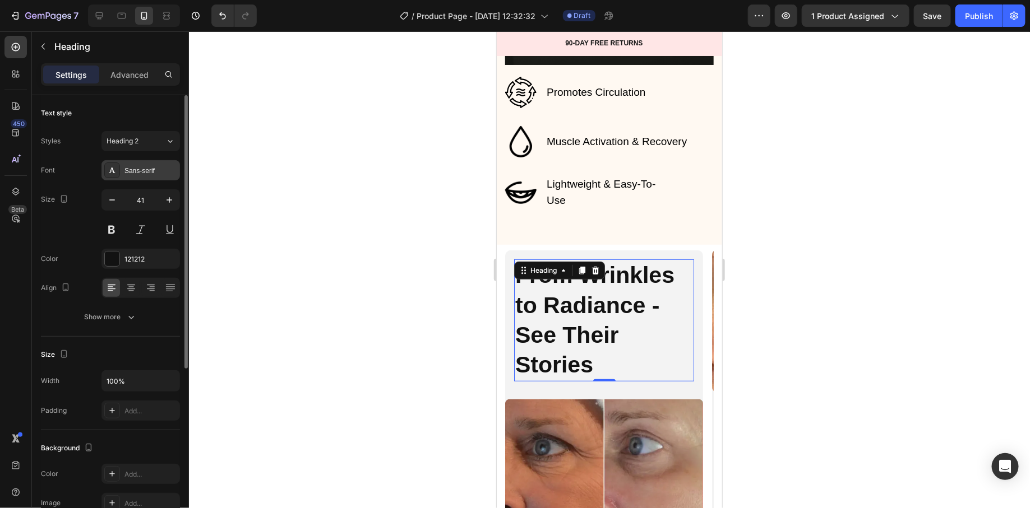
click at [123, 167] on div "Sans-serif" at bounding box center [140, 170] width 78 height 20
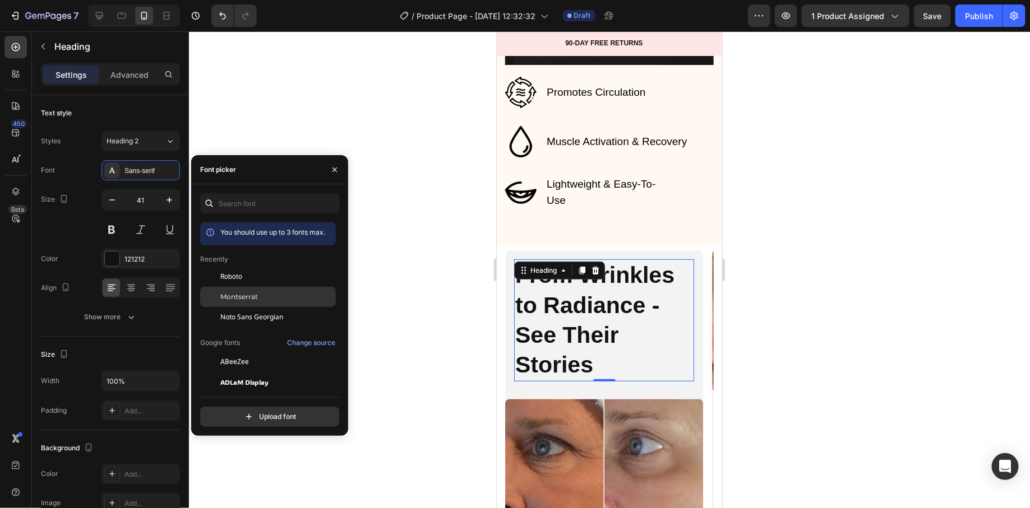
click at [230, 413] on div "Montserrat" at bounding box center [268, 423] width 136 height 20
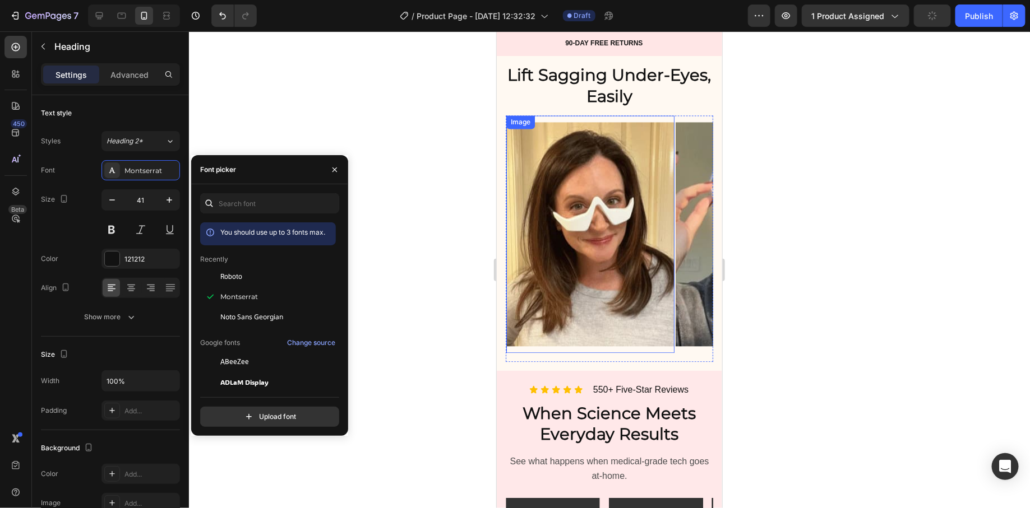
scroll to position [1085, 0]
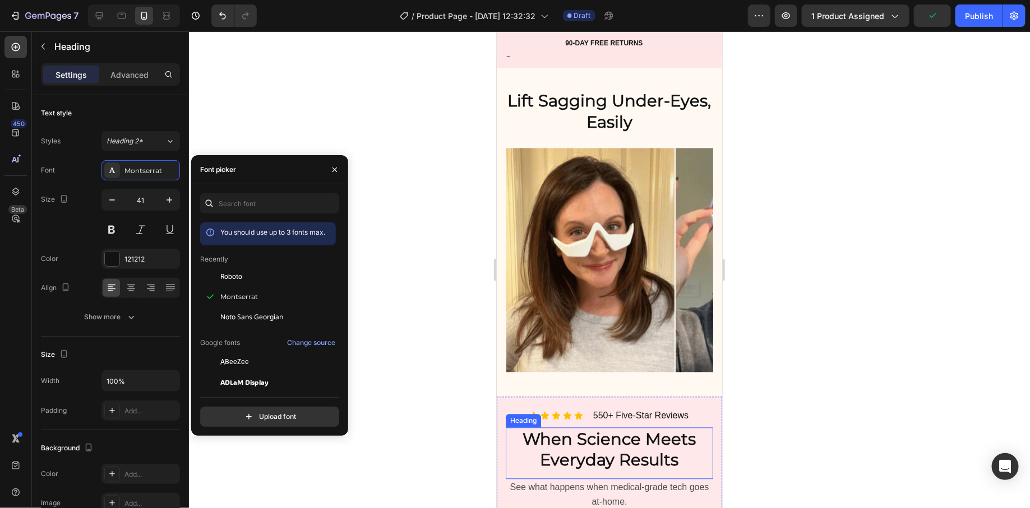
click at [598, 450] on strong "When Science Meets Everyday Results" at bounding box center [608, 449] width 173 height 41
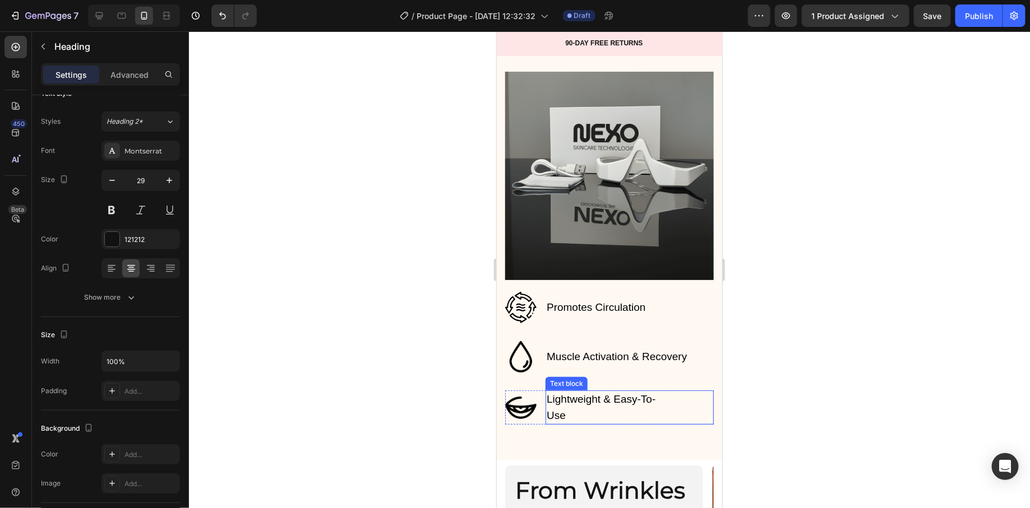
scroll to position [2265, 0]
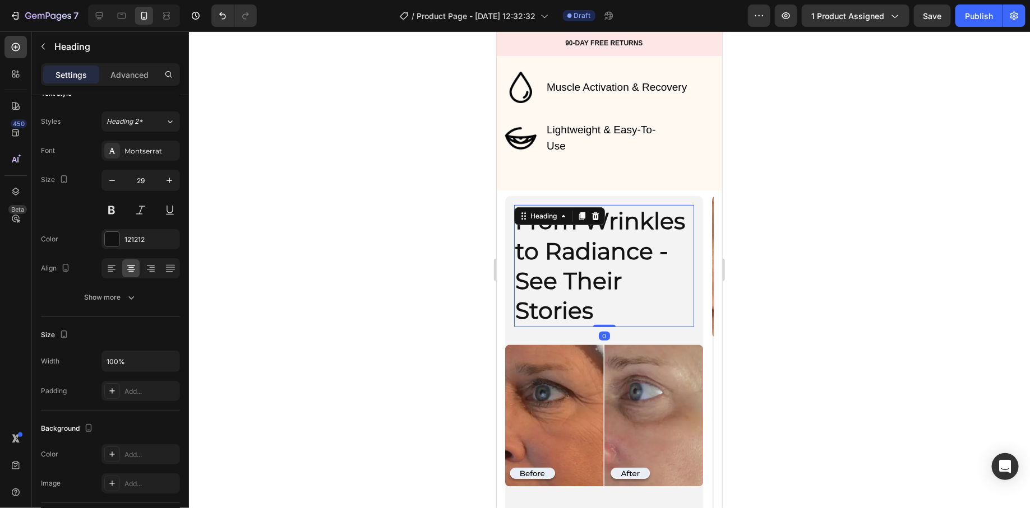
click at [588, 281] on strong "From Wrinkles to Radiance - See Their Stories" at bounding box center [600, 265] width 170 height 118
click at [145, 178] on input "41" at bounding box center [140, 180] width 37 height 20
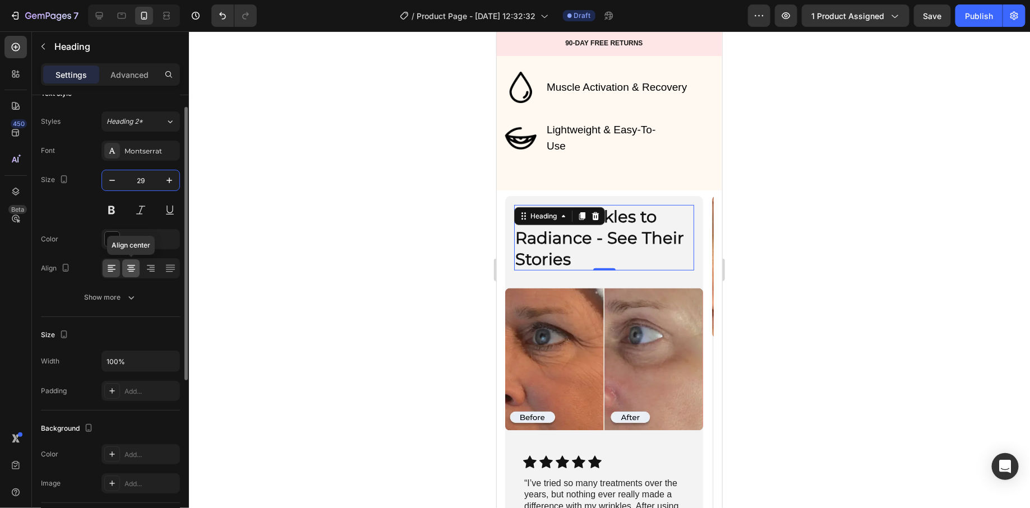
type input "29"
click at [126, 271] on icon at bounding box center [131, 268] width 11 height 11
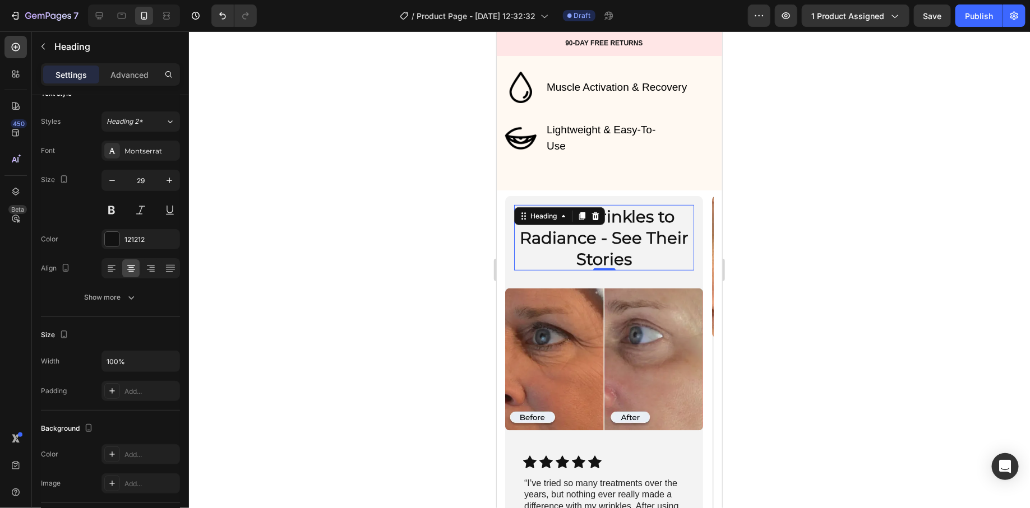
click at [465, 300] on div at bounding box center [609, 269] width 841 height 477
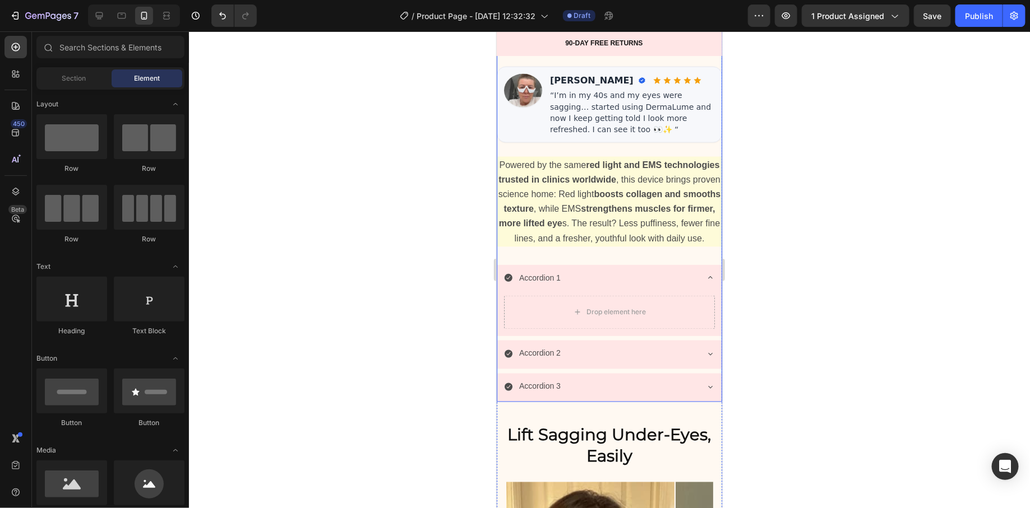
scroll to position [869, 0]
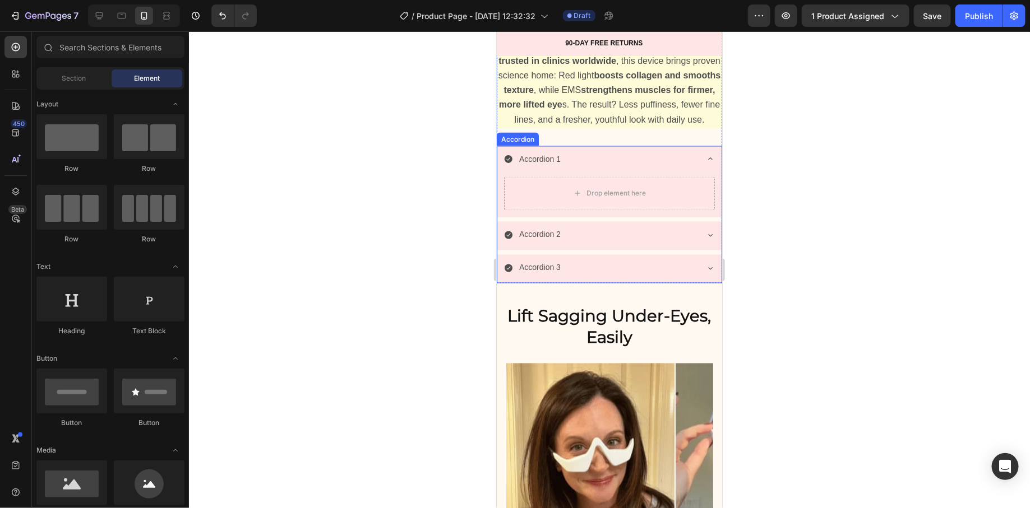
click at [690, 156] on div "Accordion 1" at bounding box center [609, 160] width 224 height 29
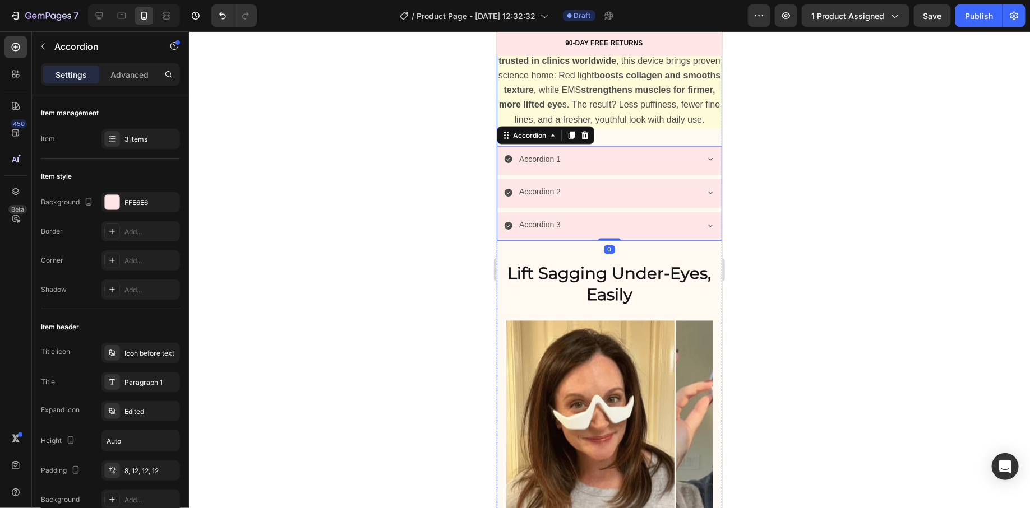
click at [696, 127] on p "Powered by the same red light and EMS technologies trusted in clinics worldwide…" at bounding box center [608, 83] width 223 height 88
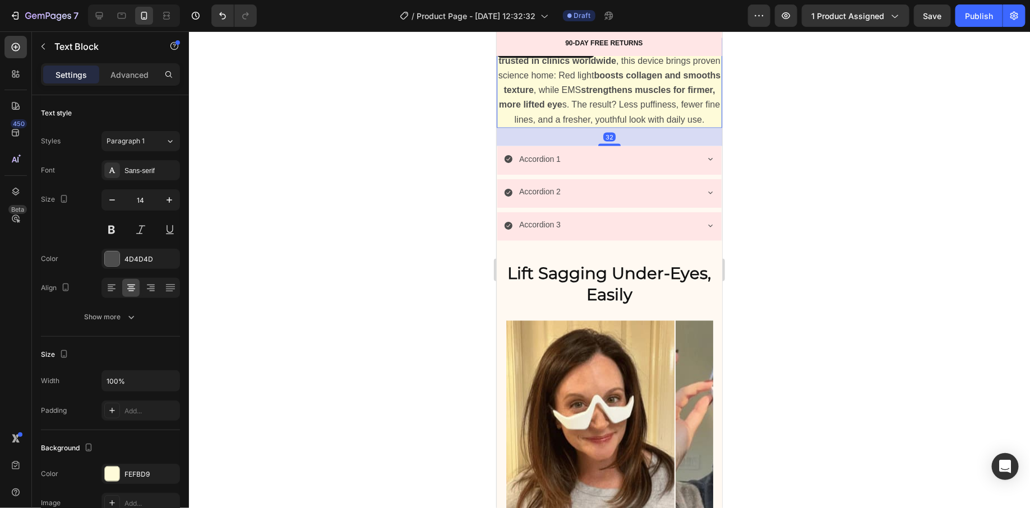
click at [692, 114] on p "Powered by the same red light and EMS technologies trusted in clinics worldwide…" at bounding box center [608, 83] width 223 height 88
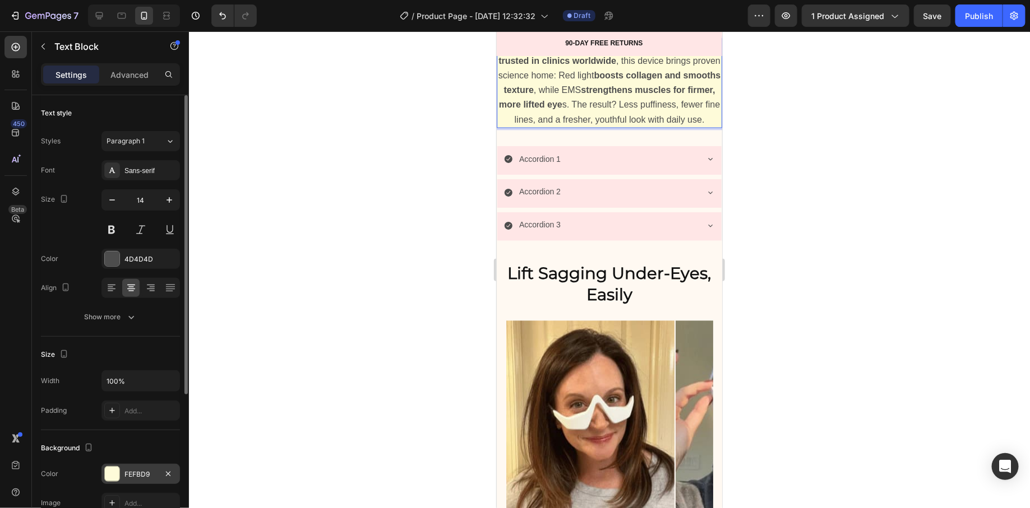
click at [113, 467] on div at bounding box center [112, 474] width 15 height 15
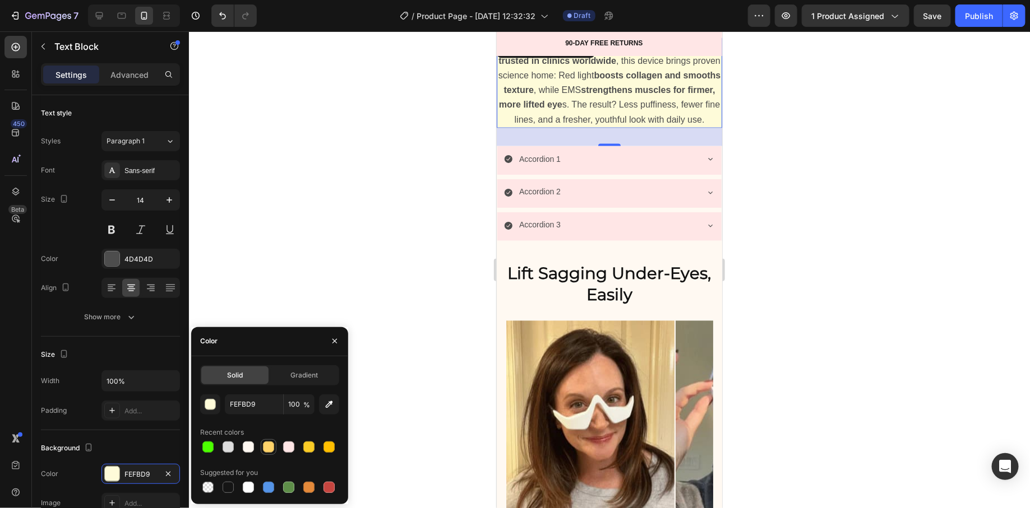
click at [272, 451] on div at bounding box center [268, 447] width 11 height 11
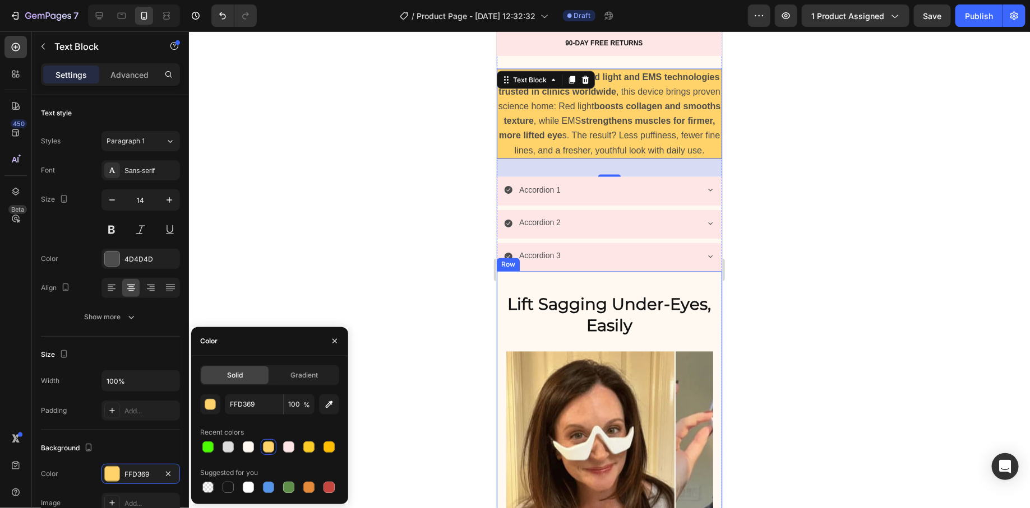
scroll to position [771, 0]
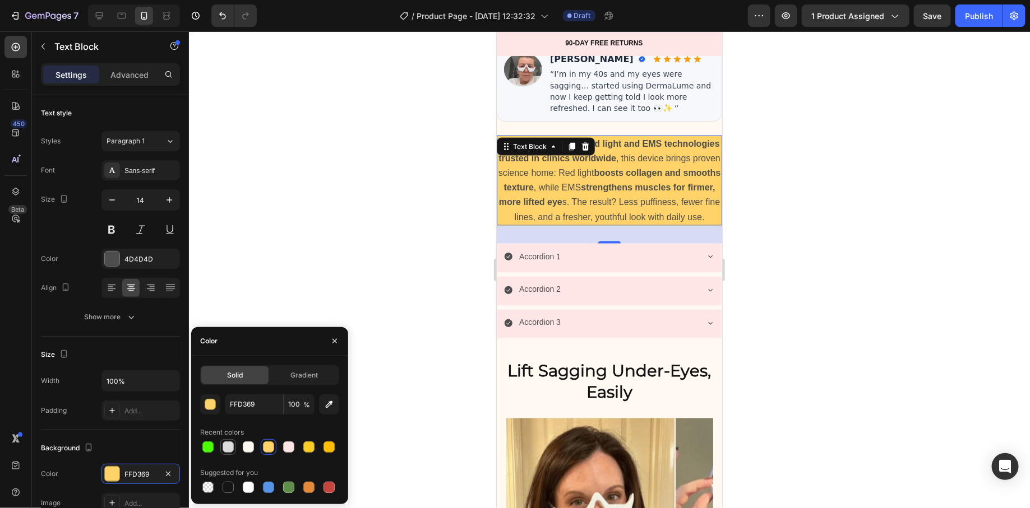
click at [230, 451] on div at bounding box center [228, 447] width 11 height 11
type input "DDDDDD"
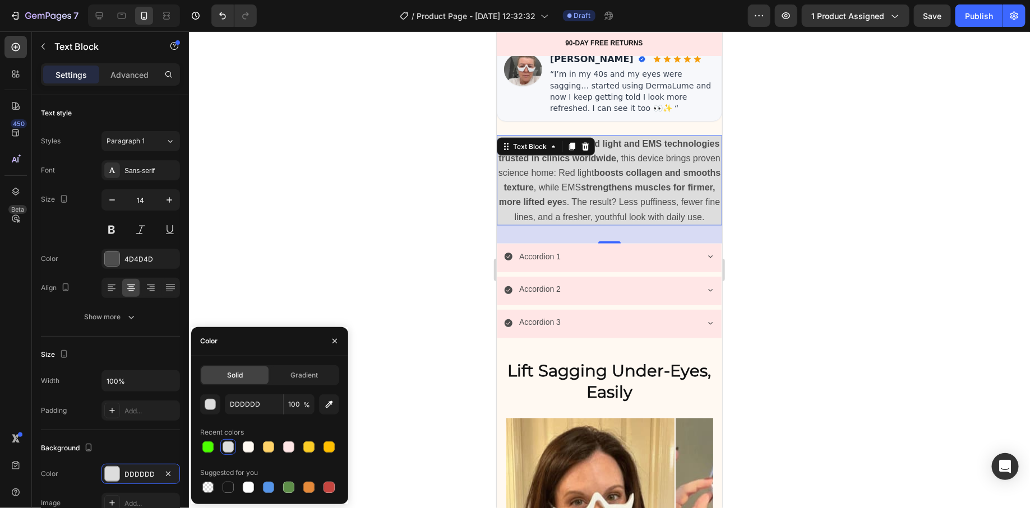
click at [438, 233] on div at bounding box center [609, 269] width 841 height 477
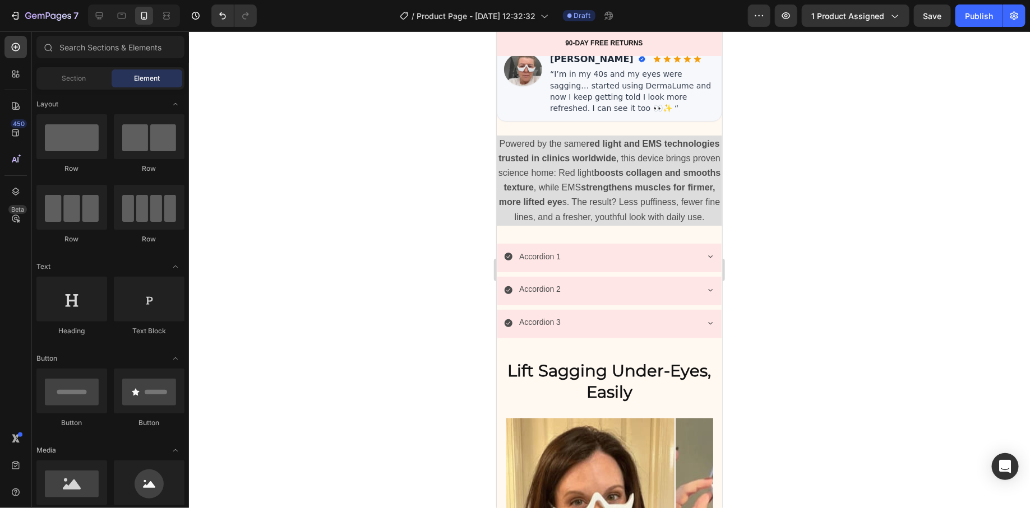
click at [438, 233] on div at bounding box center [609, 269] width 841 height 477
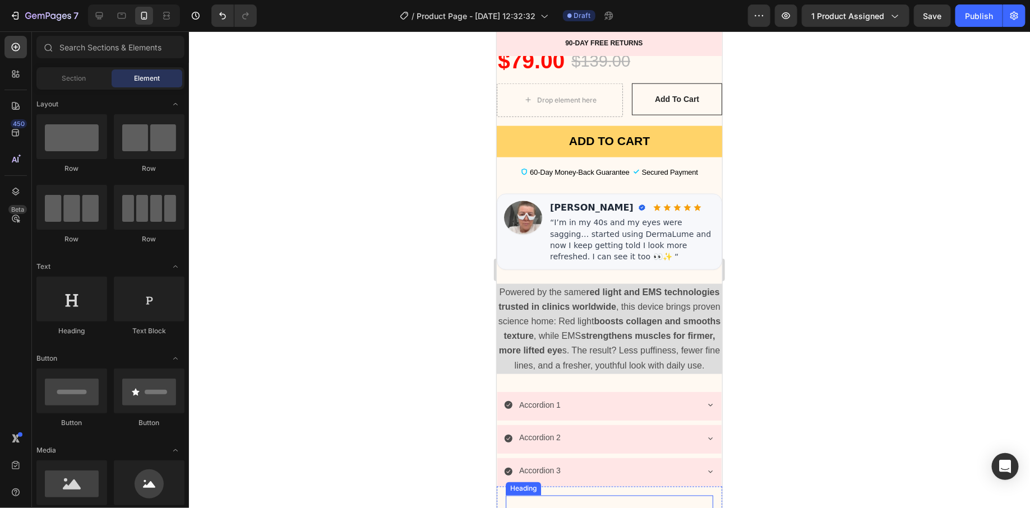
scroll to position [606, 0]
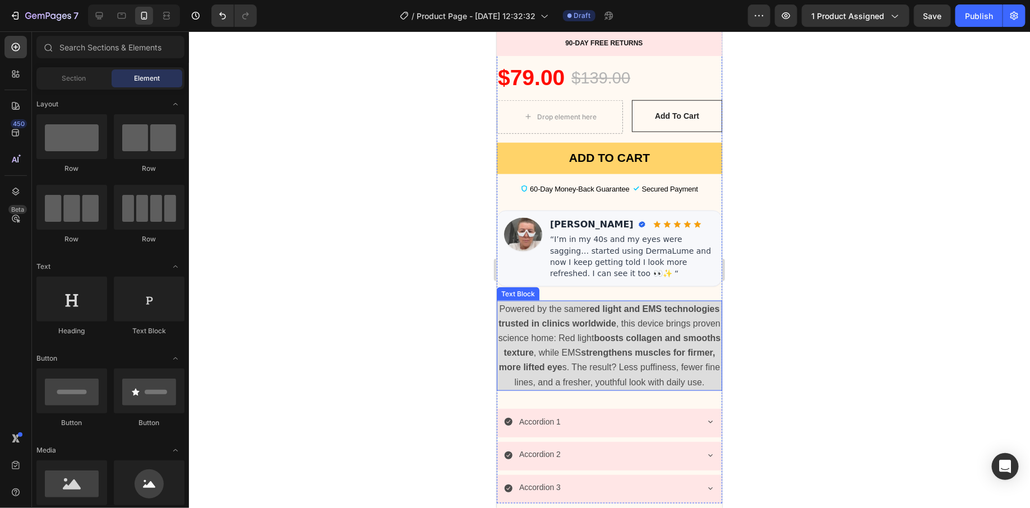
click at [503, 386] on p "Powered by the same red light and EMS technologies trusted in clinics worldwide…" at bounding box center [608, 346] width 223 height 88
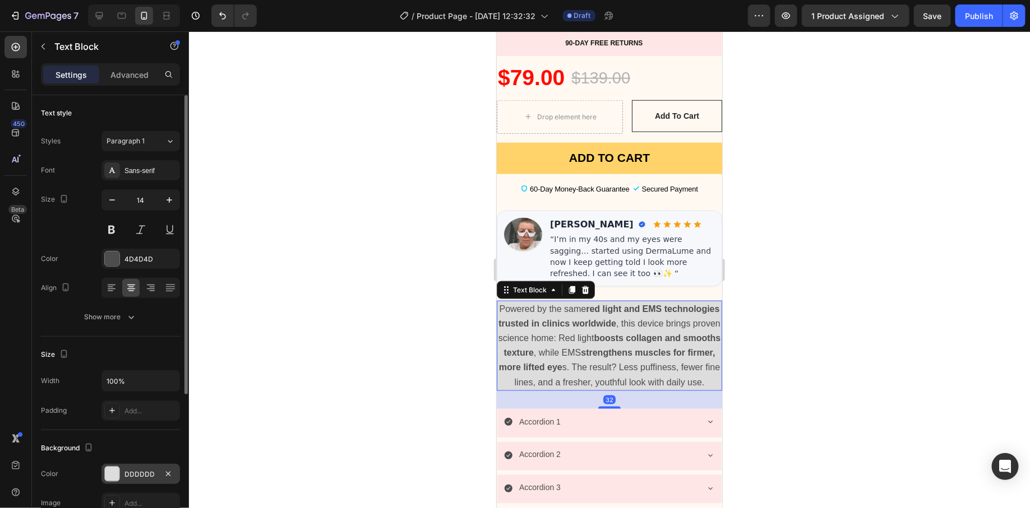
click at [126, 474] on div "DDDDDD" at bounding box center [140, 475] width 33 height 10
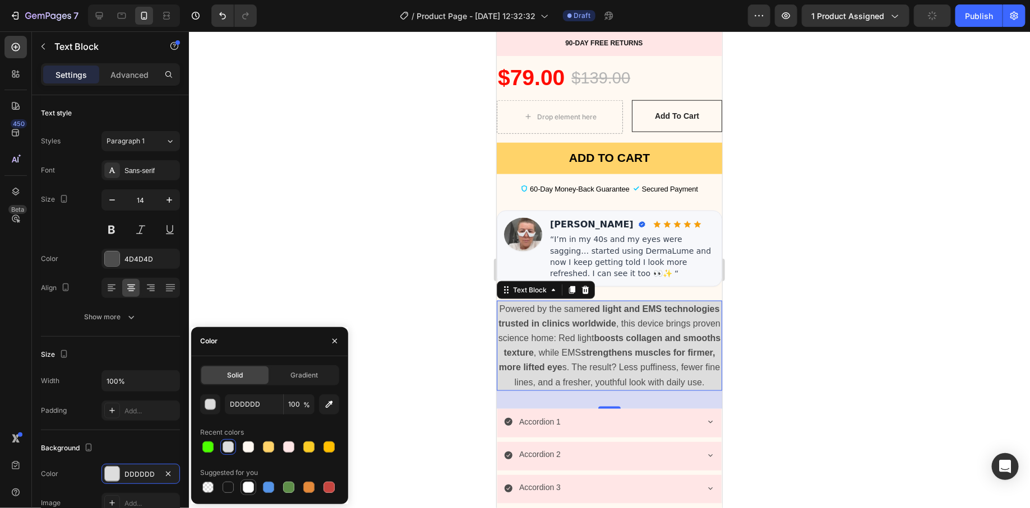
click at [251, 485] on div at bounding box center [248, 487] width 11 height 11
type input "FFFFFF"
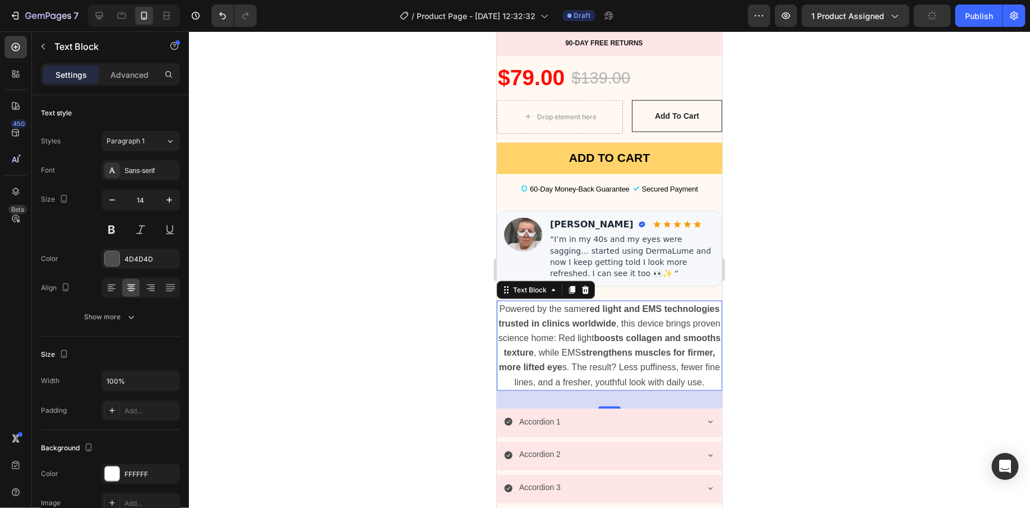
click at [397, 183] on div at bounding box center [609, 269] width 841 height 477
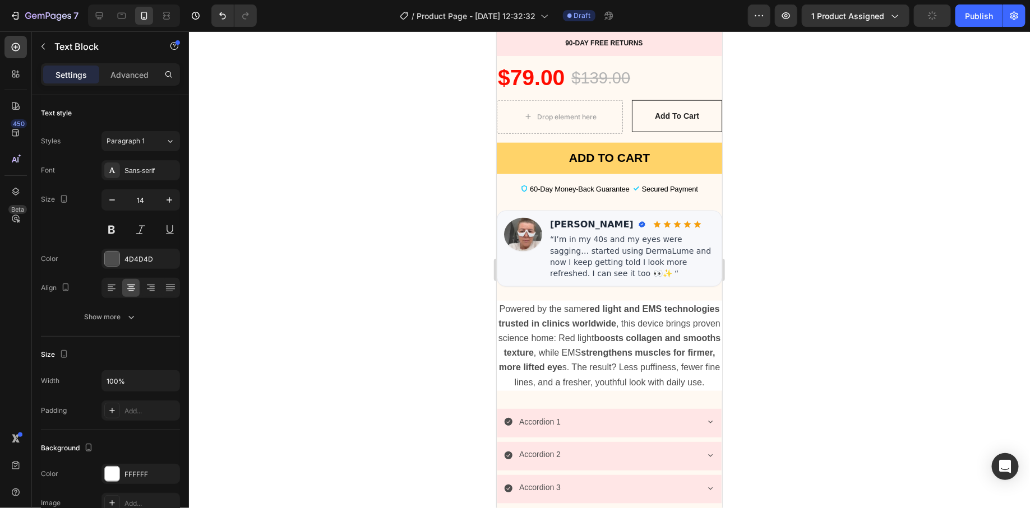
click at [397, 183] on div at bounding box center [609, 269] width 841 height 477
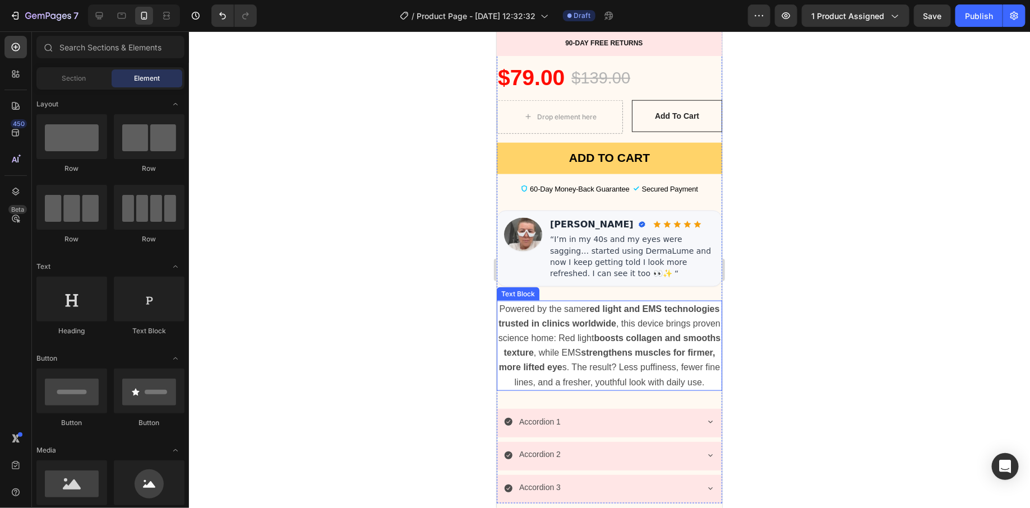
click at [503, 302] on p "Powered by the same red light and EMS technologies trusted in clinics worldwide…" at bounding box center [608, 346] width 223 height 88
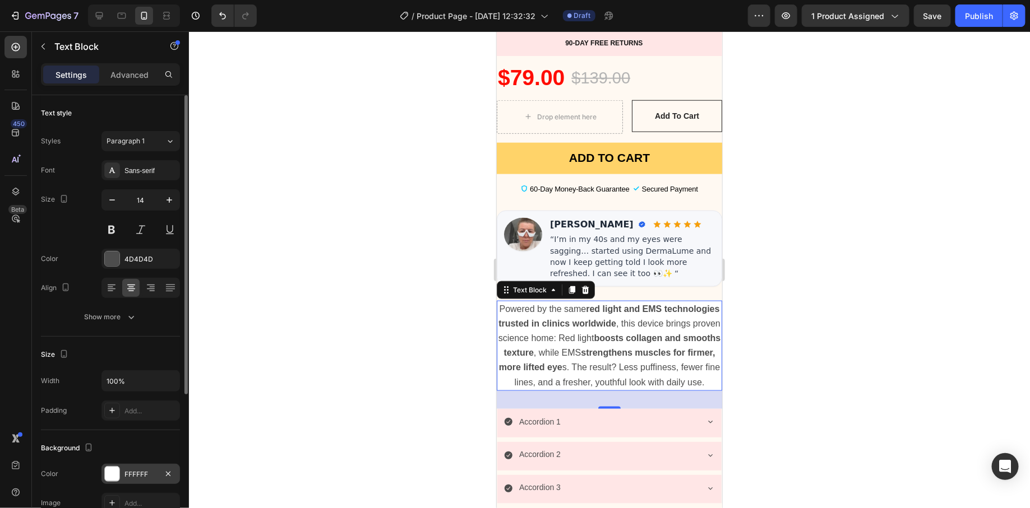
click at [116, 470] on div at bounding box center [112, 474] width 15 height 15
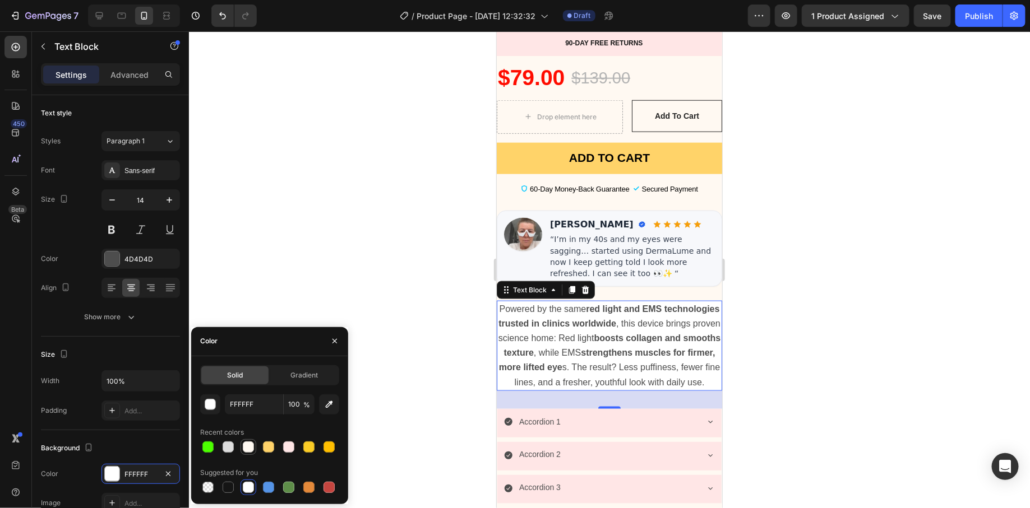
click at [245, 447] on div at bounding box center [248, 447] width 11 height 11
type input "FFF9F2"
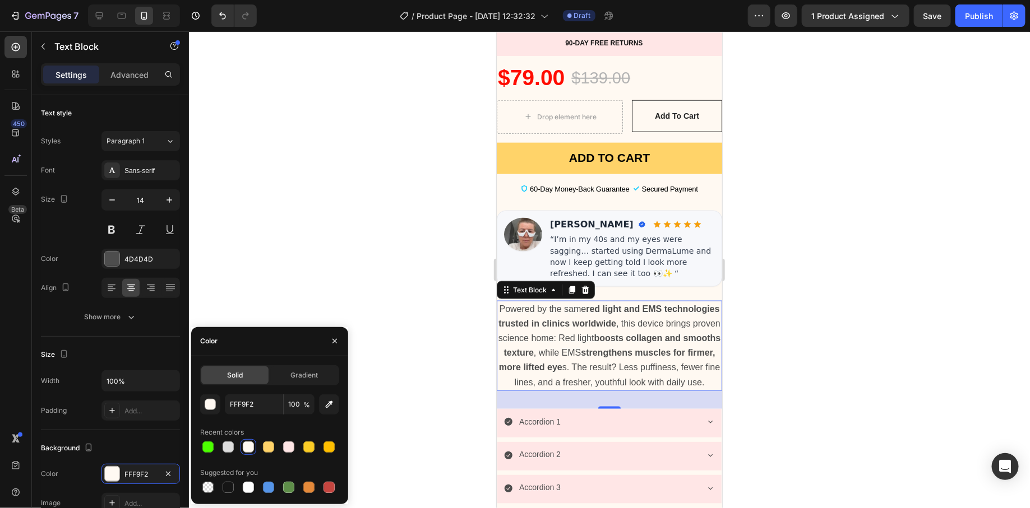
click at [375, 204] on div at bounding box center [609, 269] width 841 height 477
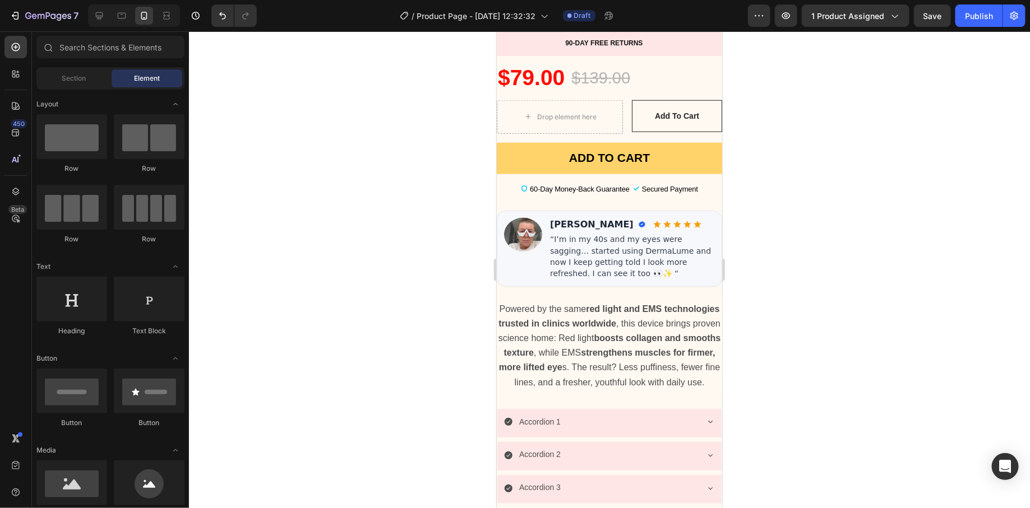
click at [375, 204] on div at bounding box center [609, 269] width 841 height 477
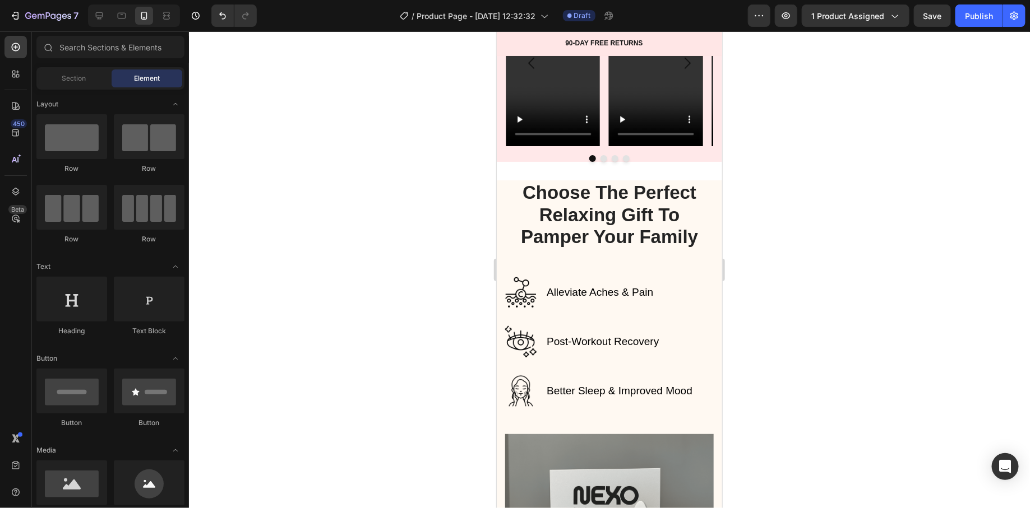
scroll to position [1590, 0]
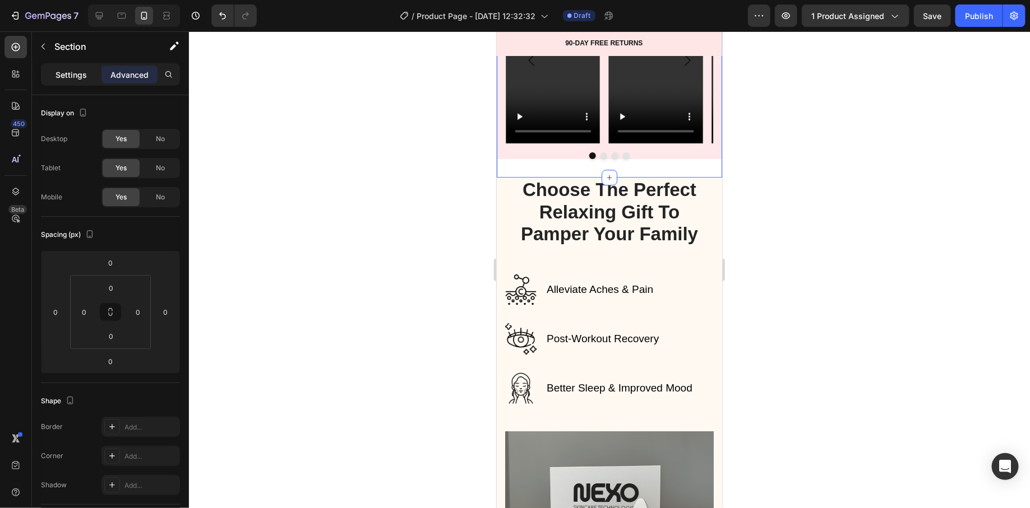
click at [53, 75] on div "Settings" at bounding box center [71, 75] width 56 height 18
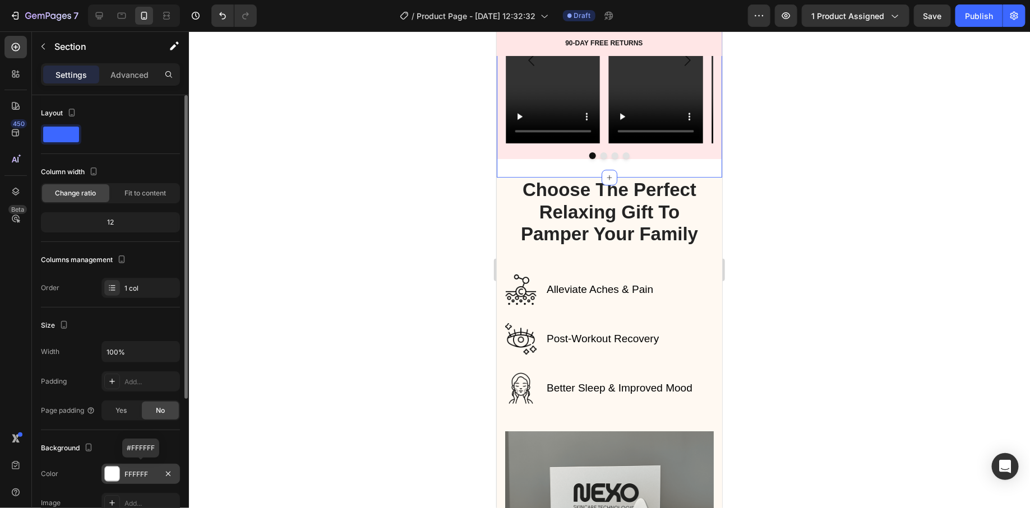
click at [125, 473] on div "FFFFFF" at bounding box center [140, 475] width 33 height 10
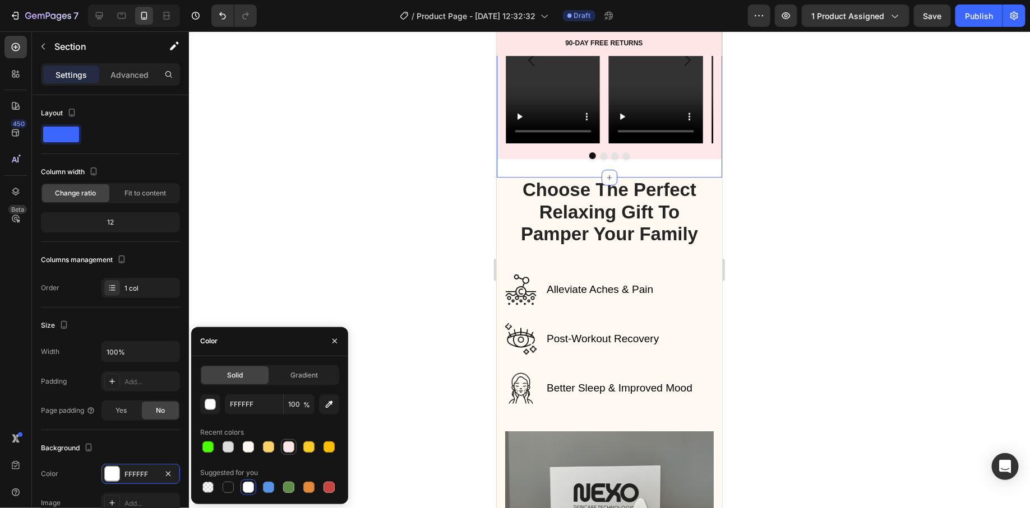
click at [286, 452] on div at bounding box center [288, 447] width 11 height 11
type input "FFE6E6"
click at [450, 143] on div at bounding box center [609, 269] width 841 height 477
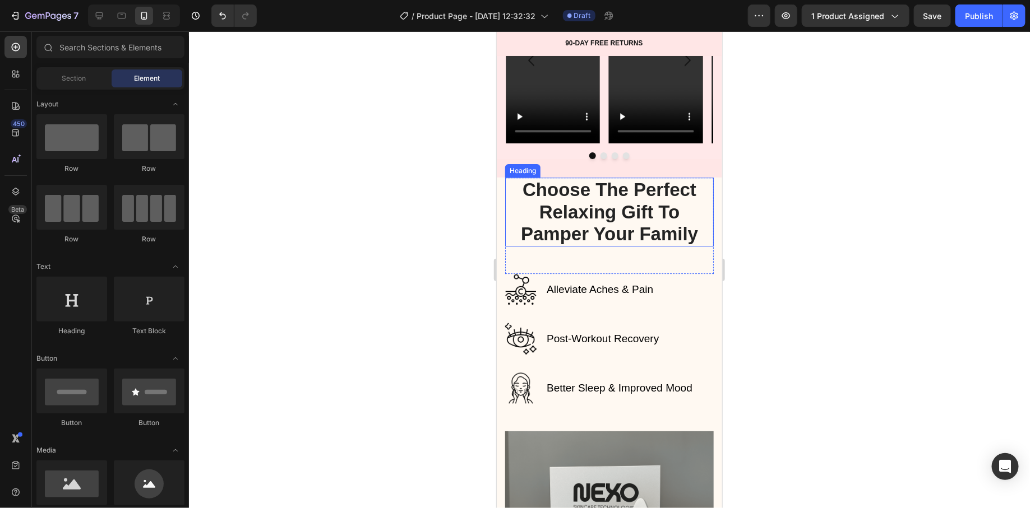
click at [578, 189] on p "Choose The Perfect Relaxing Gift To Pamper Your Family" at bounding box center [609, 211] width 206 height 67
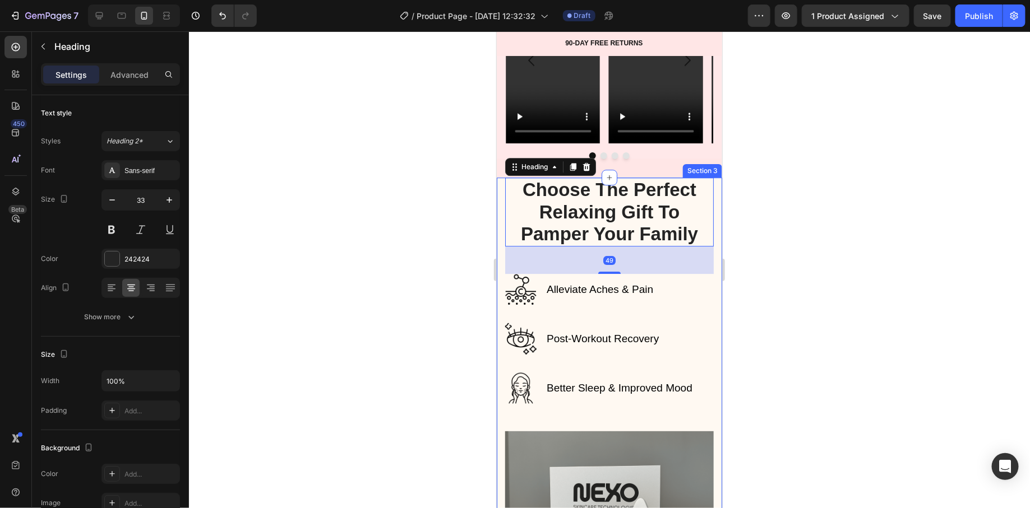
click at [500, 192] on div "Choose The Perfect Relaxing Gift To Pamper Your Family Heading 49 Row Alleviate…" at bounding box center [608, 498] width 225 height 642
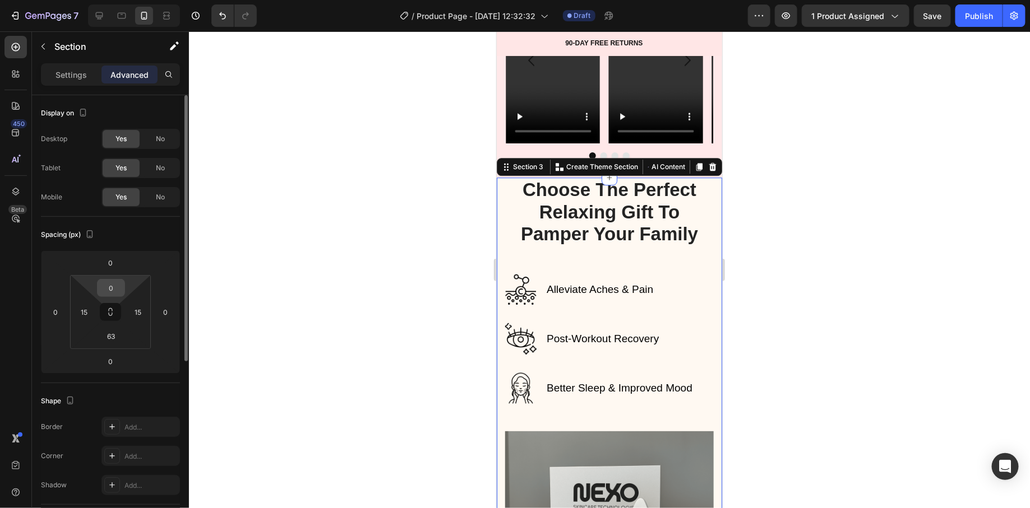
click at [110, 286] on input "0" at bounding box center [111, 288] width 22 height 17
type input "55"
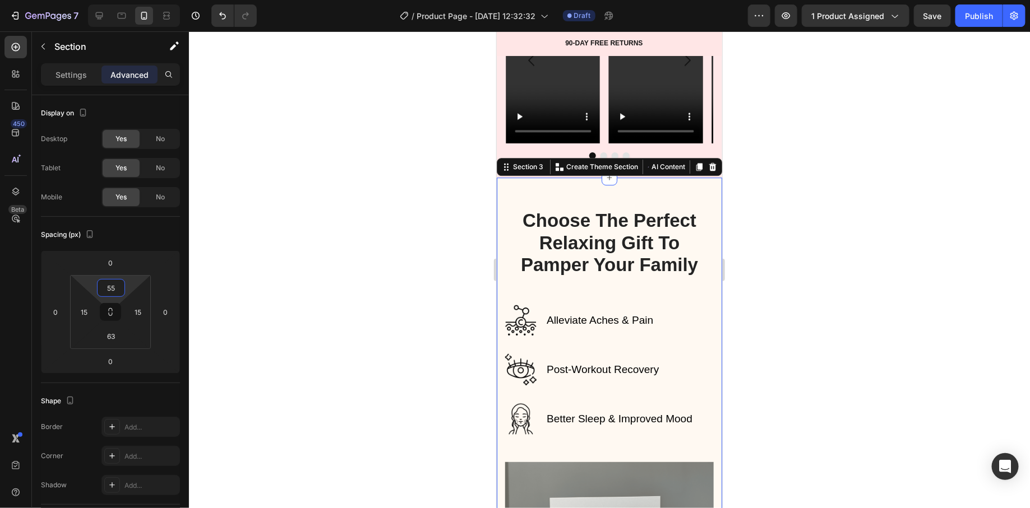
click at [329, 262] on div at bounding box center [609, 269] width 841 height 477
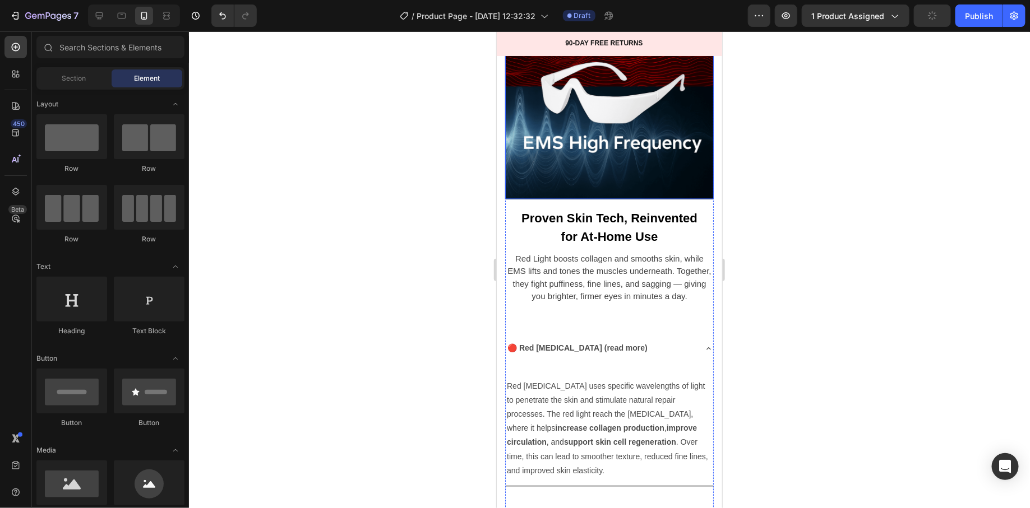
scroll to position [3213, 0]
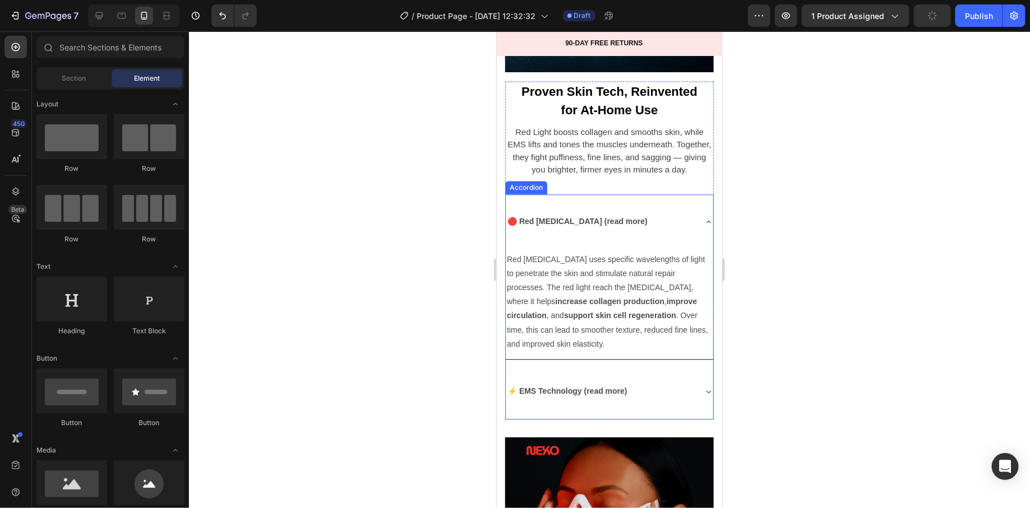
click at [673, 200] on div "🔴 Red Light Therapy (read more)" at bounding box center [599, 221] width 189 height 46
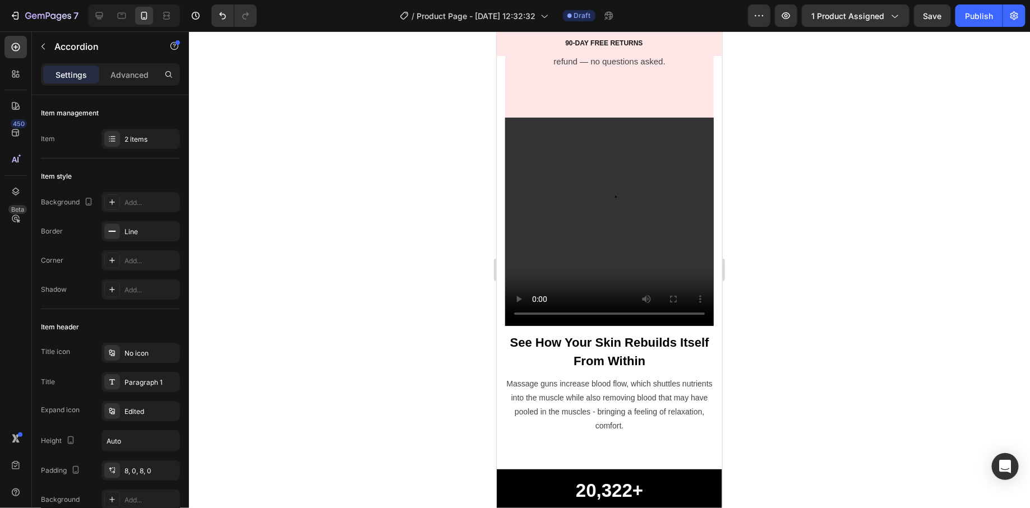
scroll to position [4226, 0]
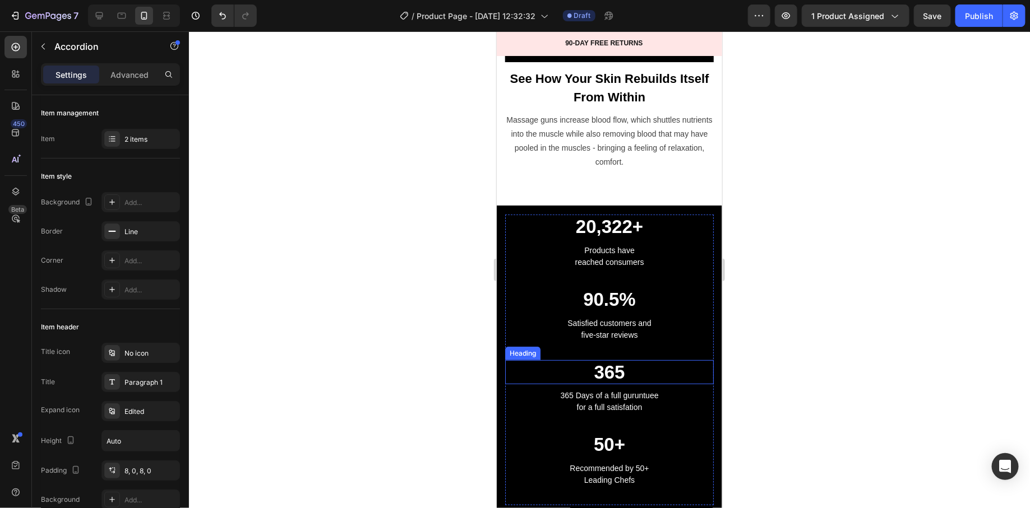
click at [595, 360] on h2 "365" at bounding box center [609, 372] width 209 height 25
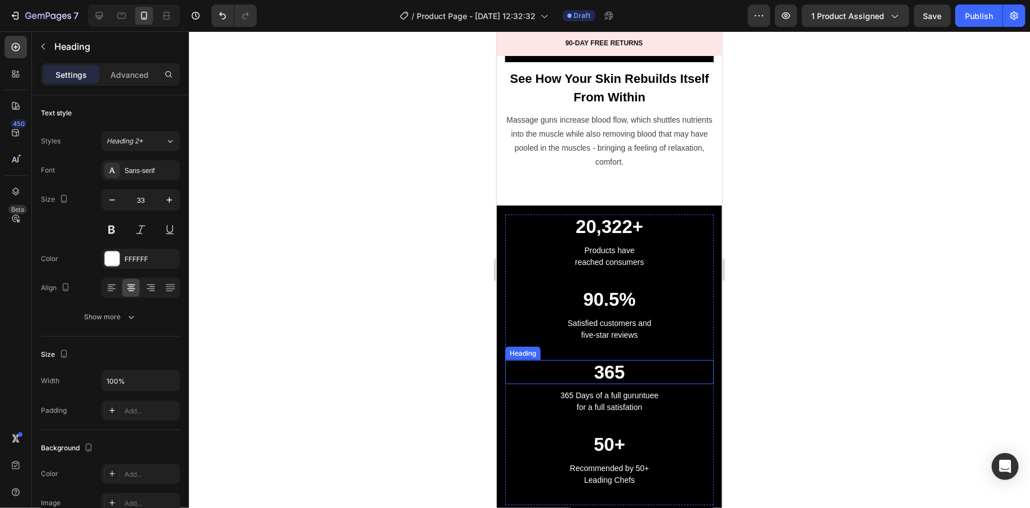
click at [595, 360] on h2 "365" at bounding box center [609, 372] width 209 height 25
click at [595, 361] on p "365" at bounding box center [609, 372] width 206 height 22
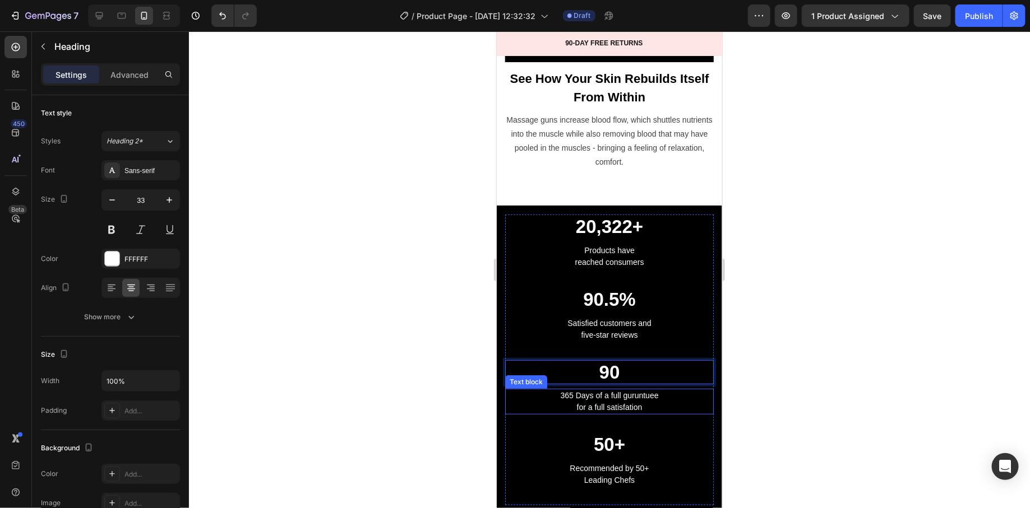
click at [558, 390] on p "365 Days of a full guruntuee" at bounding box center [609, 396] width 206 height 12
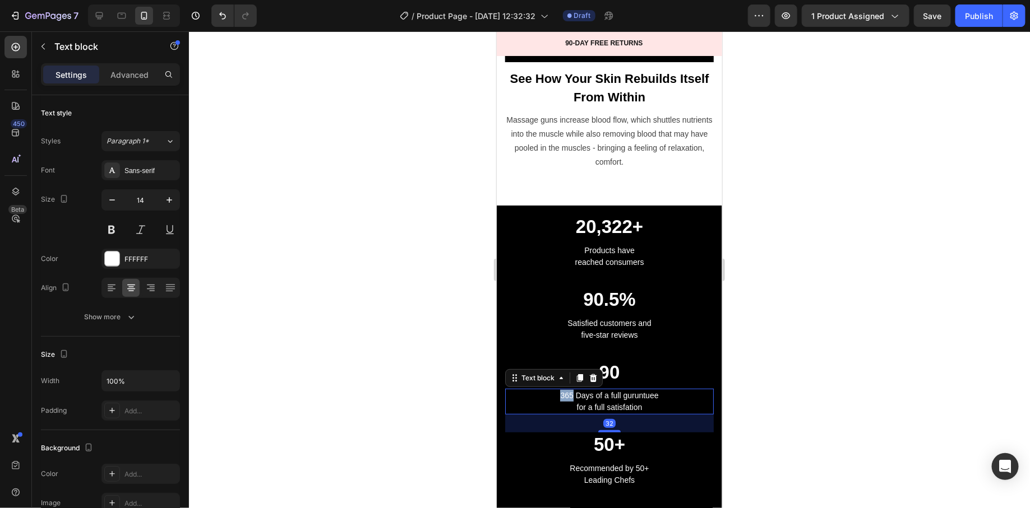
click at [558, 390] on p "365 Days of a full guruntuee" at bounding box center [609, 396] width 206 height 12
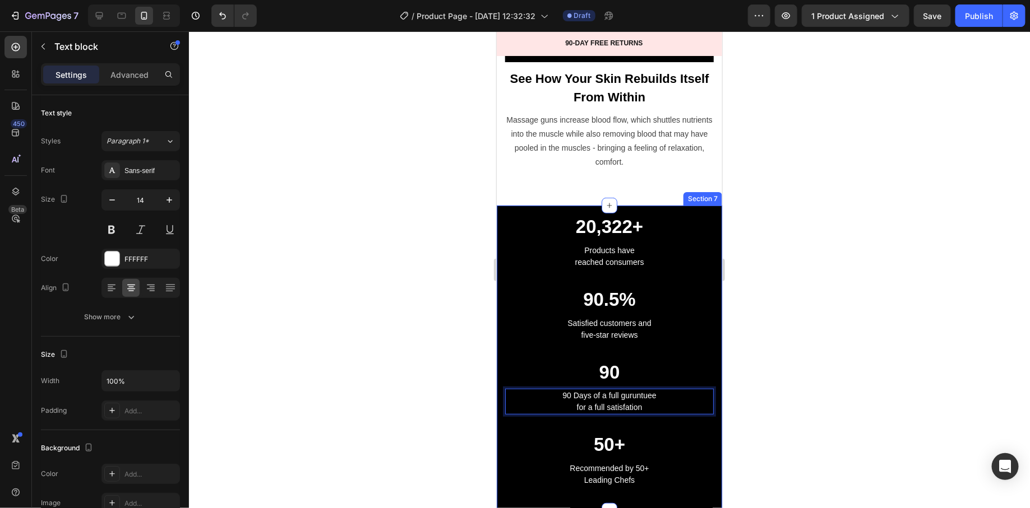
click at [440, 409] on div at bounding box center [609, 269] width 841 height 477
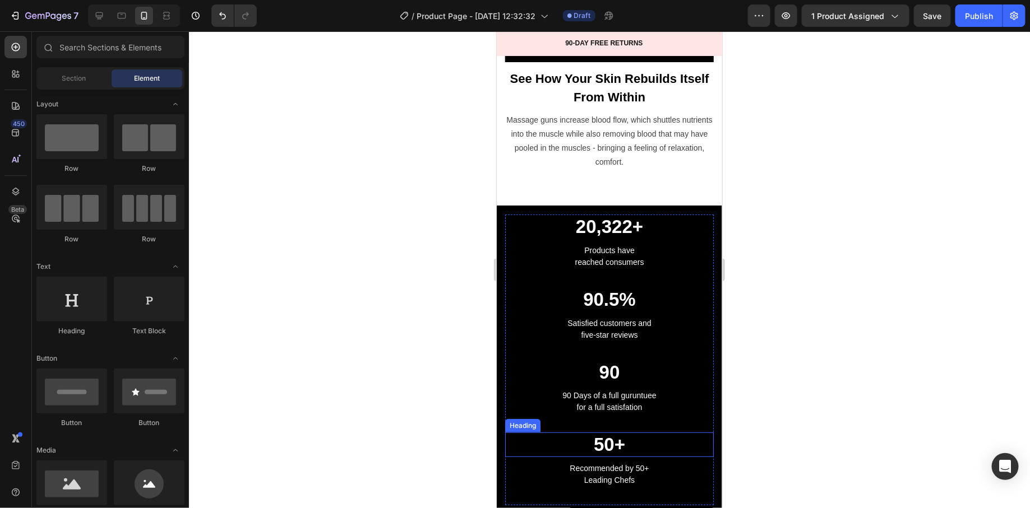
click at [593, 433] on p "50+" at bounding box center [609, 444] width 206 height 22
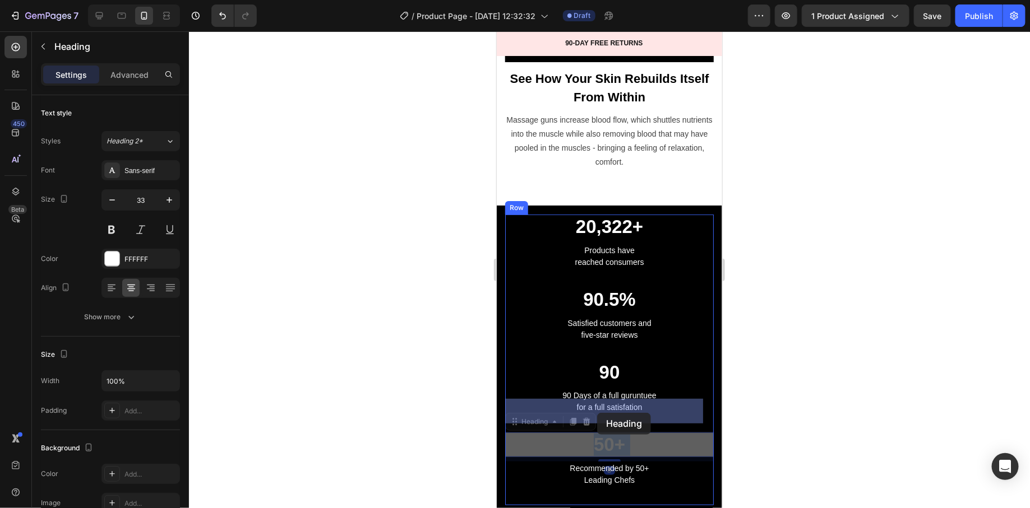
drag, startPoint x: 605, startPoint y: 411, endPoint x: 597, endPoint y: 413, distance: 7.9
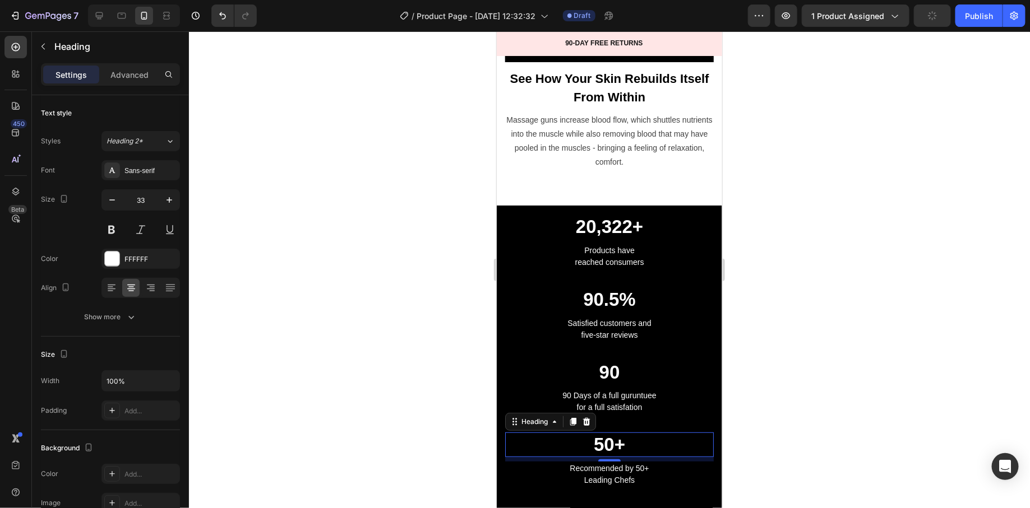
click at [402, 426] on div at bounding box center [609, 269] width 841 height 477
click at [596, 433] on p "50+" at bounding box center [609, 444] width 206 height 22
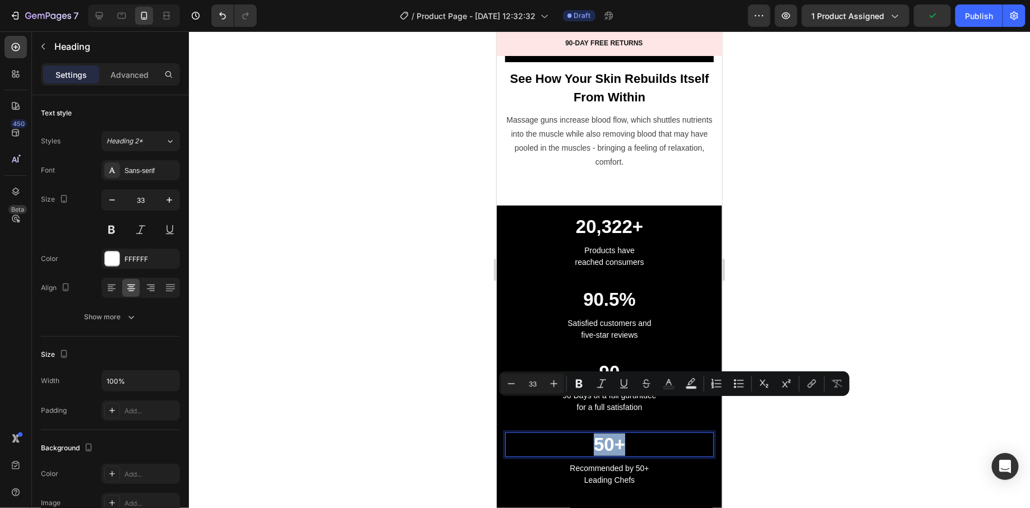
click at [598, 433] on p "50+" at bounding box center [609, 444] width 206 height 22
click at [605, 433] on p "50+" at bounding box center [609, 444] width 206 height 22
click at [608, 433] on p "50+" at bounding box center [609, 444] width 206 height 22
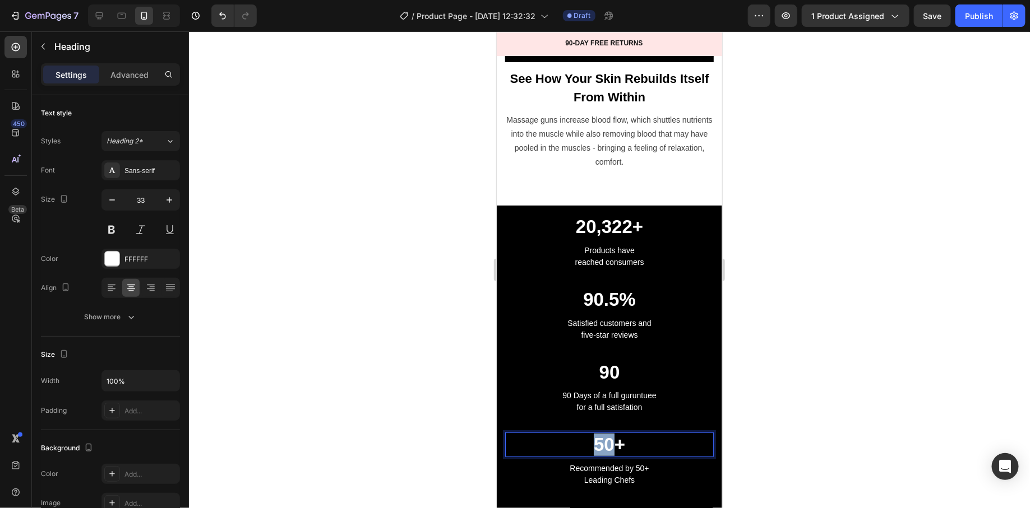
drag, startPoint x: 587, startPoint y: 415, endPoint x: 605, endPoint y: 416, distance: 18.0
click at [605, 433] on p "50+" at bounding box center [609, 444] width 206 height 22
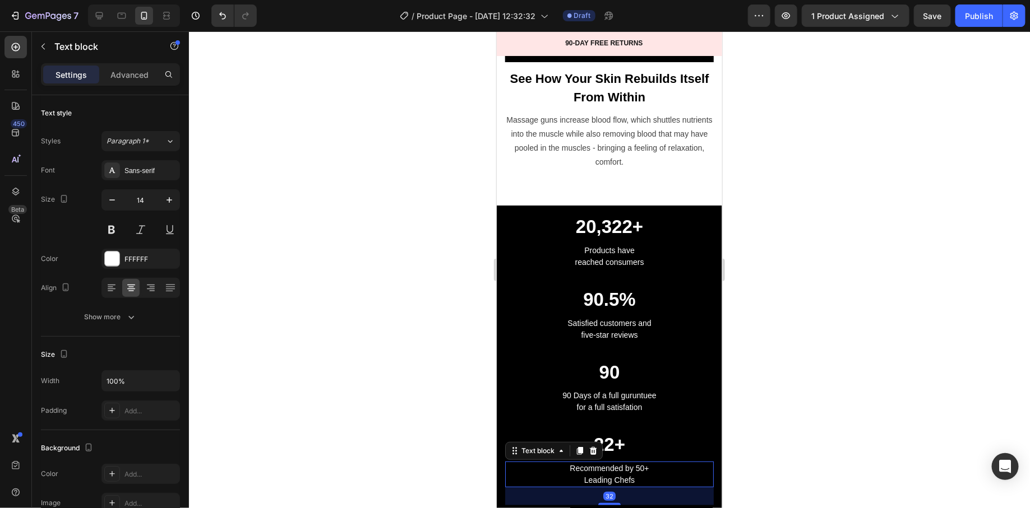
click at [619, 463] on p "Recommended by 50+ Leading Chefs" at bounding box center [609, 475] width 206 height 24
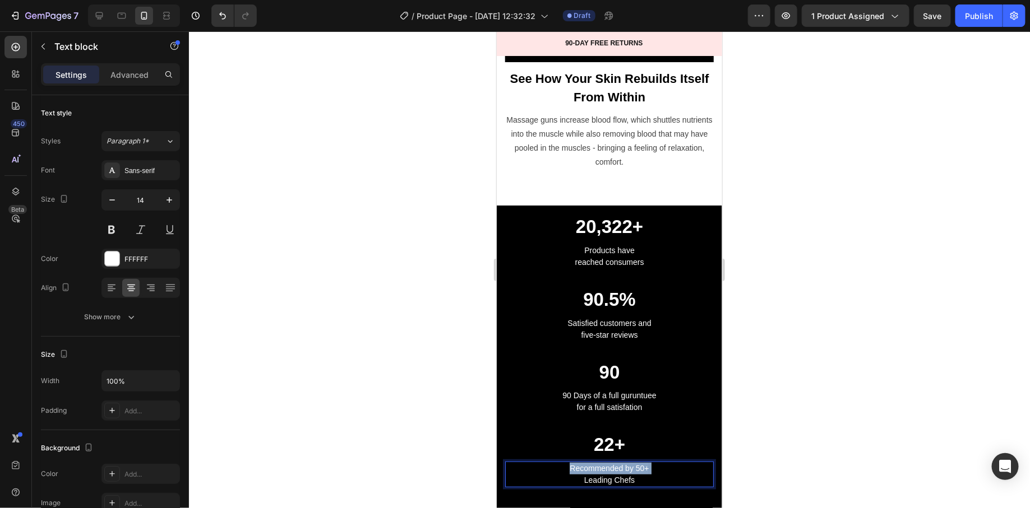
click at [619, 463] on p "Recommended by 50+ Leading Chefs" at bounding box center [609, 475] width 206 height 24
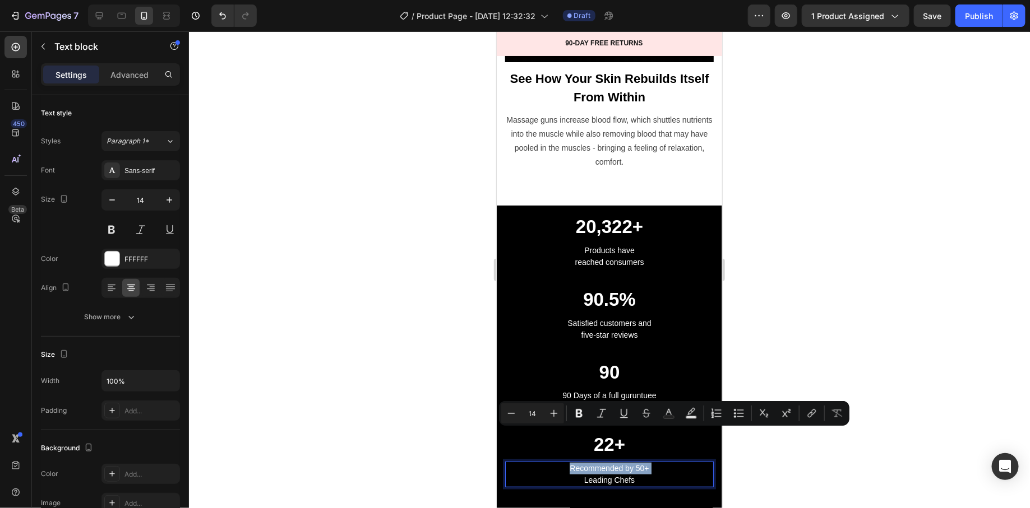
click at [611, 463] on p "Recommended by 50+ Leading Chefs" at bounding box center [609, 475] width 206 height 24
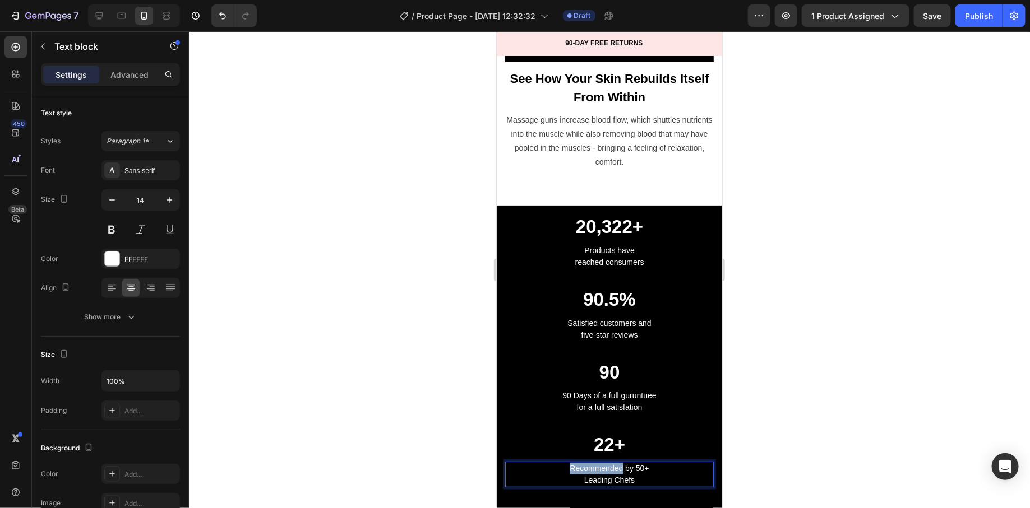
drag, startPoint x: 611, startPoint y: 435, endPoint x: 600, endPoint y: 428, distance: 12.1
click at [610, 463] on p "Recommended by 50+ Leading Chefs" at bounding box center [609, 475] width 206 height 24
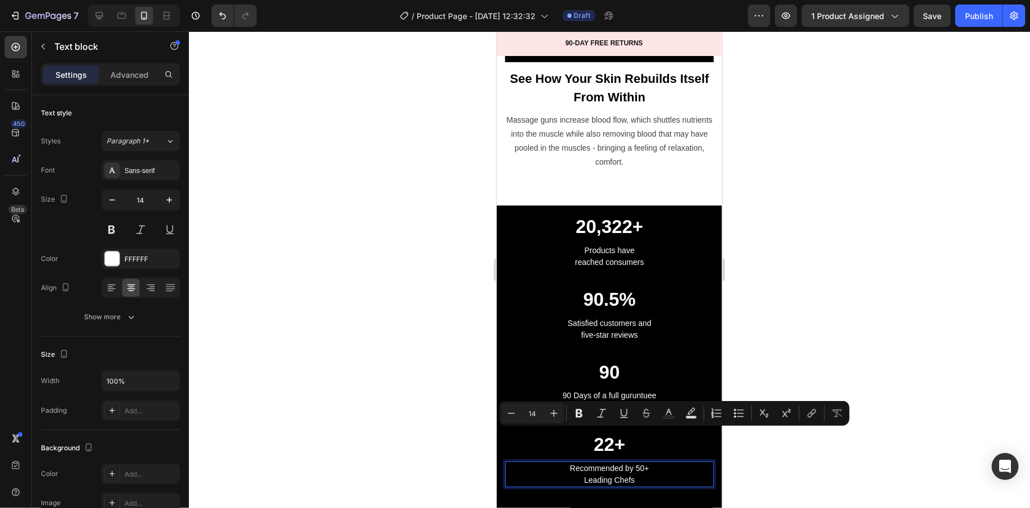
click at [589, 463] on p "Recommended by 50+ Leading Chefs" at bounding box center [609, 475] width 206 height 24
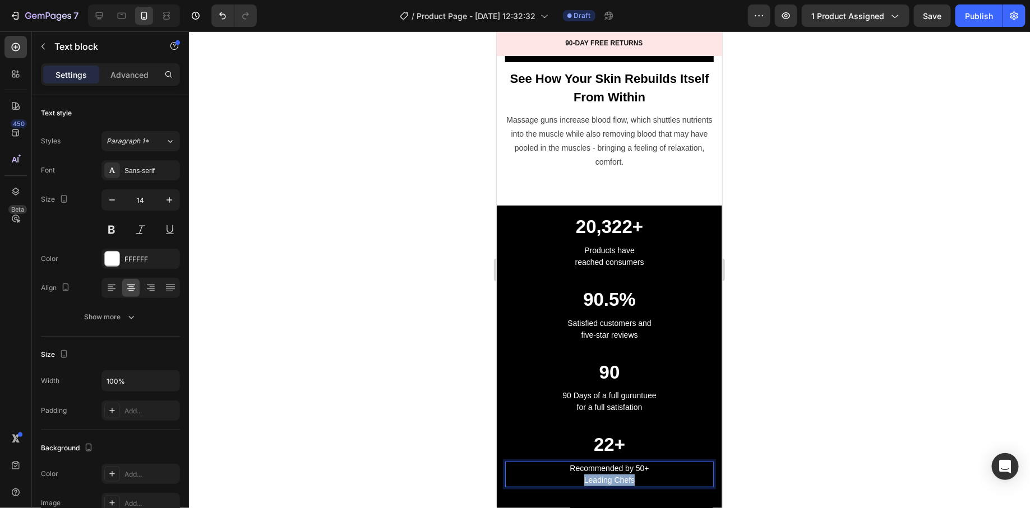
click at [589, 463] on p "Recommended by 50+ Leading Chefs" at bounding box center [609, 475] width 206 height 24
click at [561, 463] on p "Used in leading clini" at bounding box center [609, 469] width 206 height 12
click at [597, 461] on div "Used in leading clini" at bounding box center [609, 468] width 209 height 14
click at [596, 463] on p "Used in leading clini" at bounding box center [609, 469] width 206 height 12
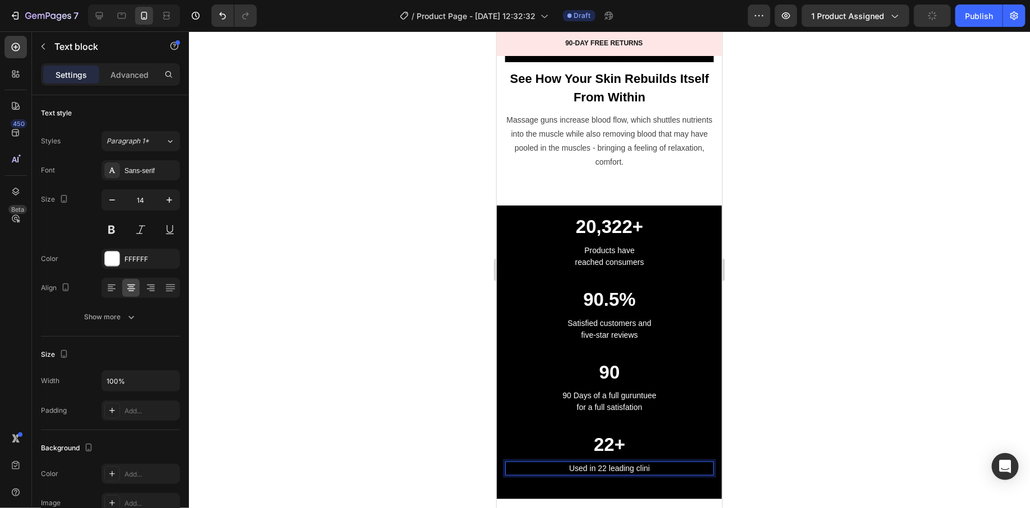
drag, startPoint x: 636, startPoint y: 434, endPoint x: 649, endPoint y: 436, distance: 12.4
click at [649, 463] on p "Used in 22 leading clini" at bounding box center [609, 469] width 206 height 12
click at [641, 463] on p "Used in 22 leading clinincs in the US" at bounding box center [609, 469] width 206 height 12
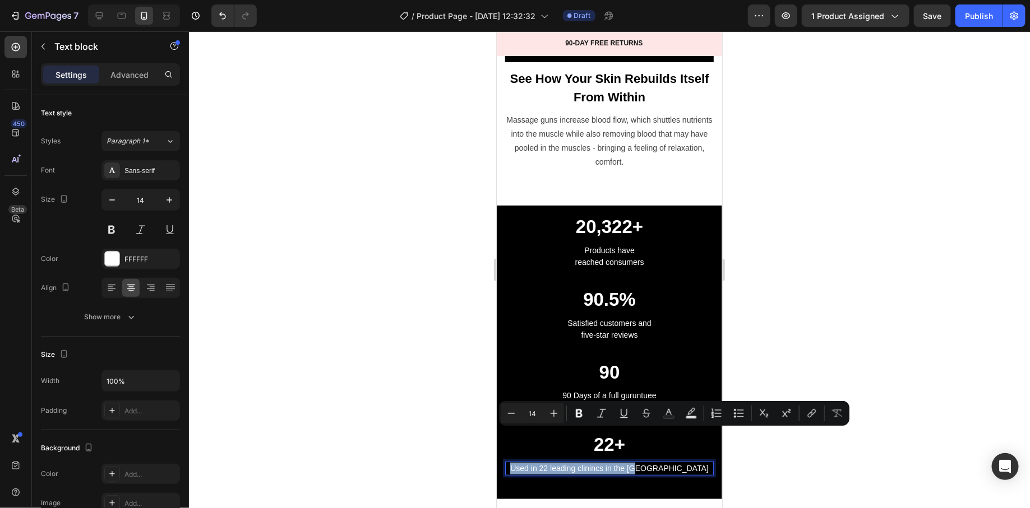
click at [641, 463] on p "Used in 22 leading clinincs in the US" at bounding box center [609, 469] width 206 height 12
click at [429, 434] on div at bounding box center [609, 269] width 841 height 477
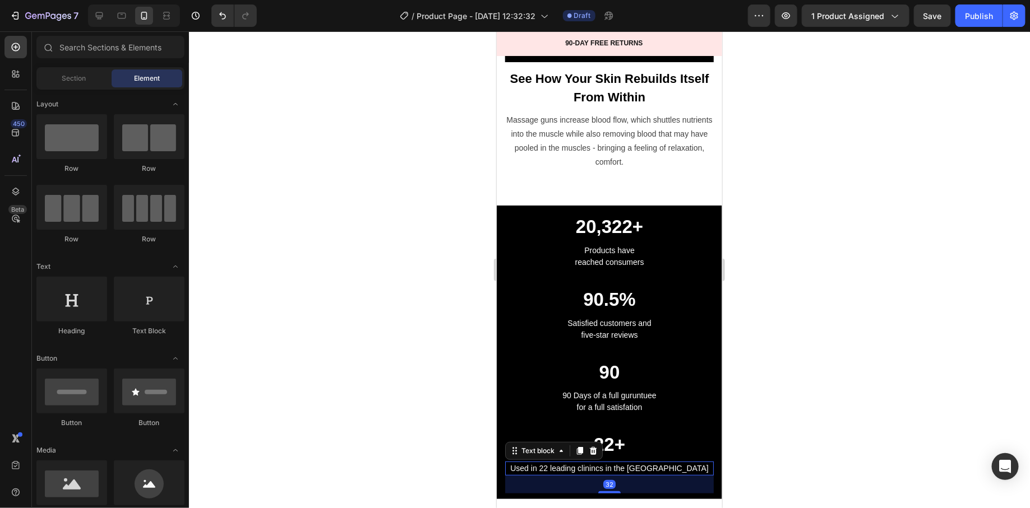
click at [557, 463] on p "Used in 22 leading clinincs in the US" at bounding box center [609, 469] width 206 height 12
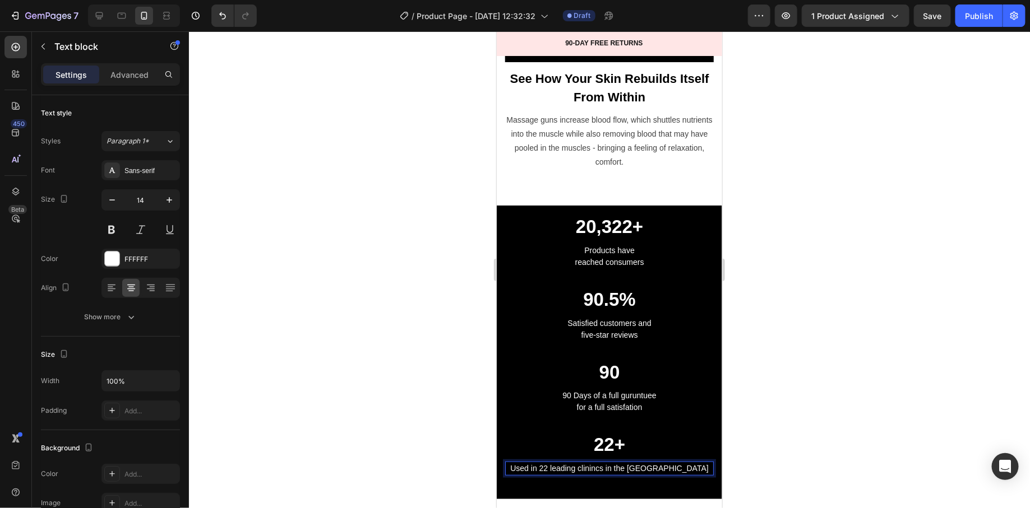
click at [557, 463] on p "Used in 22 leading clinincs in the US" at bounding box center [609, 469] width 206 height 12
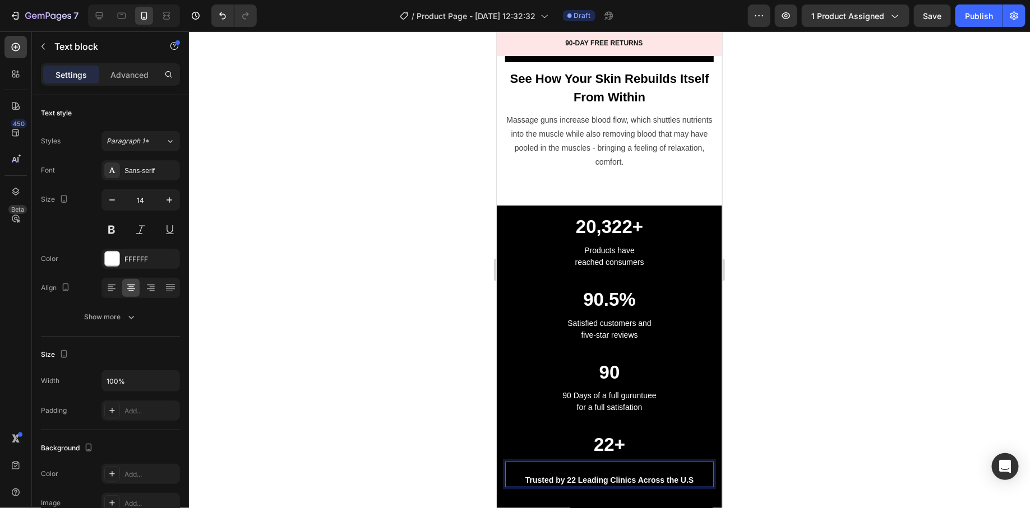
click at [510, 474] on p "Trusted by 22 Leading Clinics Across the U.S" at bounding box center [609, 480] width 206 height 12
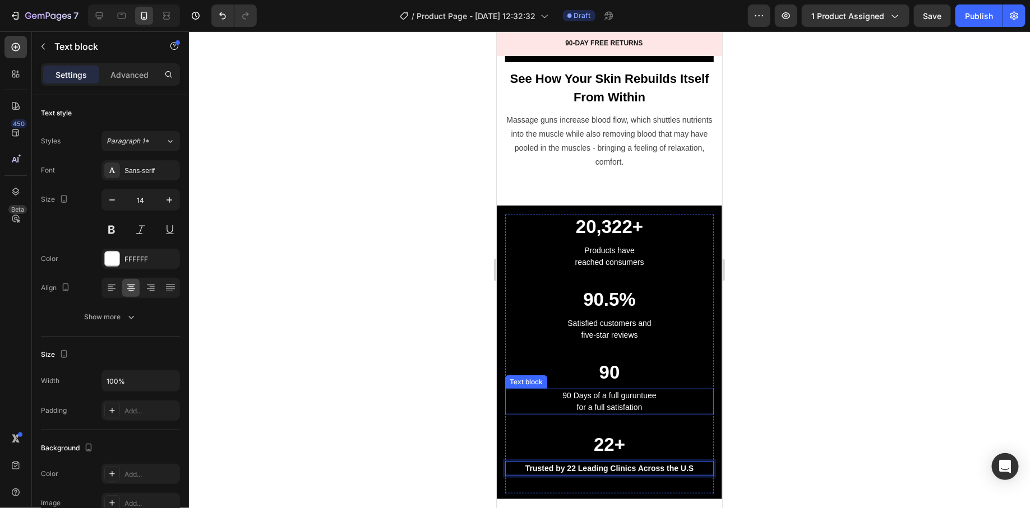
click at [588, 390] on p "90 Days of a full guruntuee" at bounding box center [609, 396] width 206 height 12
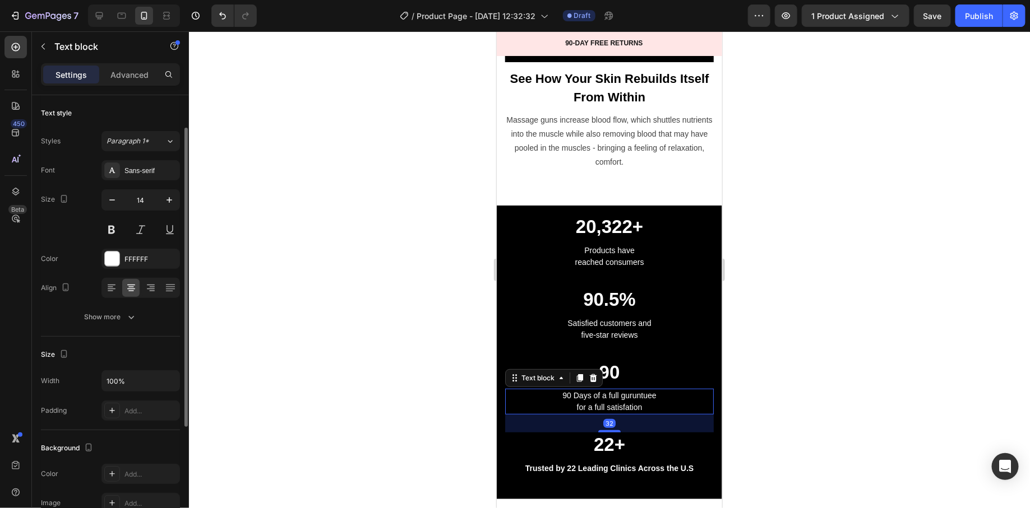
scroll to position [20, 0]
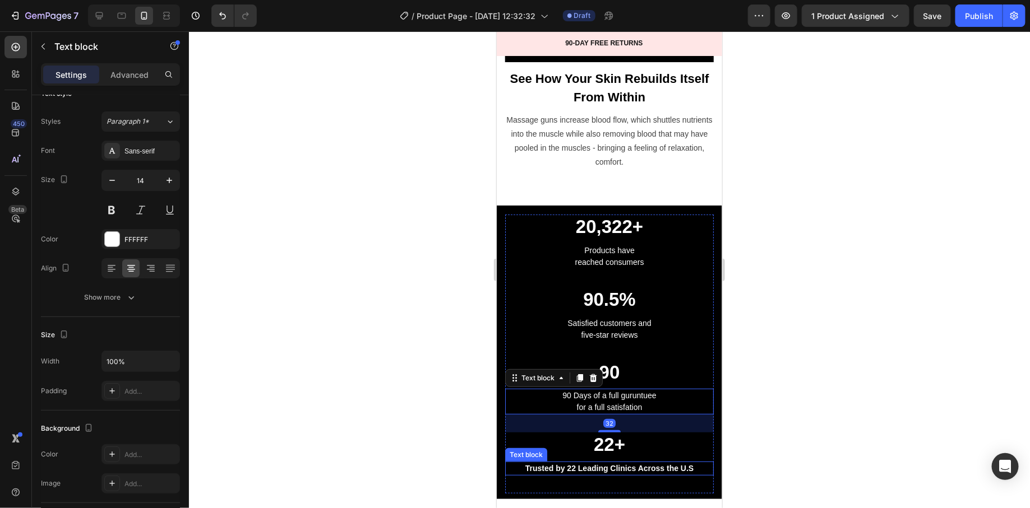
click at [558, 464] on strong "Trusted by 22 Leading Clinics Across the U.S" at bounding box center [609, 468] width 169 height 9
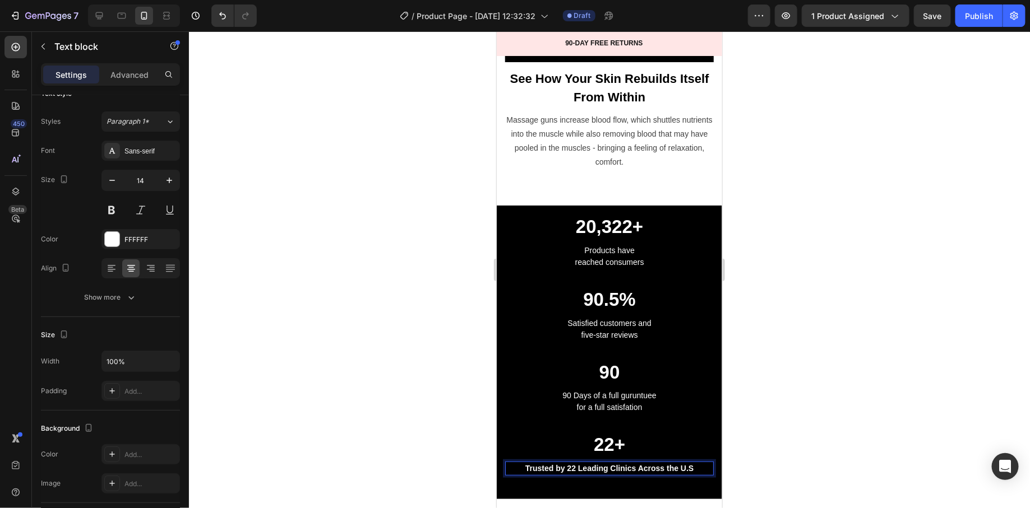
click at [525, 464] on strong "Trusted by 22 Leading Clinics Across the U.S" at bounding box center [609, 468] width 169 height 9
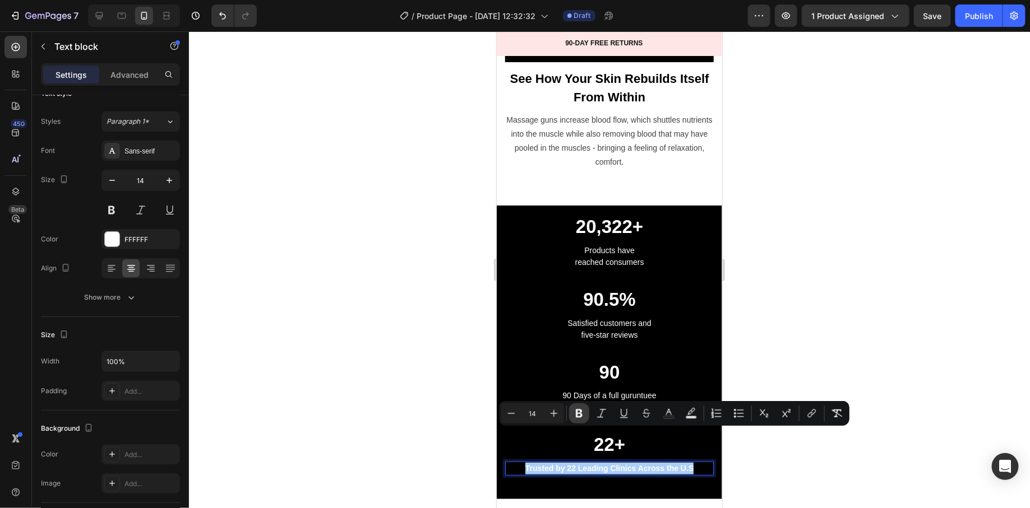
click at [585, 410] on button "Bold" at bounding box center [579, 414] width 20 height 20
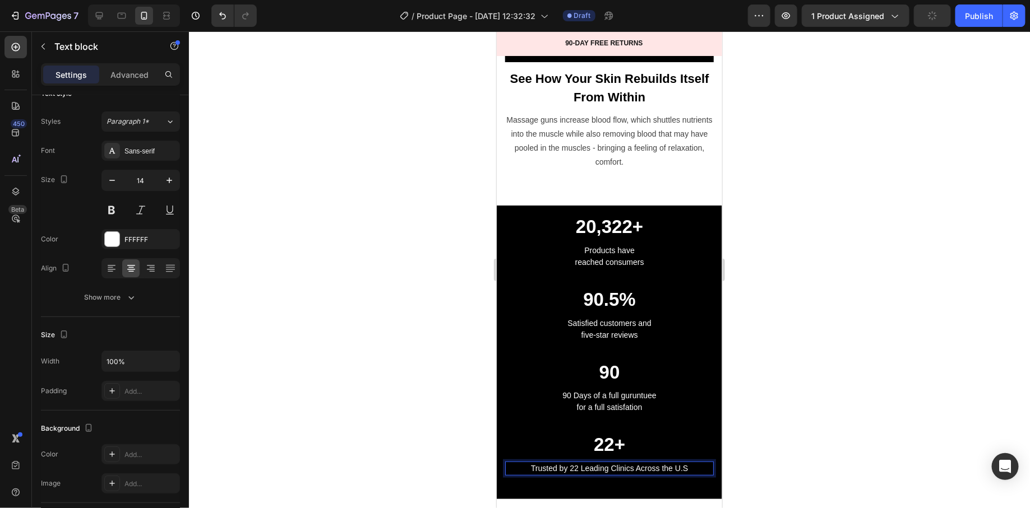
click at [376, 399] on div at bounding box center [609, 269] width 841 height 477
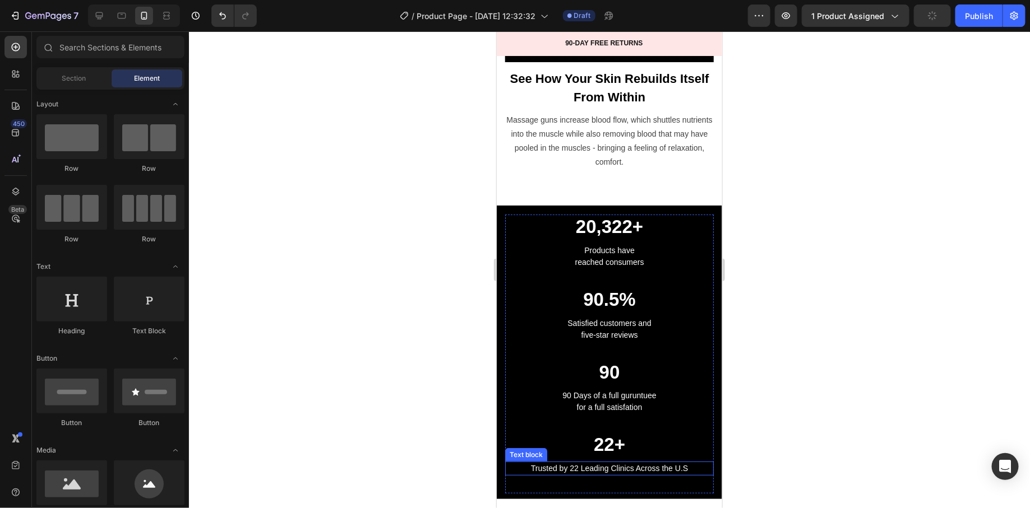
click at [630, 463] on p "Trusted by 22 Leading Clinics Across the U.S" at bounding box center [609, 469] width 206 height 12
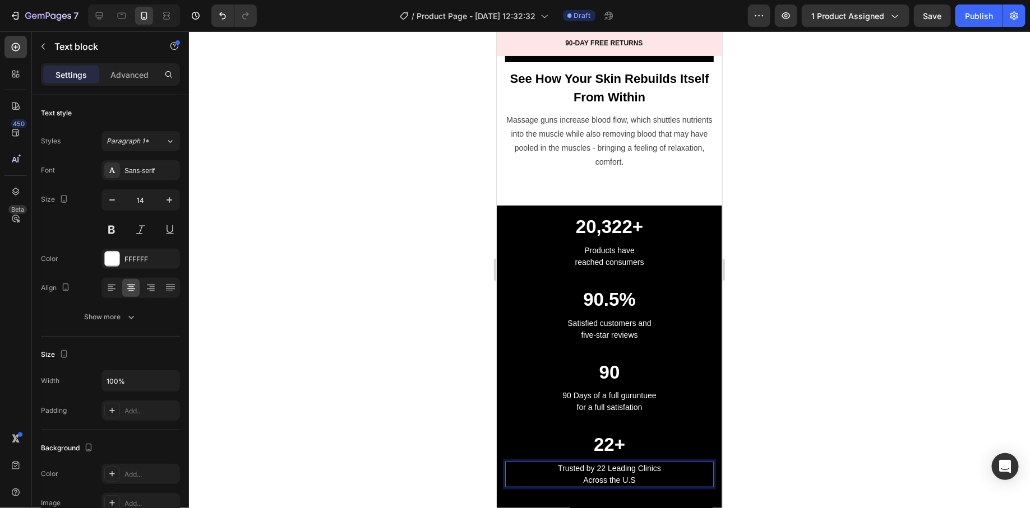
click at [412, 409] on div at bounding box center [609, 269] width 841 height 477
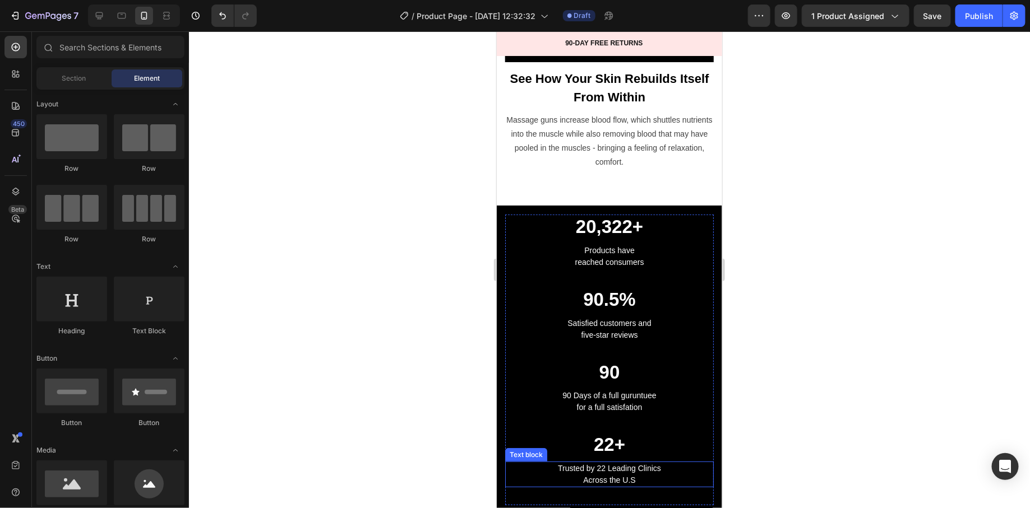
click at [576, 474] on p "Across the U.S" at bounding box center [609, 480] width 206 height 12
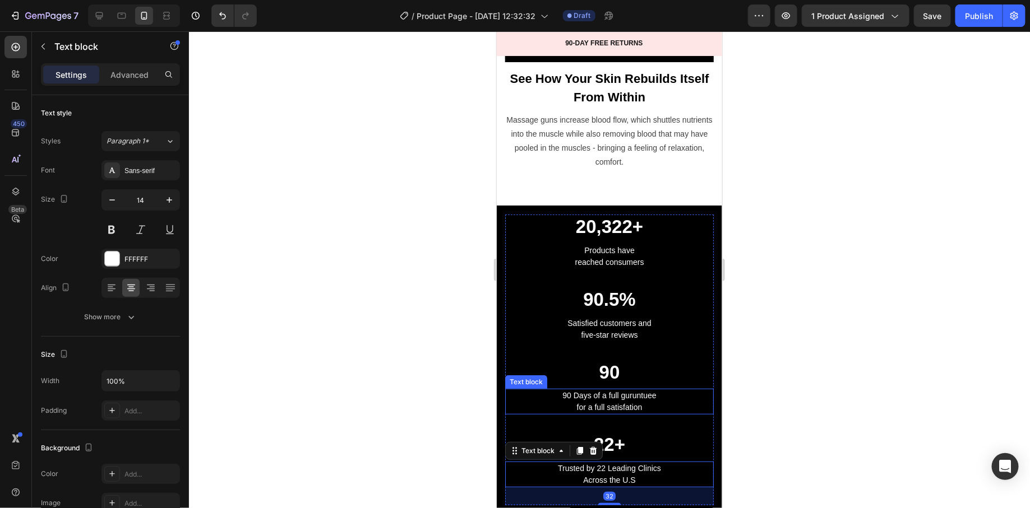
click at [601, 390] on p "90 Days of a full guruntuee" at bounding box center [609, 396] width 206 height 12
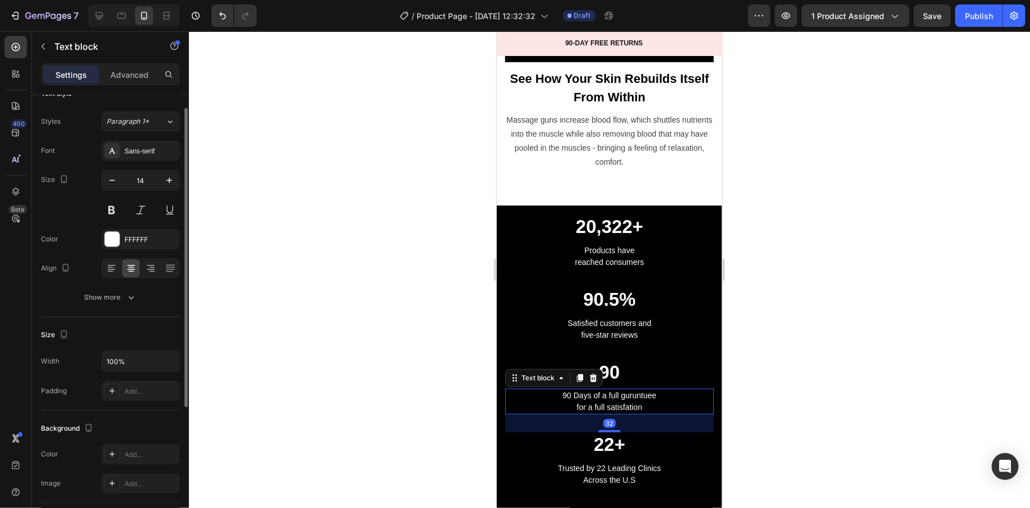
click at [452, 369] on div at bounding box center [609, 269] width 841 height 477
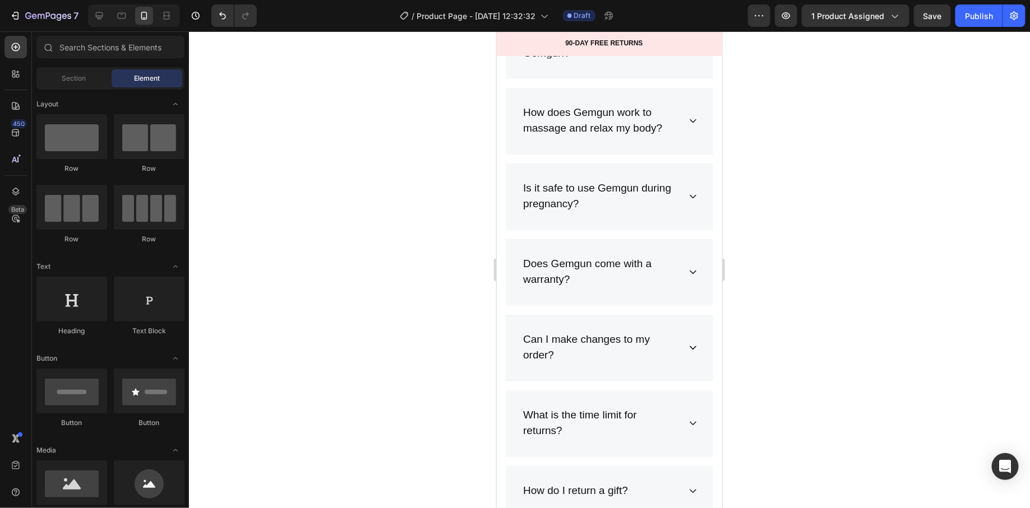
scroll to position [5064, 0]
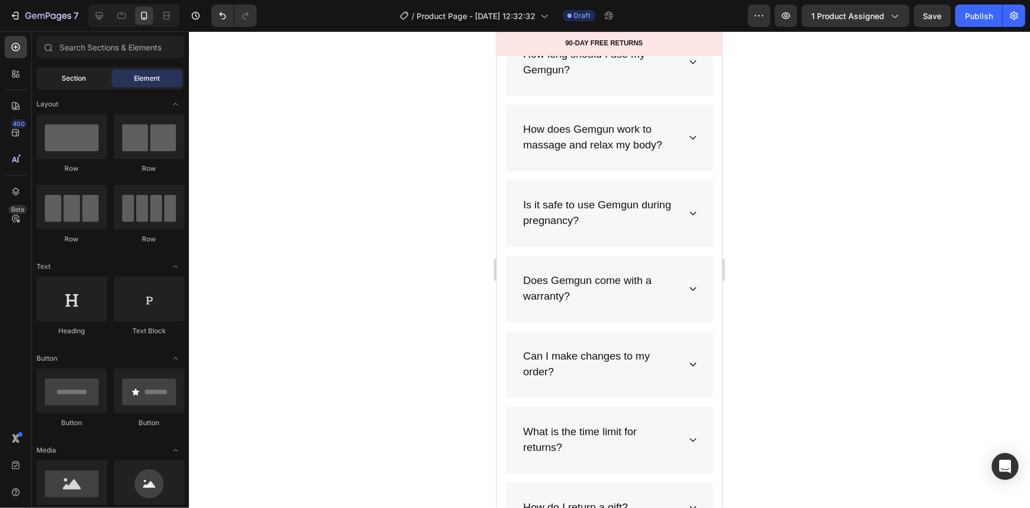
click at [74, 84] on div "Section" at bounding box center [74, 79] width 71 height 18
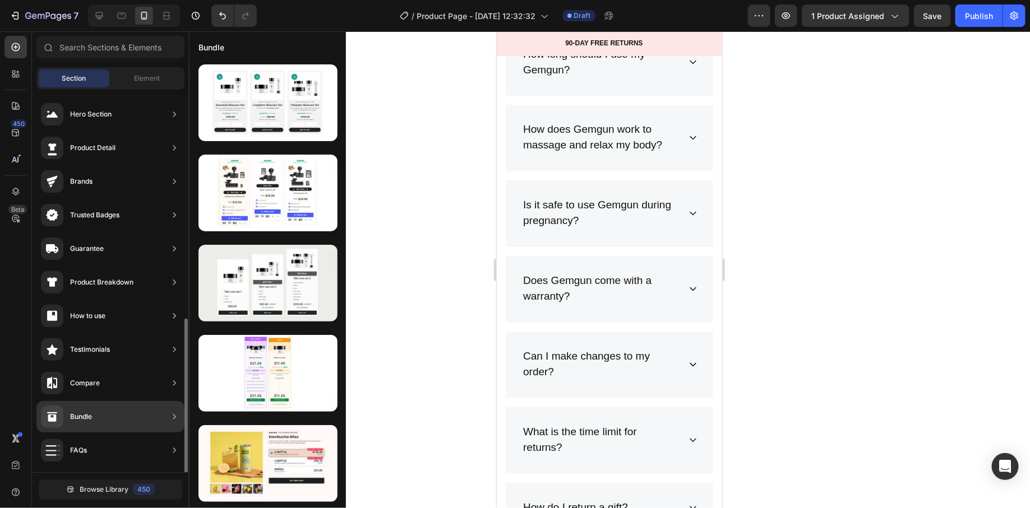
scroll to position [267, 0]
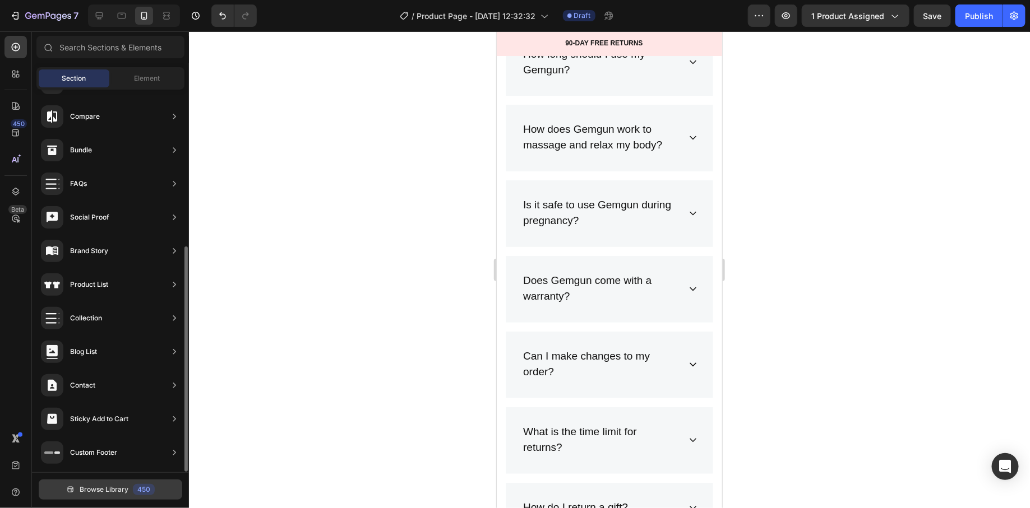
click at [126, 499] on button "Browse Library 450" at bounding box center [111, 490] width 144 height 20
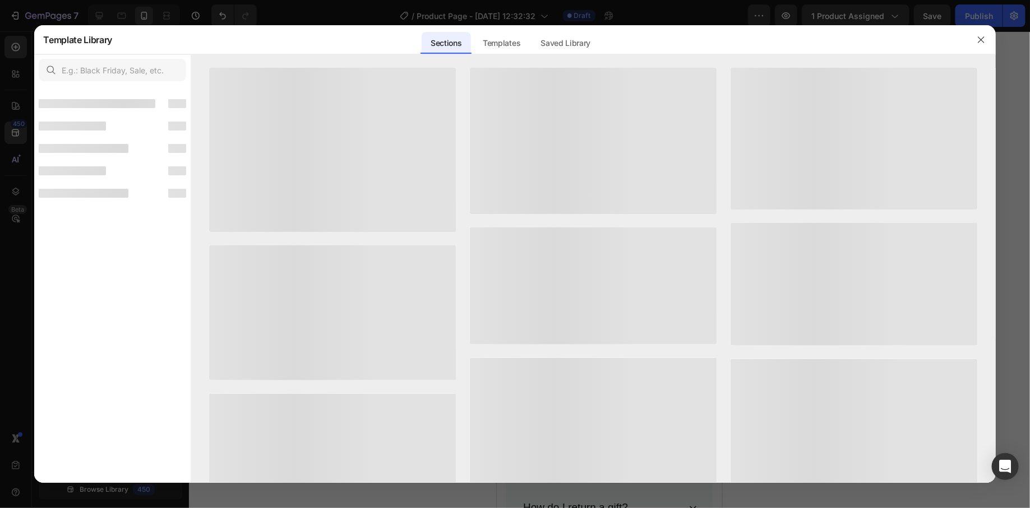
scroll to position [253, 0]
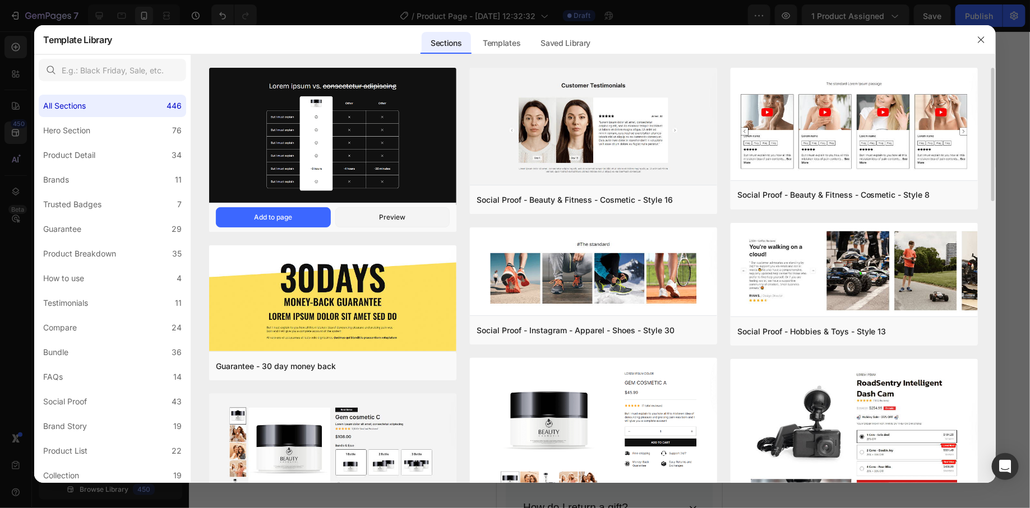
click at [329, 152] on img at bounding box center [332, 136] width 247 height 137
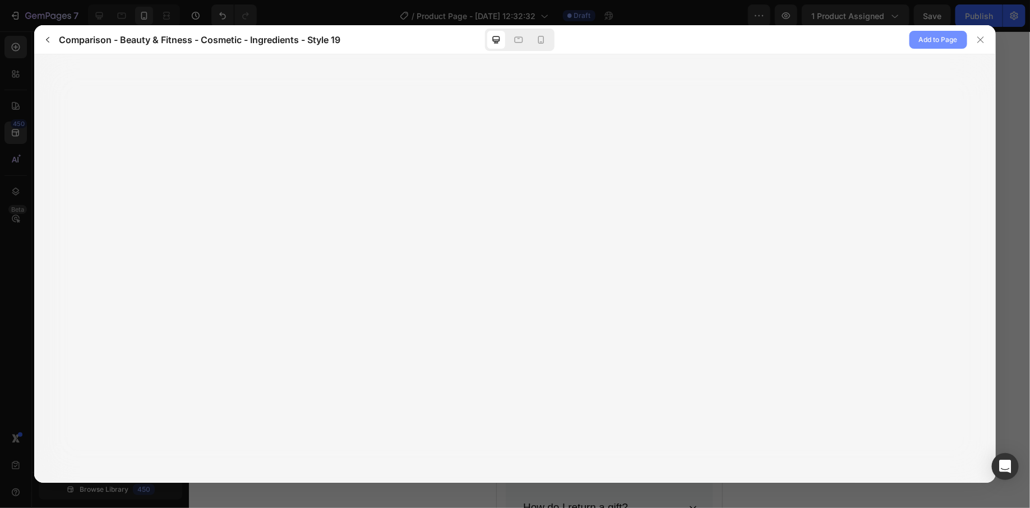
click at [935, 44] on span "Add to Page" at bounding box center [938, 39] width 39 height 13
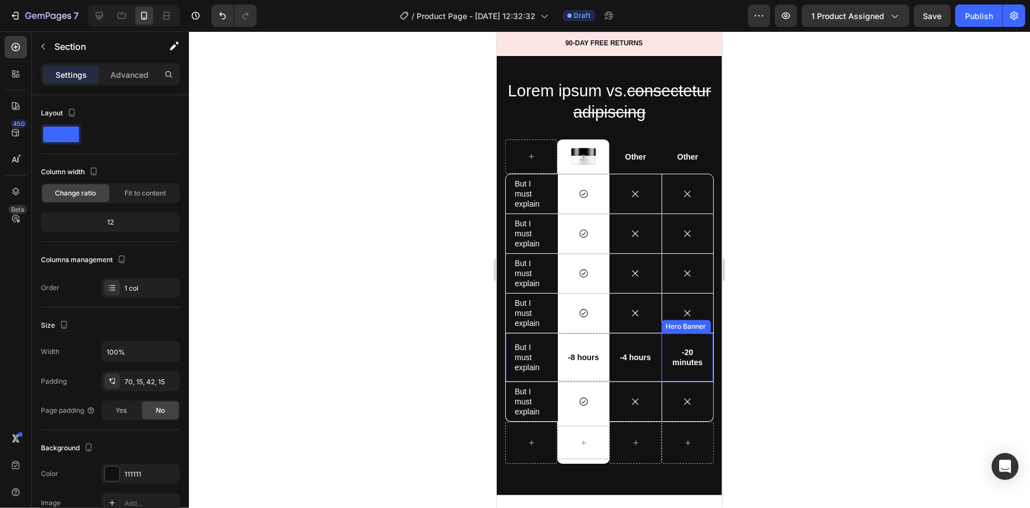
scroll to position [5599, 0]
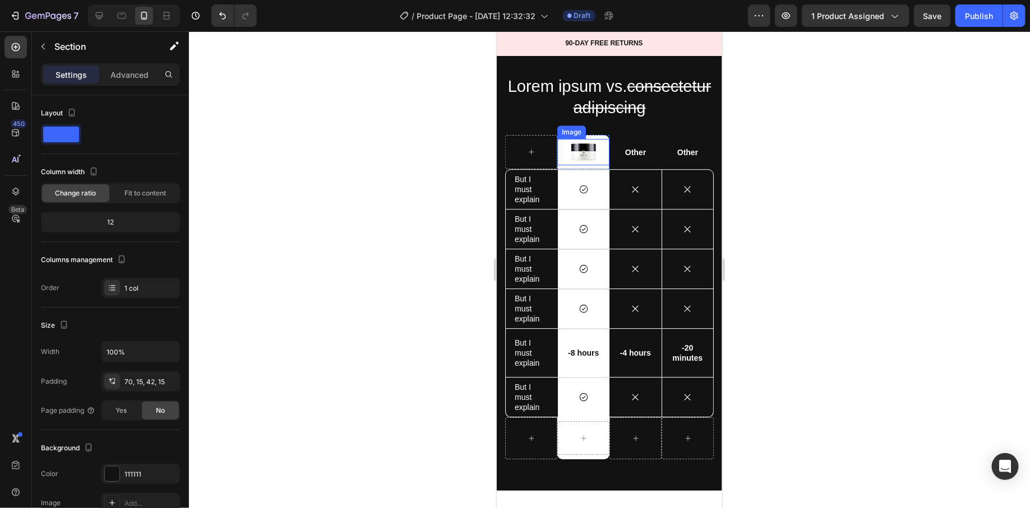
click at [577, 147] on img at bounding box center [583, 151] width 28 height 26
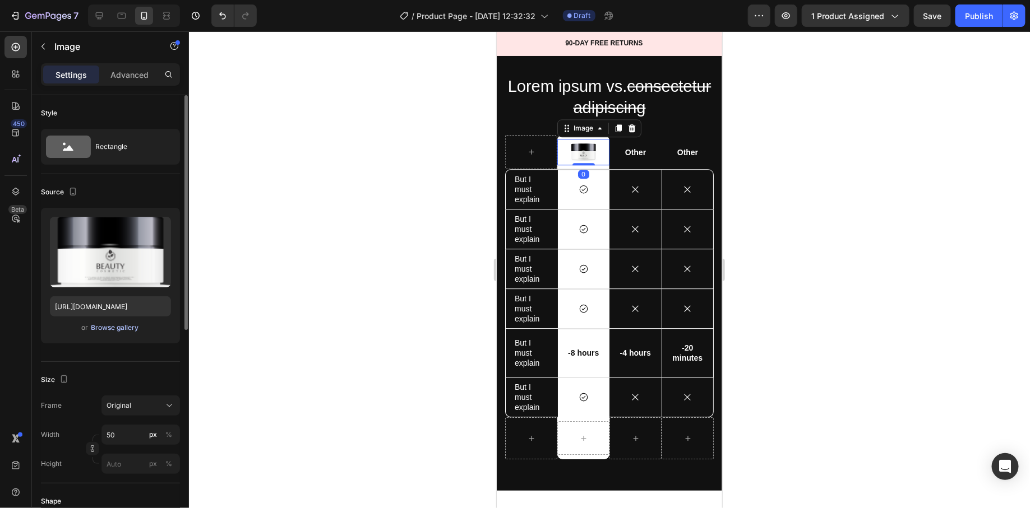
click at [98, 327] on div "Browse gallery" at bounding box center [115, 328] width 48 height 10
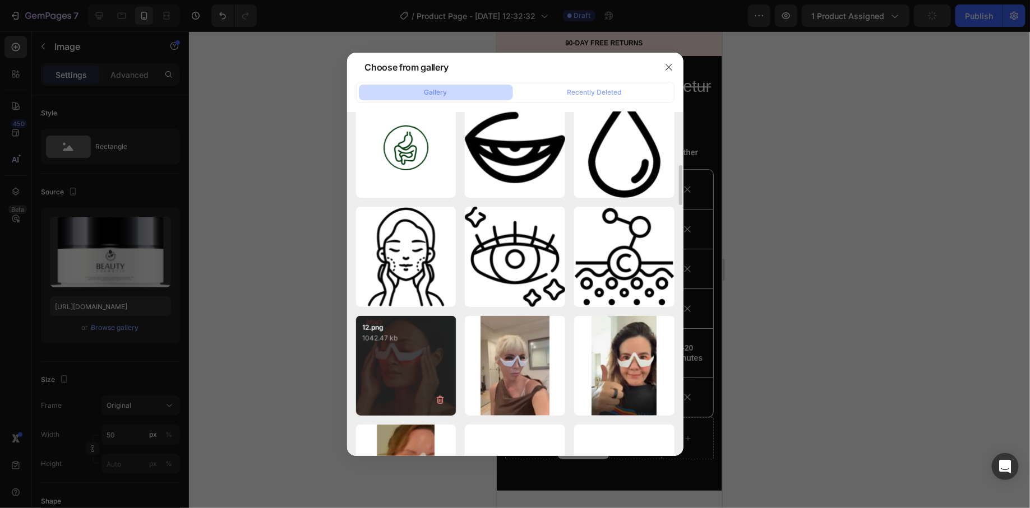
scroll to position [1, 0]
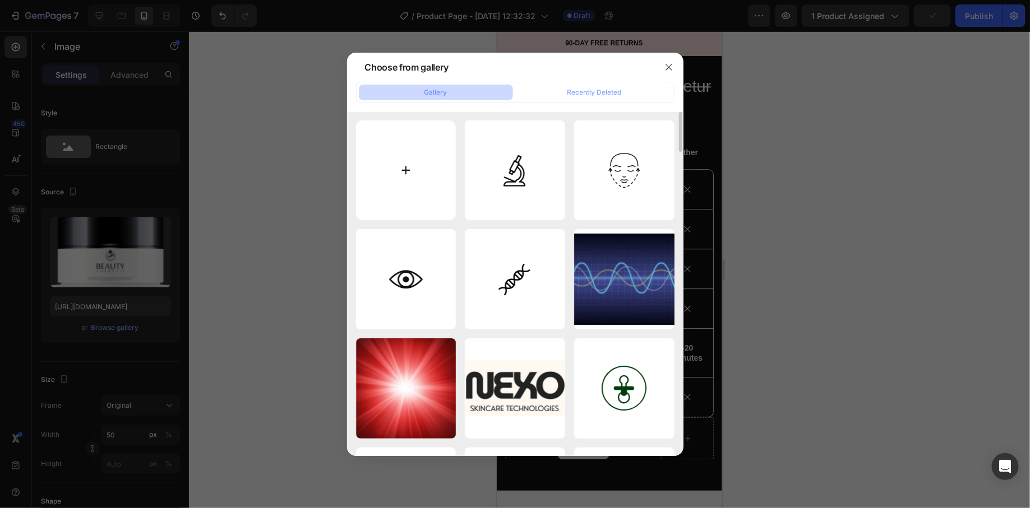
click at [417, 183] on input "file" at bounding box center [406, 171] width 100 height 100
type input "C:\fakepath\13.png"
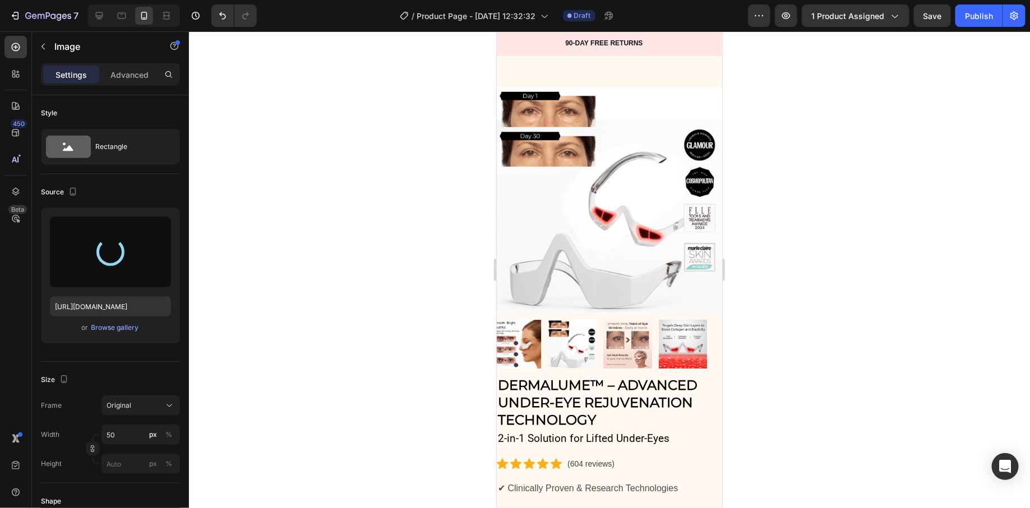
scroll to position [0, 0]
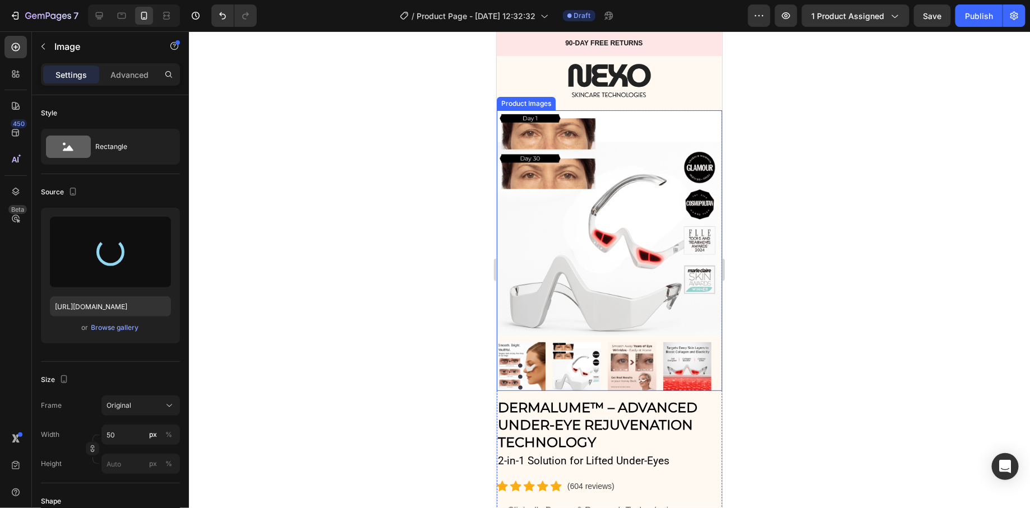
click at [571, 358] on img at bounding box center [576, 366] width 49 height 49
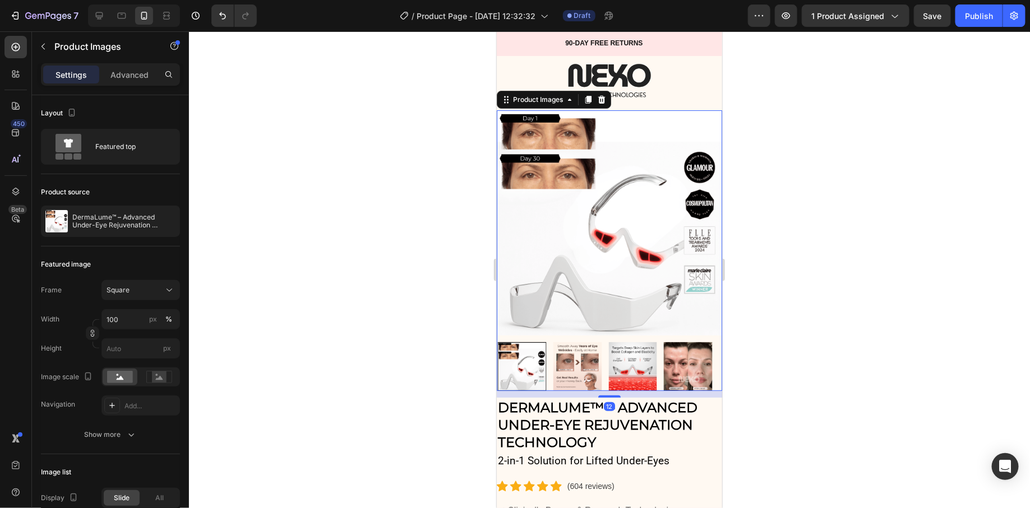
click at [581, 355] on img at bounding box center [576, 366] width 49 height 49
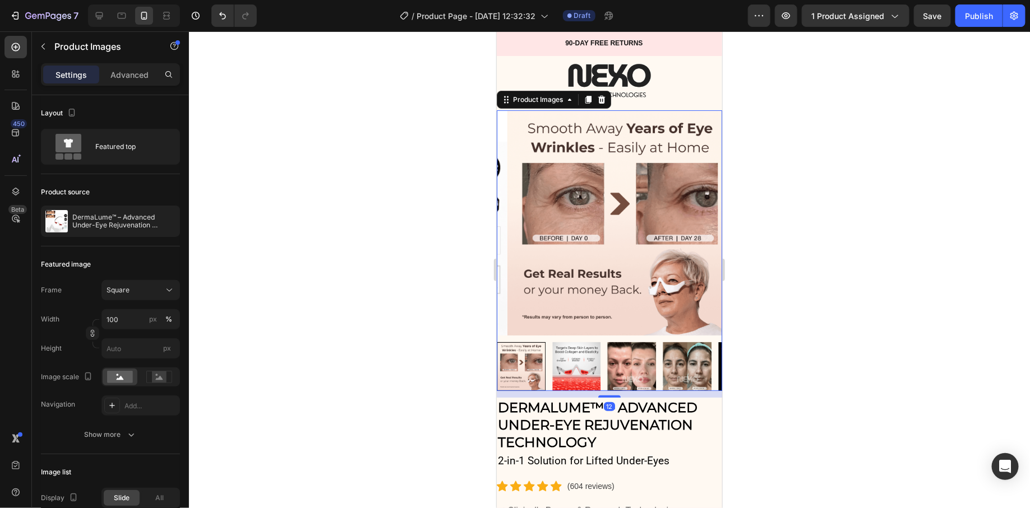
click at [599, 353] on img at bounding box center [576, 366] width 49 height 49
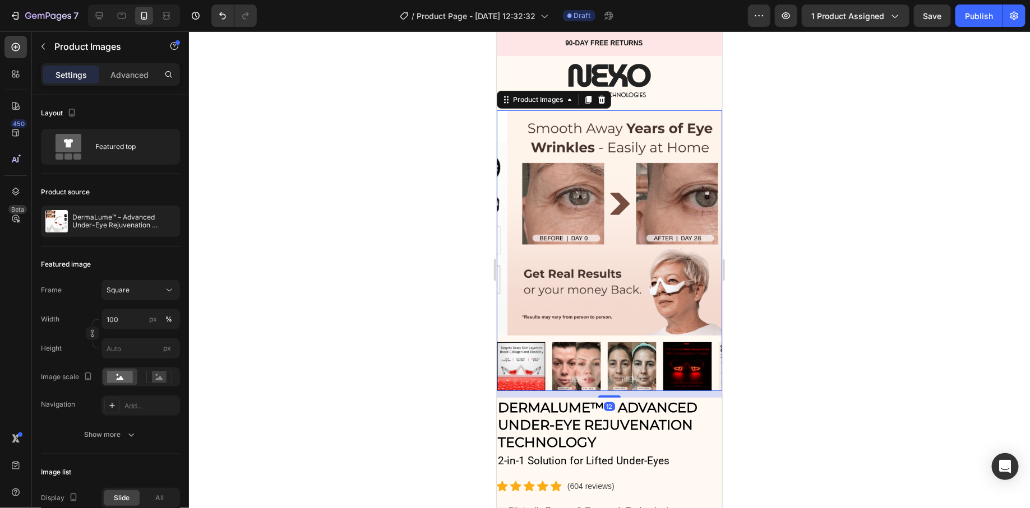
click at [612, 353] on img at bounding box center [631, 366] width 49 height 49
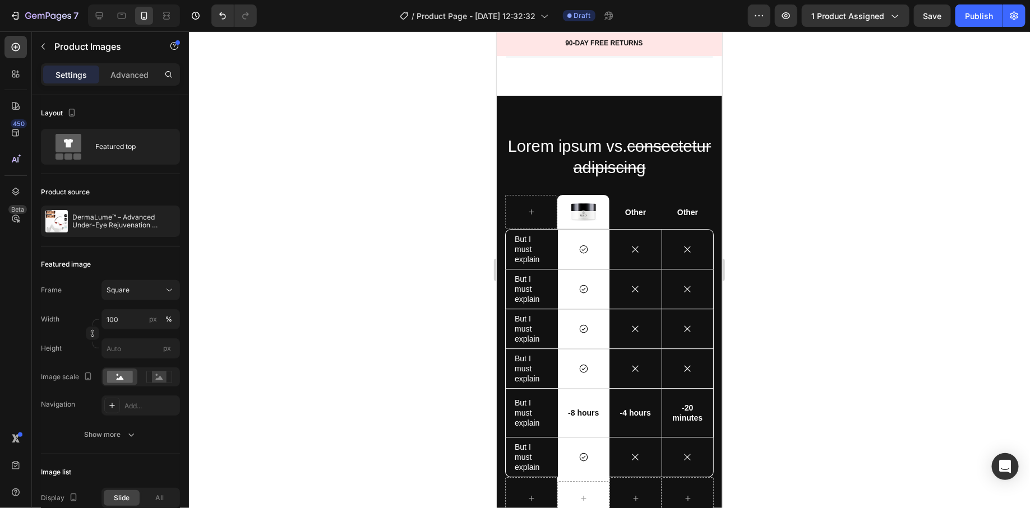
scroll to position [5536, 0]
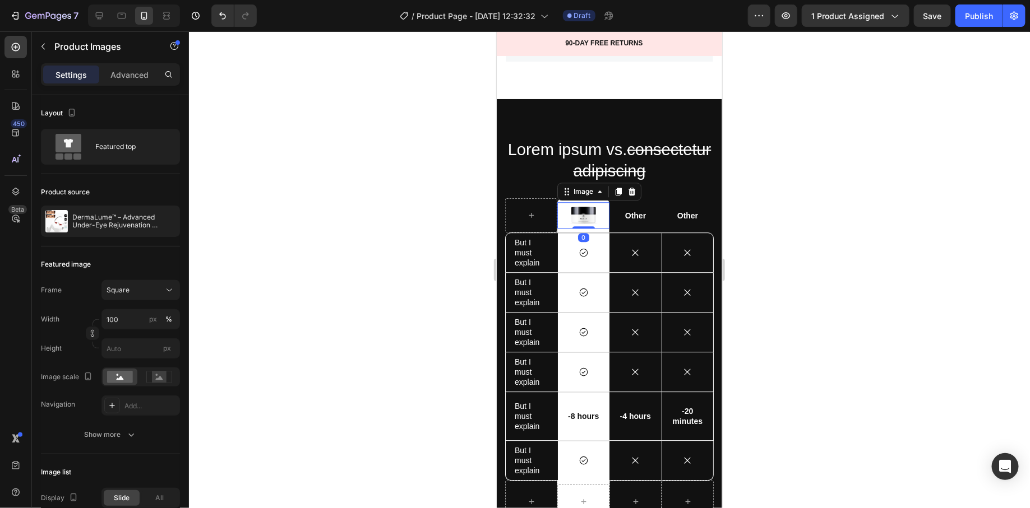
click at [577, 212] on img at bounding box center [583, 215] width 28 height 26
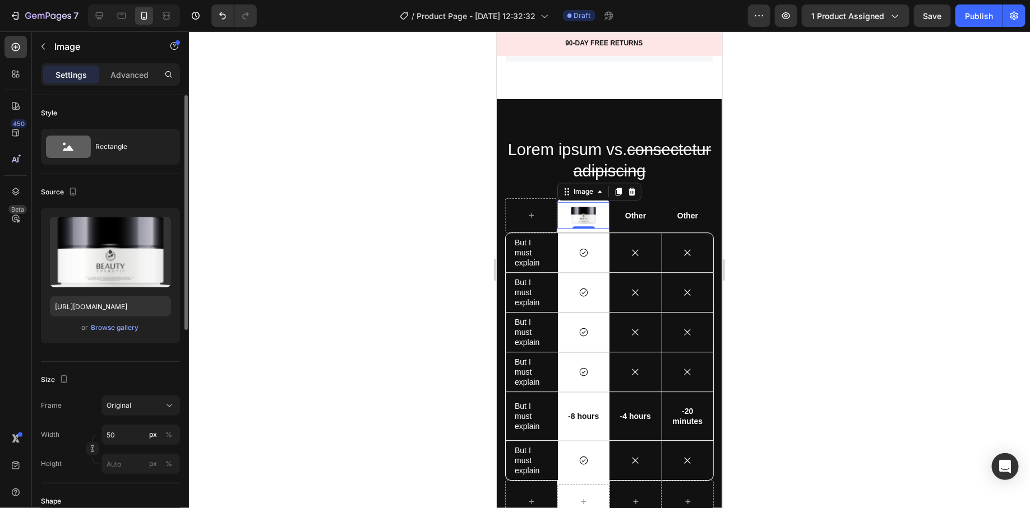
click at [118, 336] on div "Upload Image https://cdn.shopify.com/s/files/1/2005/9307/files/gempages_4327505…" at bounding box center [110, 276] width 139 height 136
click at [118, 330] on div "Browse gallery" at bounding box center [115, 328] width 48 height 10
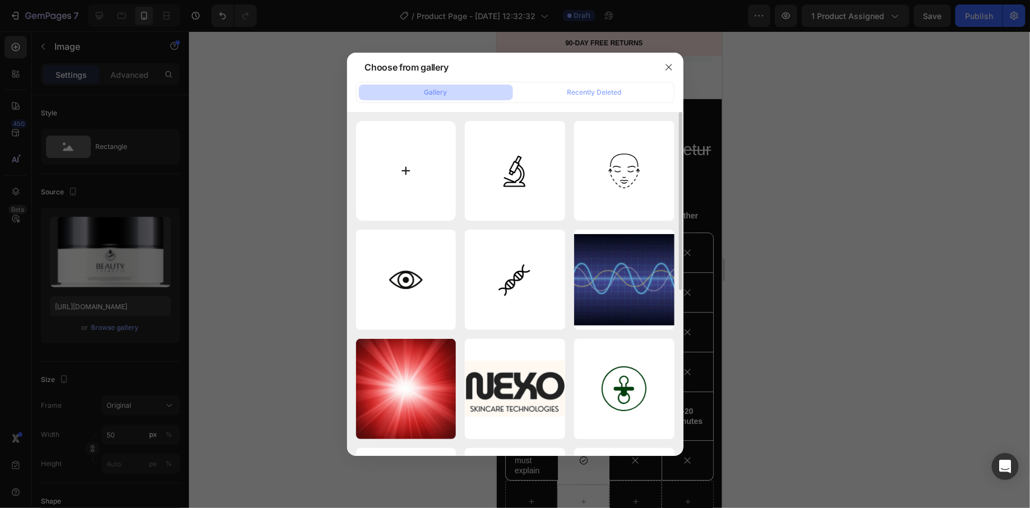
click at [419, 189] on input "file" at bounding box center [406, 171] width 100 height 100
type input "C:\fakepath\13.png"
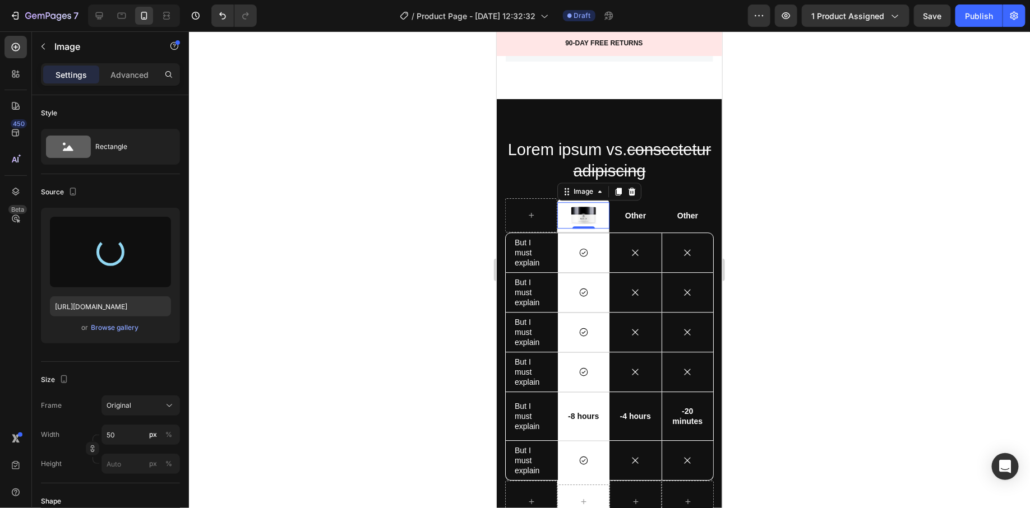
type input "https://cdn.shopify.com/s/files/1/0745/5834/1341/files/gempages_579627086029783…"
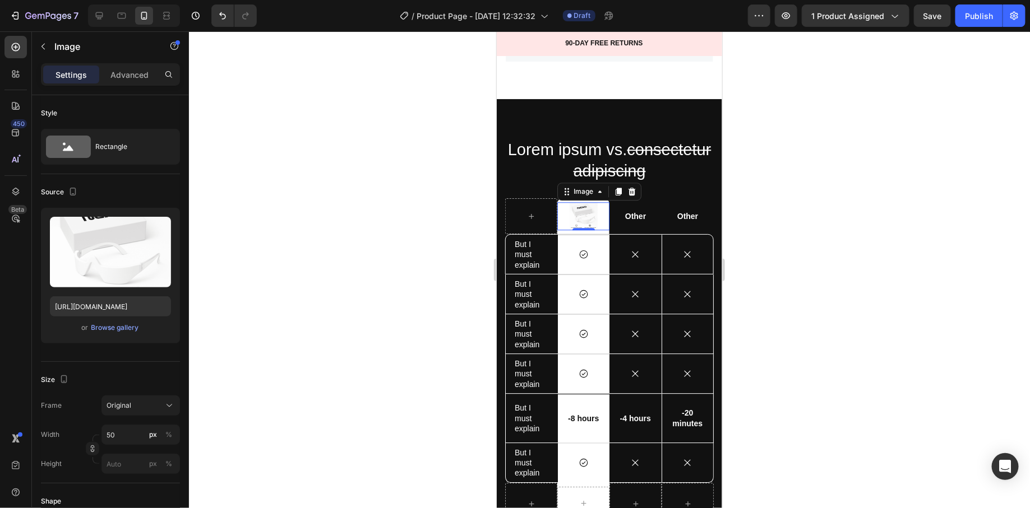
click at [581, 209] on img at bounding box center [583, 216] width 28 height 28
click at [131, 428] on input "50" at bounding box center [140, 435] width 78 height 20
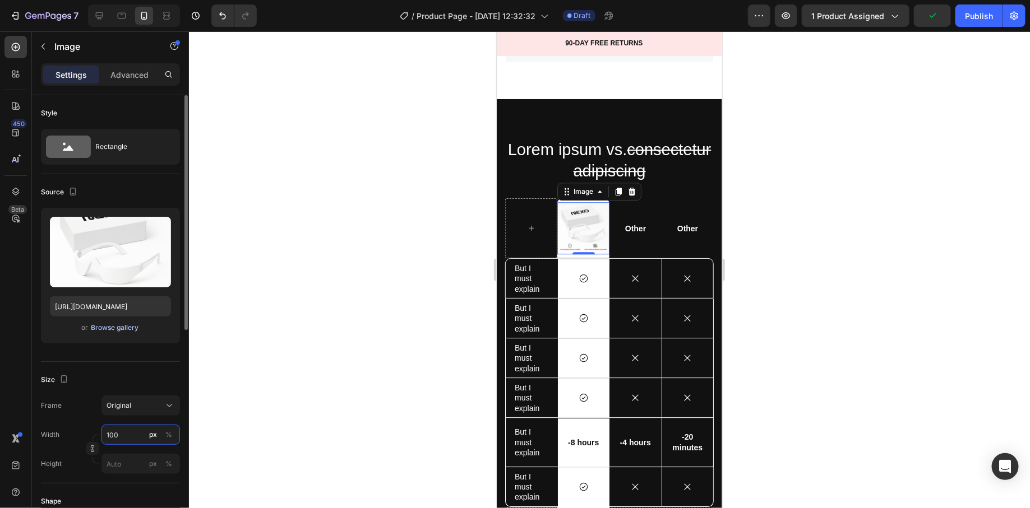
type input "100"
click at [114, 331] on div "Browse gallery" at bounding box center [115, 328] width 48 height 10
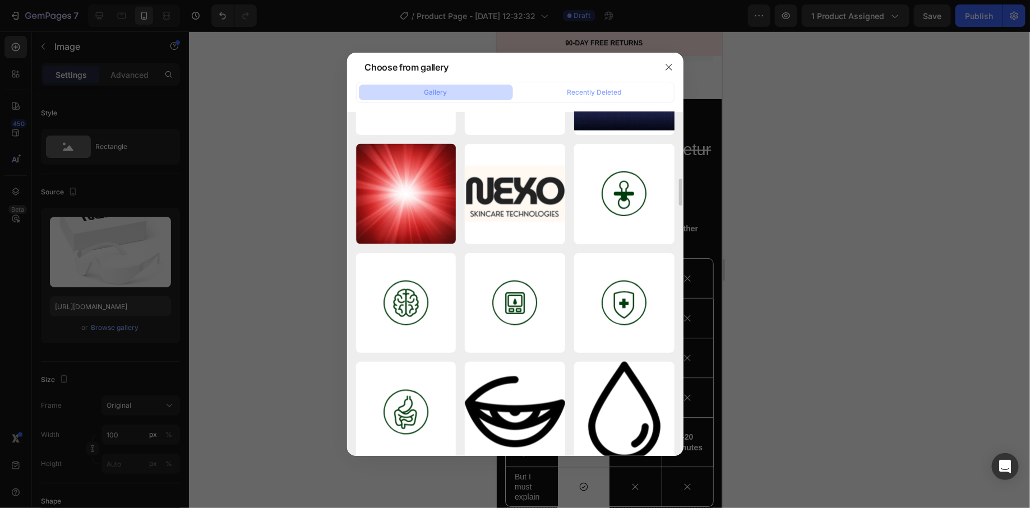
scroll to position [0, 0]
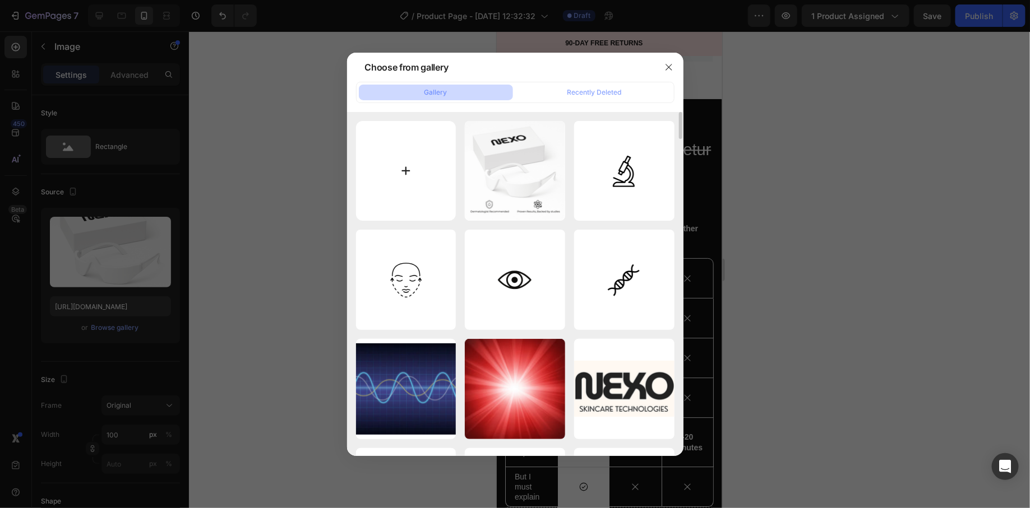
click at [414, 198] on input "file" at bounding box center [406, 171] width 100 height 100
type input "C:\fakepath\2.png"
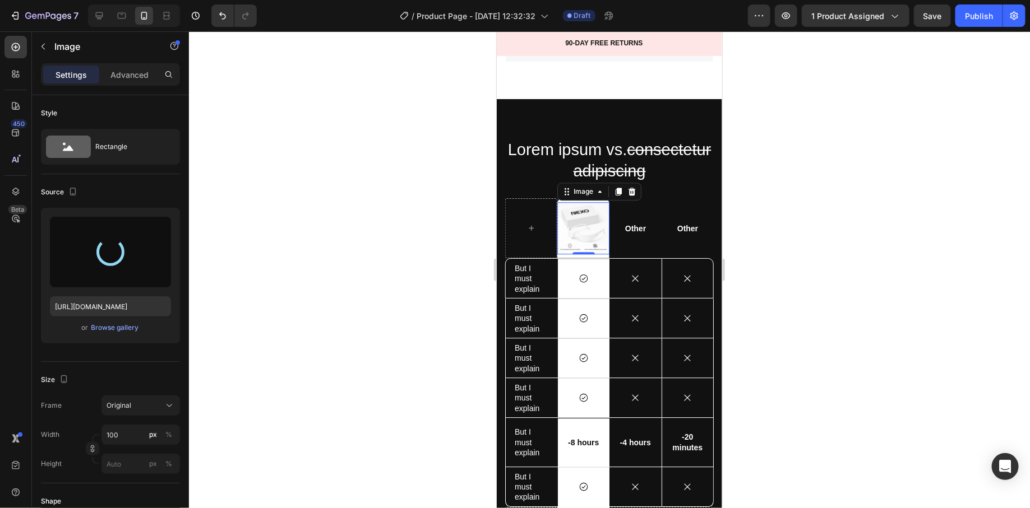
type input "https://cdn.shopify.com/s/files/1/0745/5834/1341/files/gempages_579627086029783…"
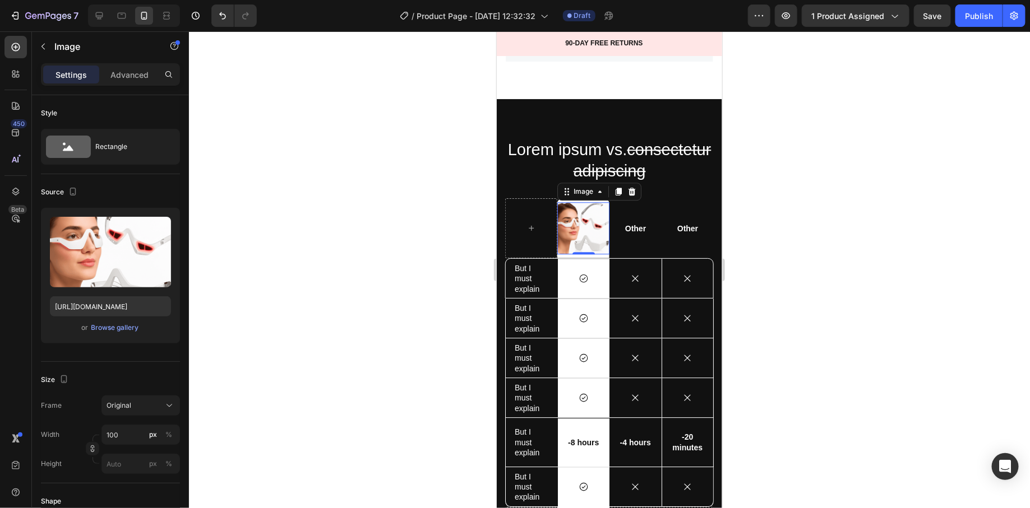
click at [440, 316] on div at bounding box center [609, 269] width 841 height 477
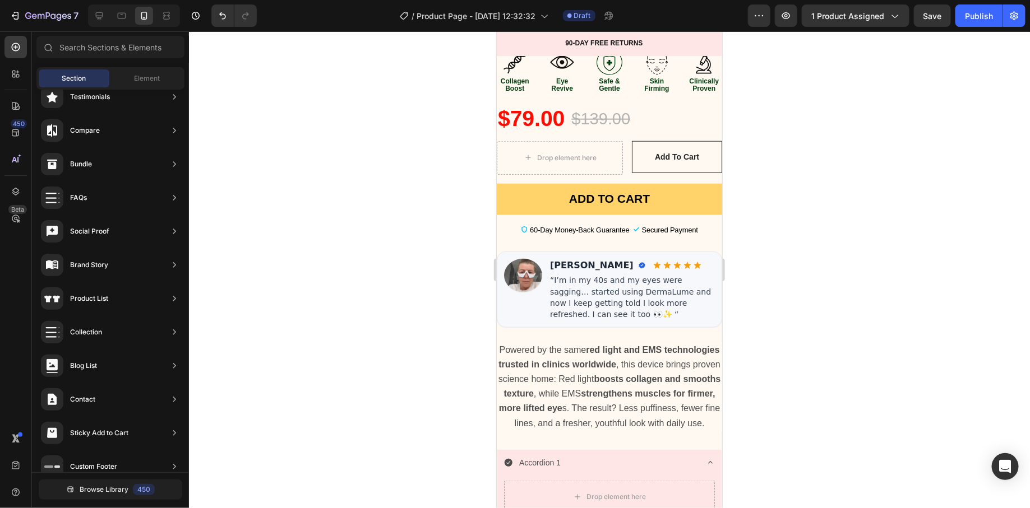
scroll to position [487, 0]
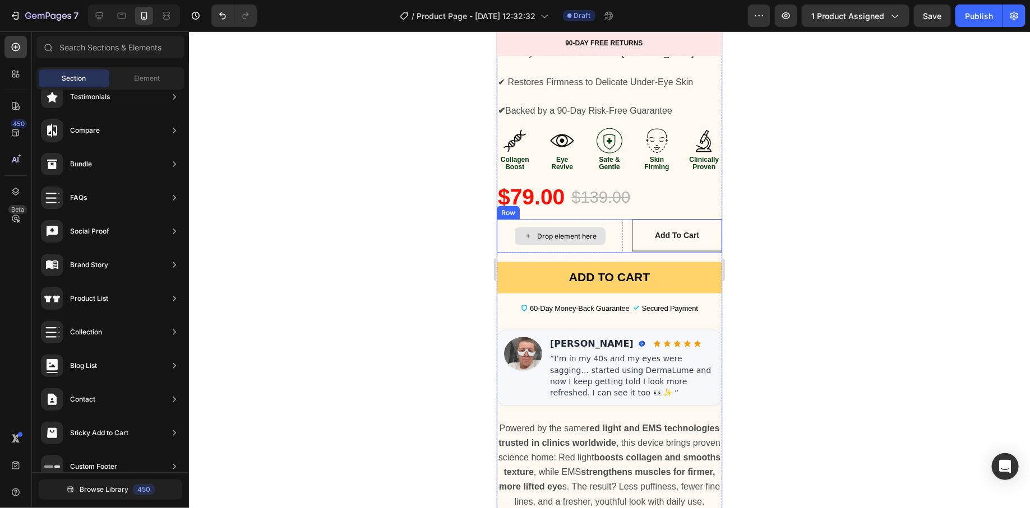
click at [503, 219] on div "Drop element here" at bounding box center [559, 236] width 126 height 34
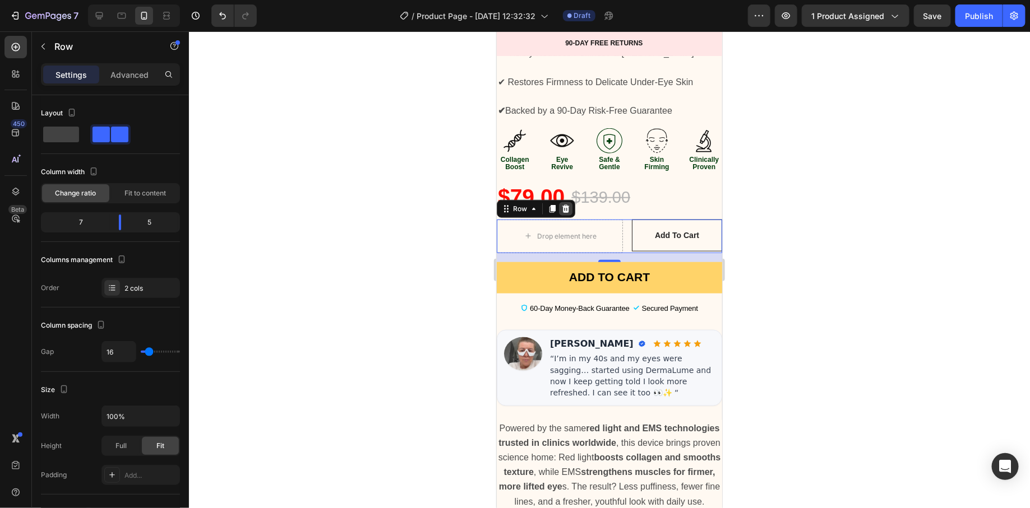
click at [562, 205] on icon at bounding box center [565, 209] width 7 height 8
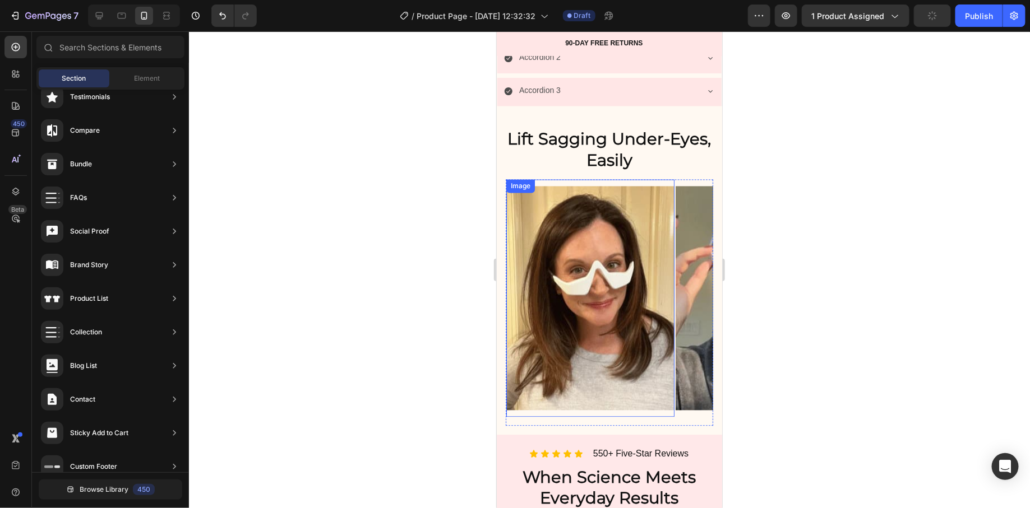
scroll to position [1001, 0]
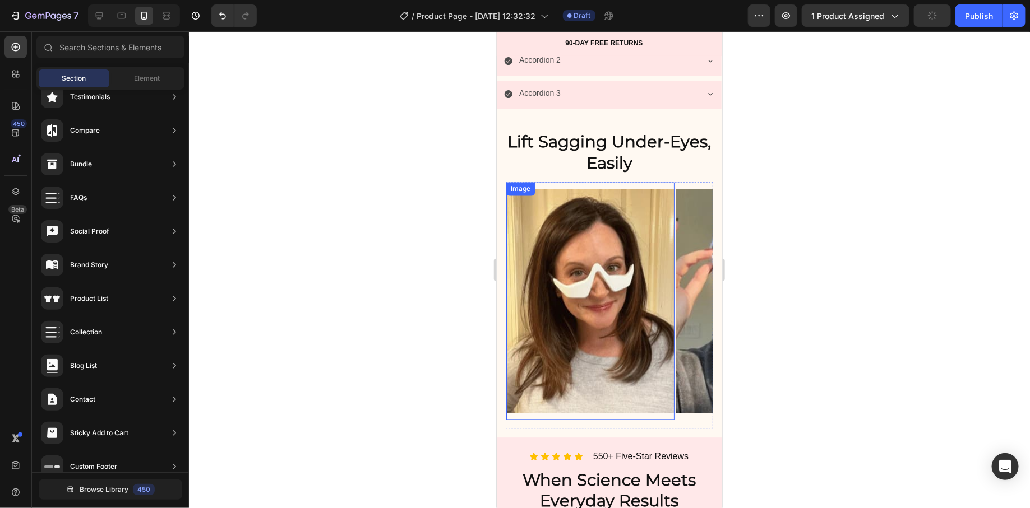
click at [608, 255] on img at bounding box center [590, 301] width 168 height 224
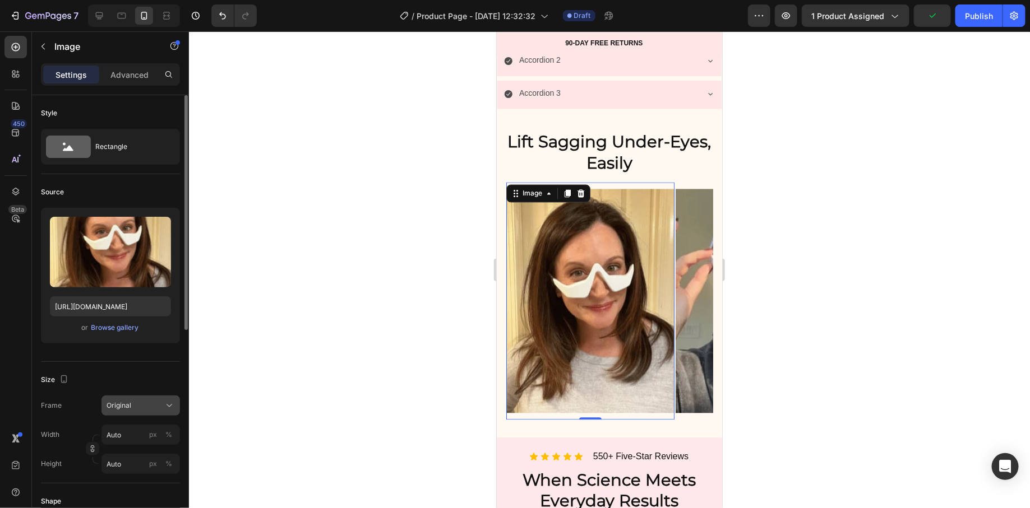
click at [128, 405] on span "Original" at bounding box center [119, 406] width 25 height 10
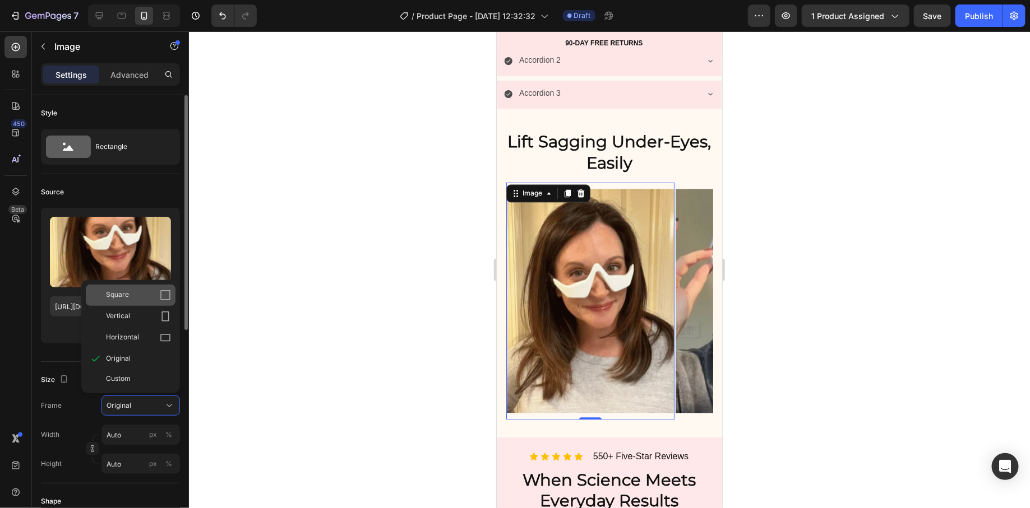
click at [136, 299] on div "Square" at bounding box center [138, 295] width 65 height 11
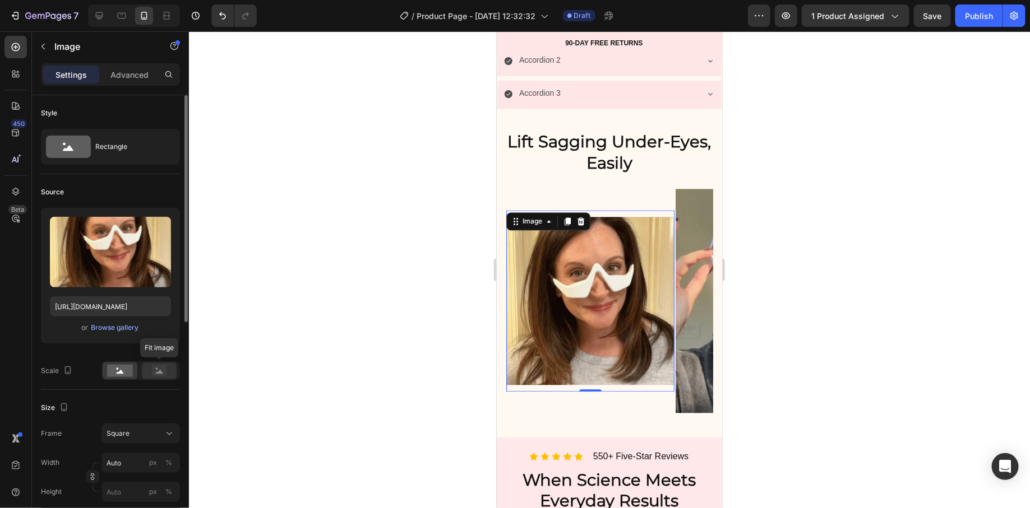
click at [153, 371] on rect at bounding box center [159, 371] width 15 height 11
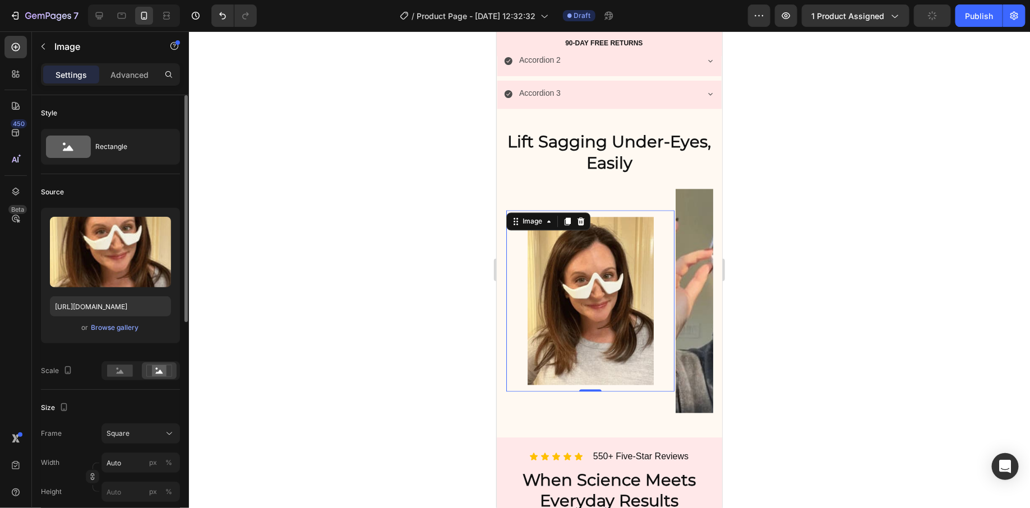
click at [114, 380] on div at bounding box center [140, 371] width 78 height 19
click at [114, 377] on div at bounding box center [120, 371] width 35 height 17
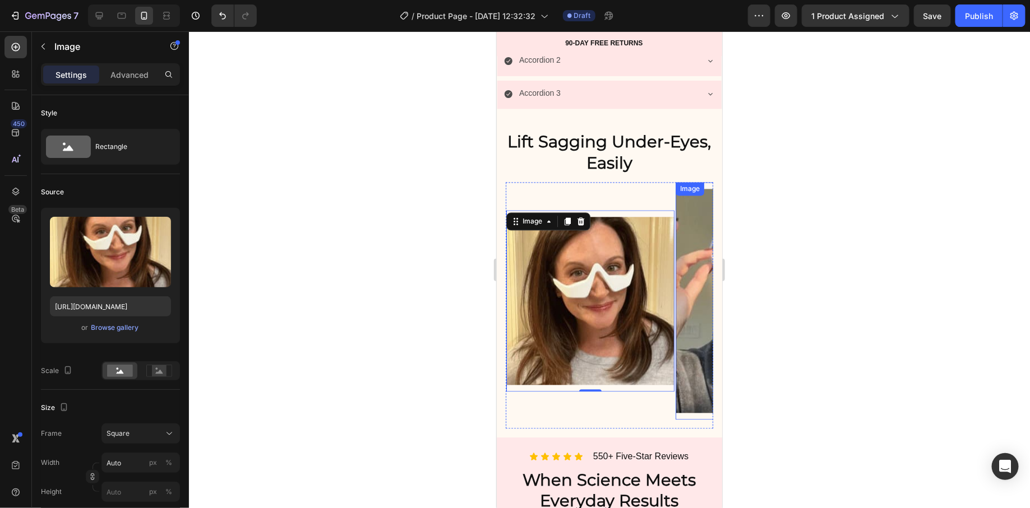
click at [693, 280] on img at bounding box center [759, 301] width 168 height 224
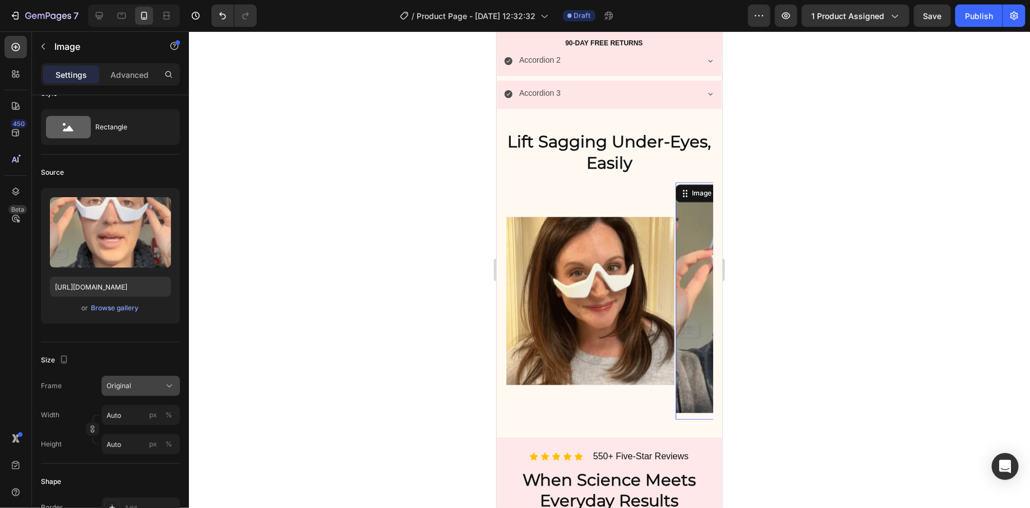
click at [136, 386] on div "Original" at bounding box center [134, 386] width 55 height 10
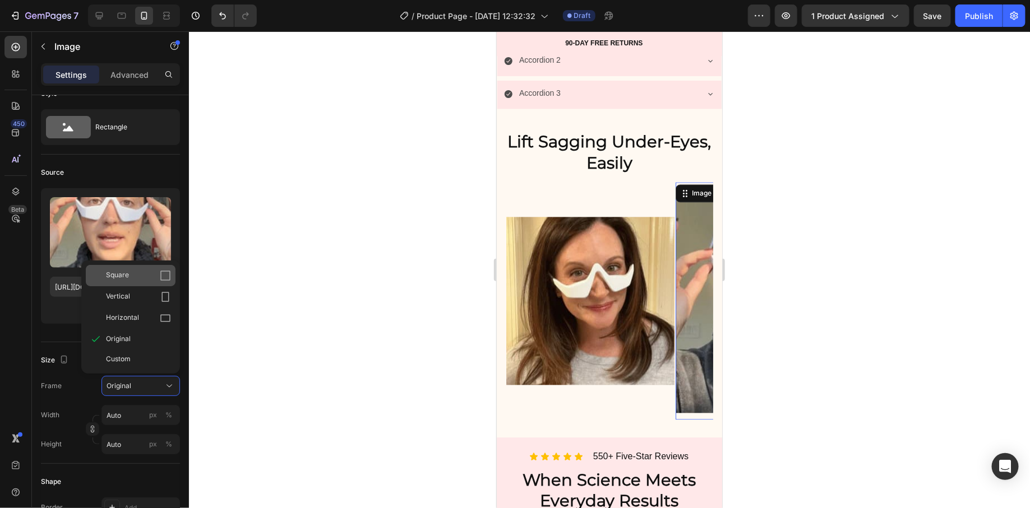
click at [150, 277] on div "Square" at bounding box center [138, 275] width 65 height 11
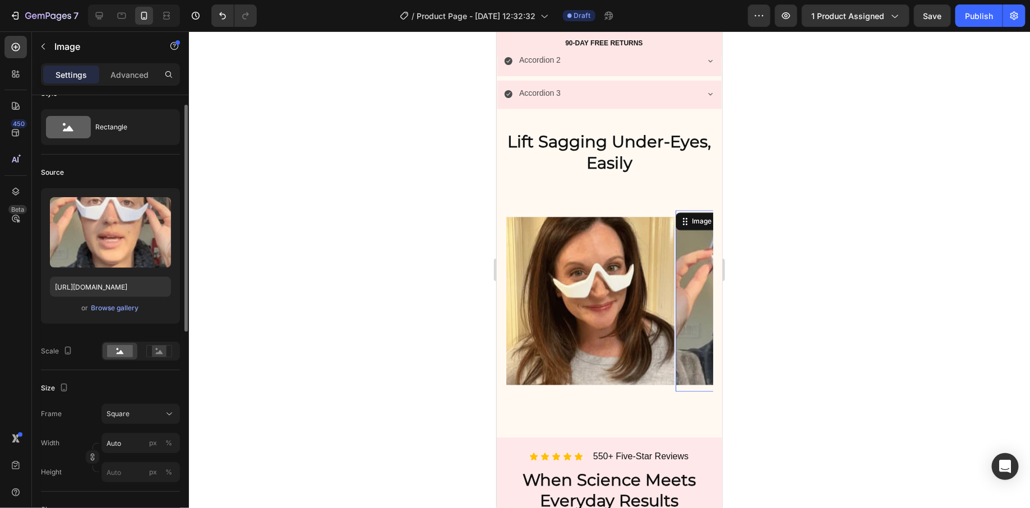
scroll to position [0, 0]
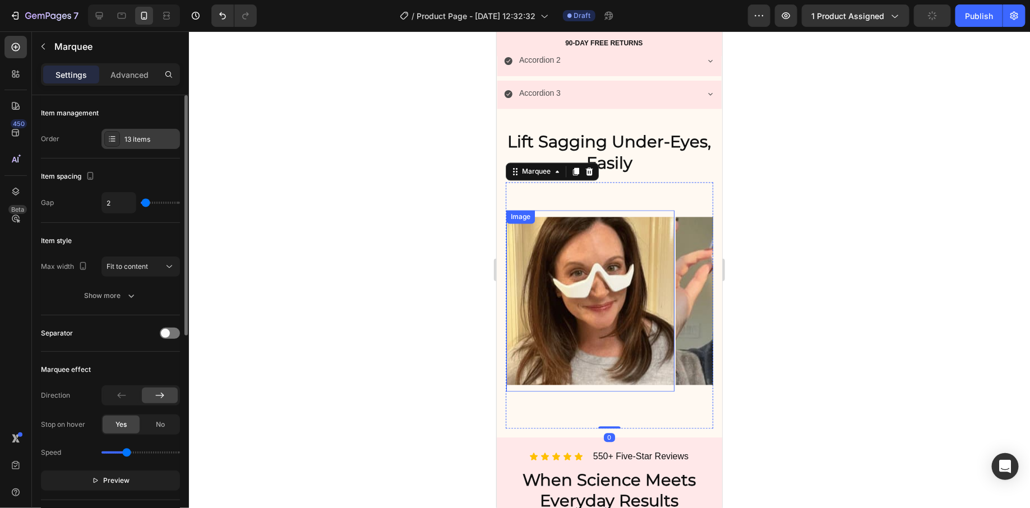
drag, startPoint x: 160, startPoint y: 134, endPoint x: 159, endPoint y: 142, distance: 7.9
click at [160, 135] on div "13 items" at bounding box center [150, 140] width 53 height 10
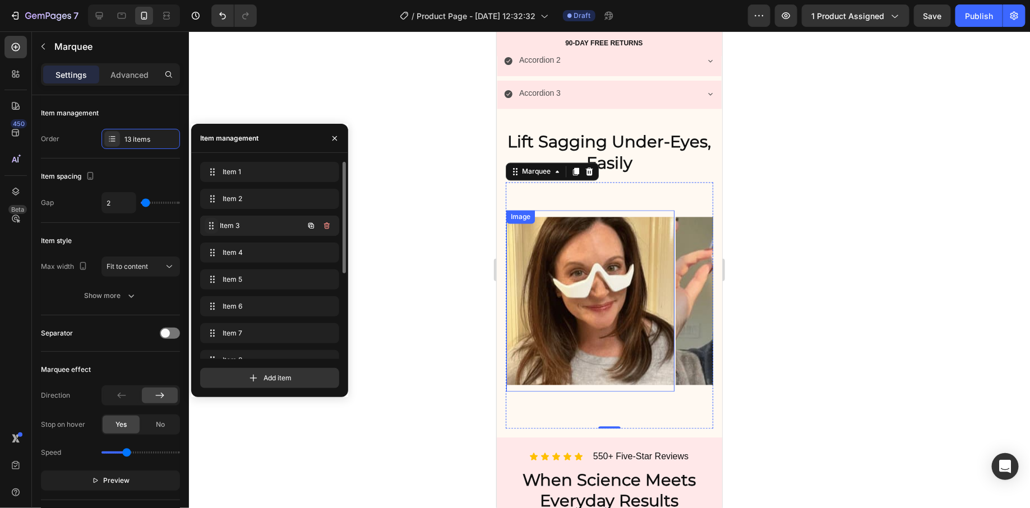
click at [206, 220] on span at bounding box center [211, 226] width 13 height 16
click at [235, 221] on span "Item 3" at bounding box center [254, 226] width 63 height 10
click at [237, 252] on span "Item 4" at bounding box center [261, 253] width 83 height 10
click at [230, 226] on span "Item 3" at bounding box center [268, 226] width 90 height 10
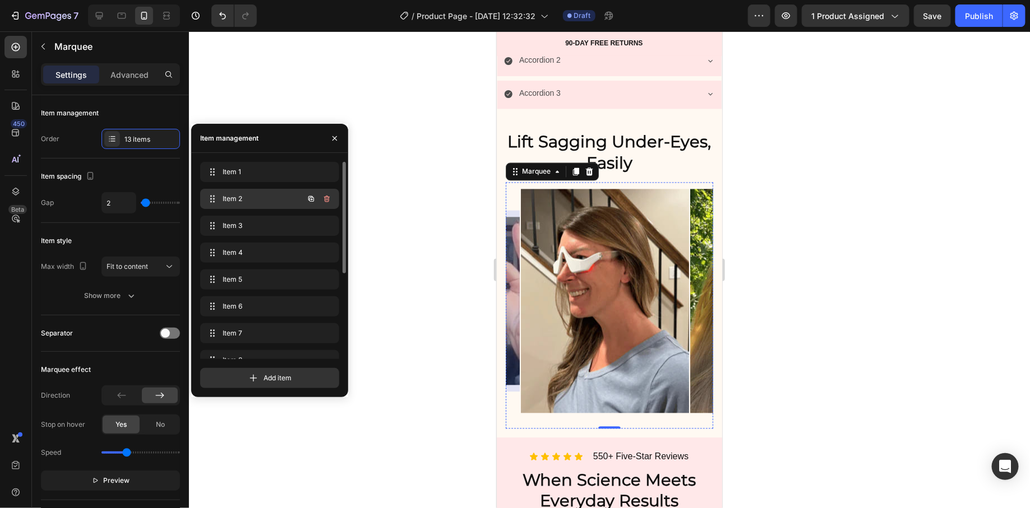
scroll to position [0, 325]
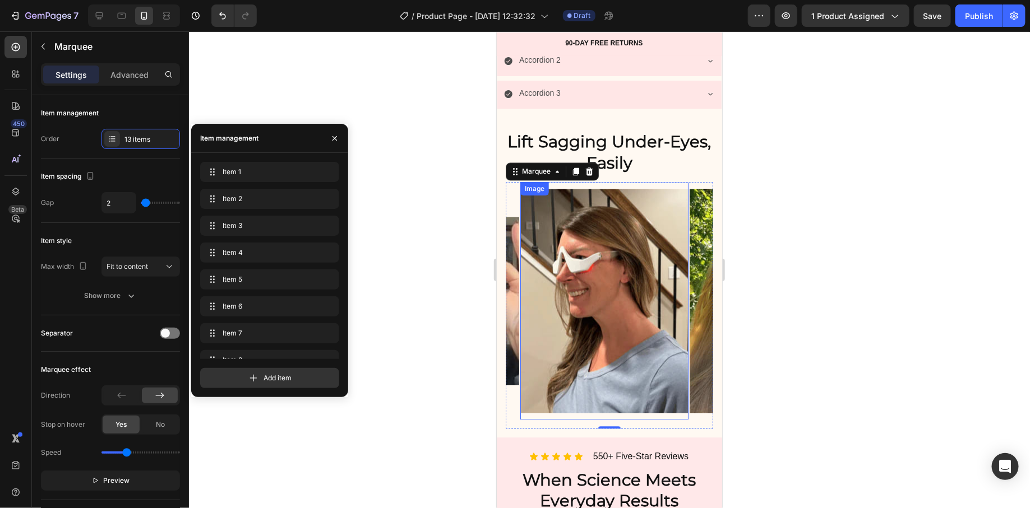
click at [619, 258] on img at bounding box center [604, 301] width 168 height 224
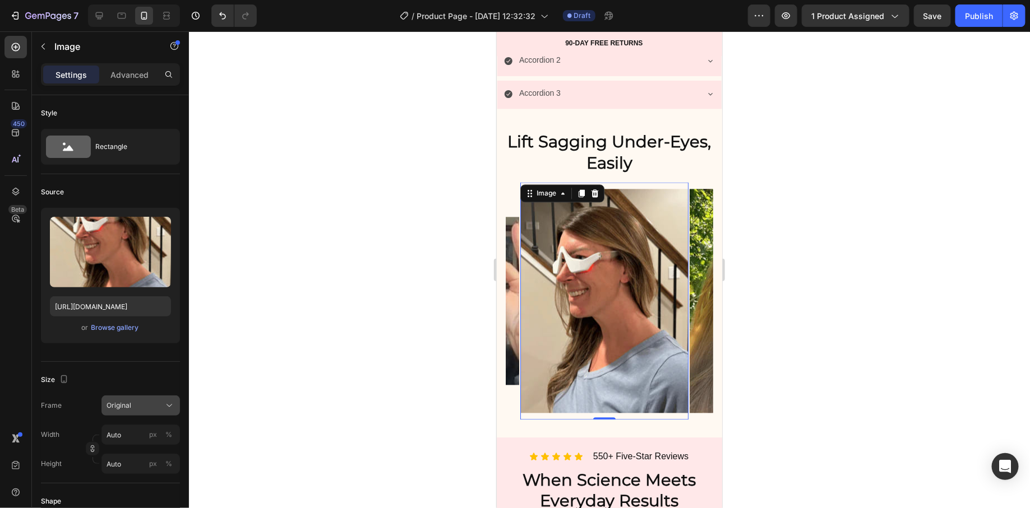
click at [150, 413] on button "Original" at bounding box center [140, 406] width 78 height 20
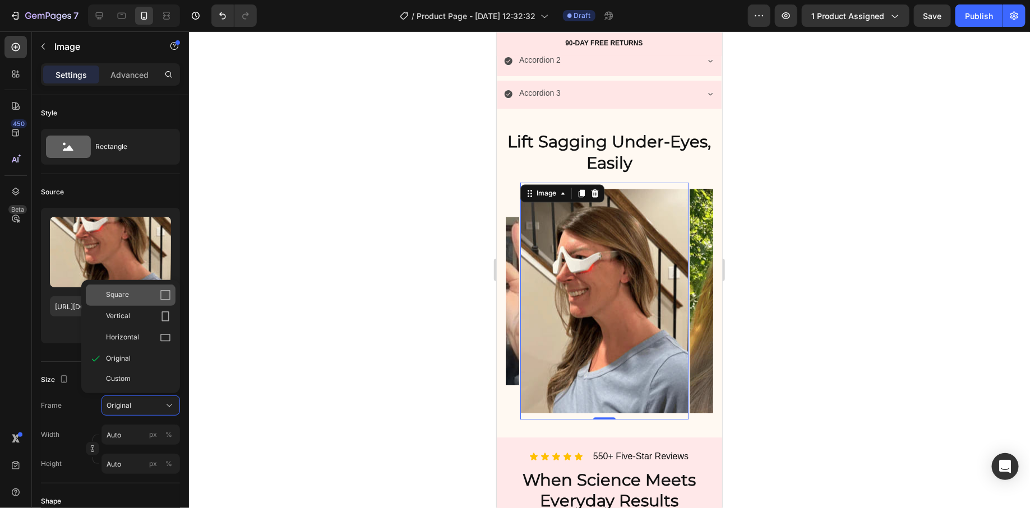
click at [160, 297] on icon at bounding box center [165, 295] width 11 height 11
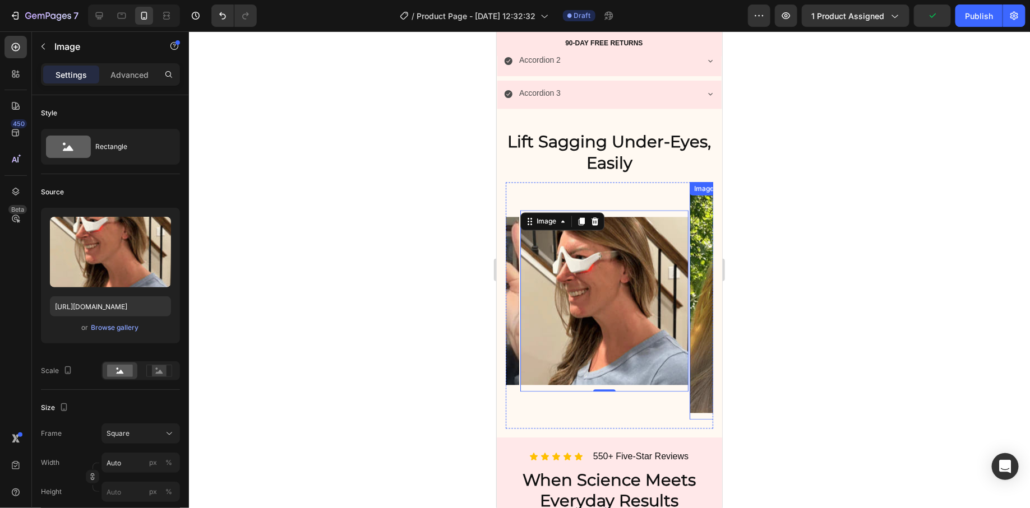
click at [691, 264] on img at bounding box center [773, 301] width 168 height 224
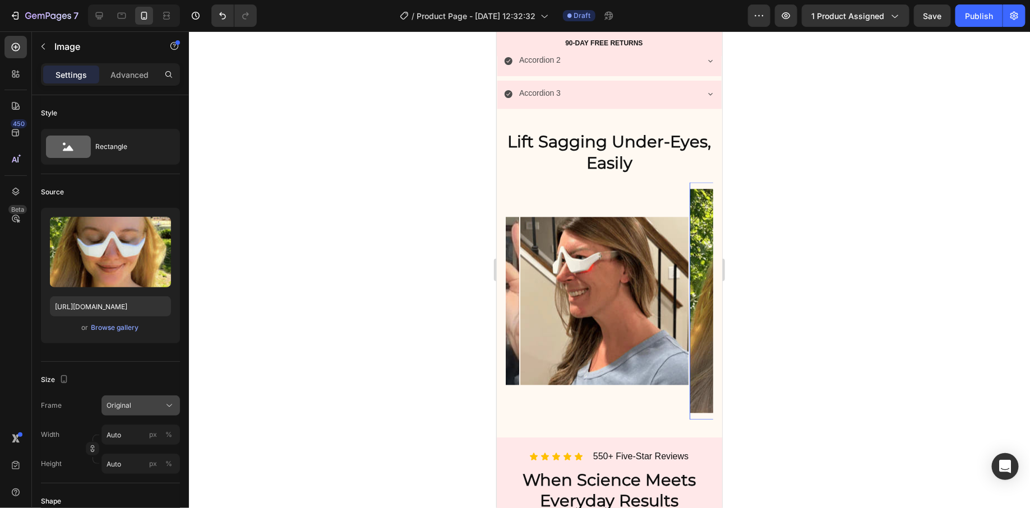
click at [127, 398] on button "Original" at bounding box center [140, 406] width 78 height 20
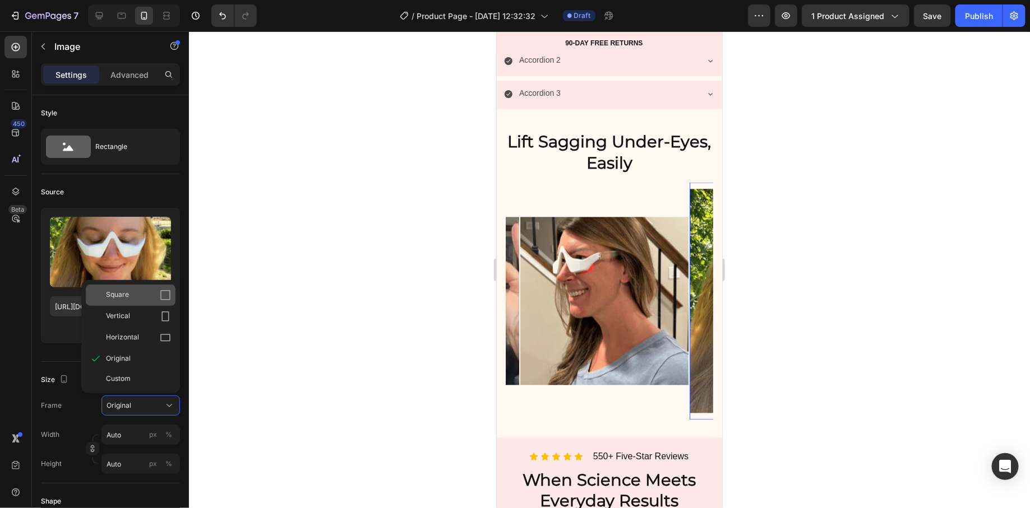
click at [158, 294] on div "Square" at bounding box center [138, 295] width 65 height 11
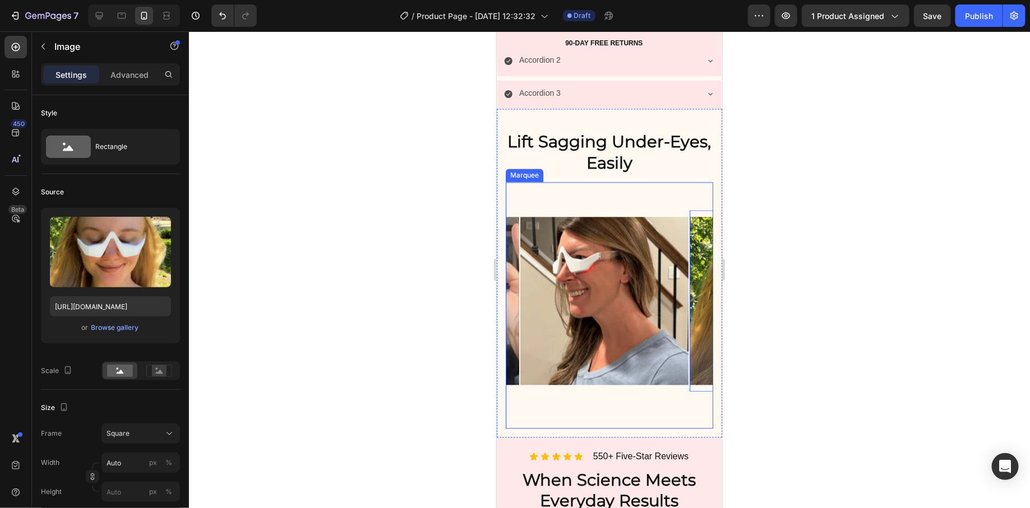
click at [520, 177] on div "Marquee" at bounding box center [523, 175] width 33 height 10
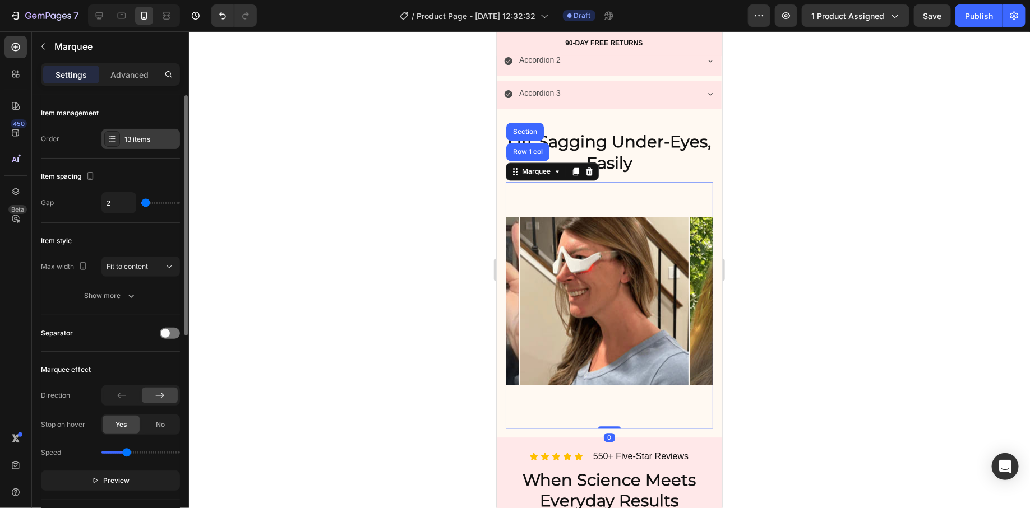
click at [169, 145] on div "13 items" at bounding box center [140, 139] width 78 height 20
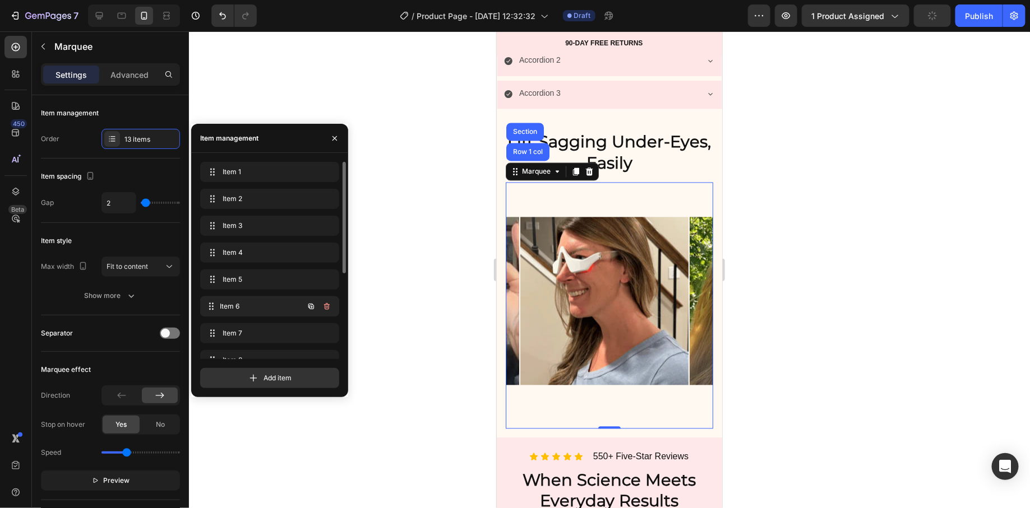
click at [247, 308] on span "Item 6" at bounding box center [261, 307] width 83 height 10
click at [230, 329] on span "Item 7" at bounding box center [254, 334] width 63 height 10
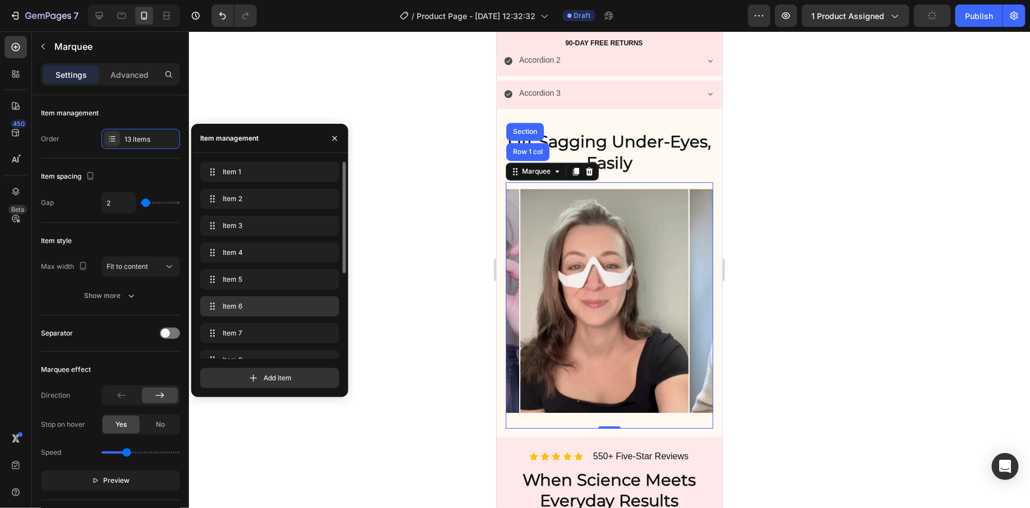
click at [231, 315] on div "Item 6 Item 6" at bounding box center [269, 307] width 139 height 20
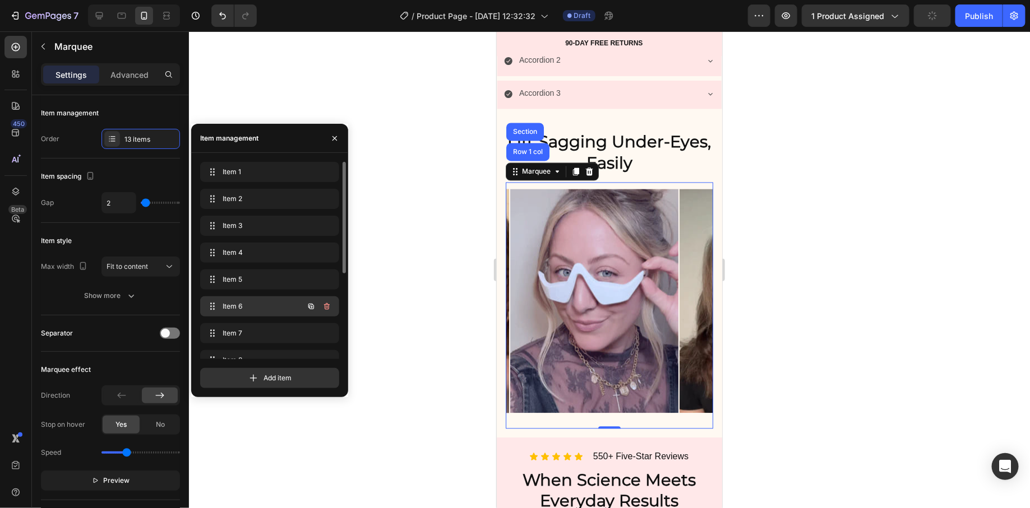
scroll to position [0, 833]
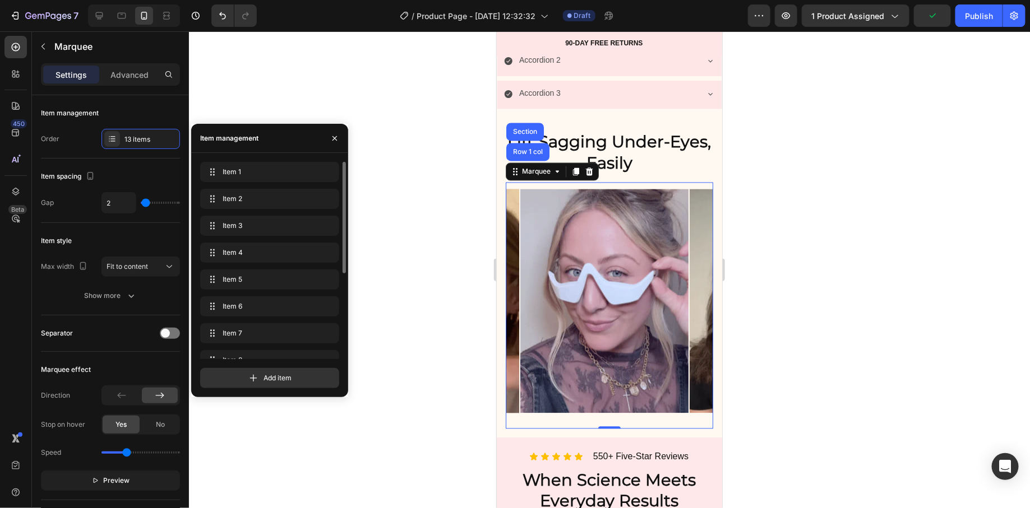
click at [229, 297] on div "Item 5 Item 5" at bounding box center [269, 309] width 139 height 25
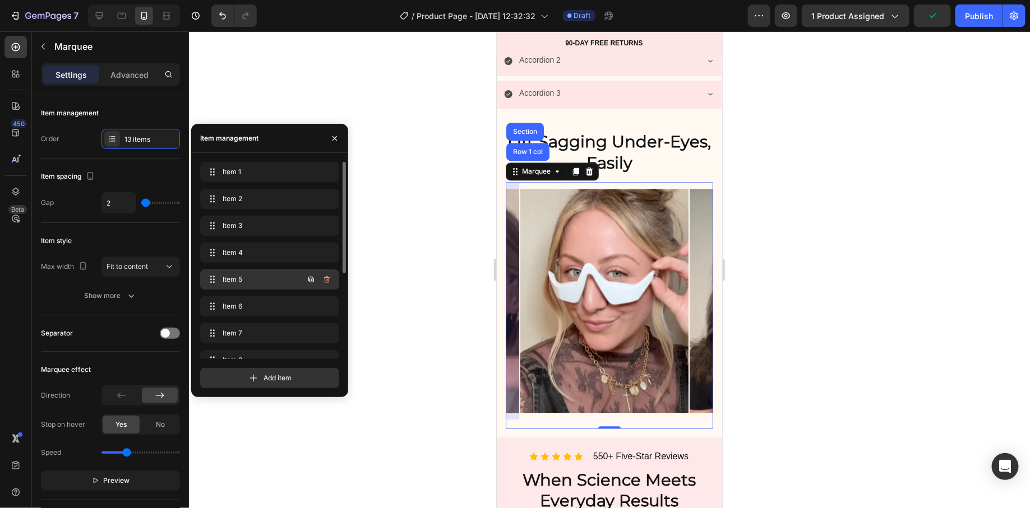
click at [228, 288] on div "Item 5 Item 5" at bounding box center [269, 280] width 139 height 20
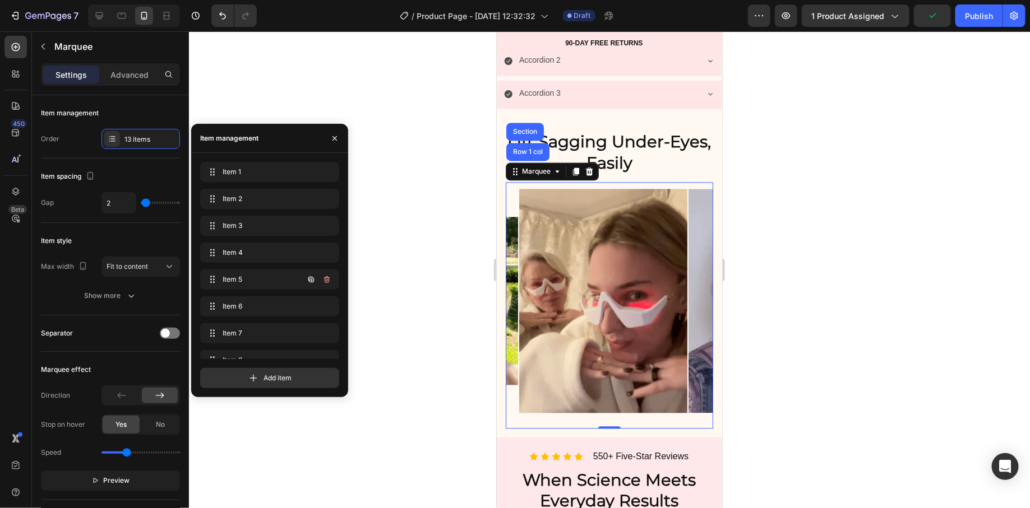
scroll to position [0, 663]
click at [591, 325] on img at bounding box center [604, 301] width 168 height 224
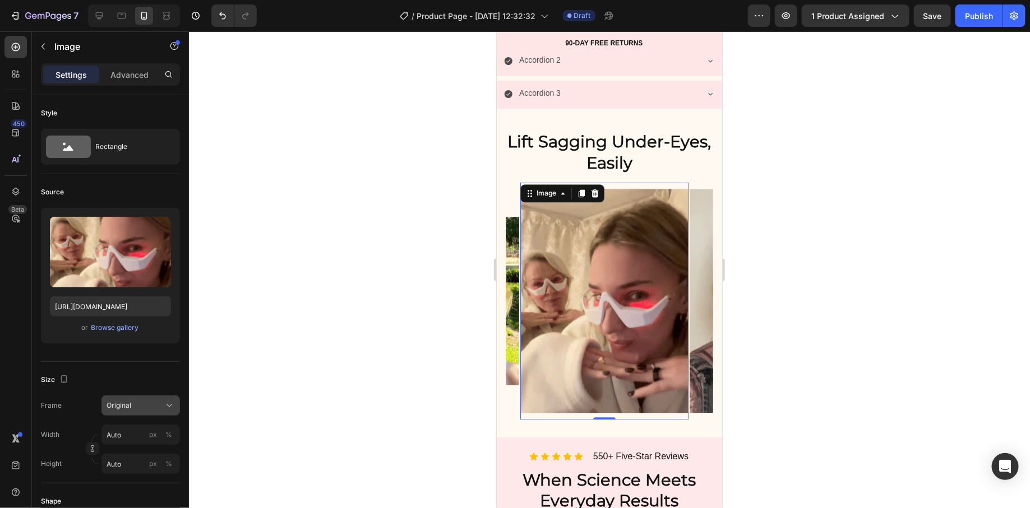
click at [157, 400] on div "Original" at bounding box center [141, 405] width 68 height 11
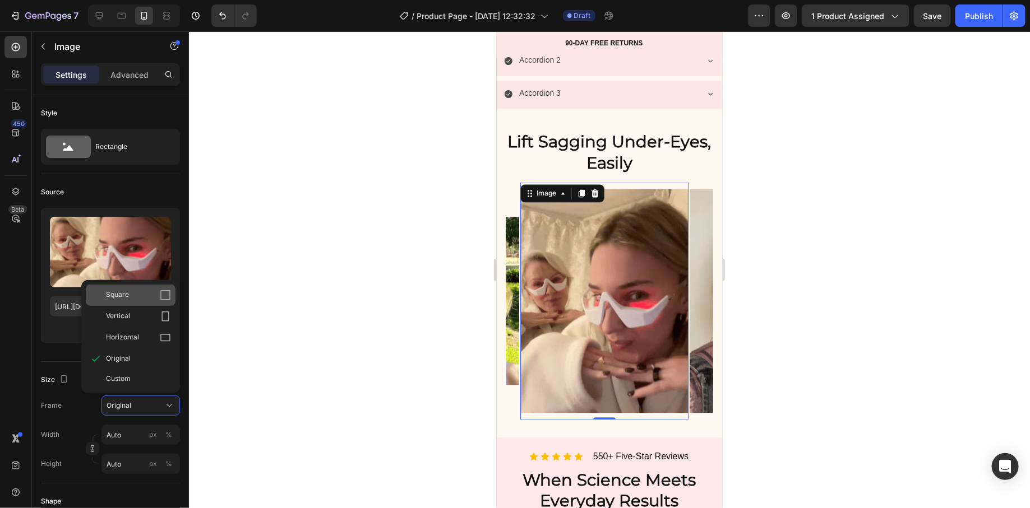
click at [150, 294] on div "Square" at bounding box center [138, 295] width 65 height 11
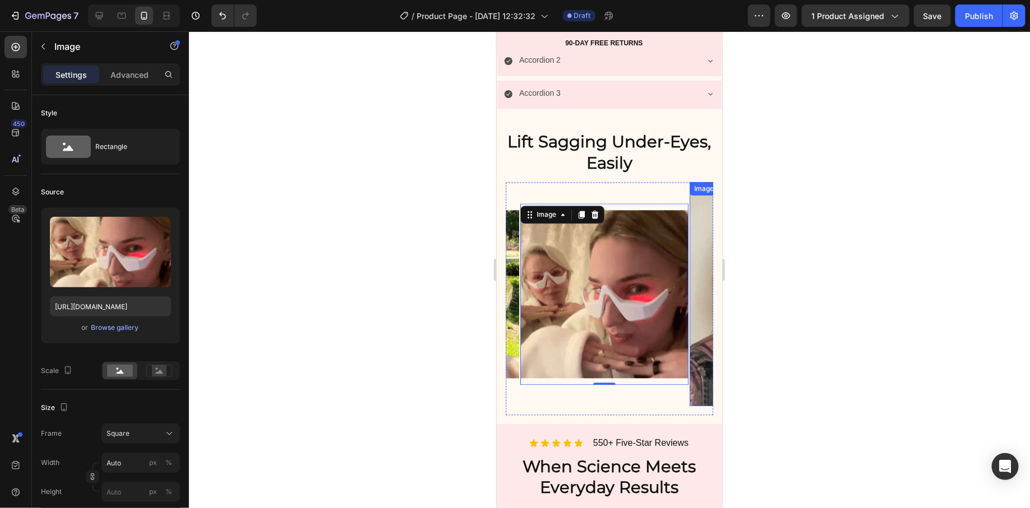
click at [695, 302] on img at bounding box center [773, 294] width 168 height 224
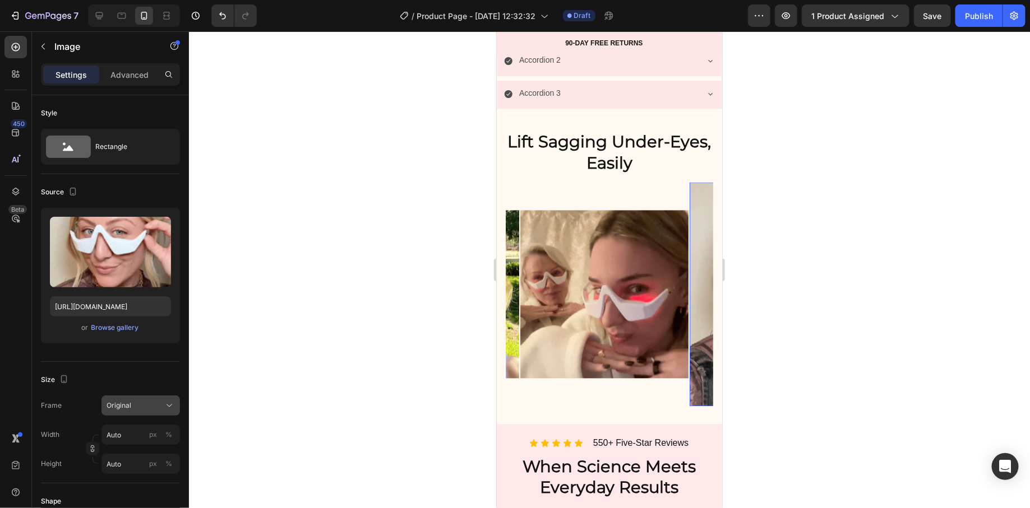
drag, startPoint x: 126, startPoint y: 411, endPoint x: 135, endPoint y: 402, distance: 12.7
click at [126, 411] on button "Original" at bounding box center [140, 406] width 78 height 20
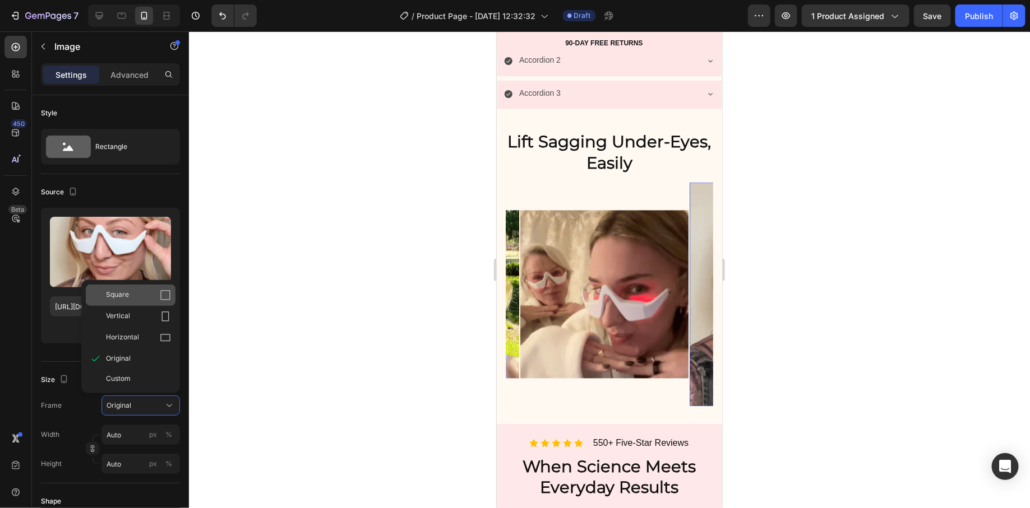
click at [150, 297] on div "Square" at bounding box center [138, 295] width 65 height 11
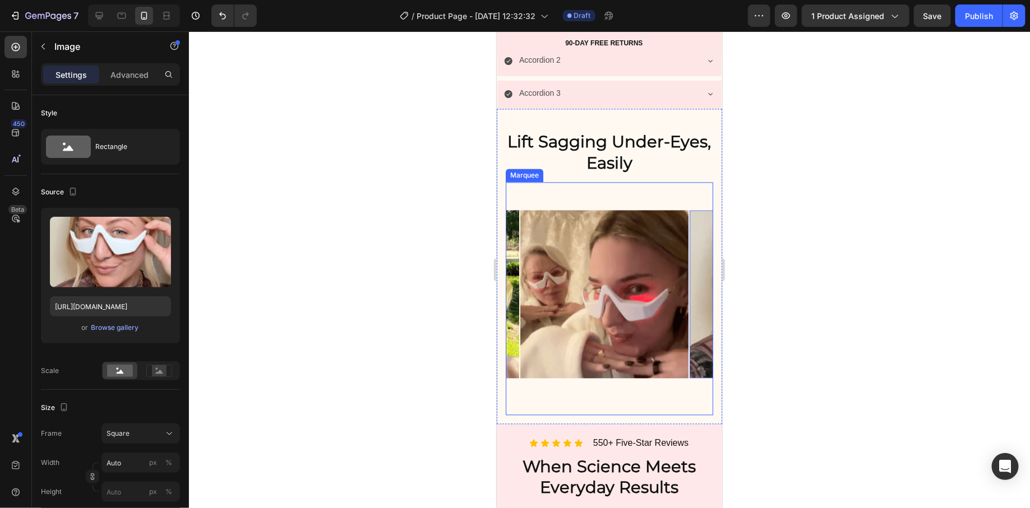
click at [538, 205] on div "Image Image Image Image Image Image 0 Image Image Image Image Image Image Image" at bounding box center [942, 294] width 2201 height 224
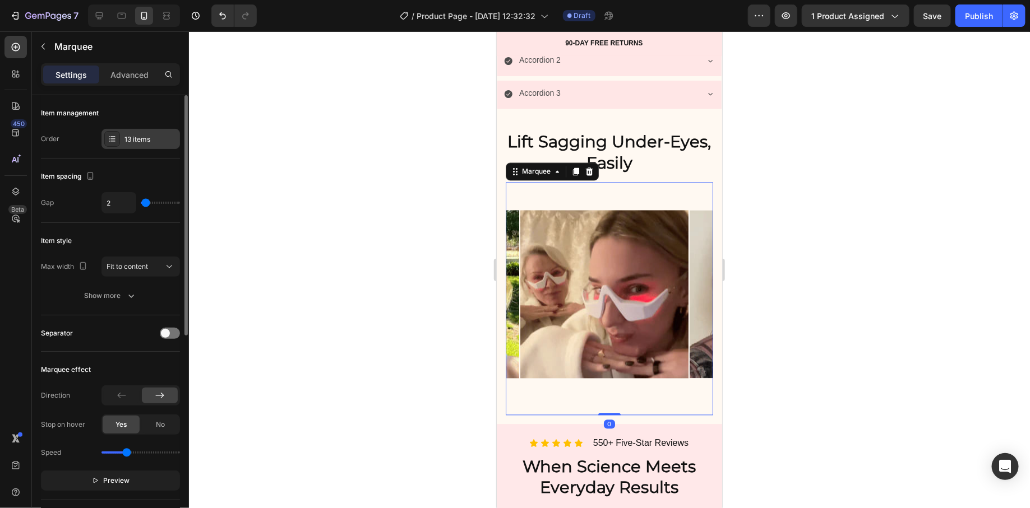
click at [146, 135] on div "13 items" at bounding box center [140, 139] width 78 height 20
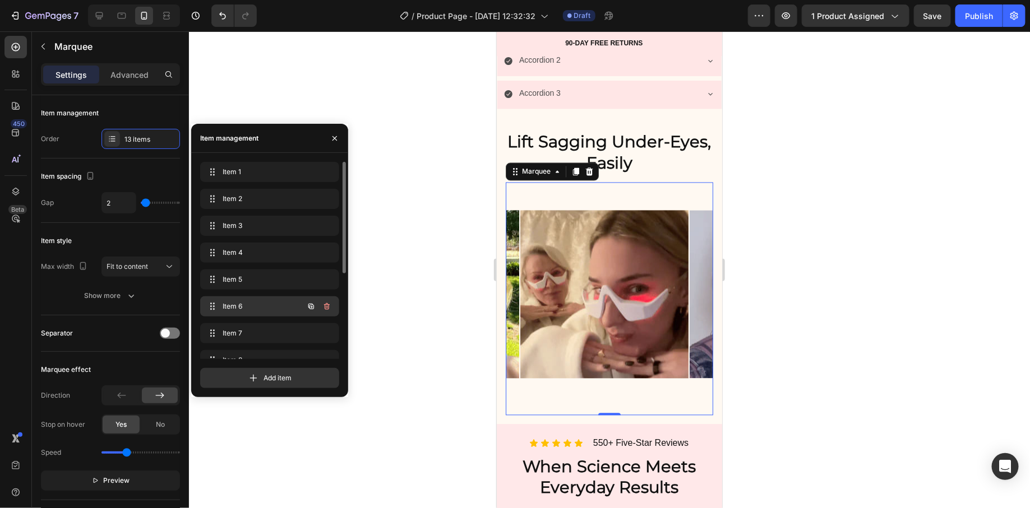
click at [247, 303] on span "Item 6" at bounding box center [254, 307] width 63 height 10
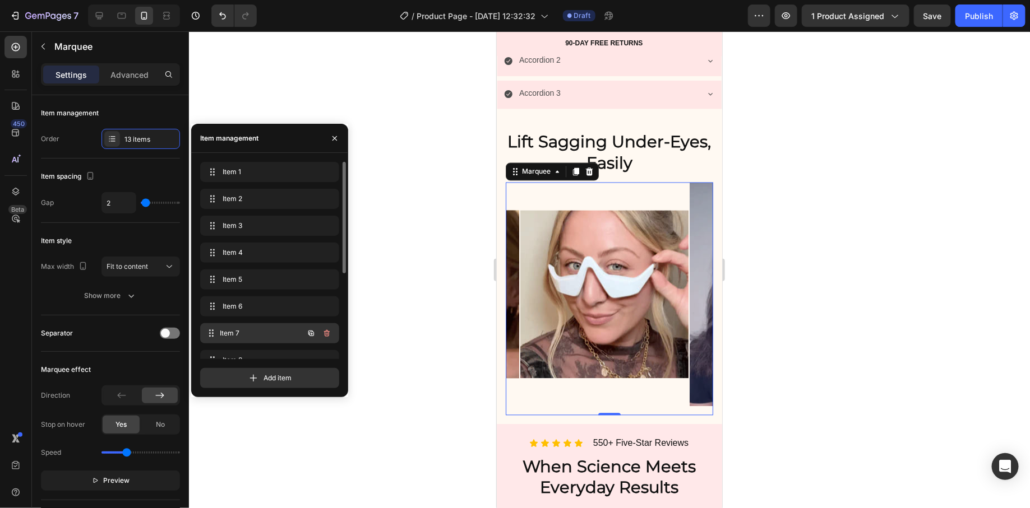
click at [238, 325] on div "Item 7 Item 7" at bounding box center [269, 333] width 139 height 20
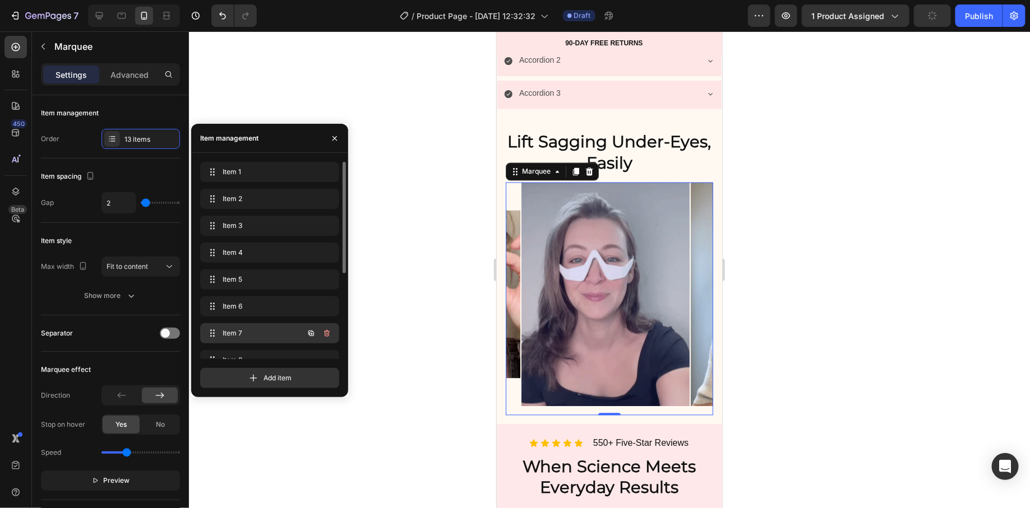
scroll to position [0, 1002]
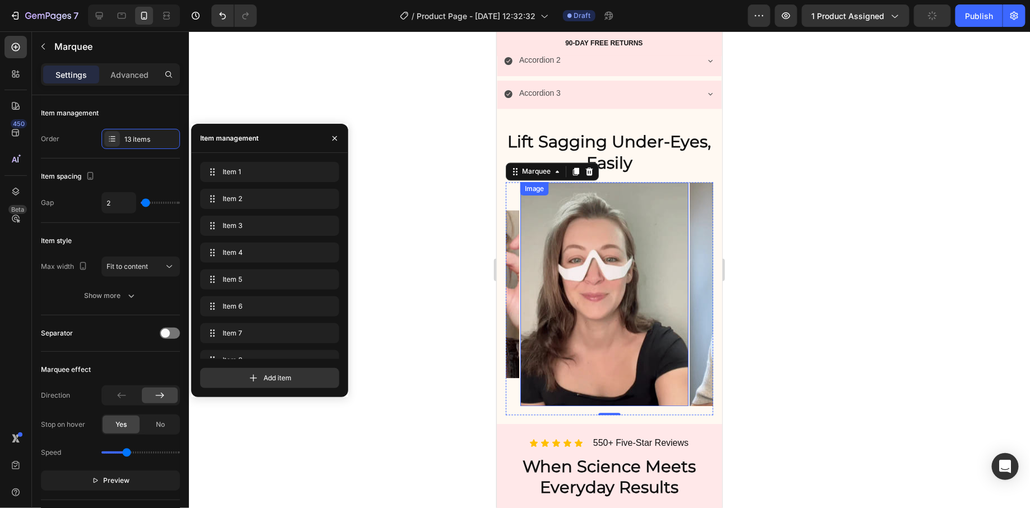
click at [632, 312] on img at bounding box center [604, 294] width 168 height 224
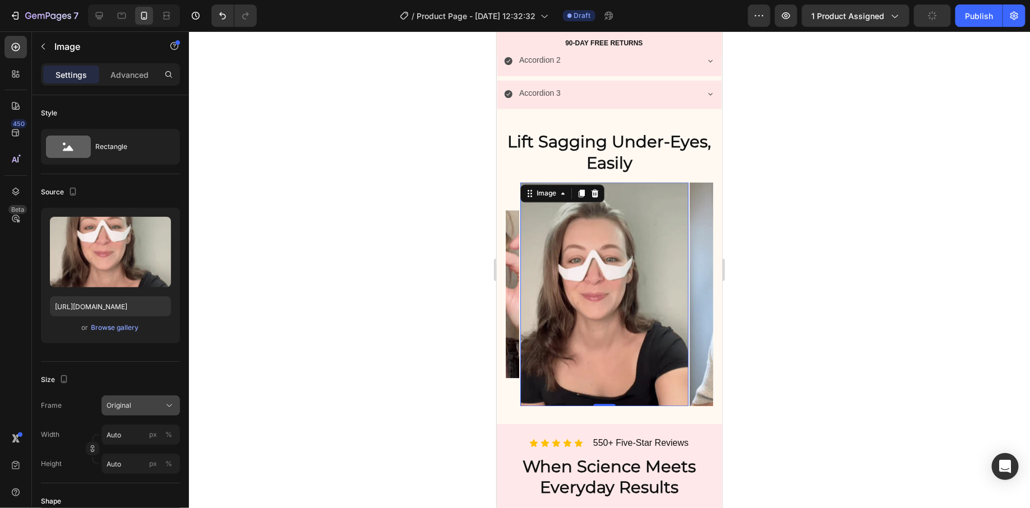
click at [131, 401] on div "Original" at bounding box center [134, 406] width 55 height 10
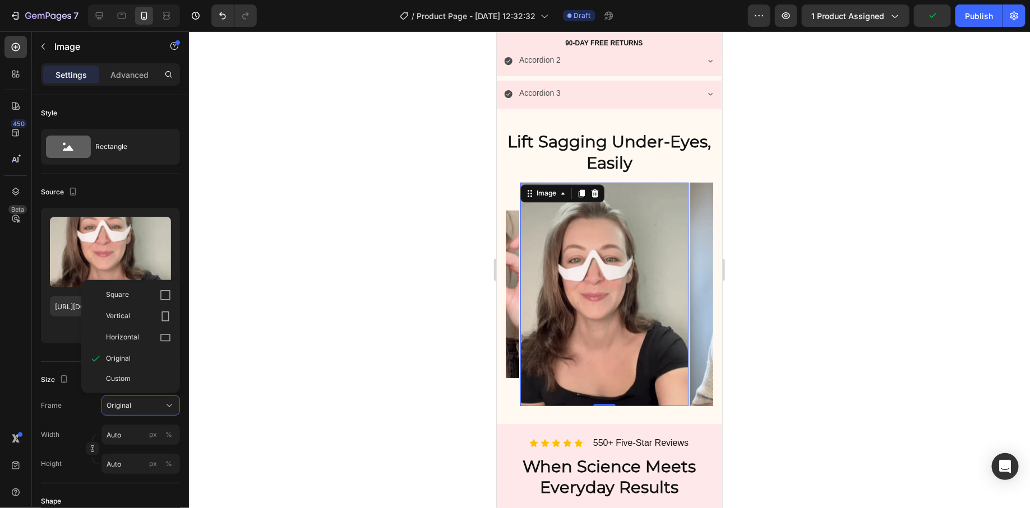
drag, startPoint x: 147, startPoint y: 299, endPoint x: 233, endPoint y: 293, distance: 86.6
click at [147, 298] on div "Square" at bounding box center [138, 295] width 65 height 11
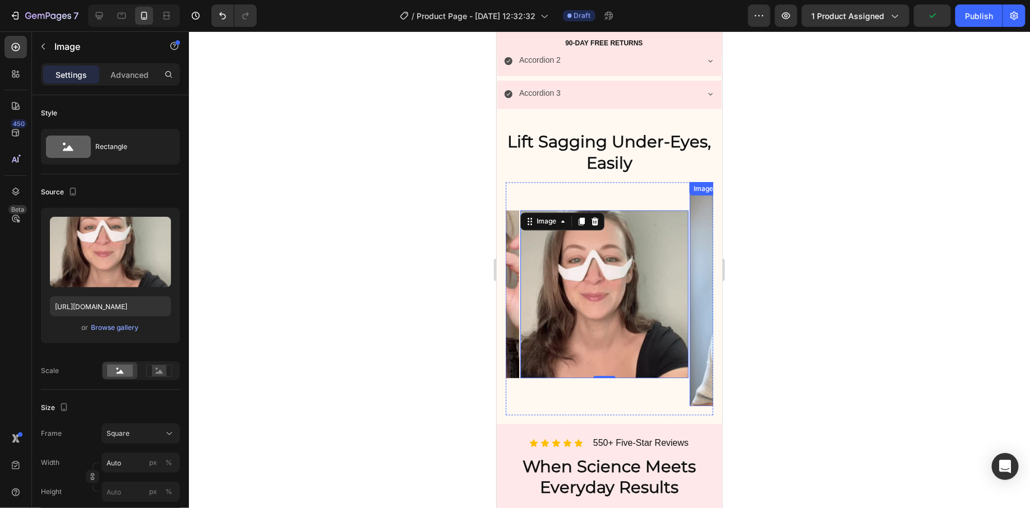
click at [695, 280] on img at bounding box center [773, 294] width 168 height 224
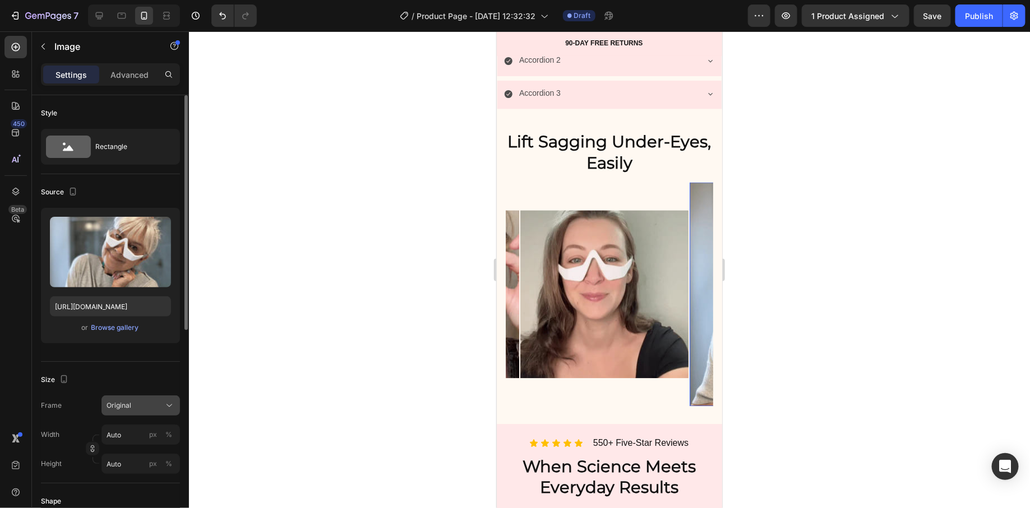
click at [150, 401] on div "Original" at bounding box center [134, 406] width 55 height 10
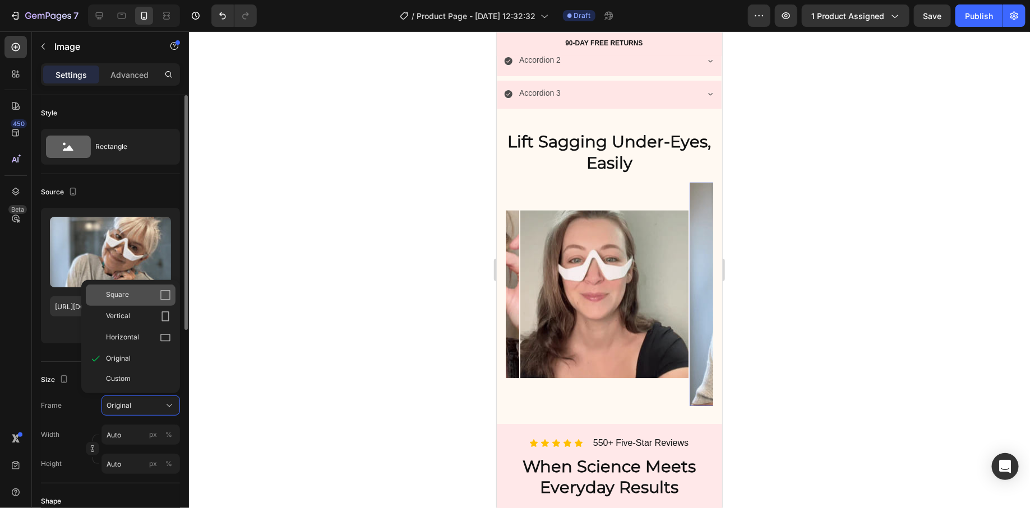
click at [152, 294] on div "Square" at bounding box center [138, 295] width 65 height 11
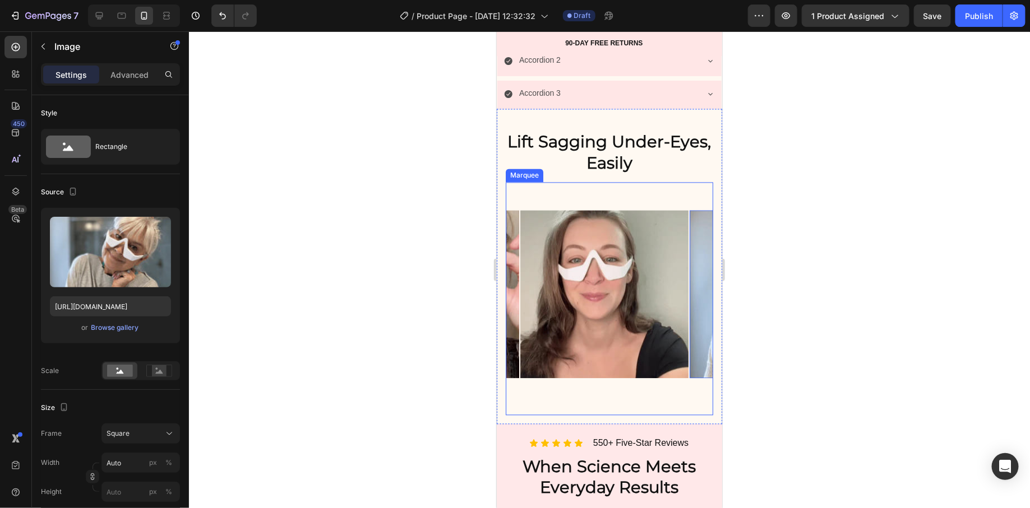
click at [525, 198] on div "Image Image Image Image Image Image Image Image 0 Image Image Image Image Image" at bounding box center [604, 294] width 2201 height 224
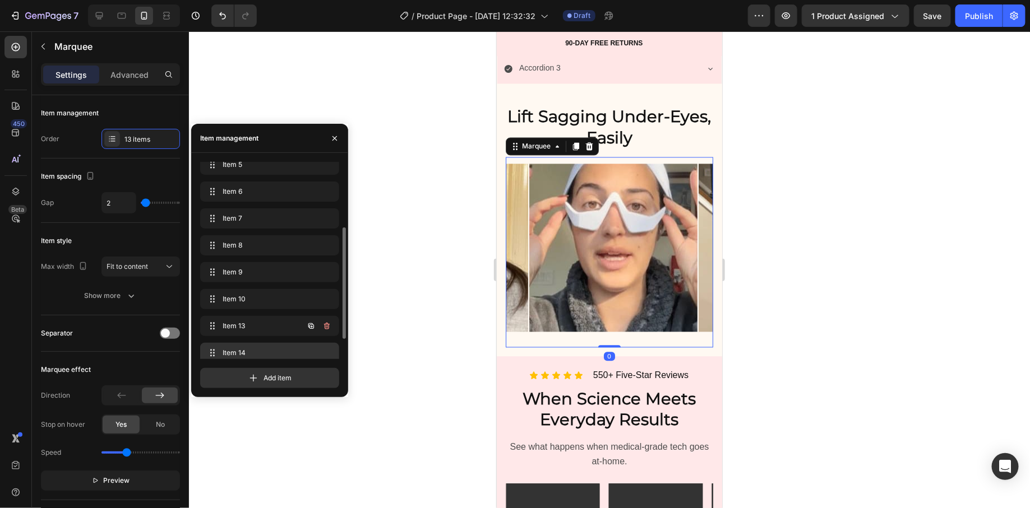
scroll to position [118, 0]
click at [228, 349] on span "Item 14" at bounding box center [254, 350] width 63 height 10
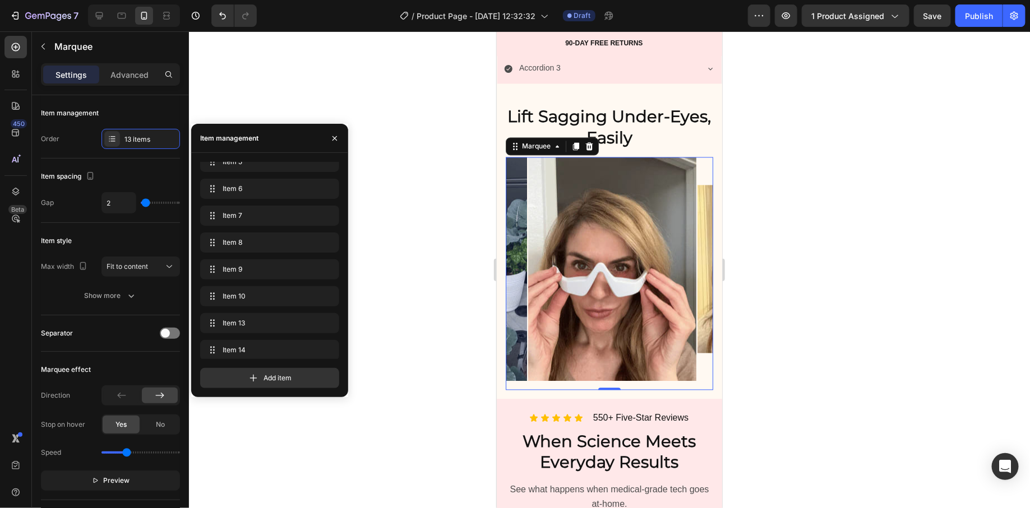
scroll to position [0, 1848]
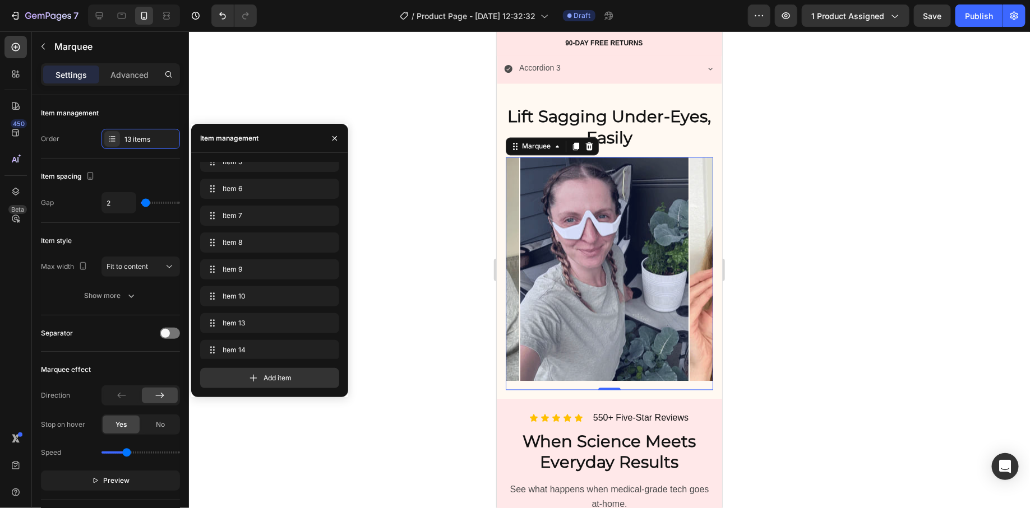
click at [565, 293] on div at bounding box center [604, 269] width 168 height 224
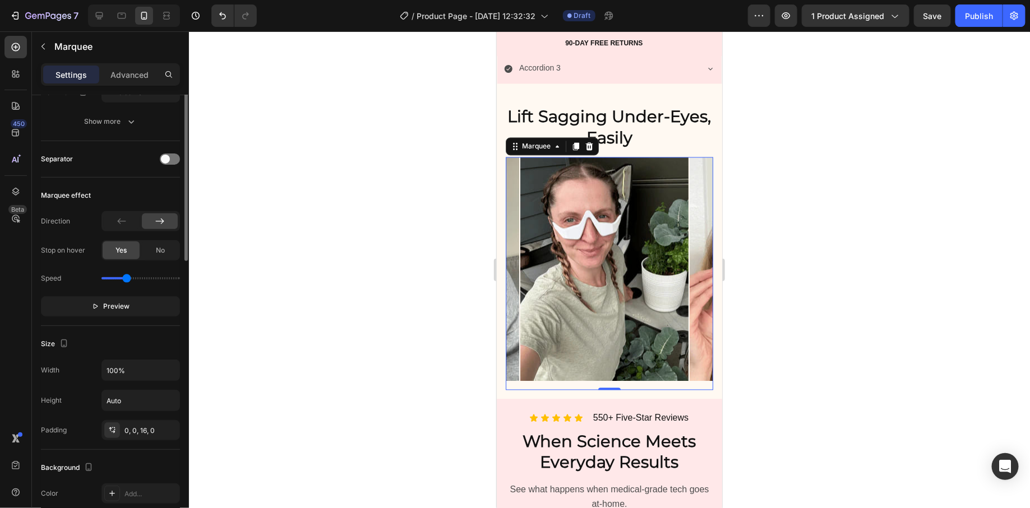
scroll to position [288, 0]
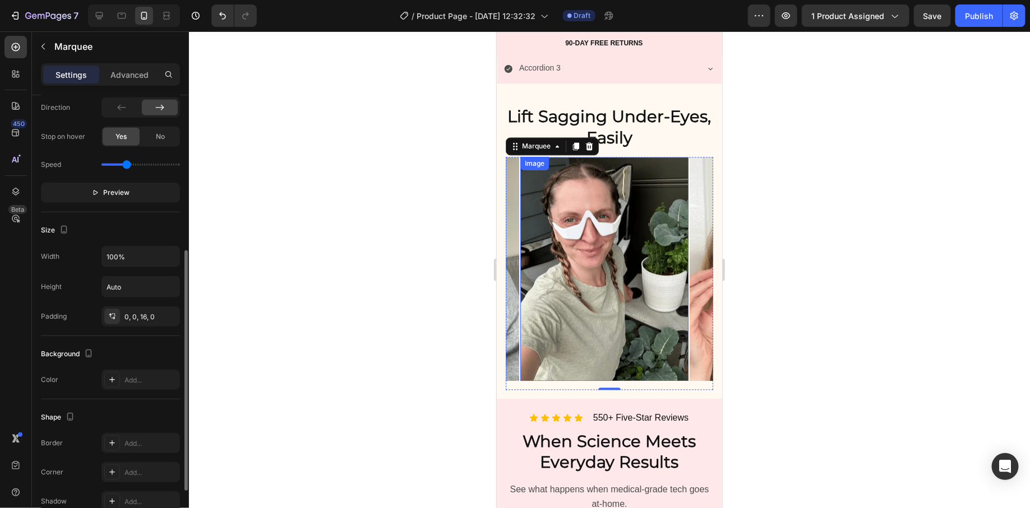
click at [594, 256] on img at bounding box center [604, 269] width 168 height 224
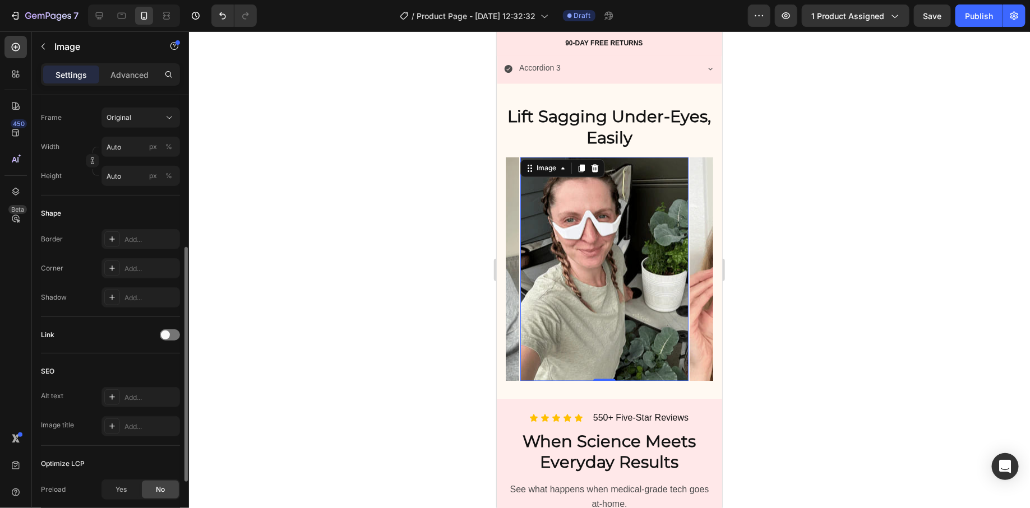
scroll to position [0, 0]
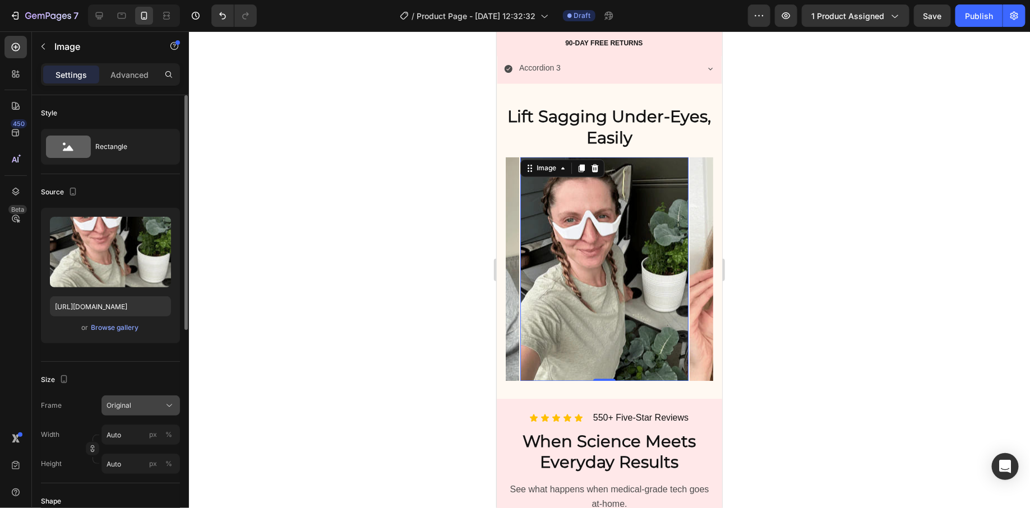
click at [141, 403] on div "Original" at bounding box center [134, 406] width 55 height 10
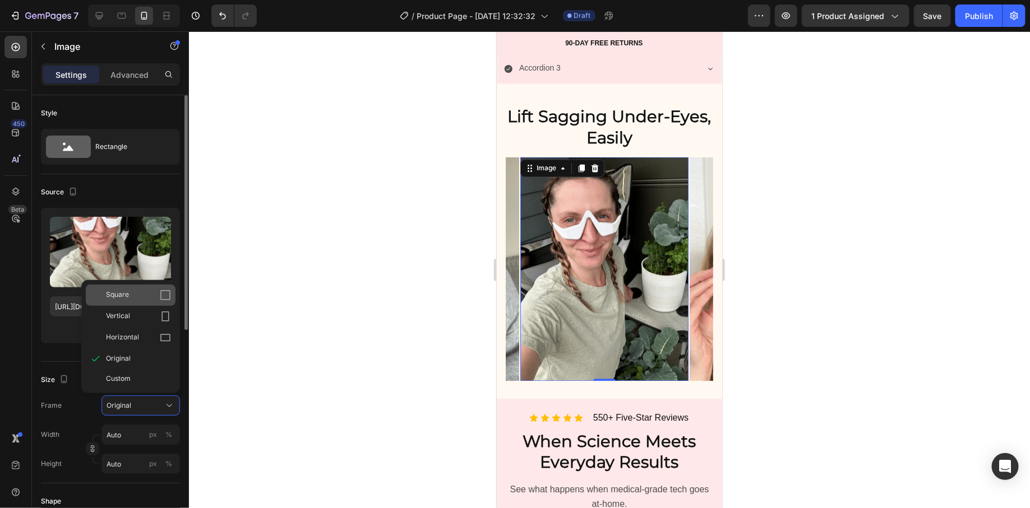
click at [154, 293] on div "Square" at bounding box center [138, 295] width 65 height 11
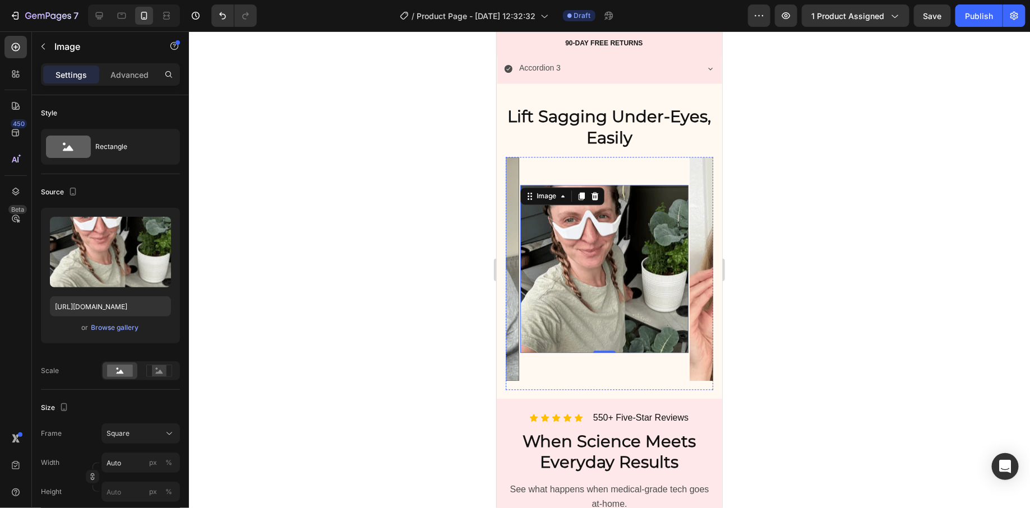
click at [513, 306] on img at bounding box center [434, 269] width 168 height 224
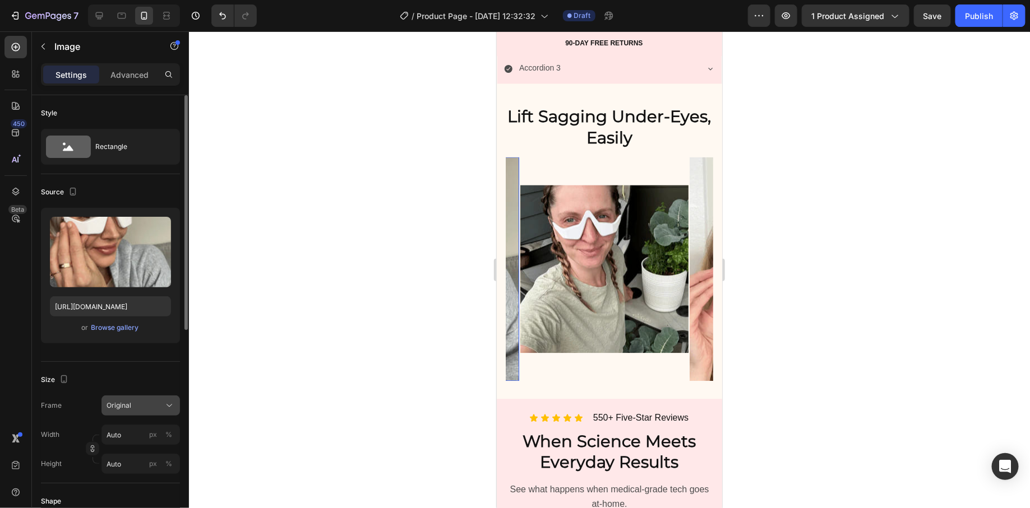
click at [129, 406] on span "Original" at bounding box center [119, 406] width 25 height 10
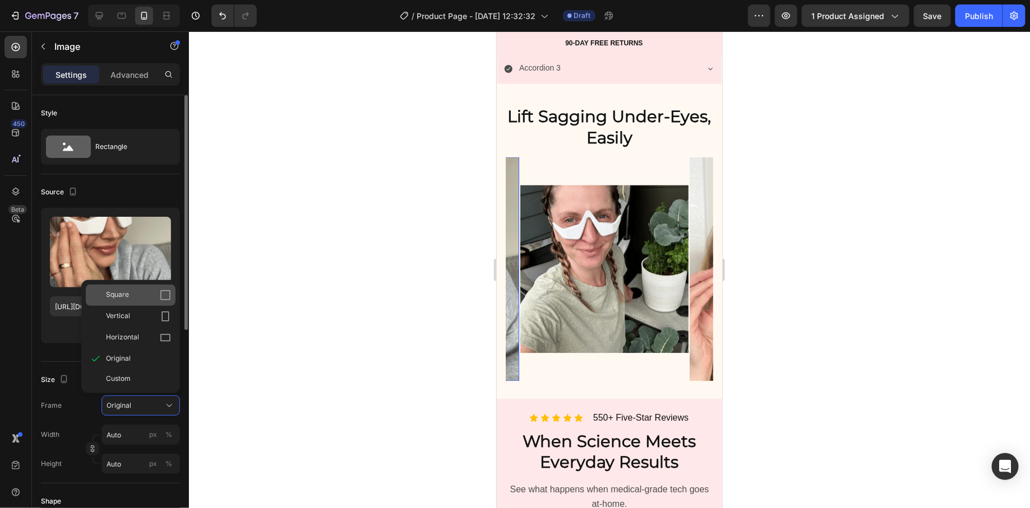
click at [155, 295] on div "Square" at bounding box center [138, 295] width 65 height 11
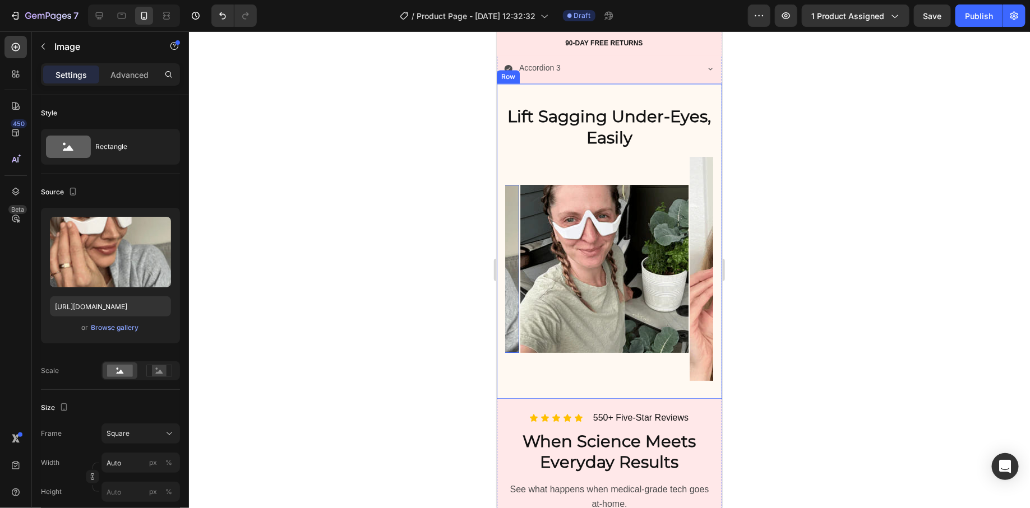
click at [697, 345] on img at bounding box center [773, 269] width 168 height 224
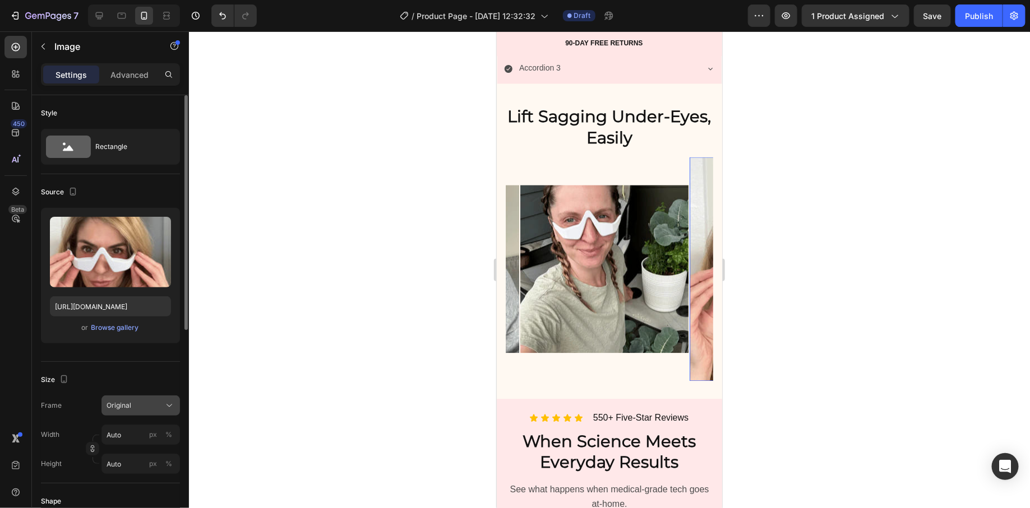
click at [169, 405] on icon at bounding box center [169, 405] width 11 height 11
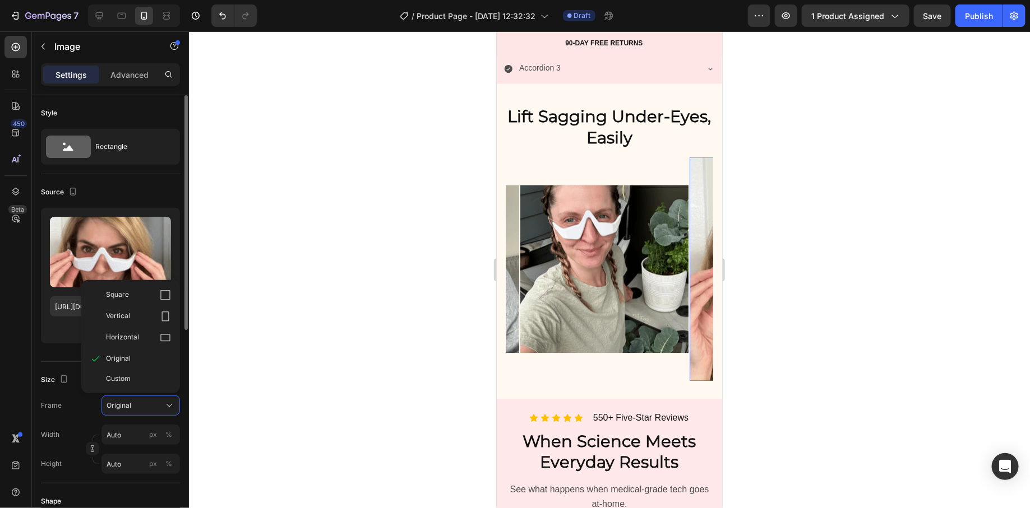
drag, startPoint x: 146, startPoint y: 295, endPoint x: 155, endPoint y: 295, distance: 9.0
click at [146, 295] on div "Square" at bounding box center [138, 295] width 65 height 11
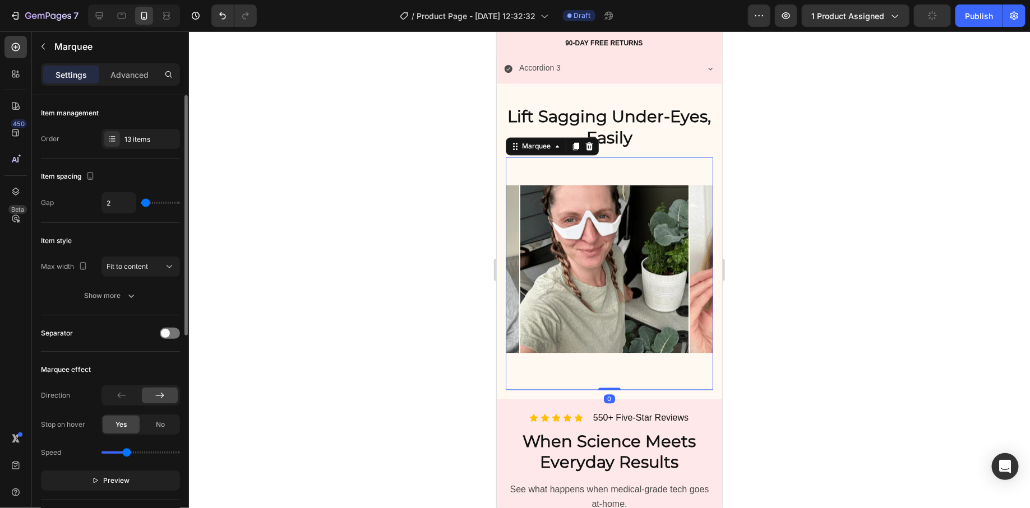
click at [154, 223] on div "Item management Order 13 items" at bounding box center [110, 269] width 139 height 93
click at [155, 141] on div "13 items" at bounding box center [150, 140] width 53 height 10
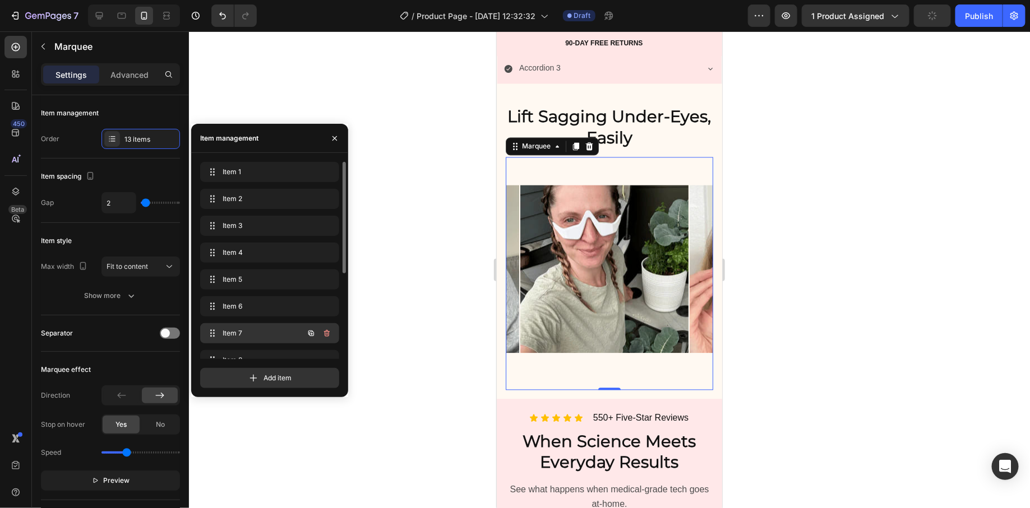
scroll to position [150, 0]
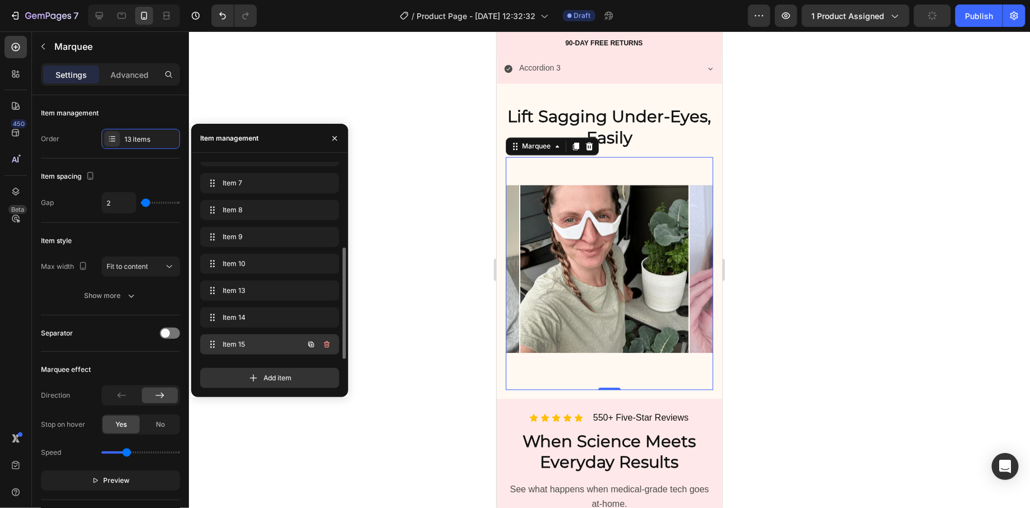
click at [258, 342] on span "Item 15" at bounding box center [254, 345] width 63 height 10
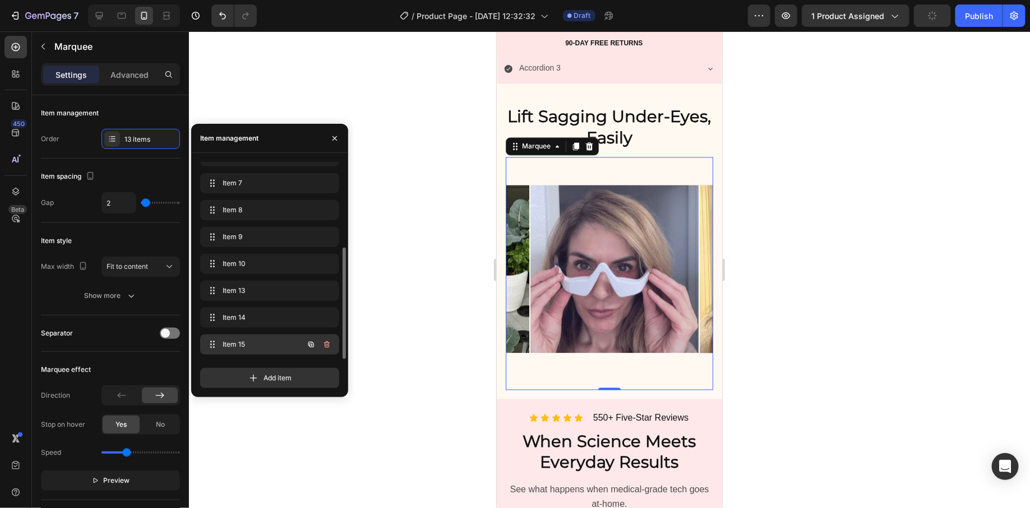
scroll to position [0, 2018]
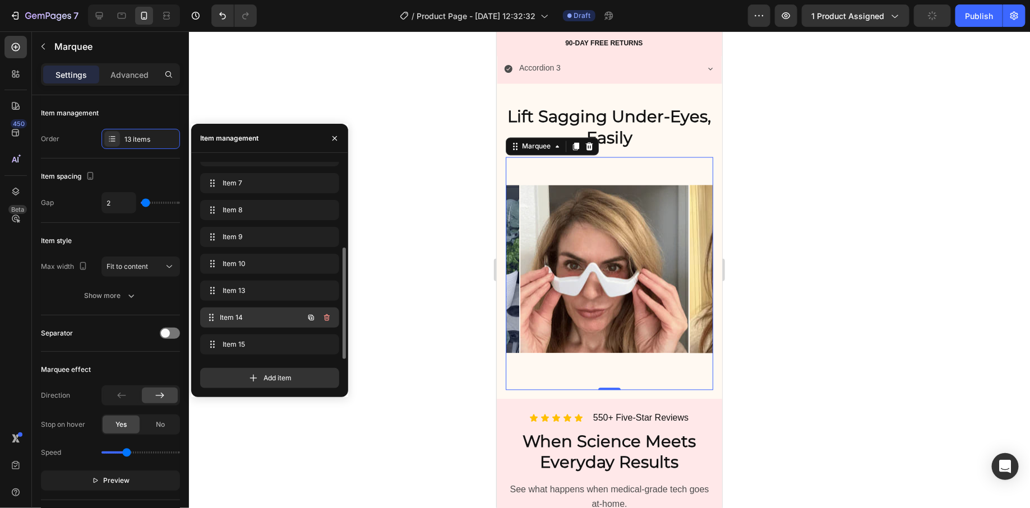
click at [254, 321] on span "Item 14" at bounding box center [261, 318] width 83 height 10
click at [252, 295] on div "Item 13 Item 13" at bounding box center [254, 291] width 99 height 16
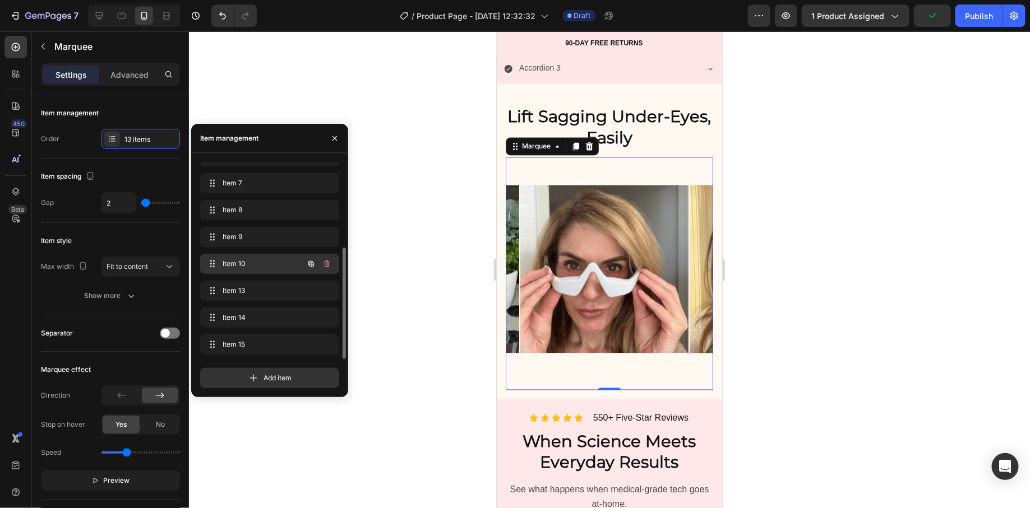
click at [251, 272] on div "Item 10 Item 10" at bounding box center [269, 264] width 139 height 20
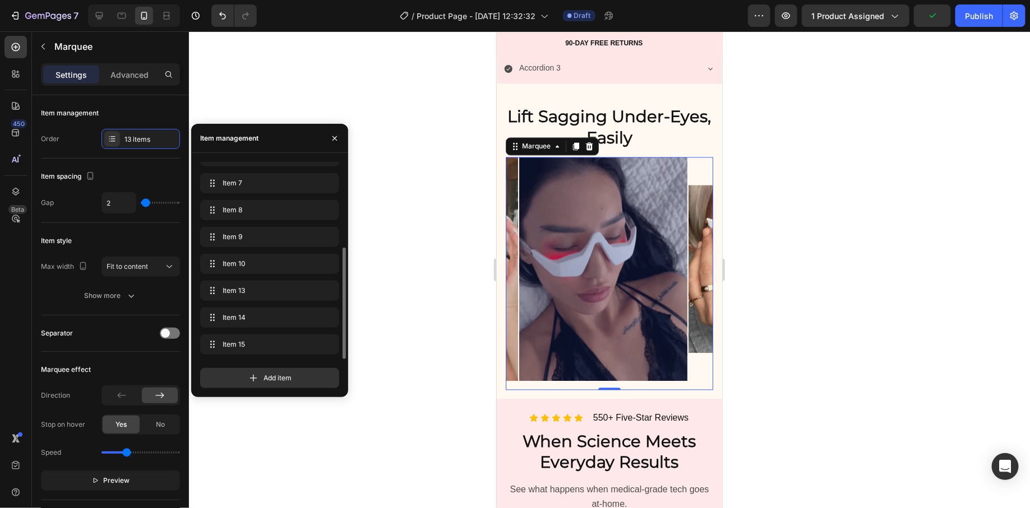
scroll to position [0, 1510]
click at [551, 265] on div at bounding box center [604, 269] width 168 height 224
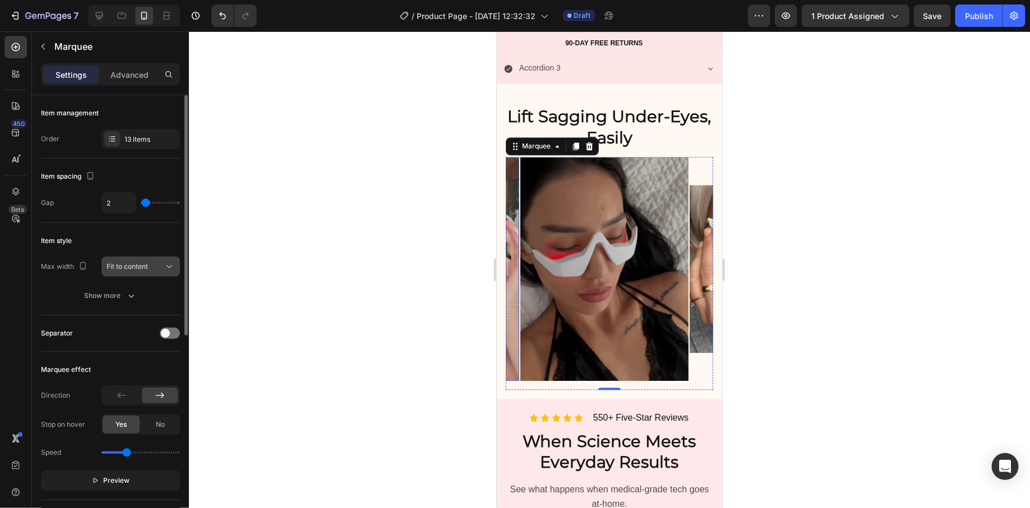
click at [149, 271] on button "Fit to content" at bounding box center [140, 267] width 78 height 20
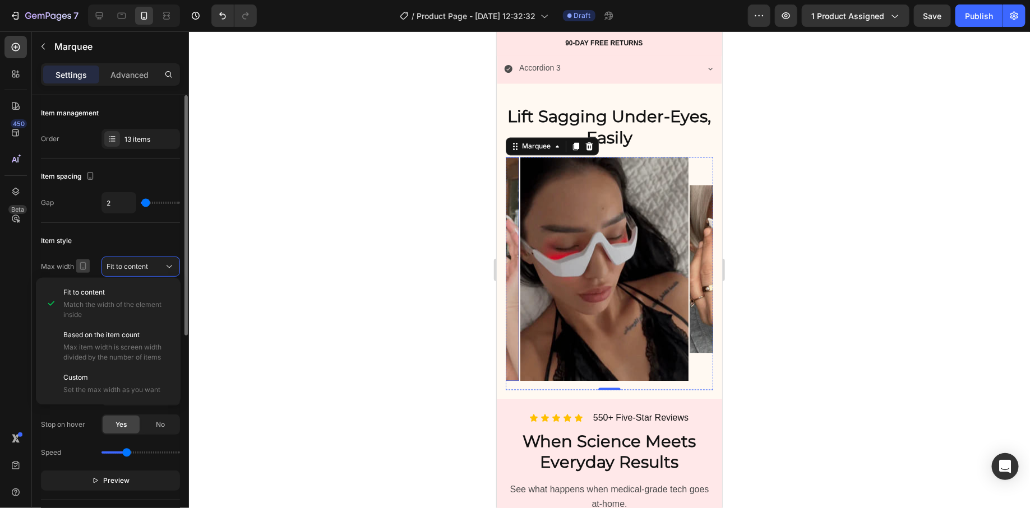
click at [81, 261] on icon "button" at bounding box center [82, 266] width 11 height 11
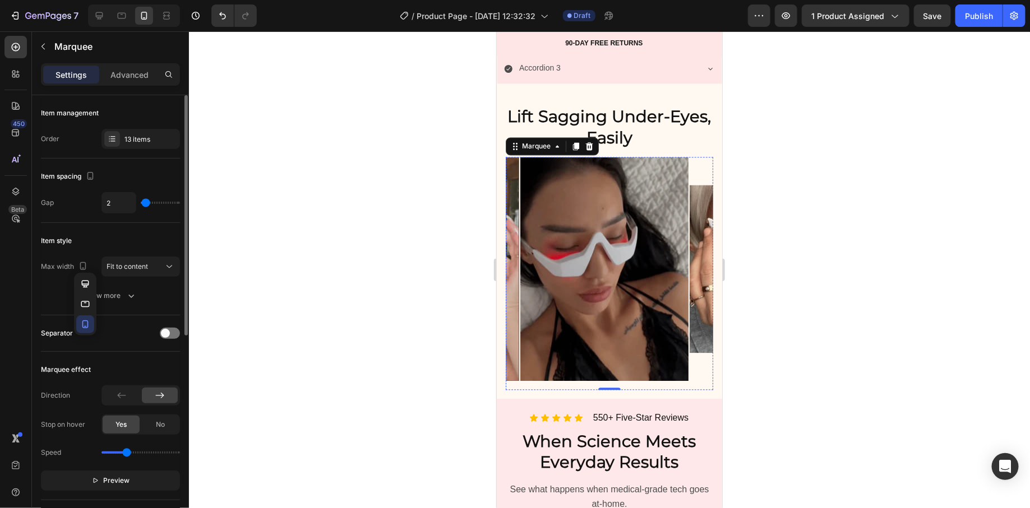
click at [117, 237] on div "Item style" at bounding box center [110, 241] width 139 height 18
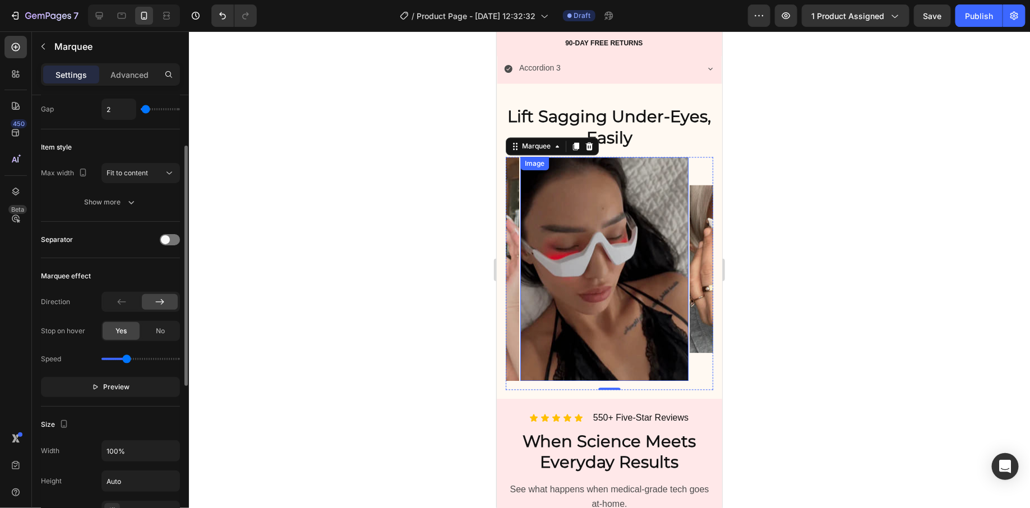
click at [654, 295] on img at bounding box center [604, 269] width 168 height 224
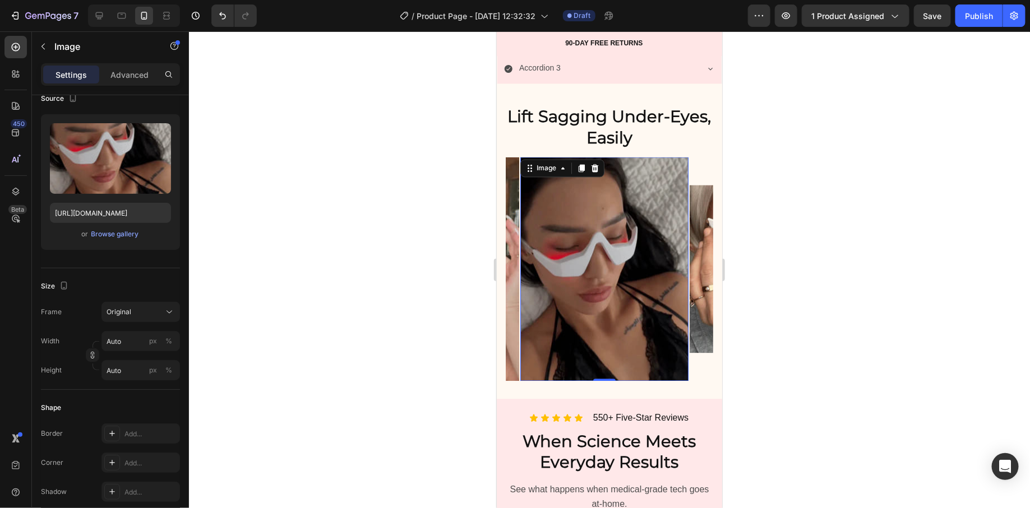
scroll to position [0, 0]
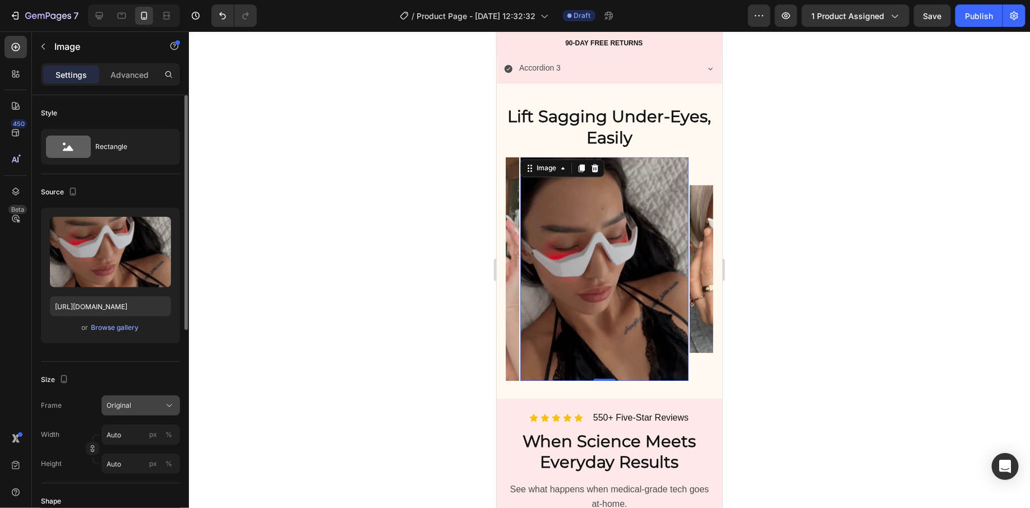
click at [144, 401] on div "Original" at bounding box center [134, 406] width 55 height 10
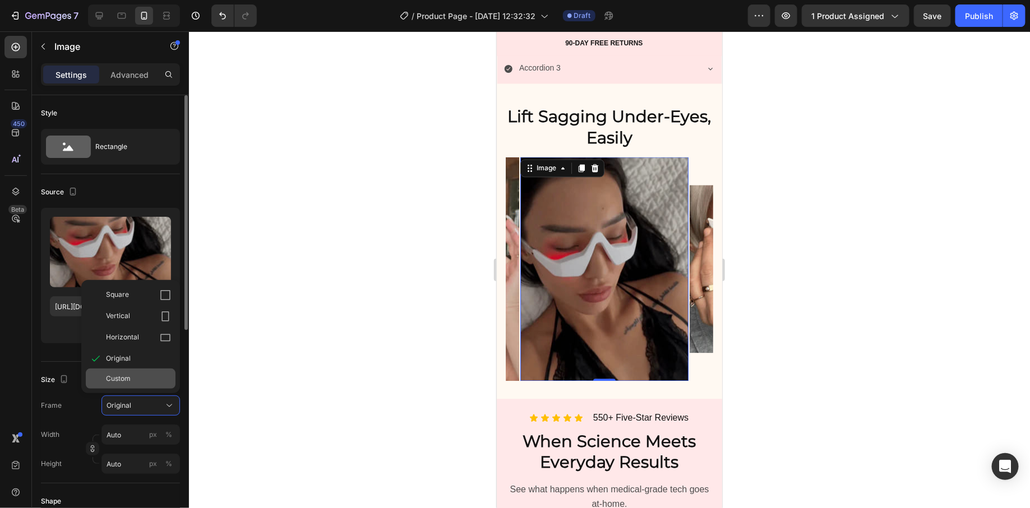
click at [149, 380] on div "Custom" at bounding box center [138, 379] width 65 height 10
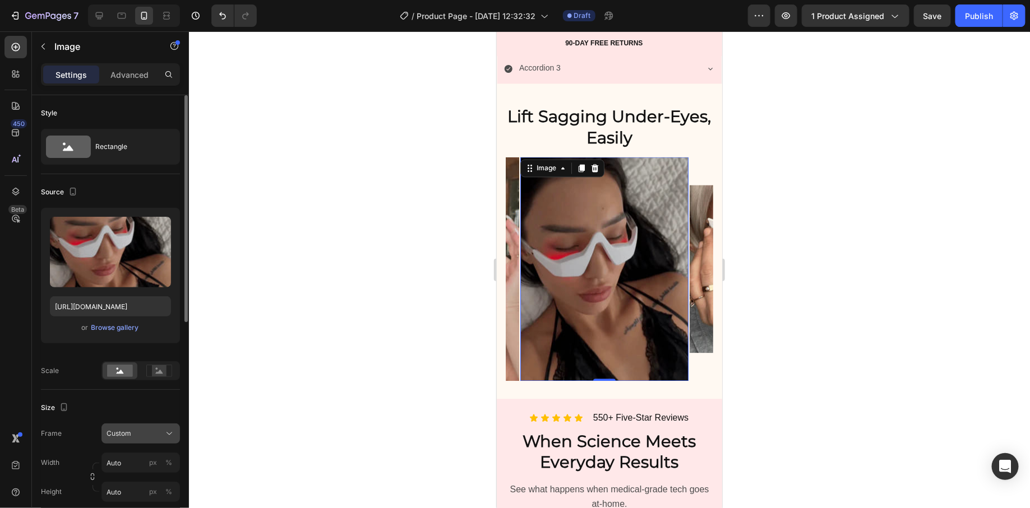
click at [145, 434] on div "Custom" at bounding box center [134, 434] width 55 height 10
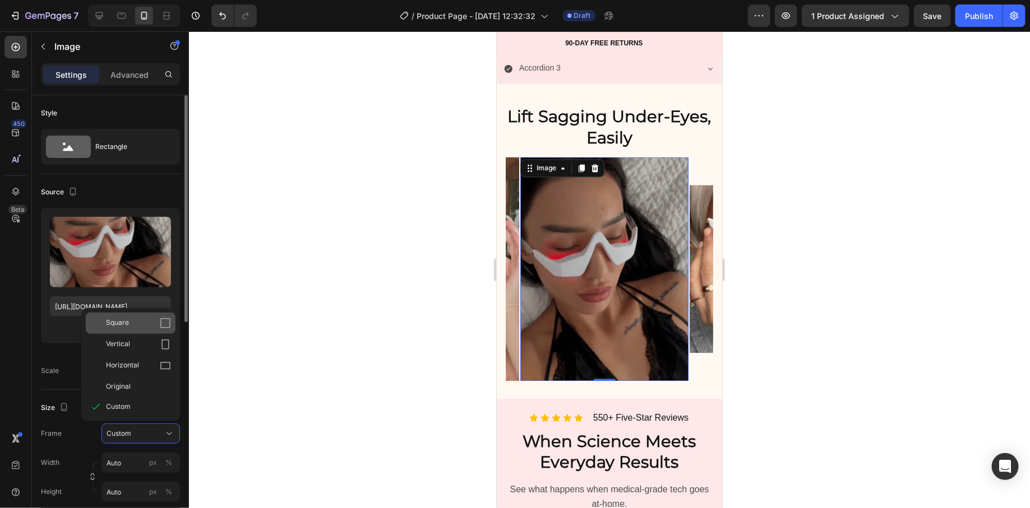
click at [161, 321] on icon at bounding box center [165, 323] width 11 height 11
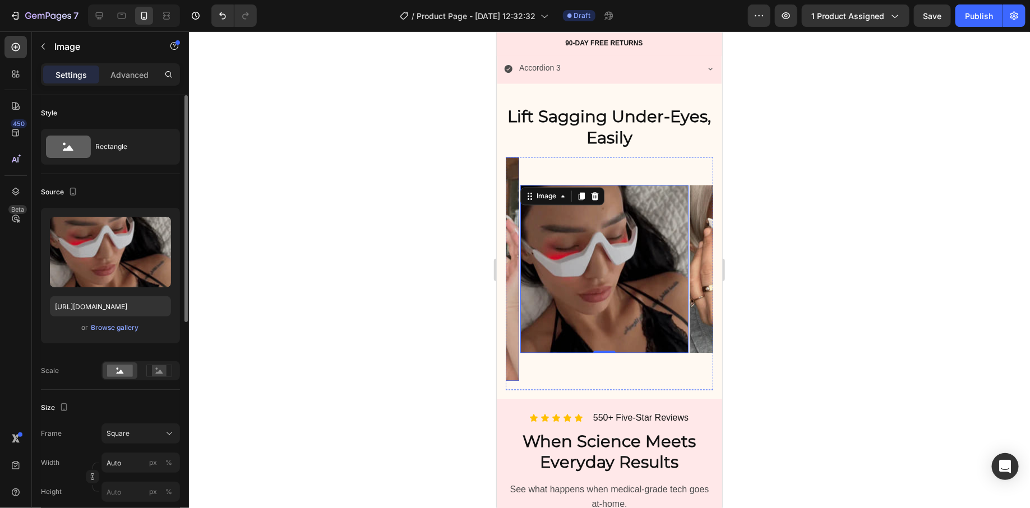
click at [512, 336] on img at bounding box center [434, 269] width 168 height 224
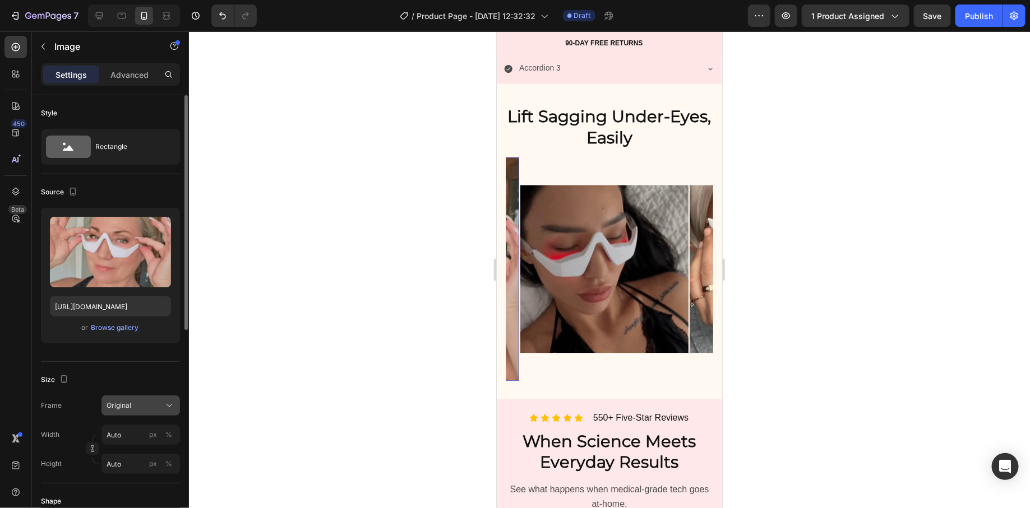
click at [136, 403] on div "Original" at bounding box center [134, 406] width 55 height 10
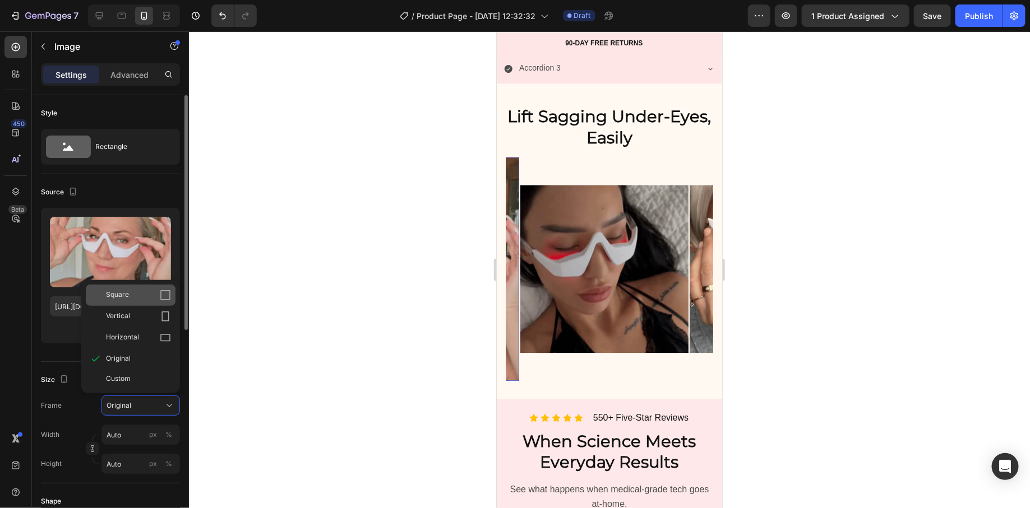
click at [167, 295] on icon at bounding box center [165, 295] width 11 height 11
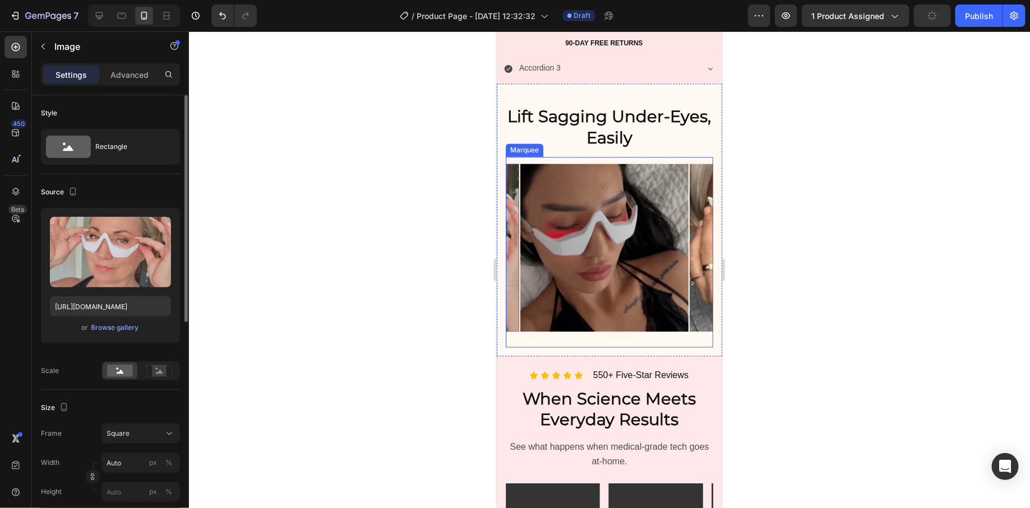
click at [515, 188] on div "Image Image Image Image Image Image Image Image Image 0 Image Image Image Image" at bounding box center [96, 248] width 2201 height 182
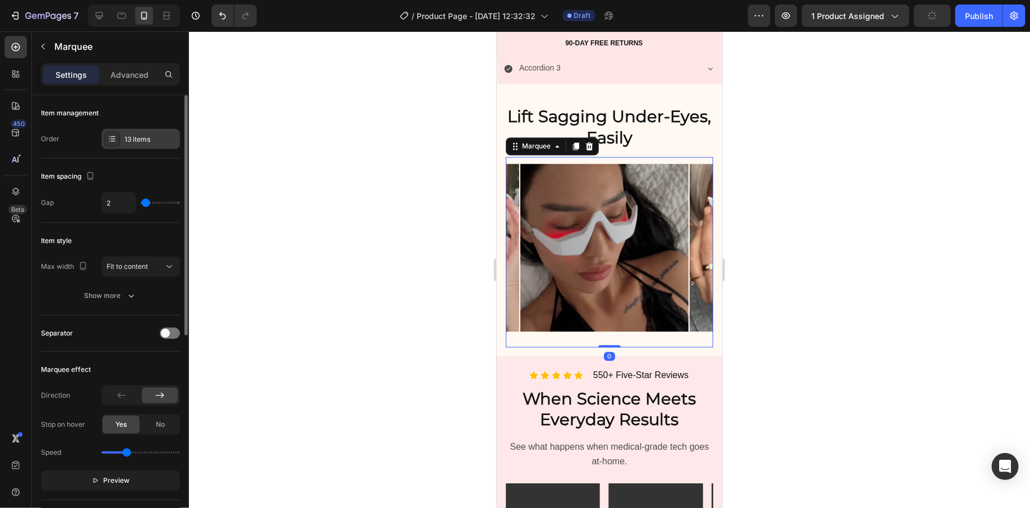
click at [137, 140] on div "13 items" at bounding box center [150, 140] width 53 height 10
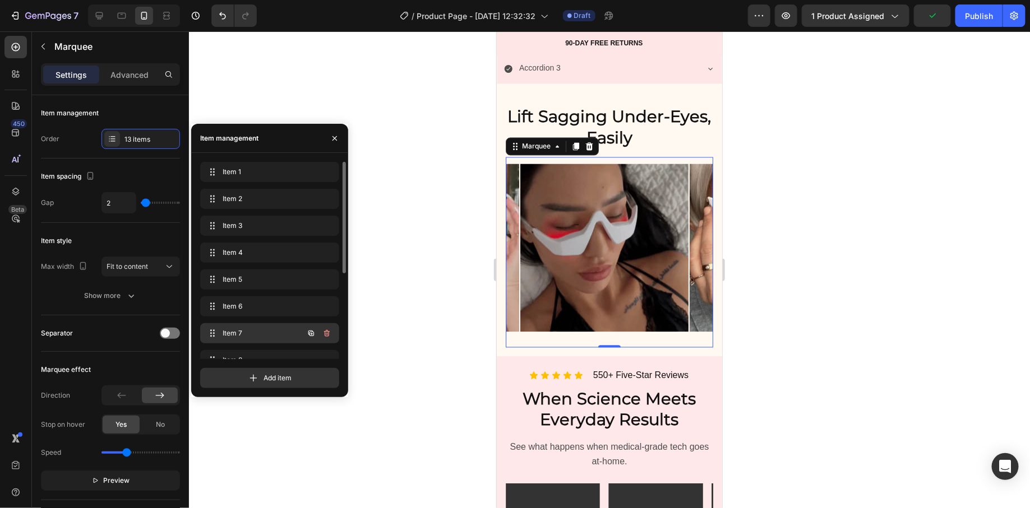
scroll to position [150, 0]
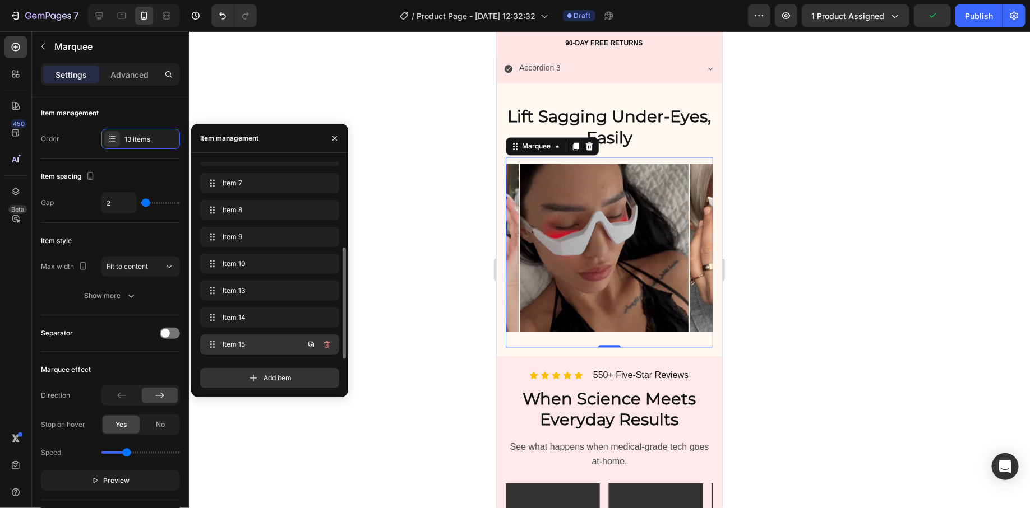
click at [223, 340] on span "Item 15" at bounding box center [254, 345] width 63 height 10
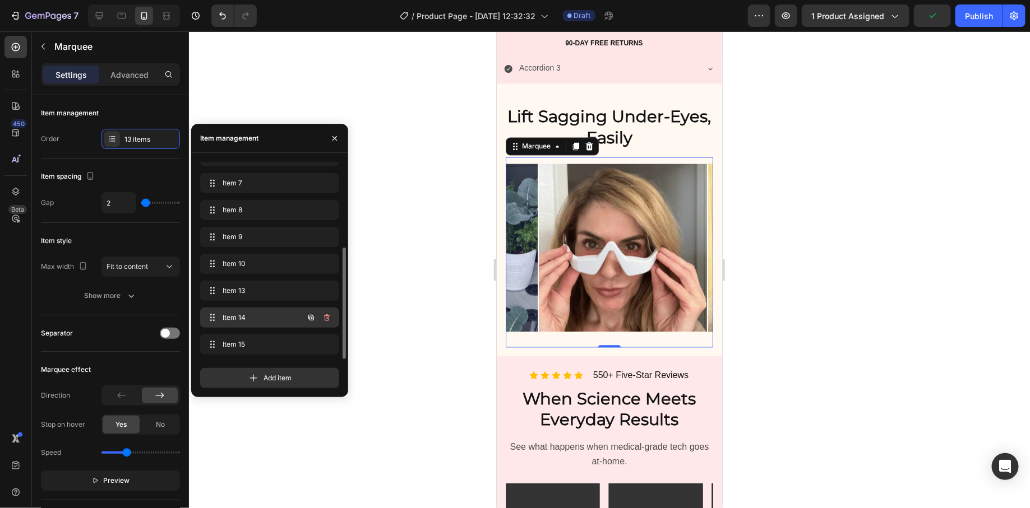
scroll to position [0, 2018]
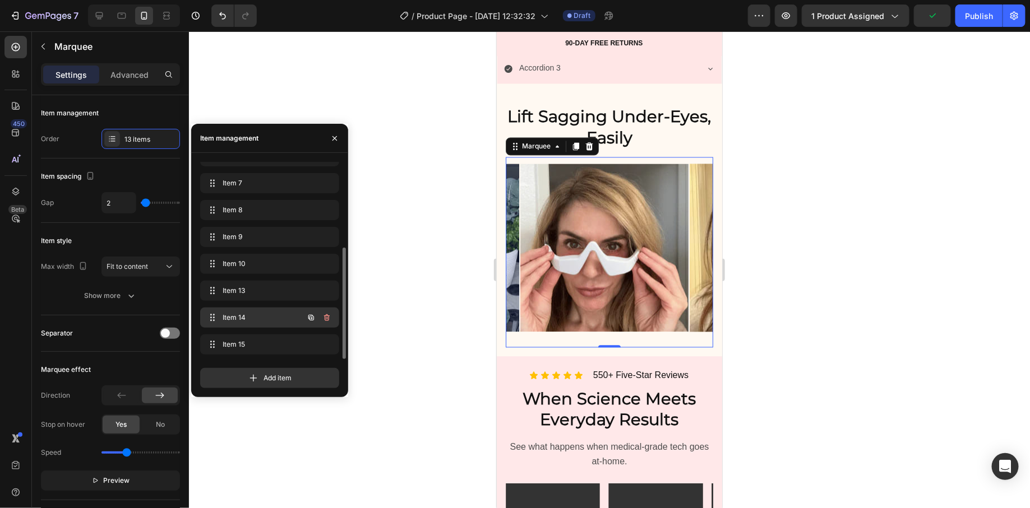
click at [224, 315] on span "Item 14" at bounding box center [254, 318] width 63 height 10
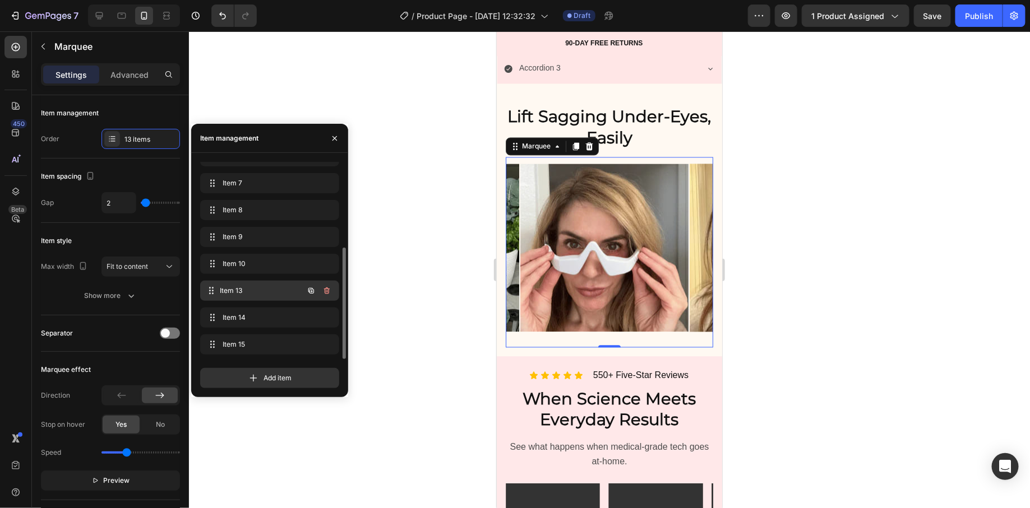
click at [223, 293] on span "Item 13" at bounding box center [261, 291] width 83 height 10
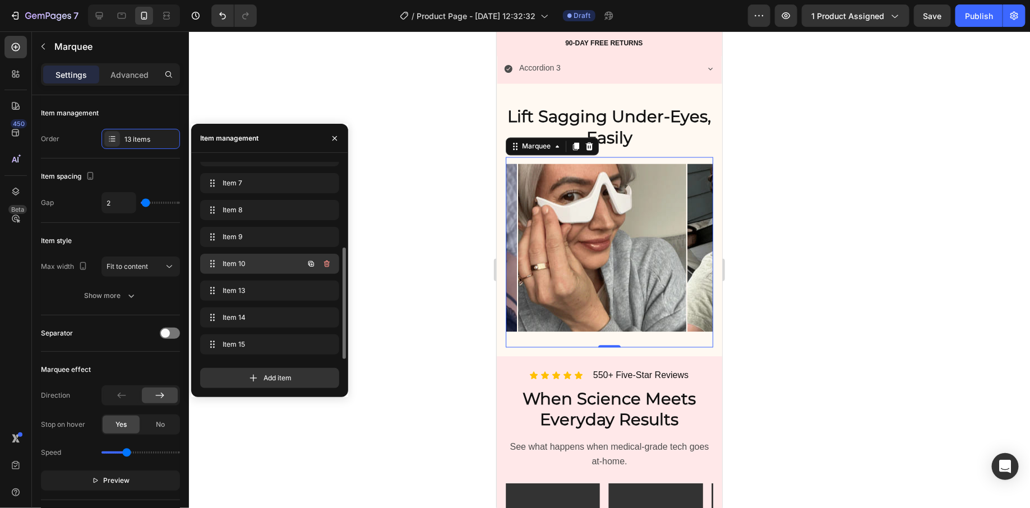
click at [221, 265] on div "Item 10 Item 10" at bounding box center [254, 264] width 99 height 16
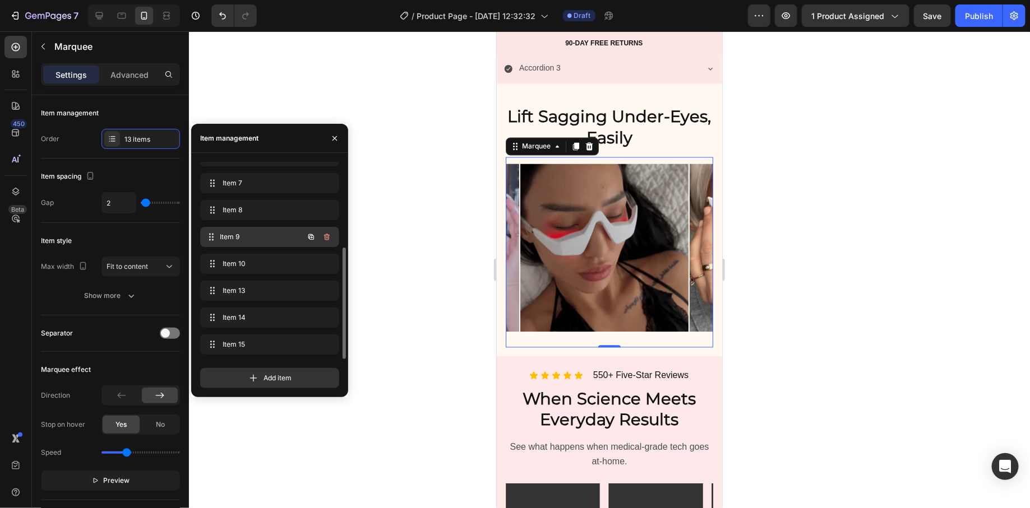
click at [222, 239] on div "Item 9 Item 9" at bounding box center [254, 237] width 99 height 16
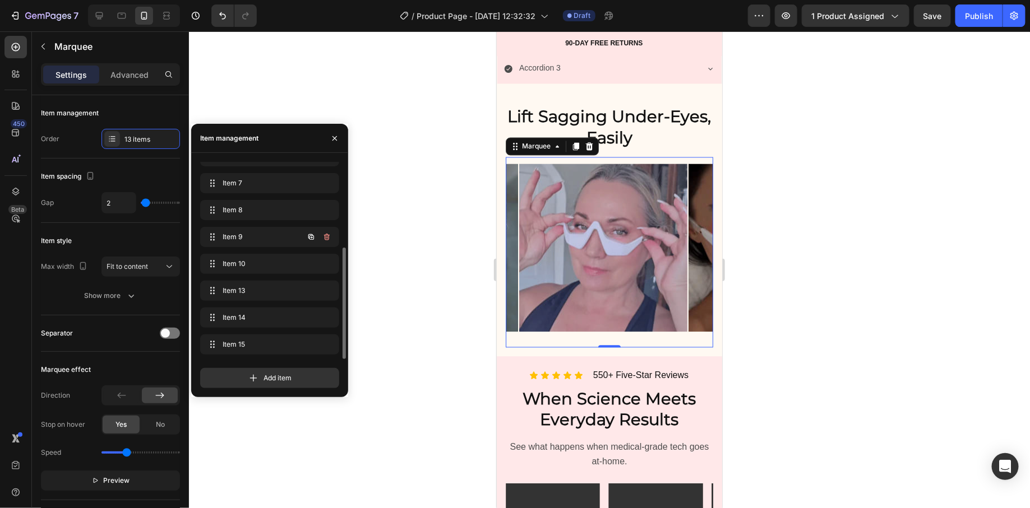
scroll to position [0, 1340]
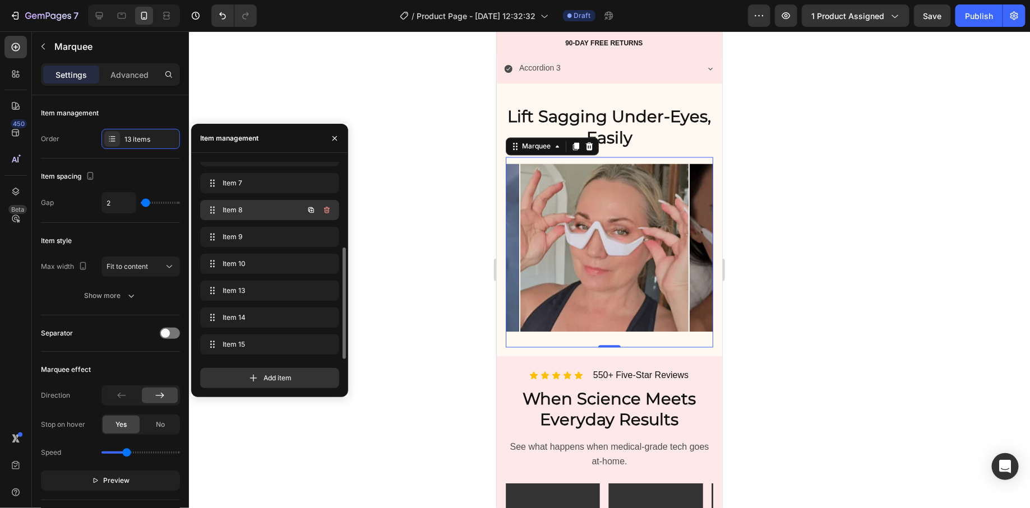
click at [221, 215] on div "Item 8 Item 8" at bounding box center [254, 210] width 99 height 16
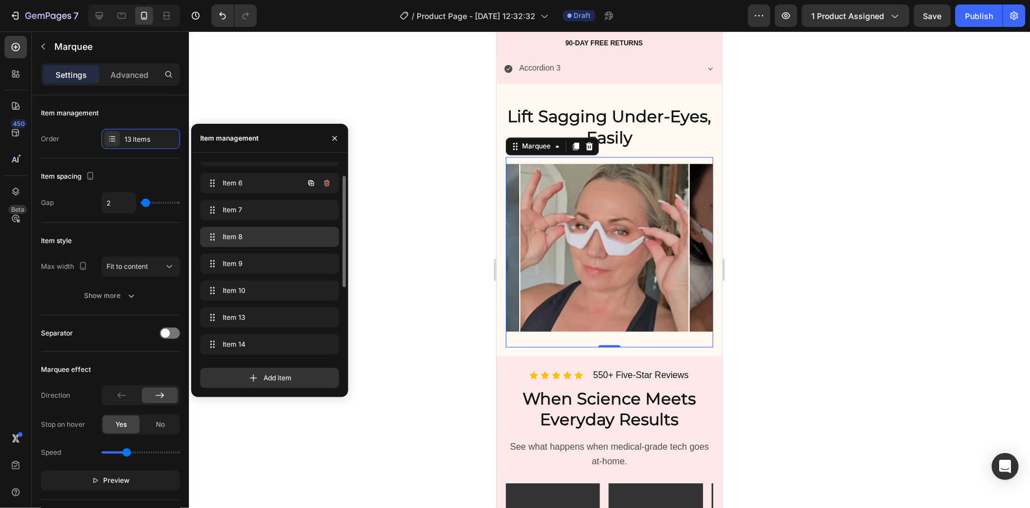
scroll to position [87, 0]
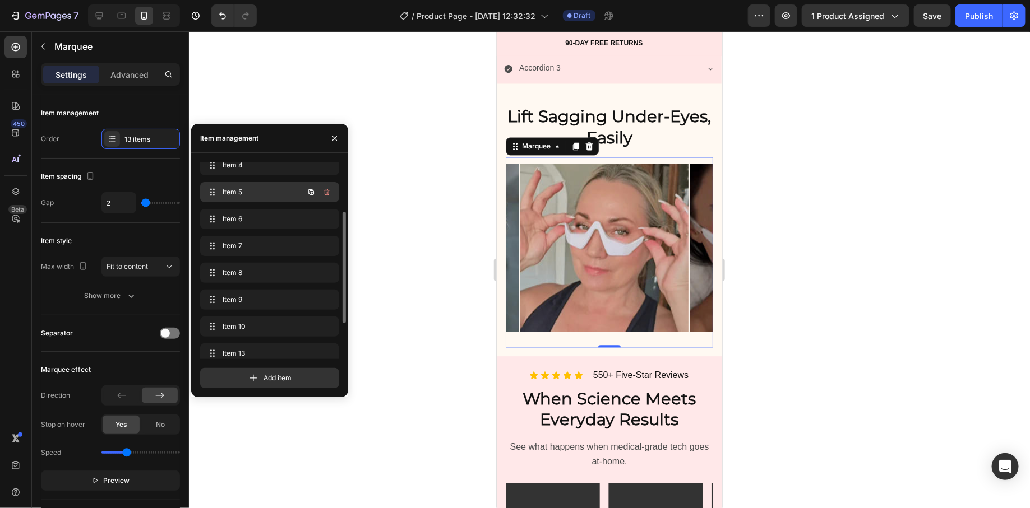
click at [224, 192] on span "Item 5" at bounding box center [254, 192] width 63 height 10
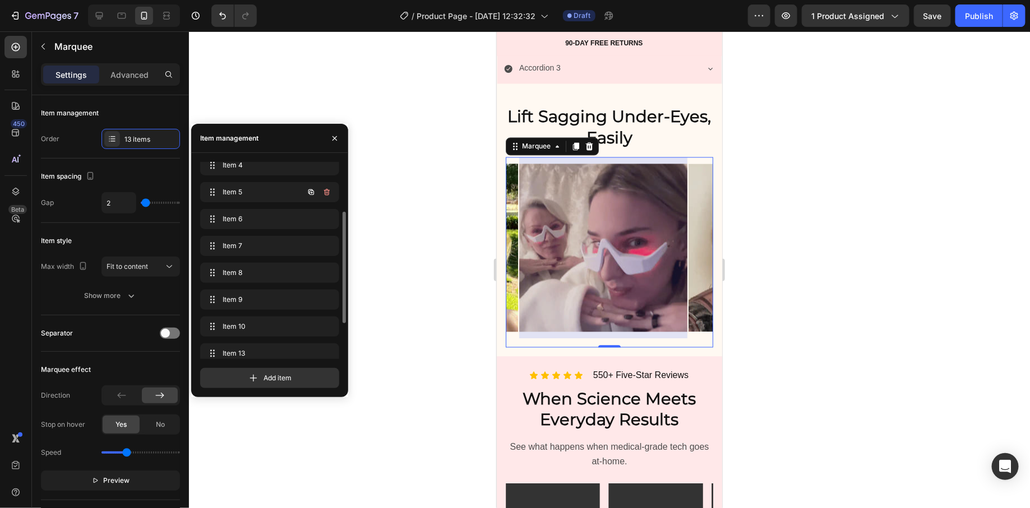
scroll to position [0, 663]
click at [231, 173] on div "Item 4 Item 4" at bounding box center [269, 165] width 139 height 20
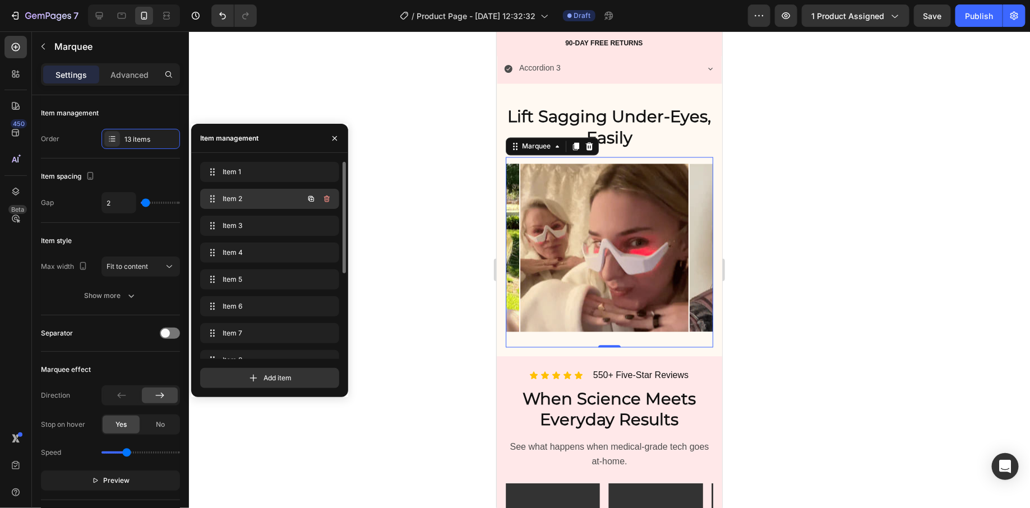
click at [231, 204] on span "Item 2" at bounding box center [254, 199] width 63 height 10
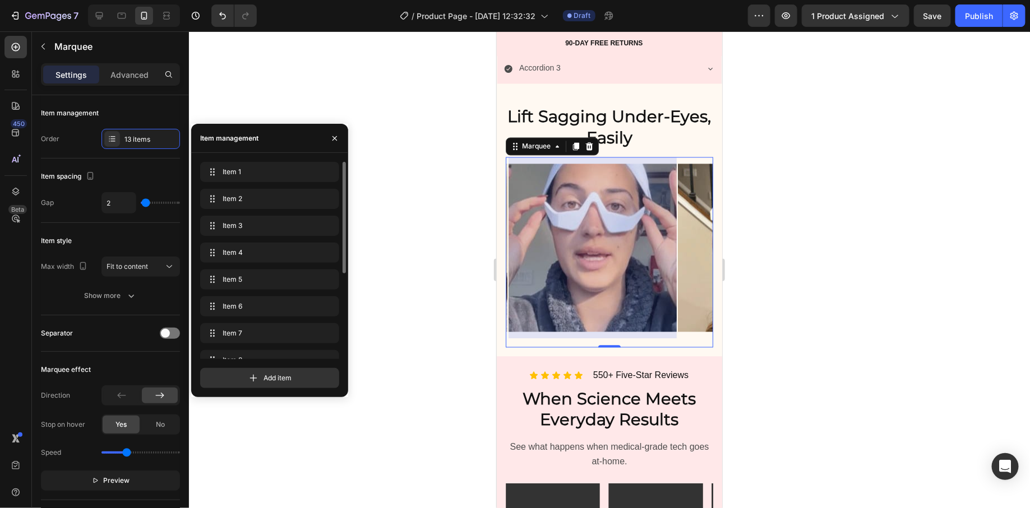
click at [227, 189] on div "Item 1 Item 1" at bounding box center [269, 201] width 139 height 25
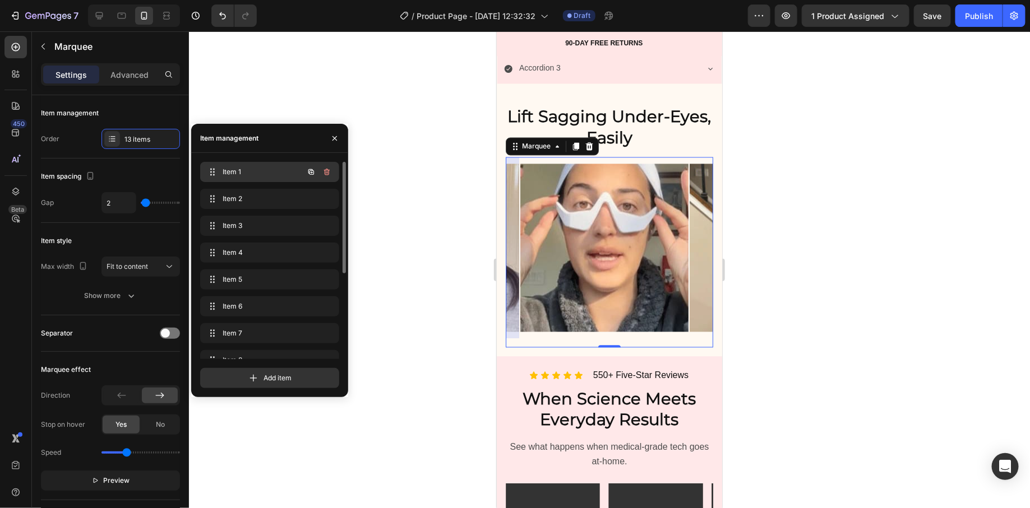
click at [232, 178] on div "Item 1 Item 1" at bounding box center [254, 172] width 99 height 16
click at [216, 170] on span at bounding box center [213, 172] width 16 height 16
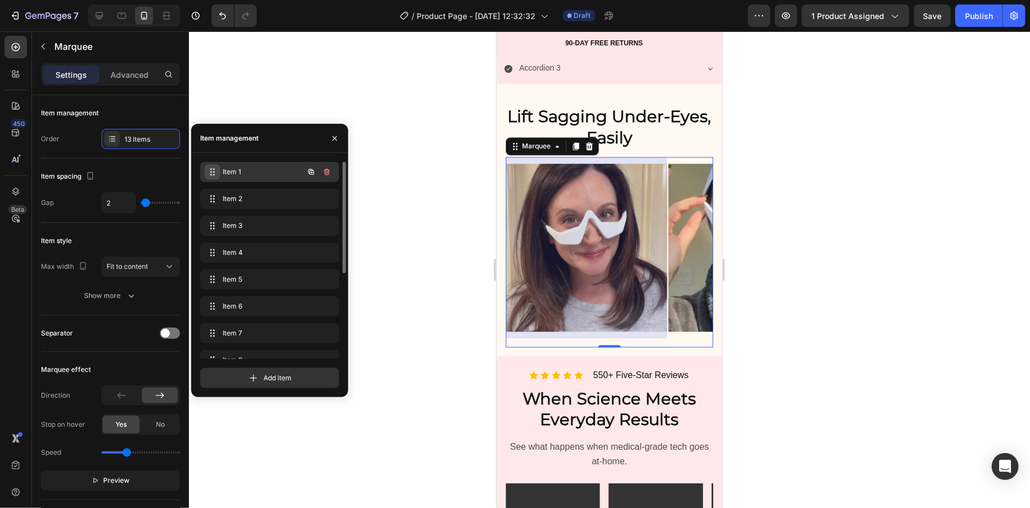
scroll to position [0, 0]
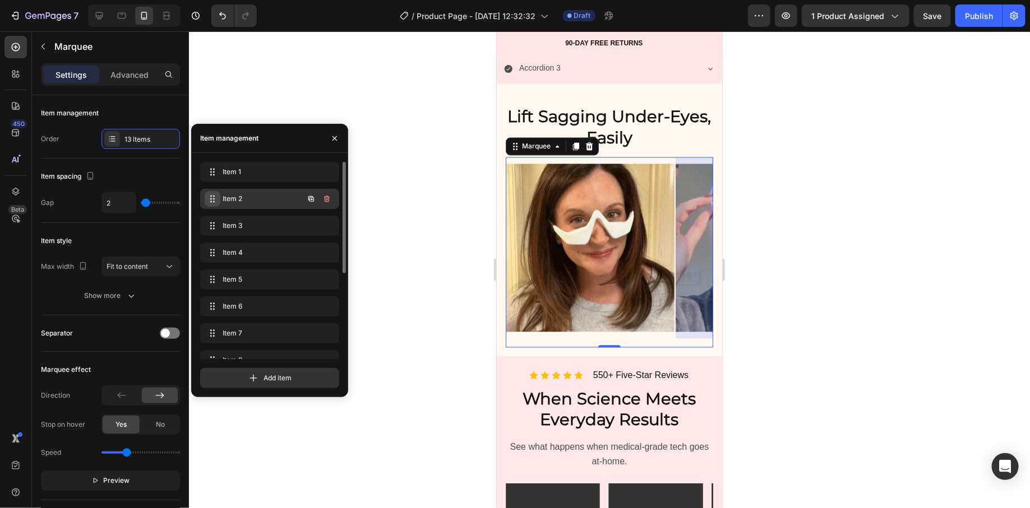
click at [214, 191] on span at bounding box center [213, 199] width 16 height 16
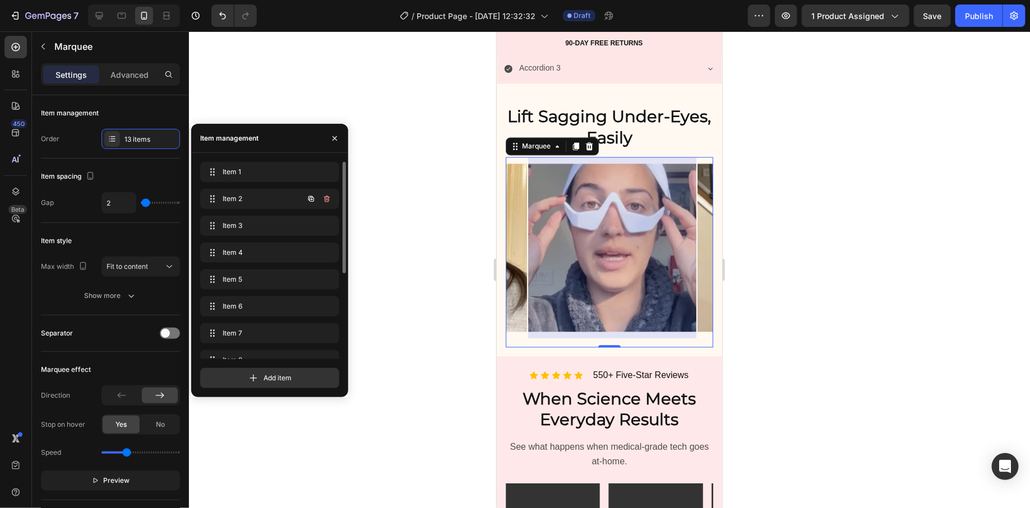
scroll to position [0, 155]
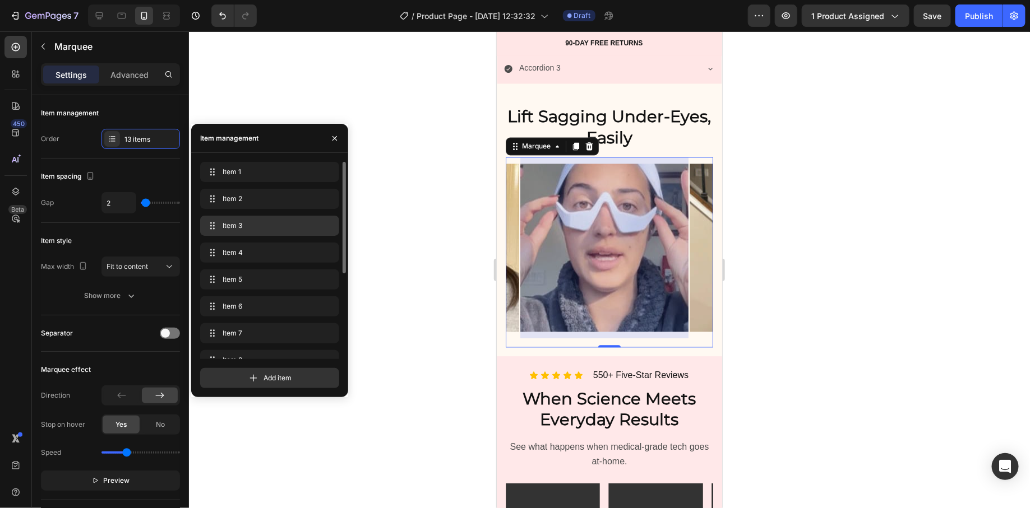
click at [213, 215] on div "Item 1 Item 1 Item 2 Item 2 Item 3 Item 3 Item 4 Item 4 Item 5 Item 5 Item 6 It…" at bounding box center [269, 336] width 139 height 348
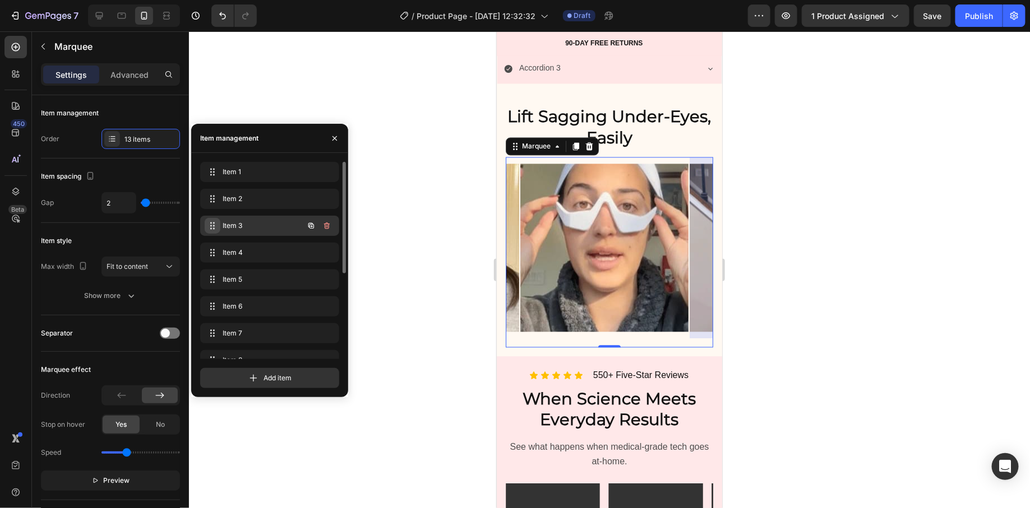
click at [212, 223] on icon at bounding box center [212, 225] width 9 height 9
click at [214, 226] on icon at bounding box center [212, 225] width 9 height 9
click at [215, 229] on icon at bounding box center [212, 225] width 9 height 9
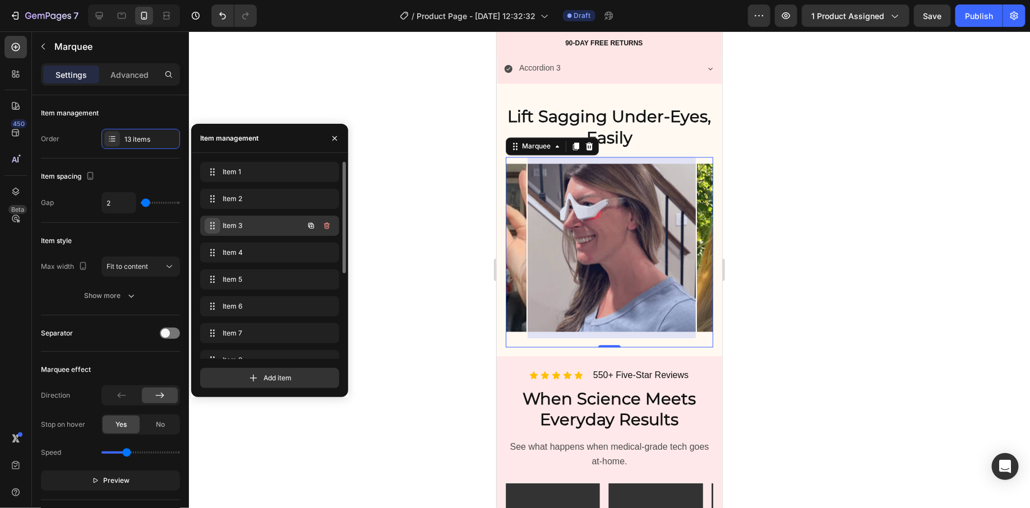
click at [215, 229] on icon at bounding box center [212, 225] width 9 height 9
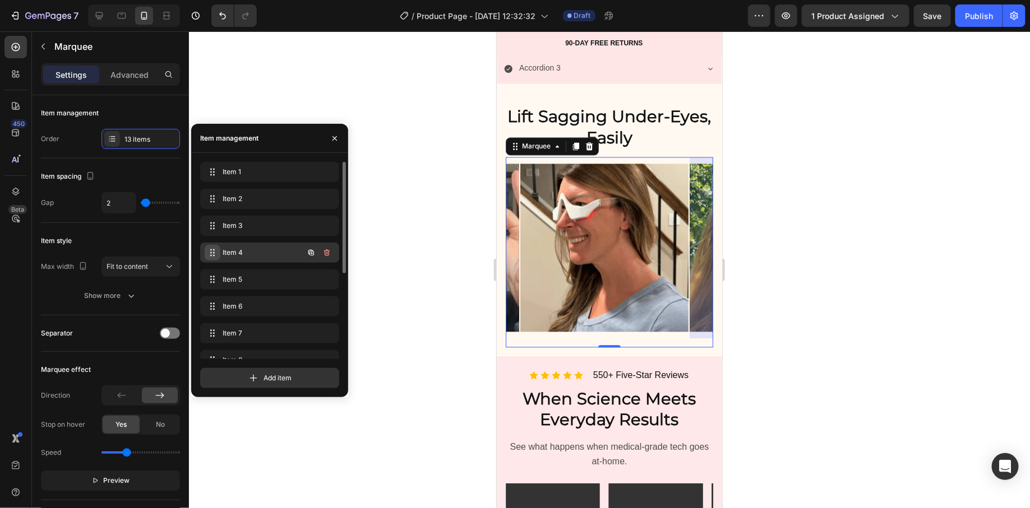
click at [212, 247] on span at bounding box center [213, 253] width 16 height 16
click at [213, 247] on span at bounding box center [211, 253] width 13 height 16
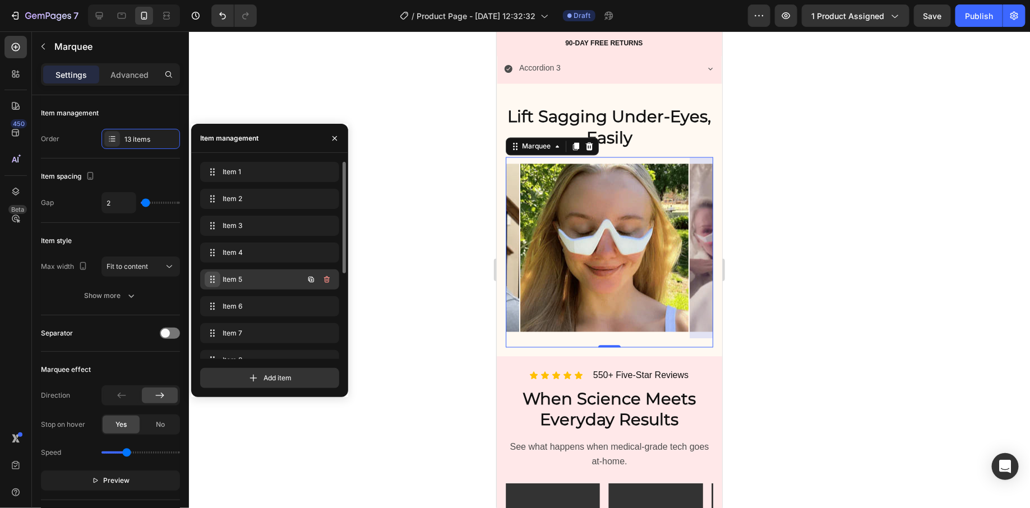
click at [214, 273] on span at bounding box center [213, 280] width 16 height 16
click at [214, 273] on span at bounding box center [211, 280] width 13 height 16
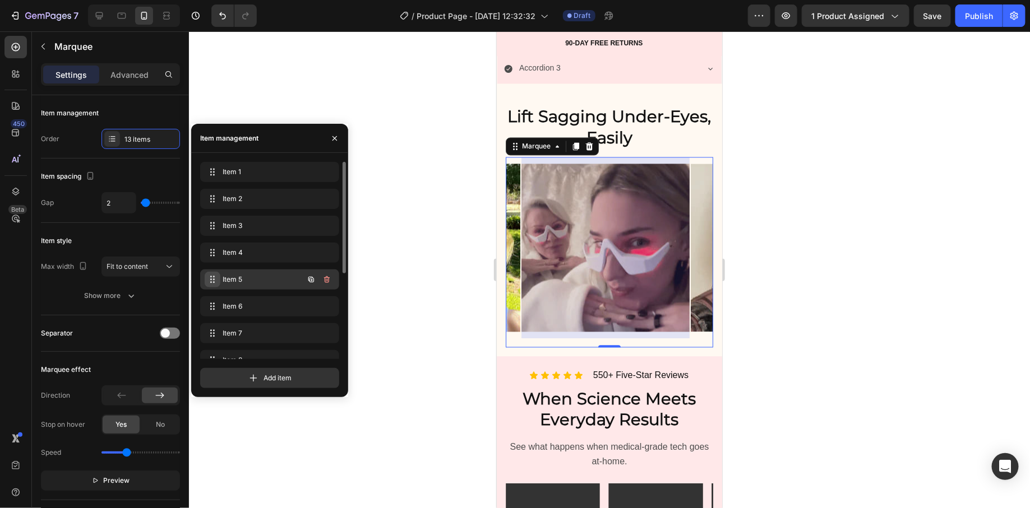
scroll to position [0, 663]
click at [428, 240] on div at bounding box center [609, 269] width 841 height 477
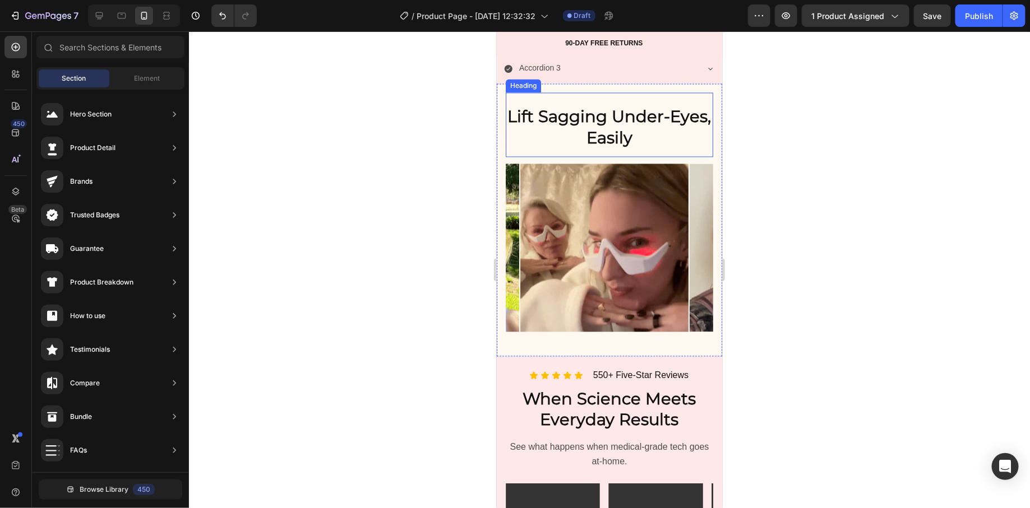
click at [634, 147] on strong "Lift Sagging Under-Eyes, Easily" at bounding box center [609, 127] width 204 height 41
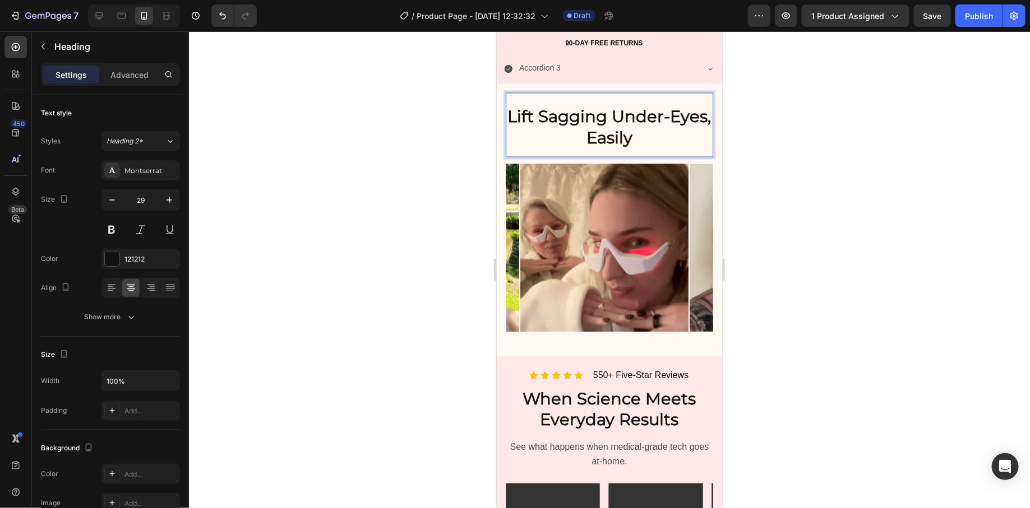
click at [635, 147] on strong "Lift Sagging Under-Eyes, Easily" at bounding box center [609, 127] width 204 height 41
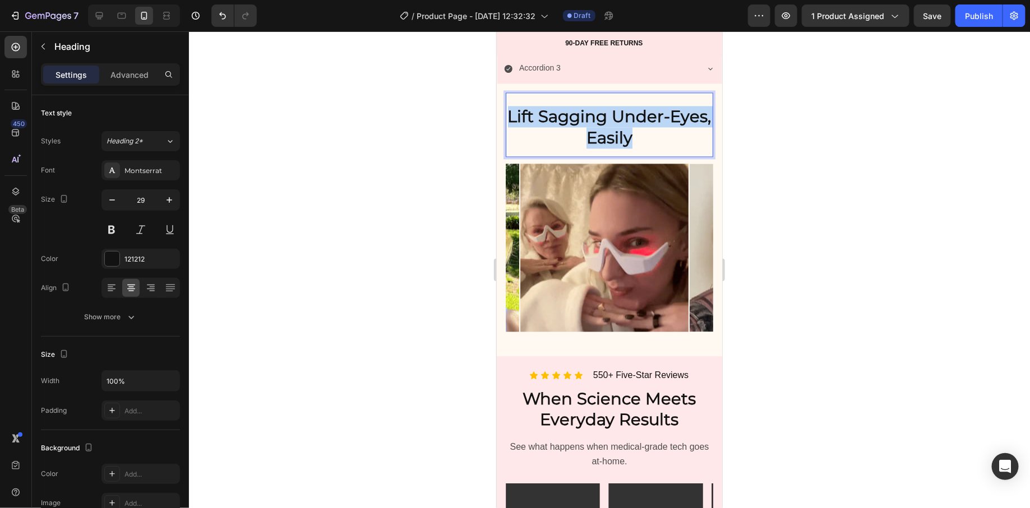
click at [636, 147] on strong "Lift Sagging Under-Eyes, Easily" at bounding box center [609, 127] width 204 height 41
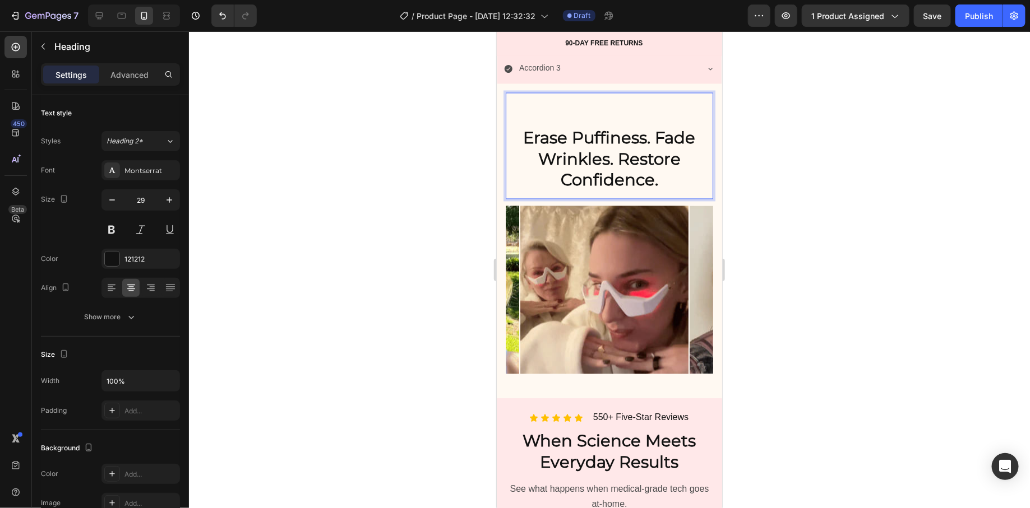
drag, startPoint x: 653, startPoint y: 211, endPoint x: 677, endPoint y: 212, distance: 23.6
click at [654, 191] on p "Erase Puffiness. Fade Wrinkles. Restore Confidence." at bounding box center [608, 158] width 205 height 63
click at [644, 168] on strong "Erase Puffiness. Fade Wrinkles. Restore Confidence." at bounding box center [609, 159] width 172 height 62
click at [635, 189] on strong "Fade Wrinkles. Restore Confidence." at bounding box center [608, 169] width 187 height 41
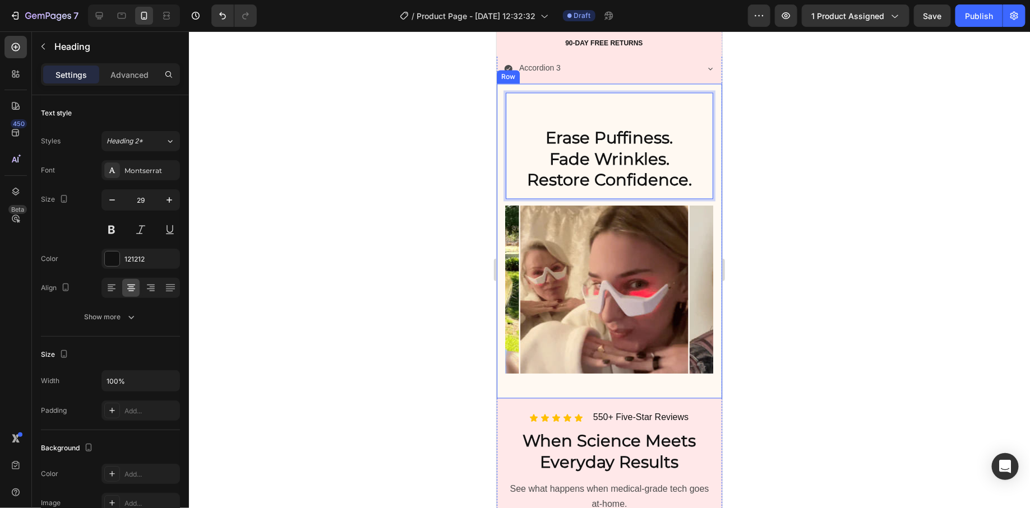
click at [456, 230] on div at bounding box center [609, 269] width 841 height 477
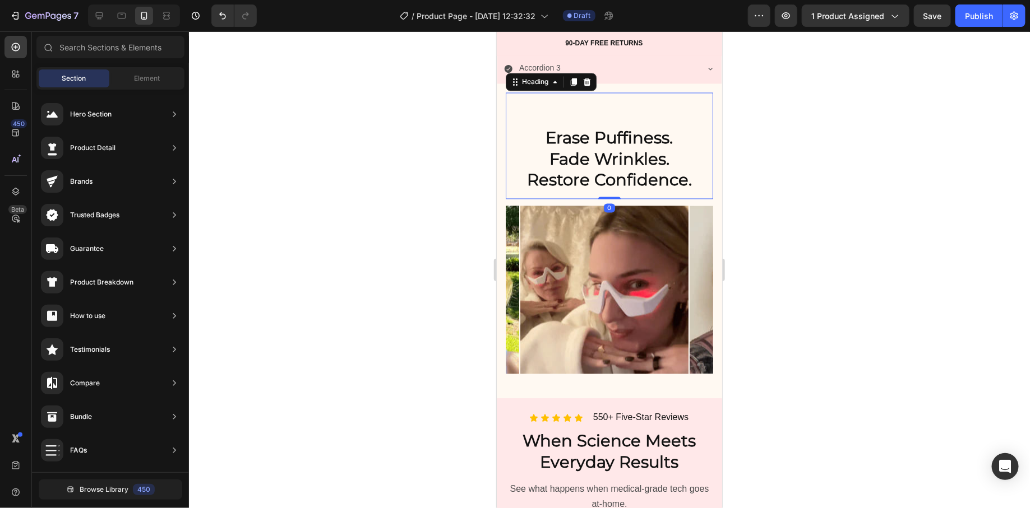
click at [526, 174] on p "⁠⁠⁠⁠⁠⁠⁠ Erase Puffiness. Fade Wrinkles. Restore Confidence." at bounding box center [608, 148] width 205 height 85
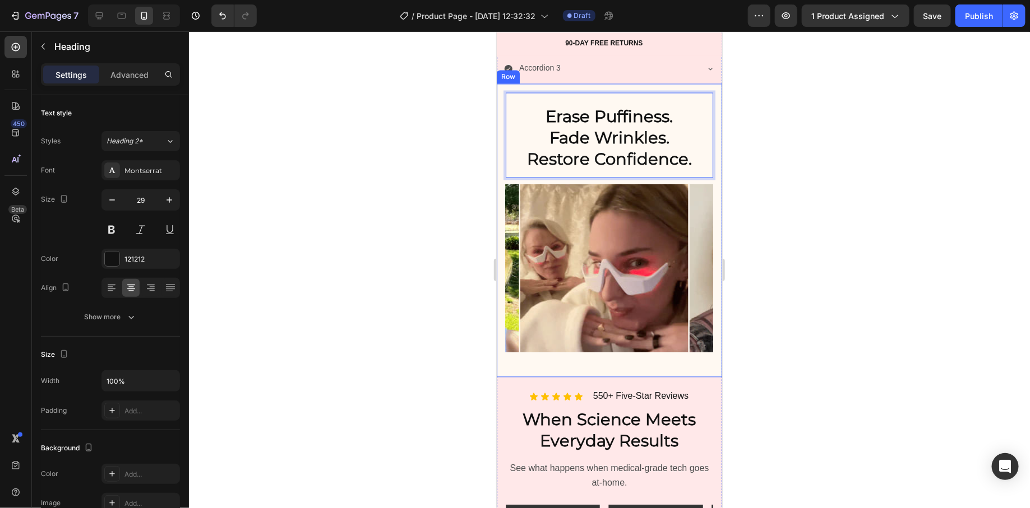
click at [501, 173] on div "Erase Puffiness. Fade Wrinkles. Restore Confidence. Heading 0 Image Image Image…" at bounding box center [608, 231] width 225 height 294
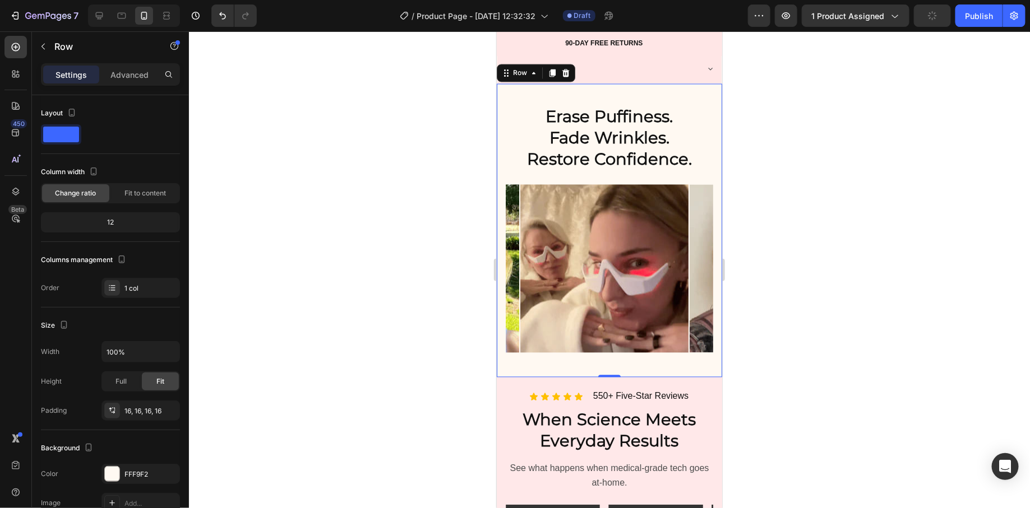
click at [401, 224] on div at bounding box center [609, 269] width 841 height 477
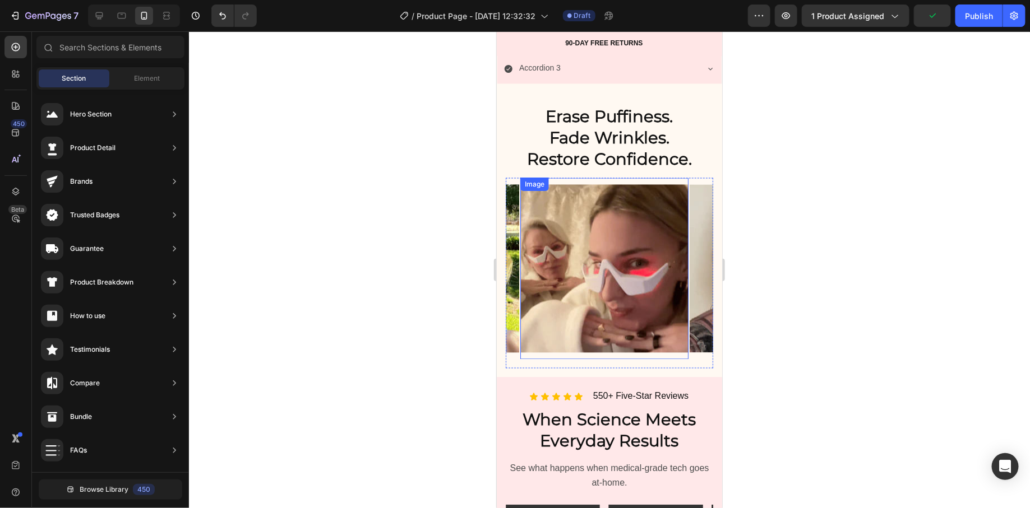
scroll to position [1284, 0]
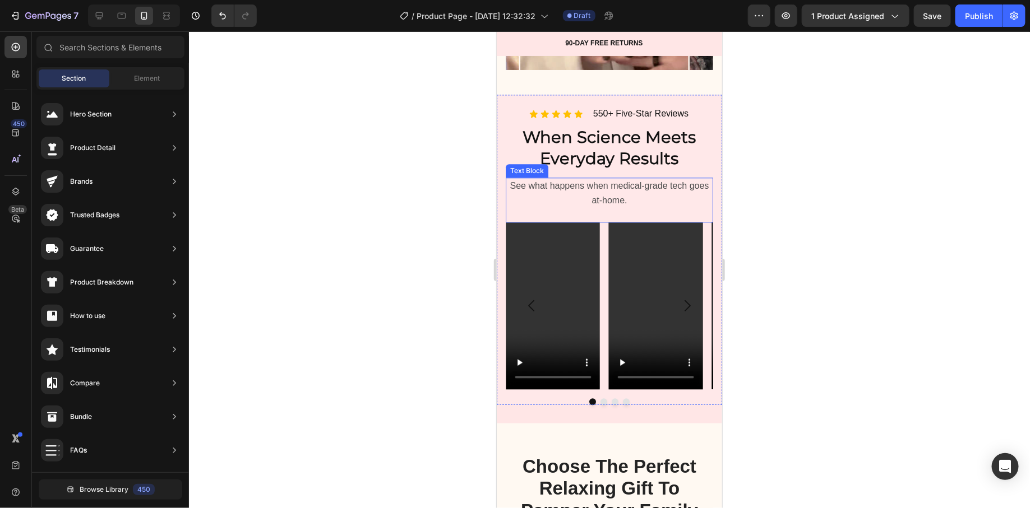
click at [591, 205] on span "See what happens when medical-grade tech goes at-home." at bounding box center [609, 193] width 199 height 24
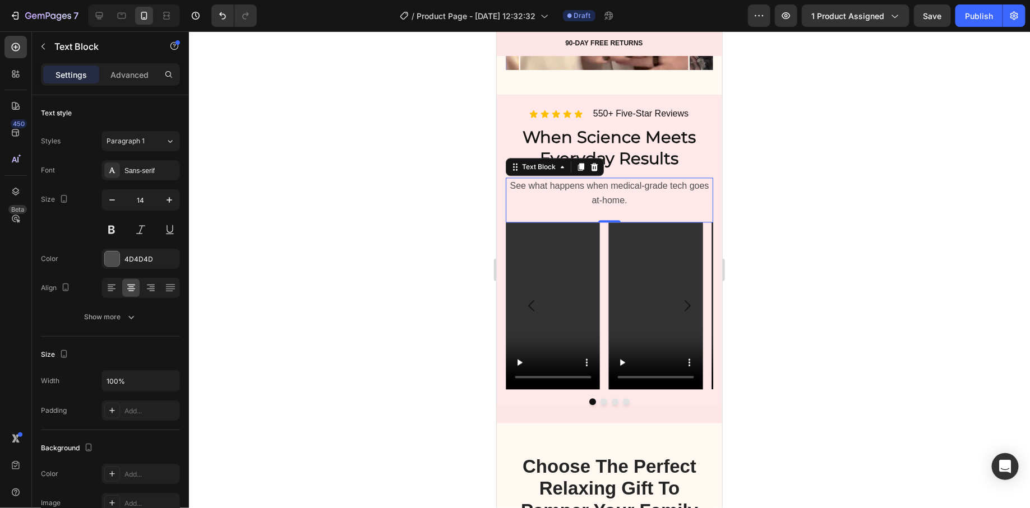
click at [477, 240] on div at bounding box center [609, 269] width 841 height 477
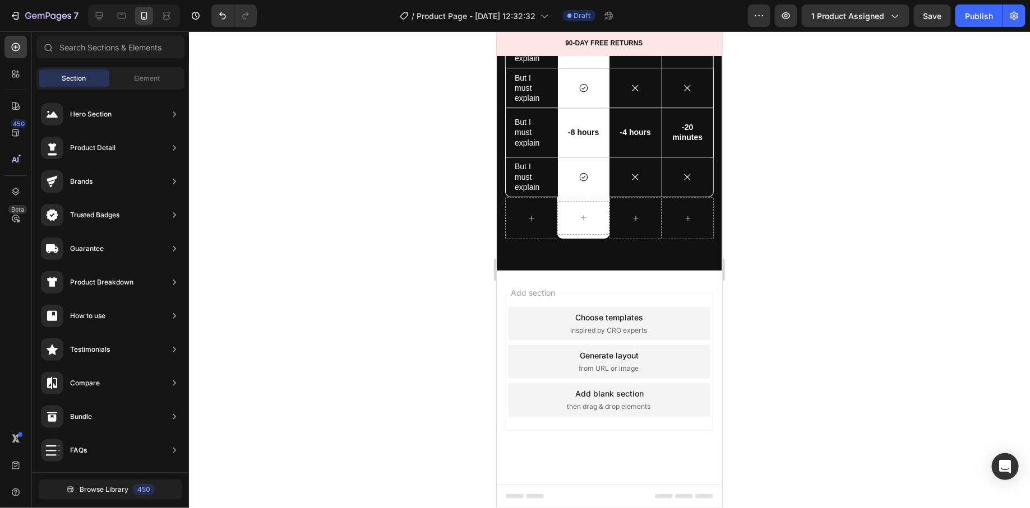
scroll to position [5759, 0]
click at [92, 486] on span "Browse Library" at bounding box center [104, 490] width 49 height 10
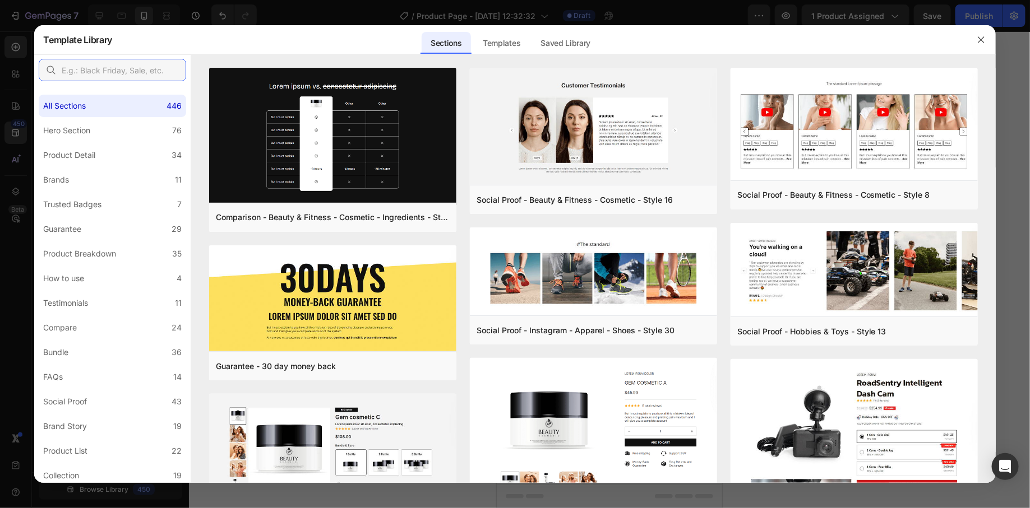
click at [149, 76] on input "text" at bounding box center [112, 70] width 147 height 22
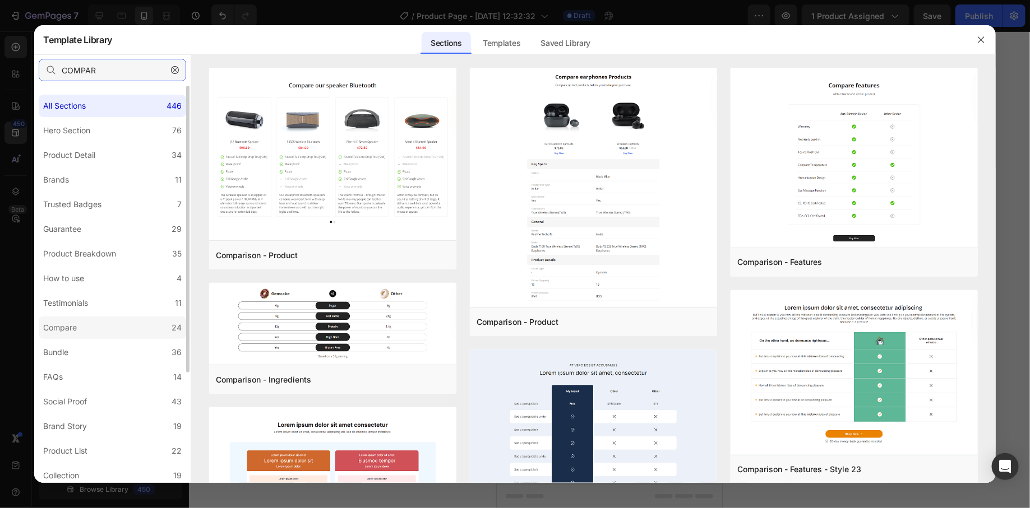
type input "COMPAR"
click at [101, 331] on label "Compare 24" at bounding box center [112, 328] width 147 height 22
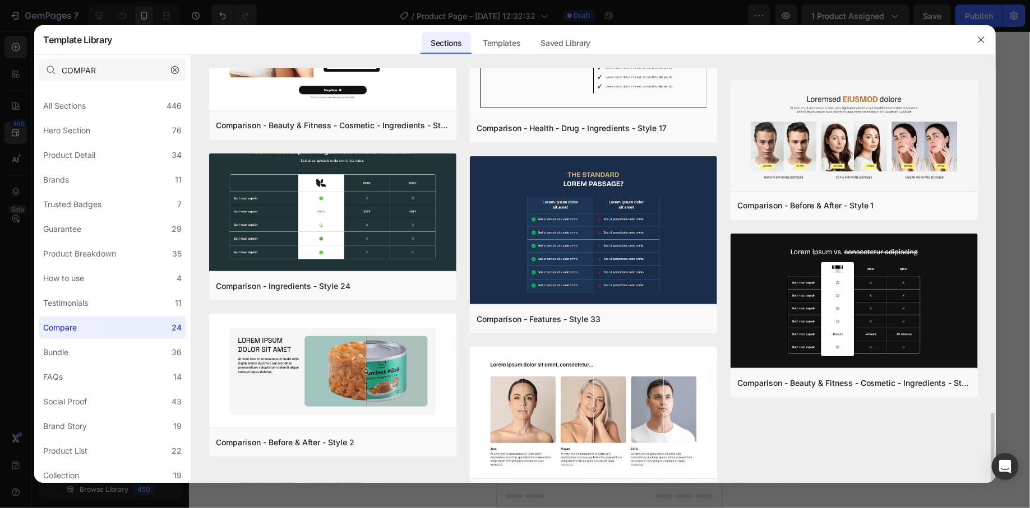
scroll to position [1176, 0]
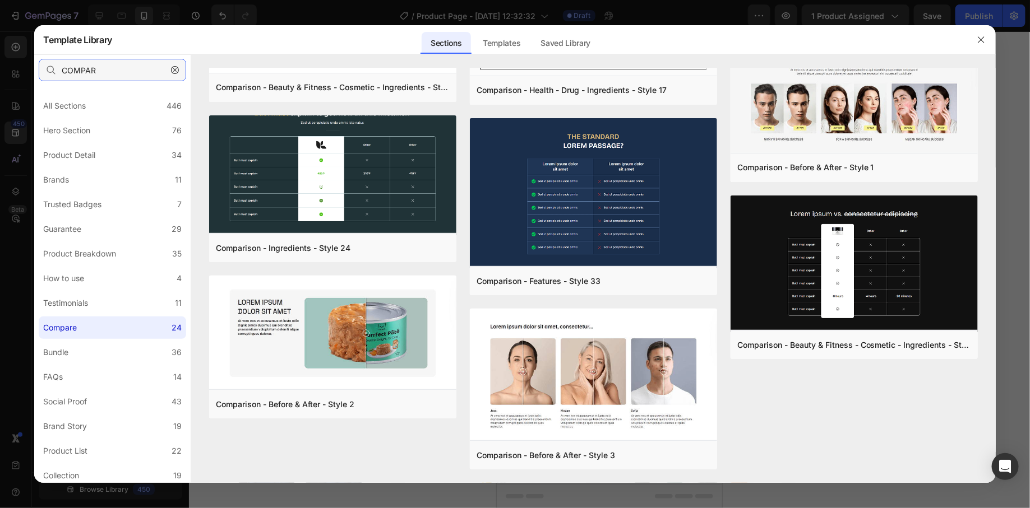
click at [109, 66] on input "COMPAR" at bounding box center [112, 70] width 147 height 22
drag, startPoint x: 109, startPoint y: 66, endPoint x: 104, endPoint y: 70, distance: 6.0
click at [109, 66] on input "COMPAR" at bounding box center [112, 70] width 147 height 22
click at [141, 261] on label "Product Breakdown 35" at bounding box center [112, 254] width 147 height 22
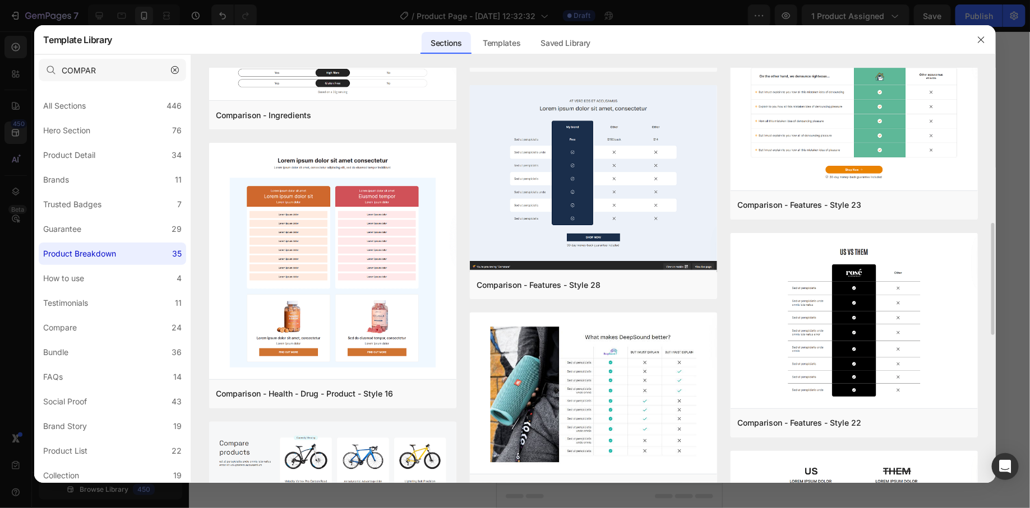
scroll to position [460, 0]
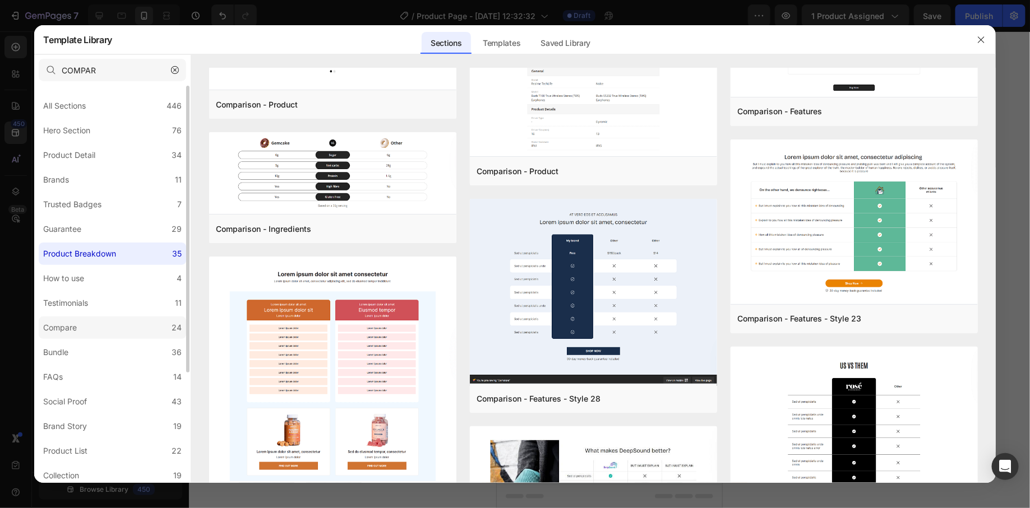
click at [110, 331] on label "Compare 24" at bounding box center [112, 328] width 147 height 22
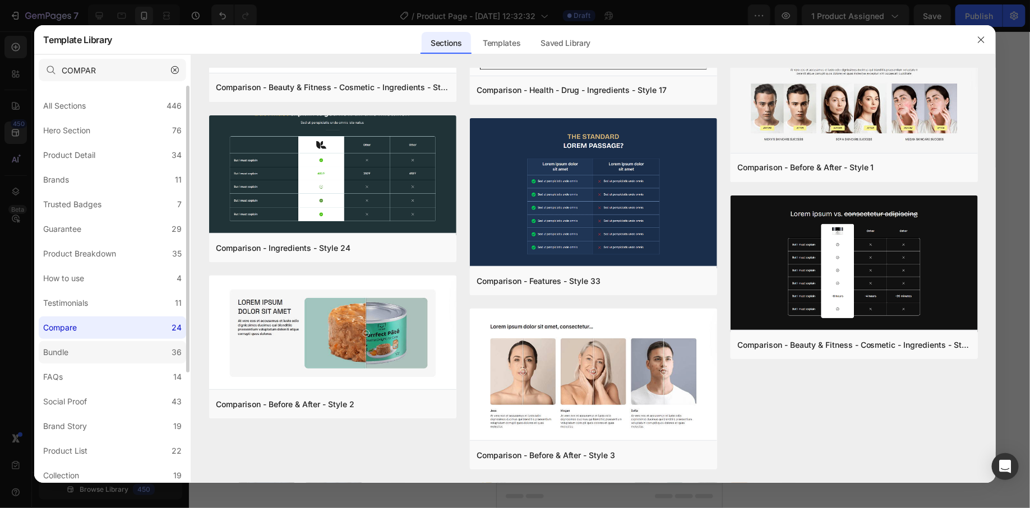
scroll to position [152, 0]
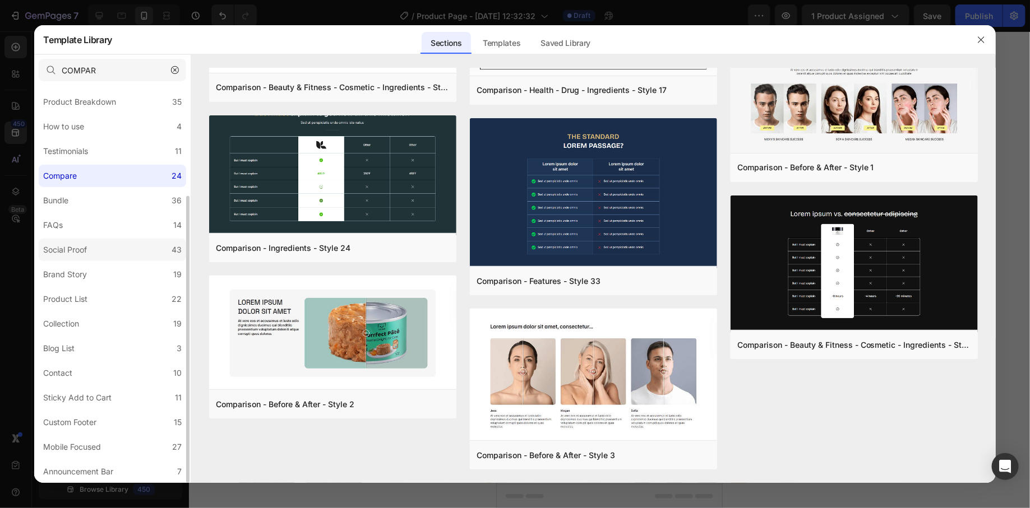
click at [146, 251] on label "Social Proof 43" at bounding box center [112, 250] width 147 height 22
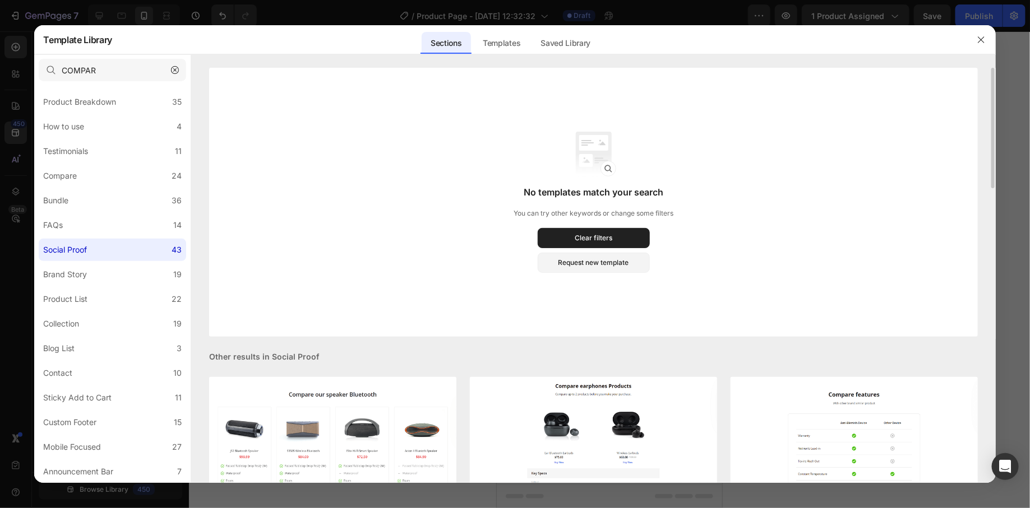
scroll to position [33, 0]
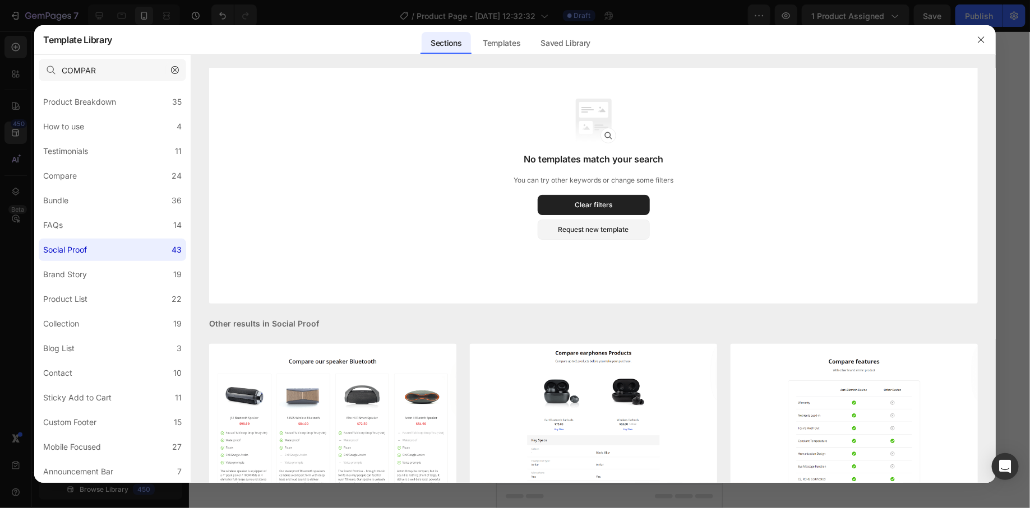
click at [179, 69] on icon "button" at bounding box center [175, 70] width 8 height 8
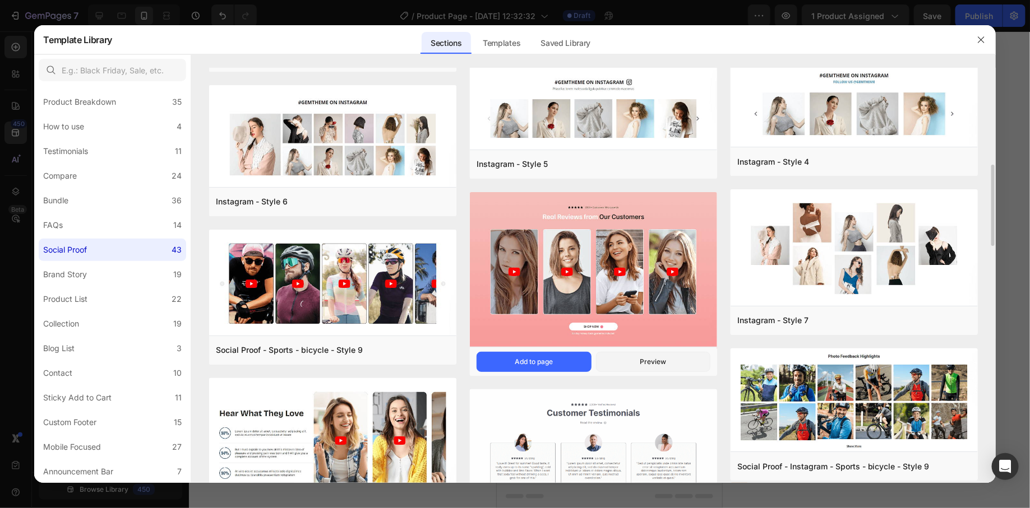
scroll to position [608, 0]
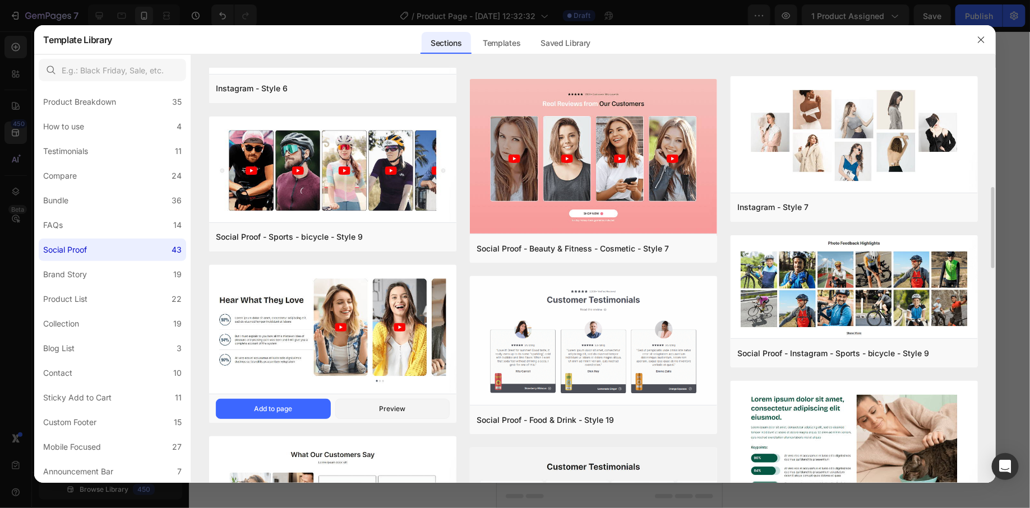
click at [297, 327] on img at bounding box center [332, 330] width 247 height 131
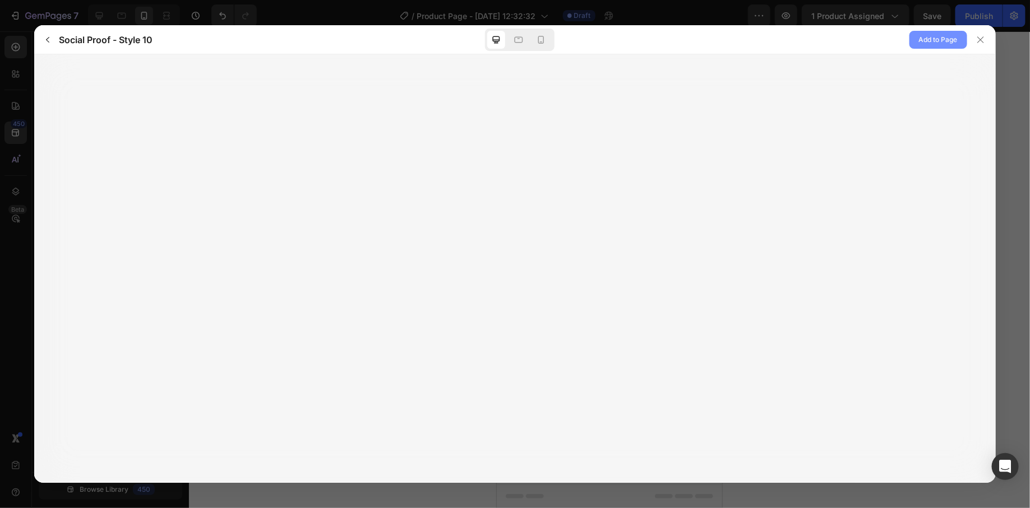
click at [931, 40] on span "Add to Page" at bounding box center [938, 39] width 39 height 13
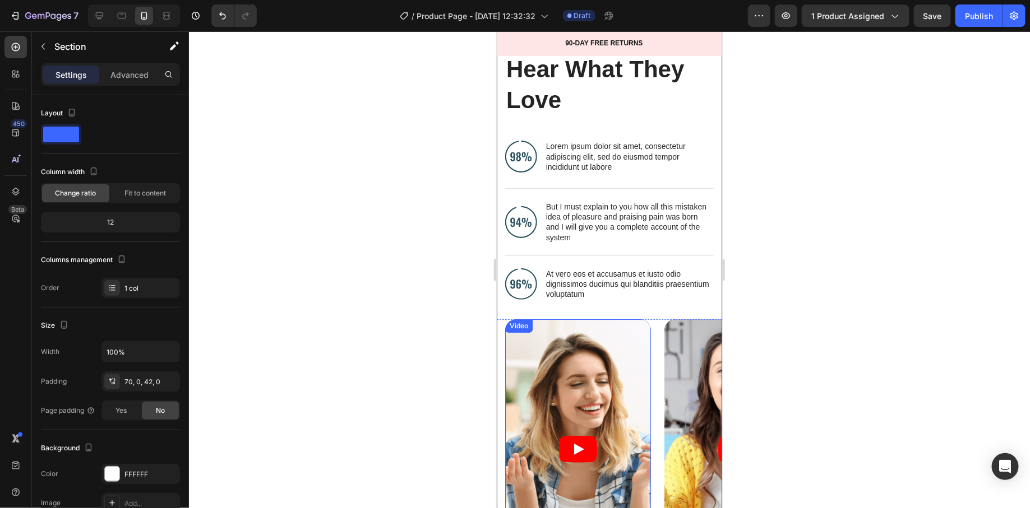
scroll to position [6033, 0]
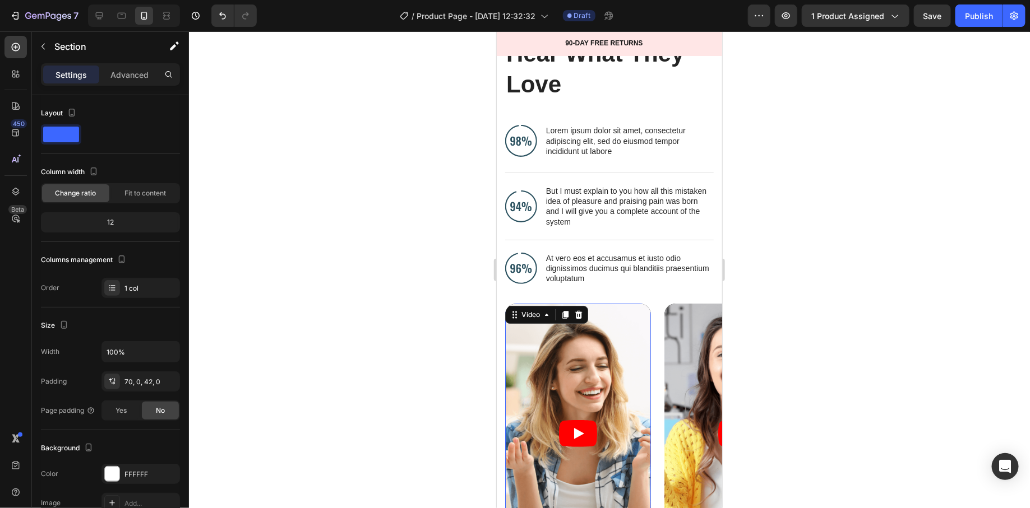
click at [612, 359] on article at bounding box center [578, 433] width 146 height 260
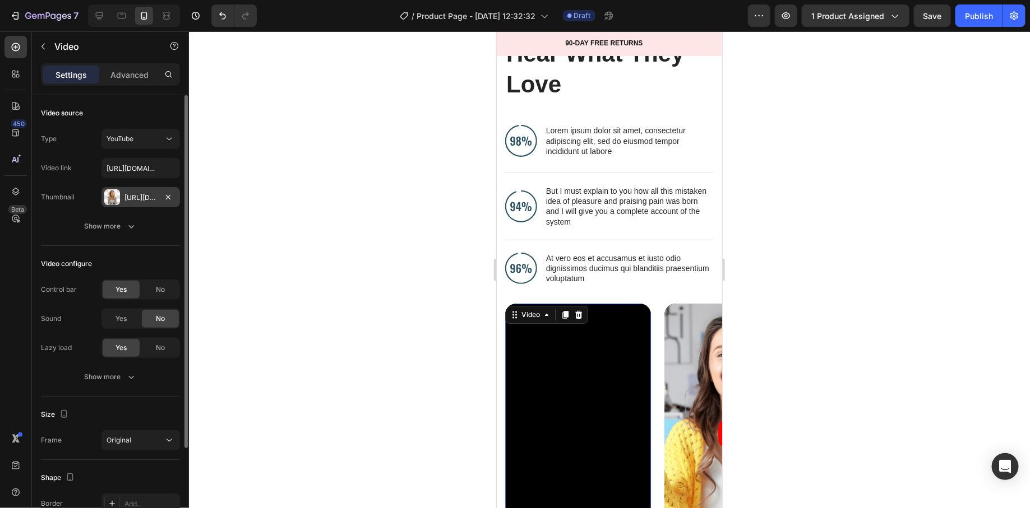
click at [149, 202] on div "Https://cdn.Shopify.Com/s/files/1/2005/9307/files/gempages_432750572815254551-4…" at bounding box center [140, 197] width 78 height 20
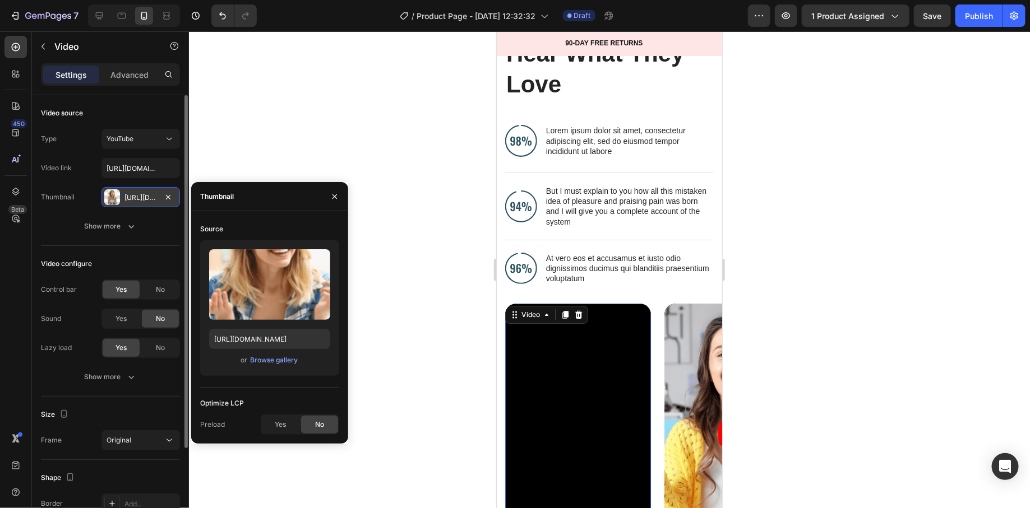
click at [149, 202] on div "Https://cdn.Shopify.Com/s/files/1/2005/9307/files/gempages_432750572815254551-4…" at bounding box center [140, 197] width 78 height 20
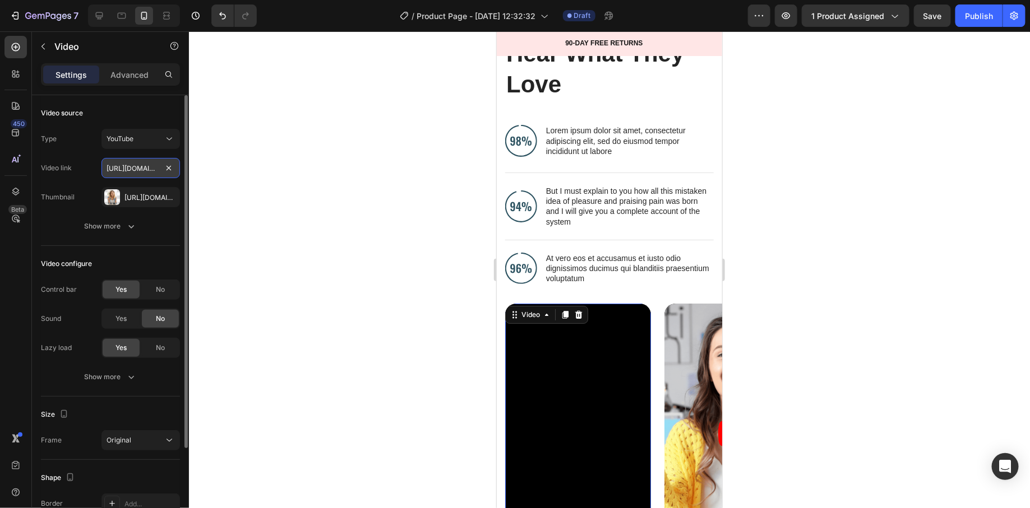
click at [149, 167] on input "[URL][DOMAIN_NAME]" at bounding box center [140, 168] width 78 height 20
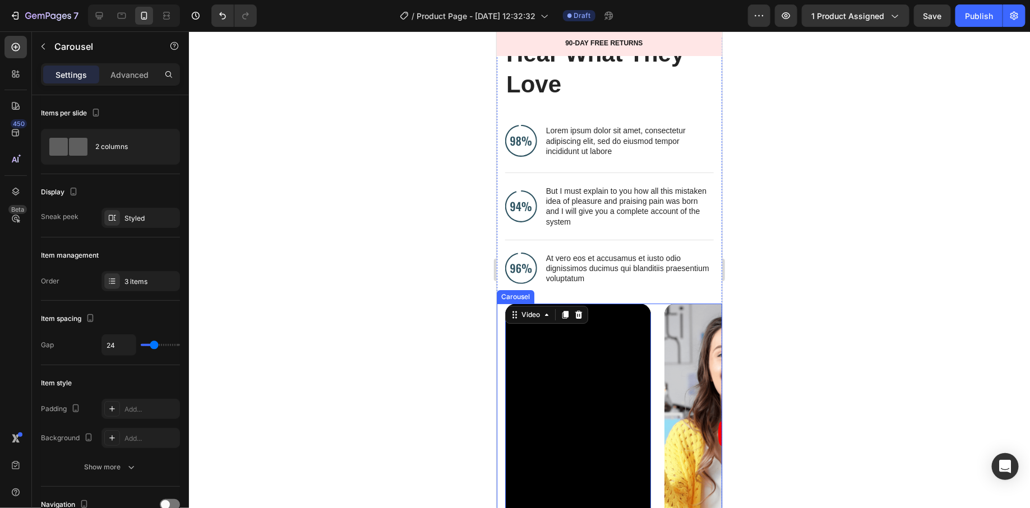
click at [651, 304] on div "Video 0 Video Video" at bounding box center [613, 433] width 217 height 260
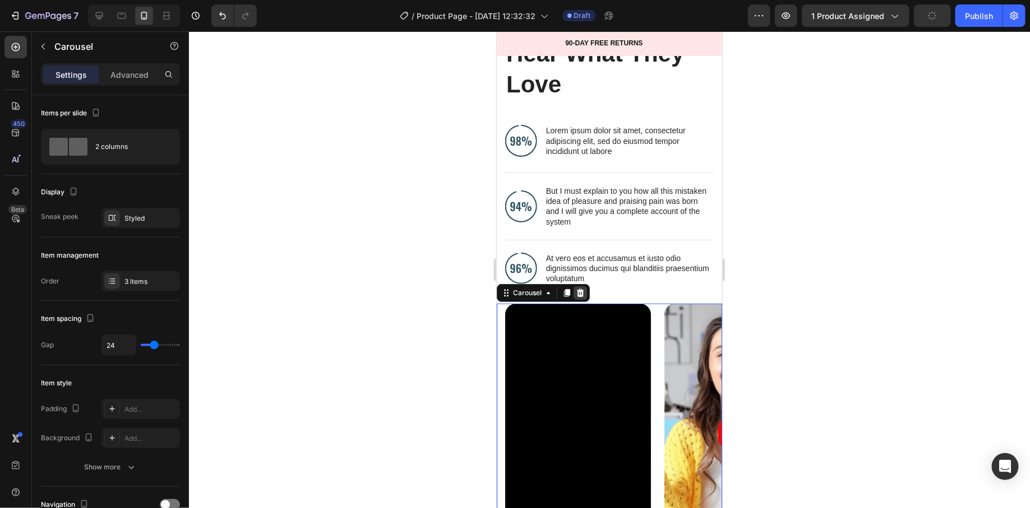
click at [580, 290] on icon at bounding box center [579, 292] width 9 height 9
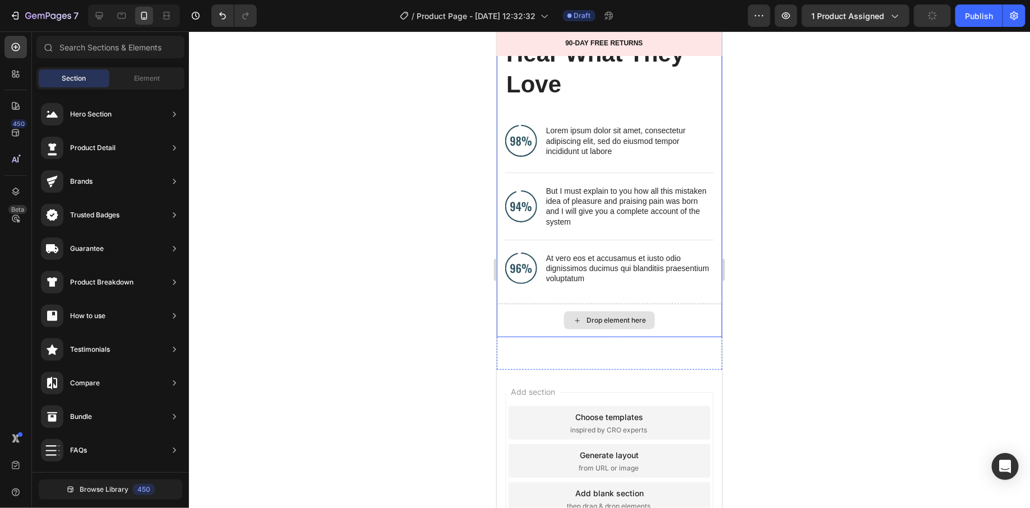
click at [522, 316] on div "Drop element here" at bounding box center [608, 320] width 225 height 34
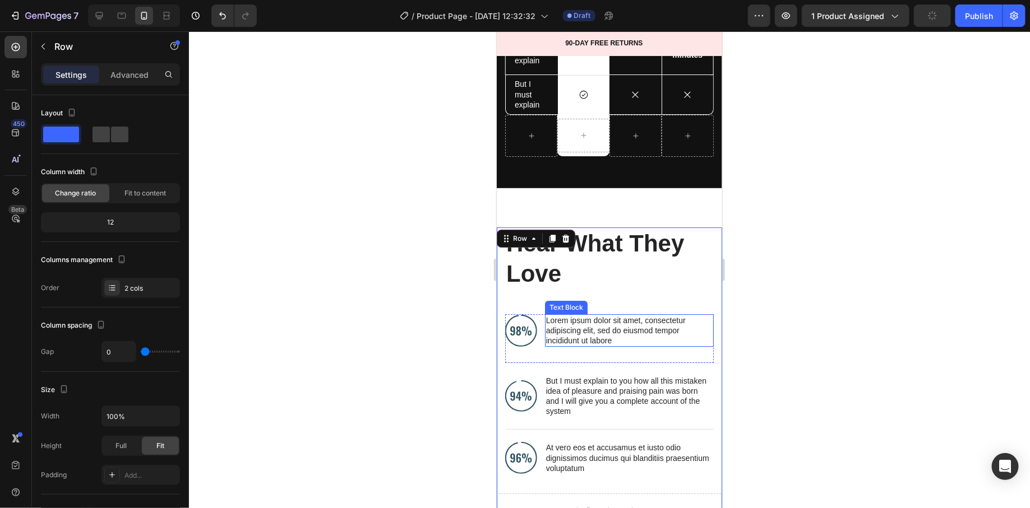
scroll to position [5952, 0]
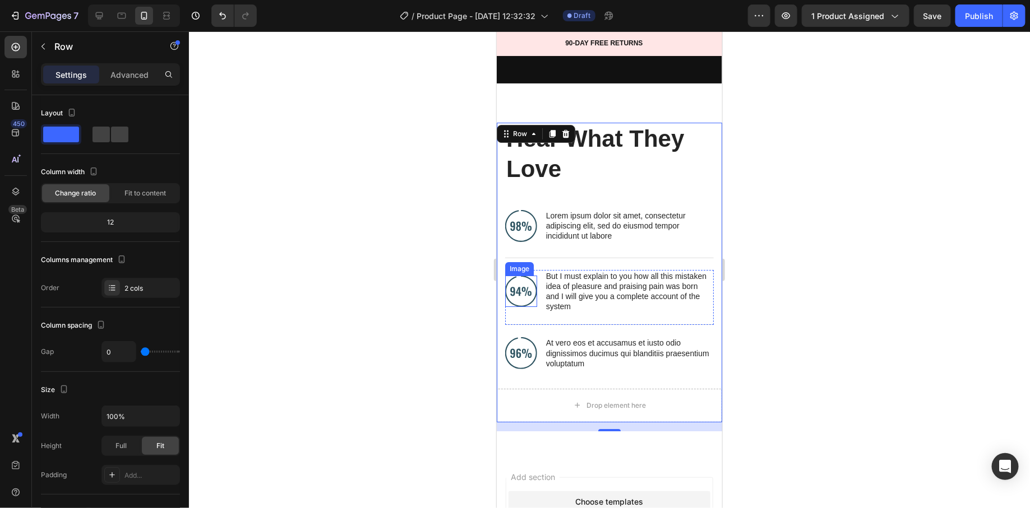
click at [520, 278] on img at bounding box center [521, 291] width 32 height 32
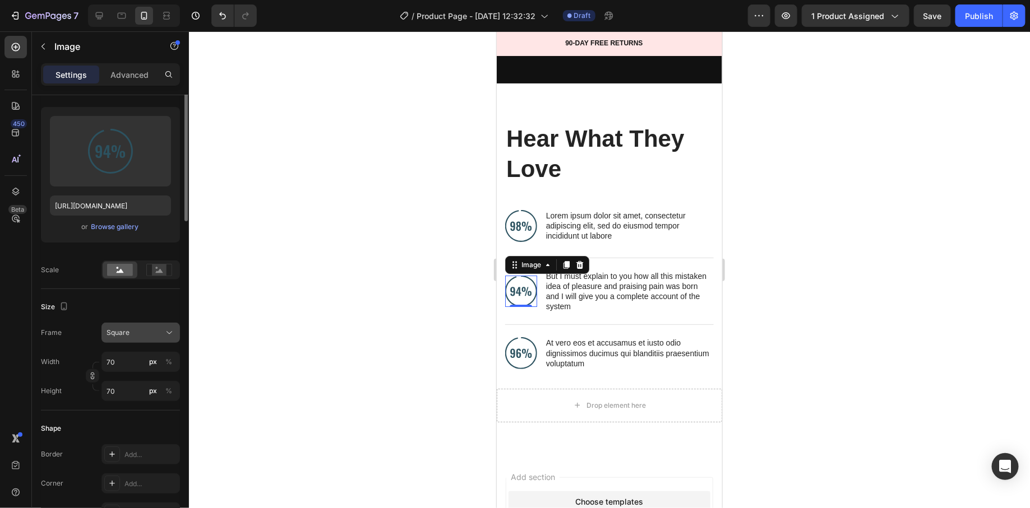
scroll to position [0, 0]
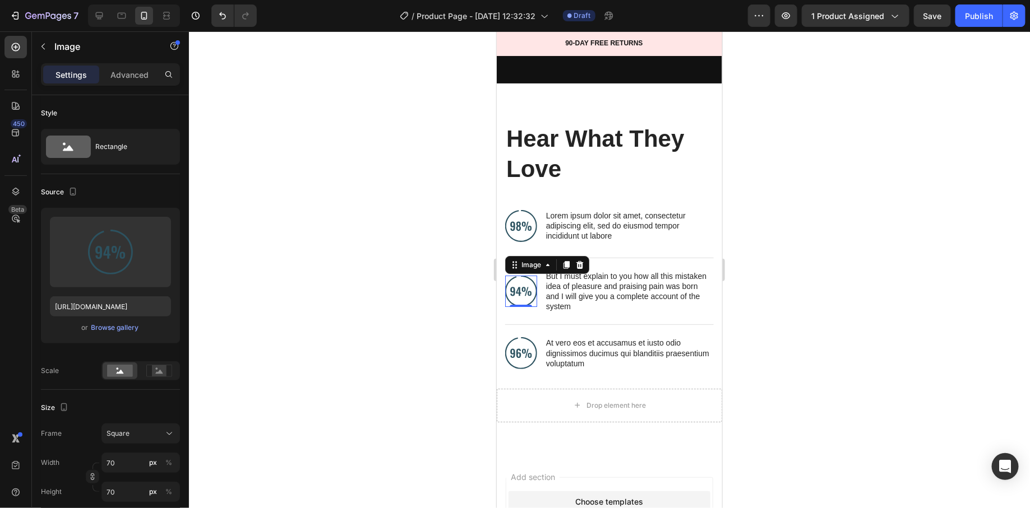
click at [340, 346] on div at bounding box center [609, 269] width 841 height 477
click at [520, 289] on img at bounding box center [521, 291] width 32 height 32
click at [406, 315] on div at bounding box center [609, 269] width 841 height 477
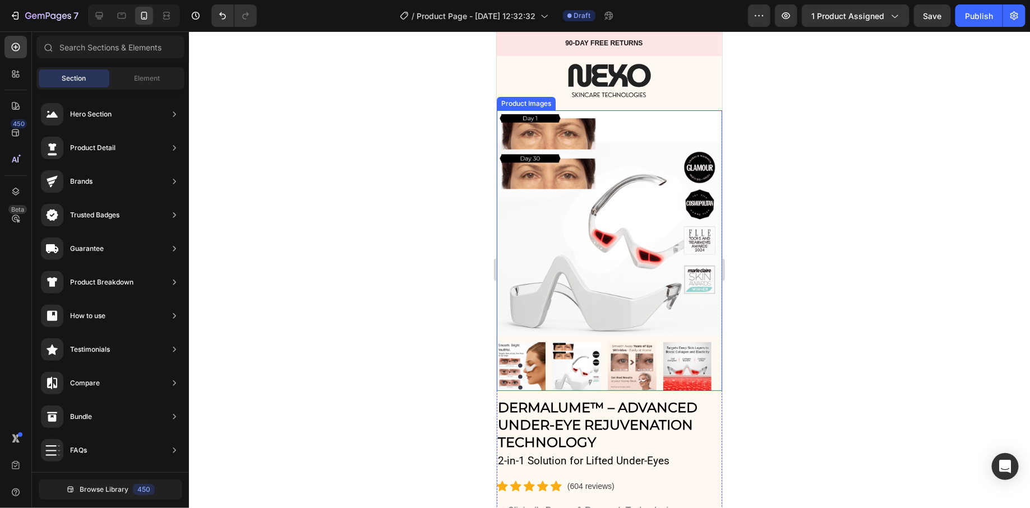
click at [664, 357] on img at bounding box center [686, 366] width 49 height 49
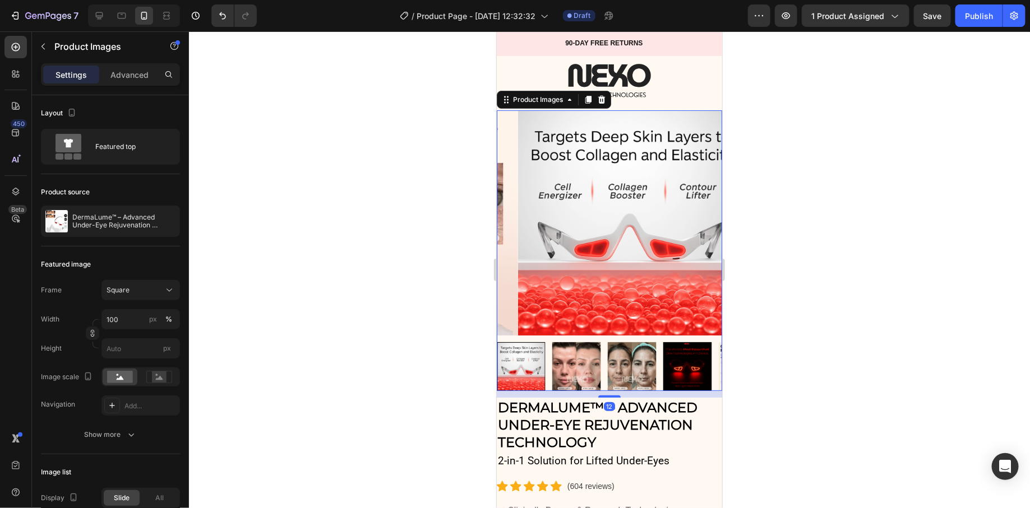
click at [674, 360] on img at bounding box center [686, 366] width 49 height 49
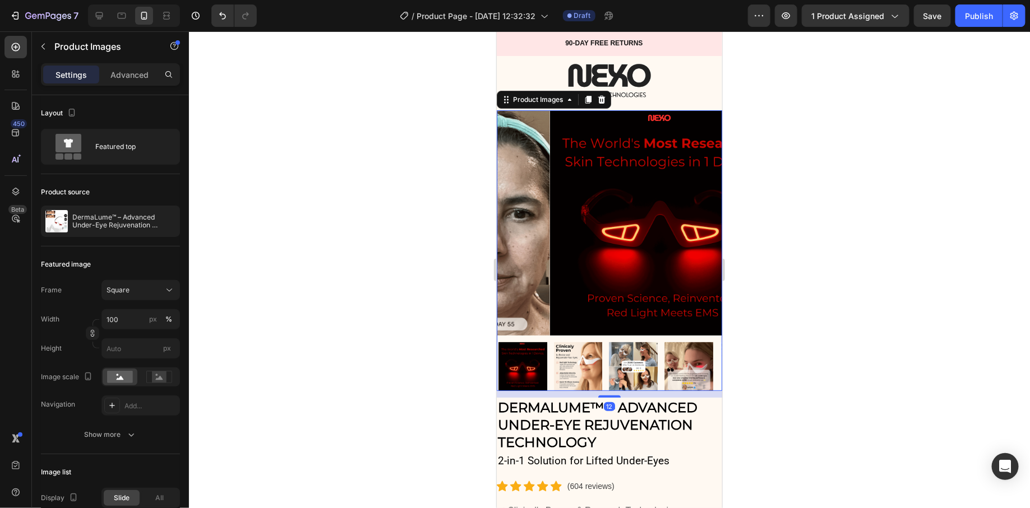
click at [674, 360] on img at bounding box center [688, 366] width 49 height 49
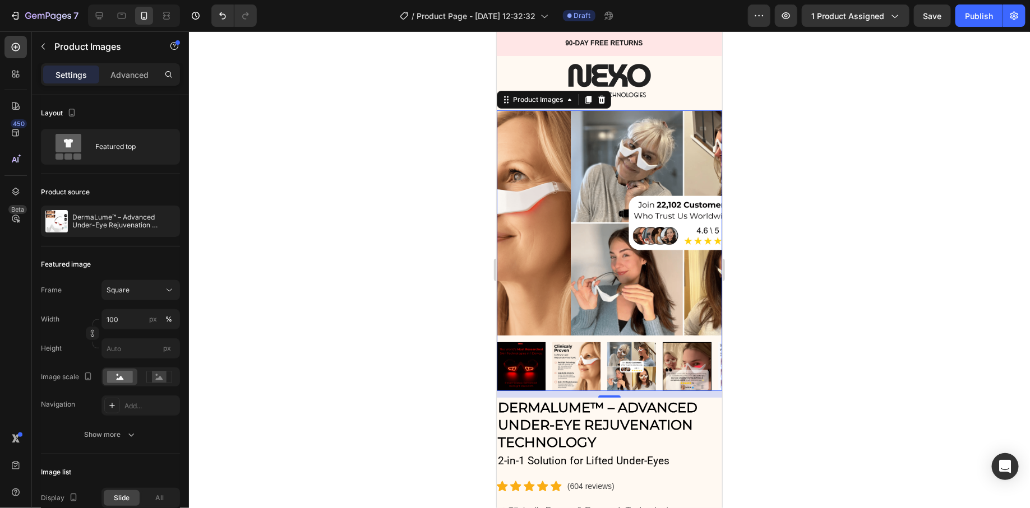
click at [639, 358] on img at bounding box center [631, 366] width 49 height 49
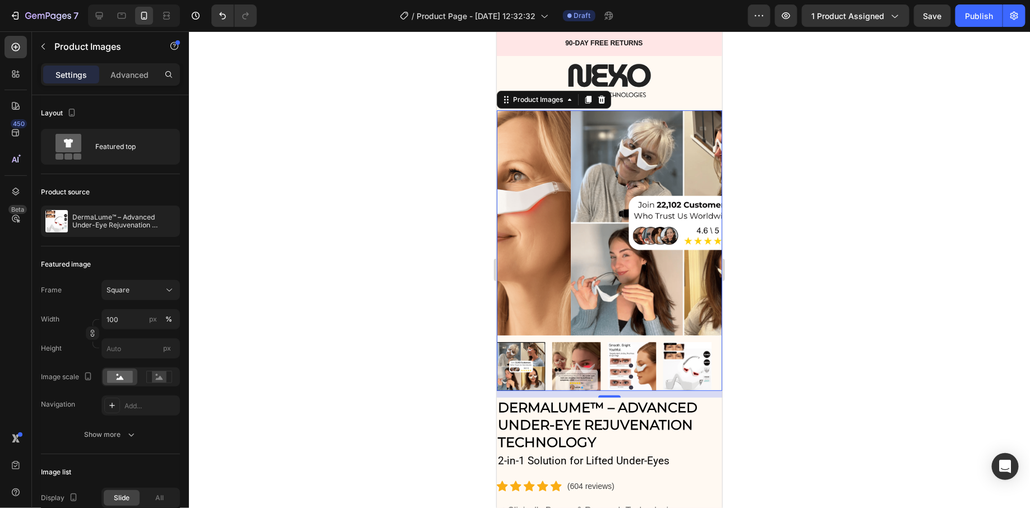
click at [657, 360] on div at bounding box center [608, 366] width 225 height 49
click at [574, 364] on img at bounding box center [576, 366] width 49 height 49
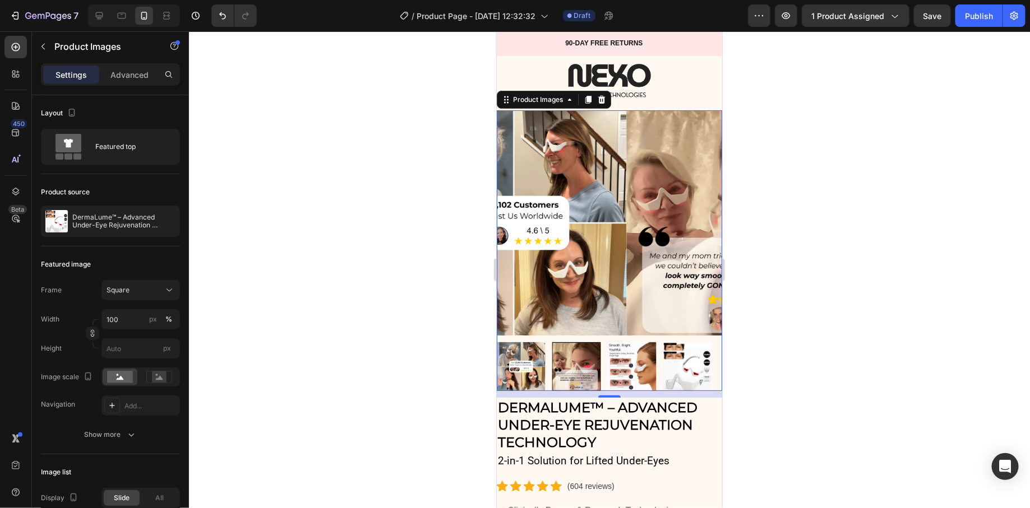
click at [552, 359] on div at bounding box center [576, 366] width 49 height 49
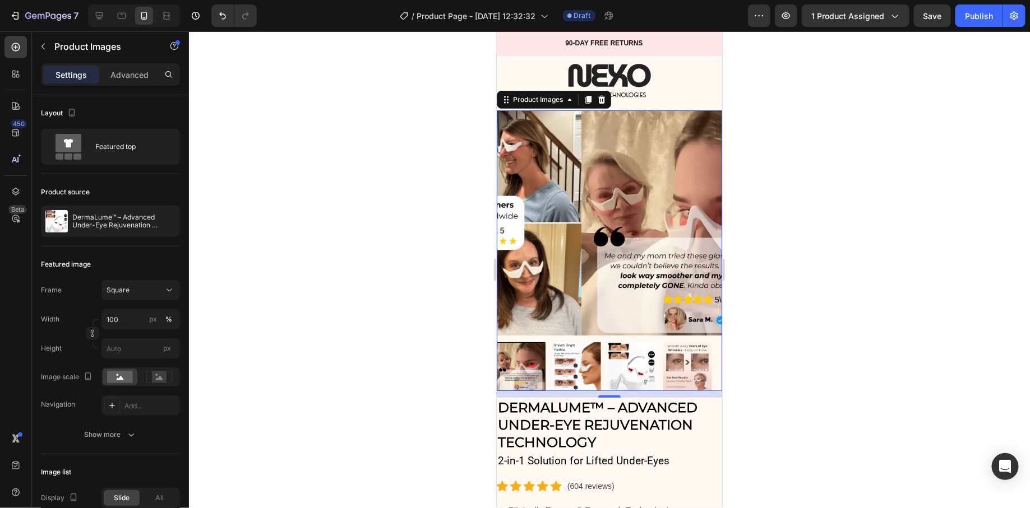
click at [641, 357] on img at bounding box center [631, 366] width 49 height 49
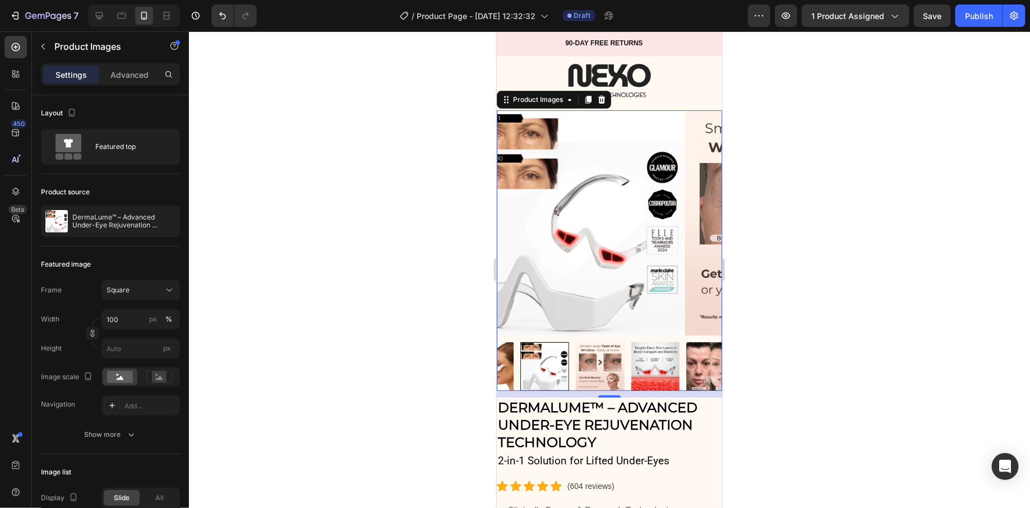
click at [686, 358] on img at bounding box center [710, 366] width 49 height 49
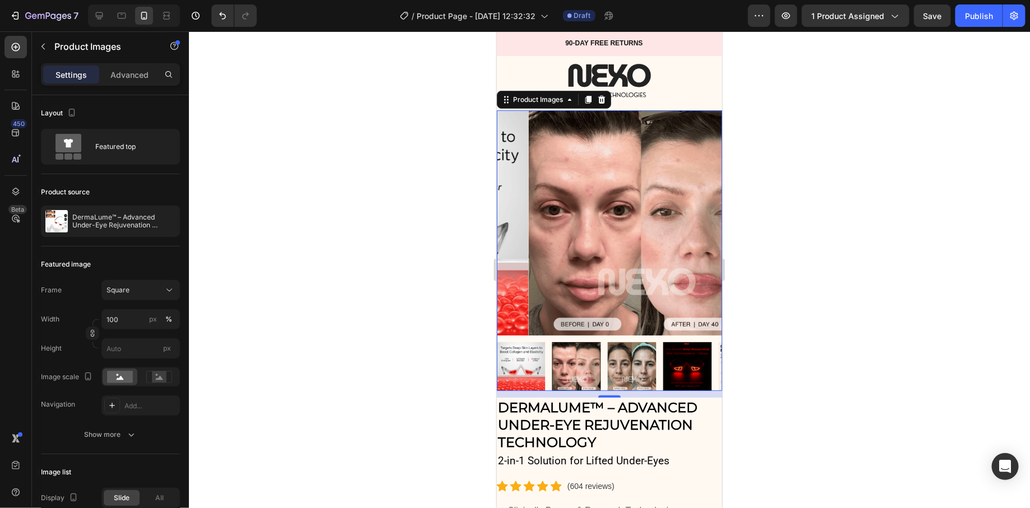
click at [670, 357] on img at bounding box center [686, 366] width 49 height 49
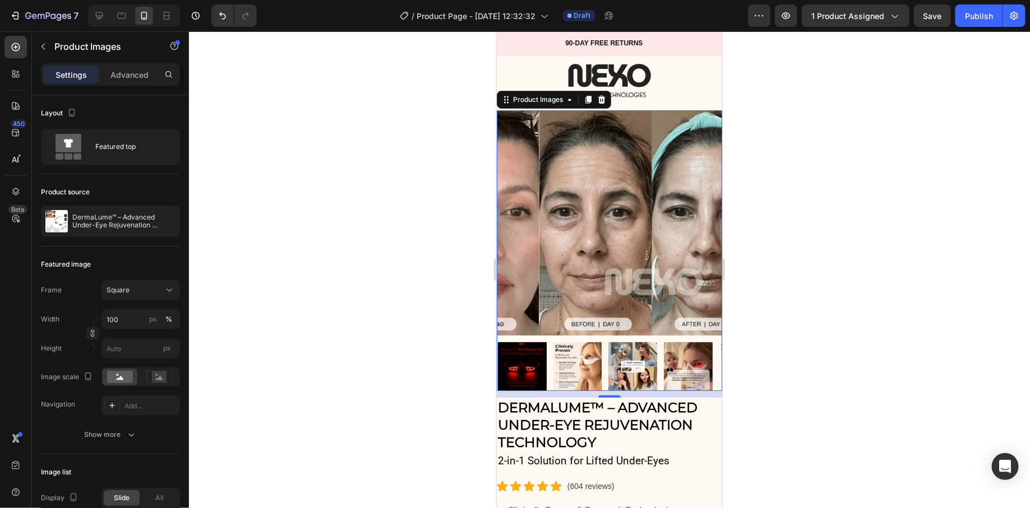
click at [676, 356] on img at bounding box center [687, 366] width 49 height 49
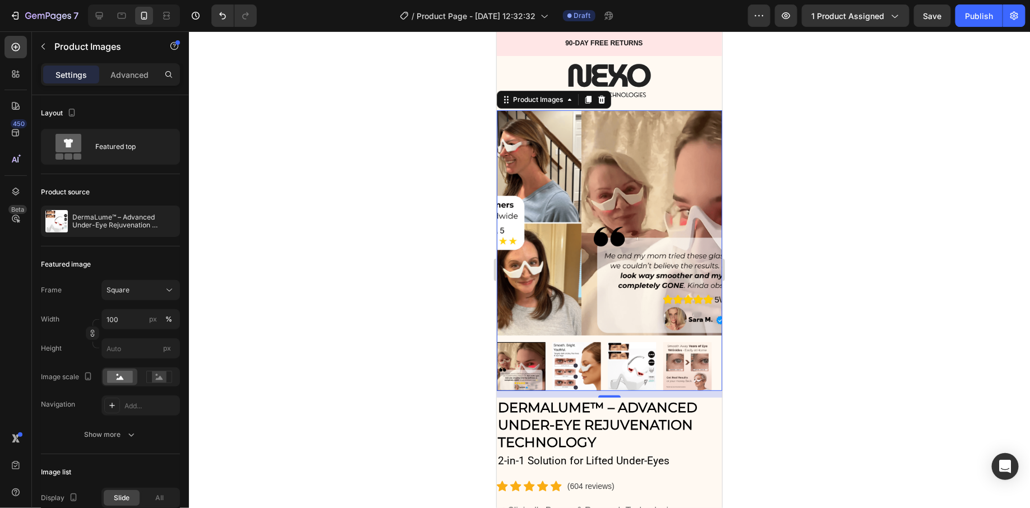
click at [676, 356] on img at bounding box center [686, 366] width 49 height 49
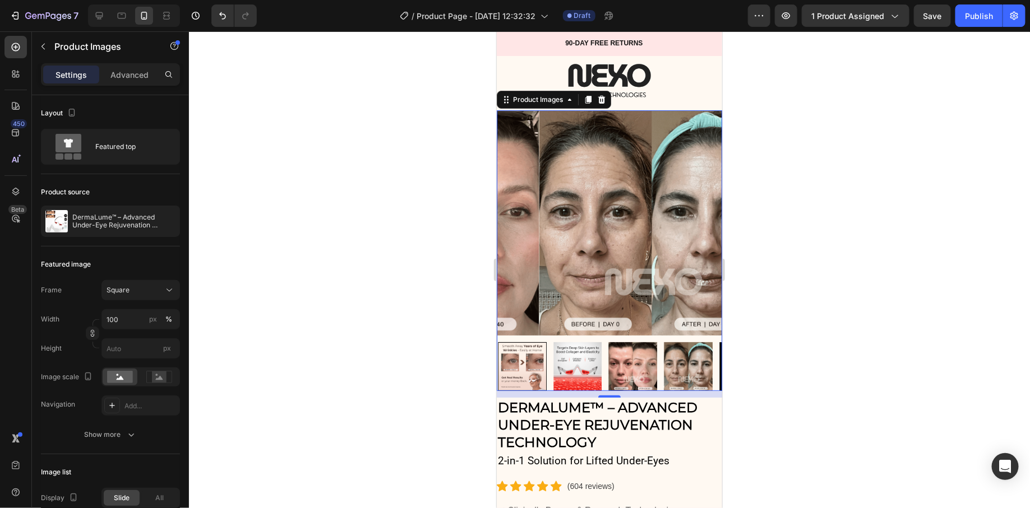
click at [676, 356] on img at bounding box center [687, 366] width 49 height 49
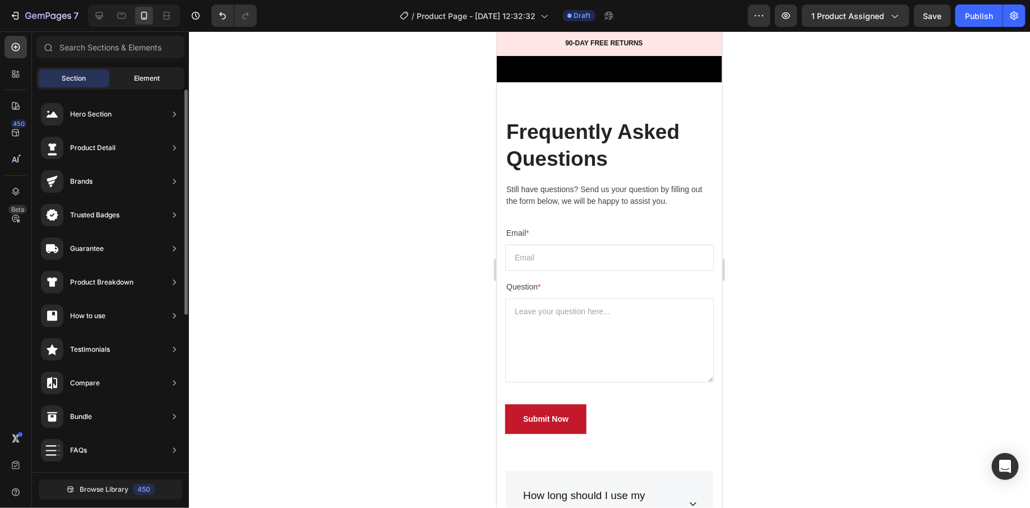
click at [156, 78] on span "Element" at bounding box center [147, 78] width 26 height 10
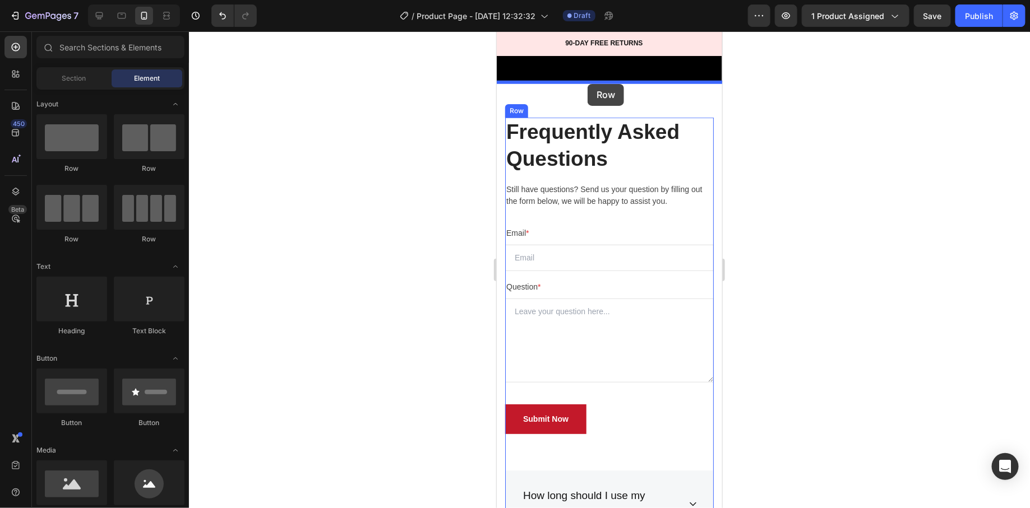
drag, startPoint x: 593, startPoint y: 179, endPoint x: 587, endPoint y: 84, distance: 96.1
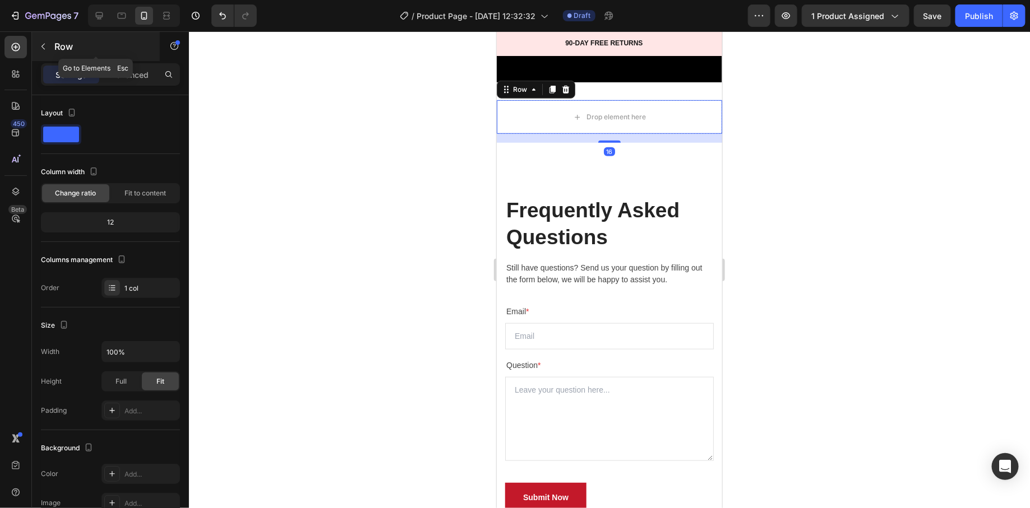
click at [56, 55] on div "Row" at bounding box center [96, 46] width 128 height 29
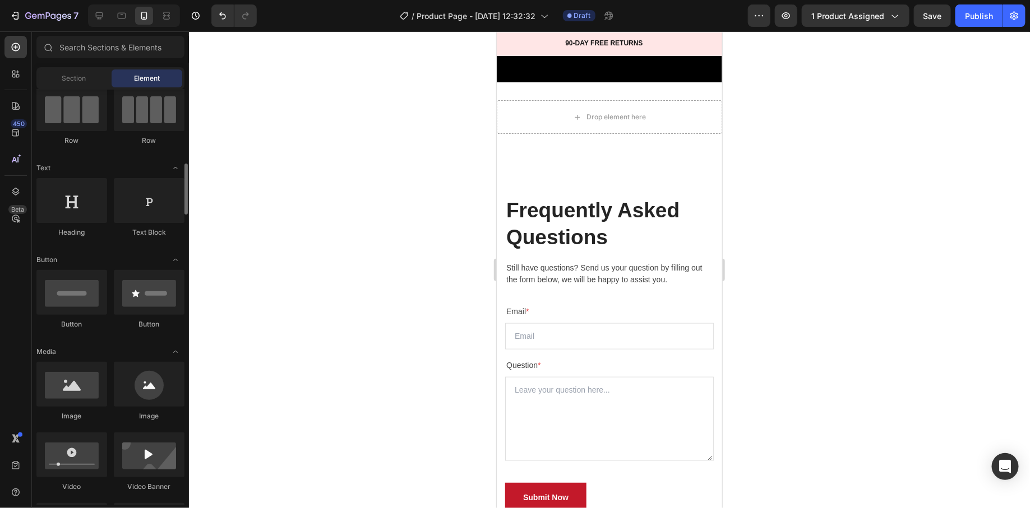
scroll to position [154, 0]
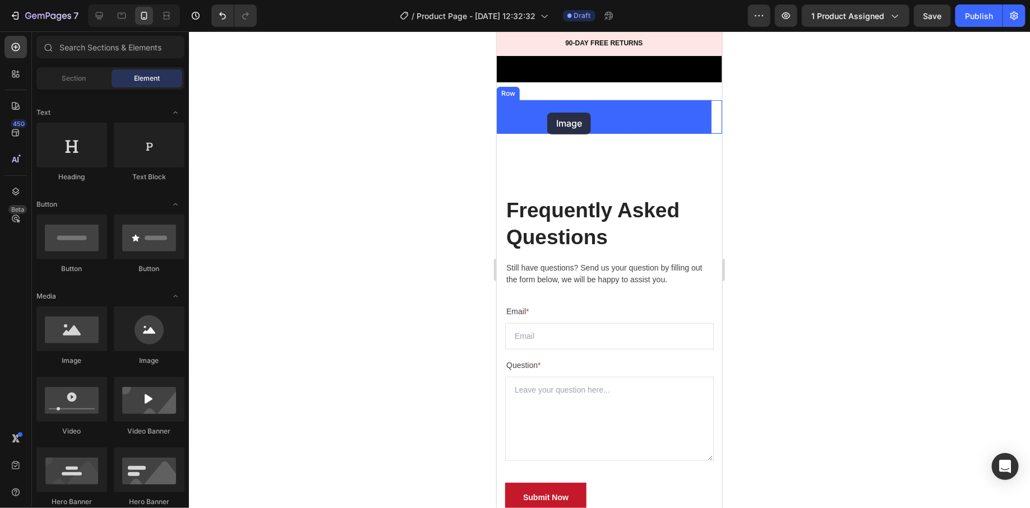
drag, startPoint x: 578, startPoint y: 362, endPoint x: 547, endPoint y: 112, distance: 251.4
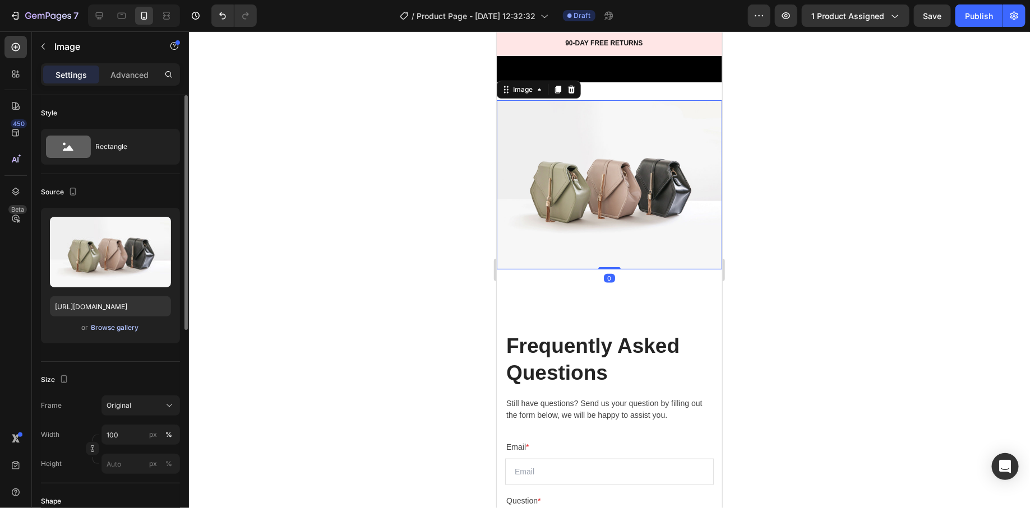
click at [109, 323] on div "Browse gallery" at bounding box center [115, 328] width 48 height 10
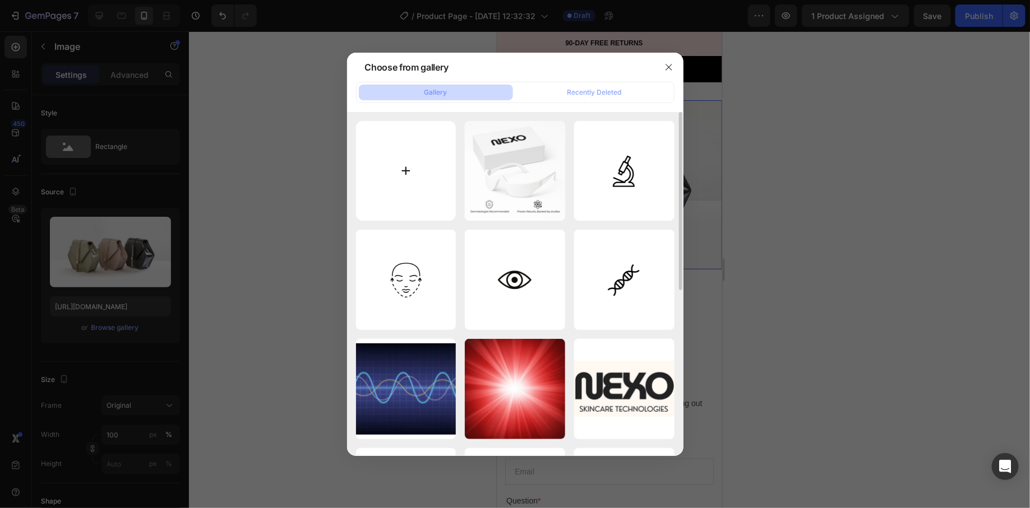
click at [409, 171] on input "file" at bounding box center [406, 171] width 100 height 100
type input "C:\fakepath\22.png"
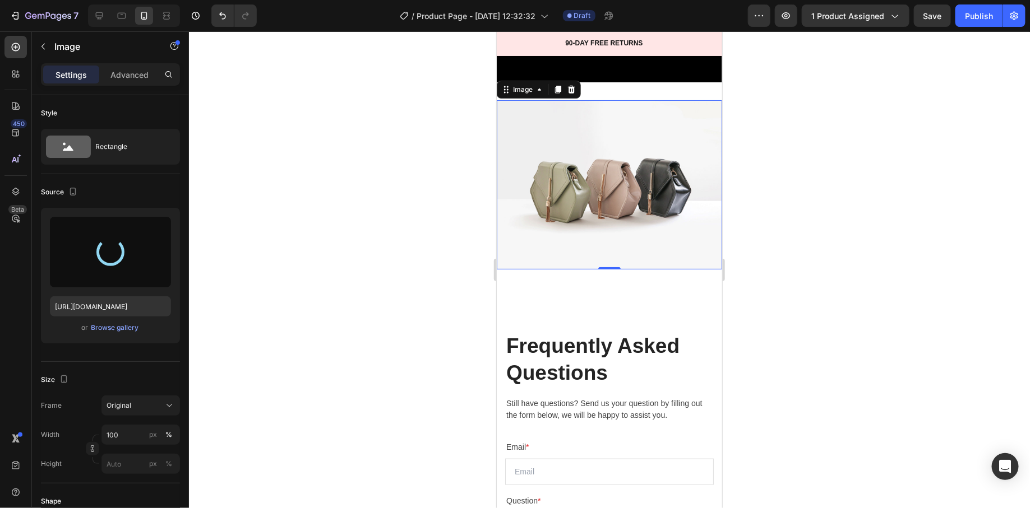
type input "https://cdn.shopify.com/s/files/1/0745/5834/1341/files/gempages_579627086029783…"
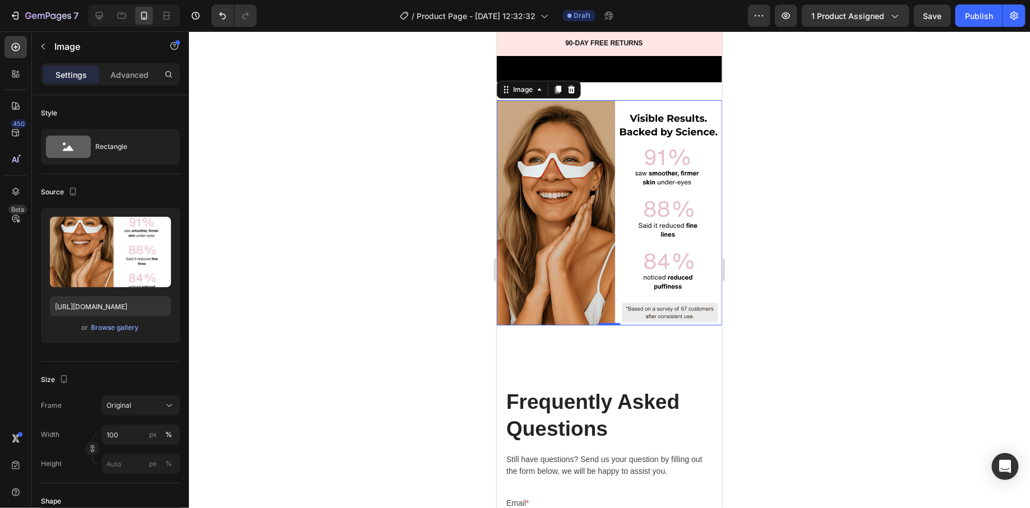
click at [817, 327] on div at bounding box center [609, 269] width 841 height 477
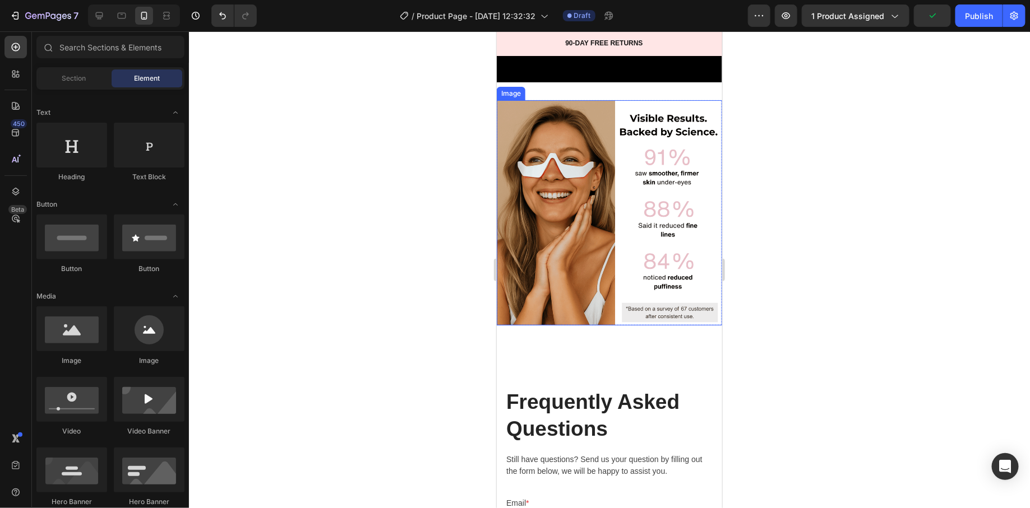
click at [558, 206] on img at bounding box center [608, 212] width 225 height 225
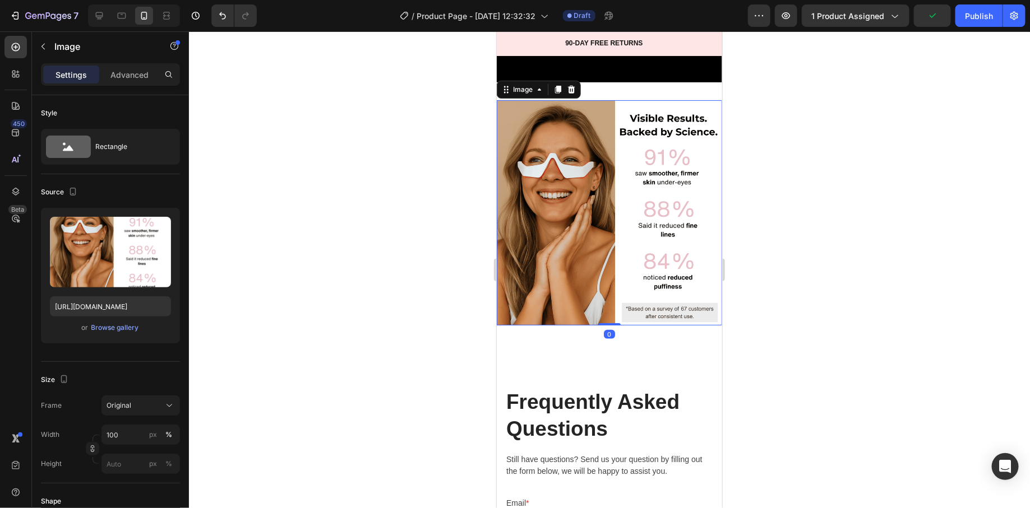
click at [573, 90] on icon at bounding box center [570, 89] width 7 height 8
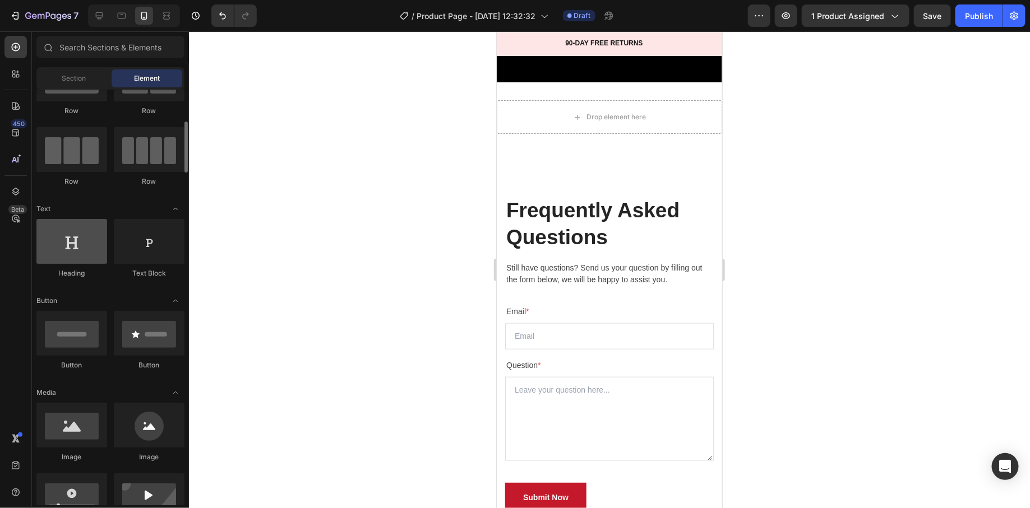
scroll to position [0, 0]
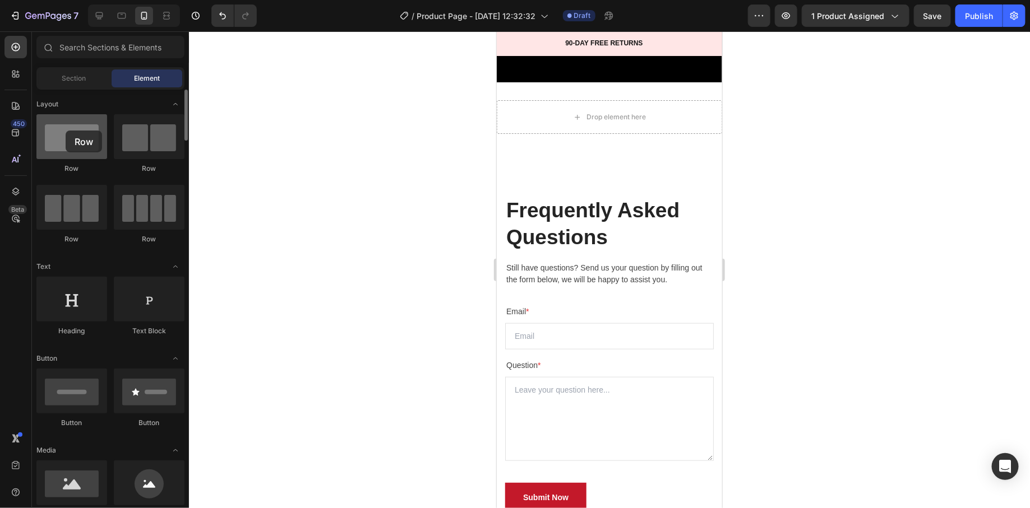
drag, startPoint x: 83, startPoint y: 155, endPoint x: 65, endPoint y: 131, distance: 30.0
click at [65, 131] on div at bounding box center [71, 136] width 71 height 45
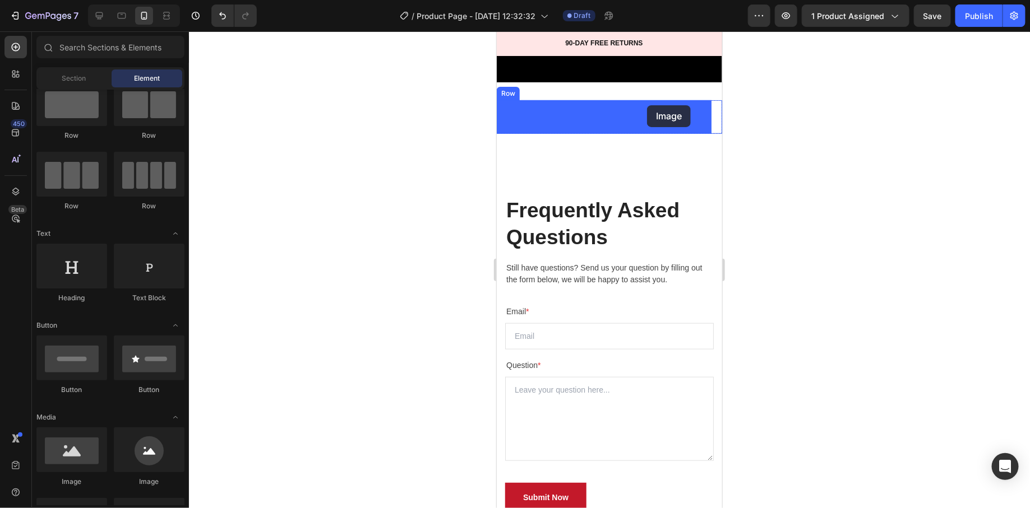
drag, startPoint x: 585, startPoint y: 476, endPoint x: 651, endPoint y: 102, distance: 379.7
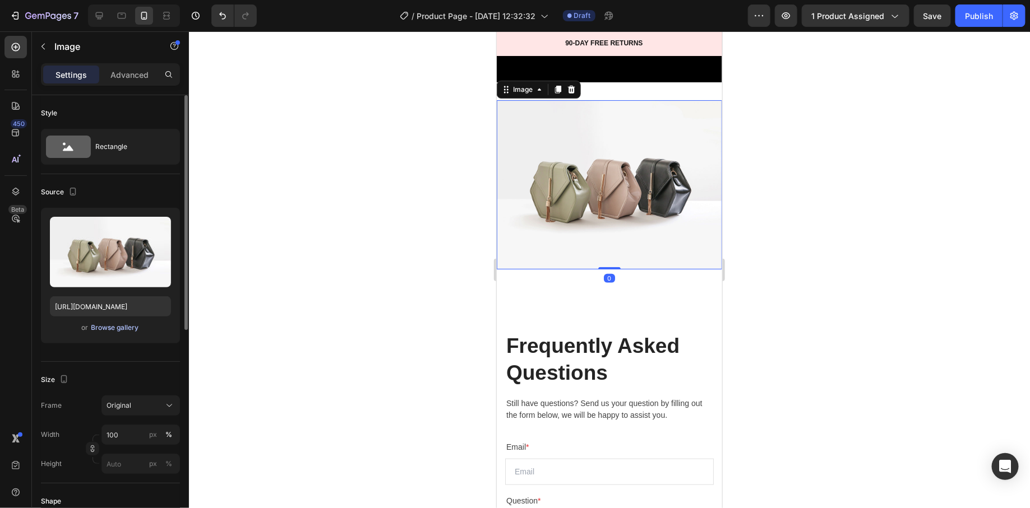
click at [119, 330] on div "Browse gallery" at bounding box center [115, 328] width 48 height 10
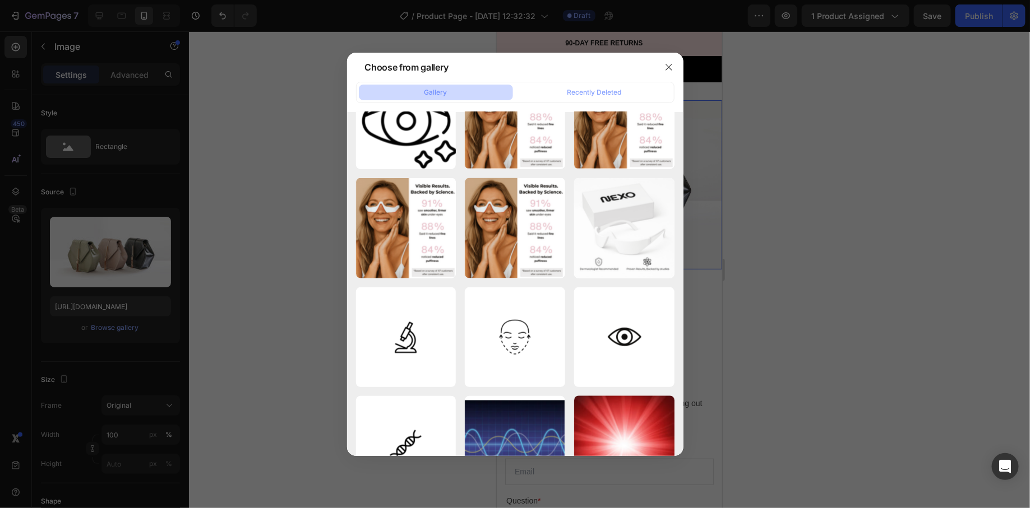
scroll to position [0, 0]
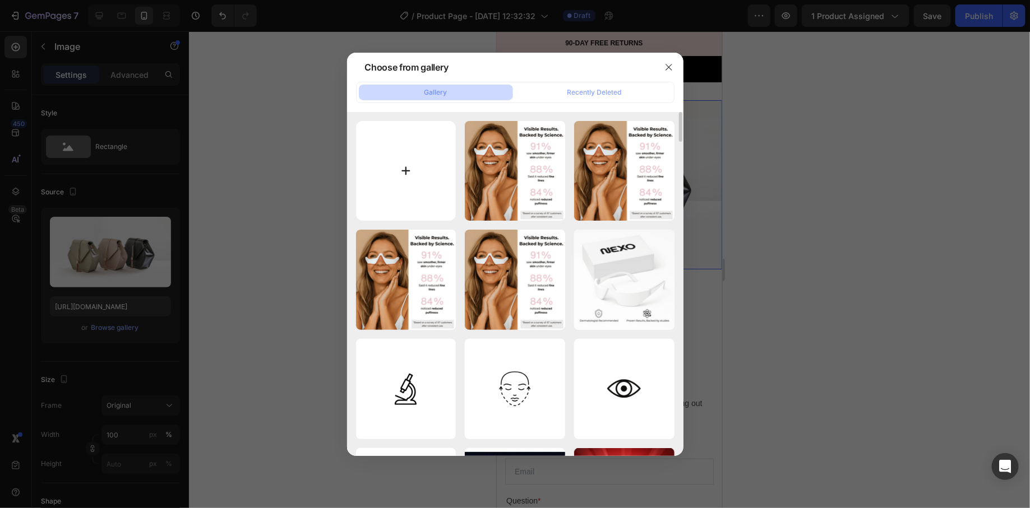
click at [411, 184] on input "file" at bounding box center [406, 171] width 100 height 100
type input "C:\fakepath\25.png"
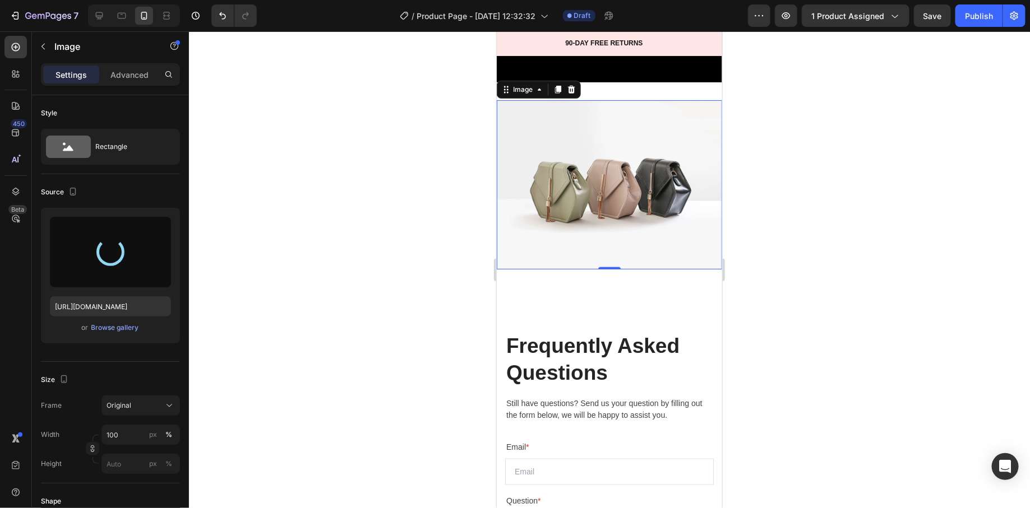
type input "https://cdn.shopify.com/s/files/1/0745/5834/1341/files/gempages_579627086029783…"
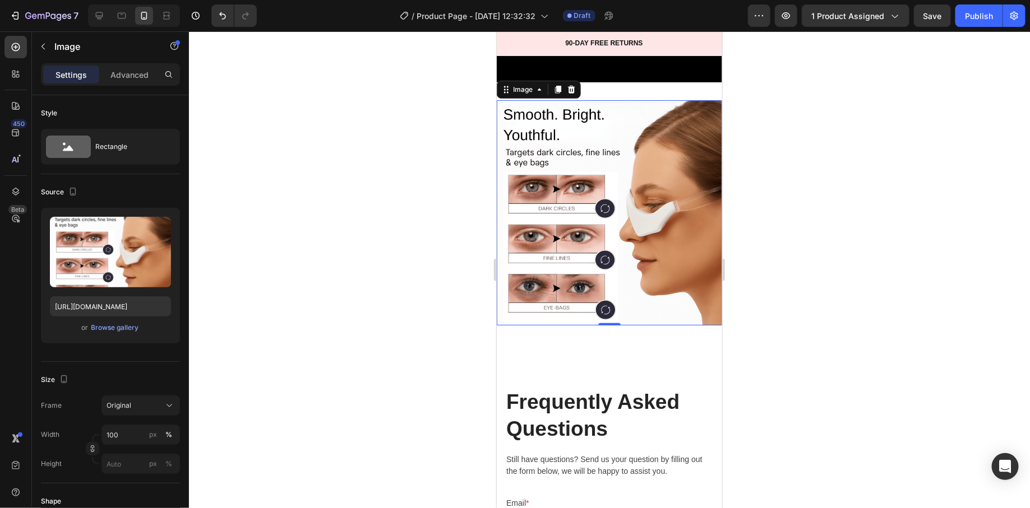
click at [451, 256] on div at bounding box center [609, 269] width 841 height 477
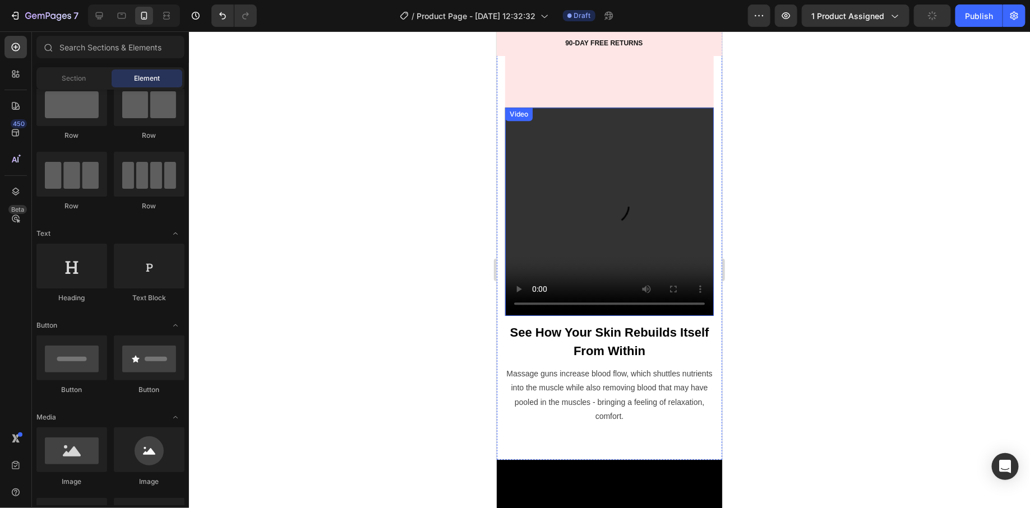
scroll to position [3419, 0]
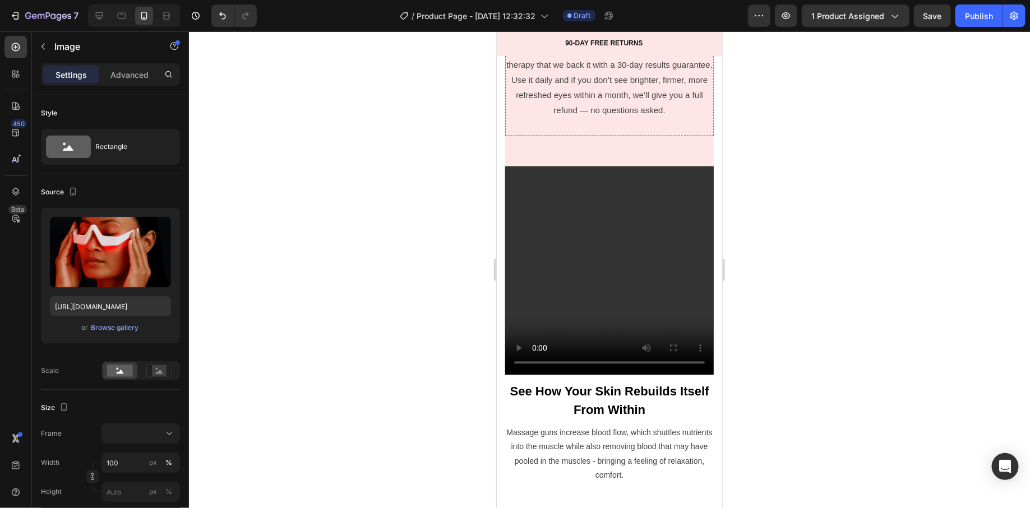
click at [512, 35] on p "Notice the Difference [DATE], or It’s Free" at bounding box center [609, 16] width 206 height 37
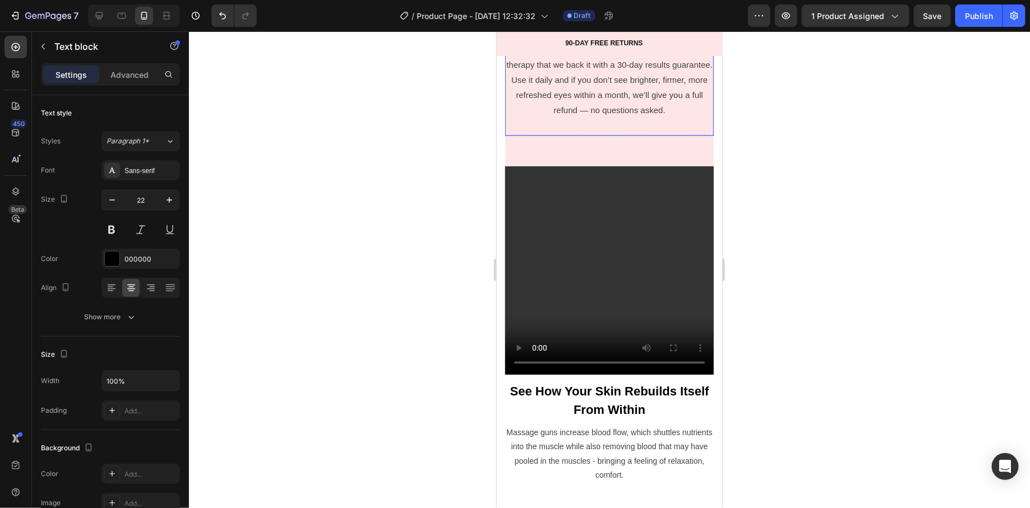
click at [510, 117] on p "We’re so confident in the power of red light and EMS therapy that we back it wi…" at bounding box center [609, 79] width 206 height 76
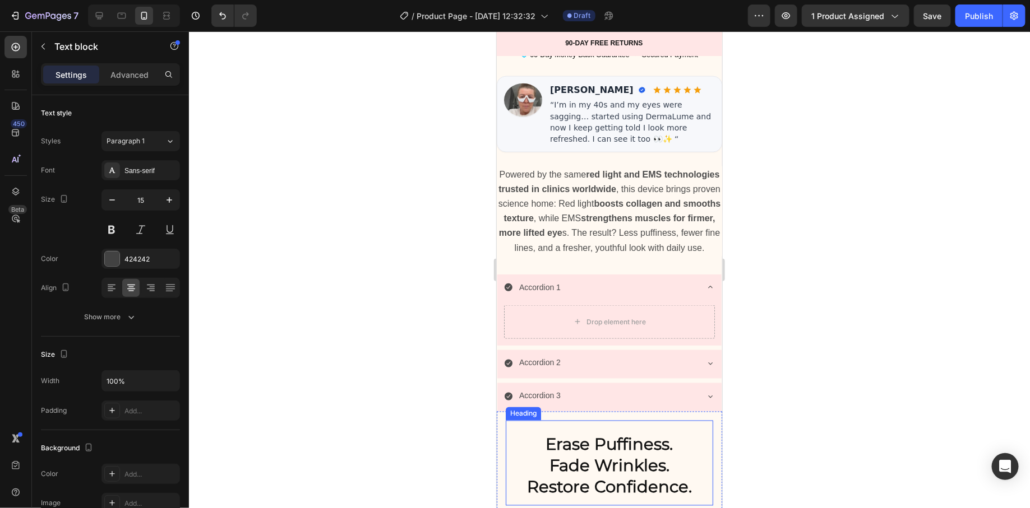
scroll to position [696, 0]
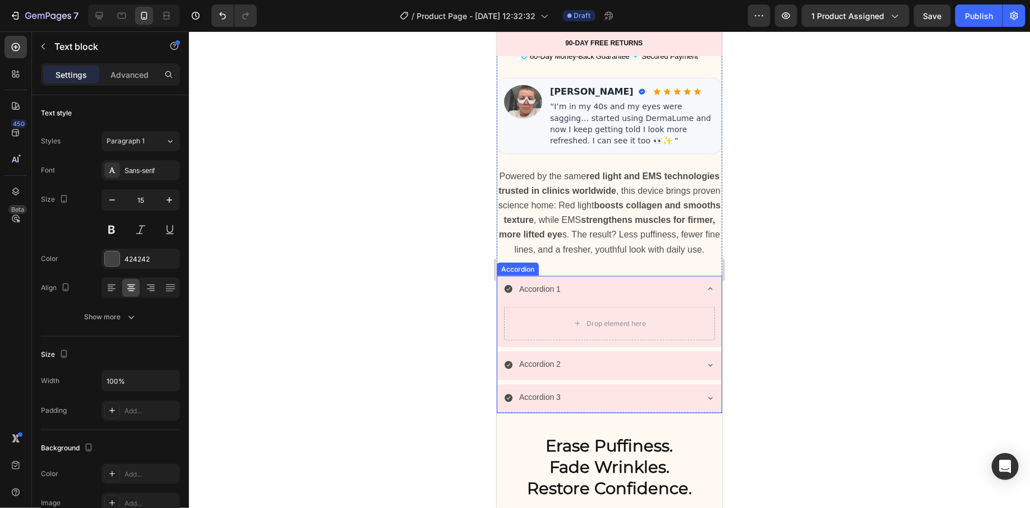
click at [588, 291] on div "Accordion 1" at bounding box center [599, 288] width 193 height 17
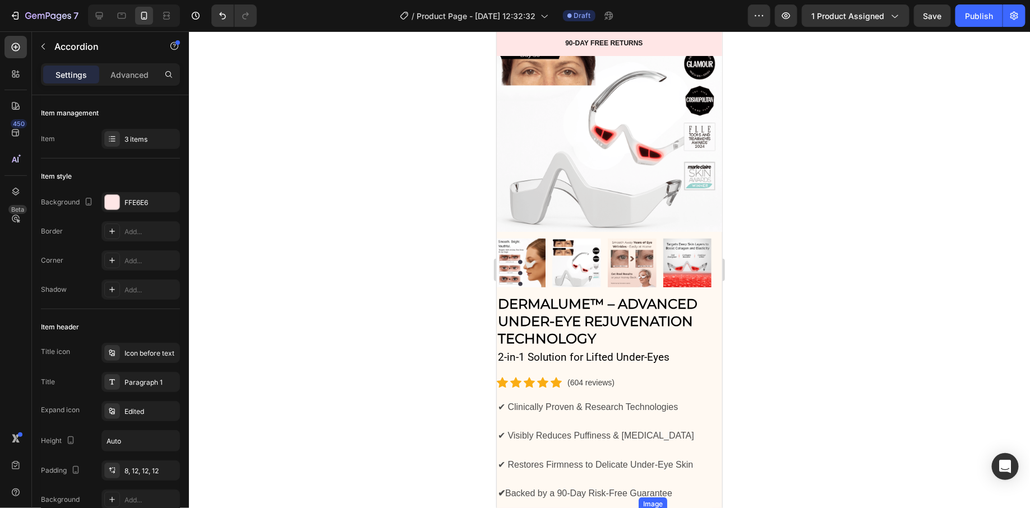
scroll to position [0, 0]
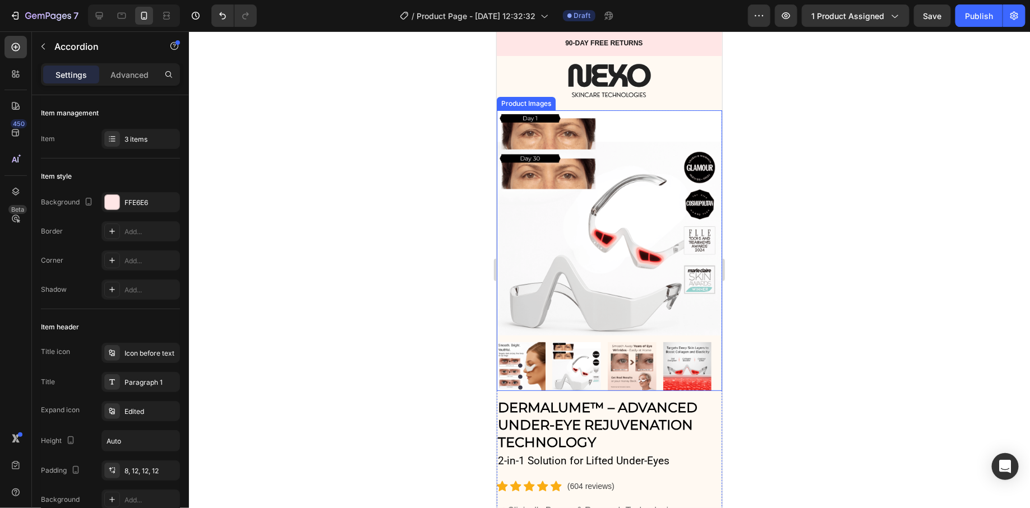
click at [519, 370] on img at bounding box center [520, 366] width 49 height 49
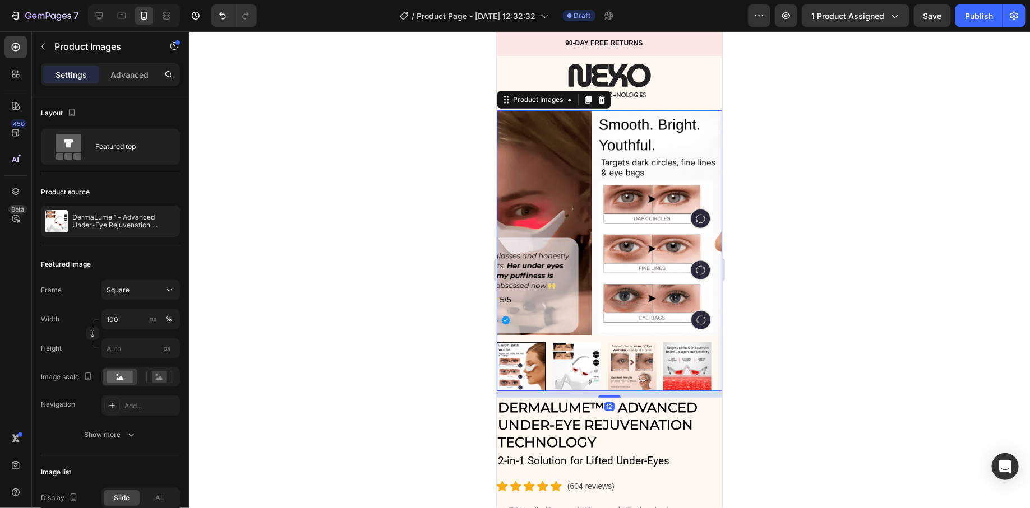
click at [585, 366] on img at bounding box center [576, 366] width 49 height 49
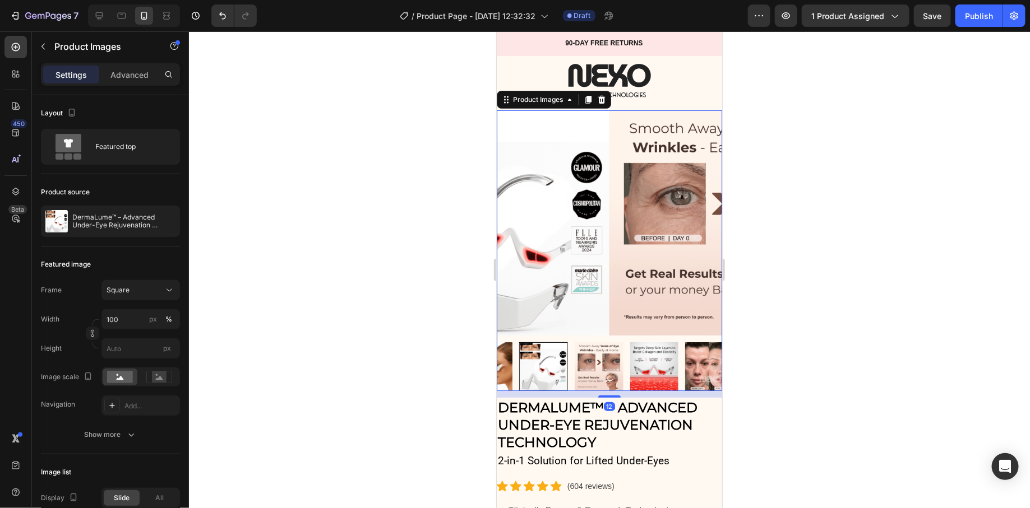
click at [629, 366] on img at bounding box center [653, 366] width 49 height 49
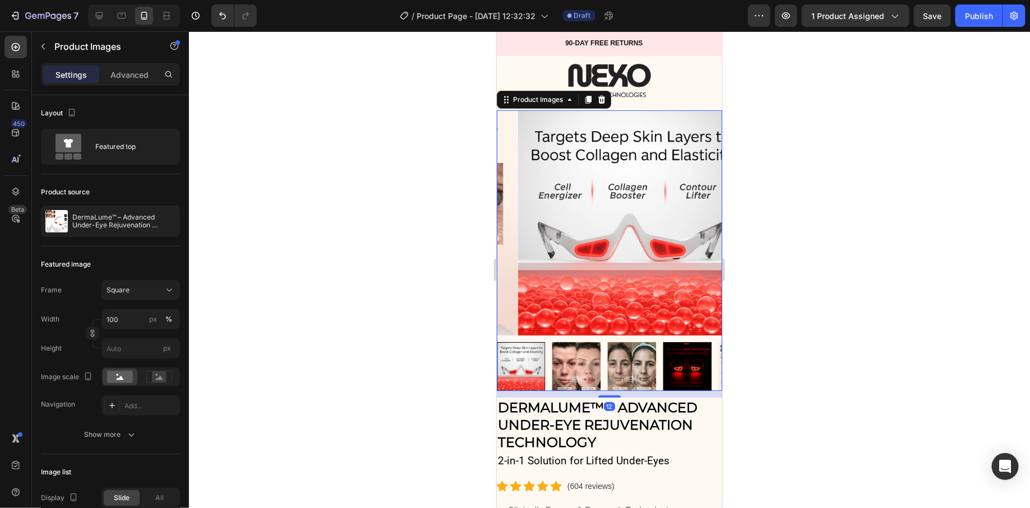
click at [626, 366] on img at bounding box center [631, 366] width 49 height 49
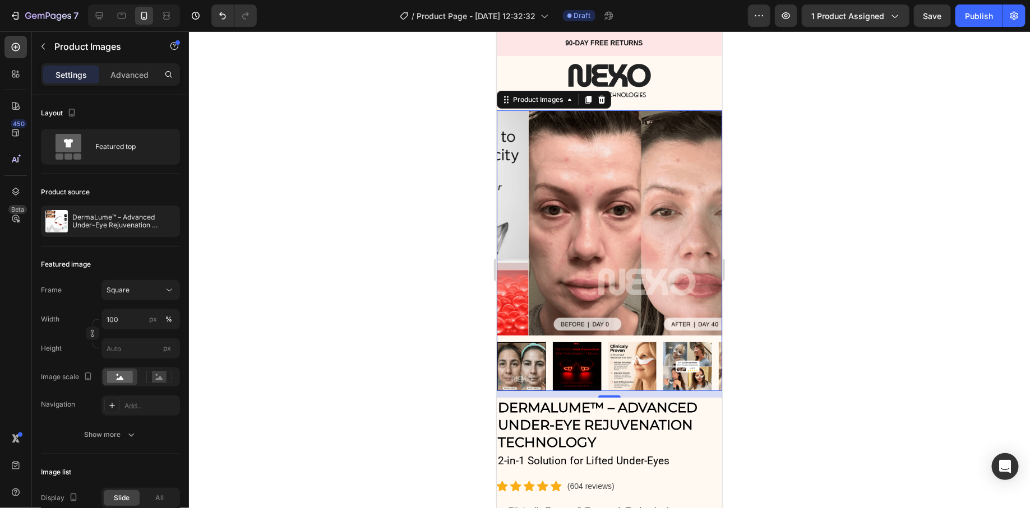
click at [655, 366] on img at bounding box center [631, 366] width 49 height 49
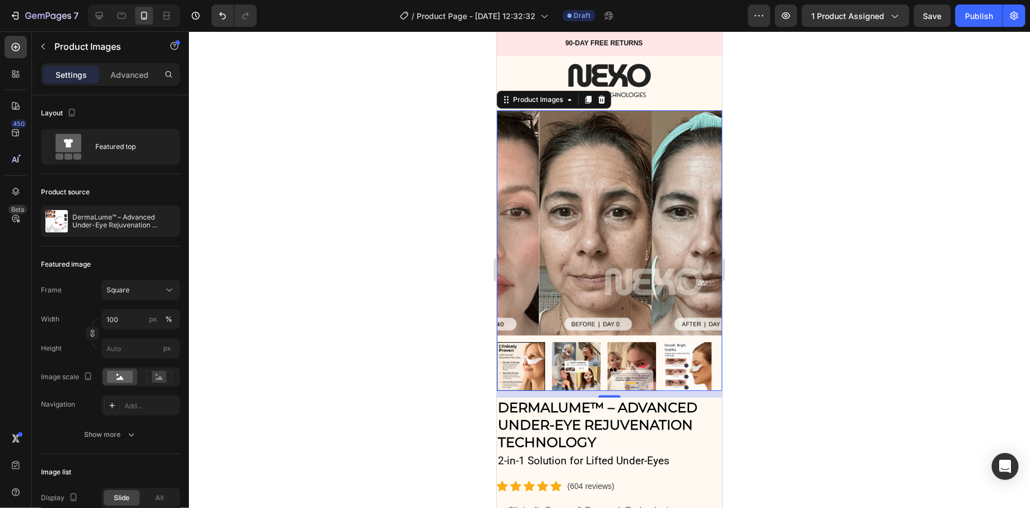
click at [662, 369] on div at bounding box center [608, 366] width 225 height 49
drag, startPoint x: 667, startPoint y: 365, endPoint x: 657, endPoint y: 351, distance: 16.9
click at [667, 365] on img at bounding box center [686, 366] width 49 height 49
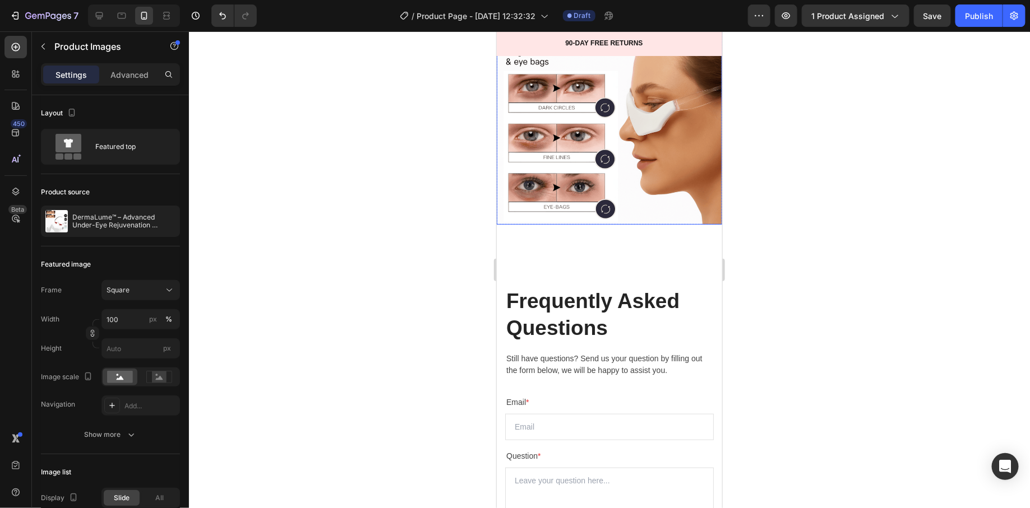
scroll to position [4516, 0]
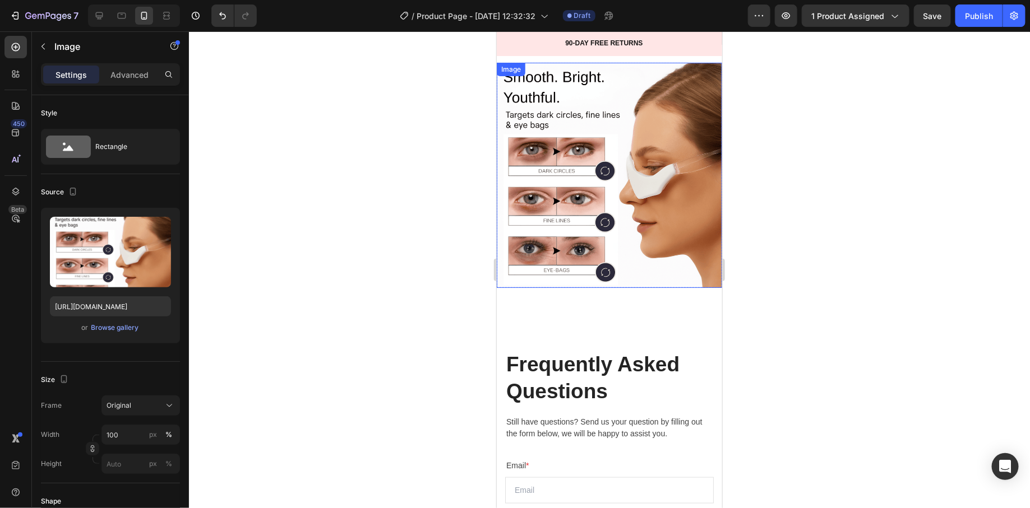
click at [603, 199] on img at bounding box center [608, 174] width 225 height 225
click at [559, 70] on icon at bounding box center [557, 74] width 6 height 8
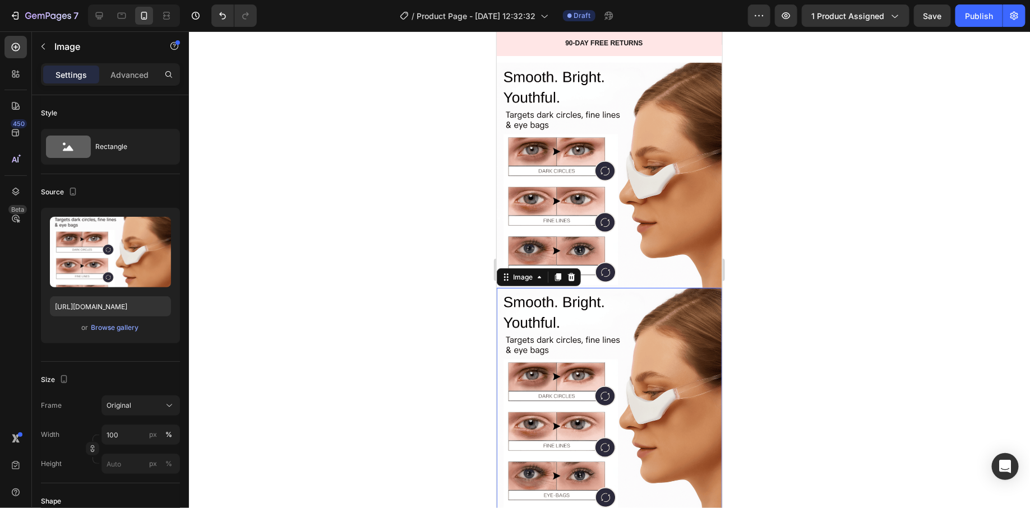
drag, startPoint x: 584, startPoint y: 352, endPoint x: 877, endPoint y: 363, distance: 294.0
click at [584, 352] on img at bounding box center [608, 400] width 225 height 225
click at [131, 330] on div "Browse gallery" at bounding box center [115, 328] width 48 height 10
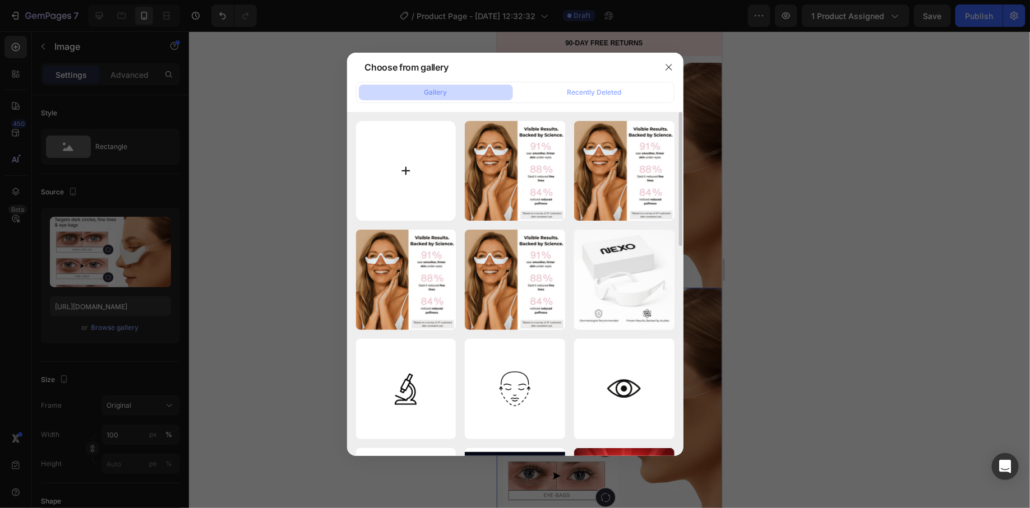
click at [445, 189] on input "file" at bounding box center [406, 171] width 100 height 100
type input "C:\fakepath\16.png"
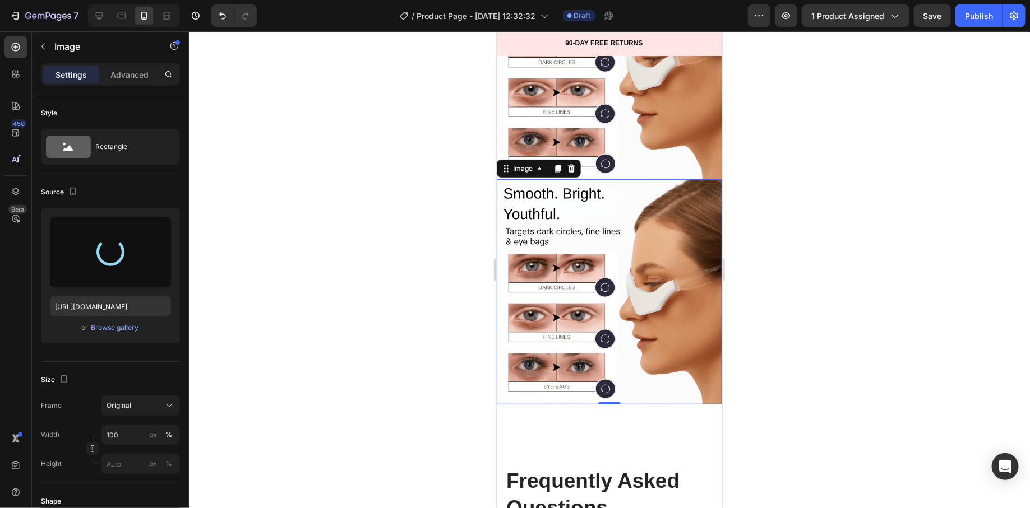
scroll to position [4627, 0]
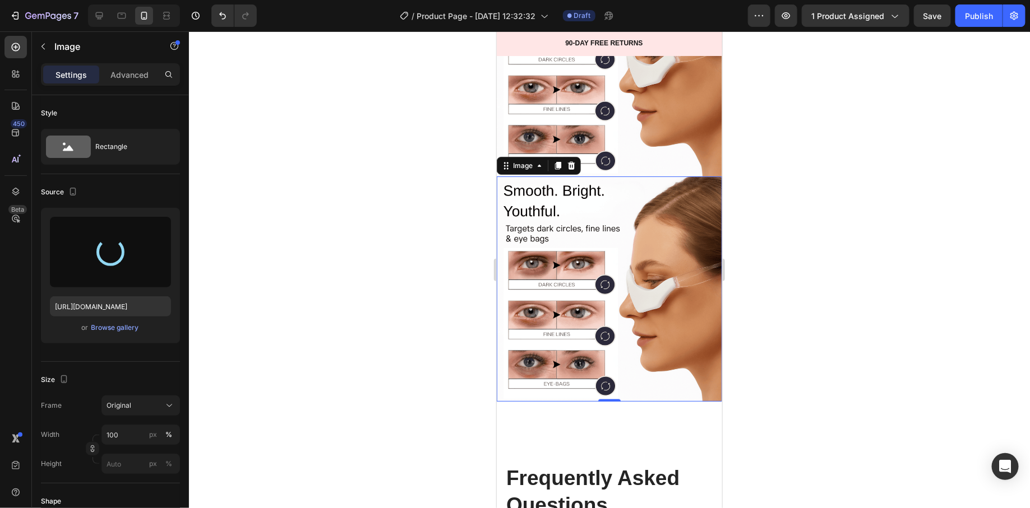
type input "https://cdn.shopify.com/s/files/1/0745/5834/1341/files/gempages_579627086029783…"
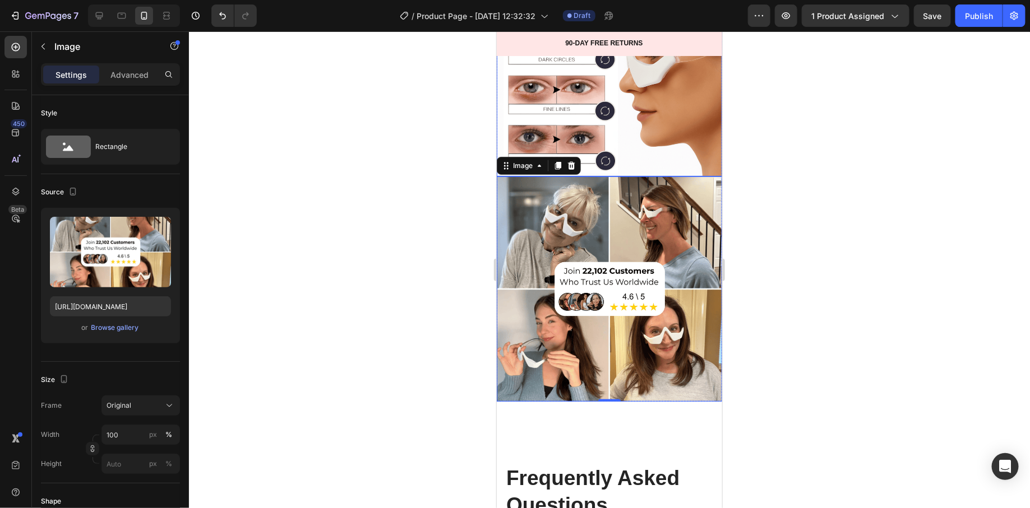
click at [641, 100] on img at bounding box center [608, 63] width 225 height 225
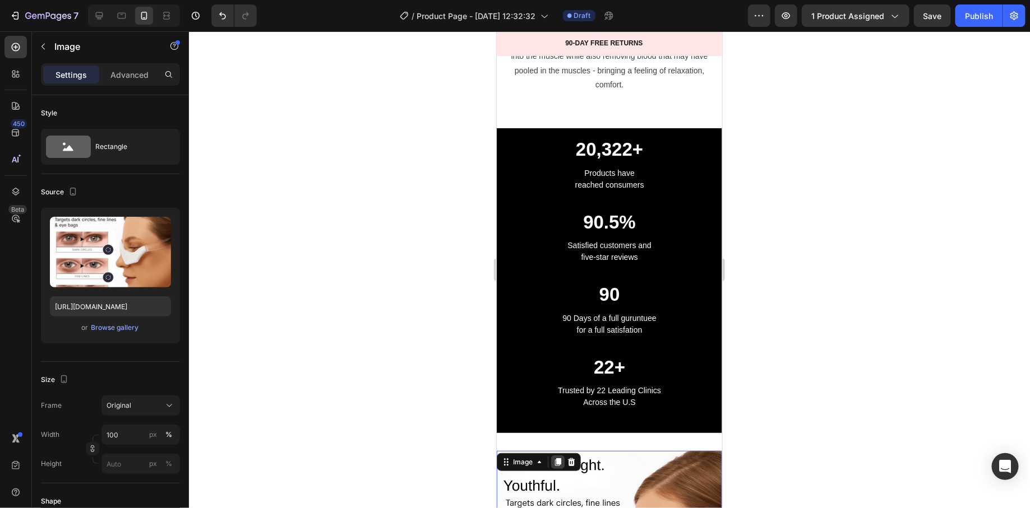
scroll to position [4160, 0]
click at [567, 457] on icon at bounding box center [570, 461] width 9 height 9
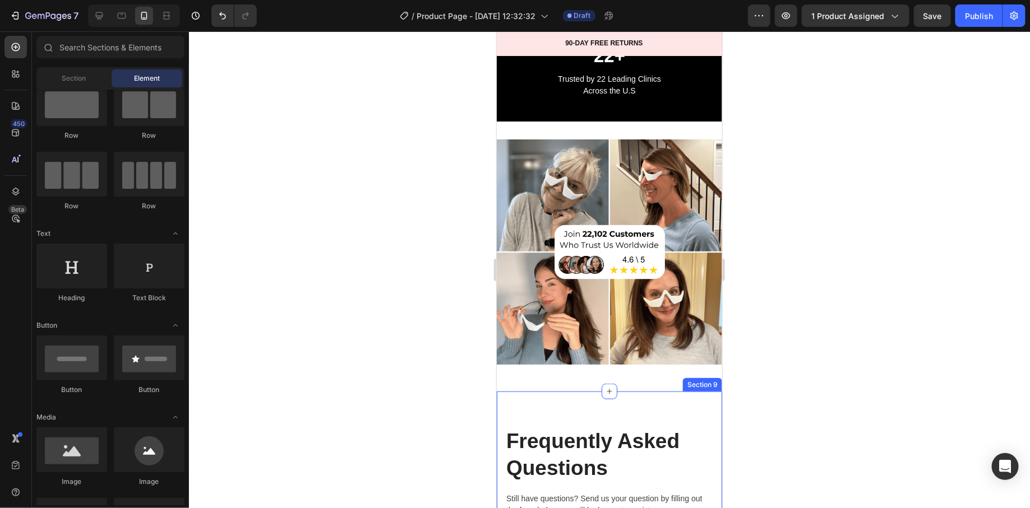
scroll to position [4442, 0]
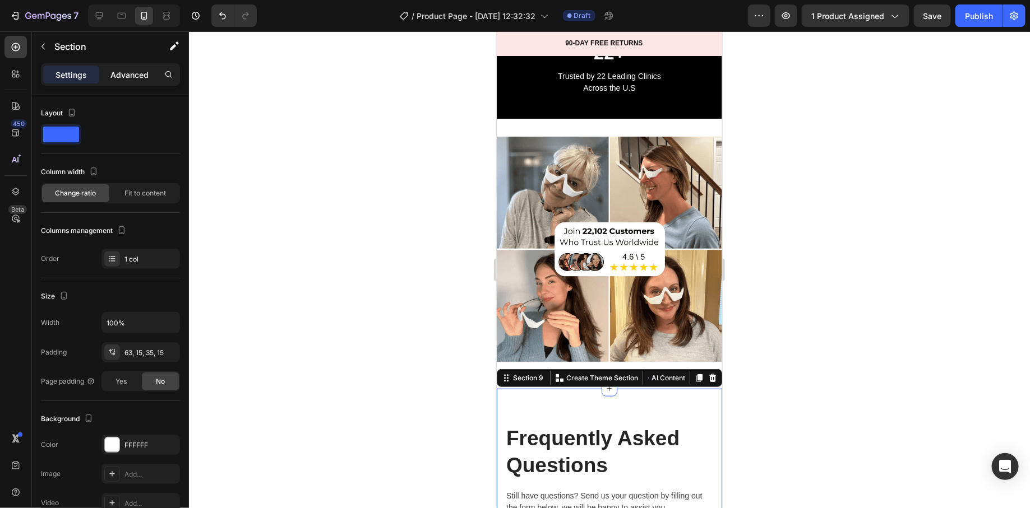
click at [152, 81] on div "Advanced" at bounding box center [129, 75] width 56 height 18
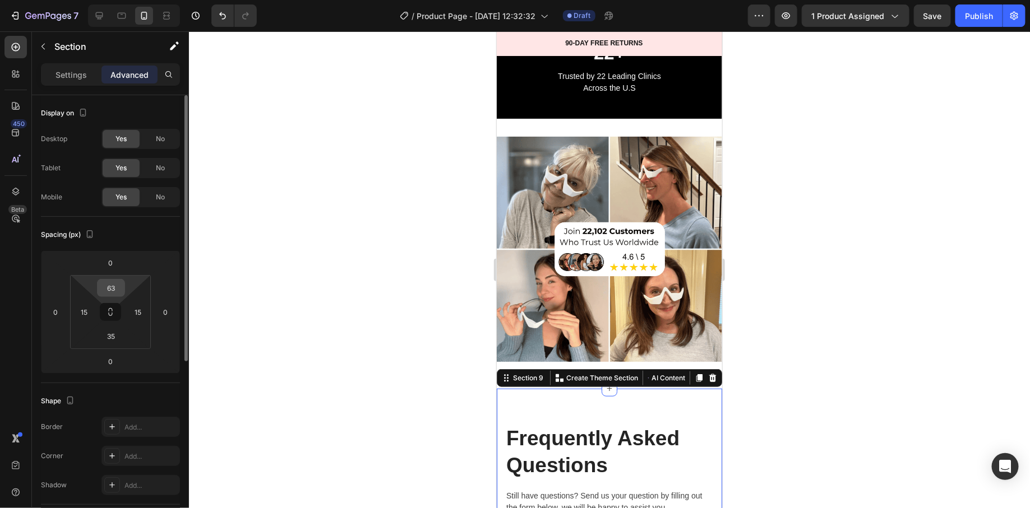
click at [121, 286] on input "63" at bounding box center [111, 288] width 22 height 17
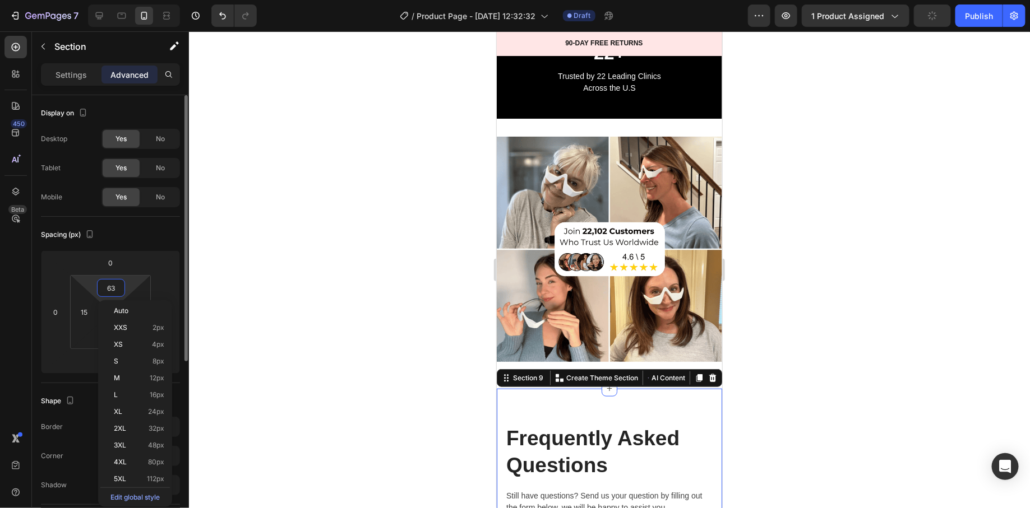
type input "0"
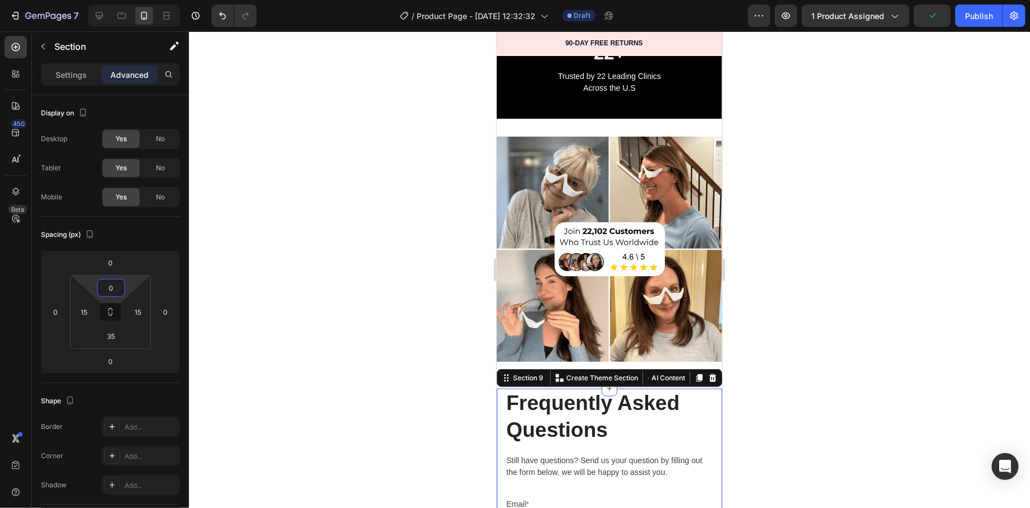
click at [323, 294] on div at bounding box center [609, 269] width 841 height 477
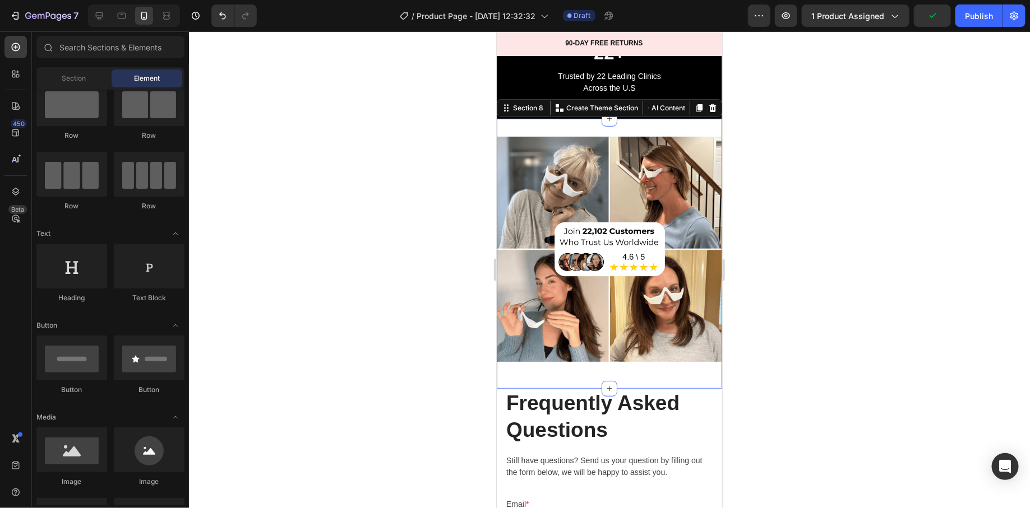
click at [512, 357] on div "Image Row" at bounding box center [608, 253] width 225 height 234
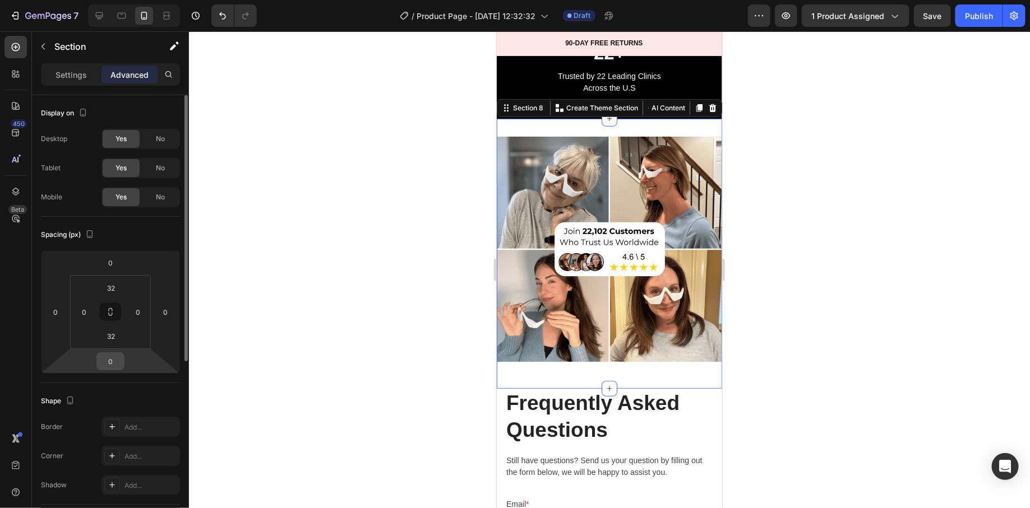
click at [107, 353] on input "0" at bounding box center [110, 361] width 22 height 17
click at [108, 0] on html "7 Version history / Product Page - Aug 25, 12:32:32 Draft Preview 1 product ass…" at bounding box center [515, 0] width 1030 height 0
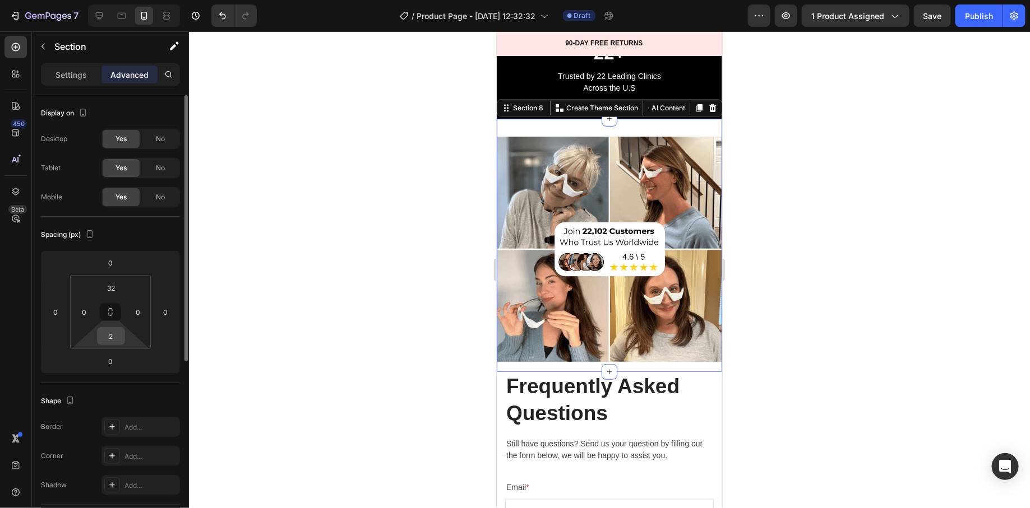
click at [108, 341] on input "2" at bounding box center [111, 336] width 22 height 17
click at [107, 337] on input "2" at bounding box center [111, 336] width 22 height 17
type input "0"
drag, startPoint x: 278, startPoint y: 323, endPoint x: 286, endPoint y: 322, distance: 9.0
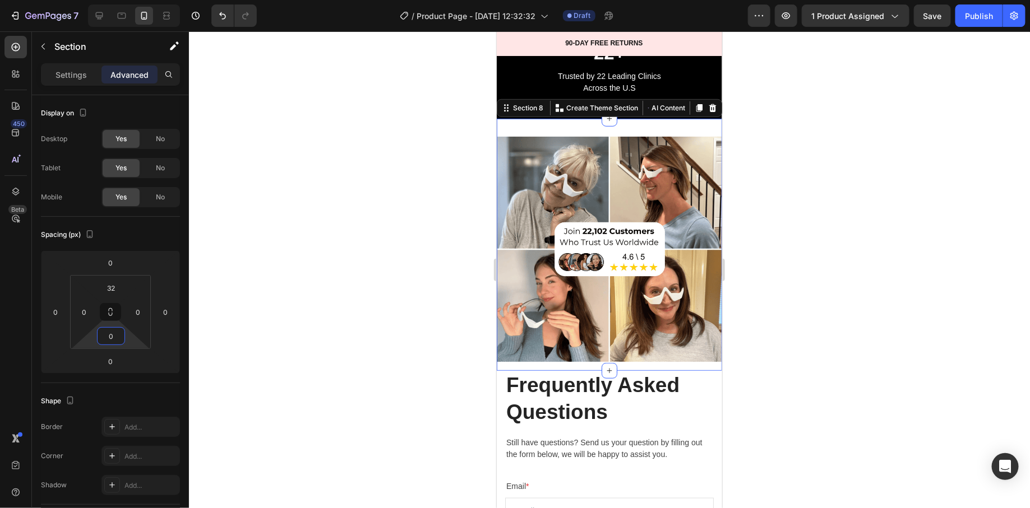
click at [278, 323] on div at bounding box center [609, 269] width 841 height 477
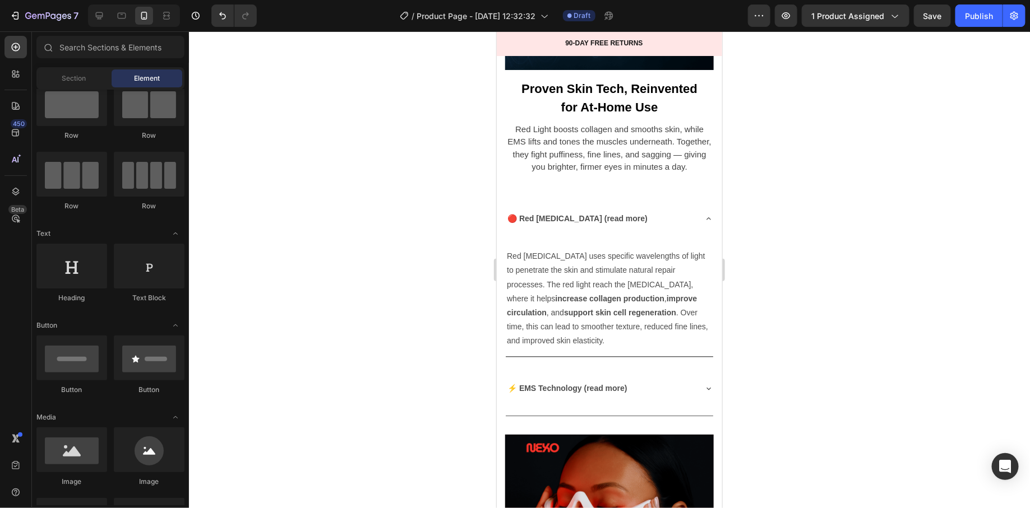
scroll to position [3055, 0]
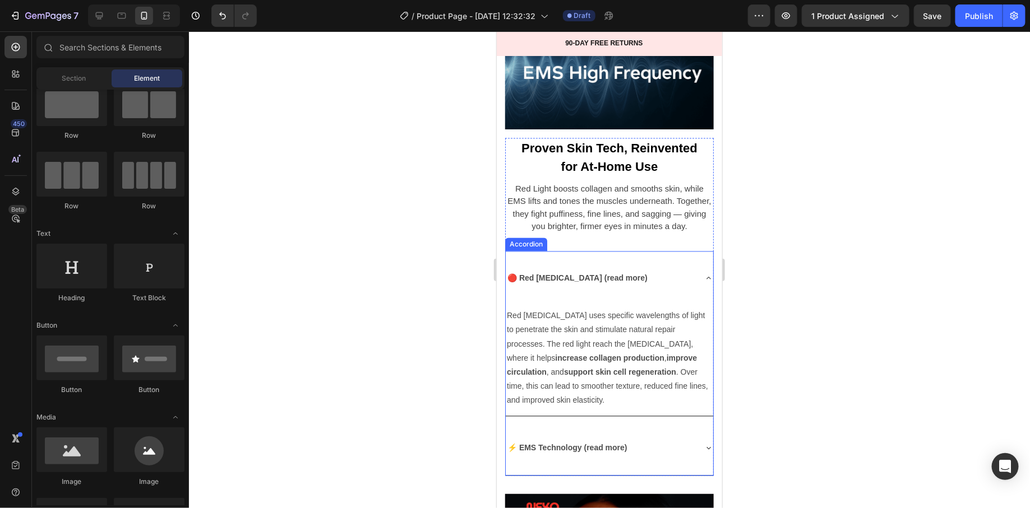
click at [691, 278] on div "🔴 Red [MEDICAL_DATA] (read more)" at bounding box center [608, 278] width 207 height 55
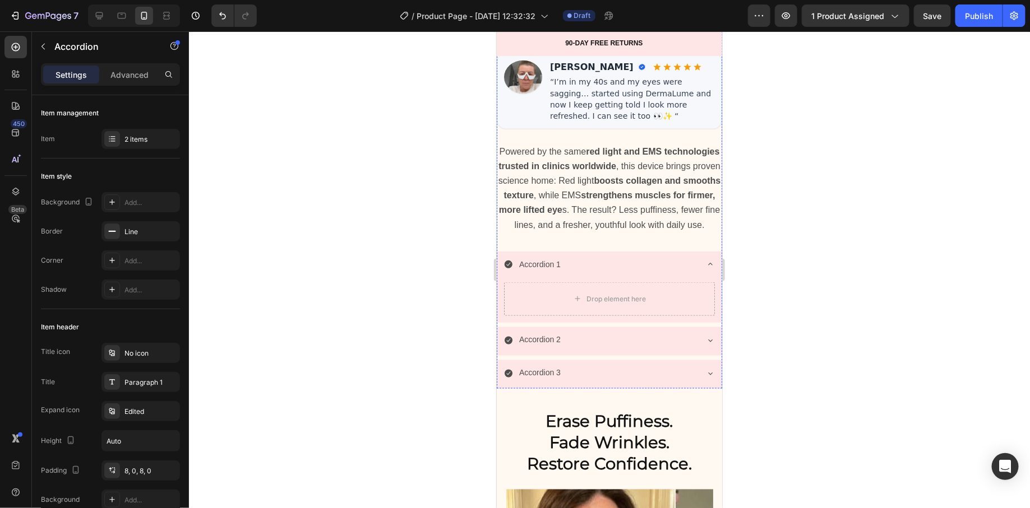
scroll to position [724, 0]
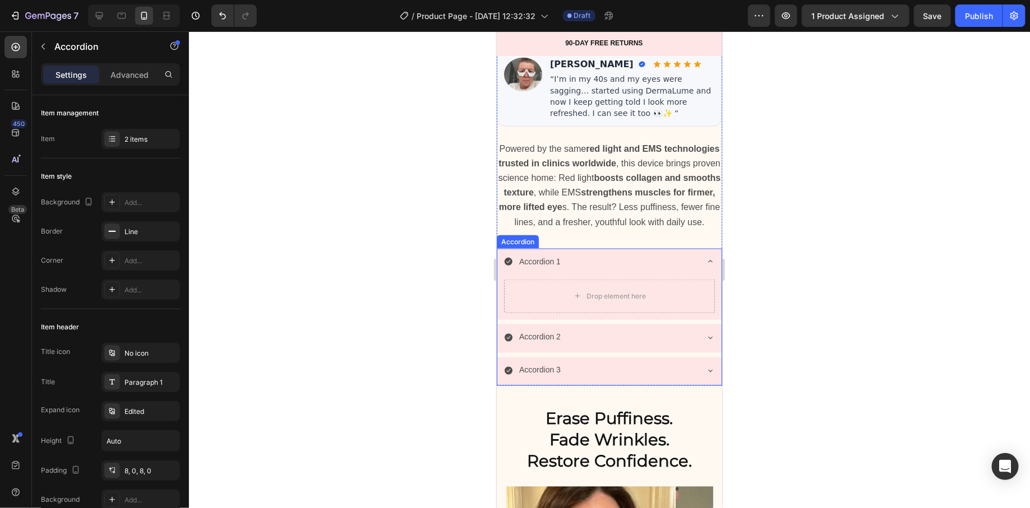
click at [686, 262] on div "Accordion 1" at bounding box center [609, 262] width 224 height 29
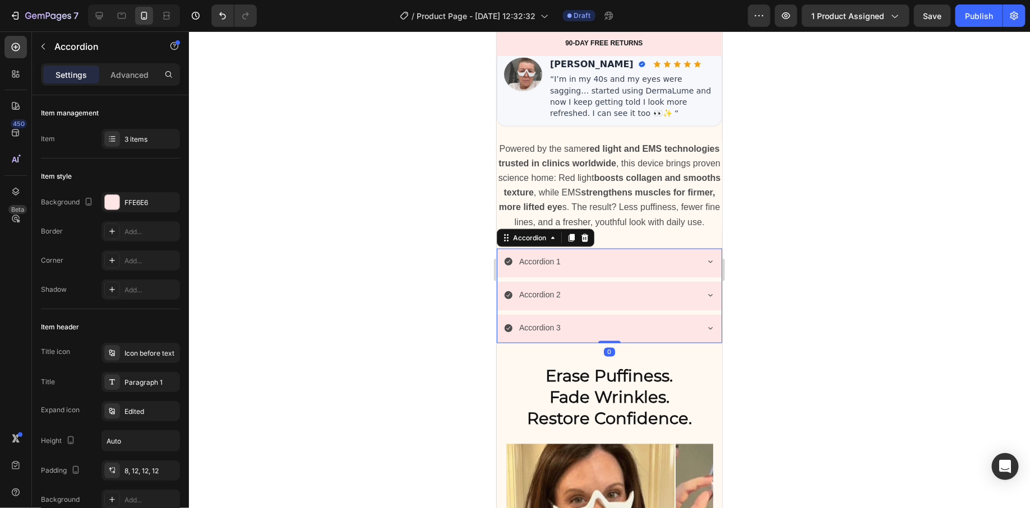
click at [471, 353] on div at bounding box center [609, 269] width 841 height 477
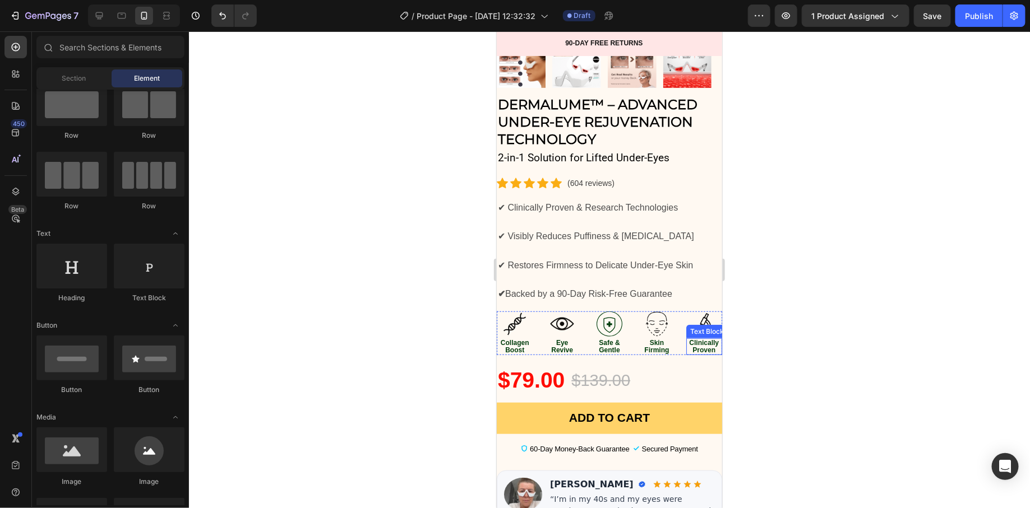
scroll to position [119, 0]
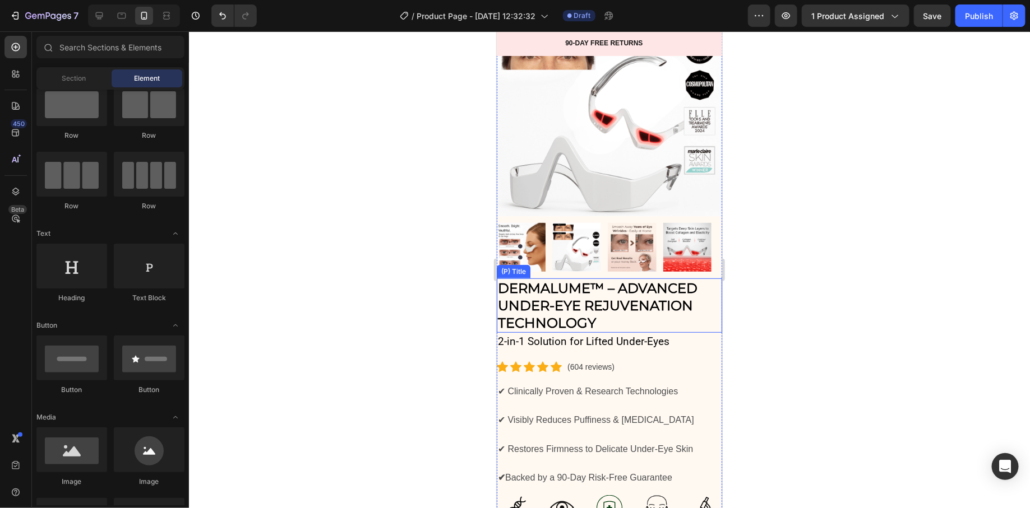
click at [706, 278] on h2 "DermaLume™ – Advanced Under-Eye Rejuvenation Technology" at bounding box center [608, 305] width 225 height 55
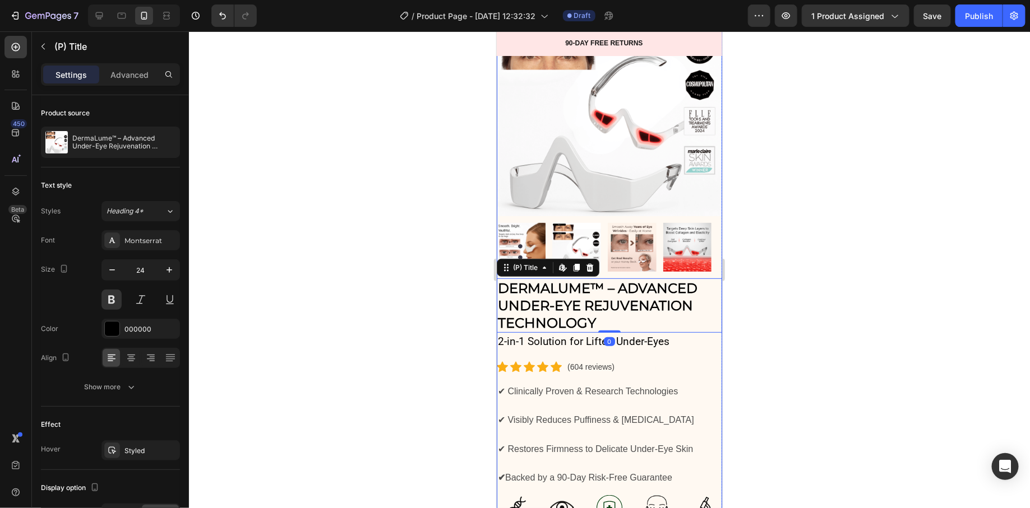
click at [705, 263] on div "Product Images" at bounding box center [608, 134] width 225 height 288
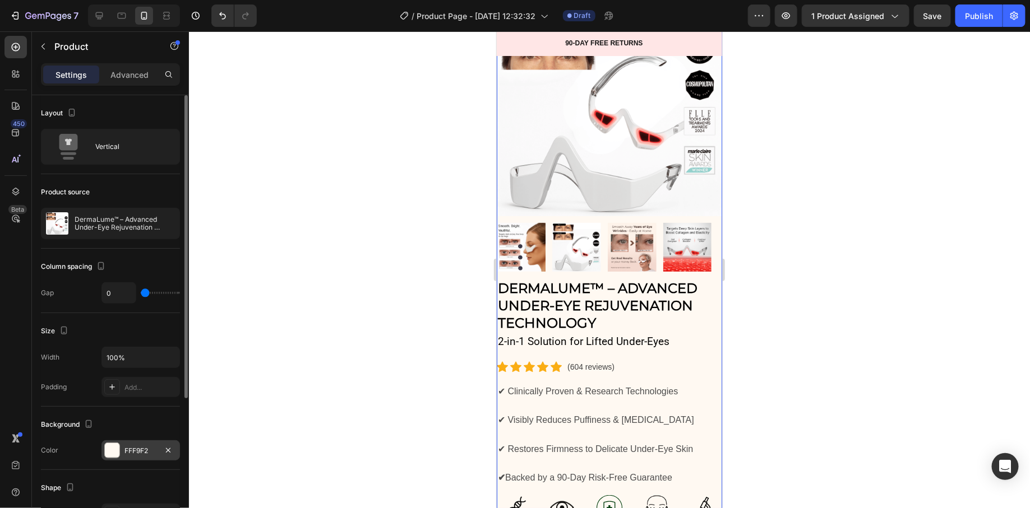
click at [118, 441] on div "FFF9F2" at bounding box center [140, 451] width 78 height 20
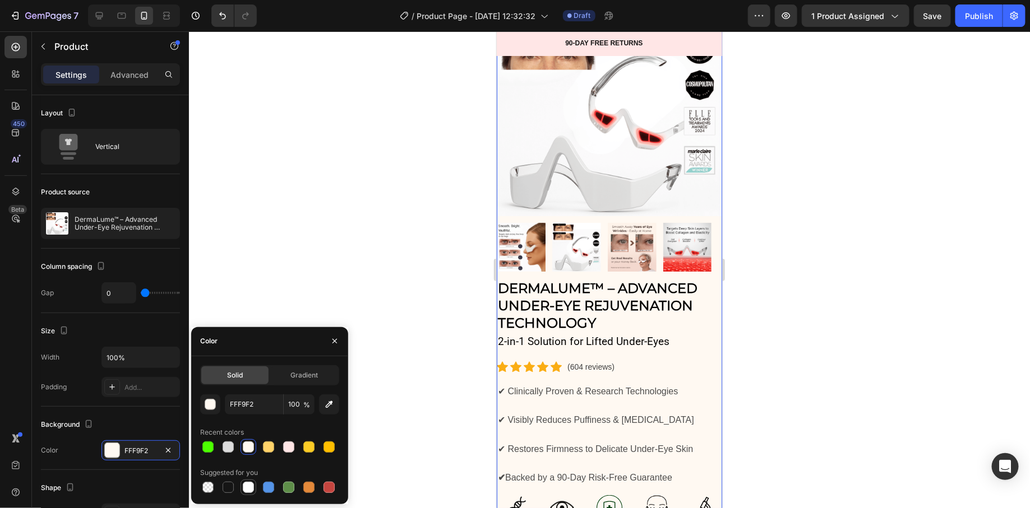
click at [248, 488] on div at bounding box center [248, 487] width 11 height 11
type input "FFFFFF"
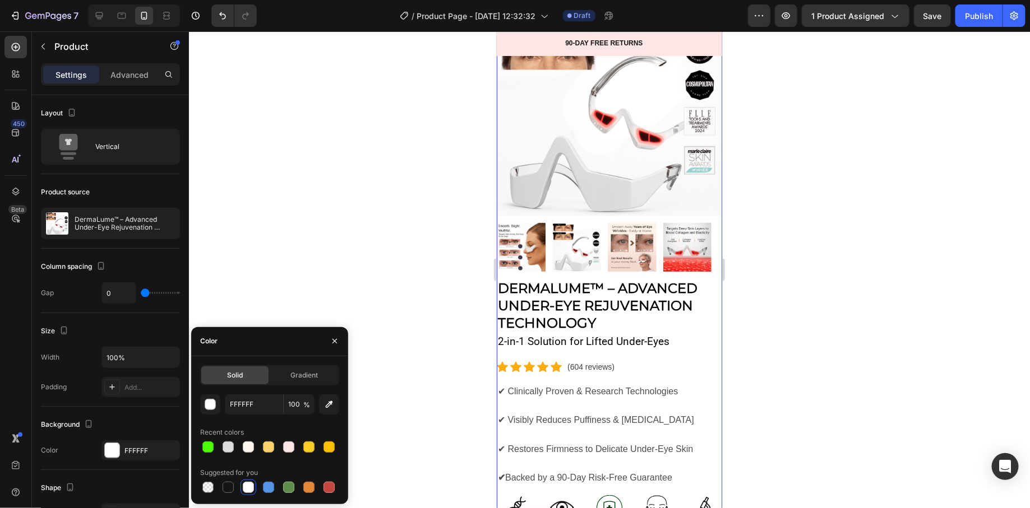
click at [426, 214] on div at bounding box center [609, 269] width 841 height 477
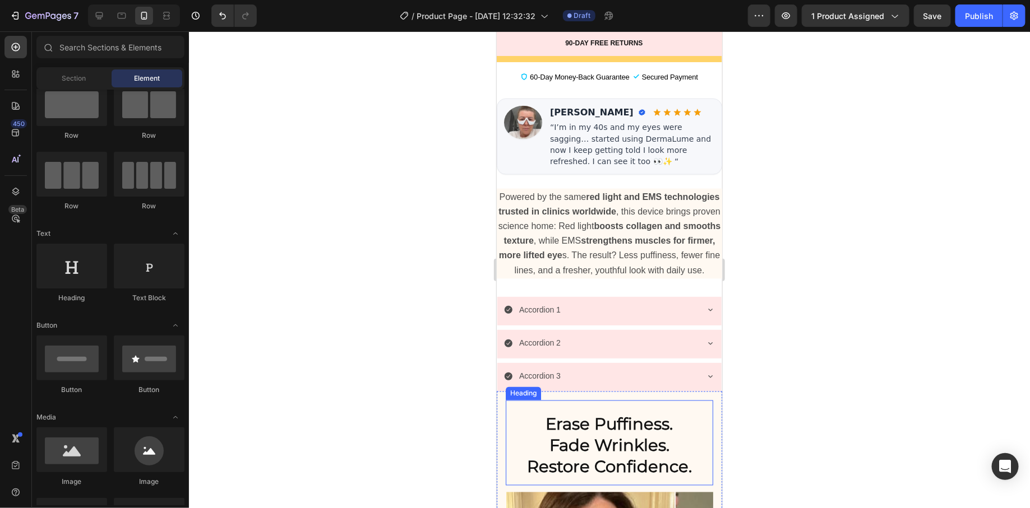
scroll to position [704, 0]
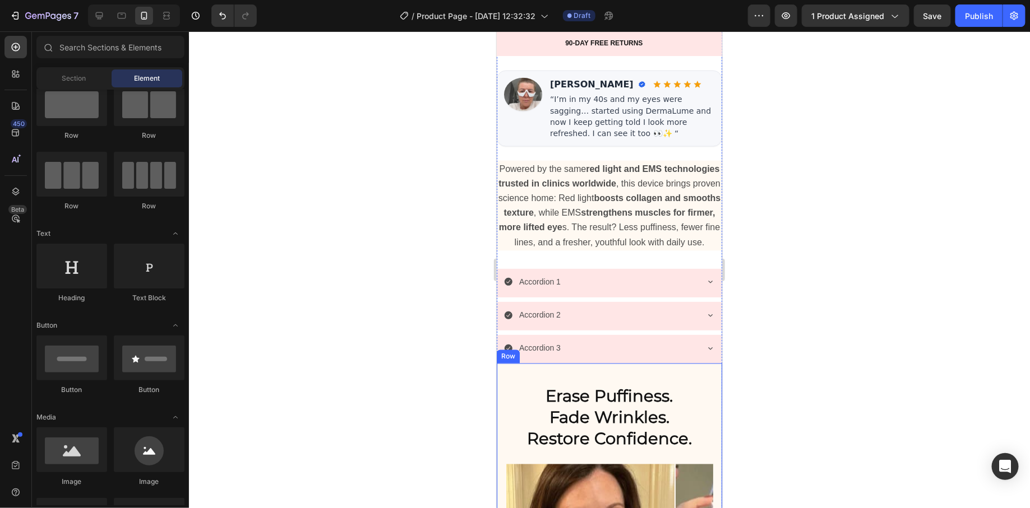
click at [701, 373] on div "Erase Puffiness. Fade Wrinkles. Restore Confidence. Heading Image Image Image I…" at bounding box center [608, 510] width 225 height 294
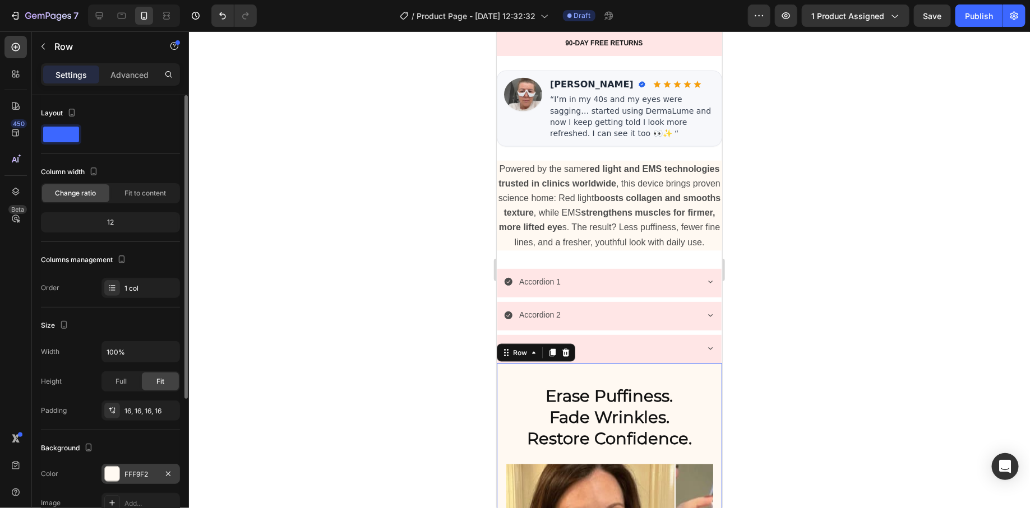
click at [117, 473] on div at bounding box center [112, 474] width 15 height 15
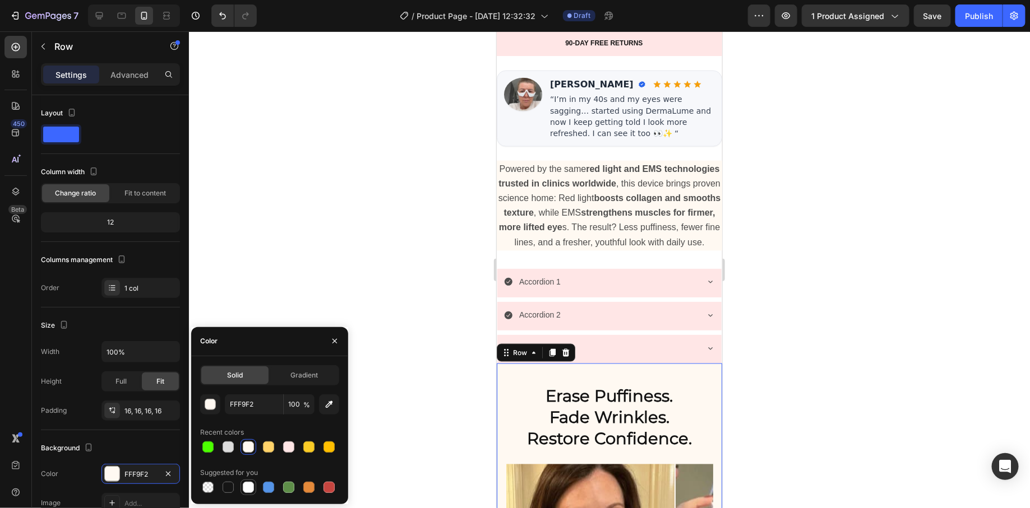
click at [246, 485] on div at bounding box center [248, 487] width 11 height 11
type input "FFFFFF"
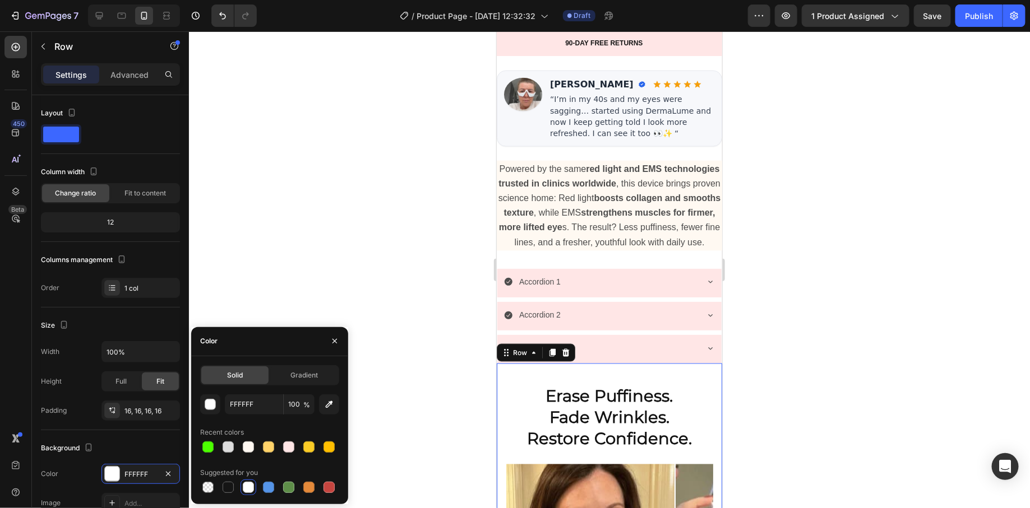
click at [358, 253] on div at bounding box center [609, 269] width 841 height 477
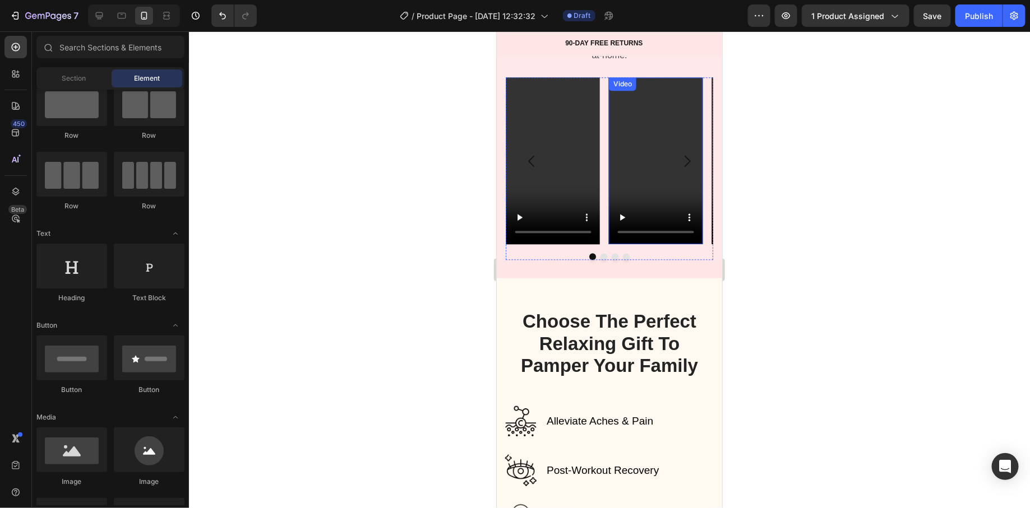
scroll to position [1510, 0]
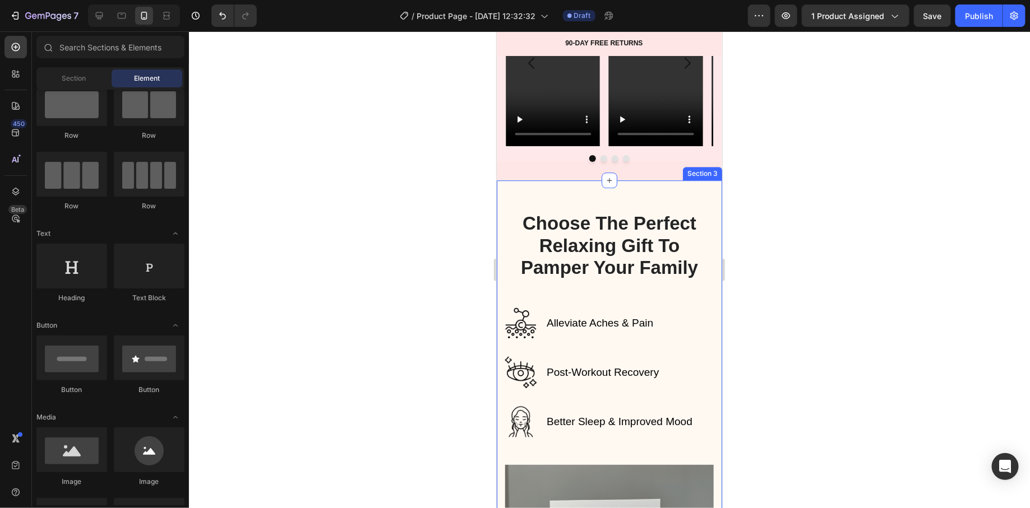
click at [702, 201] on div "Choose The Perfect Relaxing Gift To Pamper Your Family Heading Row Alleviate Ac…" at bounding box center [608, 516] width 225 height 673
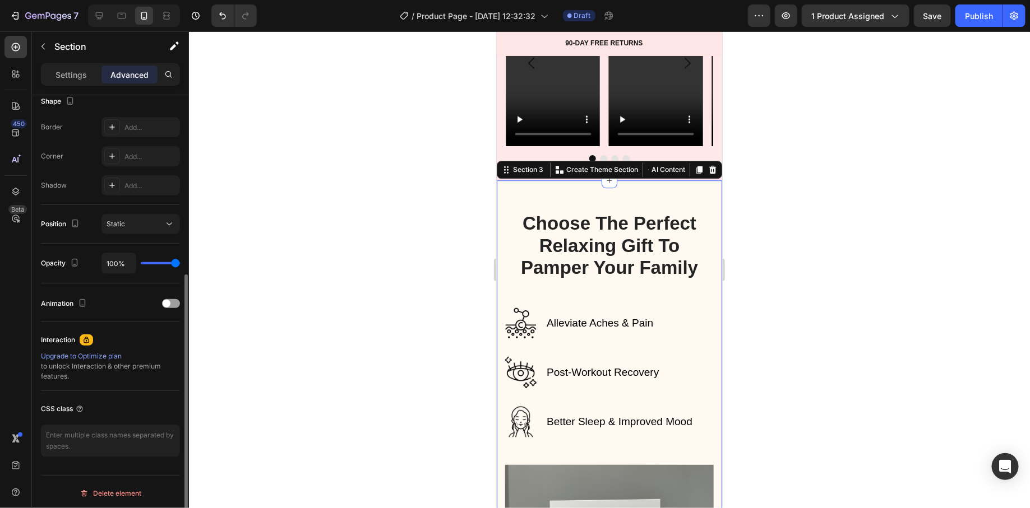
scroll to position [0, 0]
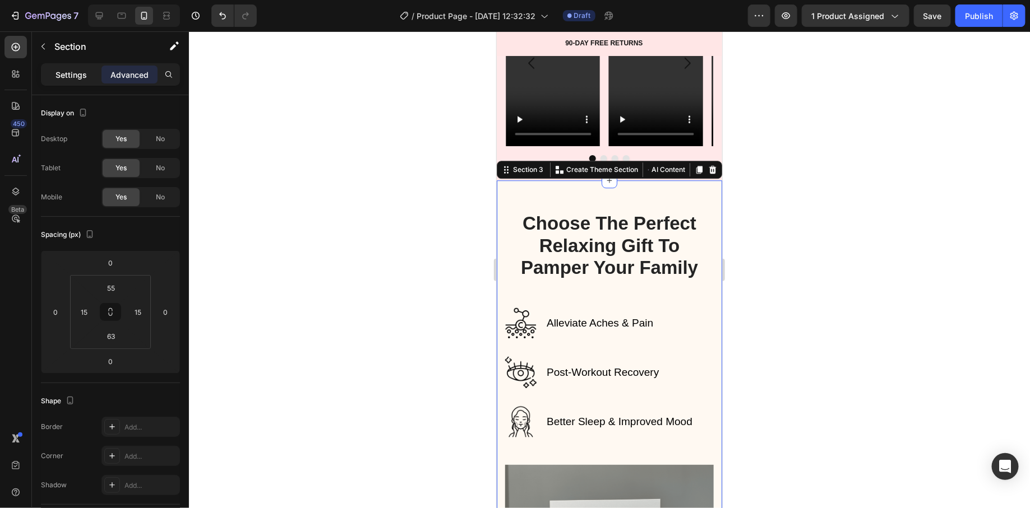
click at [82, 70] on p "Settings" at bounding box center [71, 75] width 31 height 12
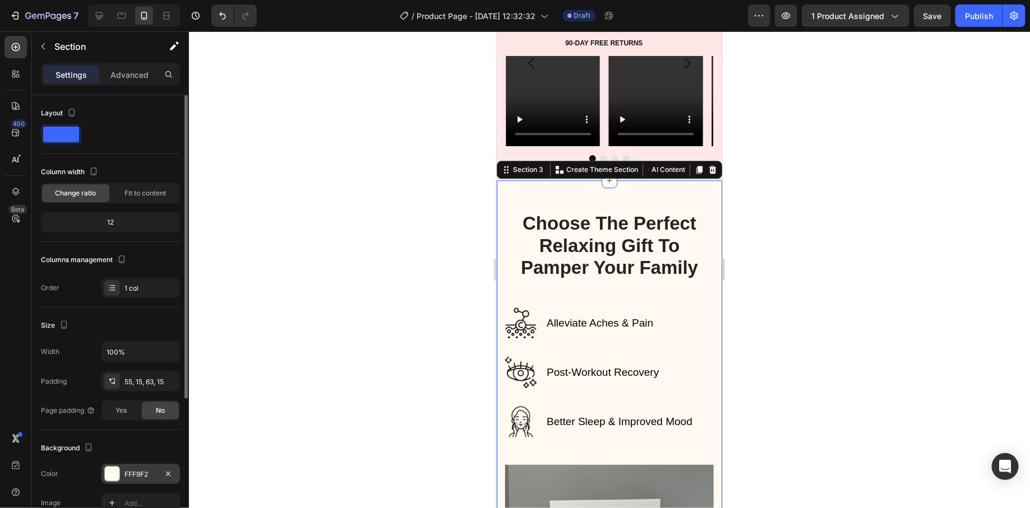
click at [117, 478] on div at bounding box center [112, 474] width 15 height 15
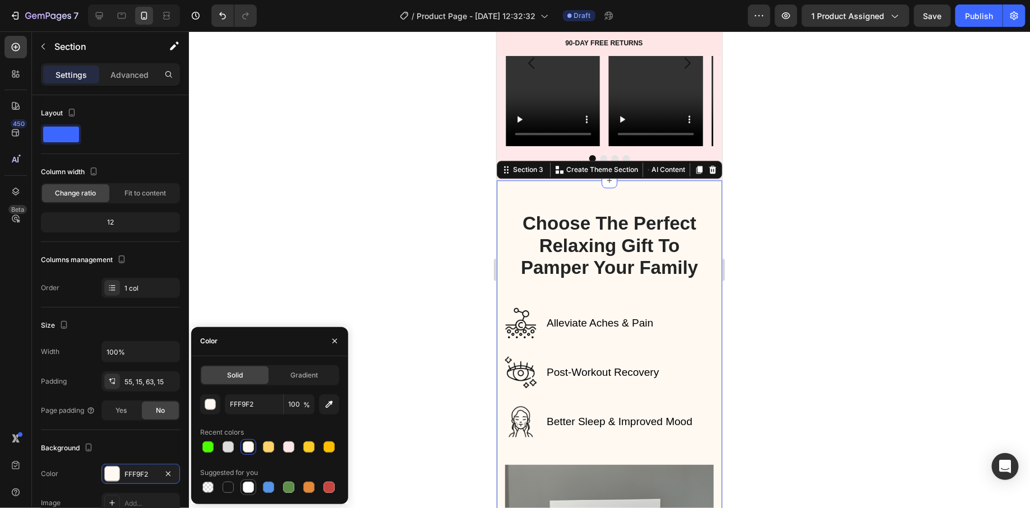
click at [249, 488] on div at bounding box center [248, 487] width 11 height 11
type input "FFFFFF"
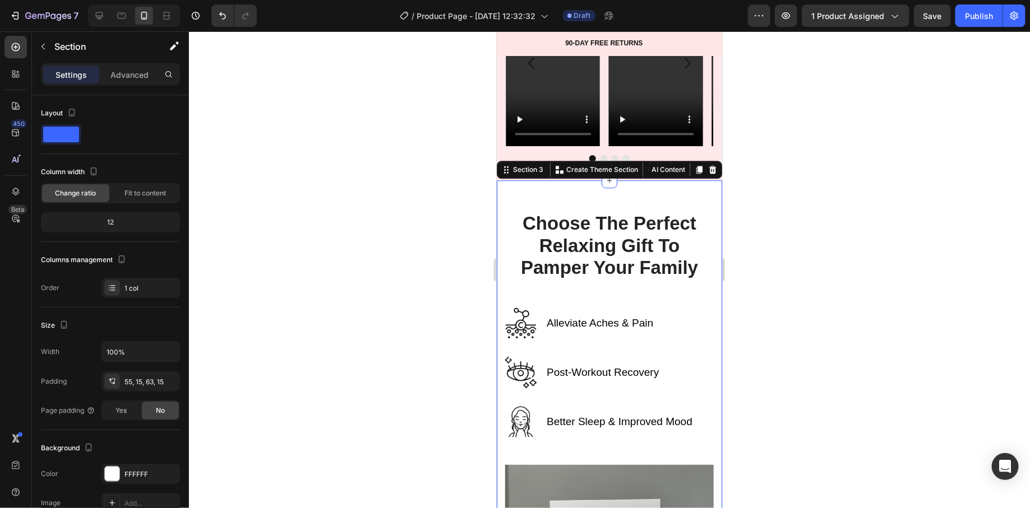
click at [418, 310] on div at bounding box center [609, 269] width 841 height 477
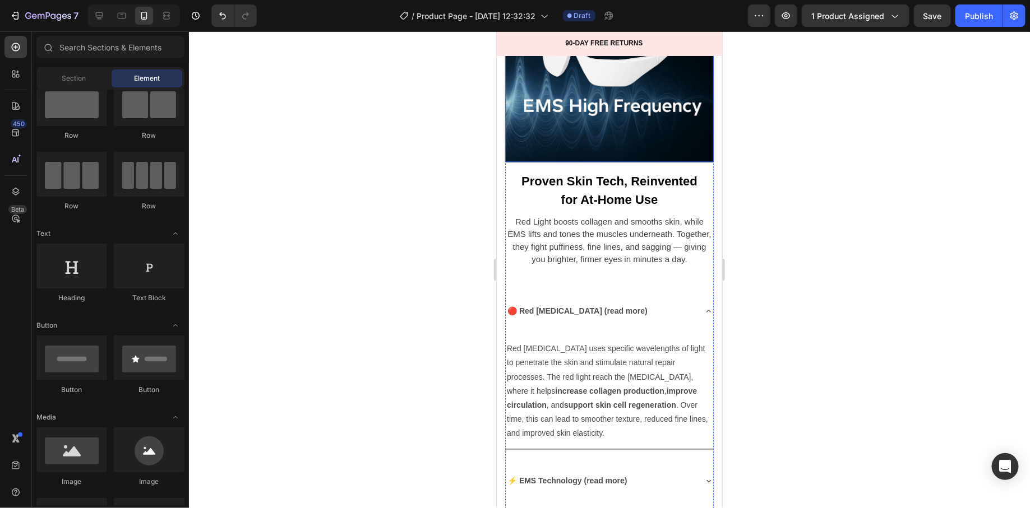
scroll to position [3166, 0]
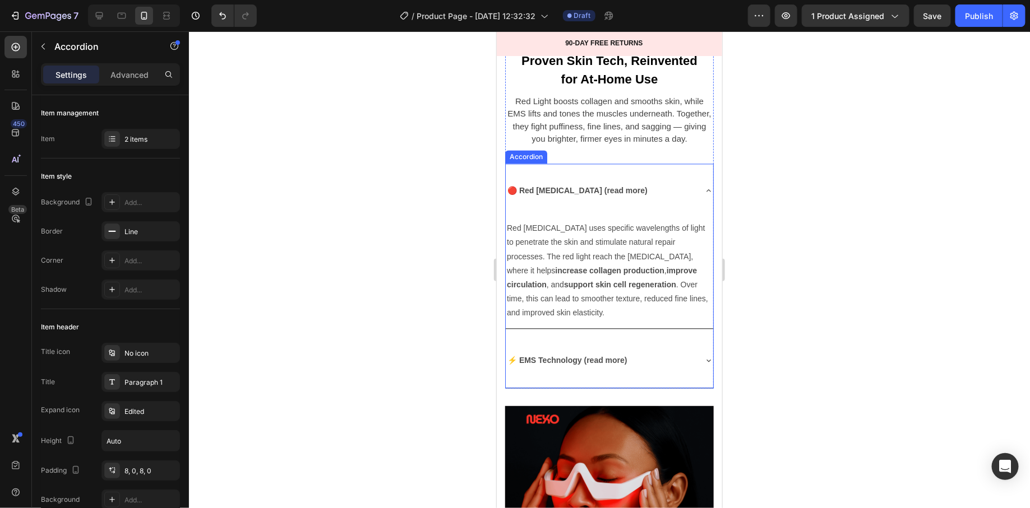
click at [676, 177] on div "🔴 Red [MEDICAL_DATA] (read more)" at bounding box center [599, 191] width 189 height 46
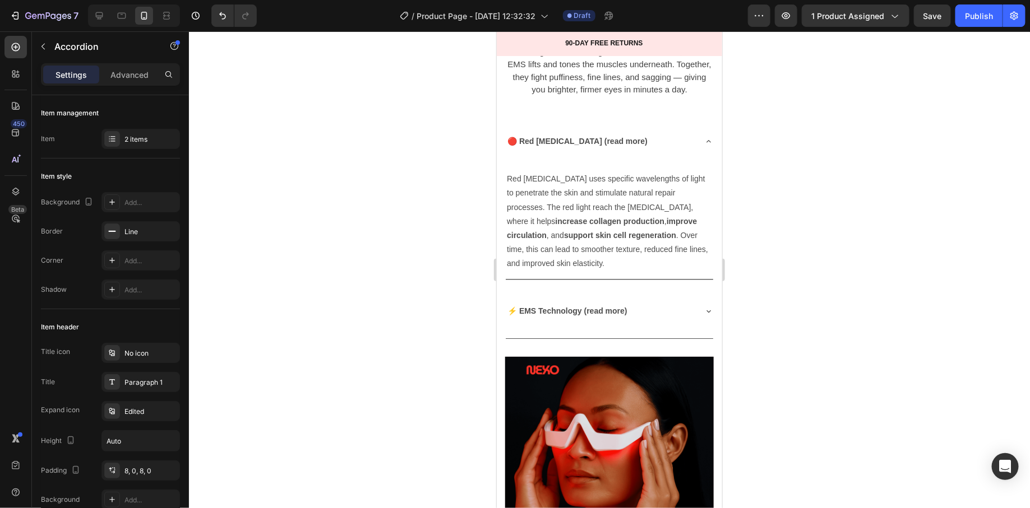
scroll to position [3084, 0]
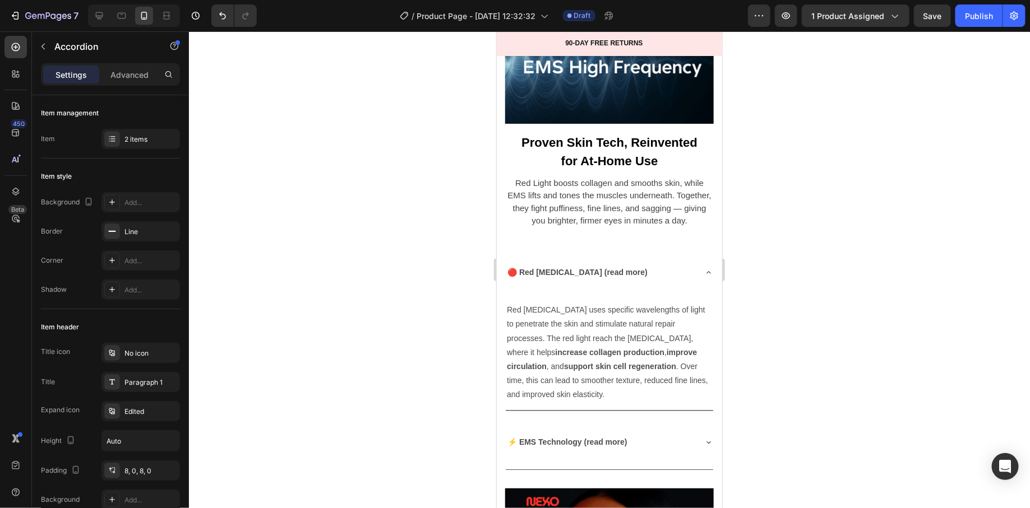
click at [704, 268] on icon at bounding box center [708, 272] width 9 height 9
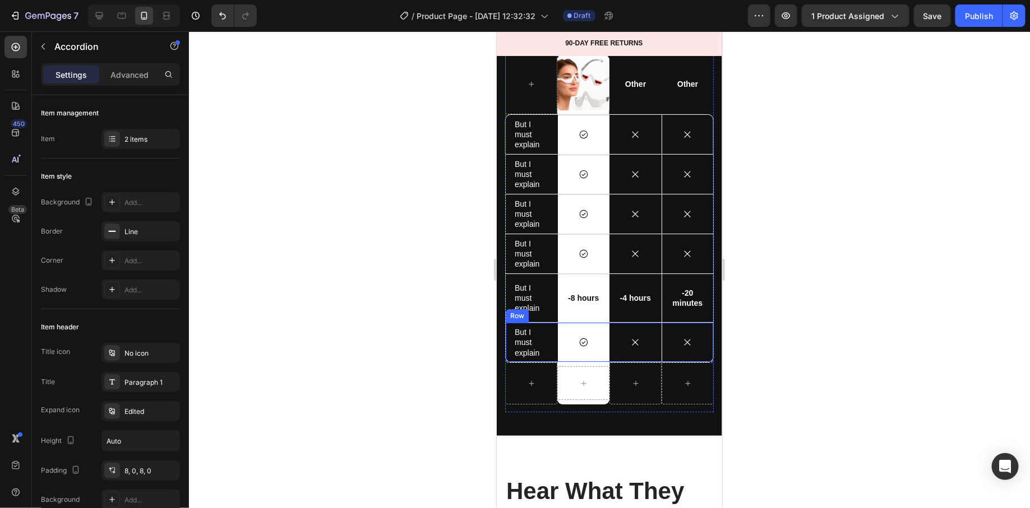
scroll to position [5532, 0]
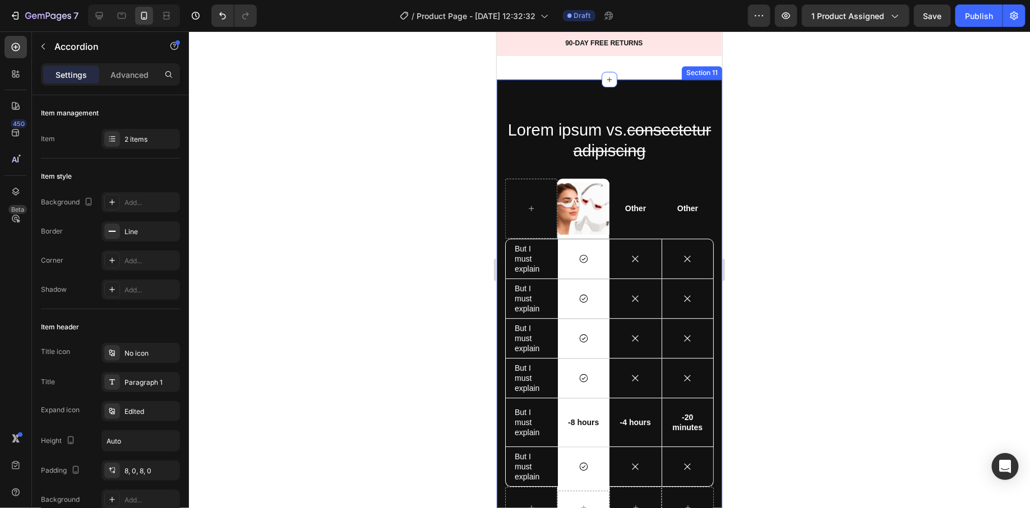
click at [639, 98] on div "Lorem ipsum vs. consectetur adipiscing Heading Image Row Other Text Block Other…" at bounding box center [608, 320] width 225 height 482
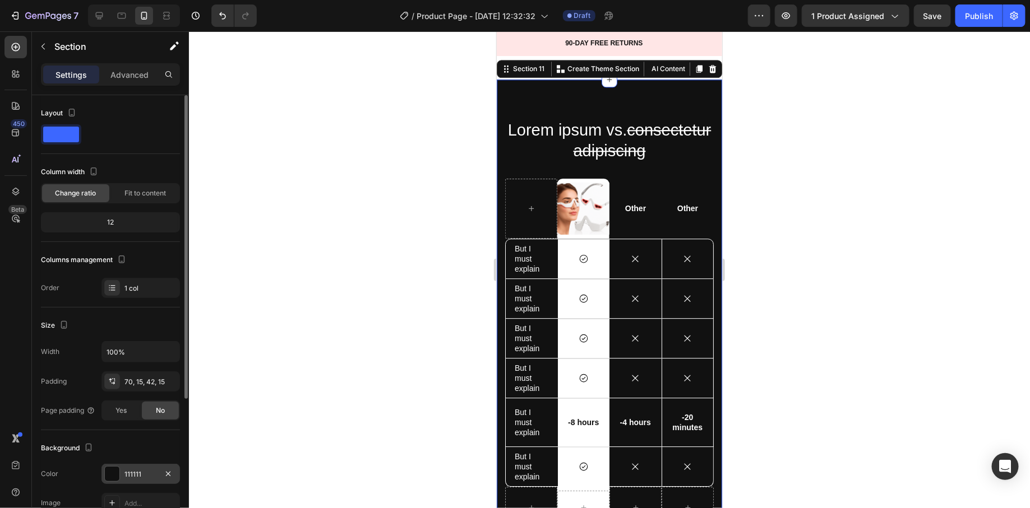
click at [114, 478] on div at bounding box center [112, 474] width 15 height 15
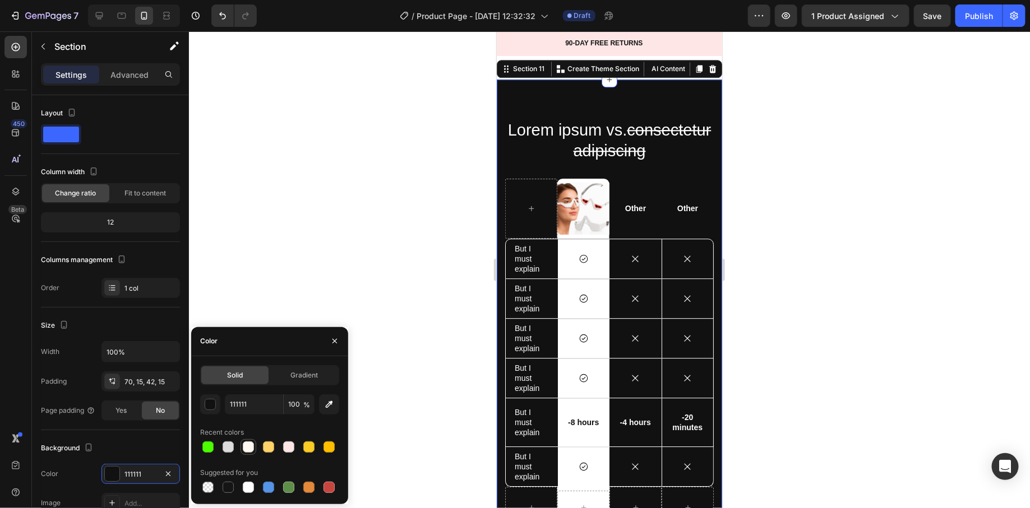
click at [245, 448] on div at bounding box center [248, 447] width 11 height 11
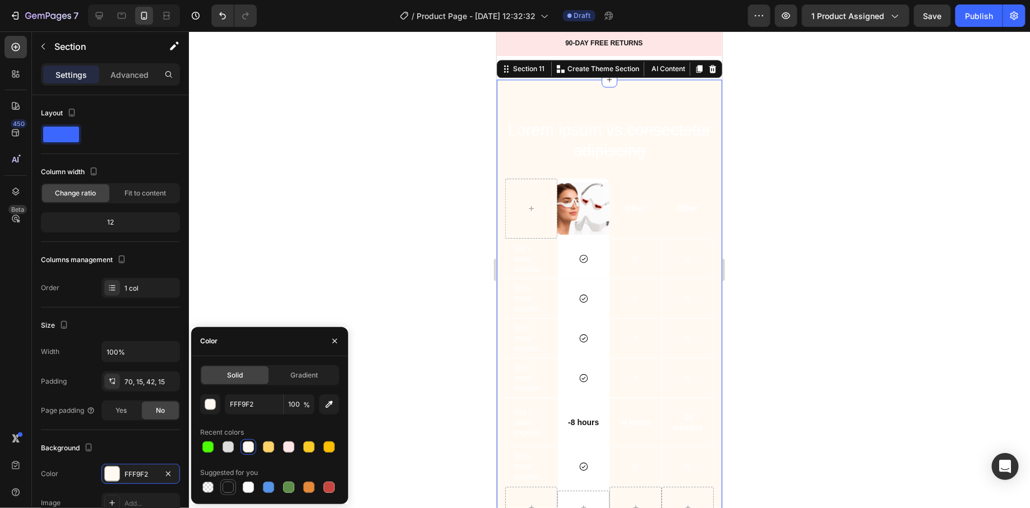
click at [229, 482] on div at bounding box center [227, 487] width 13 height 13
type input "151515"
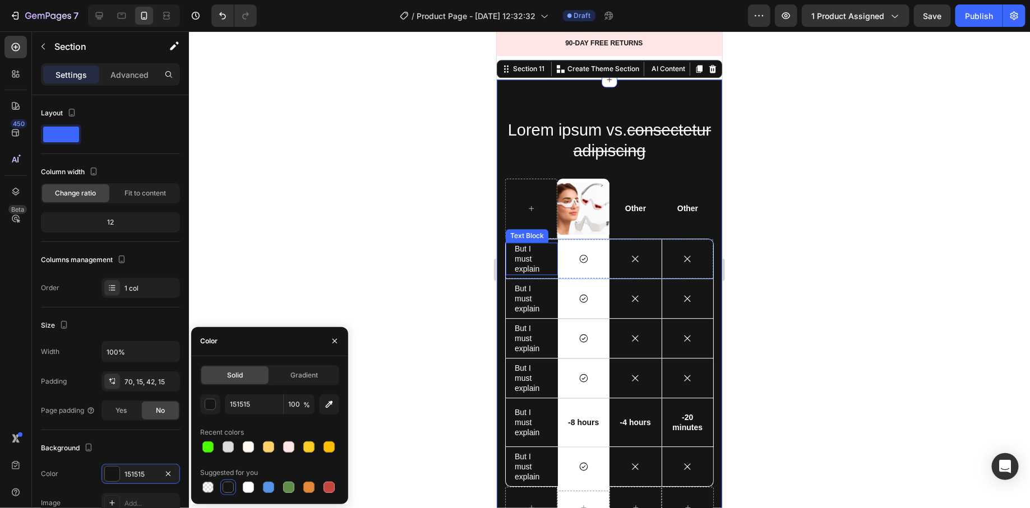
click at [529, 252] on p "But I must explain" at bounding box center [531, 258] width 34 height 31
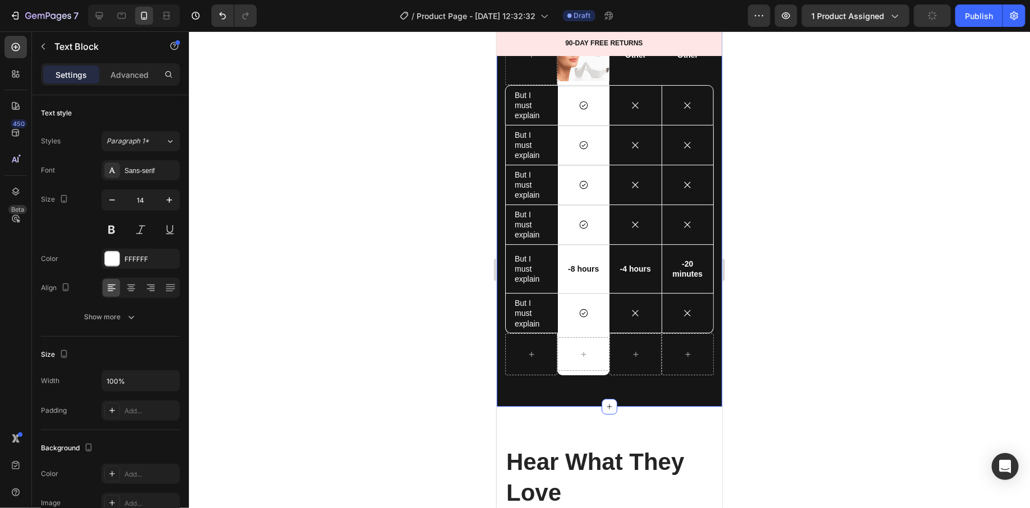
scroll to position [5229, 0]
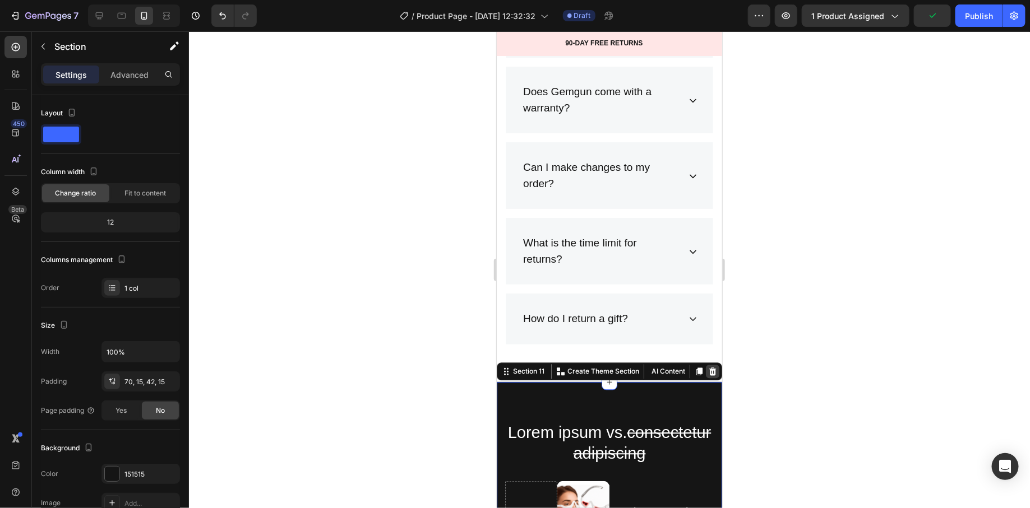
click at [708, 365] on div at bounding box center [711, 370] width 13 height 13
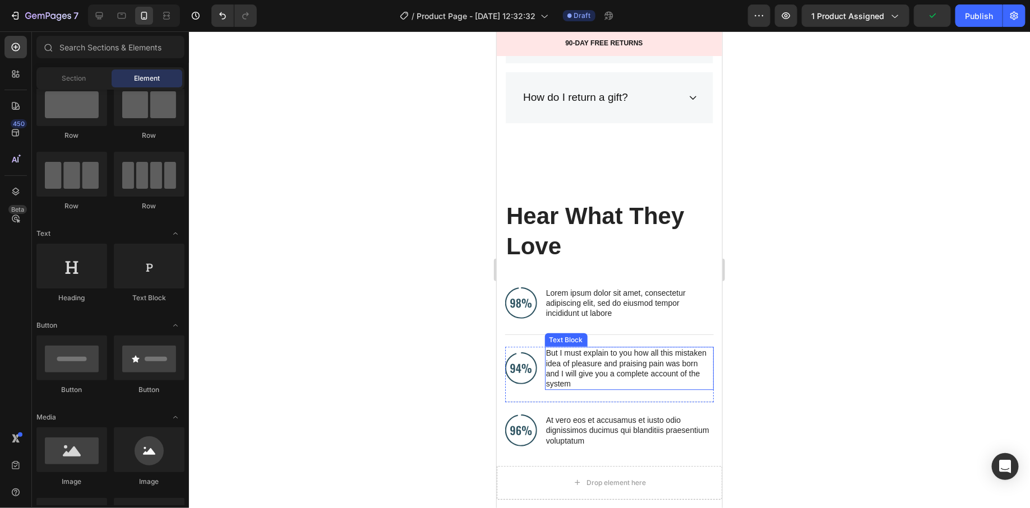
scroll to position [5477, 0]
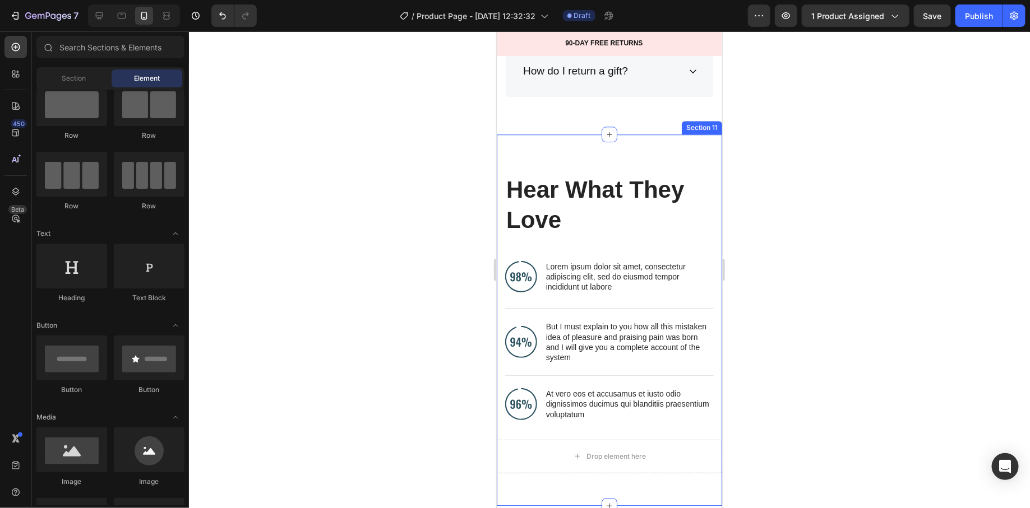
click at [657, 156] on div "Hear What They Love Heading Image Lorem ipsum dolor sit amet, consectetur adipi…" at bounding box center [608, 320] width 225 height 372
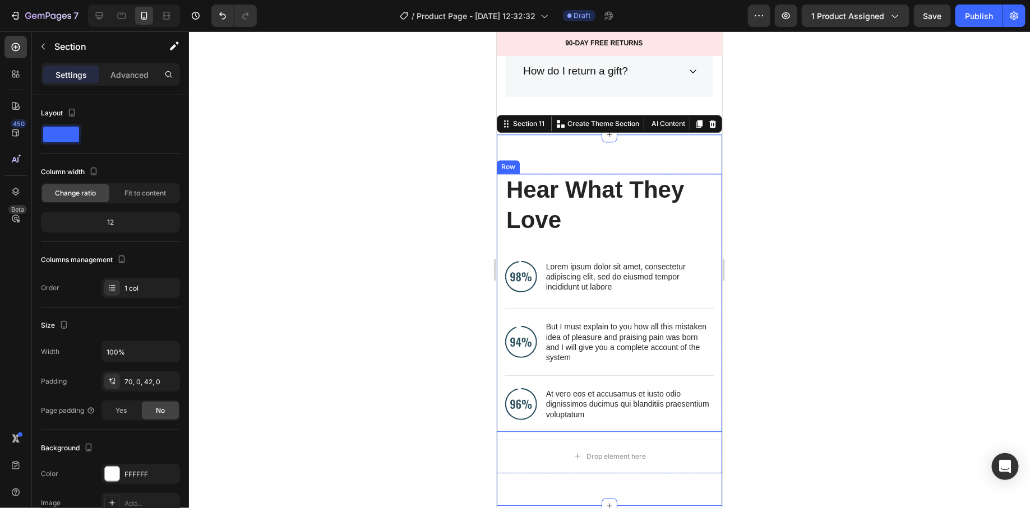
click at [461, 210] on div at bounding box center [609, 269] width 841 height 477
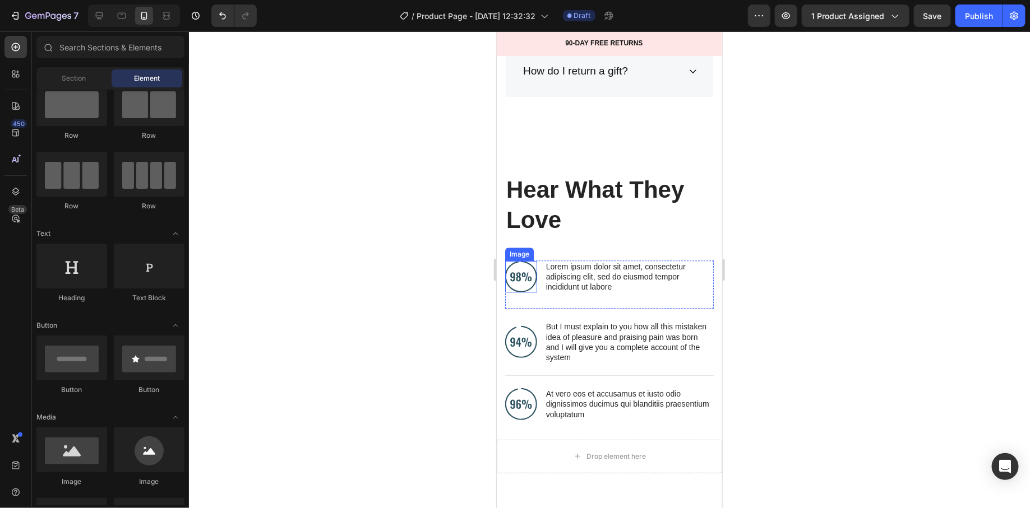
click at [529, 271] on img at bounding box center [521, 277] width 32 height 32
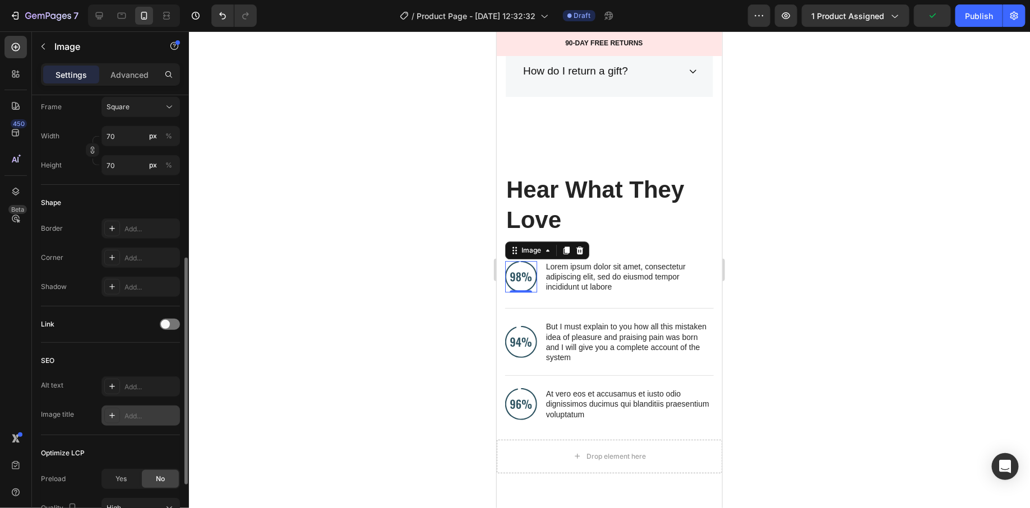
scroll to position [207, 0]
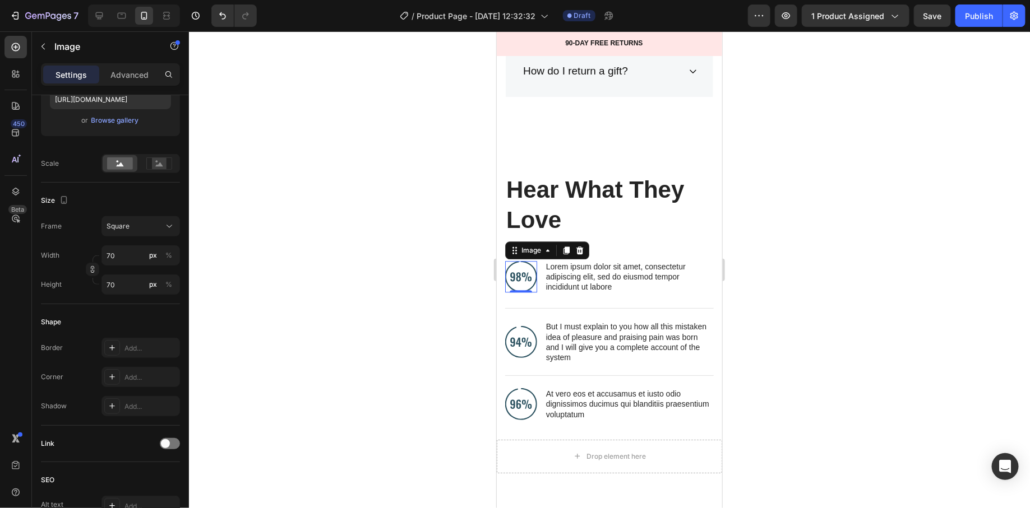
click at [406, 311] on div at bounding box center [609, 269] width 841 height 477
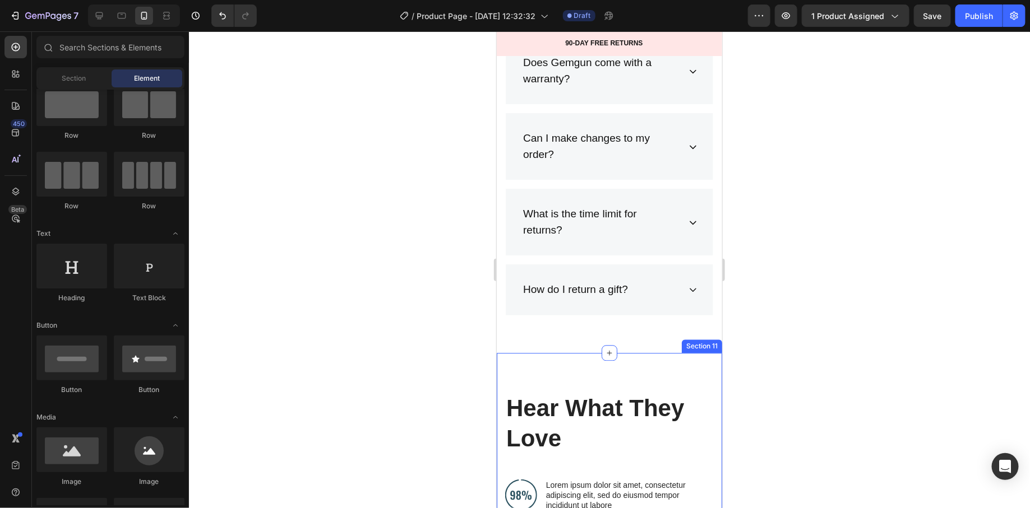
scroll to position [5288, 0]
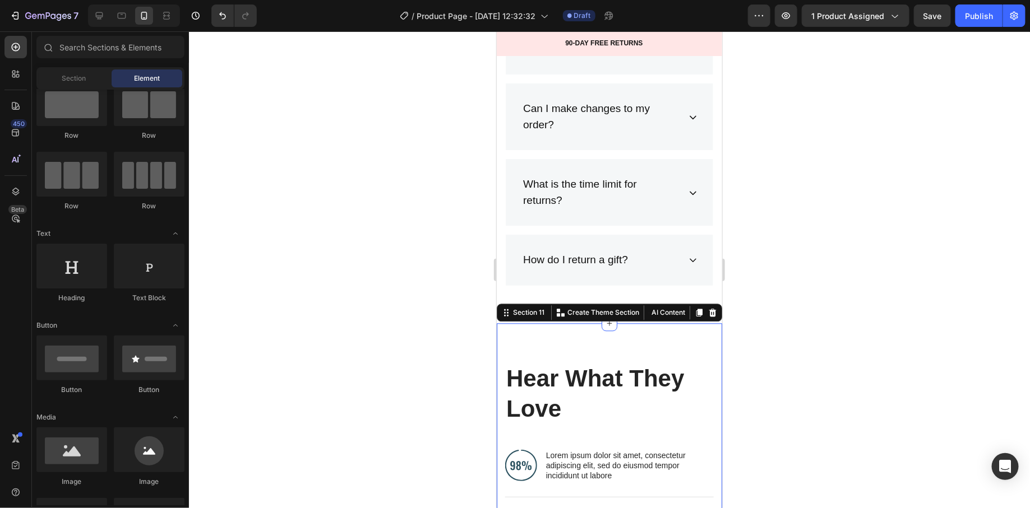
click at [569, 341] on div "Hear What They Love Heading Image Lorem ipsum dolor sit amet, consectetur adipi…" at bounding box center [608, 509] width 225 height 372
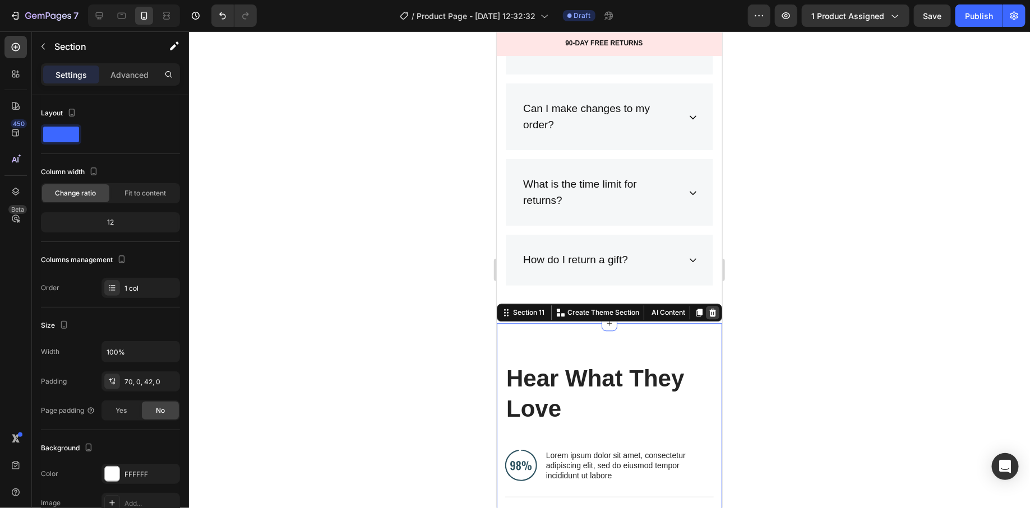
click at [709, 308] on icon at bounding box center [712, 312] width 7 height 8
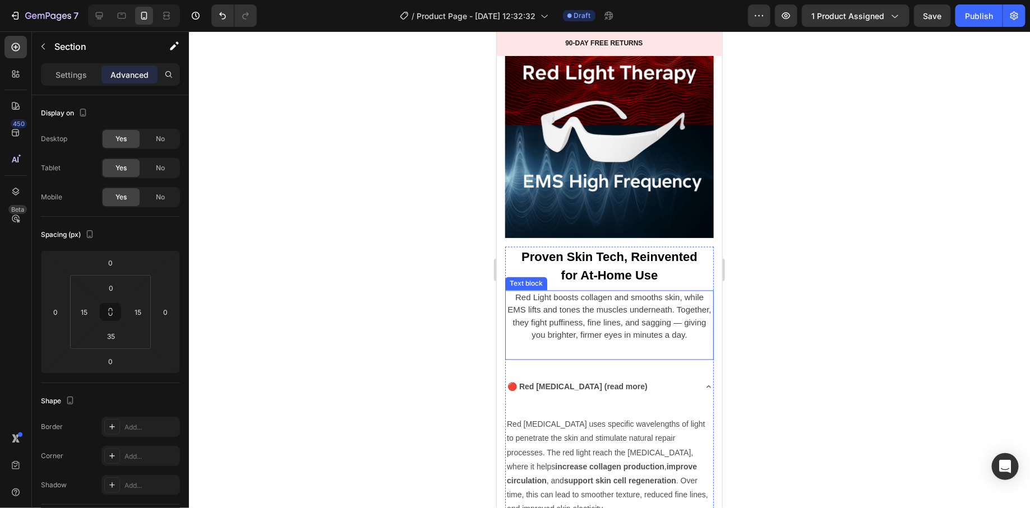
scroll to position [3003, 0]
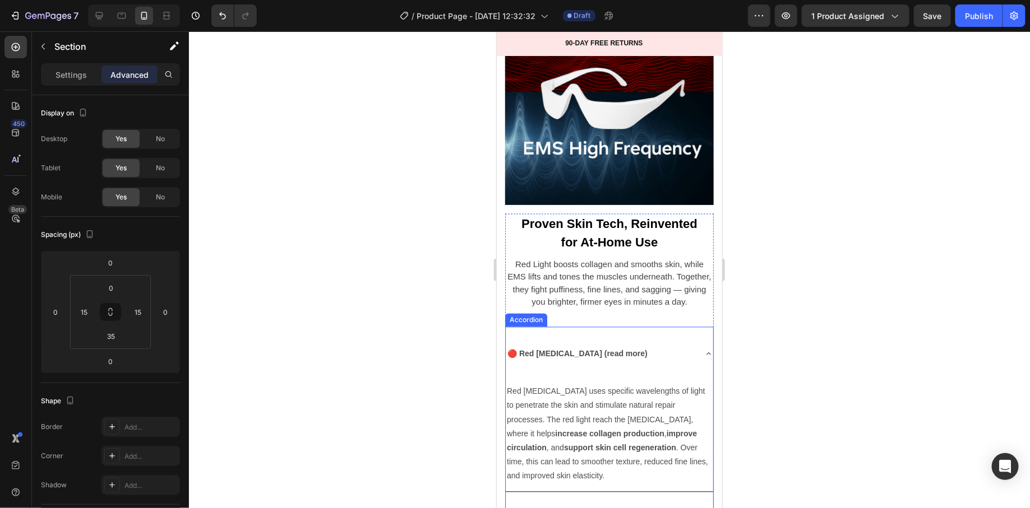
click at [614, 348] on p "🔴 Red [MEDICAL_DATA] (read more)" at bounding box center [577, 354] width 140 height 14
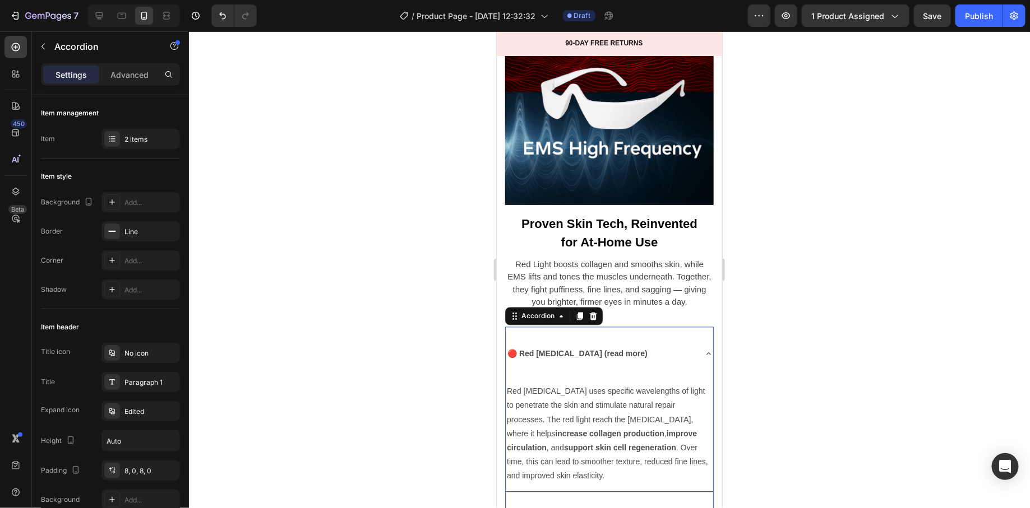
click at [655, 345] on div "🔴 Red [MEDICAL_DATA] (read more)" at bounding box center [599, 354] width 189 height 46
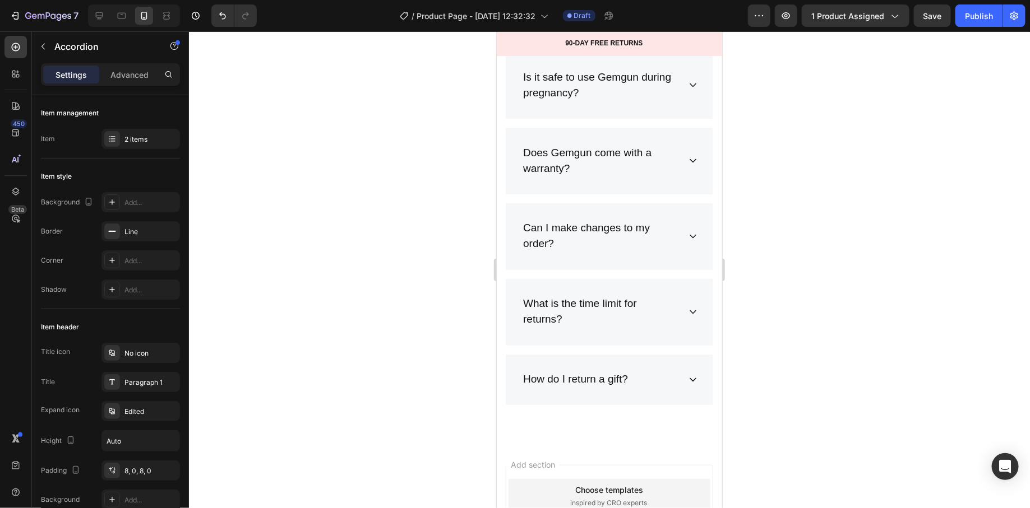
scroll to position [5140, 0]
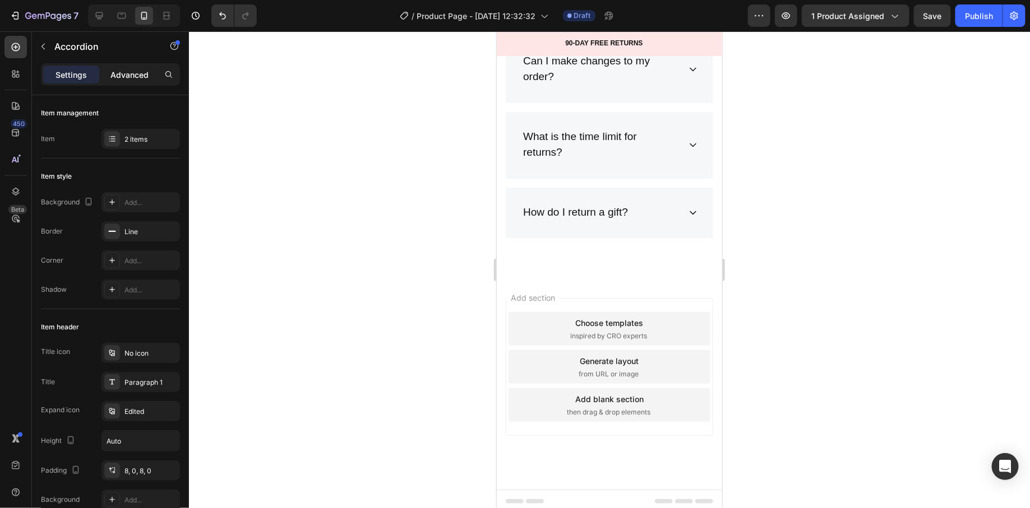
click at [122, 78] on p "Advanced" at bounding box center [129, 75] width 38 height 12
type input "100%"
type input "100"
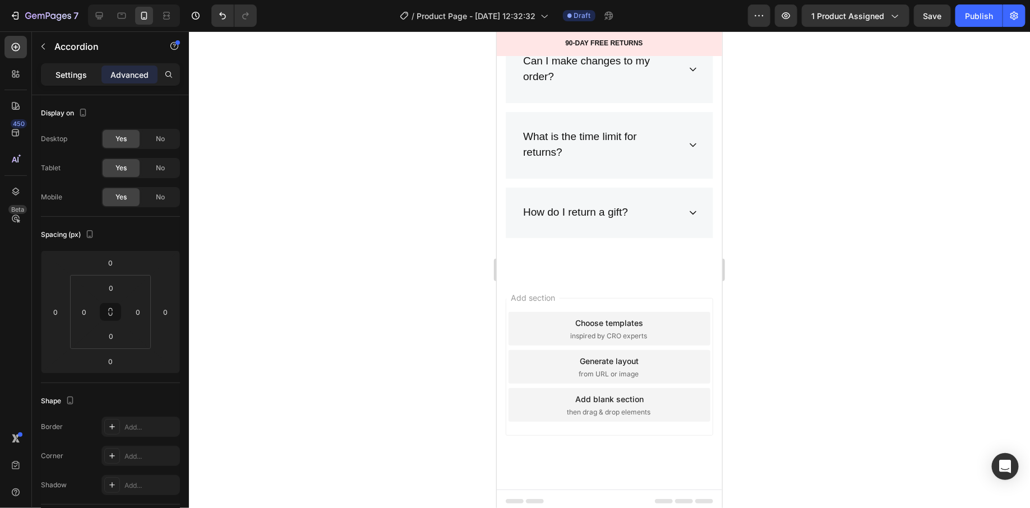
click at [70, 71] on p "Settings" at bounding box center [71, 75] width 31 height 12
type input "8"
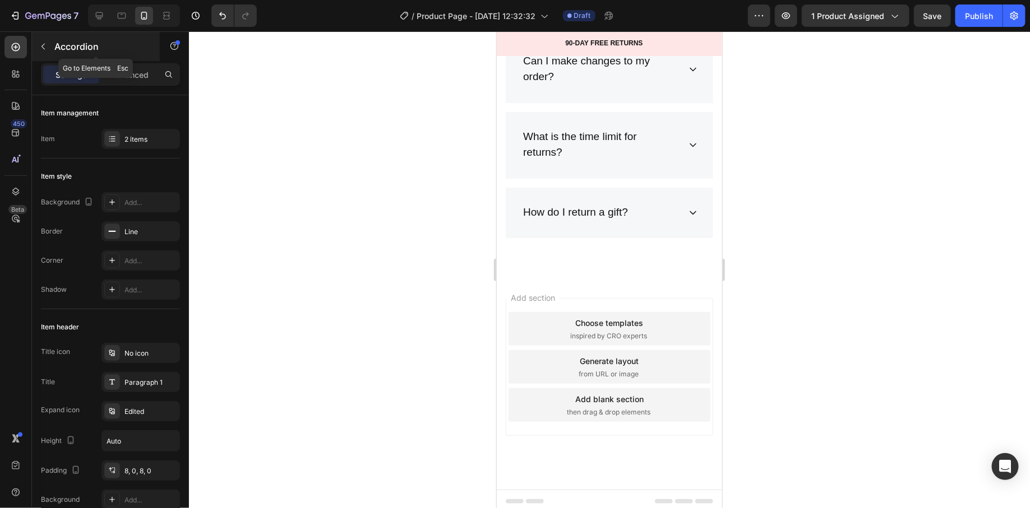
click at [48, 40] on button "button" at bounding box center [43, 47] width 18 height 18
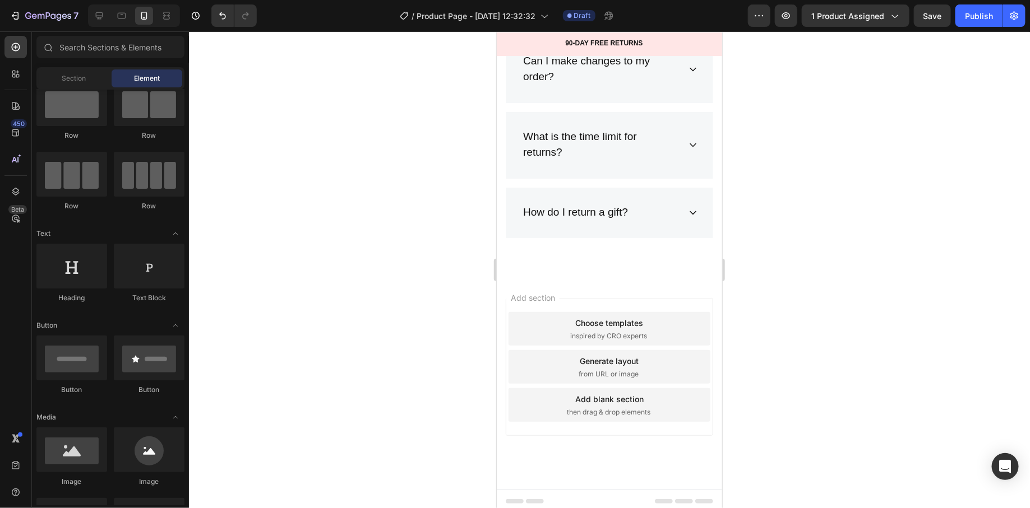
click at [74, 90] on div at bounding box center [71, 103] width 71 height 45
click at [72, 86] on div "Section" at bounding box center [74, 79] width 71 height 18
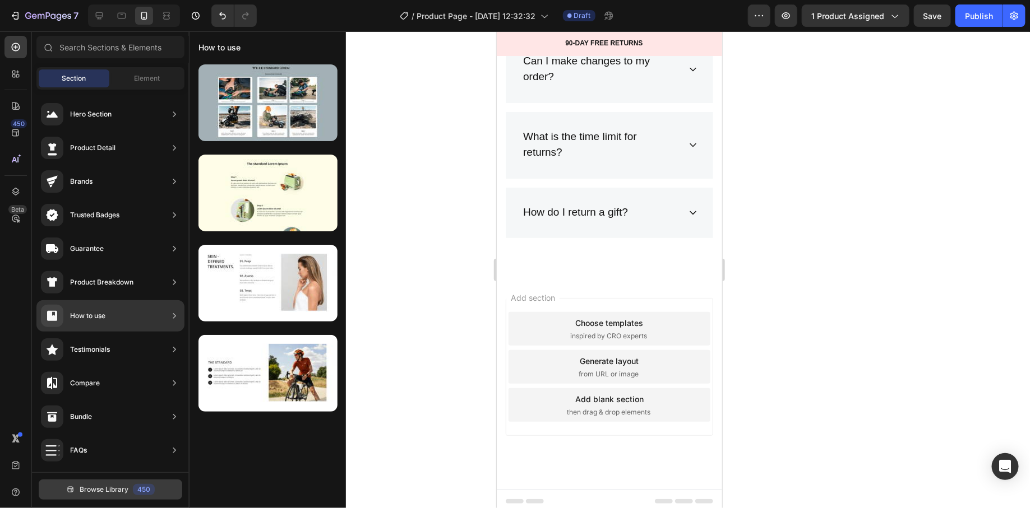
scroll to position [267, 0]
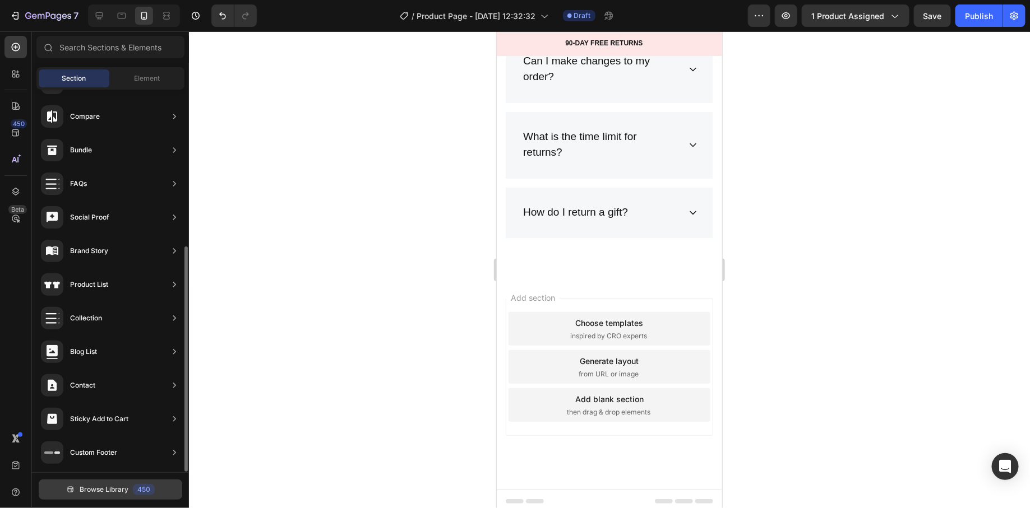
click at [125, 491] on span "Browse Library" at bounding box center [104, 490] width 49 height 10
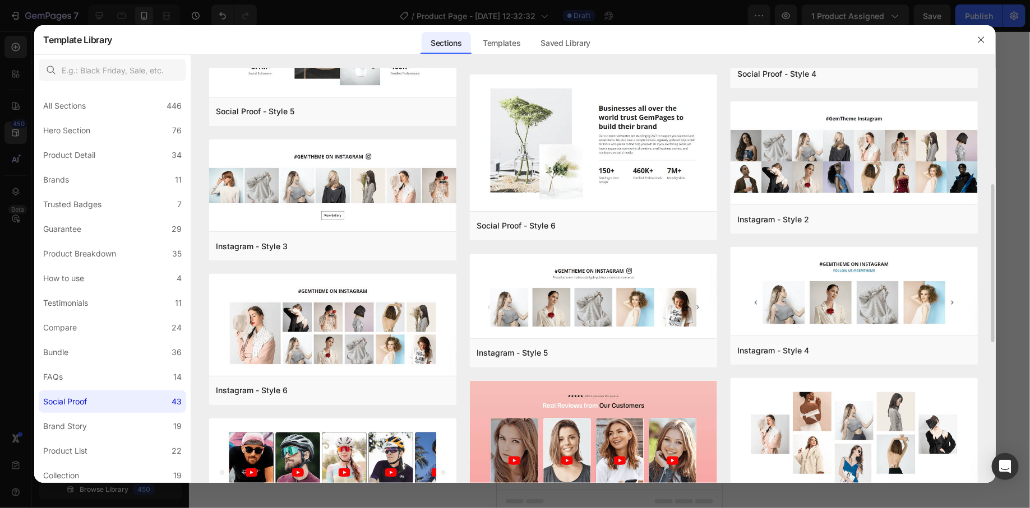
scroll to position [603, 0]
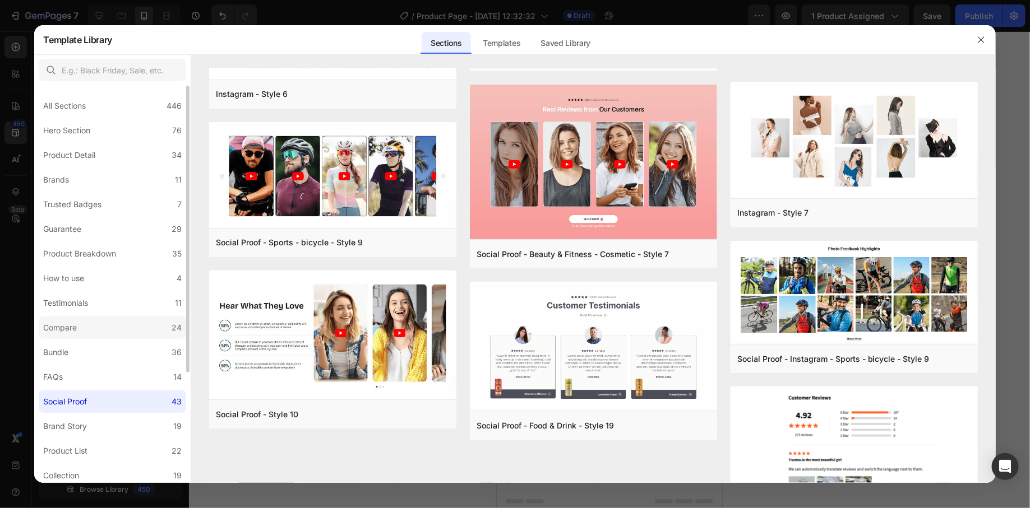
click at [137, 330] on label "Compare 24" at bounding box center [112, 328] width 147 height 22
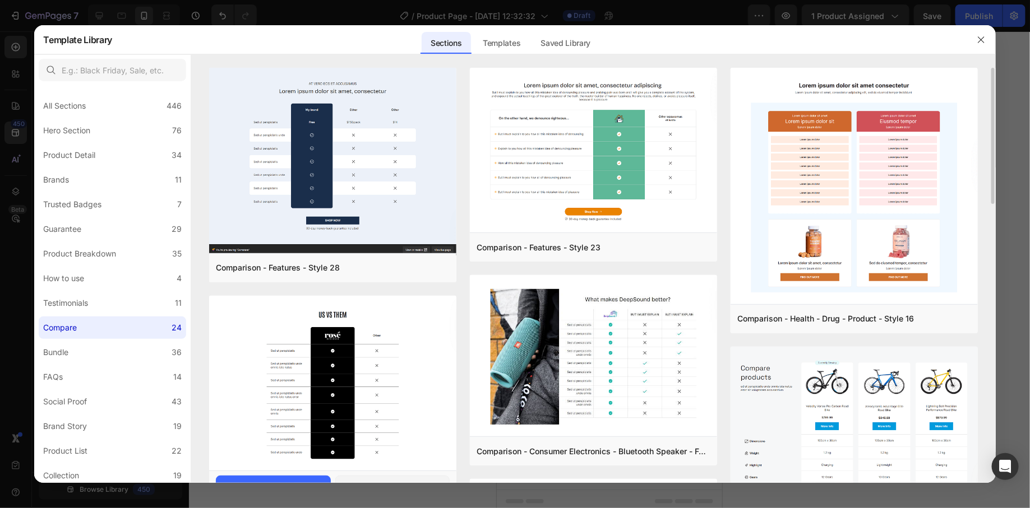
scroll to position [567, 0]
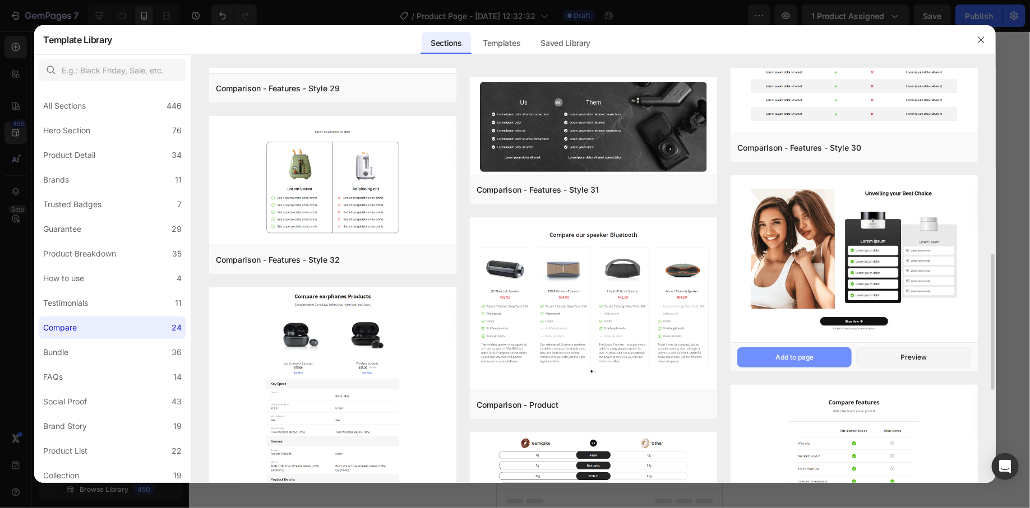
click at [827, 362] on button "Add to page" at bounding box center [794, 358] width 114 height 20
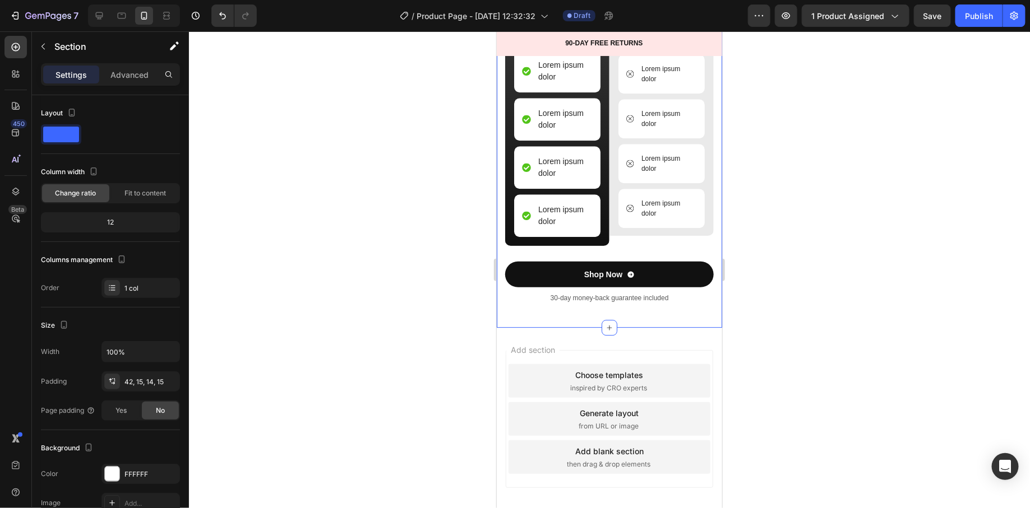
scroll to position [5610, 0]
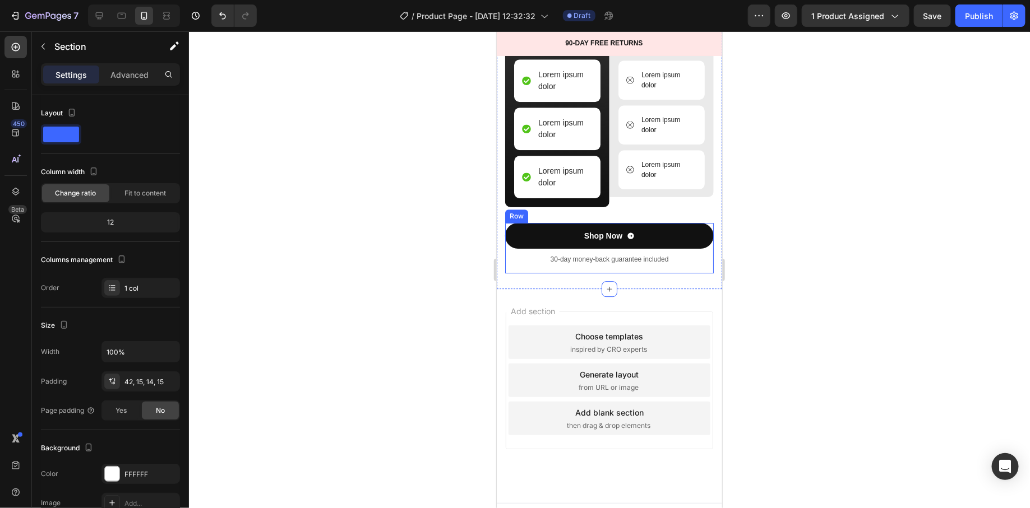
click at [677, 273] on div "Shop Now Button 30-day money-back guarantee included Text Block" at bounding box center [609, 248] width 209 height 50
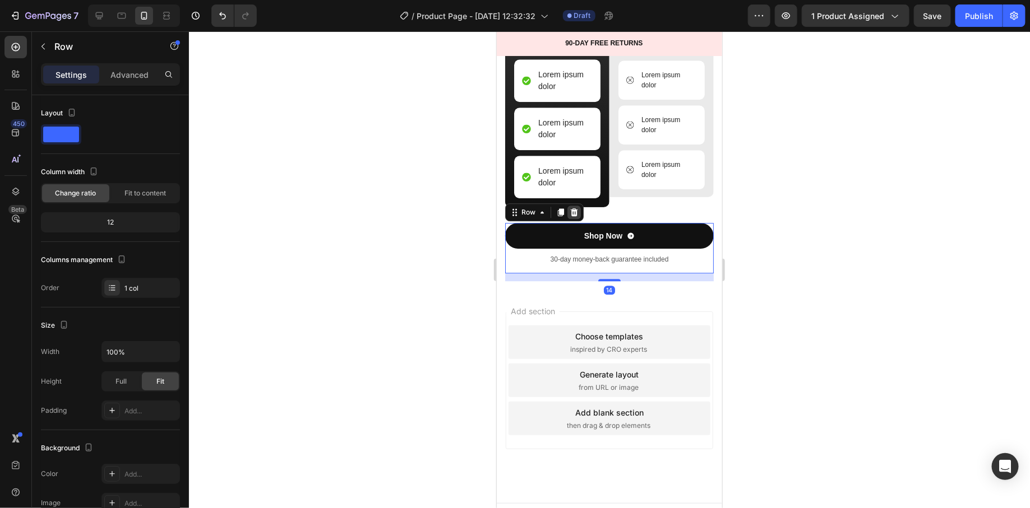
click at [579, 221] on div "Row" at bounding box center [544, 212] width 78 height 18
click at [574, 216] on icon at bounding box center [573, 211] width 9 height 9
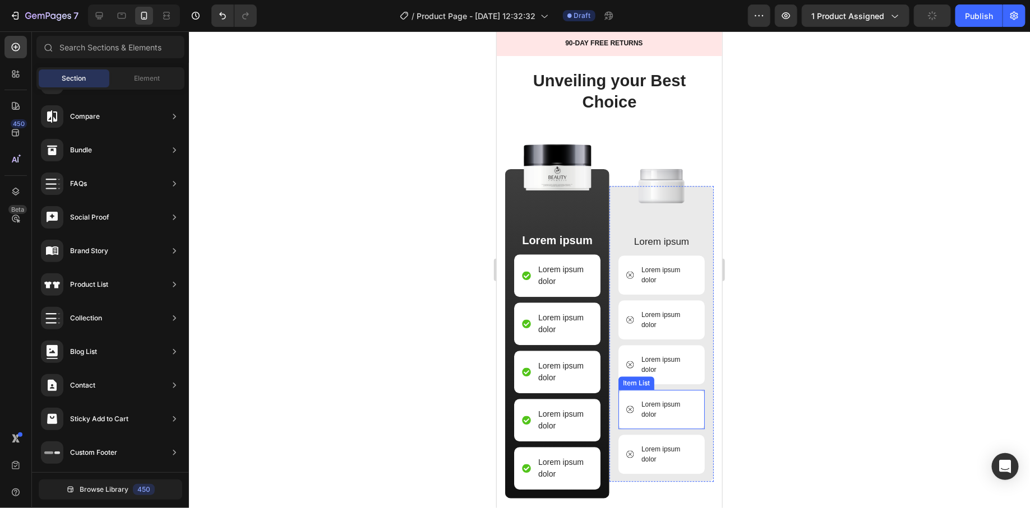
scroll to position [5370, 0]
click at [550, 155] on img at bounding box center [557, 167] width 77 height 48
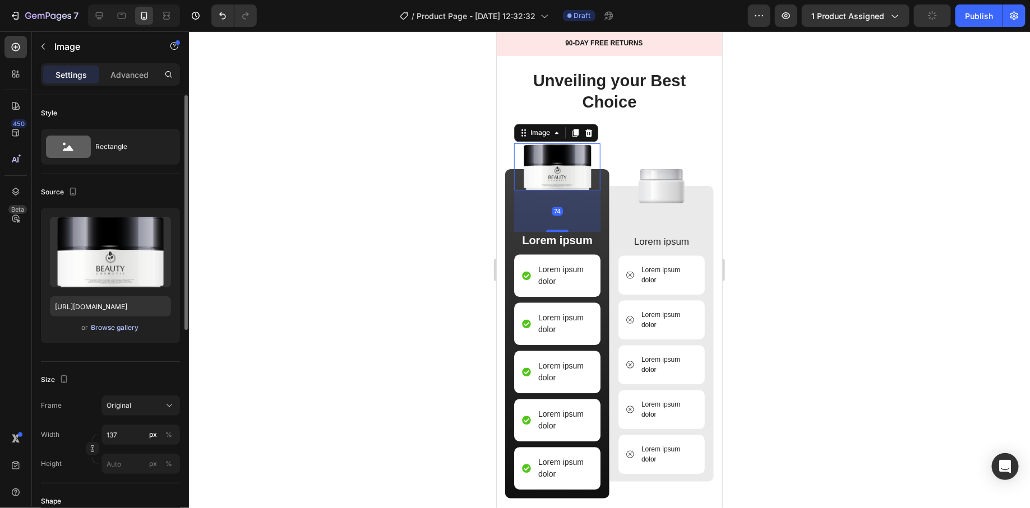
click at [121, 331] on div "Browse gallery" at bounding box center [115, 328] width 48 height 10
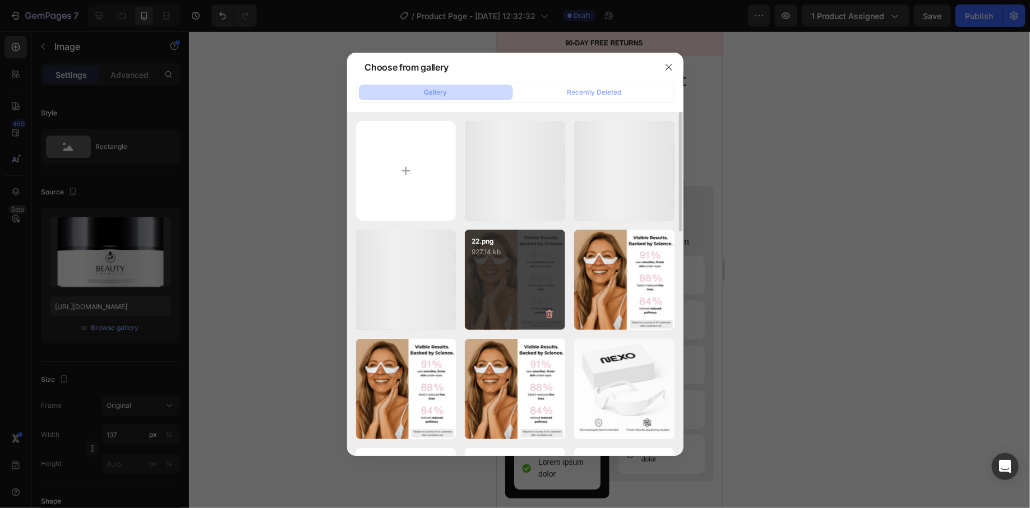
scroll to position [216, 0]
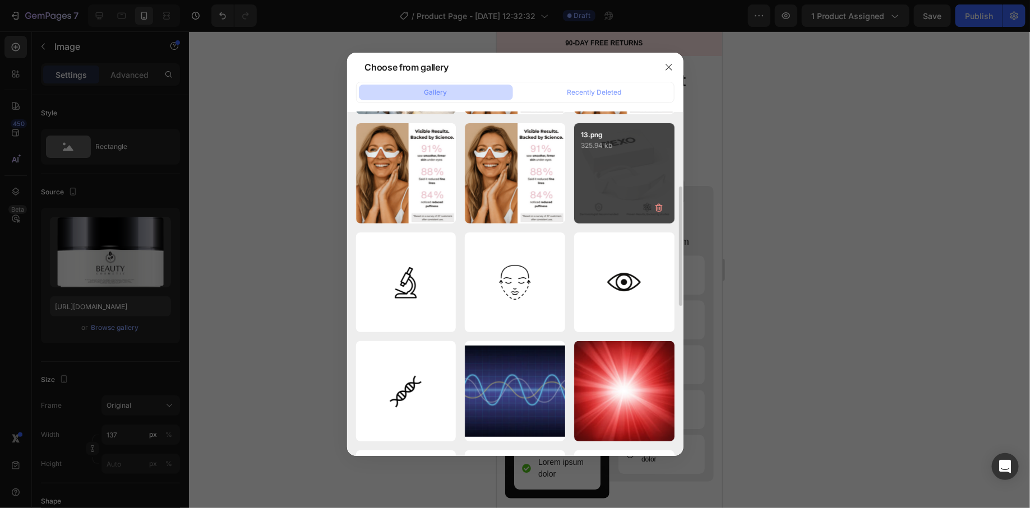
click at [634, 220] on div "13.png 325.94 kb" at bounding box center [624, 173] width 100 height 100
type input "[URL][DOMAIN_NAME]"
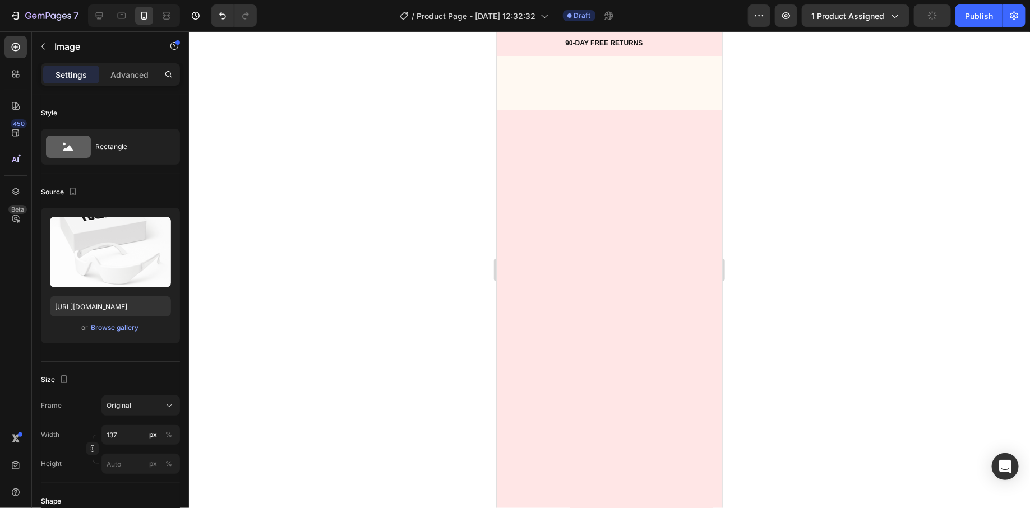
scroll to position [5370, 0]
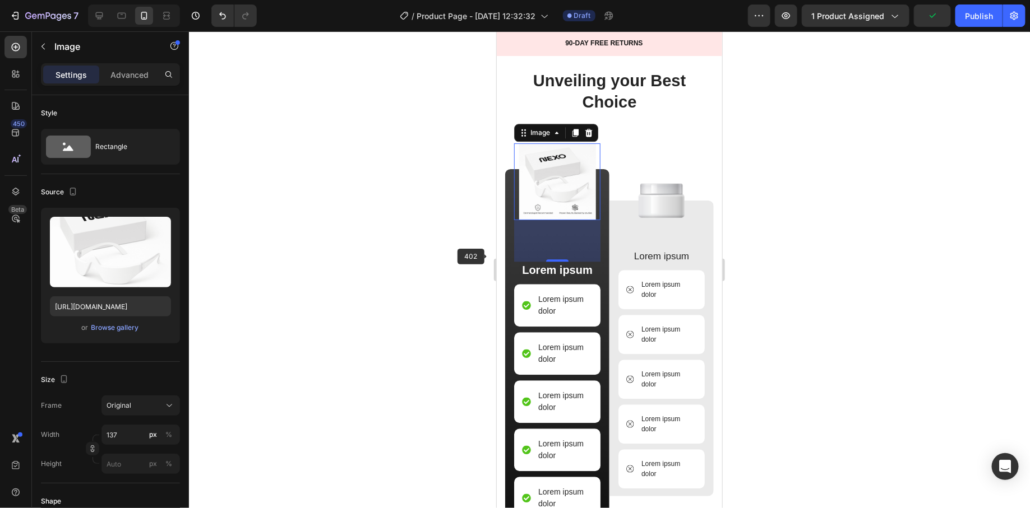
click at [444, 267] on div at bounding box center [609, 269] width 841 height 477
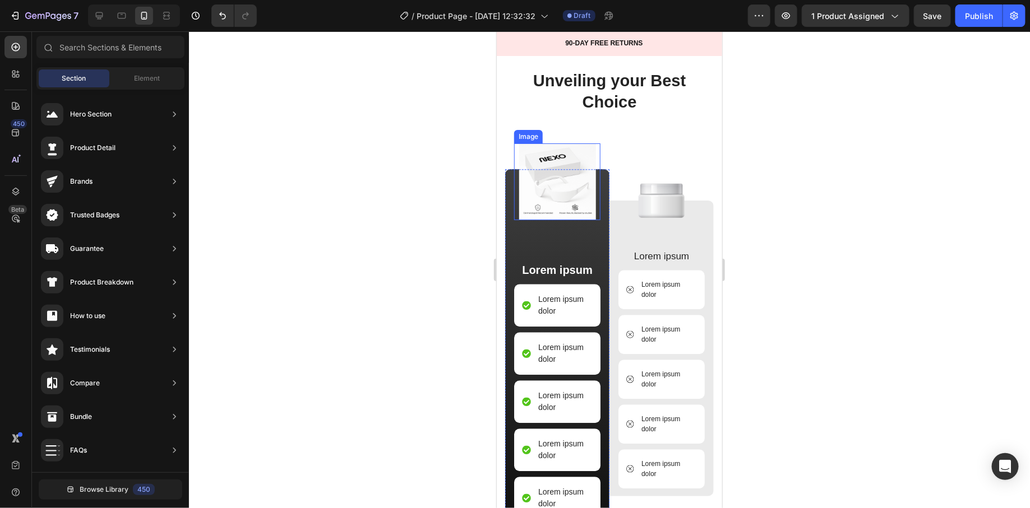
click at [543, 210] on img at bounding box center [557, 181] width 77 height 77
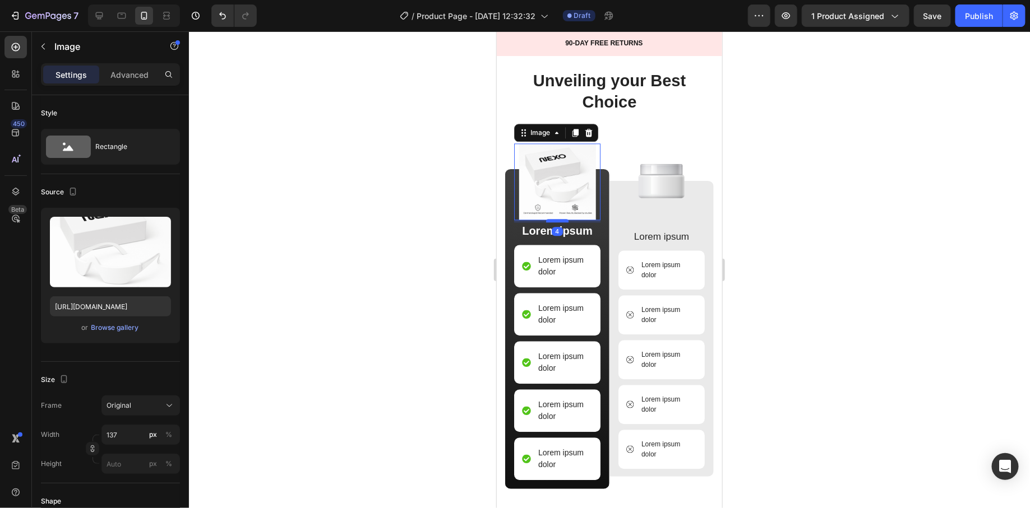
drag, startPoint x: 554, startPoint y: 256, endPoint x: 552, endPoint y: 217, distance: 39.3
click at [552, 219] on div at bounding box center [556, 220] width 22 height 3
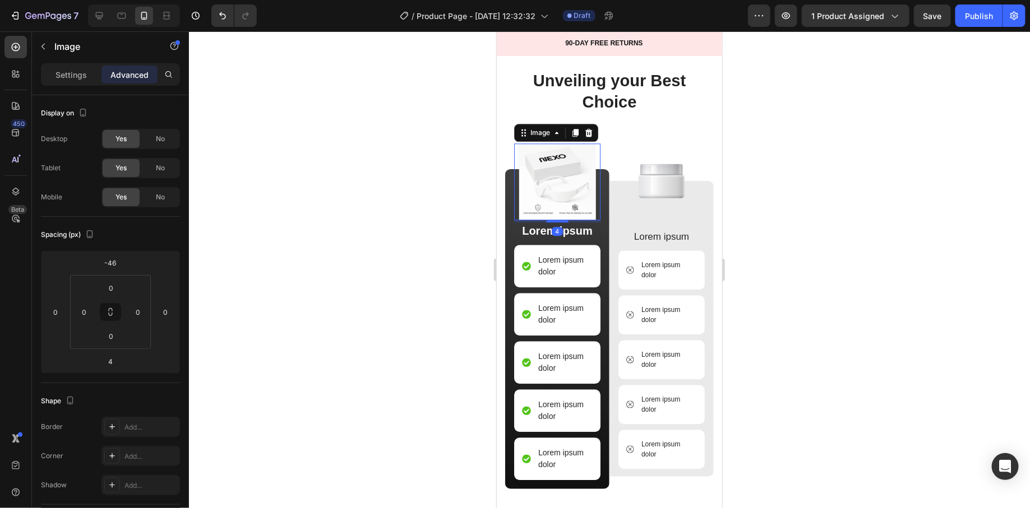
click at [554, 195] on img at bounding box center [557, 181] width 77 height 77
click at [542, 204] on img at bounding box center [557, 181] width 77 height 77
click at [588, 128] on icon at bounding box center [588, 132] width 9 height 9
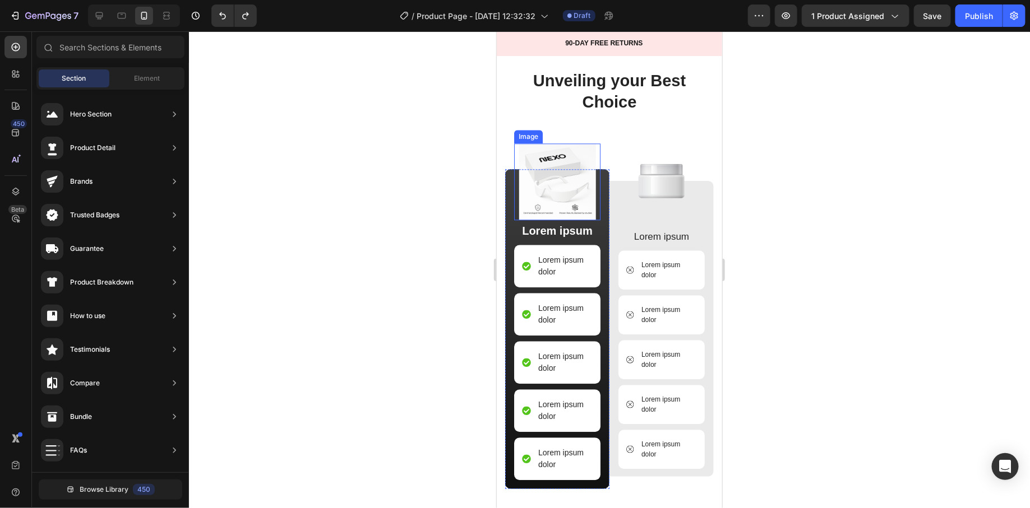
click at [552, 191] on img at bounding box center [557, 181] width 77 height 77
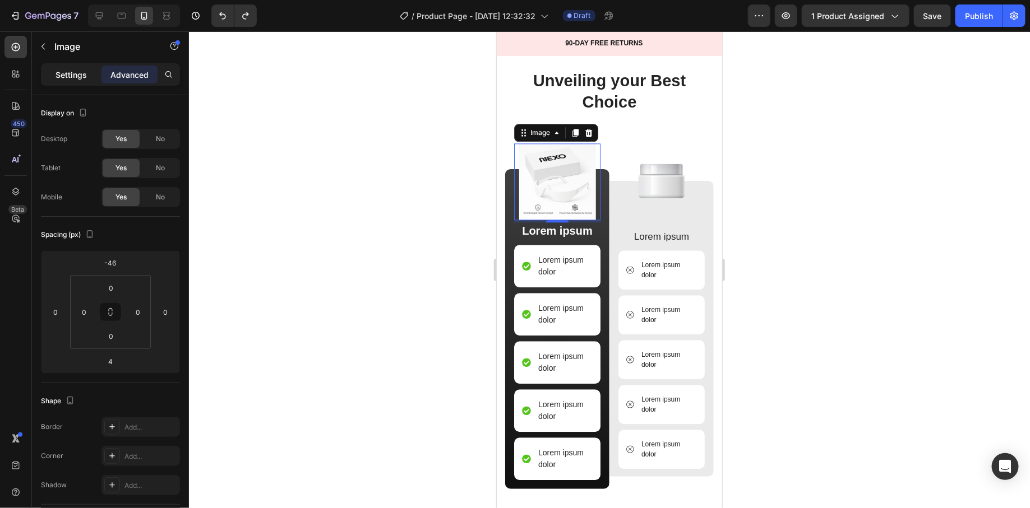
click at [77, 73] on p "Settings" at bounding box center [71, 75] width 31 height 12
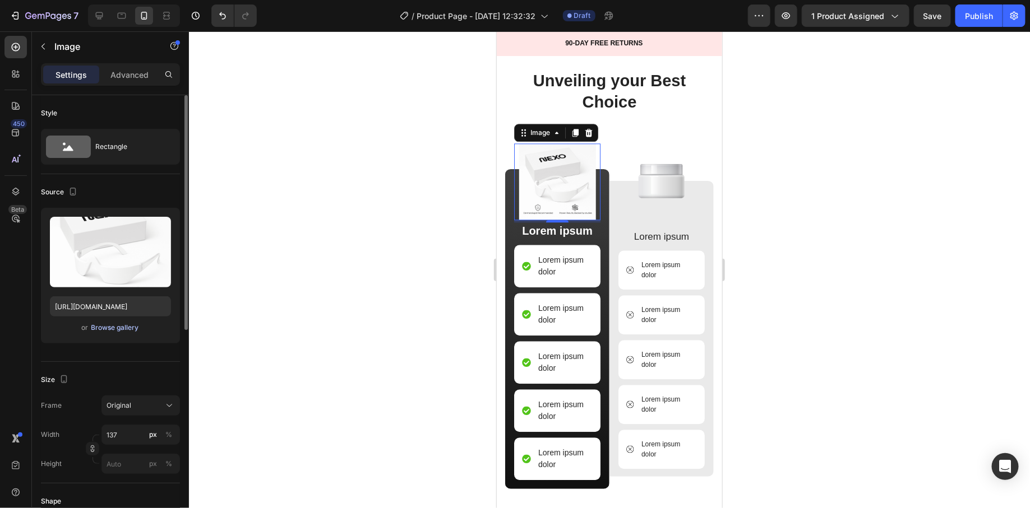
click at [127, 327] on div "Browse gallery" at bounding box center [115, 328] width 48 height 10
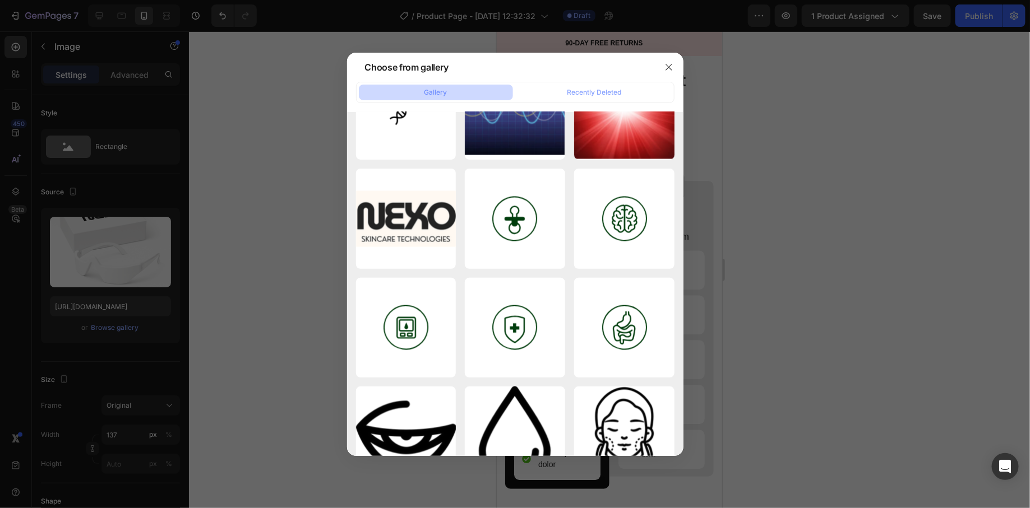
scroll to position [0, 0]
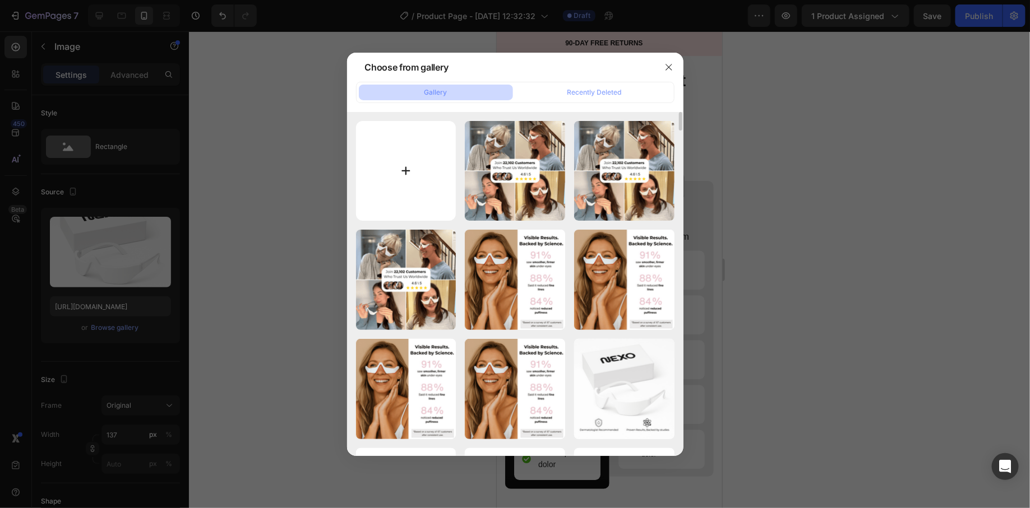
click at [410, 191] on input "file" at bounding box center [406, 171] width 100 height 100
type input "C:\fakepath\14.png"
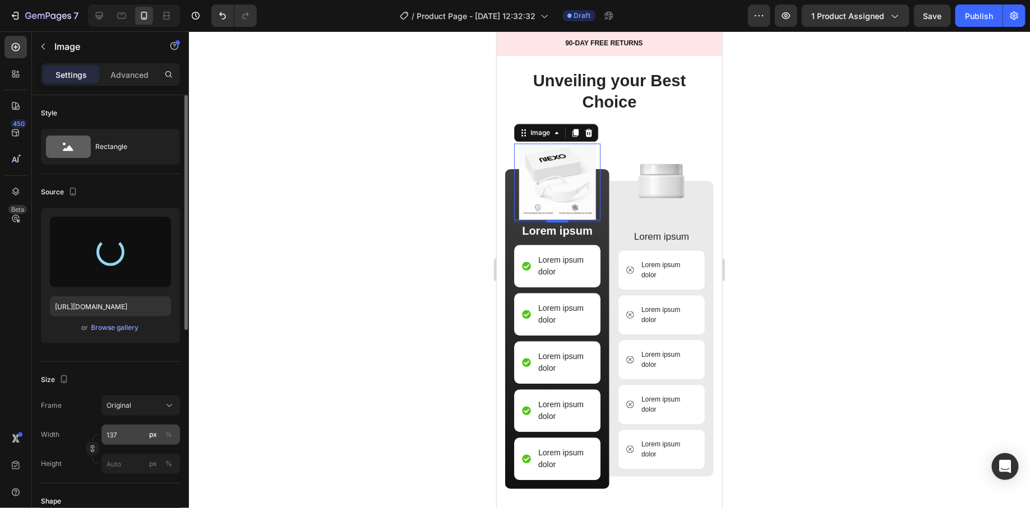
type input "[URL][DOMAIN_NAME]"
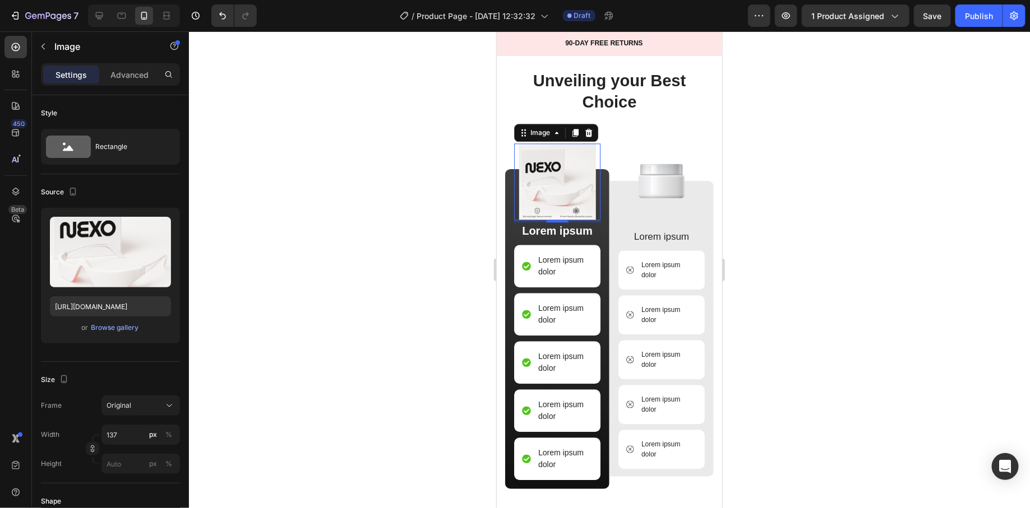
click at [413, 314] on div at bounding box center [609, 269] width 841 height 477
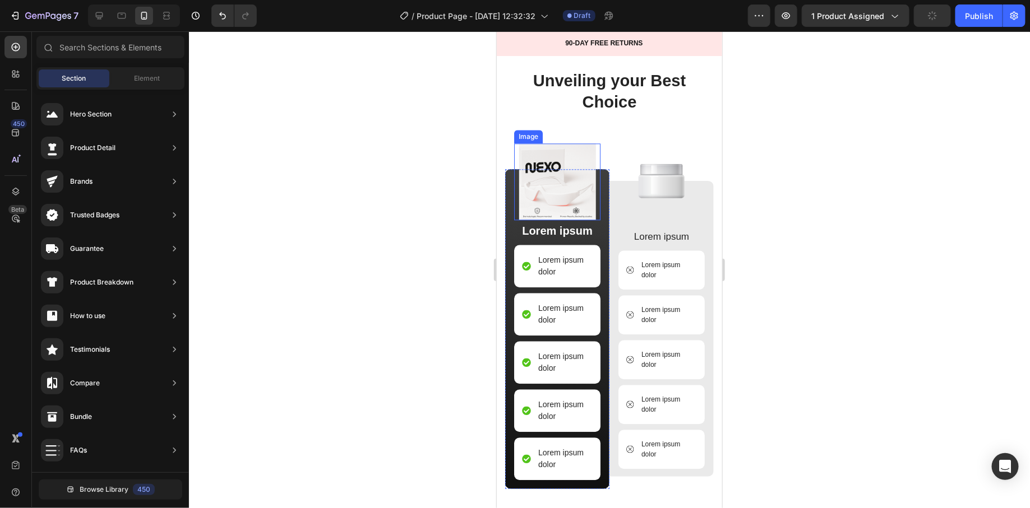
click at [581, 205] on img at bounding box center [557, 181] width 77 height 77
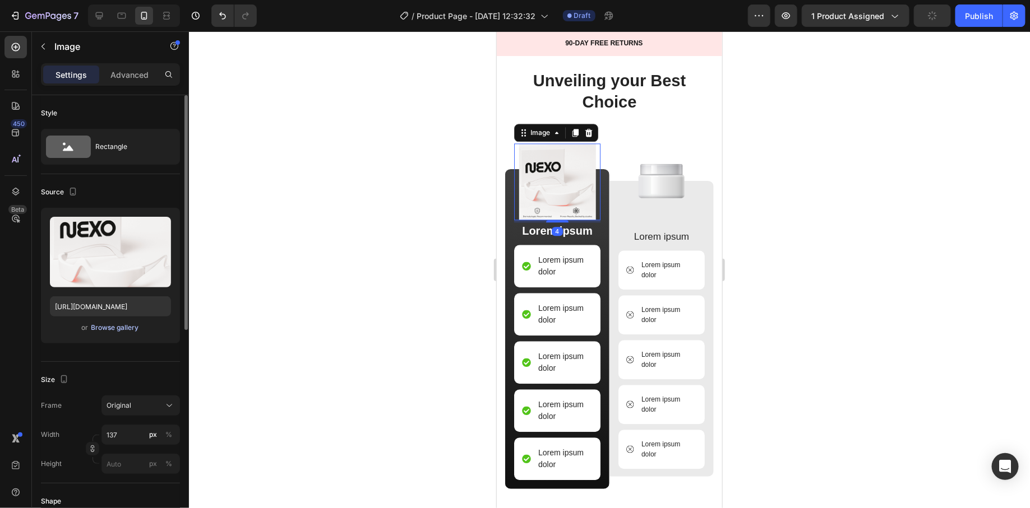
click at [114, 331] on div "Browse gallery" at bounding box center [115, 328] width 48 height 10
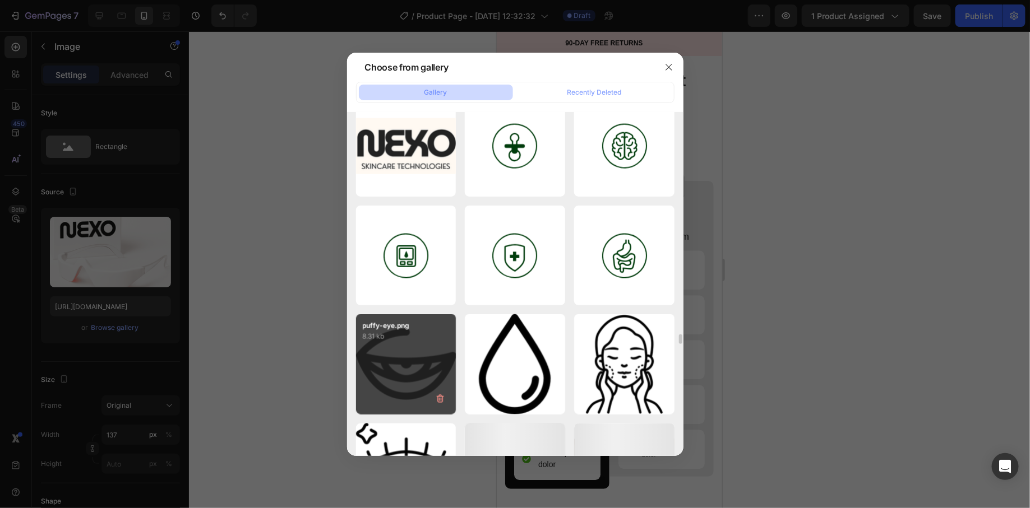
scroll to position [10957, 0]
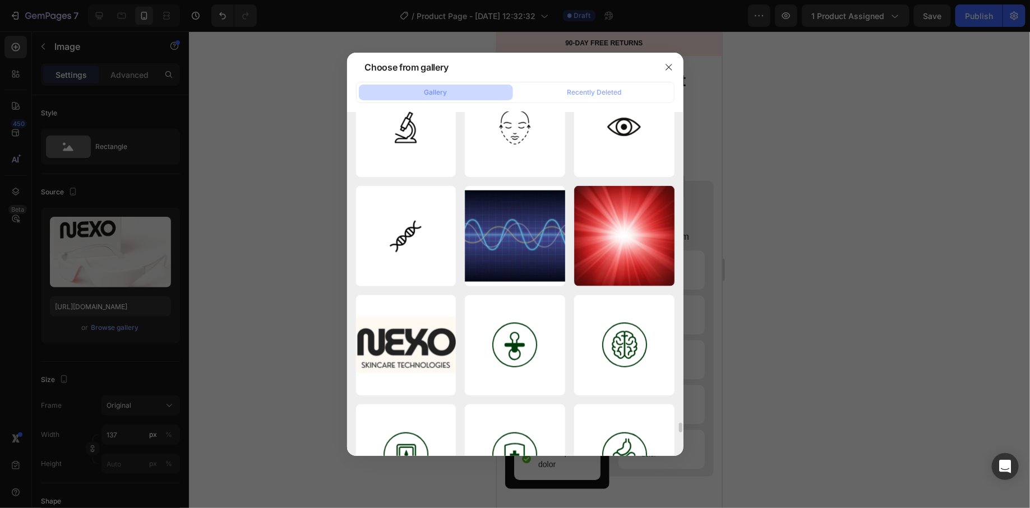
click at [824, 336] on div at bounding box center [515, 254] width 1030 height 508
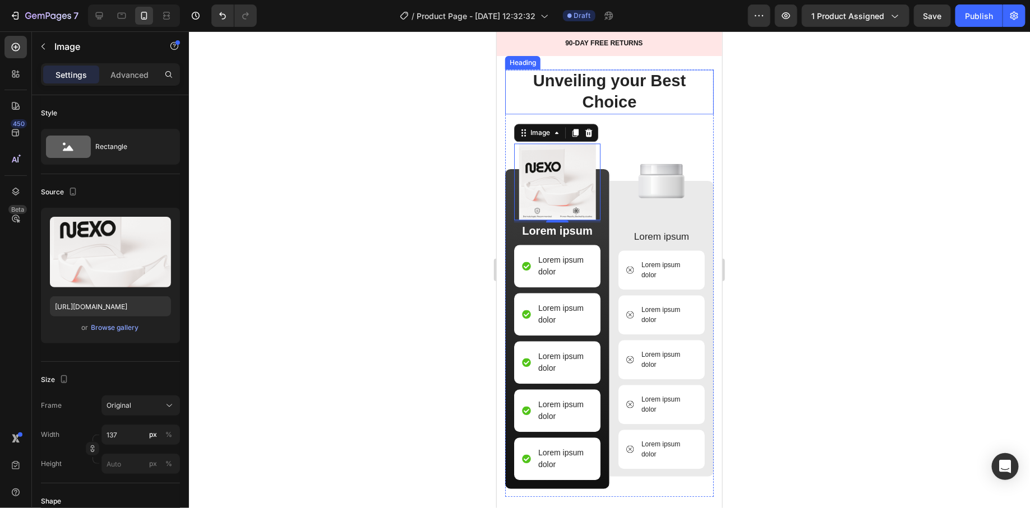
click at [516, 87] on h2 "Unveiling your Best Choice" at bounding box center [609, 91] width 209 height 44
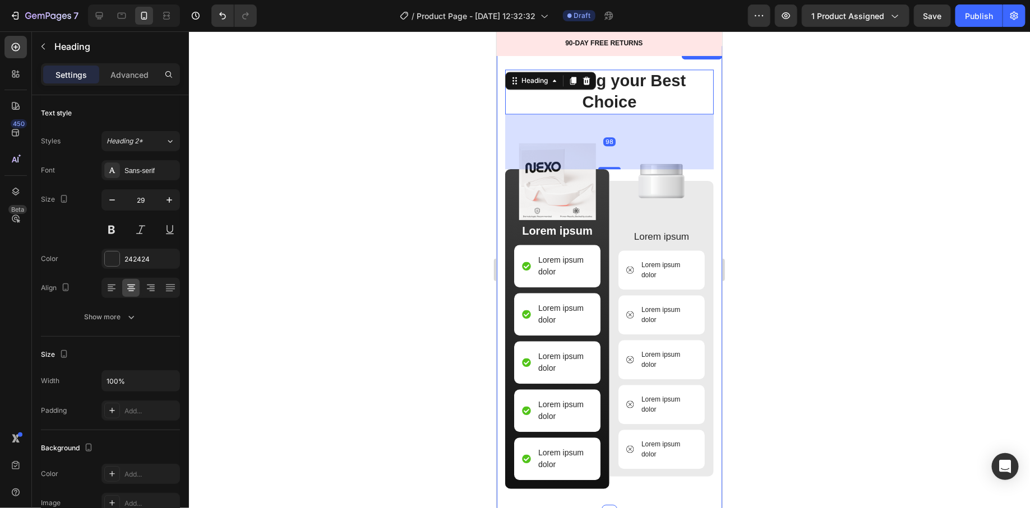
click at [502, 94] on div "Image Unveiling your Best Choice Heading 98 Image Lorem ipsum Text Block Lorem …" at bounding box center [608, 278] width 225 height 466
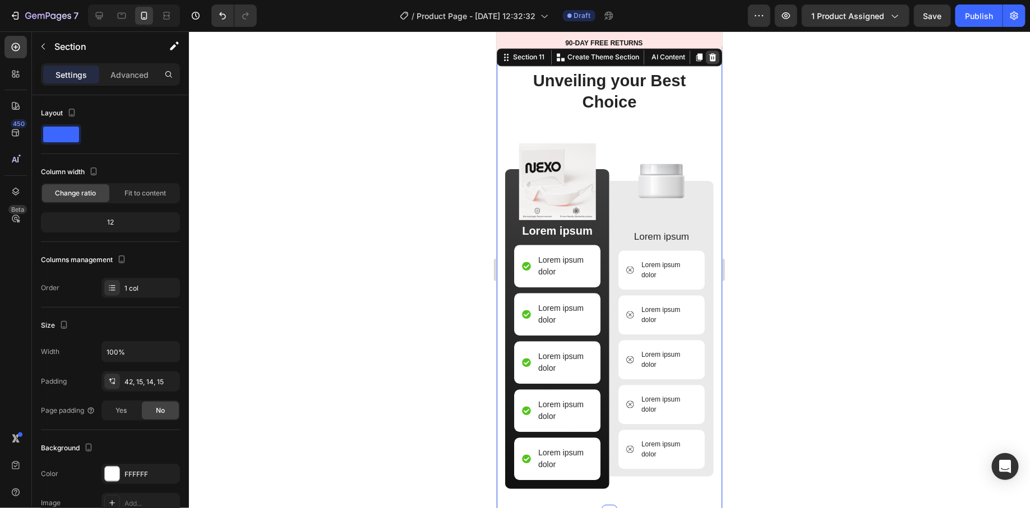
click at [709, 53] on icon at bounding box center [712, 57] width 7 height 8
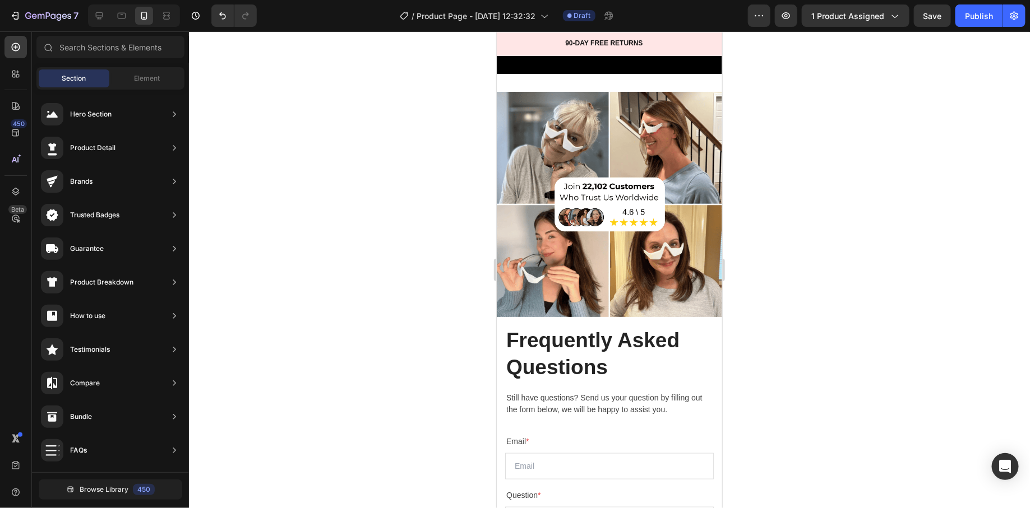
scroll to position [4561, 0]
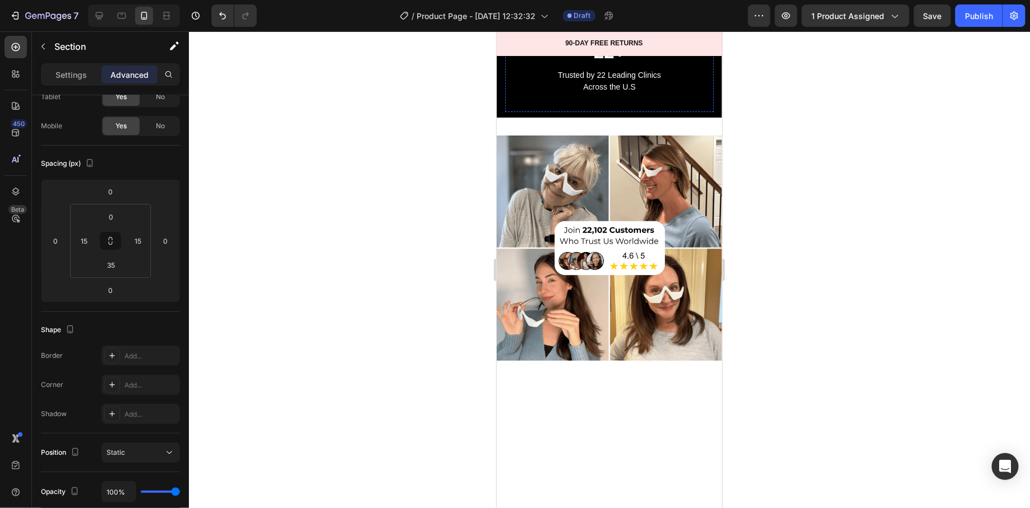
scroll to position [4613, 0]
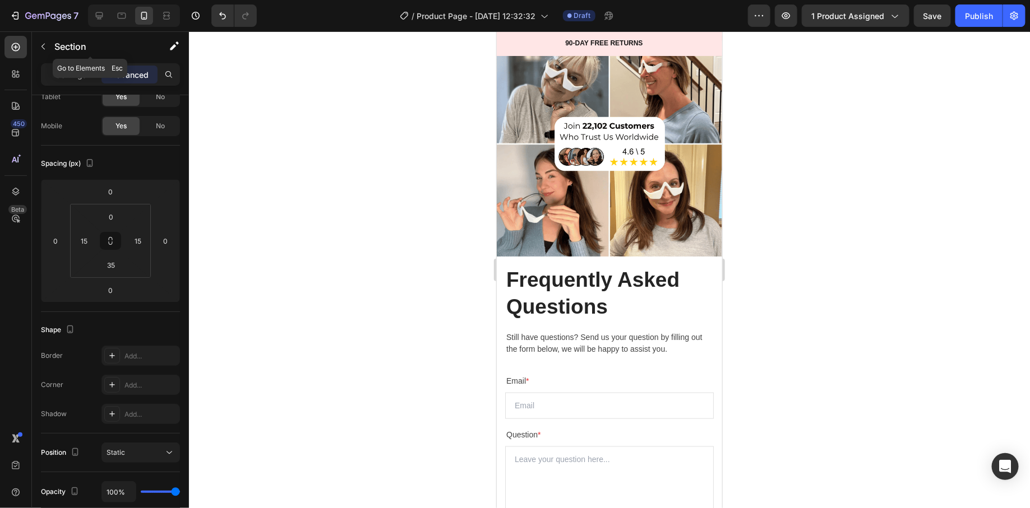
click at [40, 44] on icon "button" at bounding box center [43, 46] width 9 height 9
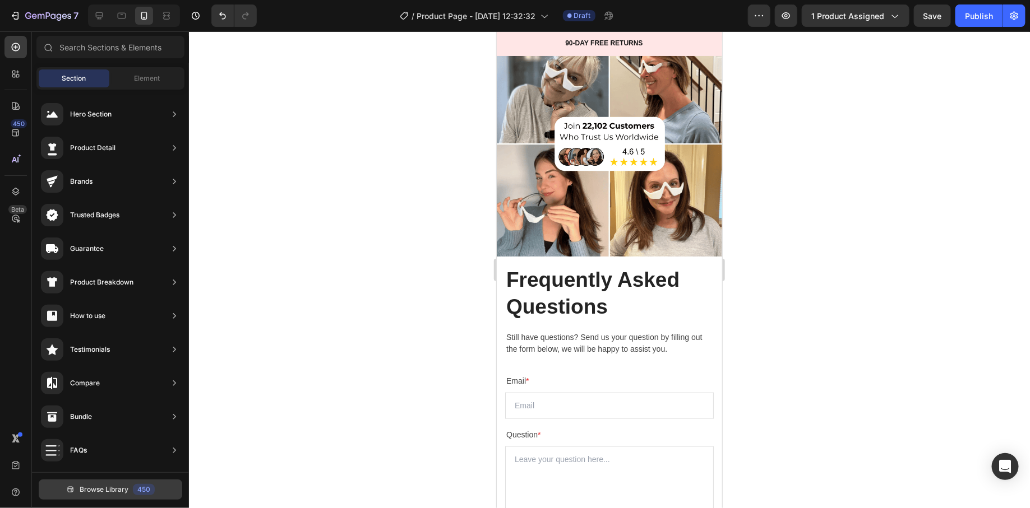
click at [80, 488] on span "Browse Library" at bounding box center [104, 490] width 49 height 10
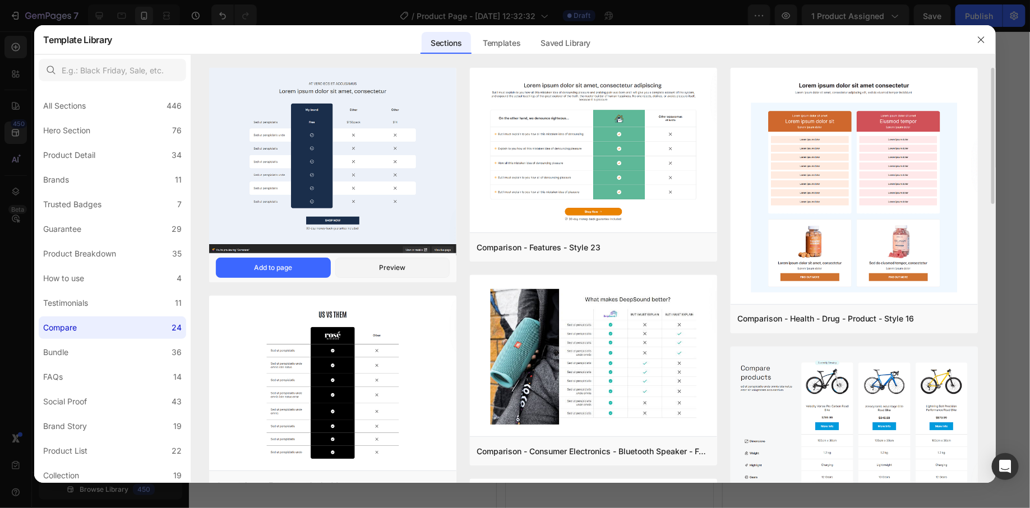
scroll to position [3, 0]
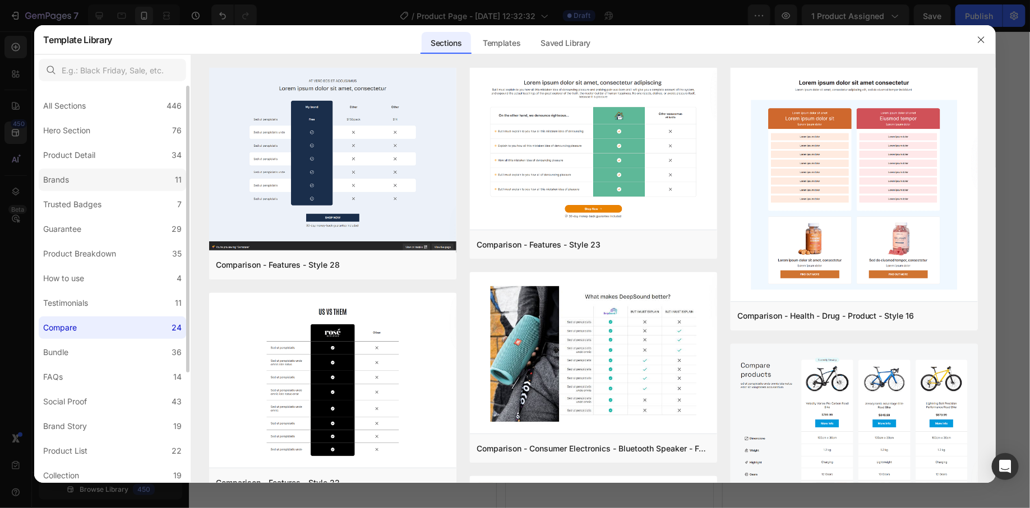
click at [115, 183] on label "Brands 11" at bounding box center [112, 180] width 147 height 22
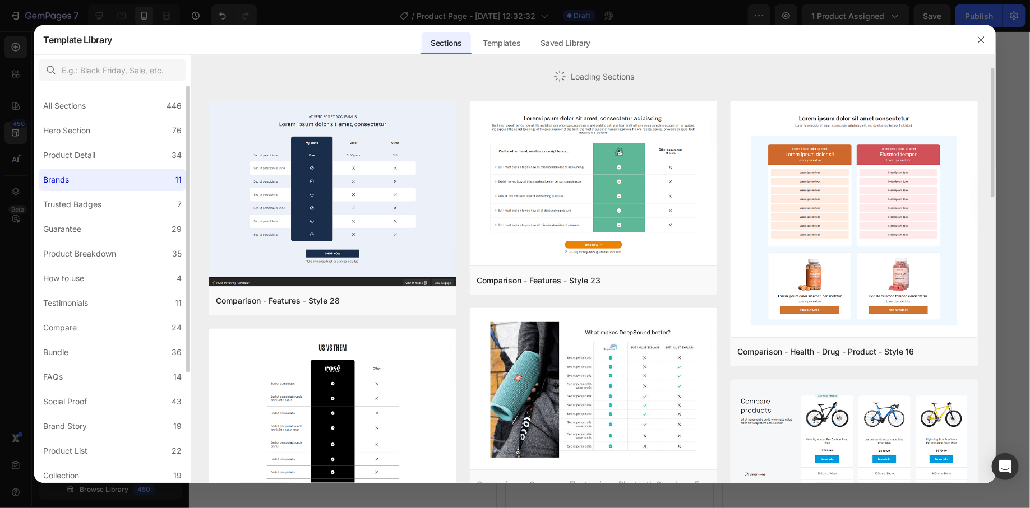
scroll to position [0, 0]
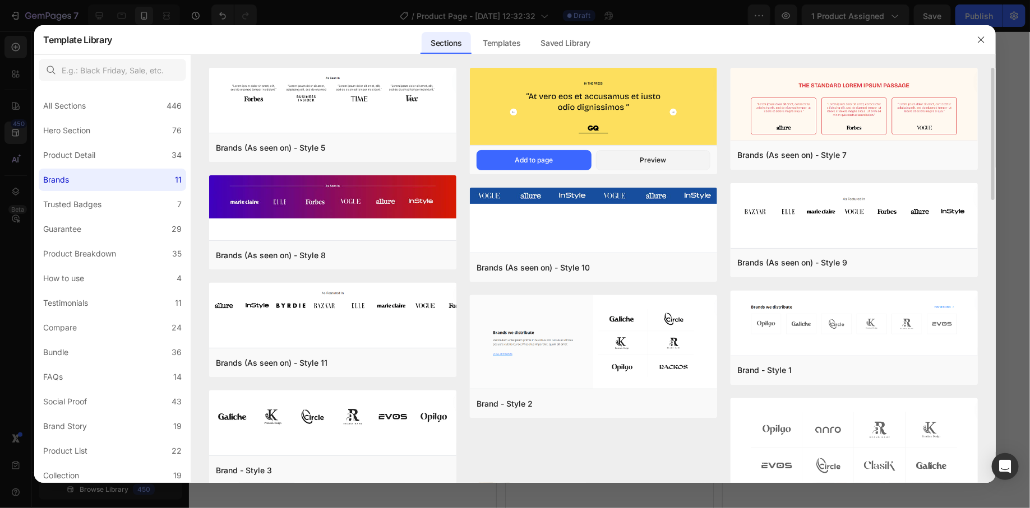
click at [574, 126] on img at bounding box center [593, 108] width 247 height 80
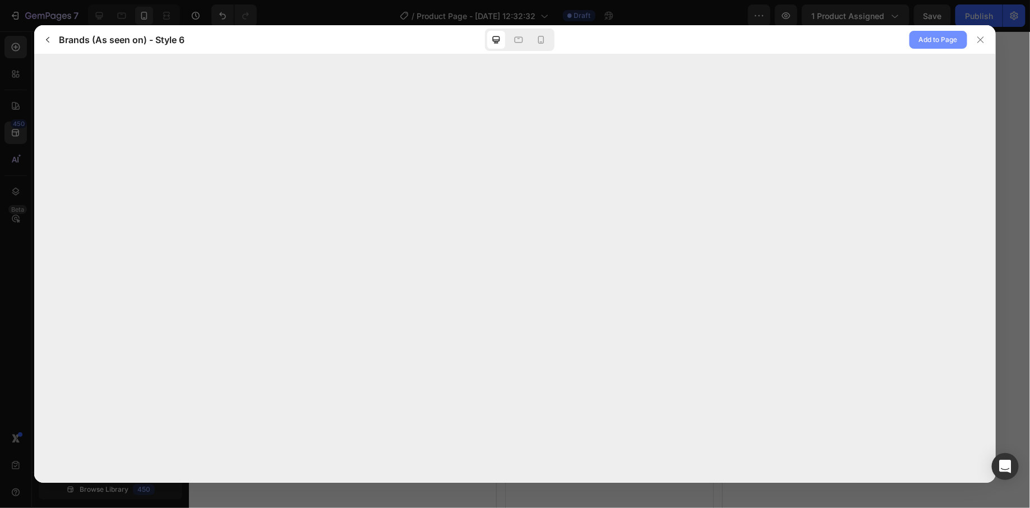
click at [938, 41] on span "Add to Page" at bounding box center [938, 39] width 39 height 13
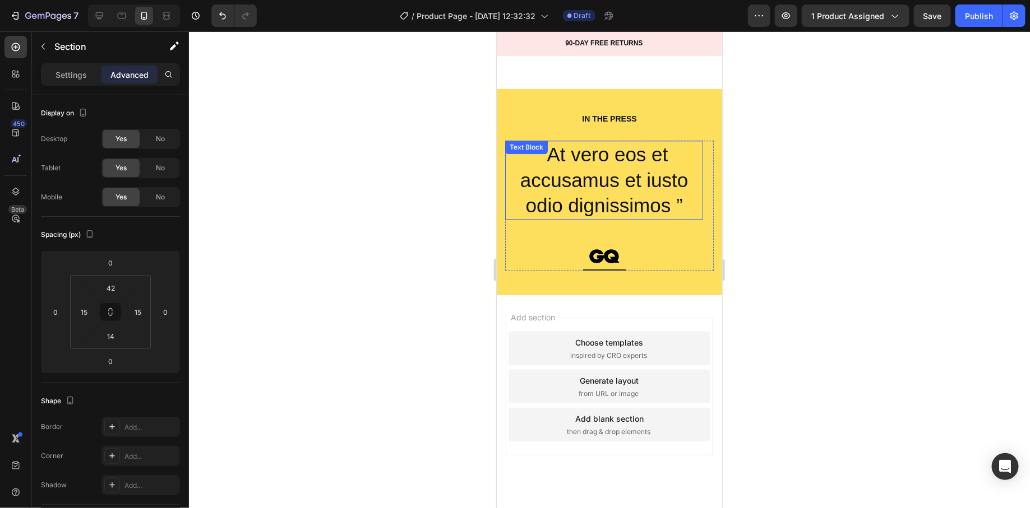
scroll to position [5676, 0]
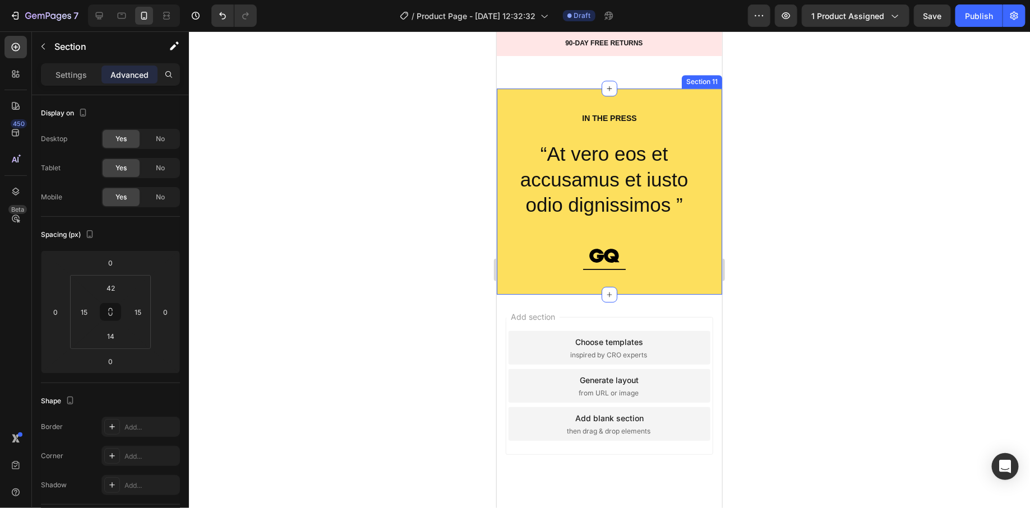
click at [501, 99] on div "IN THE PRESS Heading “At vero eos et accusamus et iusto odio dignissimos ” Text…" at bounding box center [608, 191] width 225 height 206
click at [513, 90] on div "IN THE PRESS Heading “At vero eos et accusamus et iusto odio dignissimos ” Text…" at bounding box center [608, 191] width 225 height 206
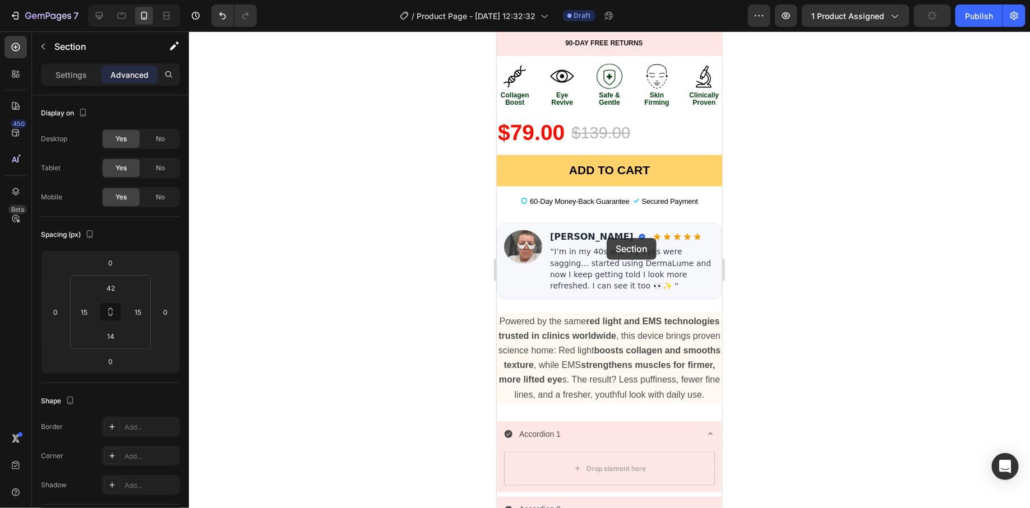
scroll to position [530, 0]
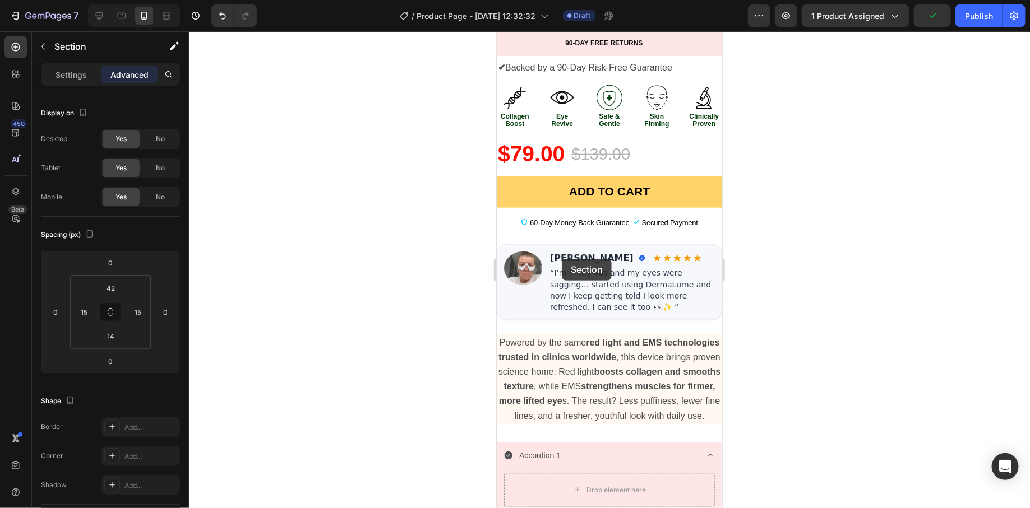
drag, startPoint x: 686, startPoint y: 78, endPoint x: 561, endPoint y: 258, distance: 218.8
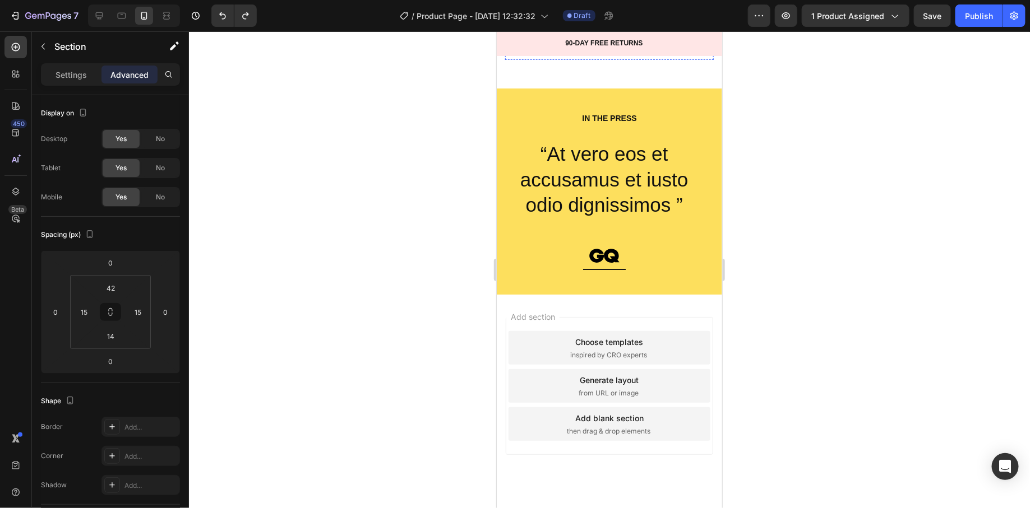
scroll to position [5488, 0]
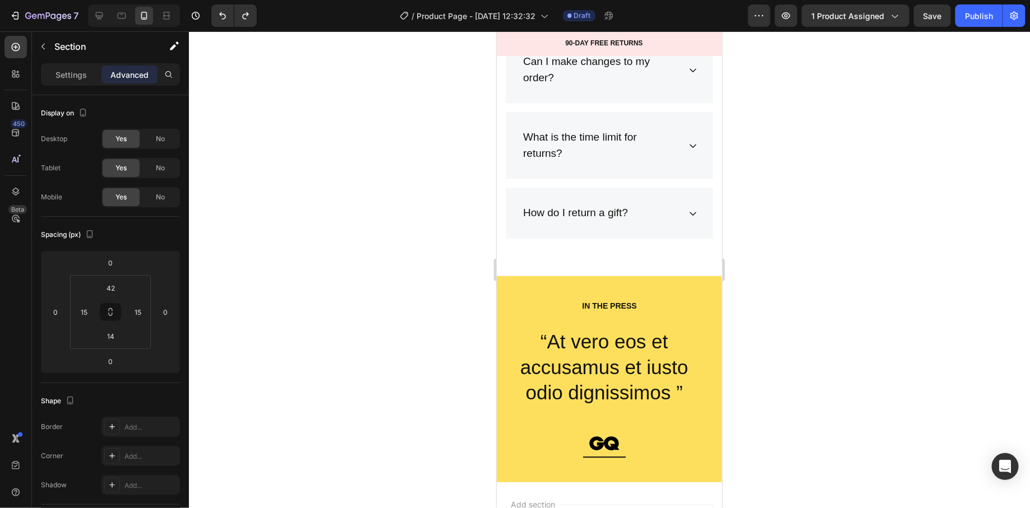
click at [581, 284] on div "IN THE PRESS Heading “At vero eos et accusamus et iusto odio dignissimos ” Text…" at bounding box center [608, 379] width 225 height 206
click at [543, 303] on h2 "IN THE PRESS" at bounding box center [609, 305] width 209 height 12
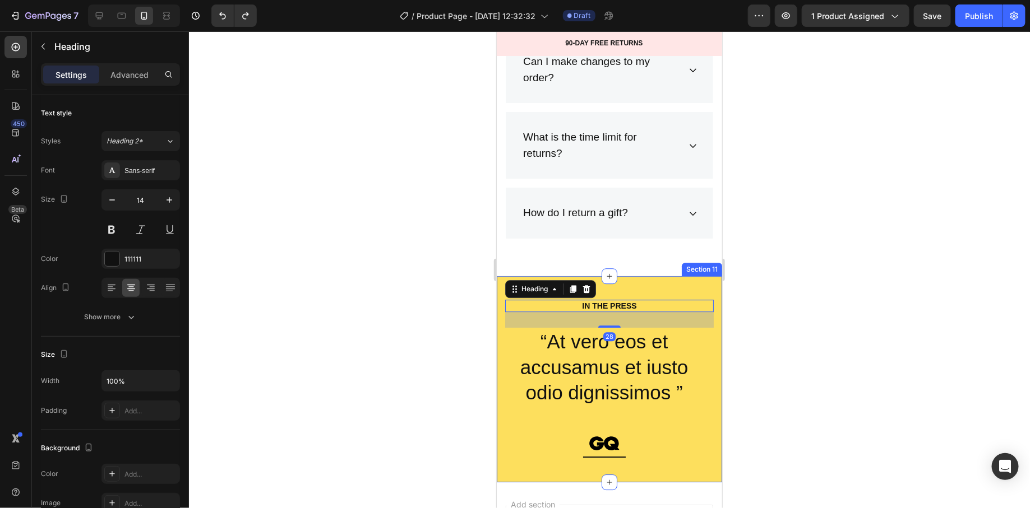
click at [501, 289] on div "IN THE PRESS Heading 28 “At vero eos et accusamus et iusto odio dignissimos ” T…" at bounding box center [608, 379] width 225 height 206
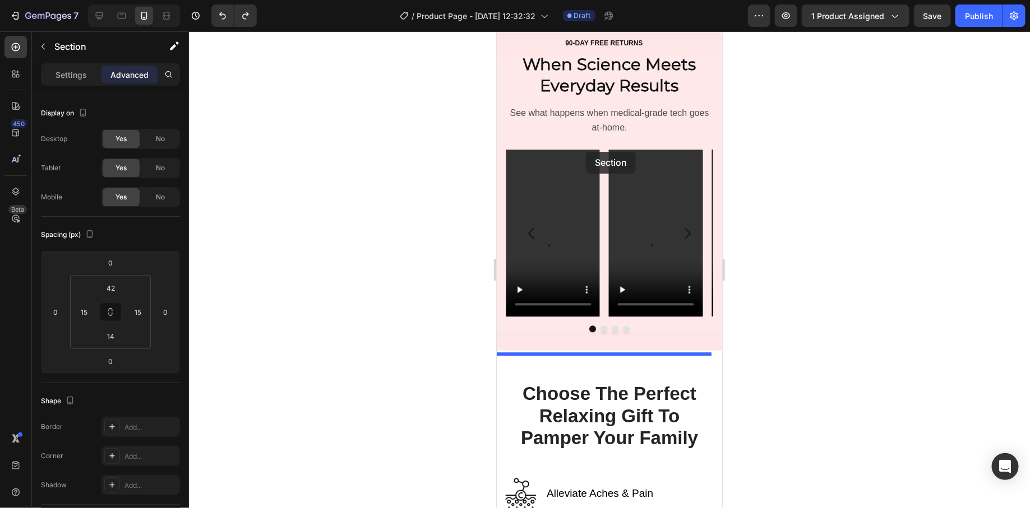
scroll to position [1370, 0]
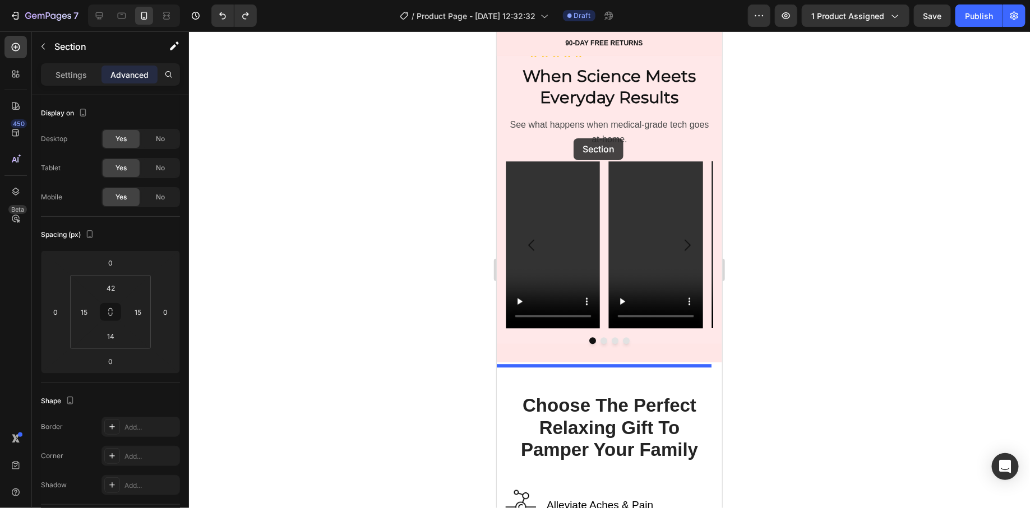
drag, startPoint x: 501, startPoint y: 264, endPoint x: 573, endPoint y: 138, distance: 145.4
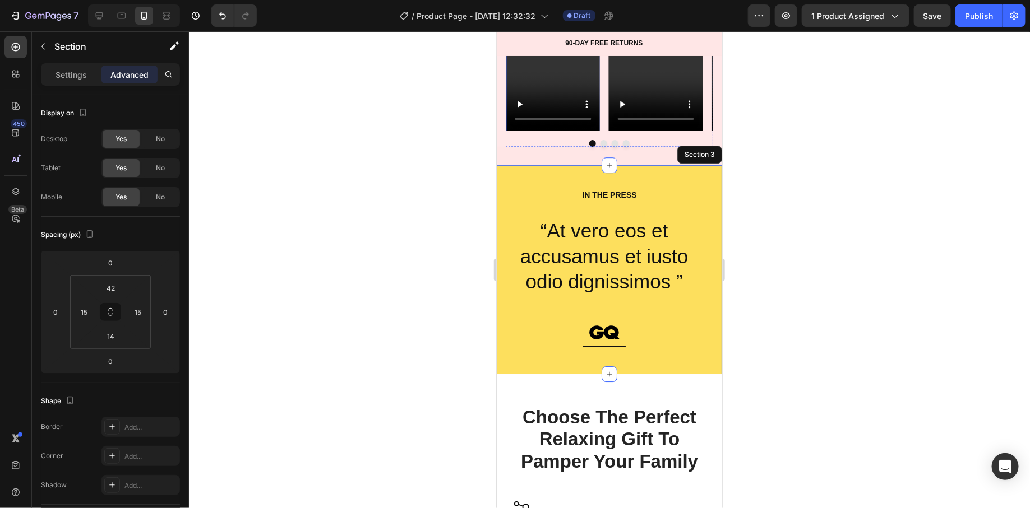
scroll to position [1584, 0]
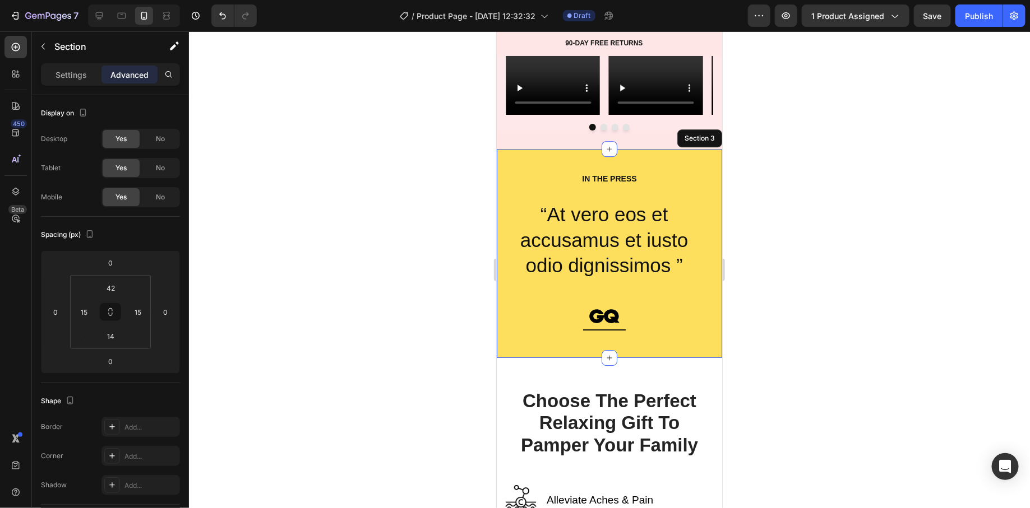
click at [500, 165] on div "IN THE PRESS Heading “At vero eos et accusamus et iusto odio dignissimos ” Text…" at bounding box center [608, 253] width 225 height 209
click at [63, 76] on p "Settings" at bounding box center [71, 75] width 31 height 12
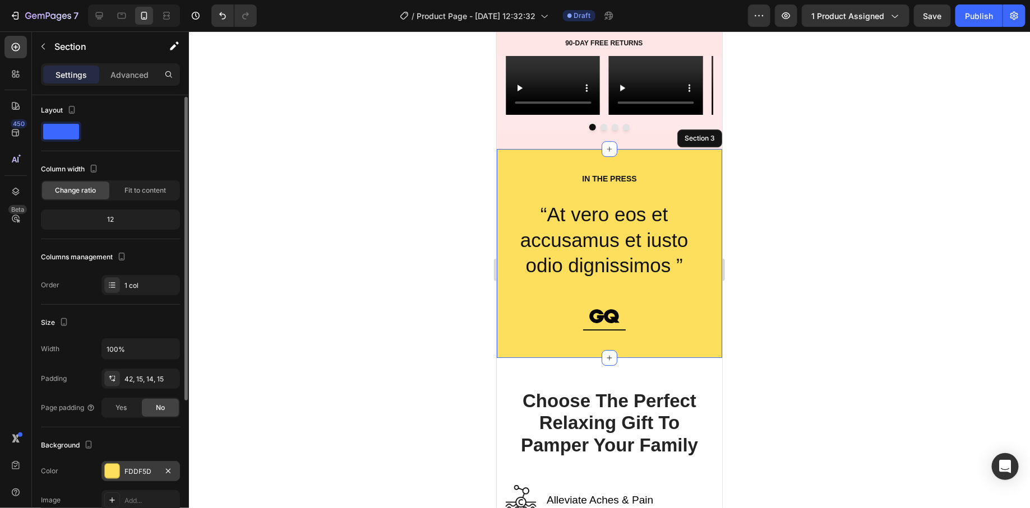
click at [117, 464] on div at bounding box center [112, 471] width 15 height 15
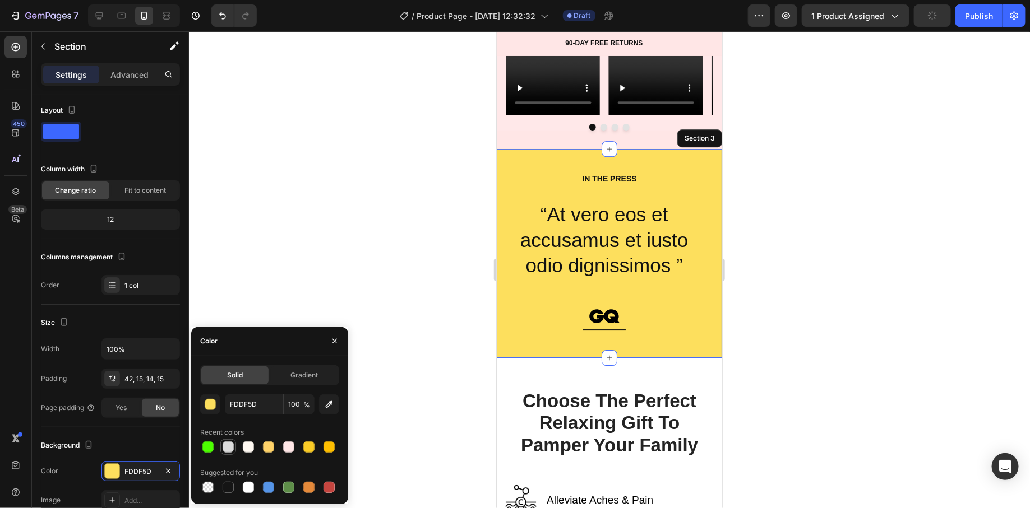
click at [232, 448] on div at bounding box center [228, 447] width 11 height 11
type input "DDDDDD"
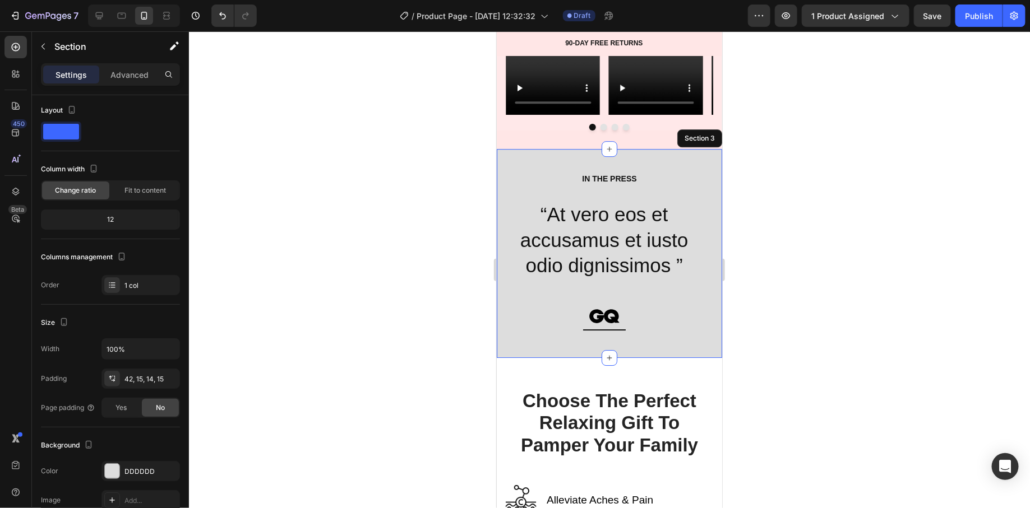
click at [346, 218] on div at bounding box center [609, 269] width 841 height 477
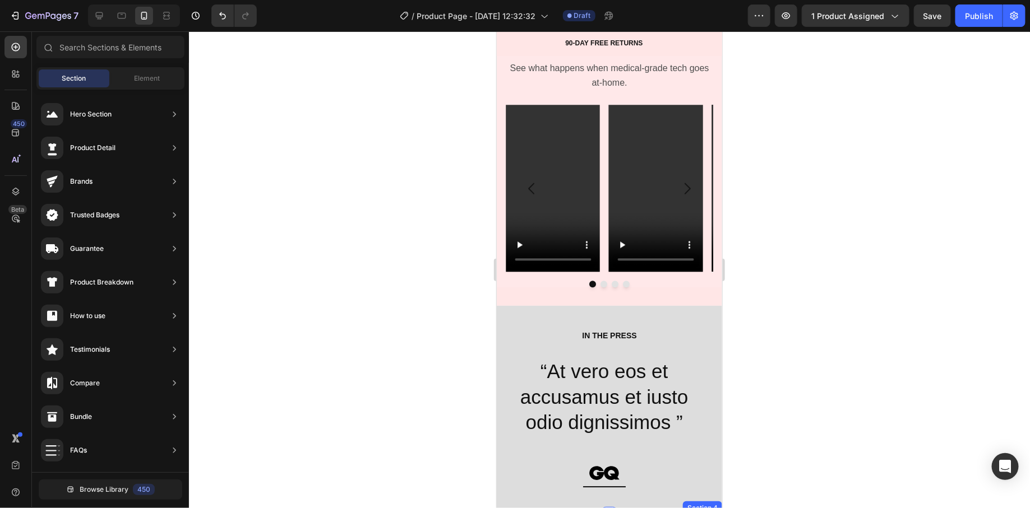
scroll to position [1657, 0]
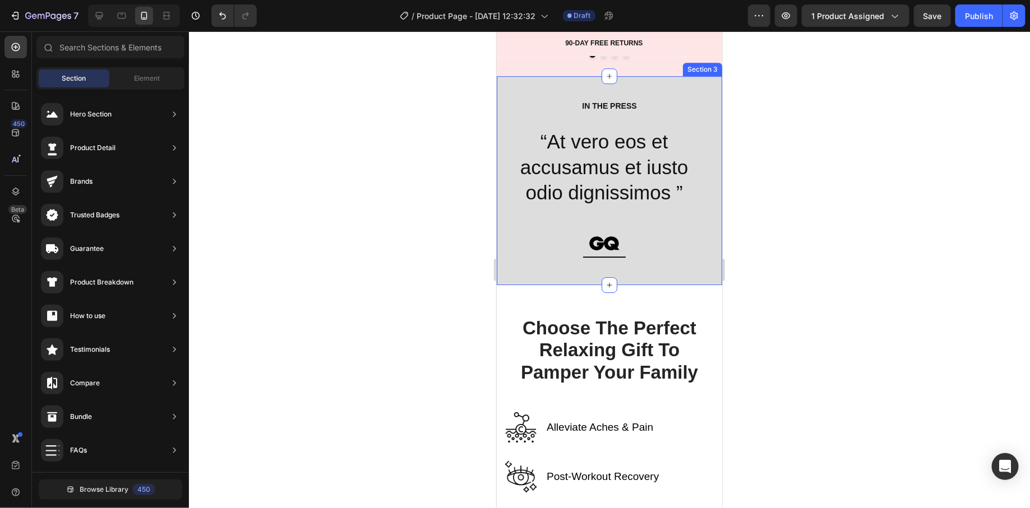
click at [514, 91] on div "IN THE PRESS Heading “At vero eos et accusamus et iusto odio dignissimos ” Text…" at bounding box center [608, 180] width 225 height 209
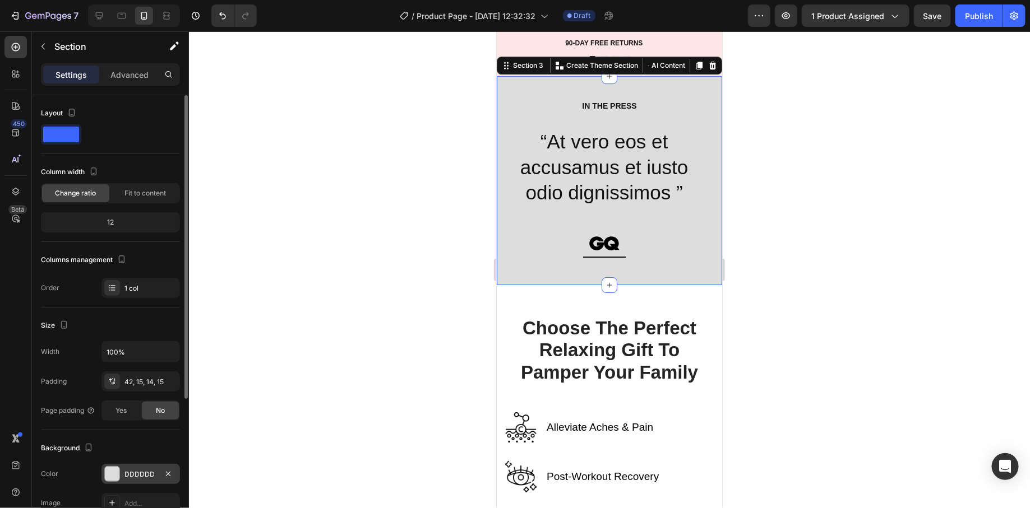
click at [116, 473] on div at bounding box center [112, 474] width 15 height 15
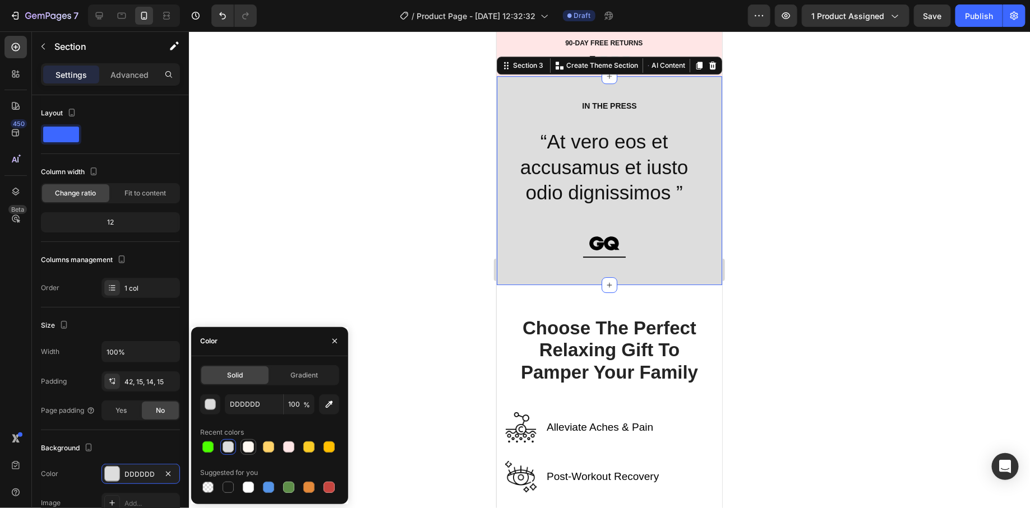
click at [254, 450] on div at bounding box center [248, 447] width 13 height 13
type input "FFF9F2"
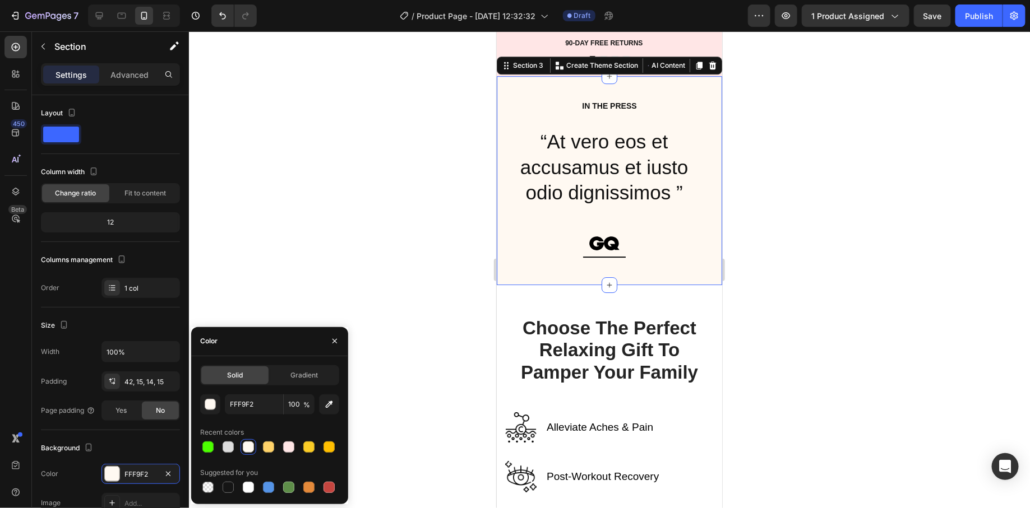
click at [367, 214] on div at bounding box center [609, 269] width 841 height 477
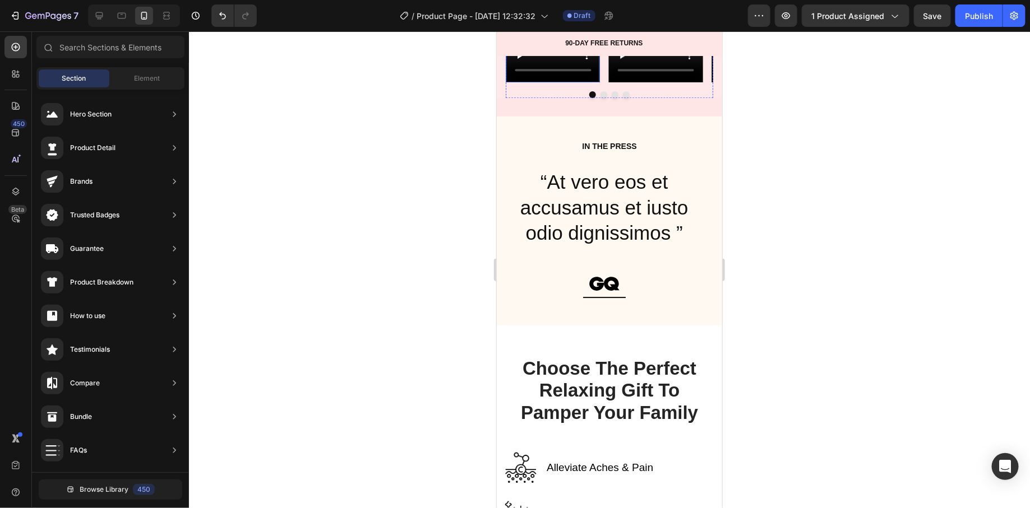
scroll to position [1688, 0]
